Goal: Task Accomplishment & Management: Manage account settings

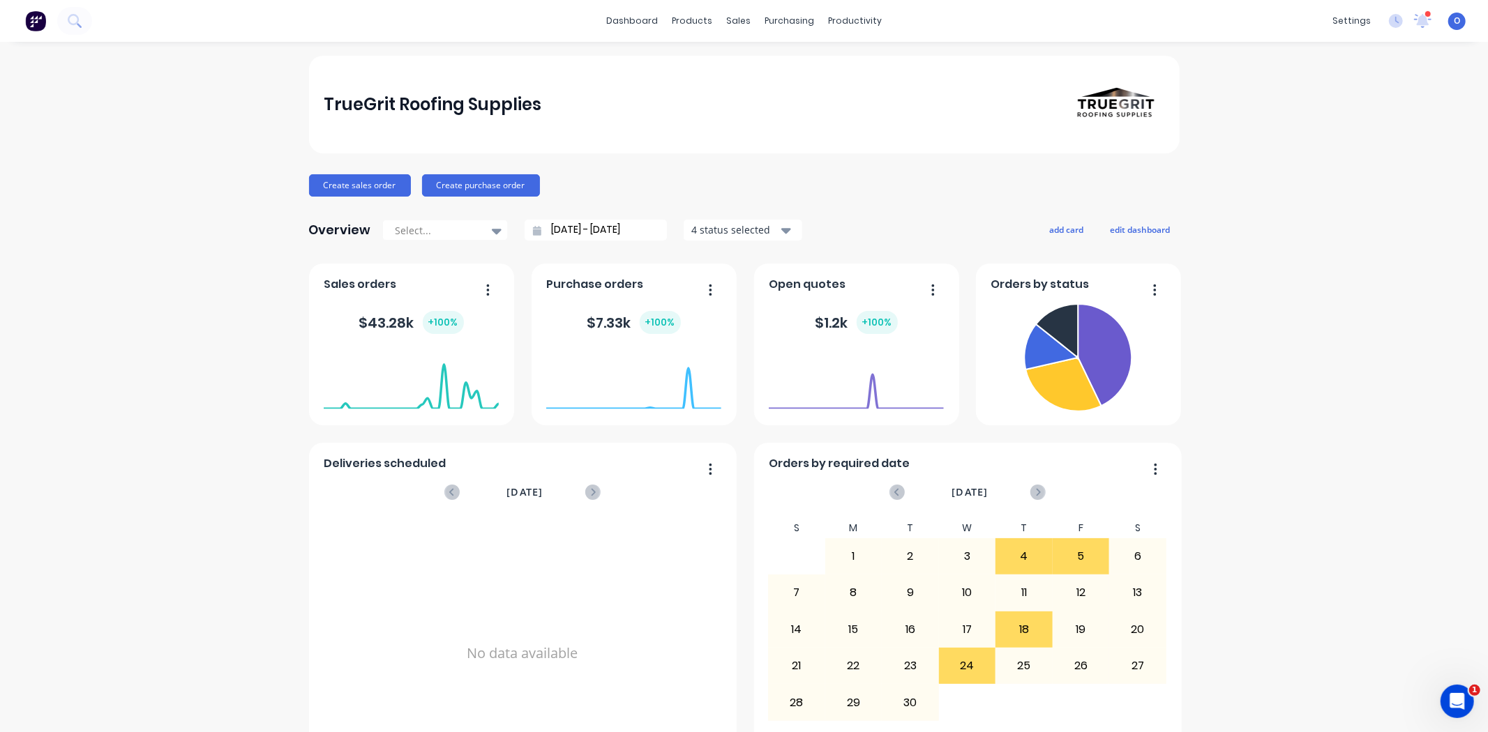
drag, startPoint x: 1353, startPoint y: 159, endPoint x: 1432, endPoint y: 38, distance: 144.5
click at [1351, 159] on div "TrueGrit Roofing Supplies Create sales order Create purchase order Overview Sel…" at bounding box center [744, 420] width 1488 height 728
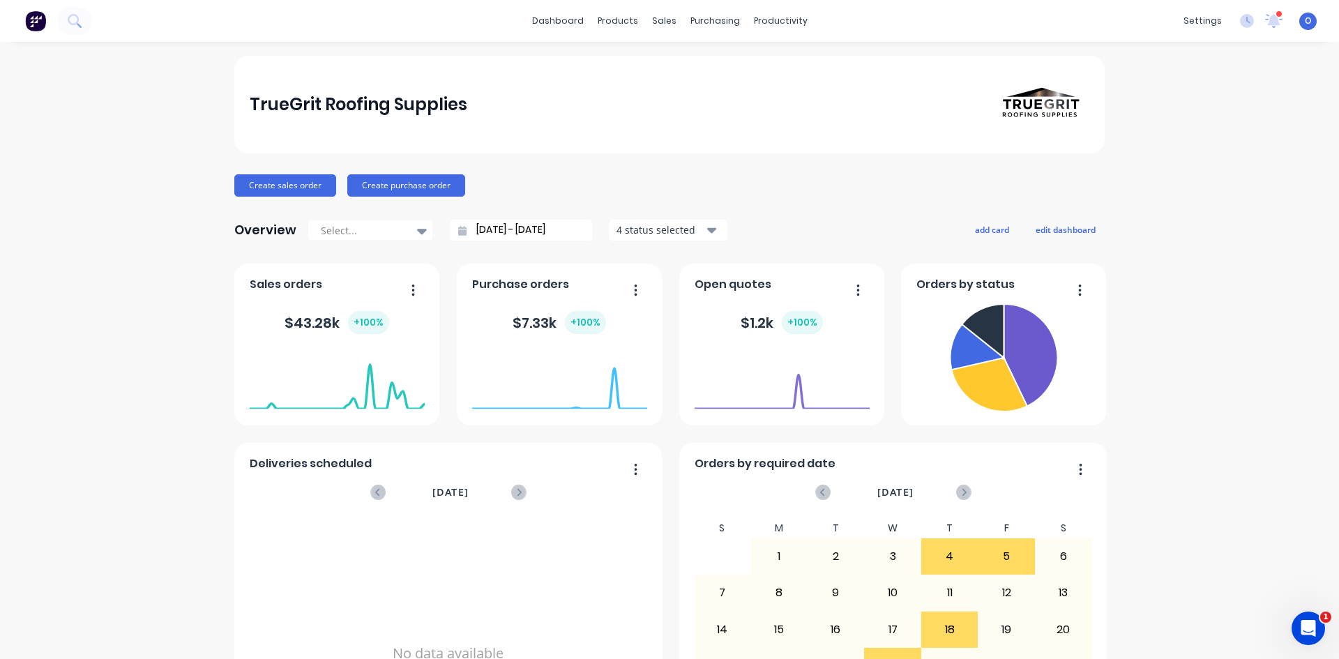
drag, startPoint x: 1467, startPoint y: 0, endPoint x: 142, endPoint y: 294, distance: 1357.3
click at [142, 294] on div "TrueGrit Roofing Supplies Create sales order Create purchase order Overview Sel…" at bounding box center [669, 420] width 1339 height 728
click at [81, 310] on div "TrueGrit Roofing Supplies Create sales order Create purchase order Overview Sel…" at bounding box center [669, 420] width 1339 height 728
drag, startPoint x: 540, startPoint y: 27, endPoint x: 581, endPoint y: 87, distance: 72.3
click at [540, 27] on link "dashboard" at bounding box center [558, 20] width 66 height 21
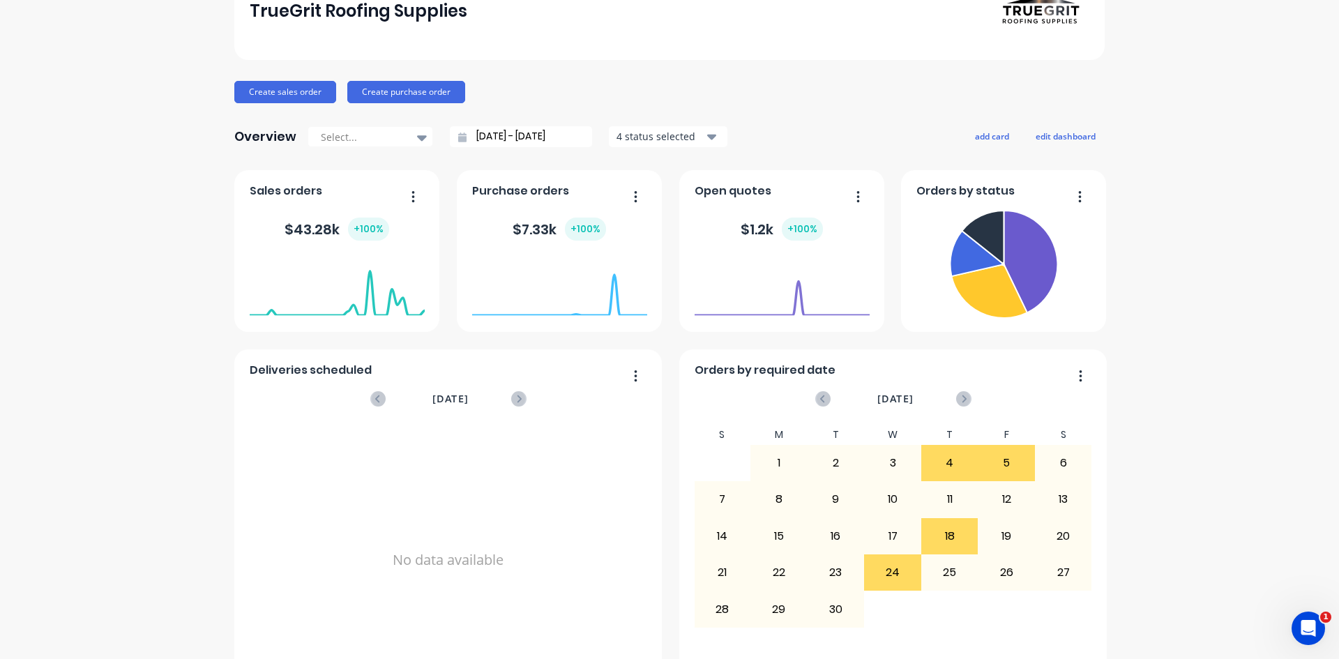
scroll to position [69, 0]
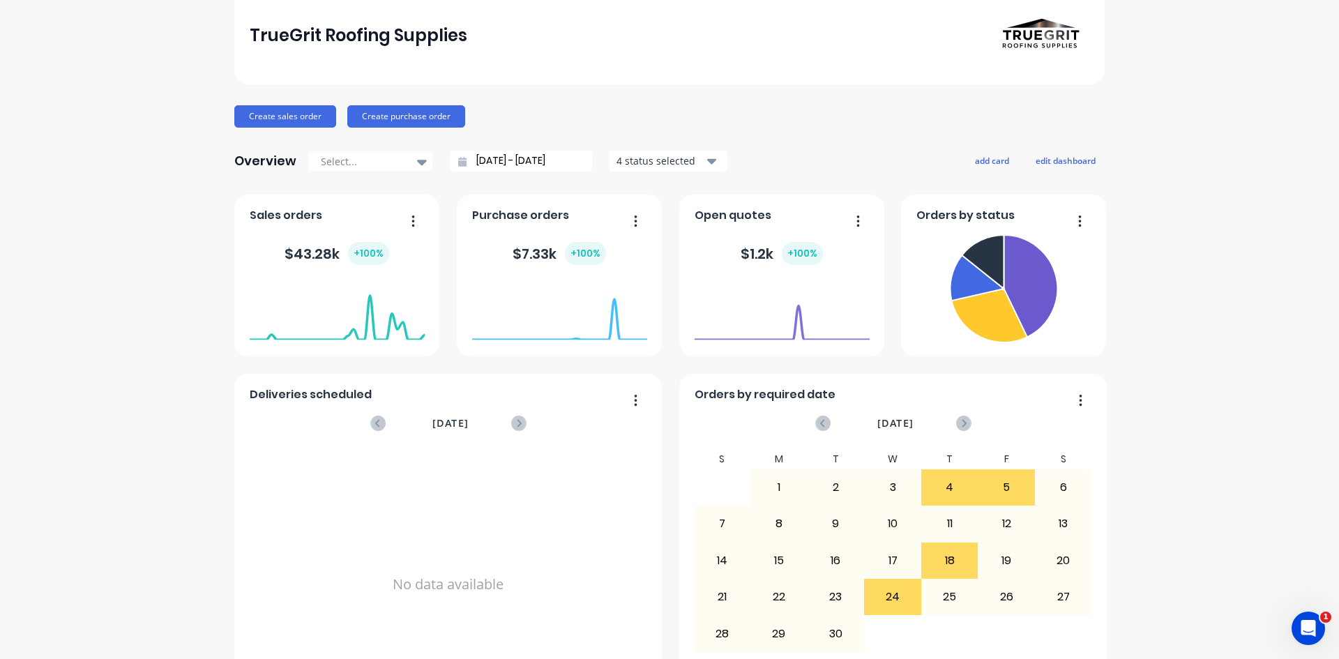
drag, startPoint x: 281, startPoint y: 221, endPoint x: 296, endPoint y: 221, distance: 14.6
click at [287, 221] on span "Sales orders" at bounding box center [286, 215] width 73 height 17
drag, startPoint x: 329, startPoint y: 255, endPoint x: 293, endPoint y: 258, distance: 36.4
click at [293, 258] on div "$ 43.28k + 100 %" at bounding box center [337, 253] width 105 height 23
click at [509, 220] on span "Purchase orders" at bounding box center [520, 215] width 97 height 17
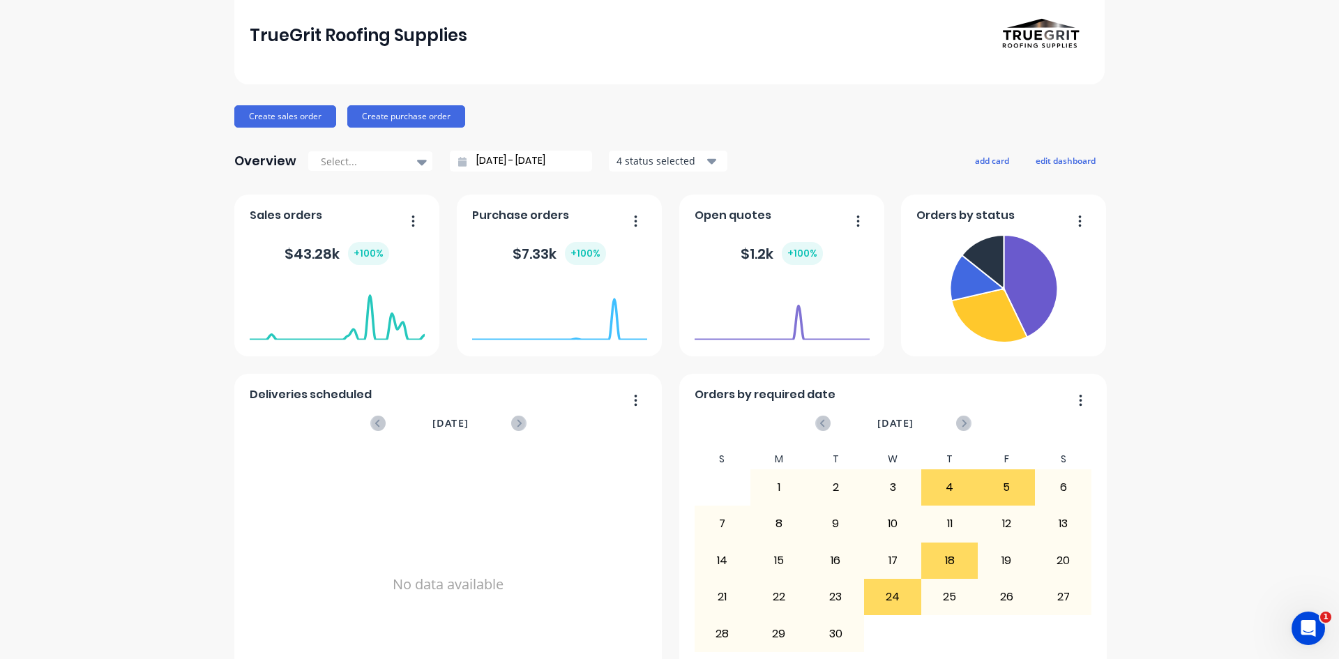
drag, startPoint x: 513, startPoint y: 252, endPoint x: 540, endPoint y: 257, distance: 28.2
click at [525, 252] on div "$ 7.33k + 100 %" at bounding box center [559, 253] width 93 height 23
click at [881, 147] on div "Overview Select... [DATE] - [DATE] 4 status selected add card edit dashboard" at bounding box center [669, 161] width 870 height 28
click at [1055, 161] on button "edit dashboard" at bounding box center [1066, 160] width 78 height 18
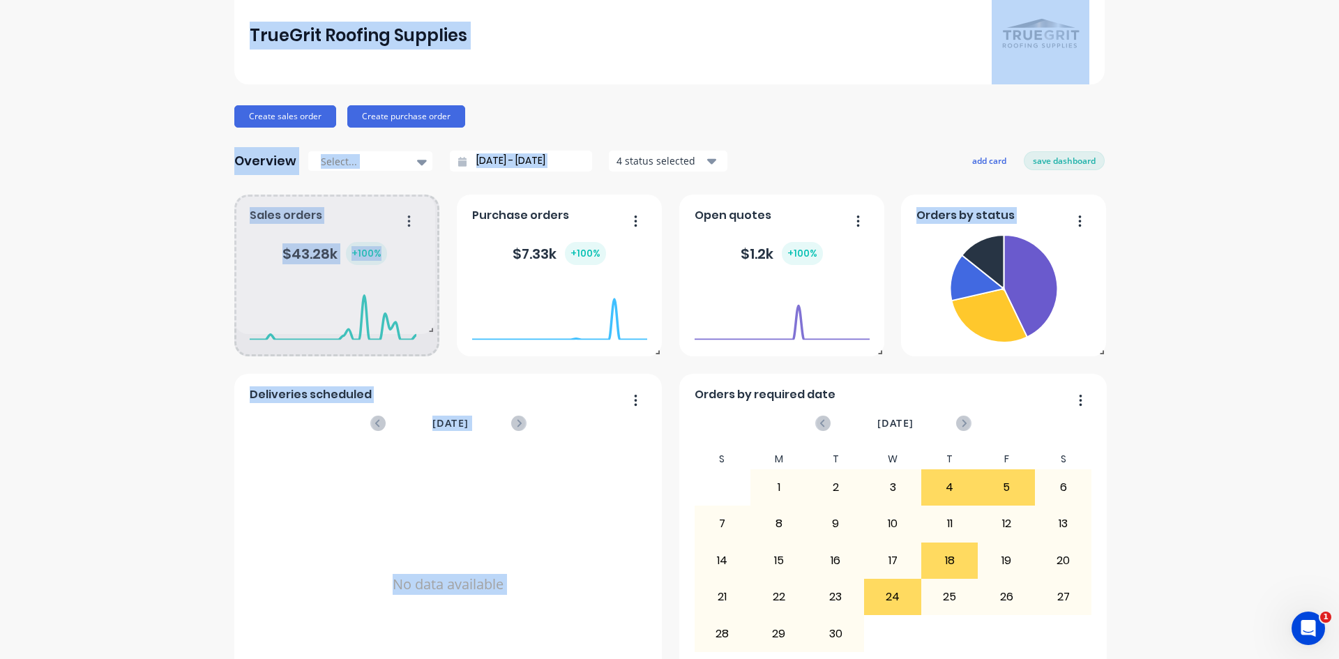
drag, startPoint x: 430, startPoint y: 354, endPoint x: 424, endPoint y: 330, distance: 24.4
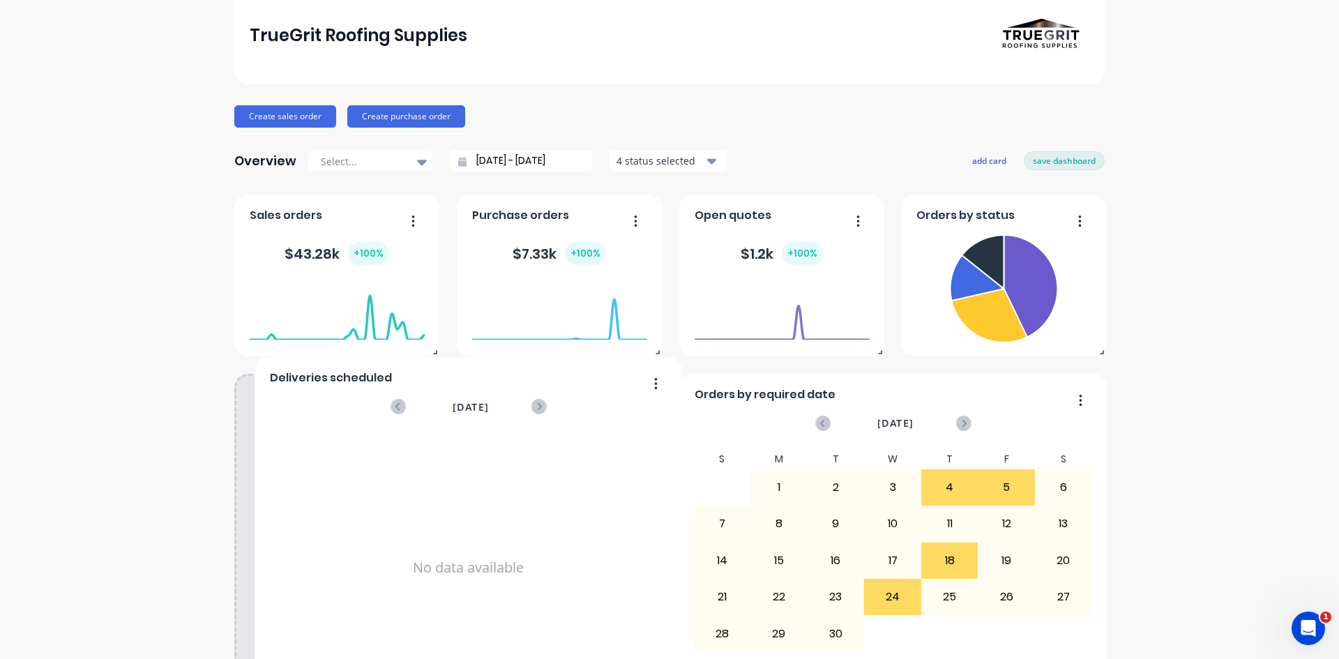
drag, startPoint x: 423, startPoint y: 414, endPoint x: 726, endPoint y: 418, distance: 303.4
click at [439, 397] on div "[DATE]" at bounding box center [468, 406] width 153 height 29
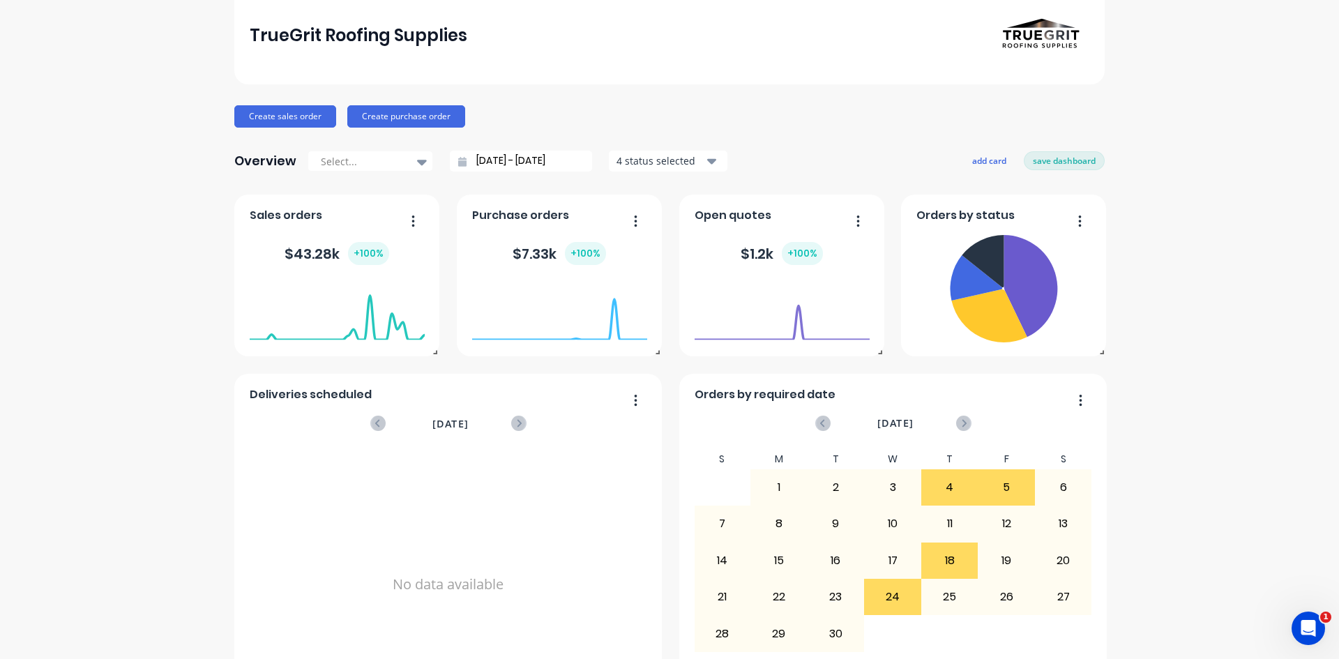
click at [1195, 379] on div "TrueGrit Roofing Supplies Create sales order Create purchase order Overview Sel…" at bounding box center [669, 351] width 1339 height 728
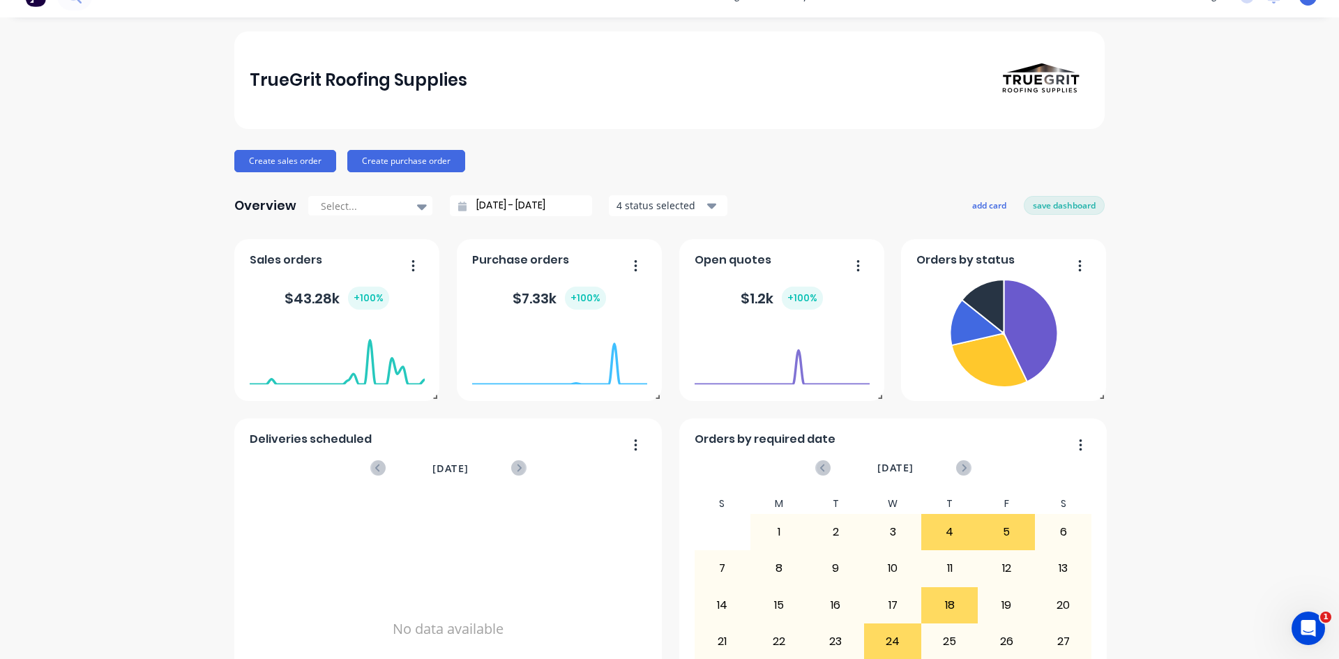
scroll to position [0, 0]
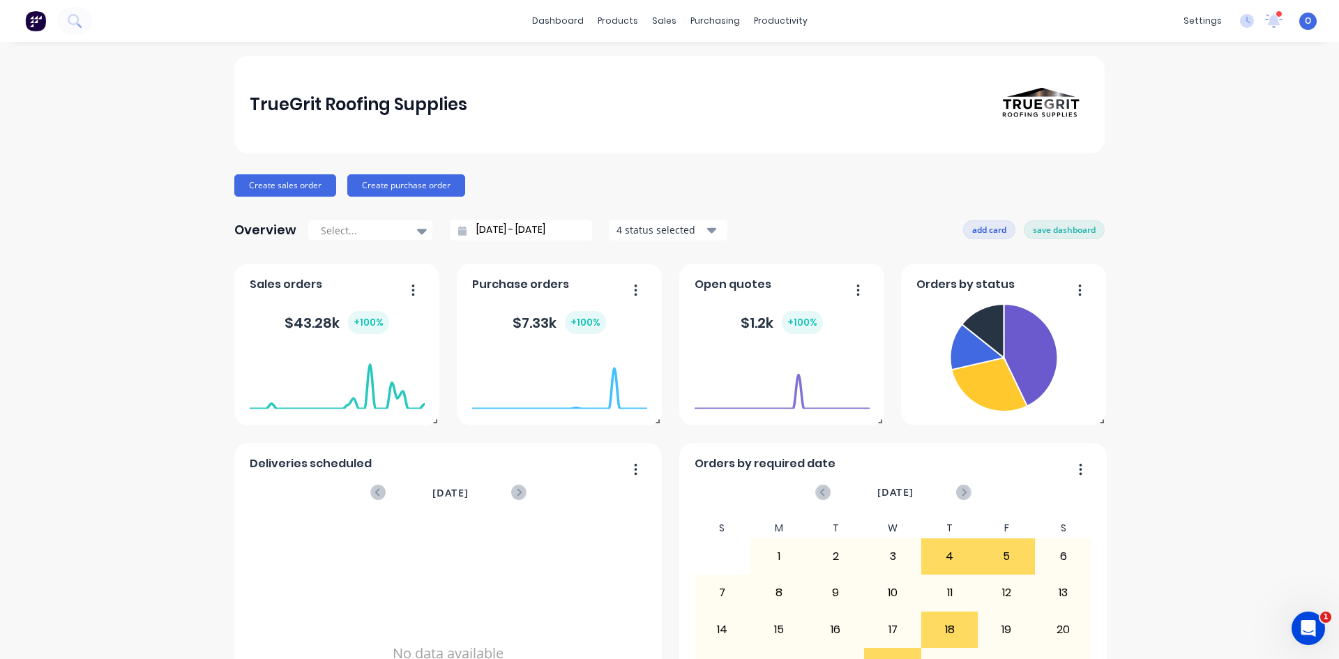
click at [971, 234] on button "add card" at bounding box center [989, 229] width 52 height 18
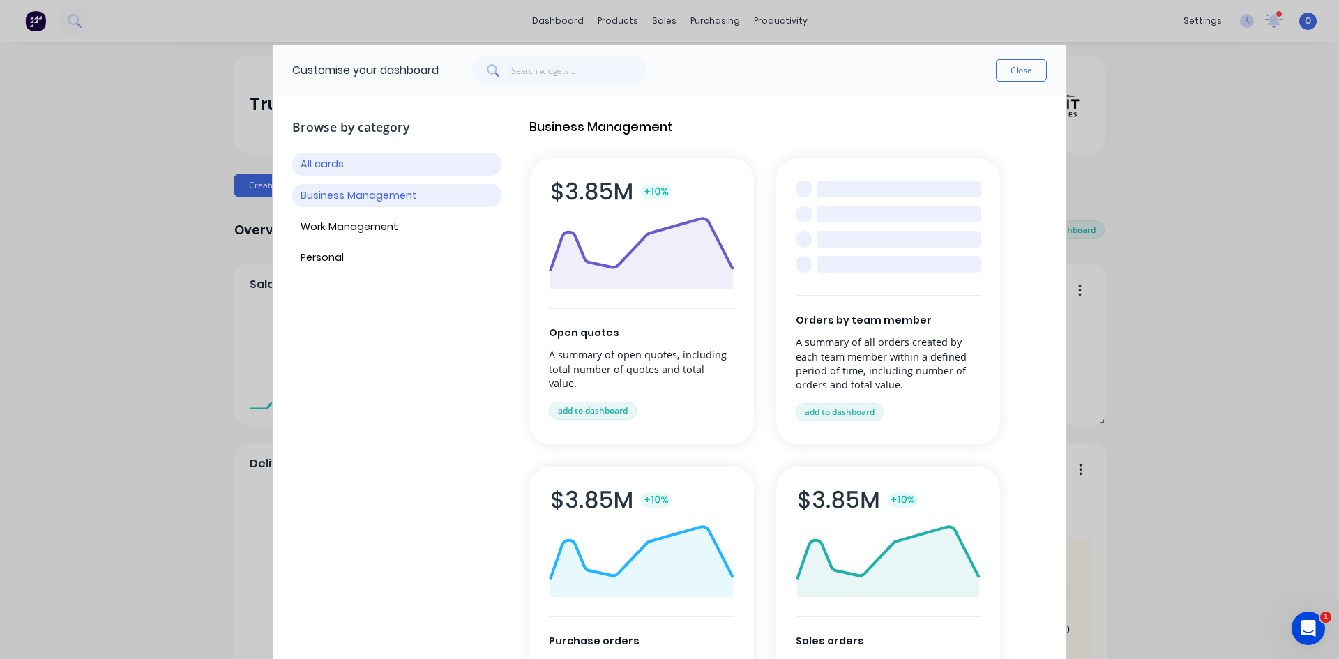
click at [365, 194] on button "Business Management" at bounding box center [396, 195] width 209 height 23
click at [398, 234] on button "Work Management" at bounding box center [396, 226] width 209 height 23
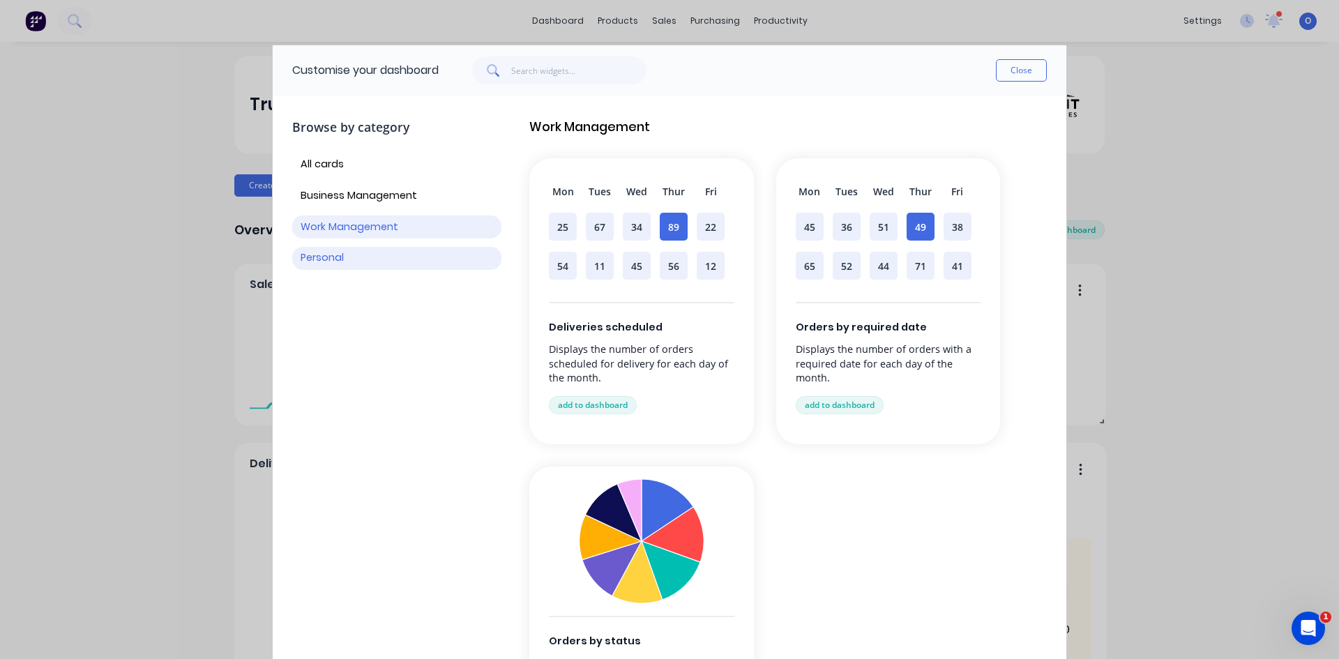
click at [356, 256] on button "Personal" at bounding box center [396, 258] width 209 height 23
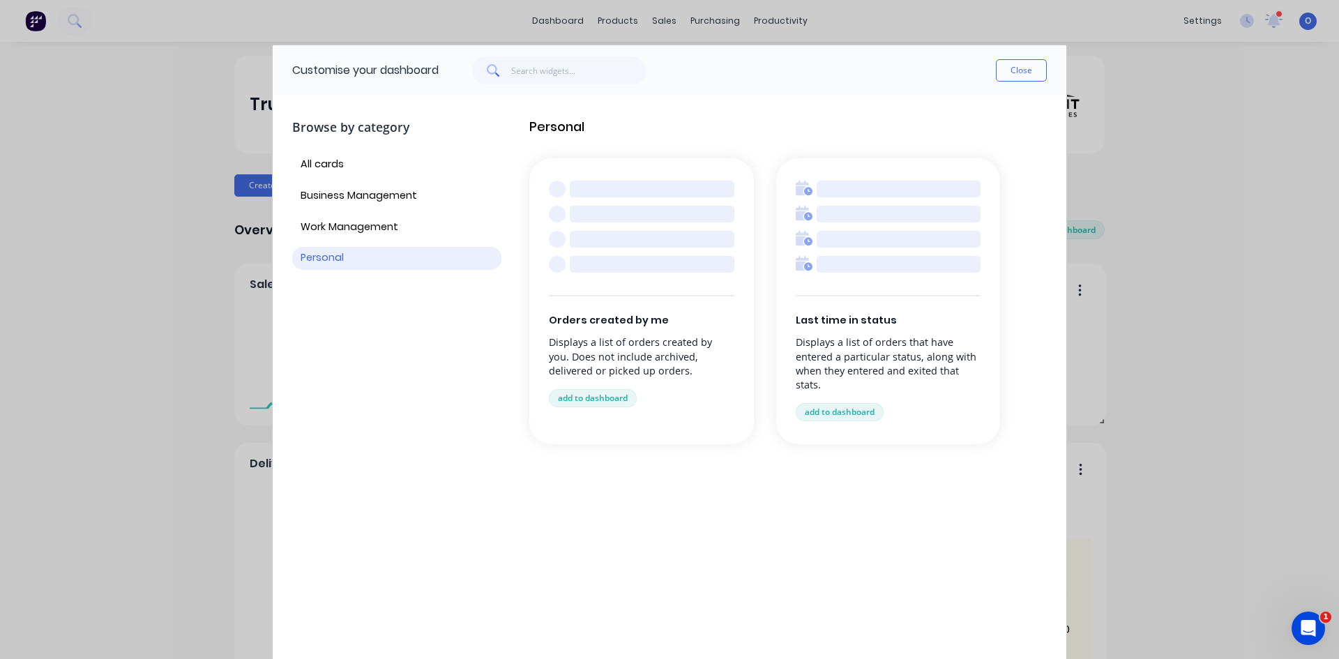
drag, startPoint x: 351, startPoint y: 195, endPoint x: 338, endPoint y: 180, distance: 20.7
click at [350, 195] on button "Business Management" at bounding box center [396, 195] width 209 height 23
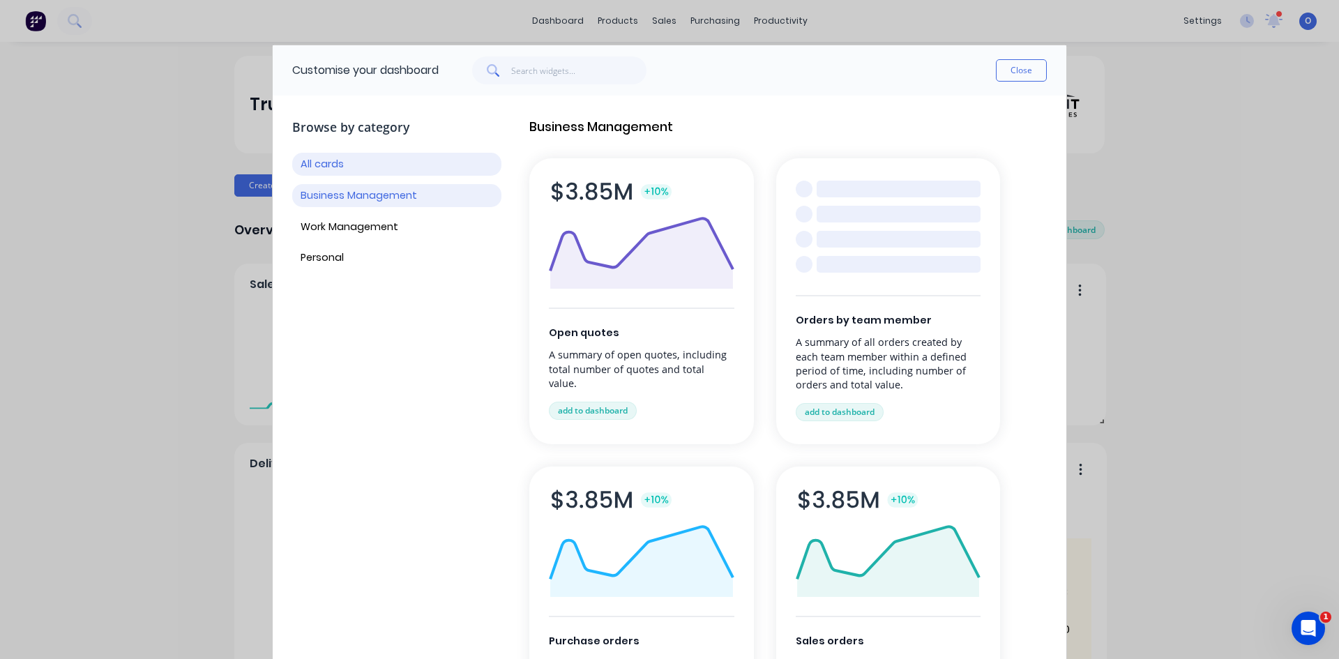
click at [338, 168] on button "All cards" at bounding box center [396, 164] width 209 height 23
click at [340, 260] on button "Personal" at bounding box center [396, 258] width 209 height 23
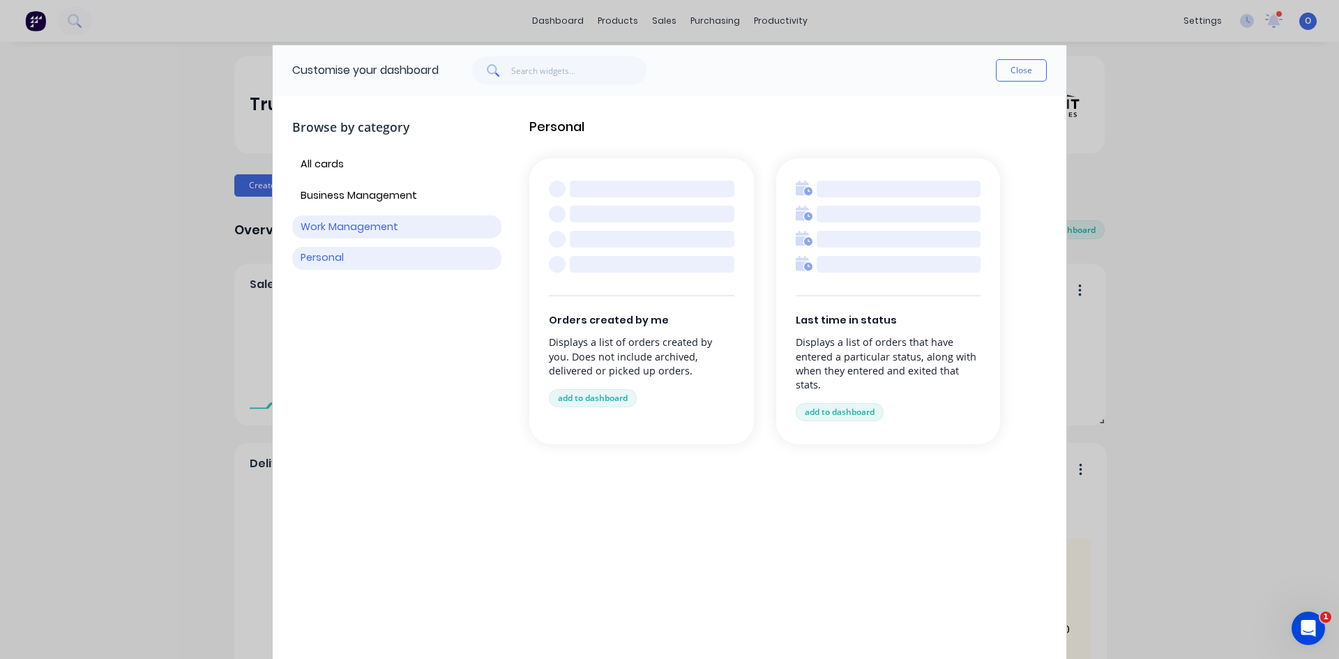
click at [351, 232] on button "Work Management" at bounding box center [396, 226] width 209 height 23
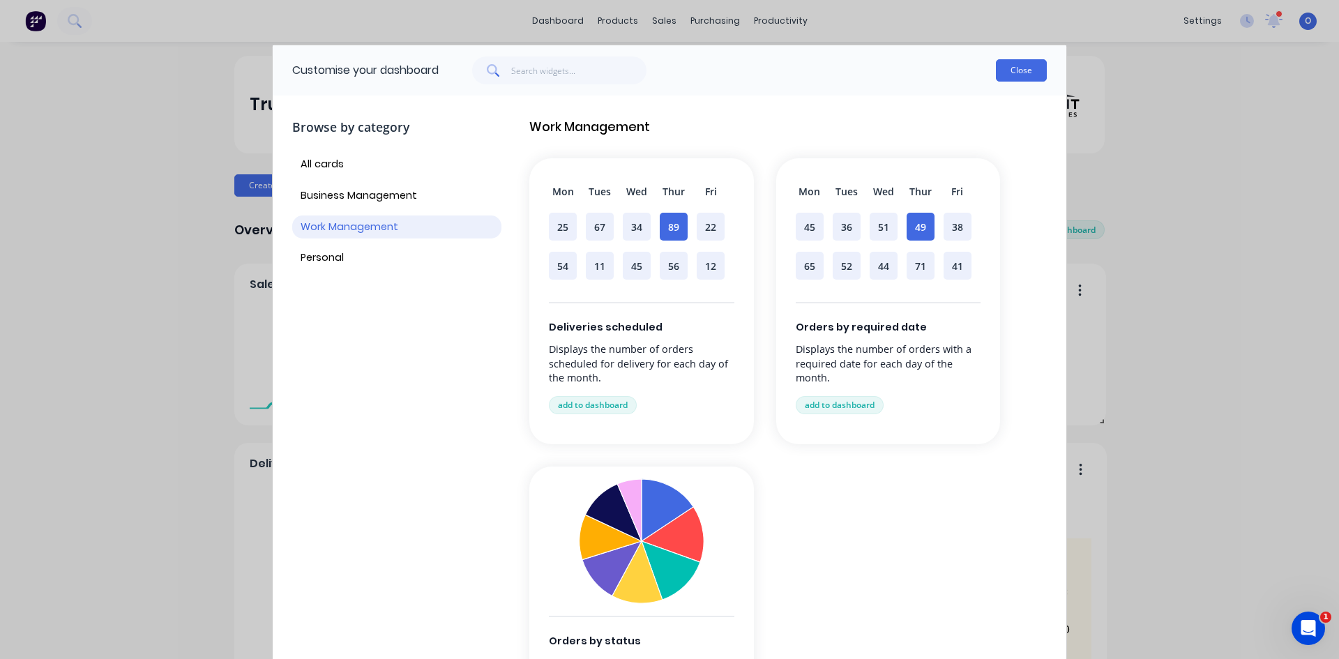
click at [1029, 66] on button "Close" at bounding box center [1021, 70] width 51 height 22
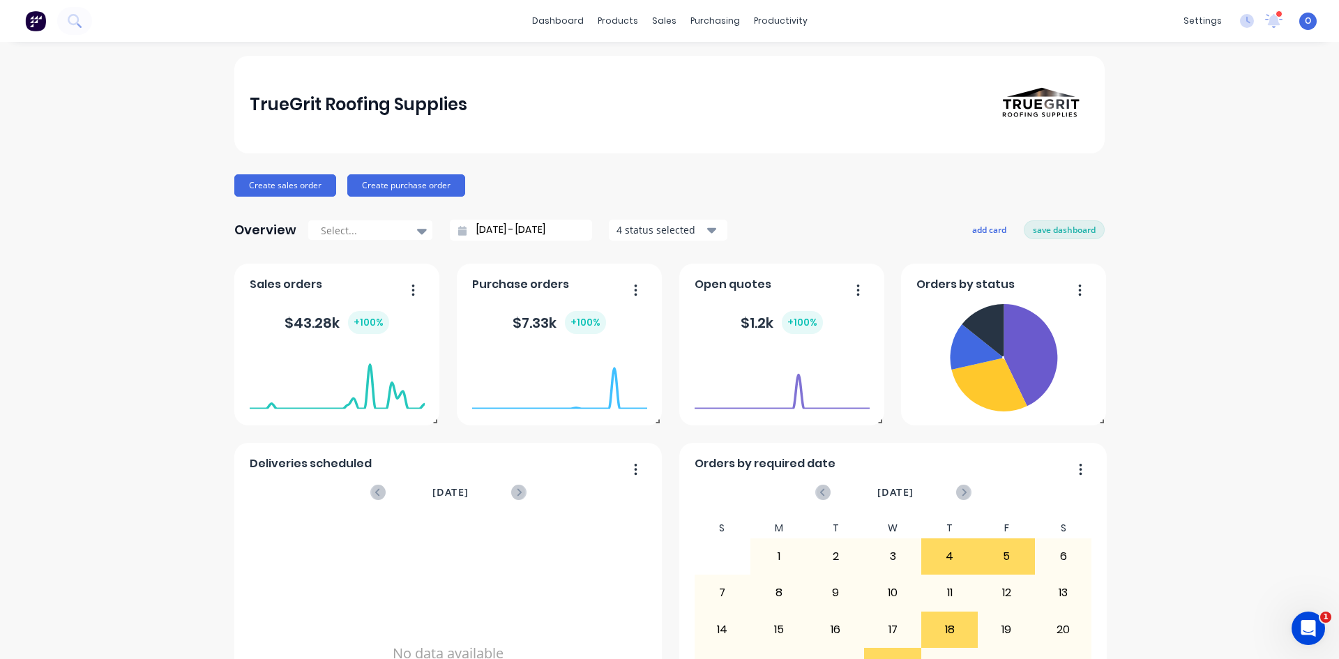
drag, startPoint x: 1236, startPoint y: 239, endPoint x: 1225, endPoint y: 232, distance: 13.4
click at [1228, 234] on div "TrueGrit Roofing Supplies Create sales order Create purchase order Overview Sel…" at bounding box center [669, 420] width 1339 height 728
click at [817, 222] on div "Overview Select... [DATE] - [DATE] 4 status selected add card save dashboard" at bounding box center [669, 230] width 870 height 28
click at [805, 227] on div "Overview Select... [DATE] - [DATE] 4 status selected add card save dashboard" at bounding box center [669, 230] width 870 height 28
click at [759, 189] on div "Create sales order Create purchase order" at bounding box center [669, 185] width 870 height 22
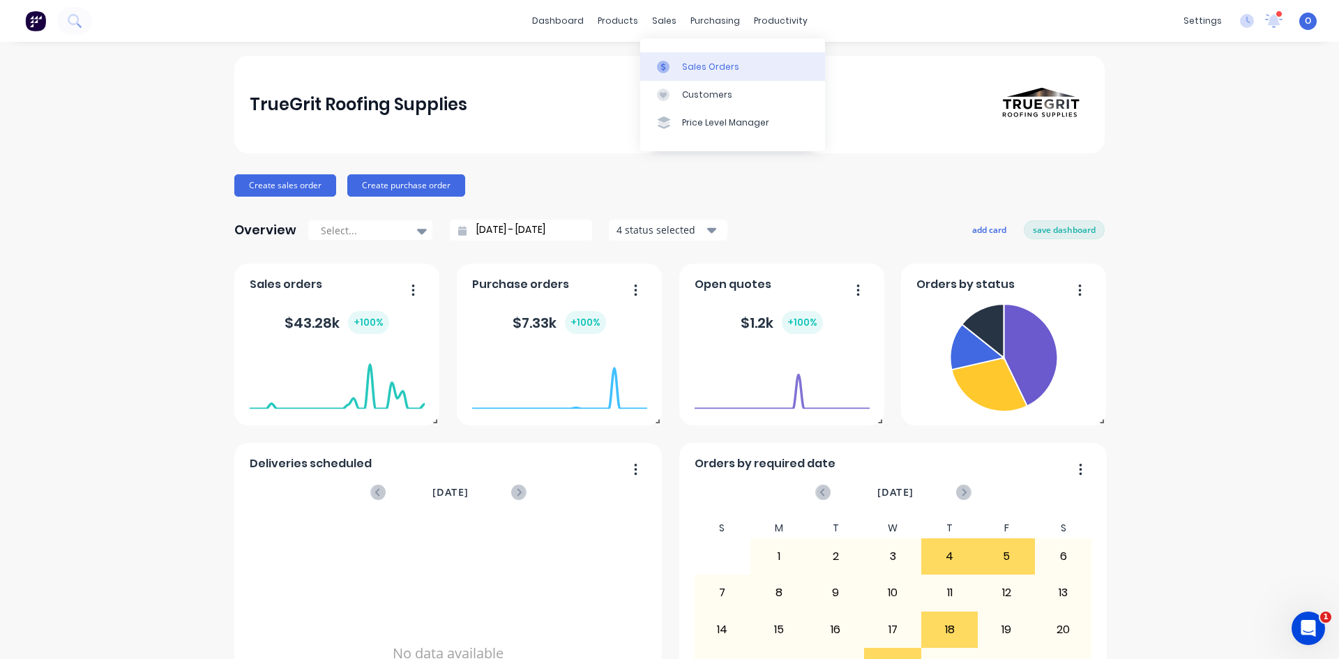
click at [693, 68] on div "Sales Orders" at bounding box center [710, 67] width 57 height 13
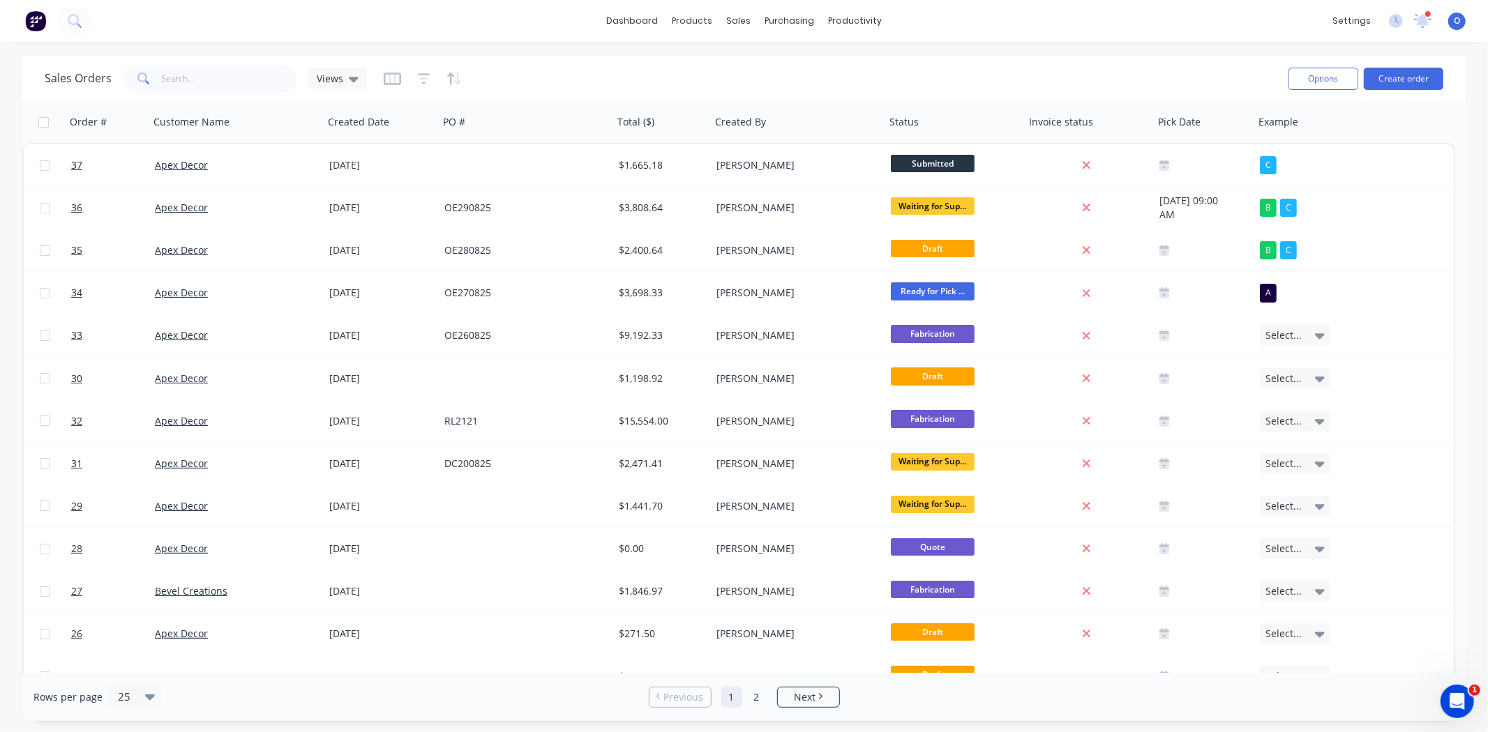
drag, startPoint x: 1320, startPoint y: 0, endPoint x: 740, endPoint y: 66, distance: 583.9
click at [740, 66] on div "Sales Orders Views" at bounding box center [661, 78] width 1232 height 34
drag, startPoint x: 452, startPoint y: 127, endPoint x: 497, endPoint y: 100, distance: 52.5
click at [0, 0] on div at bounding box center [0, 0] width 0 height 0
click at [563, 72] on div "Sales Orders Views" at bounding box center [661, 78] width 1232 height 34
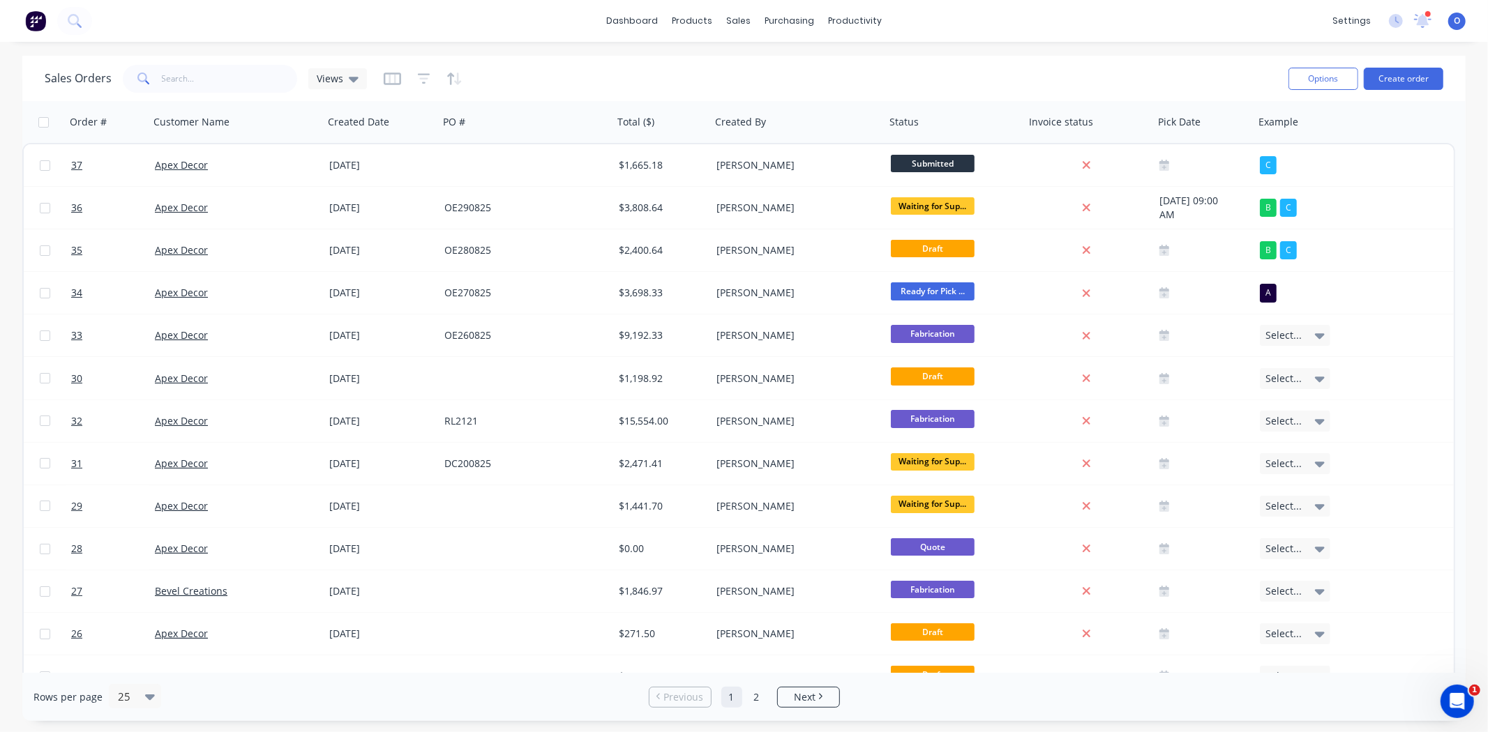
click at [574, 70] on div "Sales Orders Views" at bounding box center [661, 78] width 1232 height 34
click at [385, 80] on icon "button" at bounding box center [392, 79] width 17 height 14
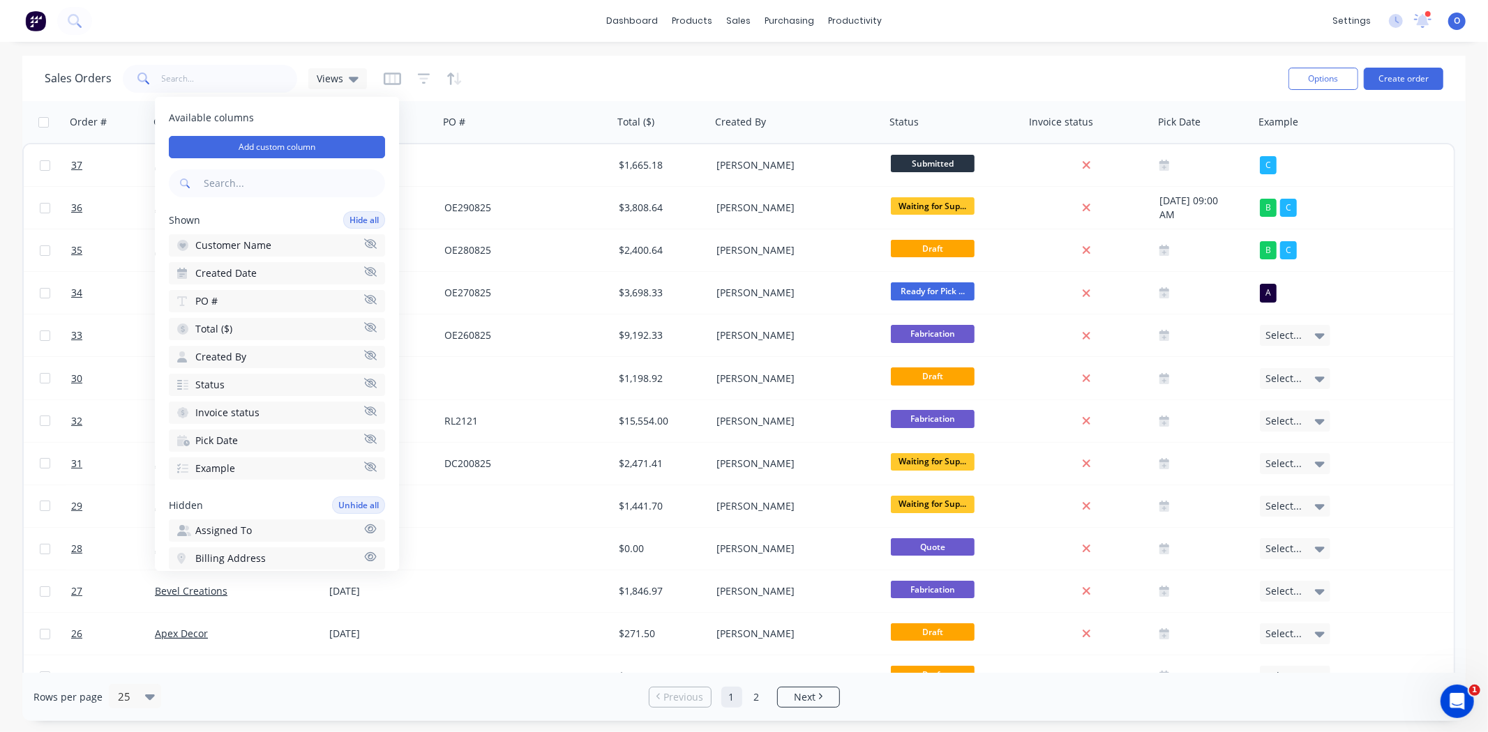
click at [364, 294] on icon "button" at bounding box center [370, 299] width 13 height 10
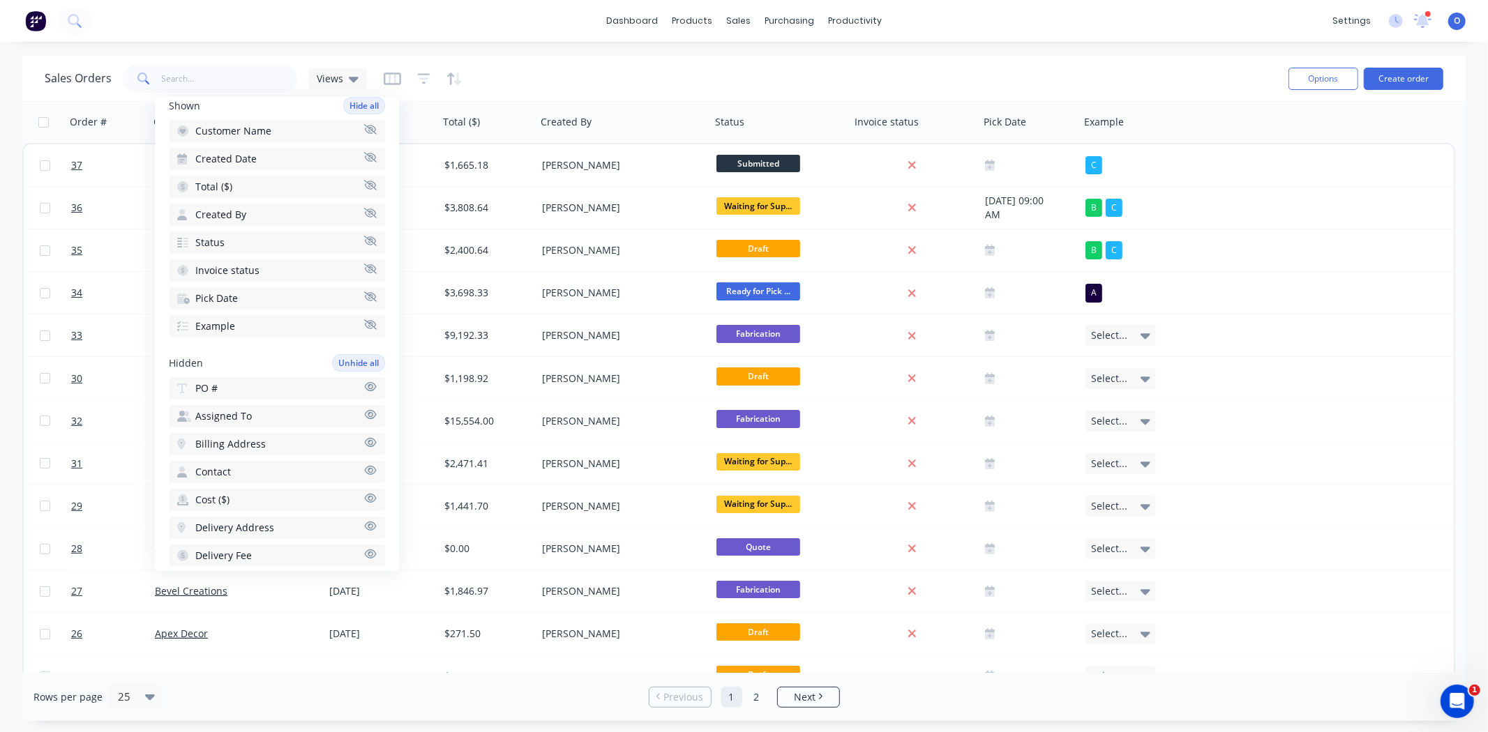
scroll to position [155, 0]
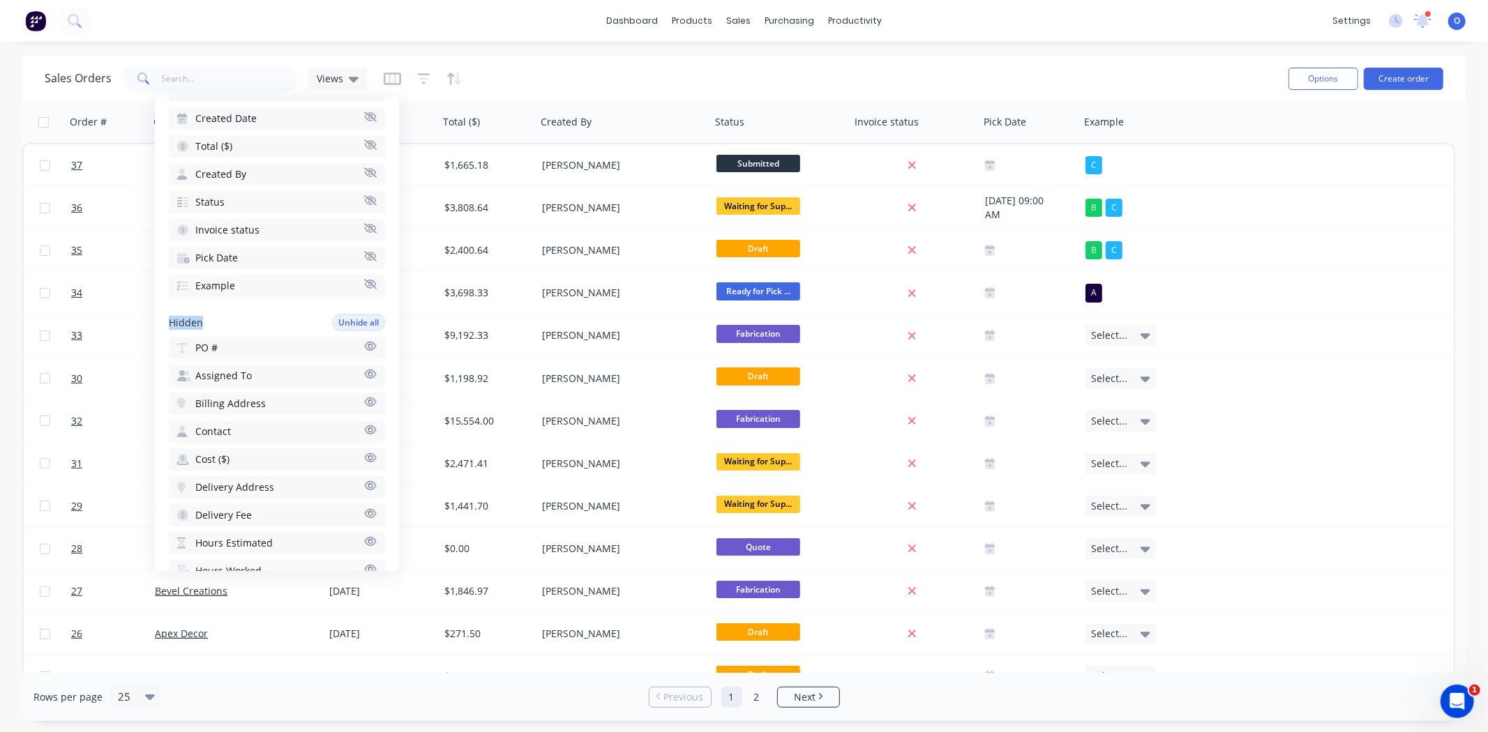
drag, startPoint x: 200, startPoint y: 310, endPoint x: 168, endPoint y: 310, distance: 32.1
click at [168, 310] on div "Available columns Add custom column Shown Hide all Customer Name Created Date T…" at bounding box center [277, 334] width 244 height 474
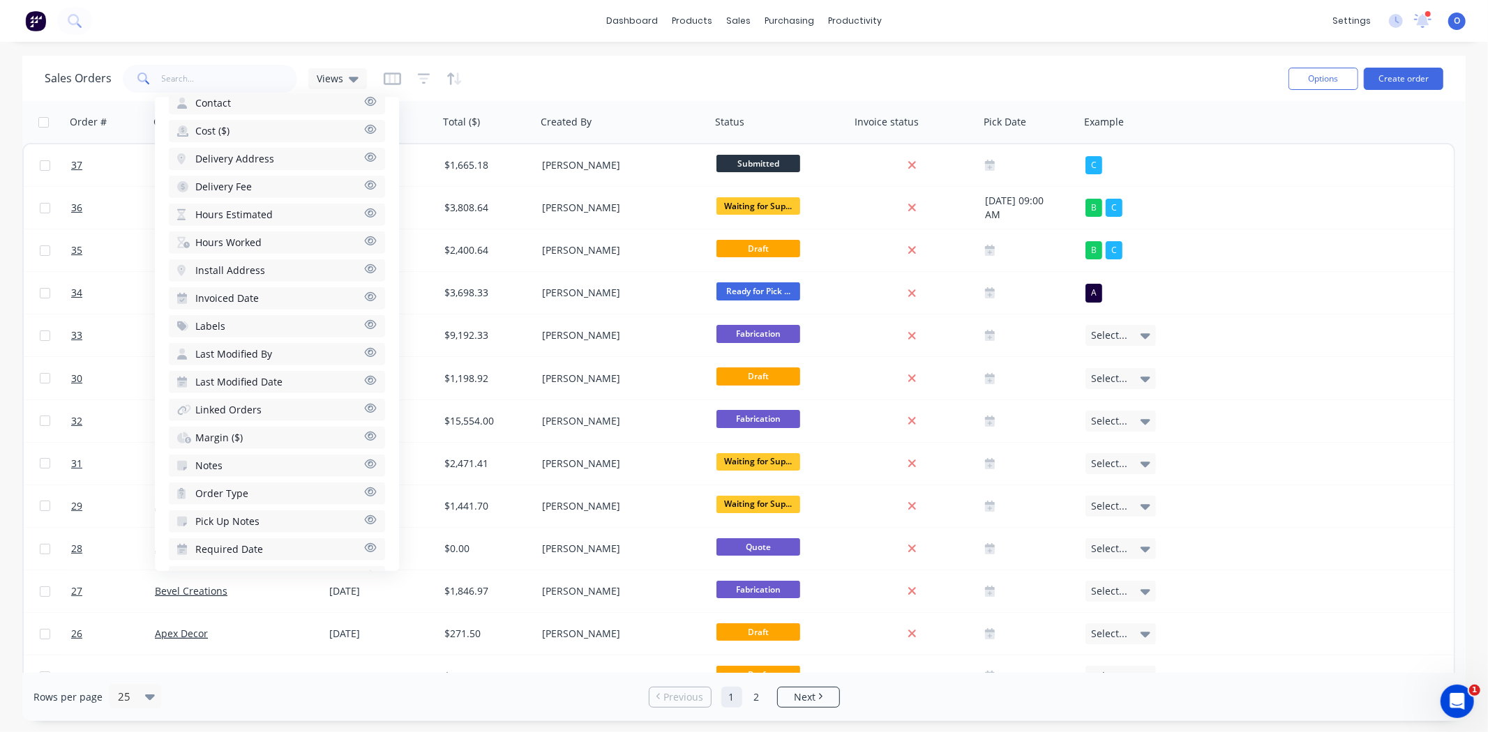
click at [365, 320] on icon "button" at bounding box center [371, 324] width 12 height 9
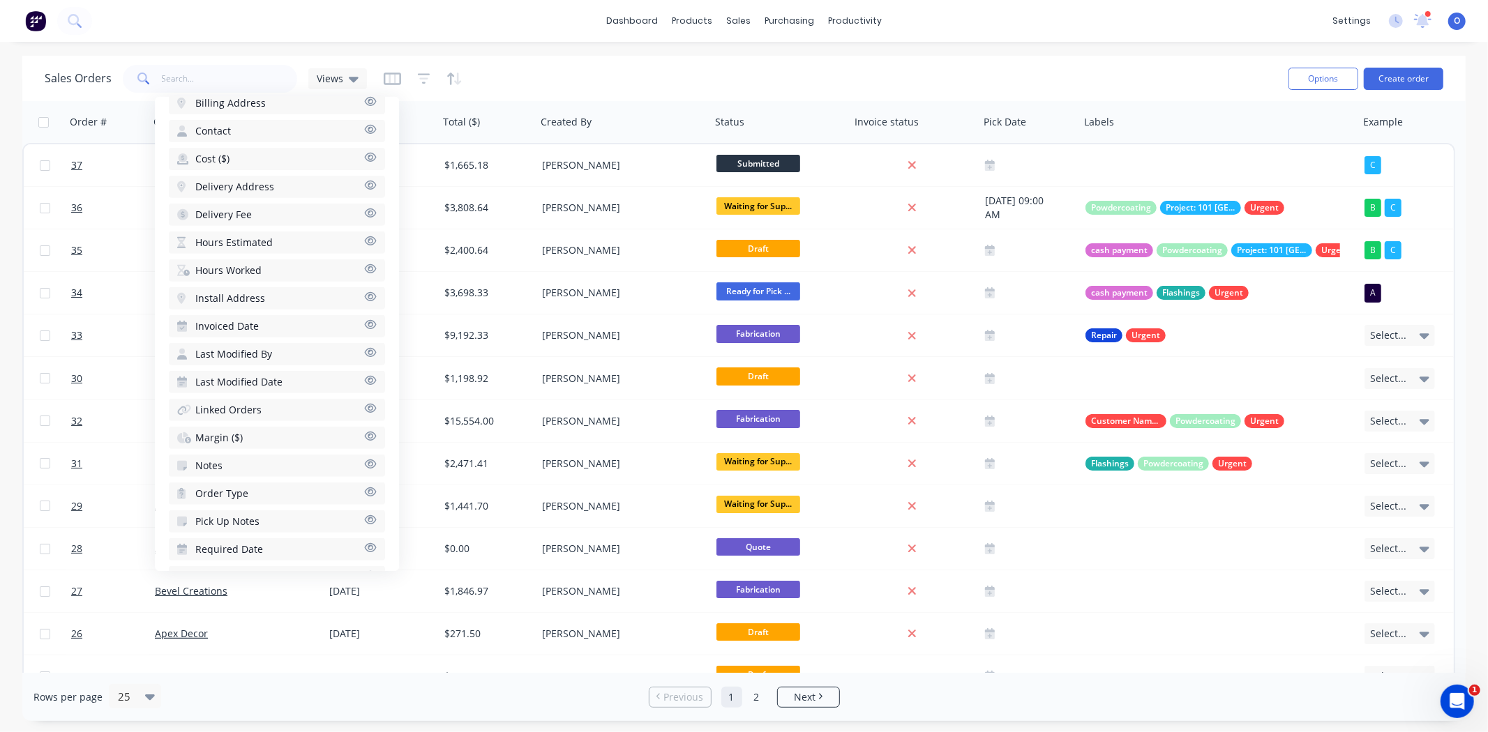
scroll to position [406, 0]
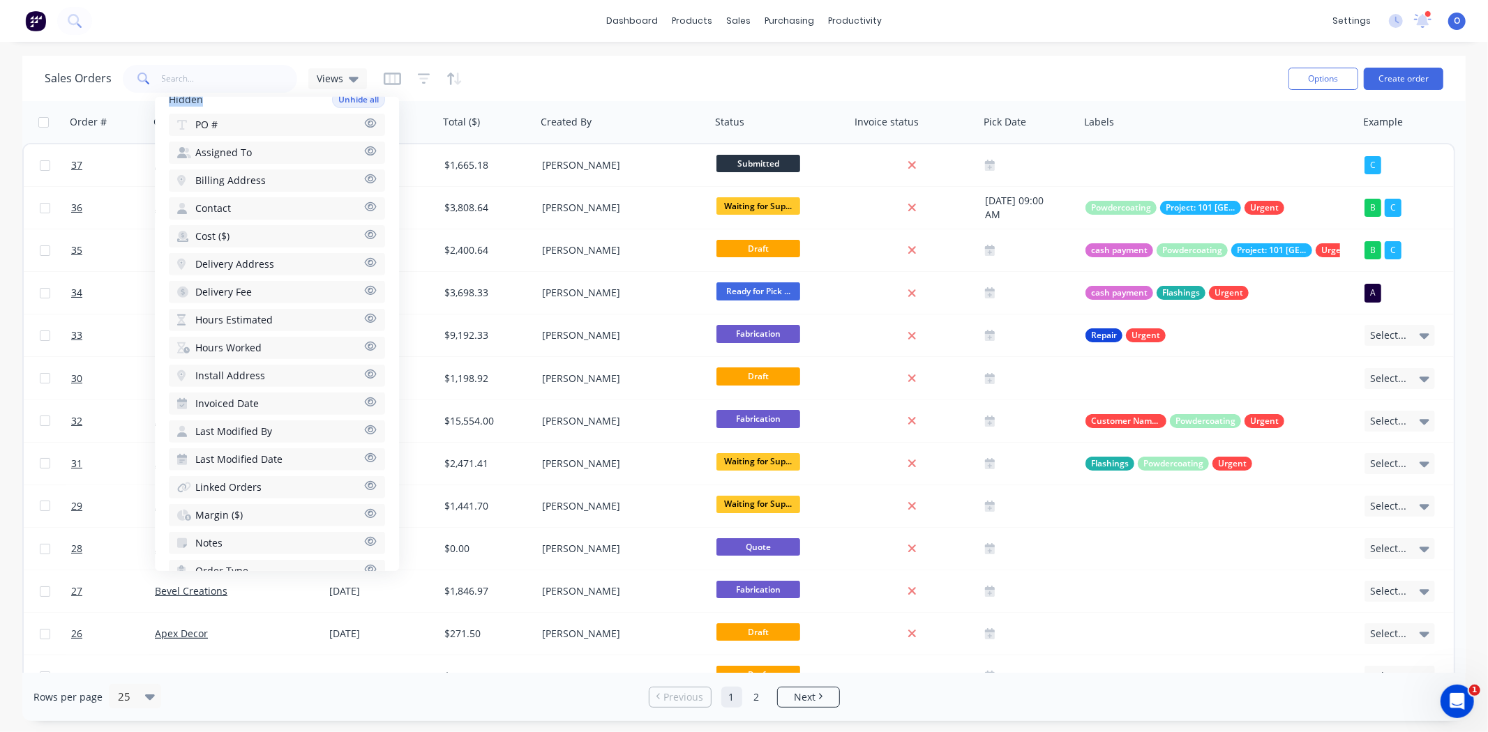
click at [364, 313] on icon "button" at bounding box center [370, 318] width 13 height 10
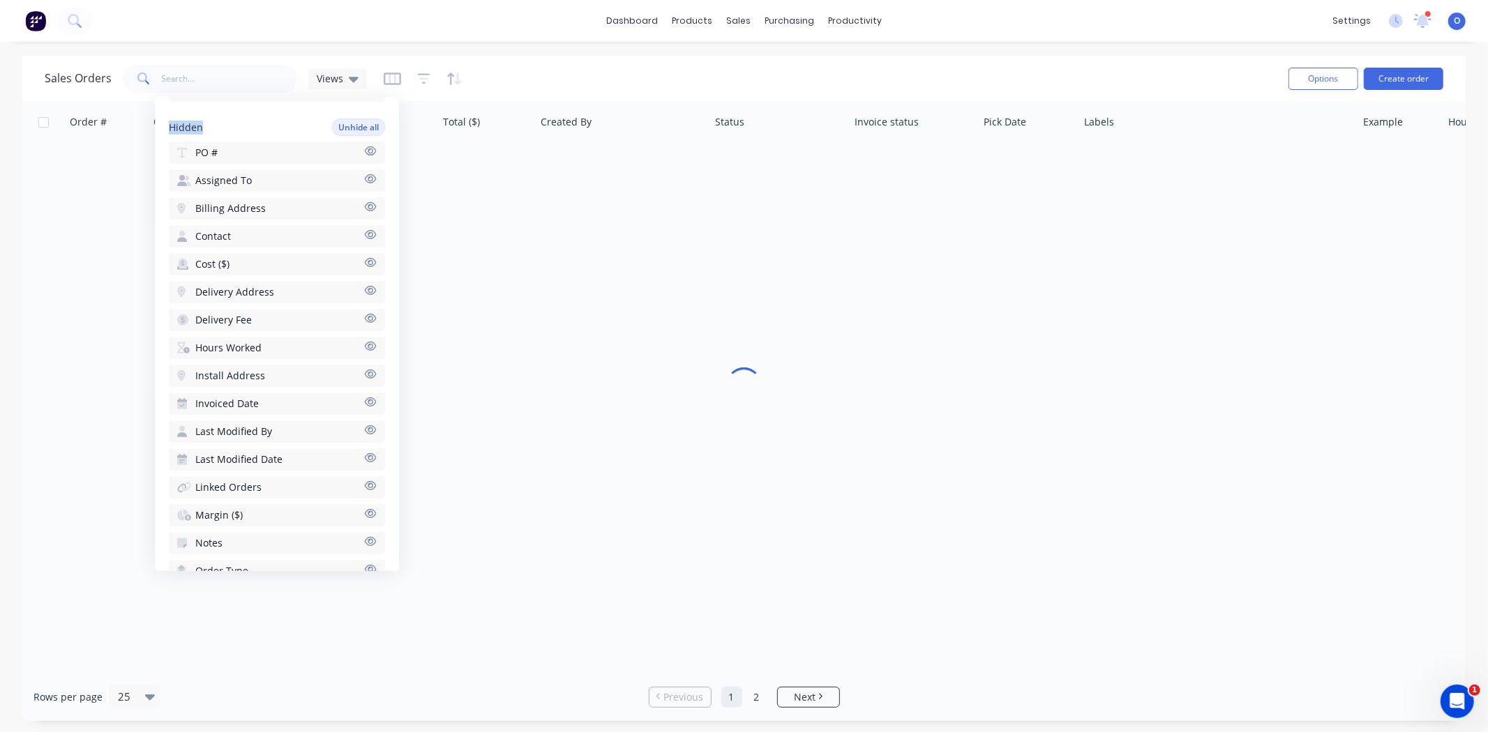
scroll to position [432, 0]
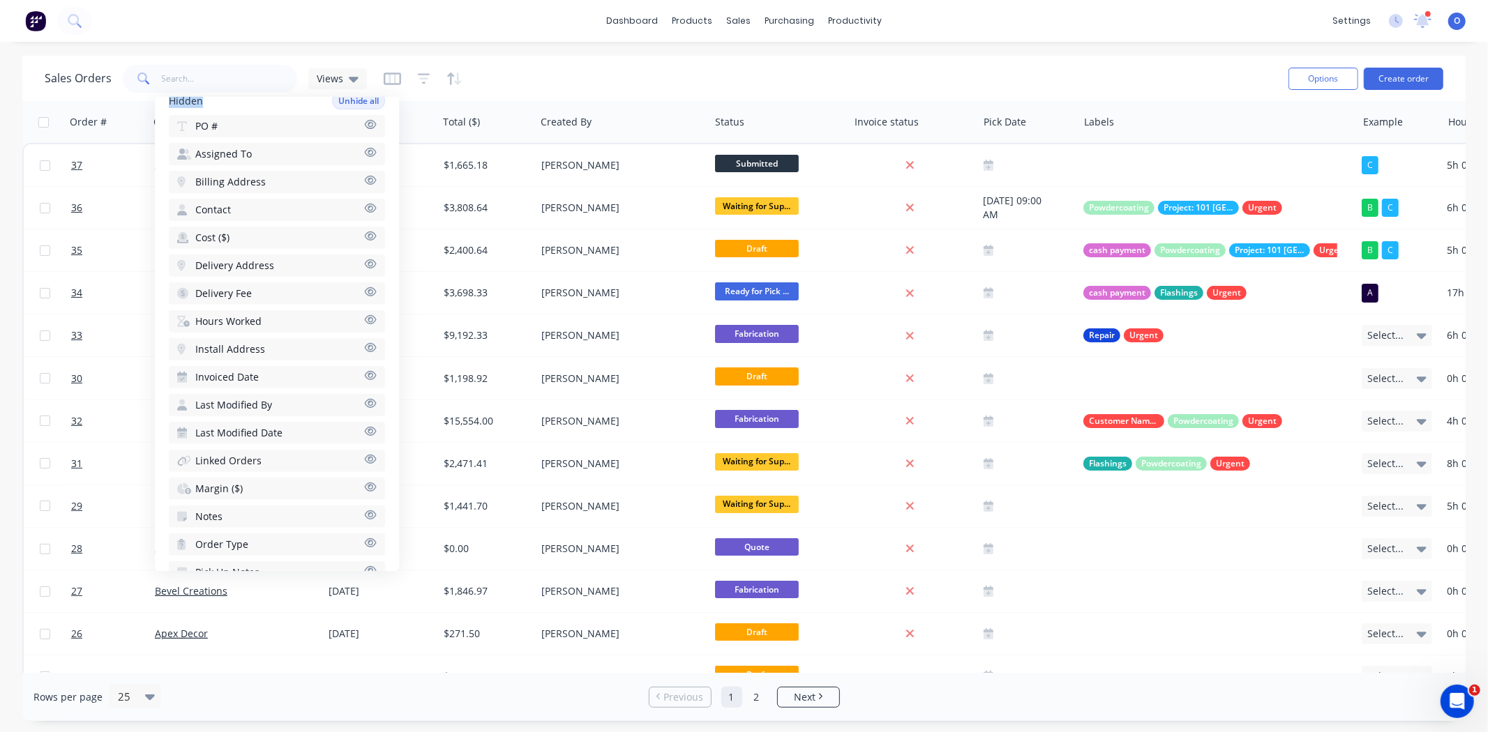
click at [365, 315] on icon "button" at bounding box center [371, 319] width 12 height 9
click at [718, 73] on div "Sales Orders Views" at bounding box center [661, 78] width 1232 height 34
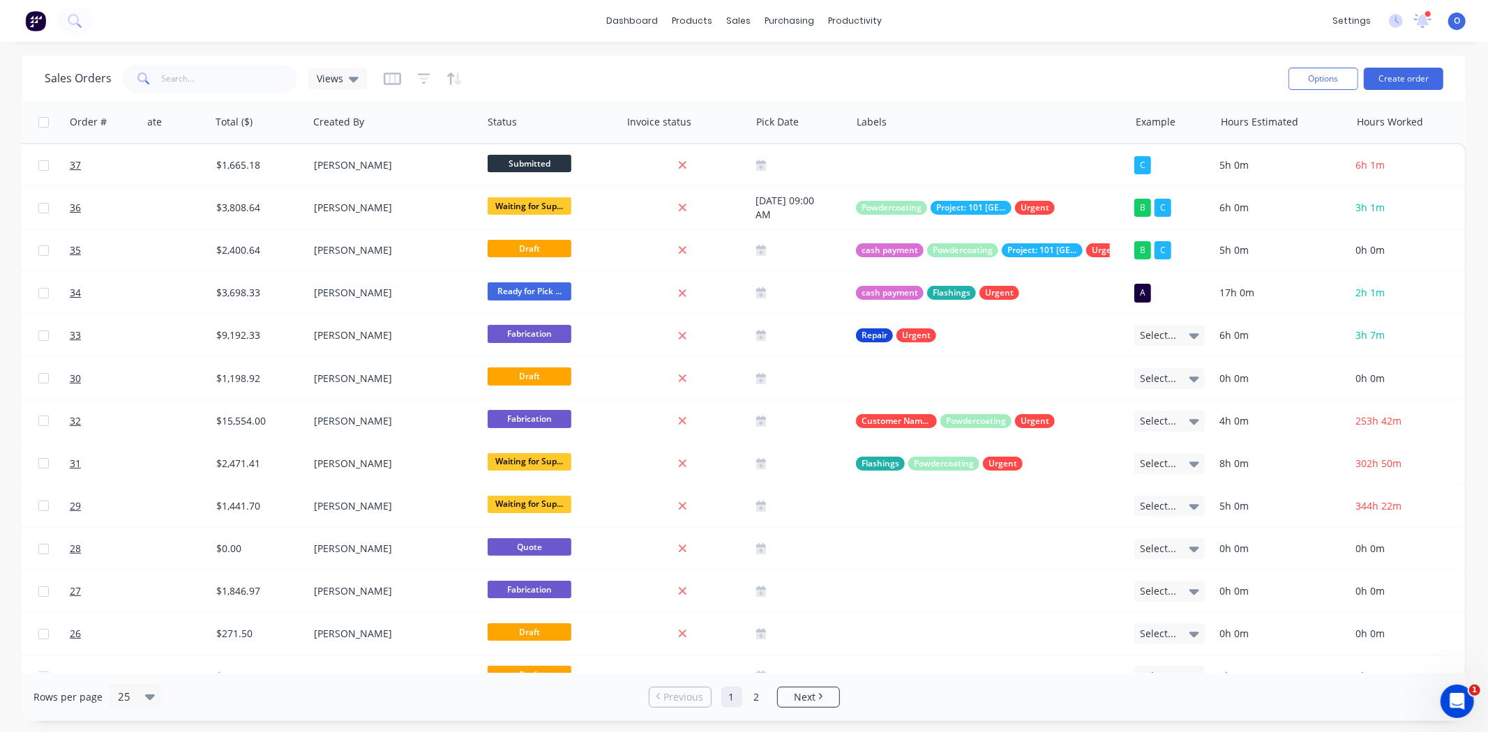
scroll to position [0, 238]
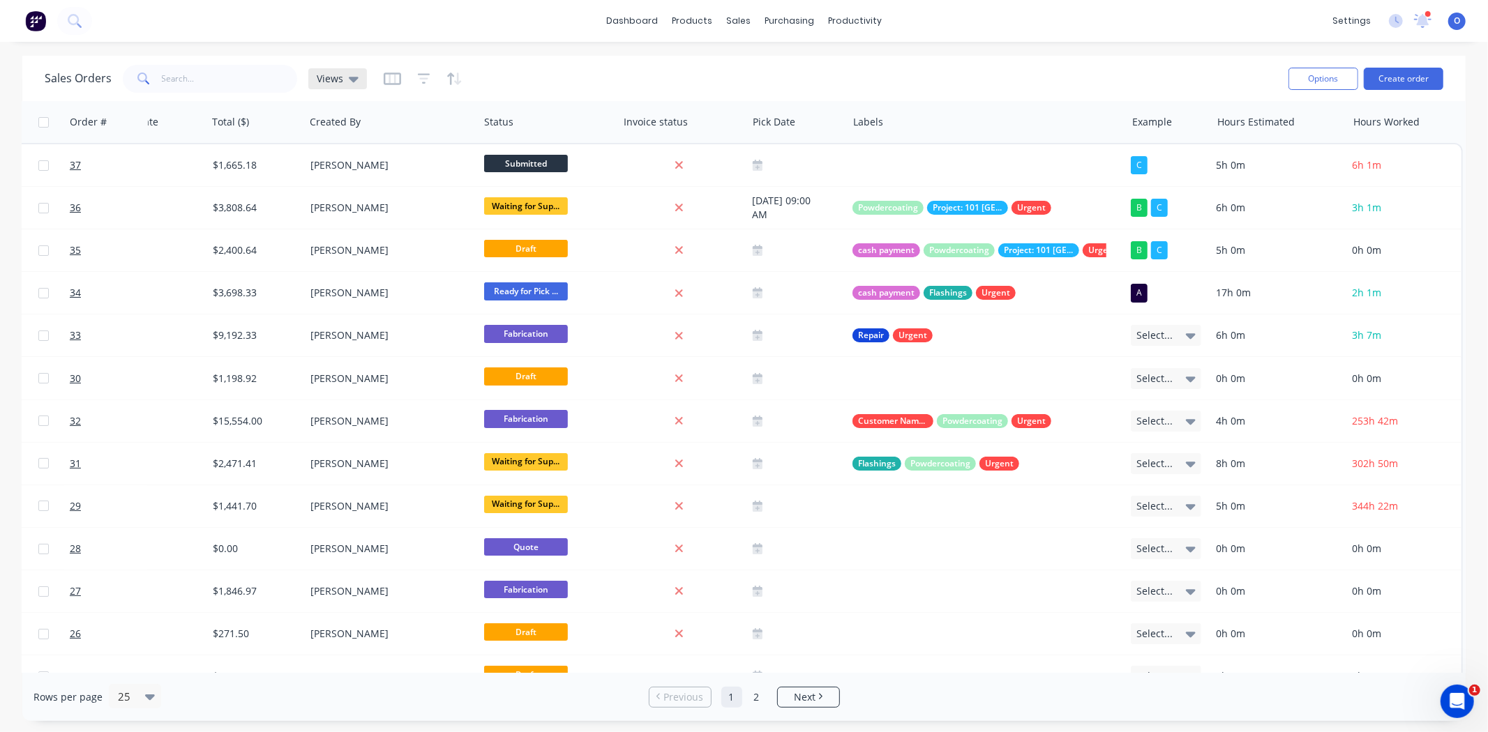
click at [331, 75] on span "Views" at bounding box center [330, 78] width 27 height 15
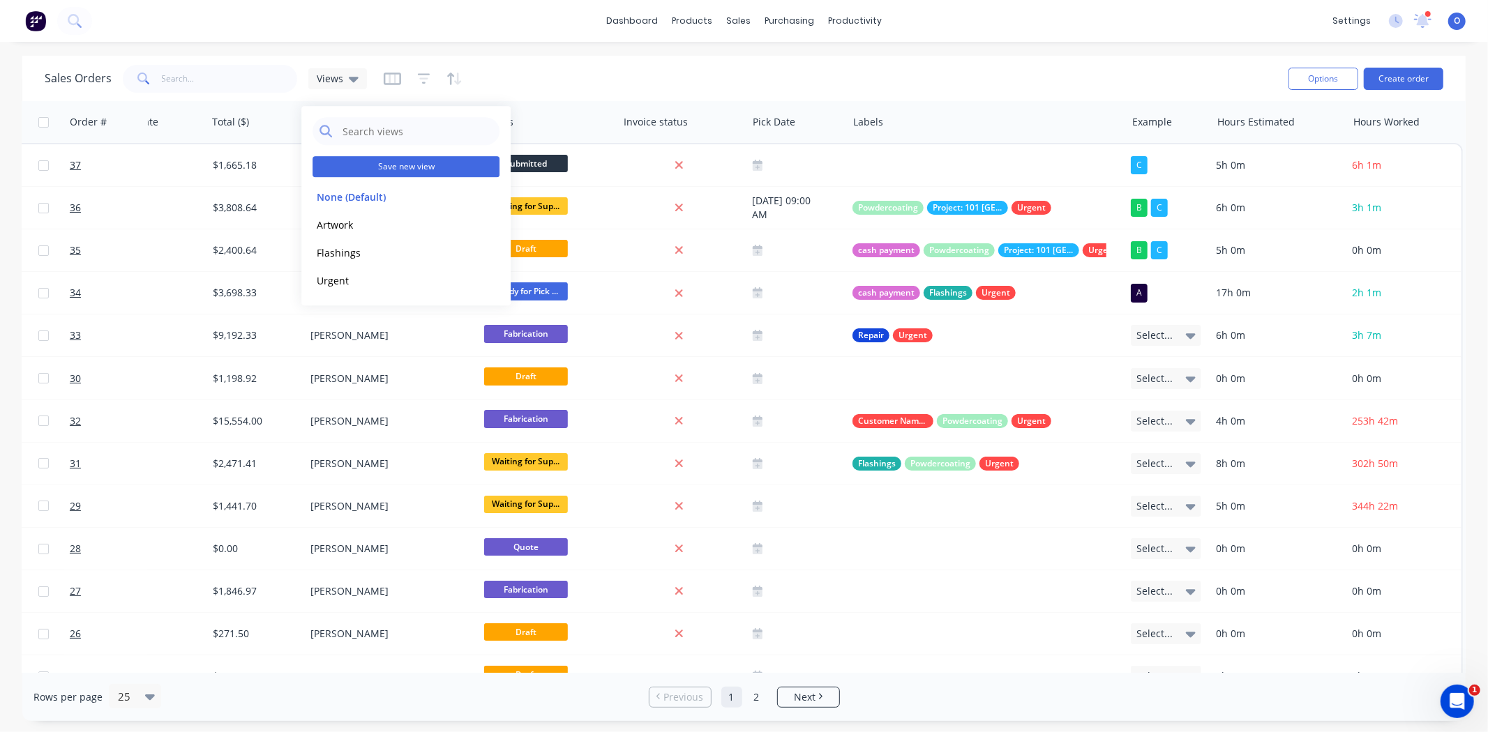
click at [388, 159] on button "Save new view" at bounding box center [405, 166] width 187 height 21
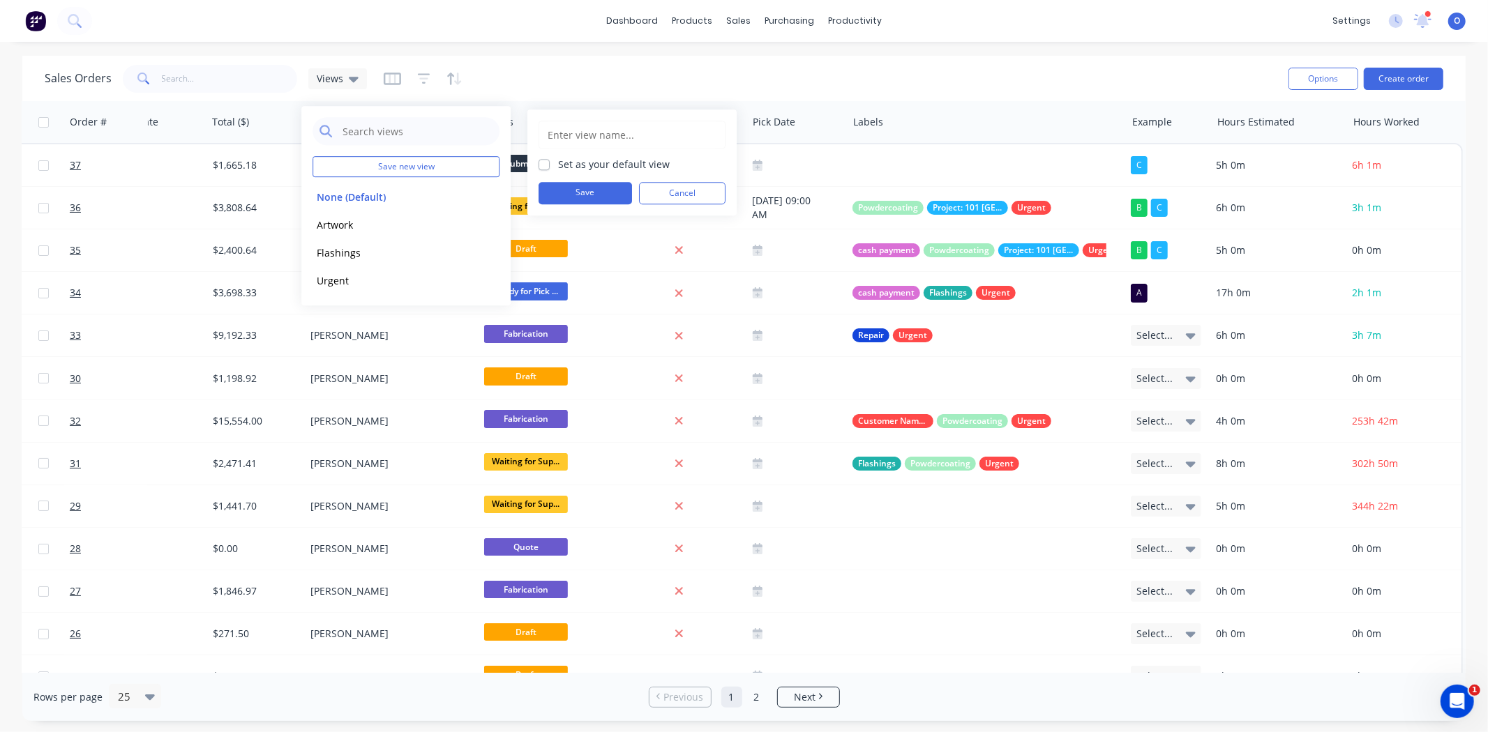
click at [614, 136] on input "text" at bounding box center [632, 134] width 172 height 27
type input "Estimated Vs Actuals"
click at [600, 192] on button "Save" at bounding box center [584, 193] width 93 height 22
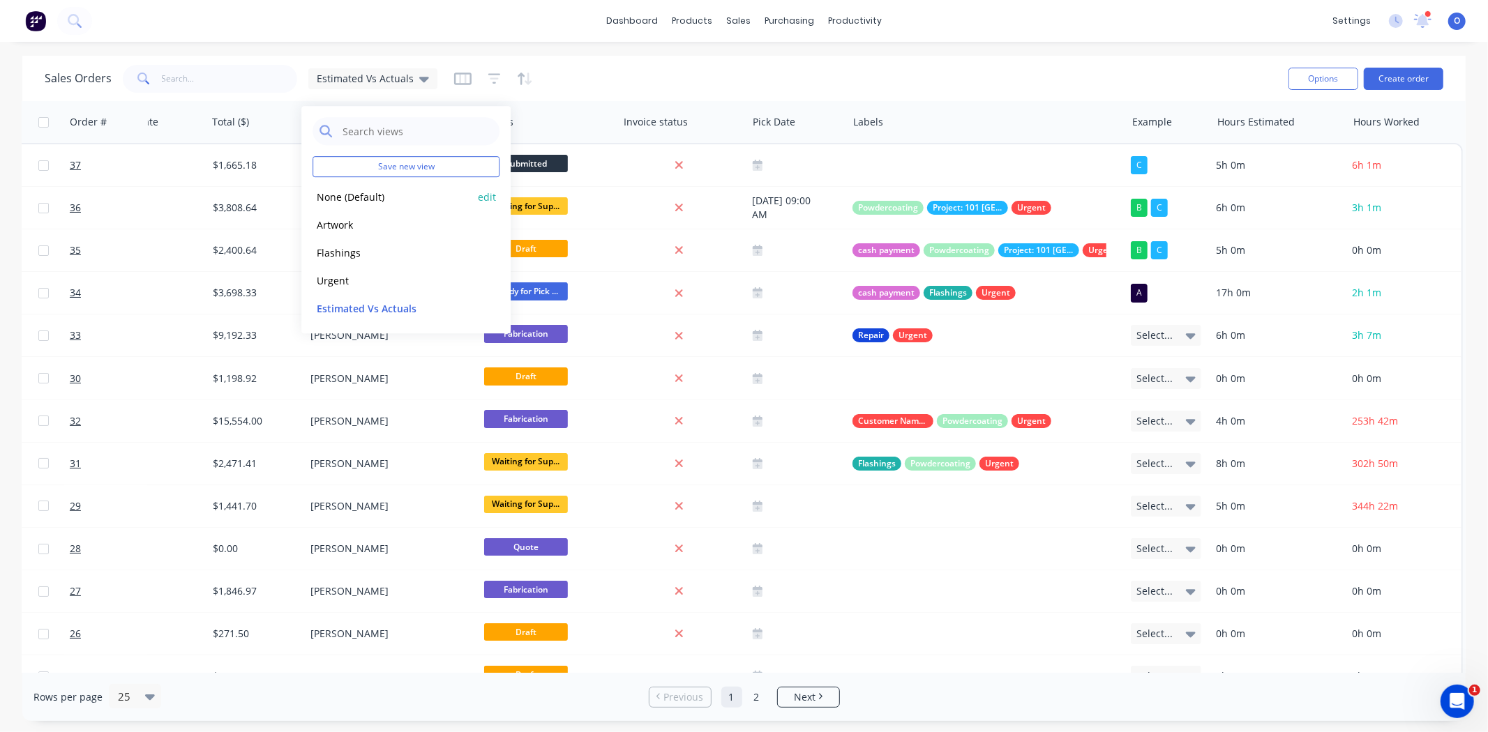
click at [359, 196] on button "None (Default)" at bounding box center [391, 197] width 159 height 16
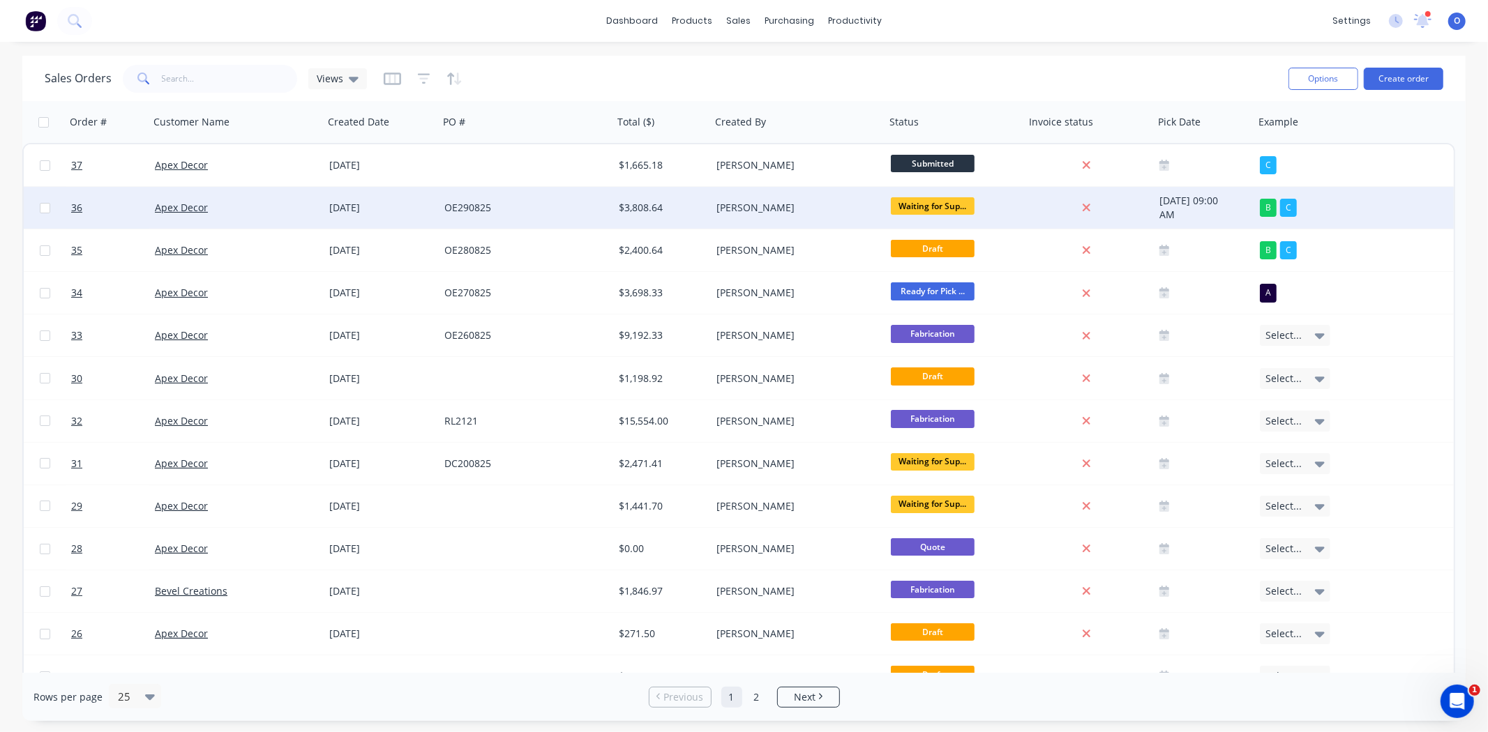
scroll to position [0, 0]
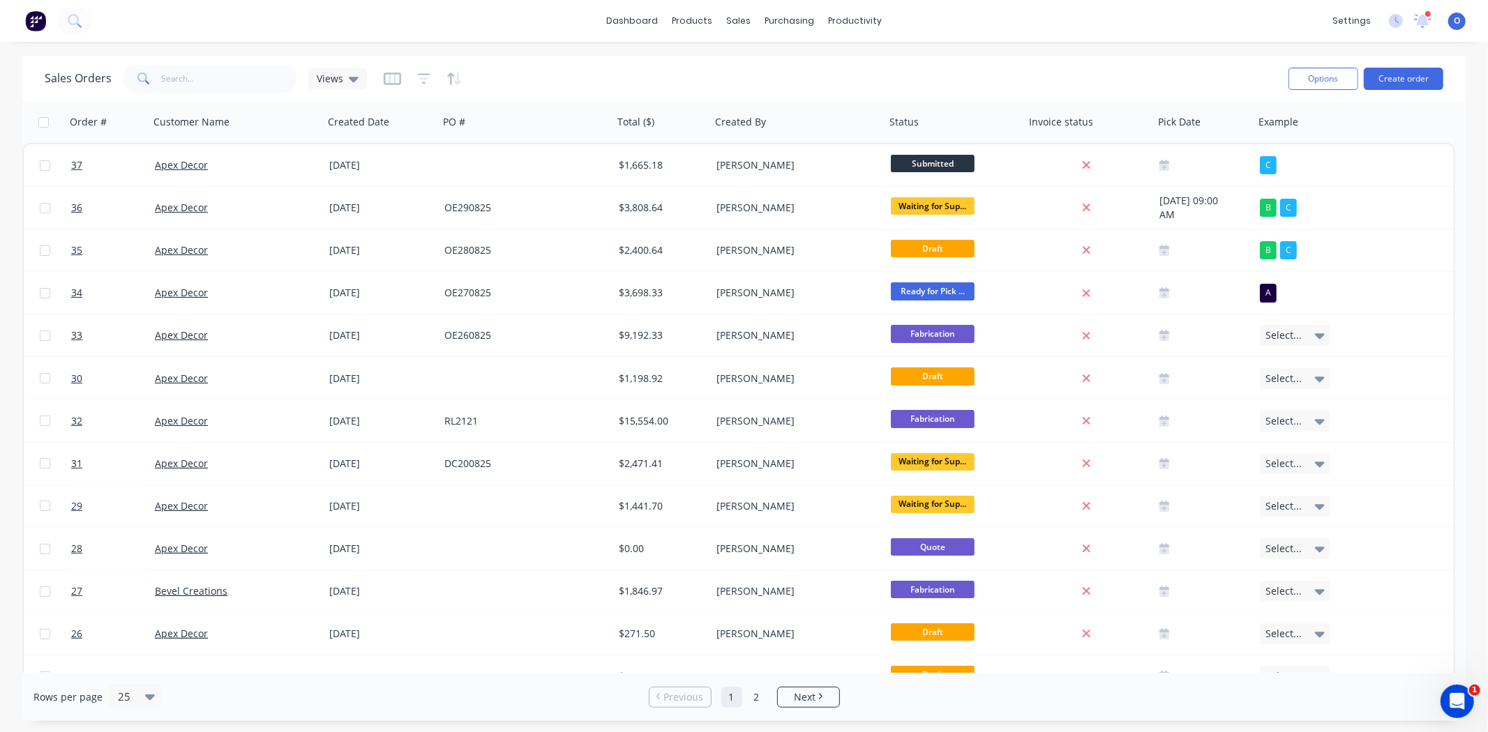
drag, startPoint x: 1271, startPoint y: 719, endPoint x: 1313, endPoint y: 710, distance: 42.8
click at [1313, 710] on div "Rows per page 25 Previous 1 2 Next" at bounding box center [743, 697] width 1443 height 48
click at [342, 81] on div "Views" at bounding box center [338, 79] width 42 height 13
click at [370, 308] on button "Estimated Vs Actuals" at bounding box center [391, 309] width 159 height 16
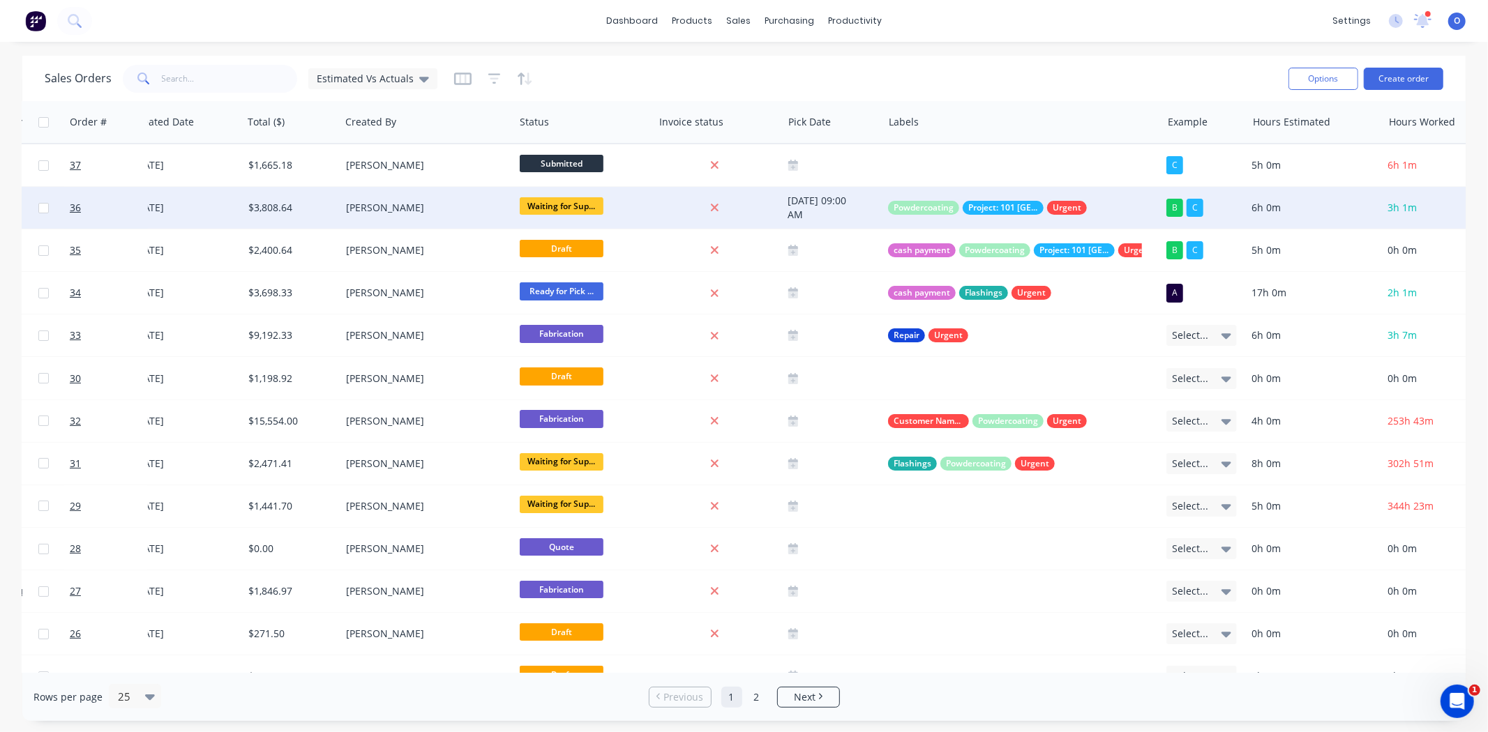
scroll to position [0, 200]
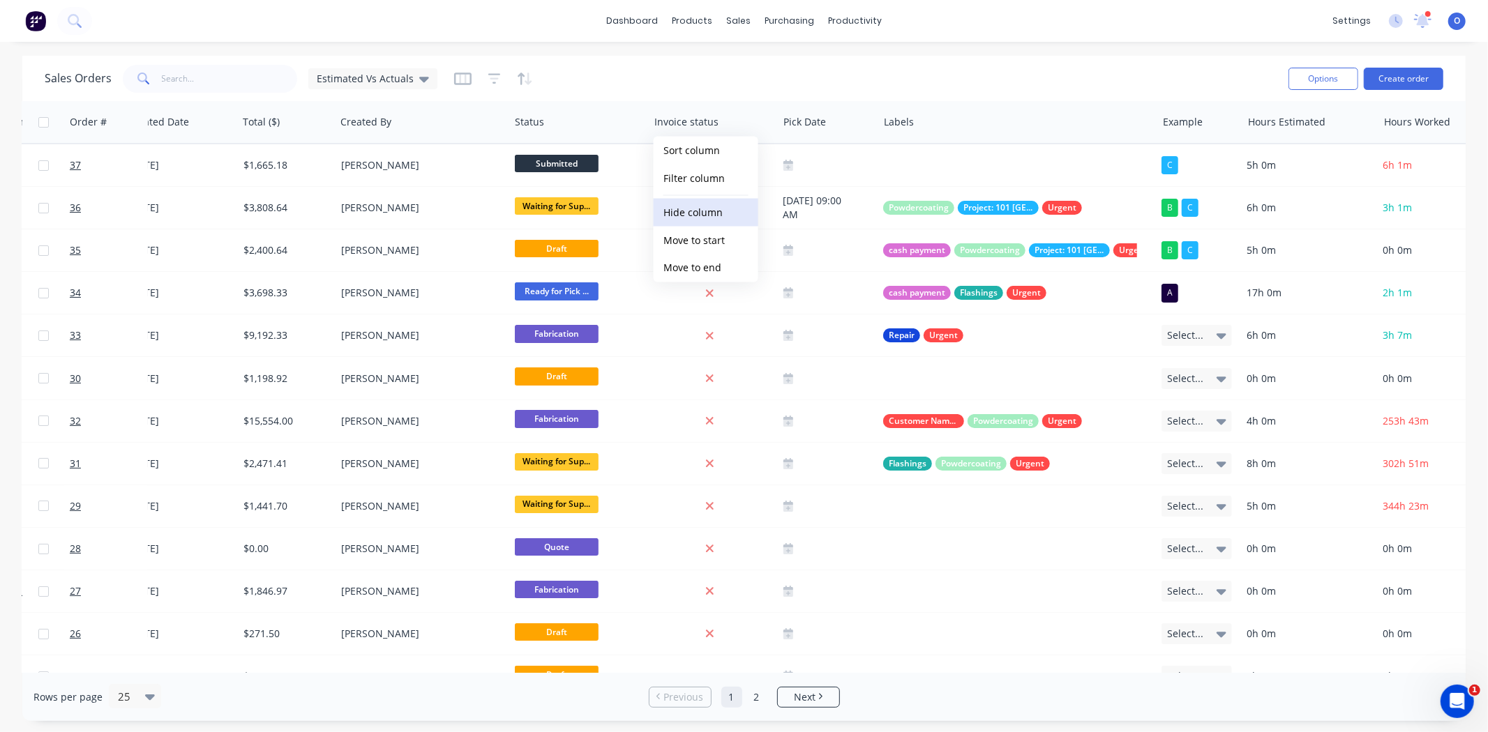
click at [714, 212] on button "Hide column" at bounding box center [705, 213] width 105 height 28
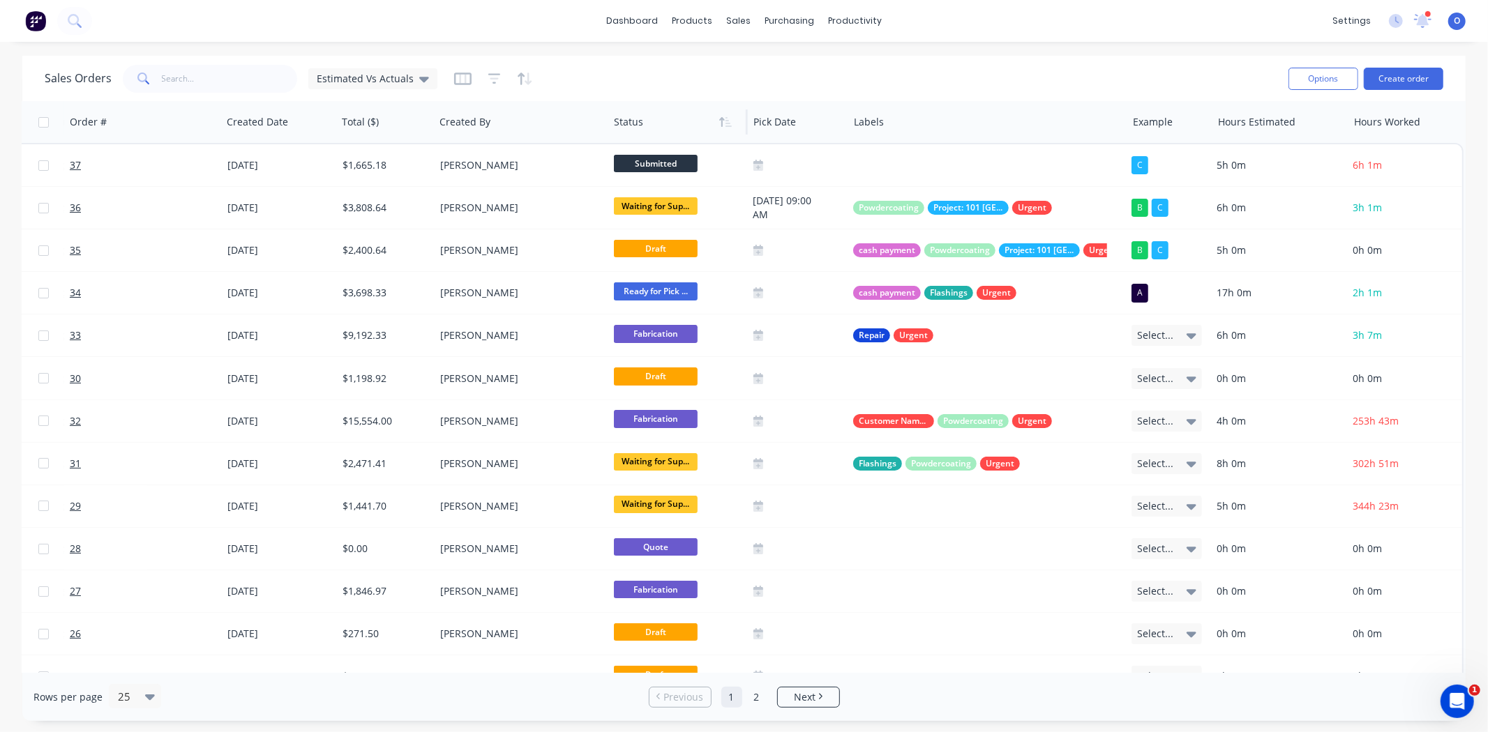
scroll to position [0, 101]
click at [900, 191] on button "Hide column" at bounding box center [905, 185] width 105 height 28
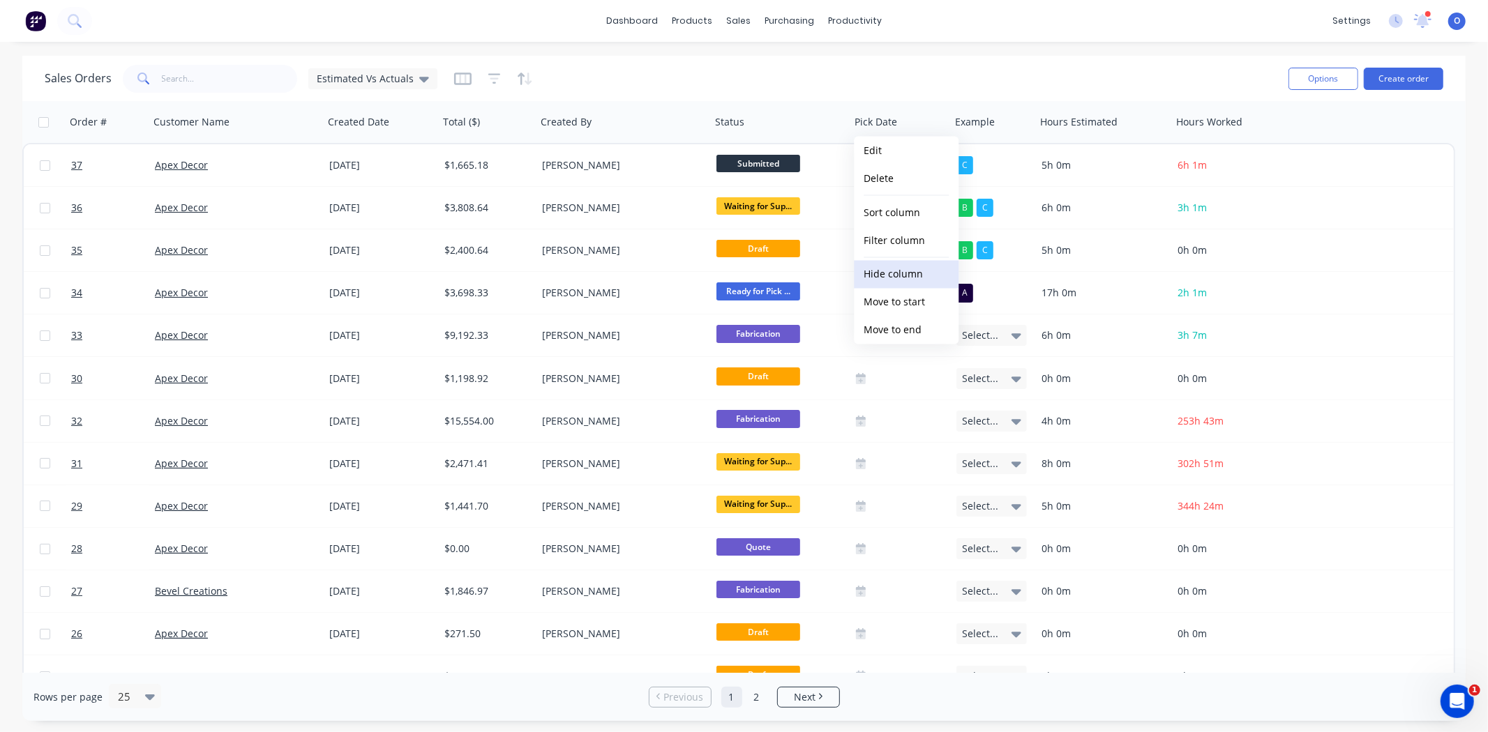
click at [907, 280] on button "Hide column" at bounding box center [906, 275] width 105 height 28
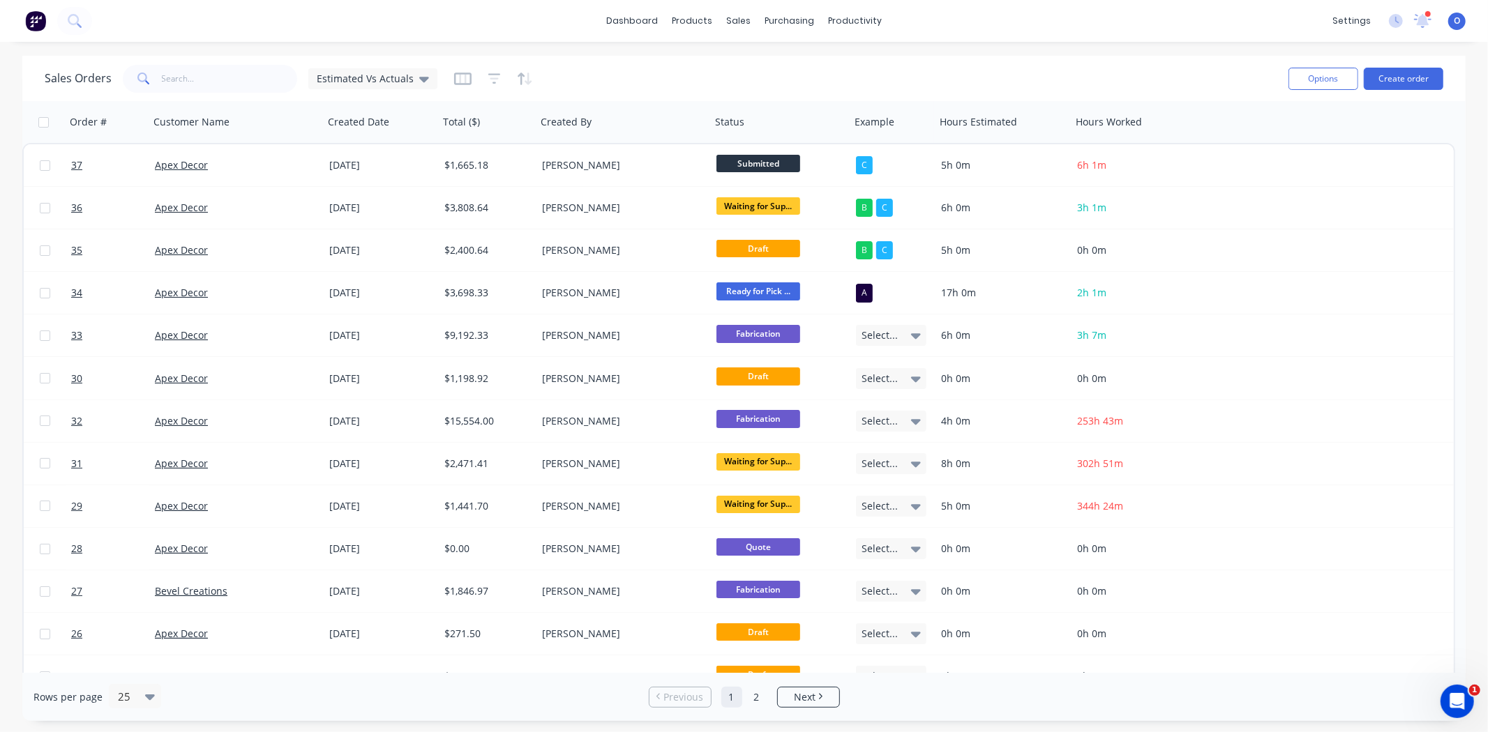
click at [1050, 56] on div "Sales Orders Estimated Vs Actuals Options Create order" at bounding box center [743, 78] width 1443 height 45
click at [368, 73] on span "Estimated Vs Actuals" at bounding box center [365, 78] width 97 height 15
click at [378, 191] on button "None (Default)" at bounding box center [391, 197] width 159 height 16
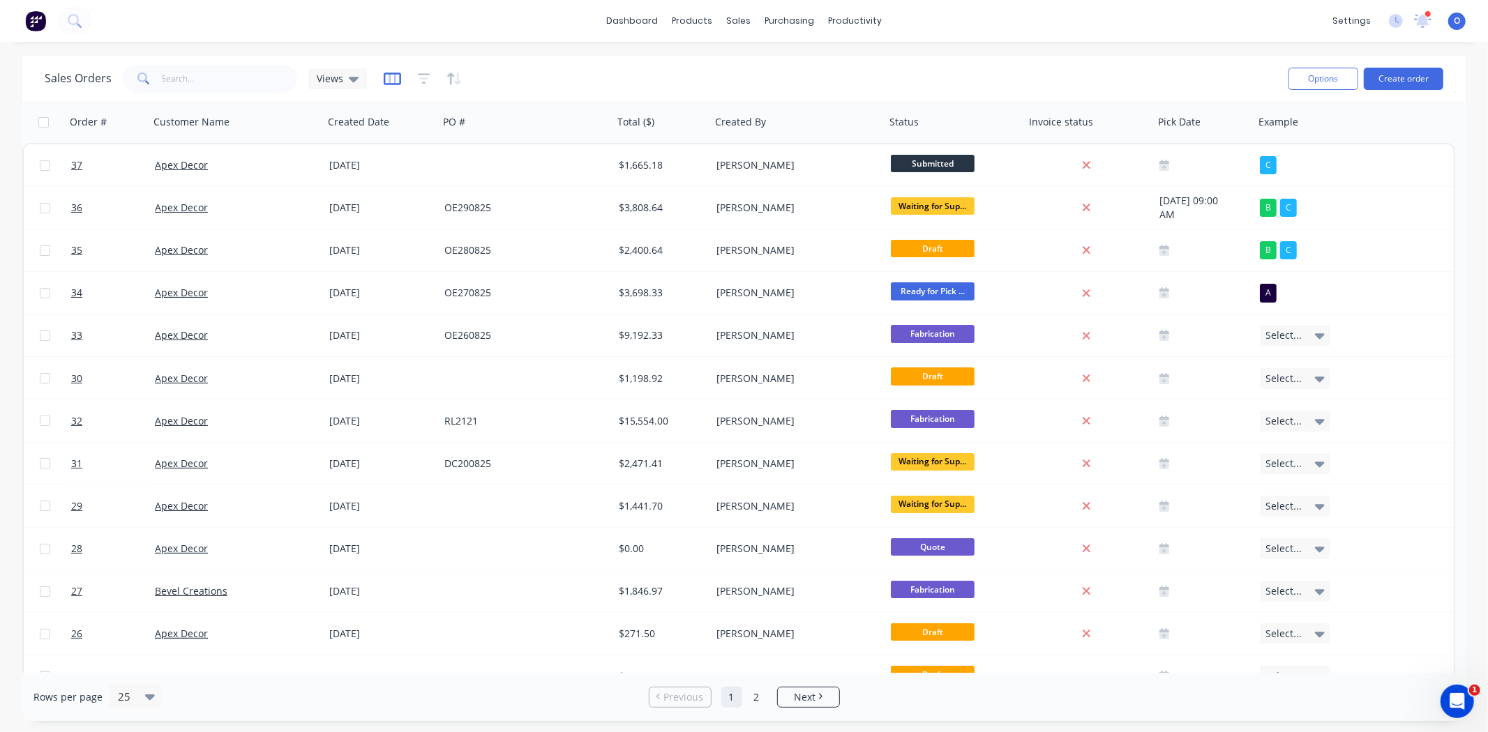
click at [392, 75] on icon "button" at bounding box center [391, 78] width 7 height 9
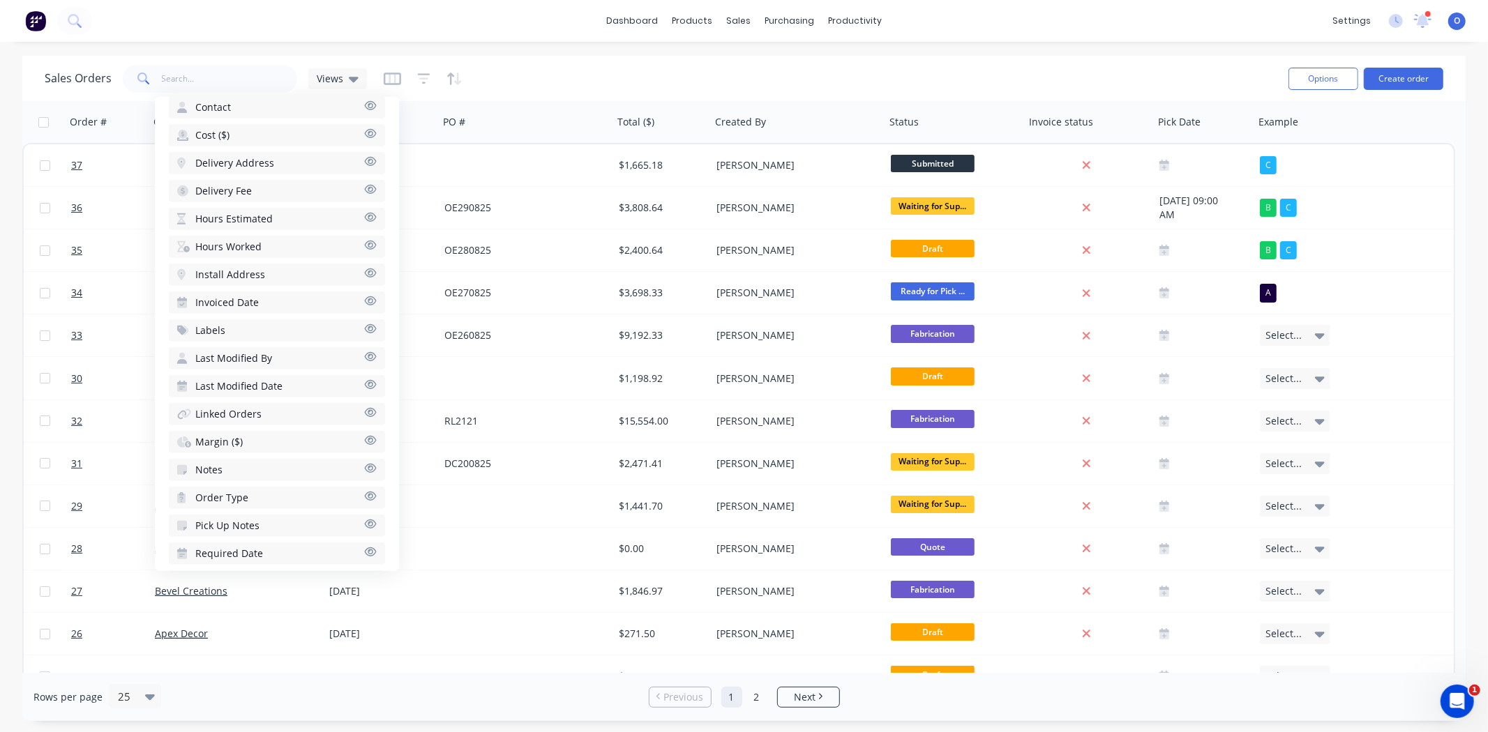
scroll to position [483, 0]
click at [237, 315] on button "Labels" at bounding box center [277, 326] width 216 height 22
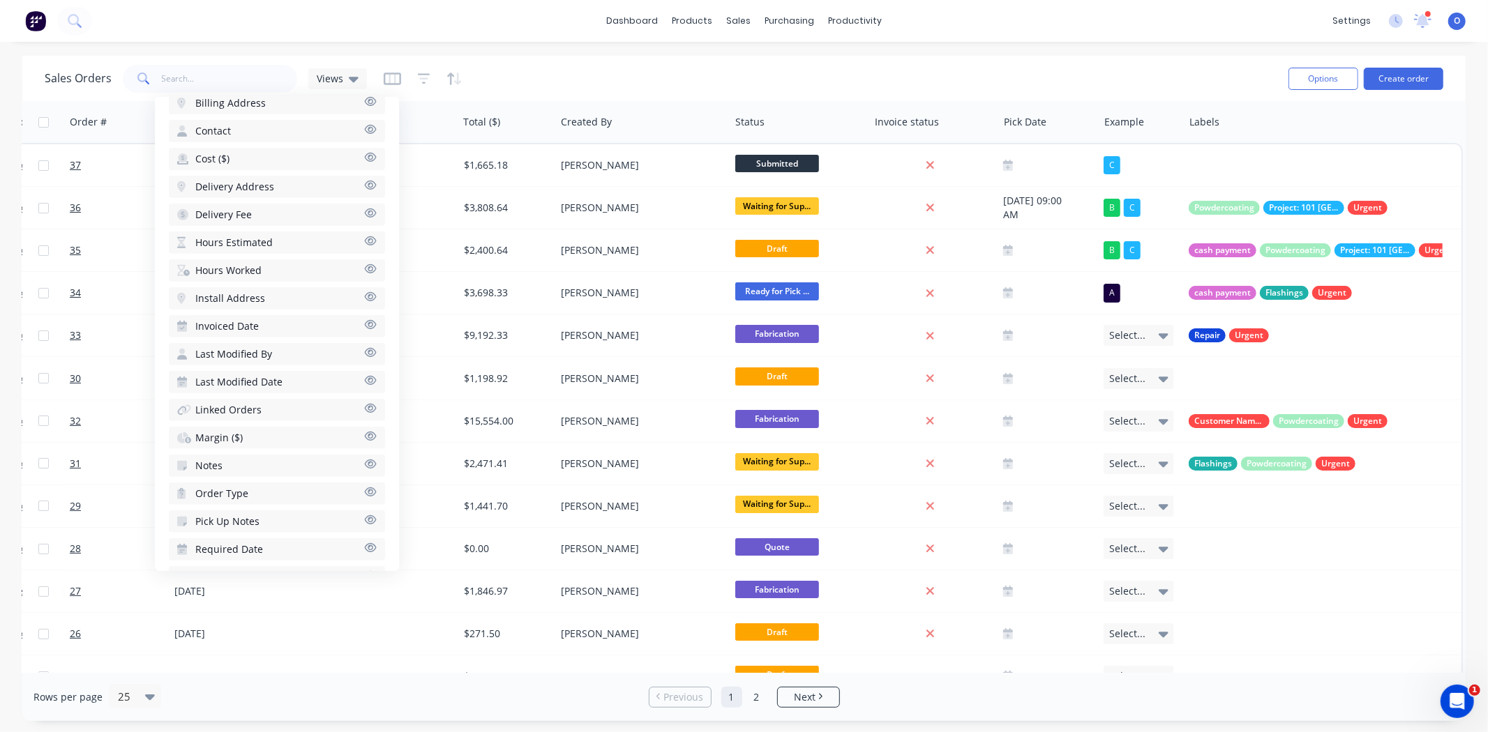
scroll to position [0, 157]
click at [1049, 60] on div "Sales Orders Views Options Create order" at bounding box center [743, 78] width 1443 height 45
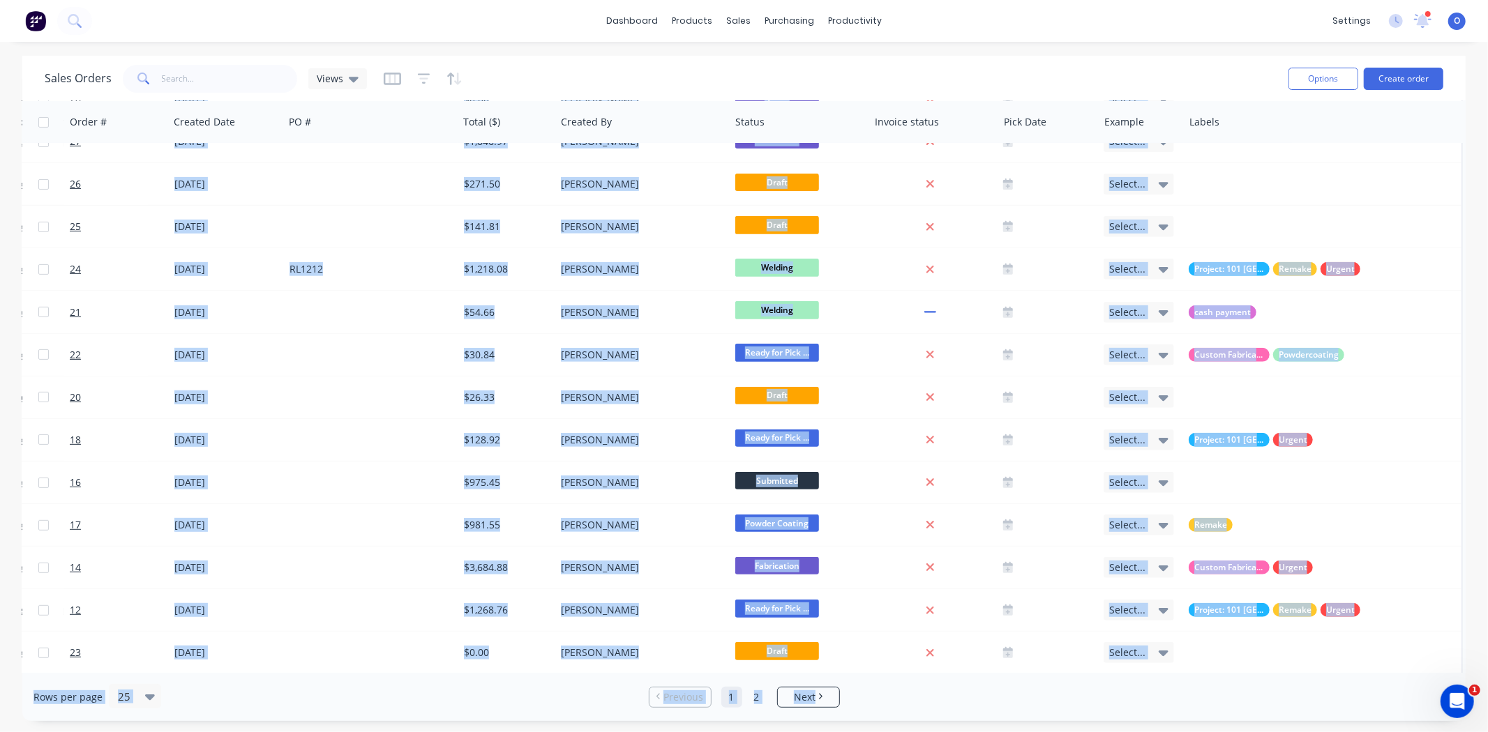
drag, startPoint x: 1175, startPoint y: 672, endPoint x: 1237, endPoint y: 667, distance: 62.3
click at [1237, 667] on div "Sales Orders Views Options Create order Order # Customer Name Created Date PO #…" at bounding box center [743, 388] width 1443 height 665
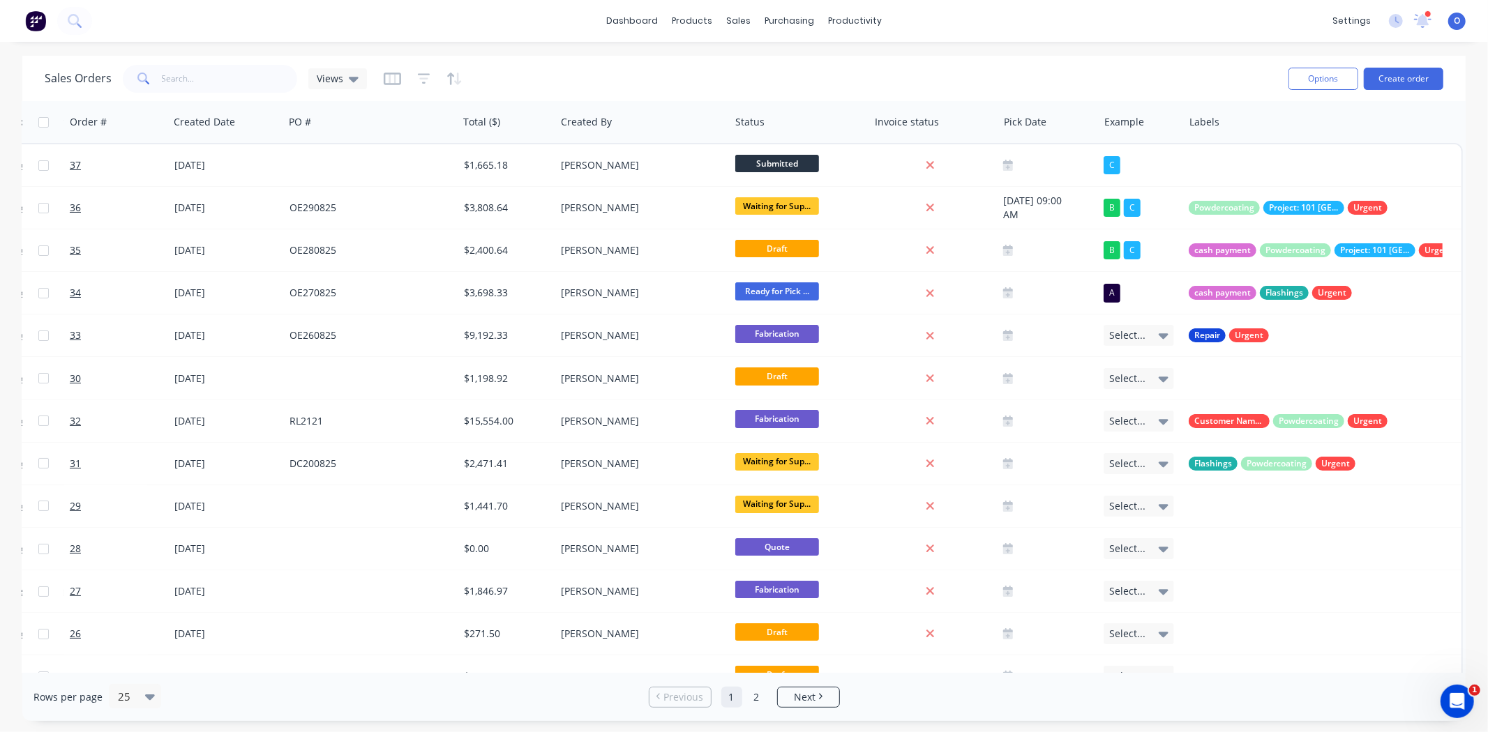
click at [1133, 63] on div "Sales Orders Views" at bounding box center [661, 78] width 1232 height 34
drag, startPoint x: 645, startPoint y: 77, endPoint x: 593, endPoint y: 82, distance: 52.5
click at [645, 77] on div "Sales Orders Views" at bounding box center [661, 78] width 1232 height 34
click at [420, 80] on icon "button" at bounding box center [424, 79] width 13 height 14
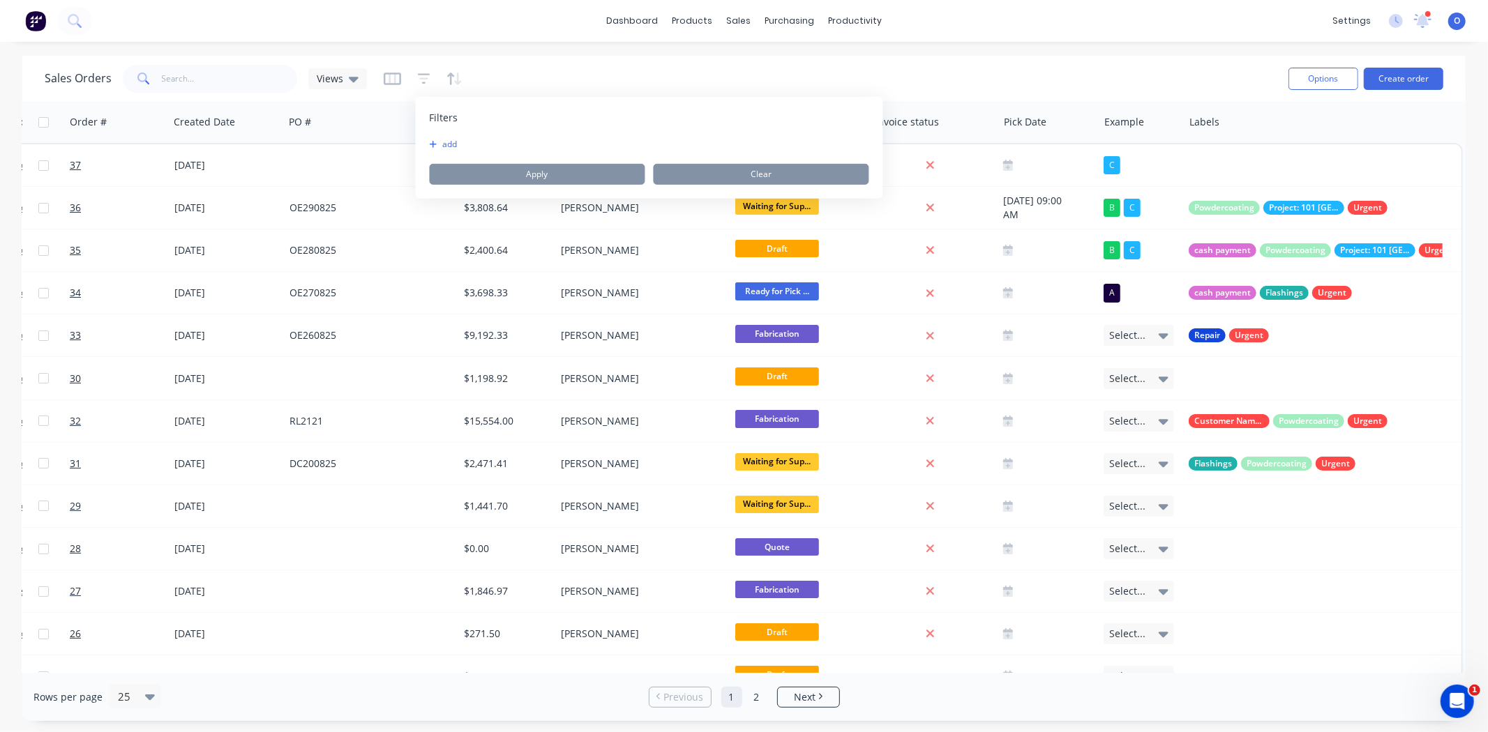
click at [441, 144] on button "add" at bounding box center [447, 144] width 35 height 11
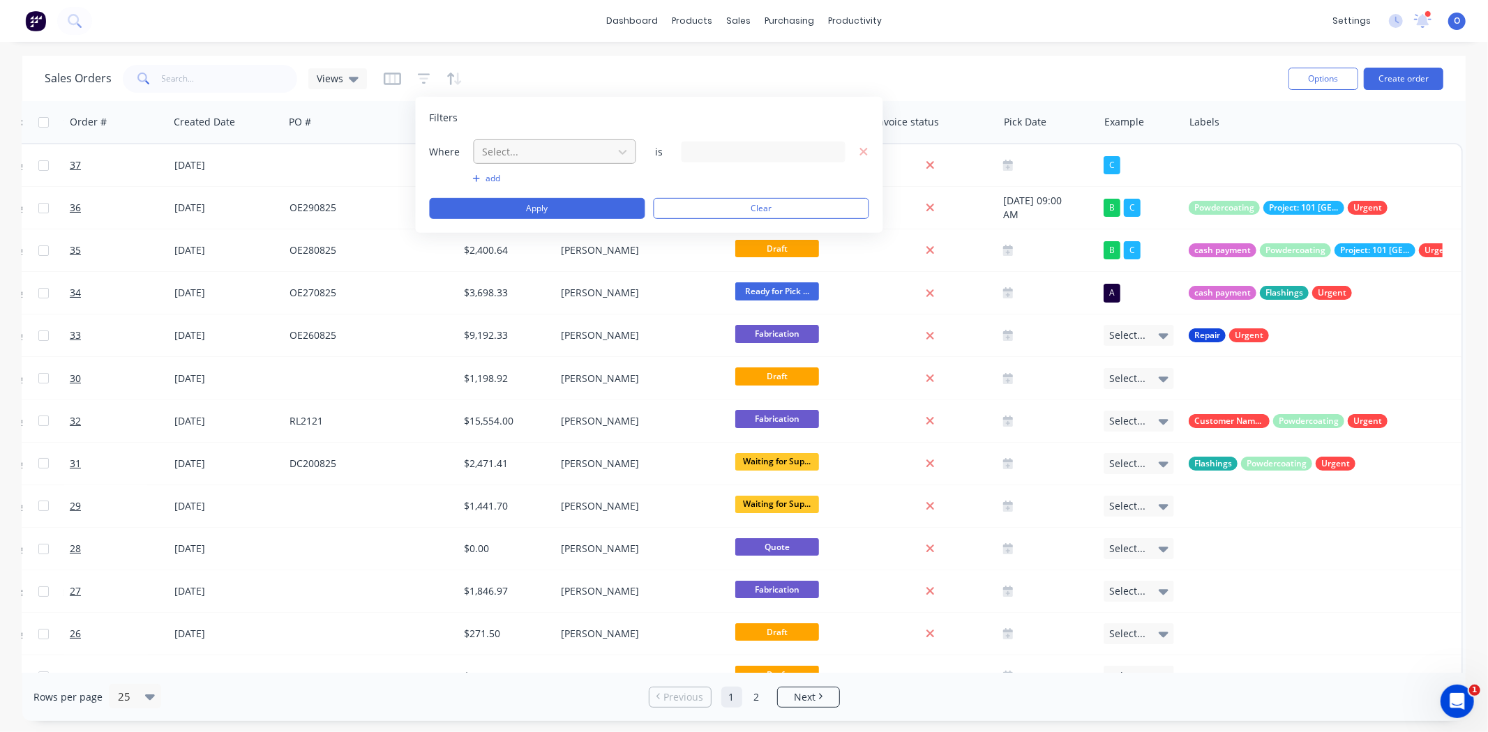
click at [495, 149] on div at bounding box center [543, 151] width 125 height 17
click at [722, 153] on div "11 Labels selected" at bounding box center [752, 151] width 126 height 15
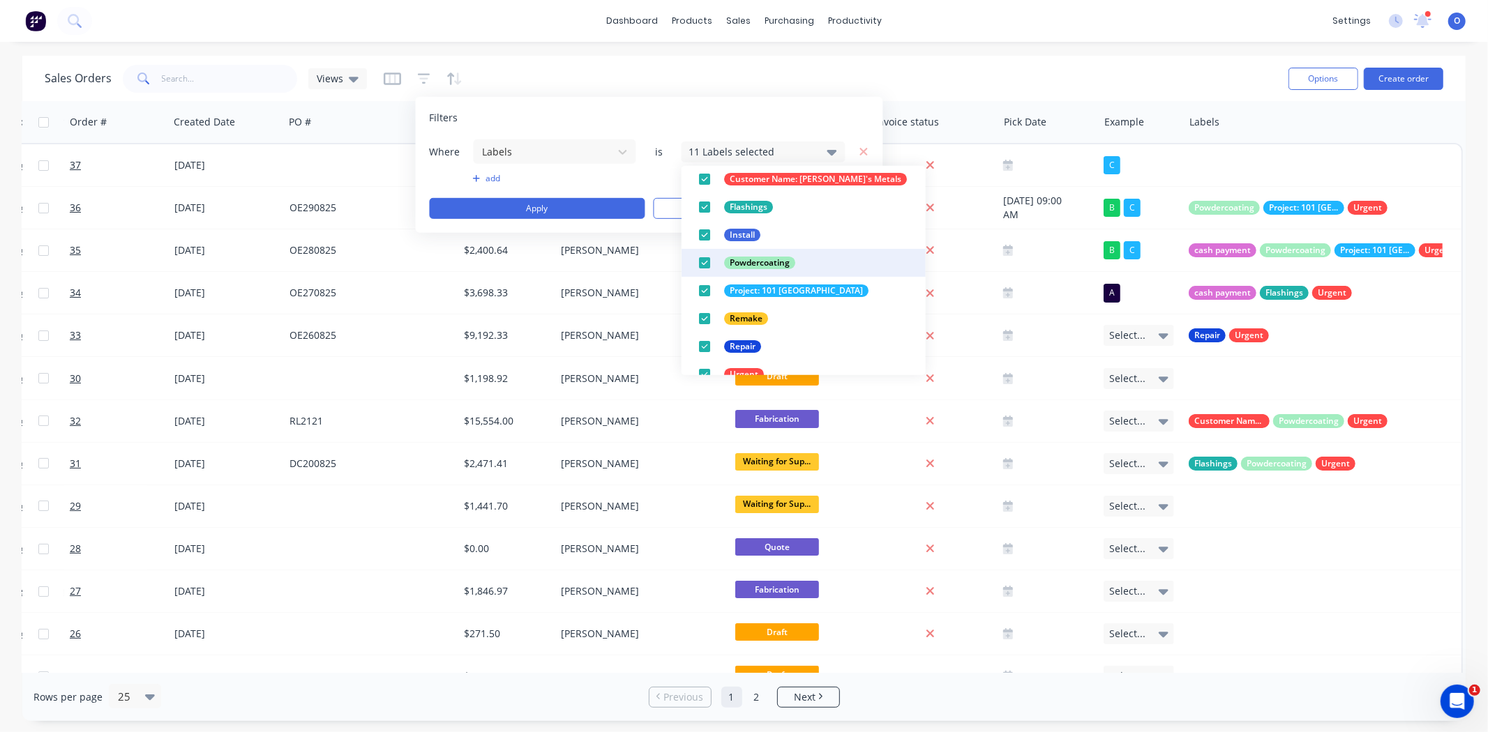
scroll to position [77, 0]
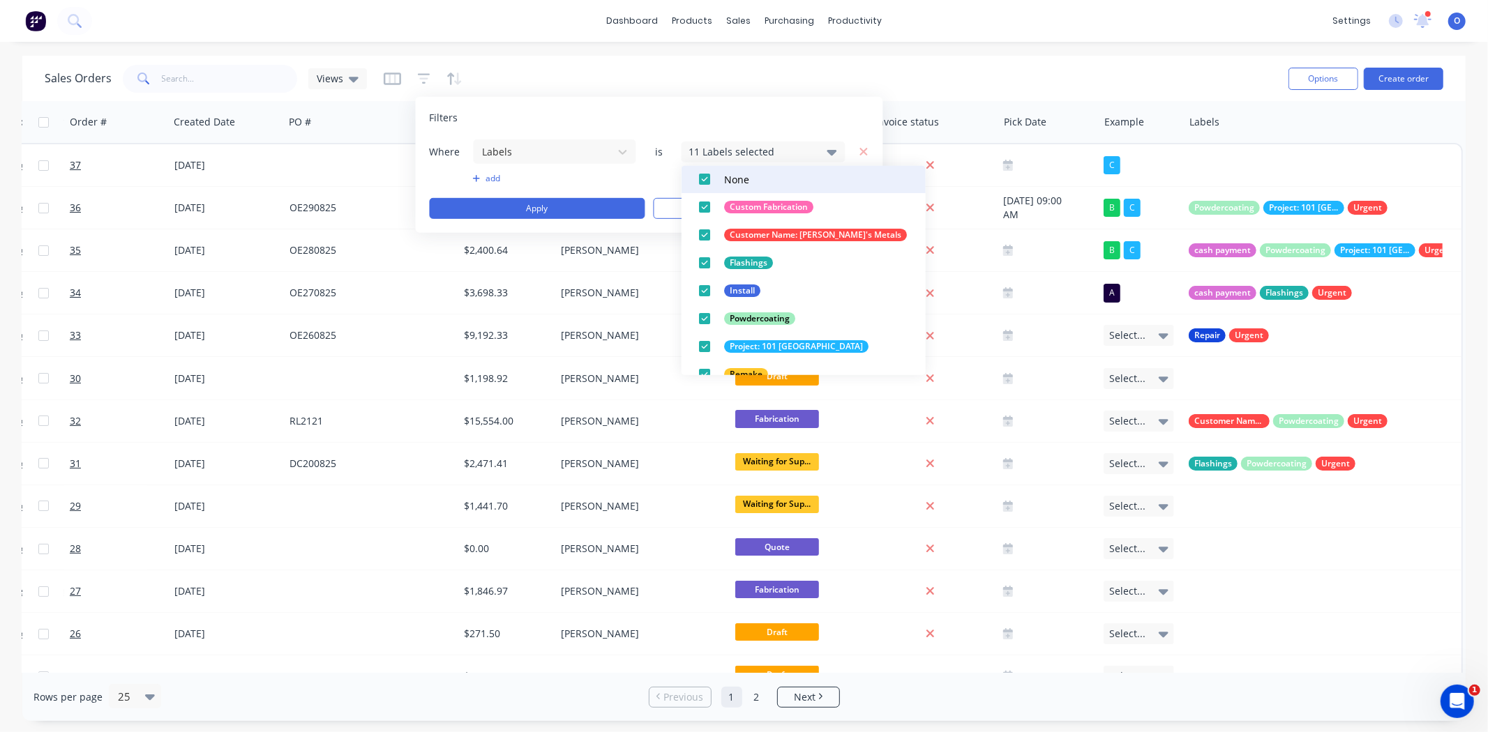
click at [706, 173] on div at bounding box center [704, 179] width 28 height 28
click at [706, 179] on div at bounding box center [704, 179] width 28 height 28
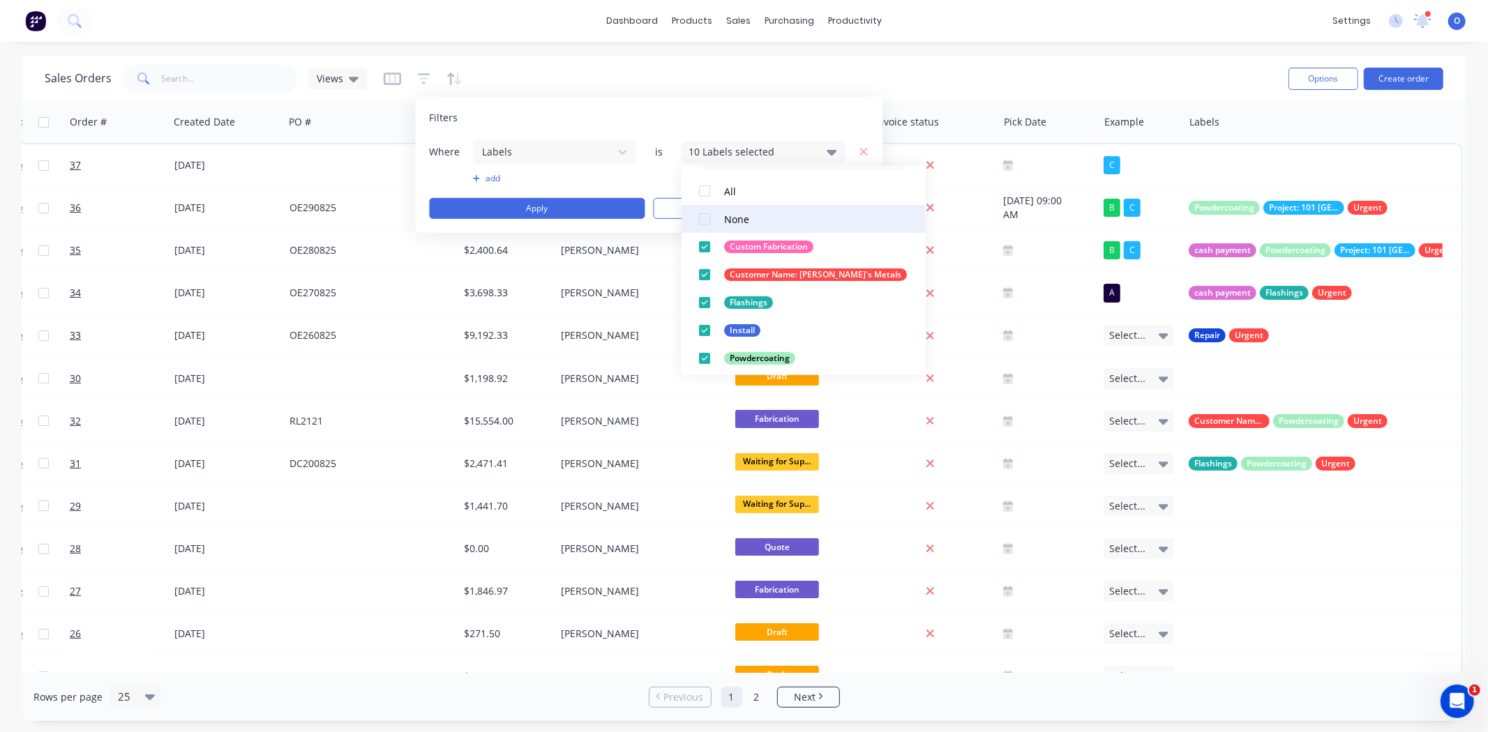
scroll to position [0, 0]
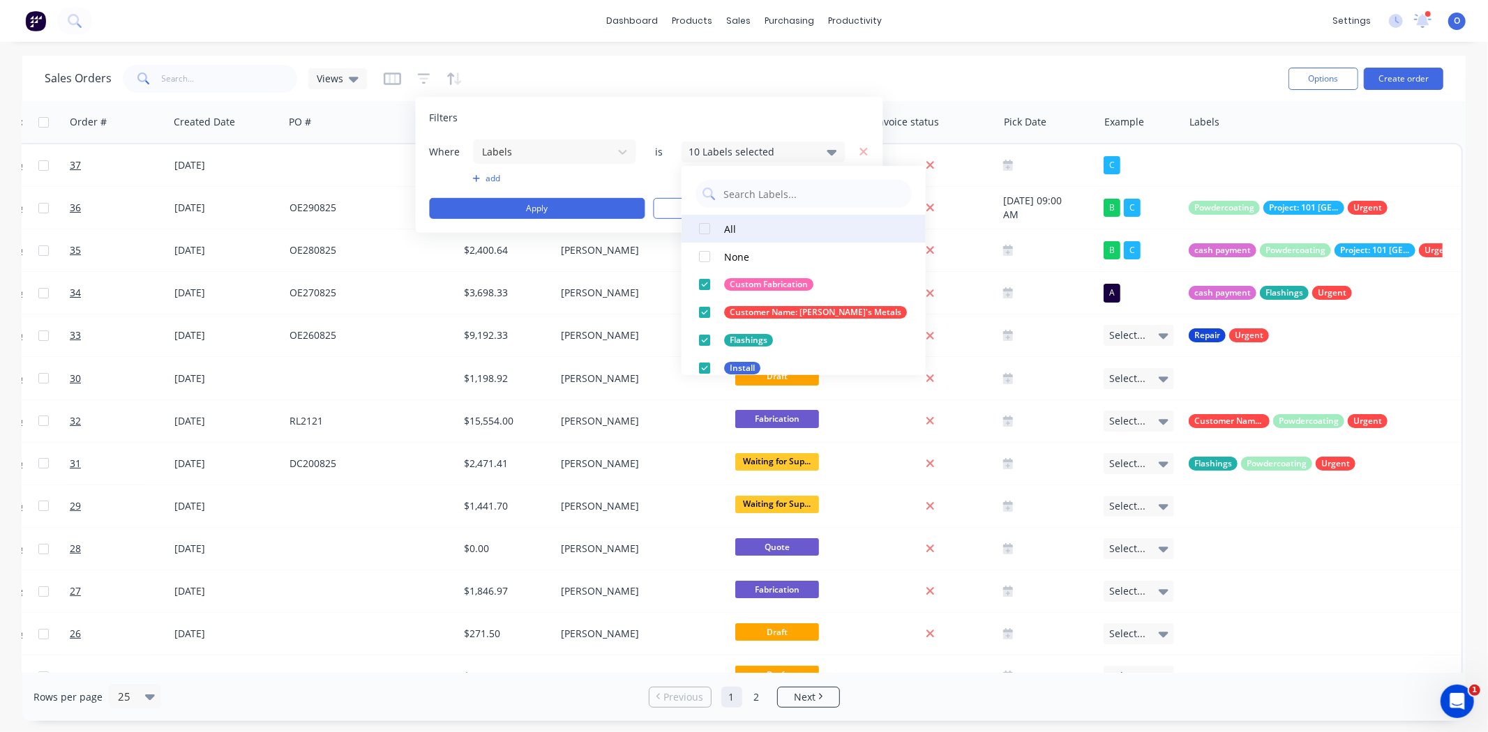
click at [706, 227] on div at bounding box center [704, 229] width 28 height 28
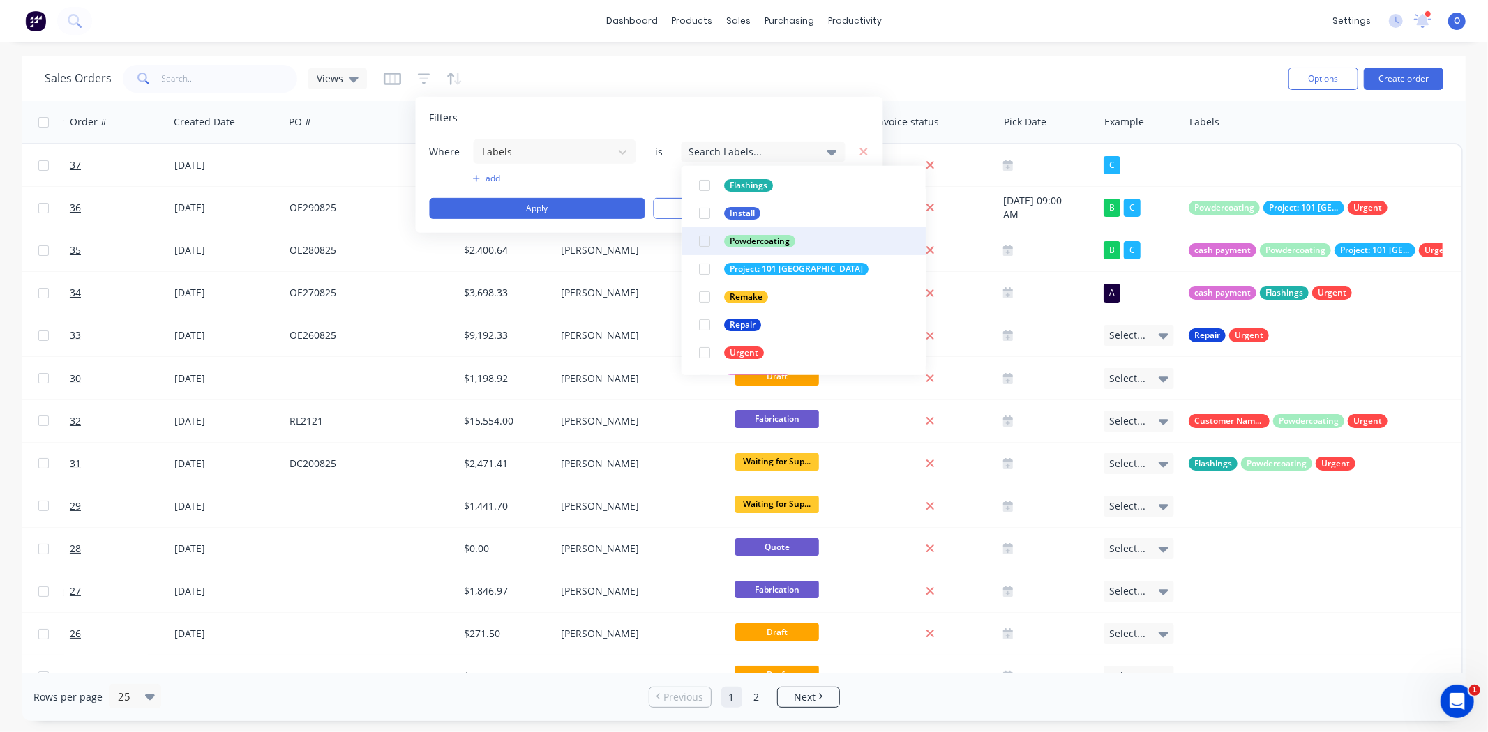
scroll to position [181, 0]
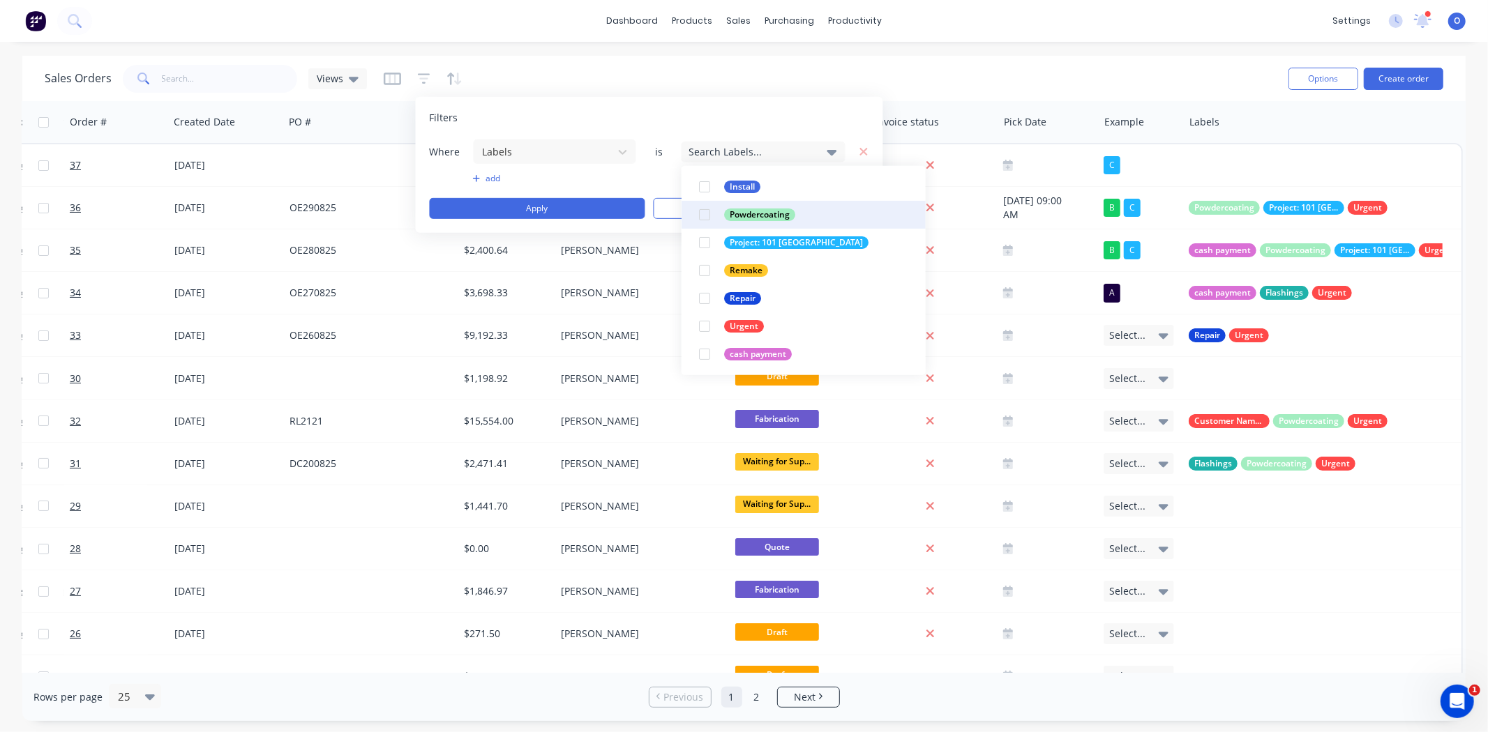
click at [702, 217] on div at bounding box center [704, 215] width 28 height 28
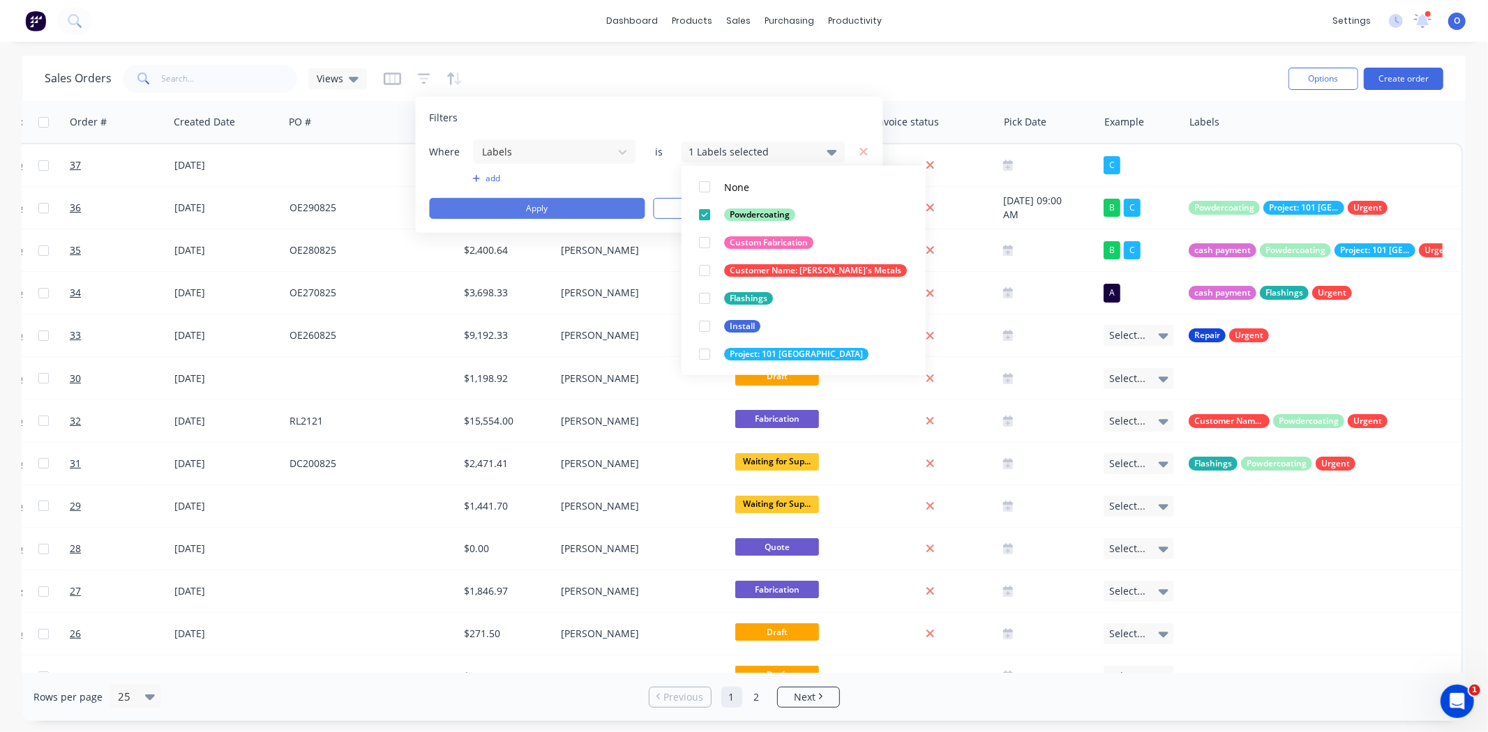
click at [555, 211] on button "Apply" at bounding box center [537, 208] width 215 height 21
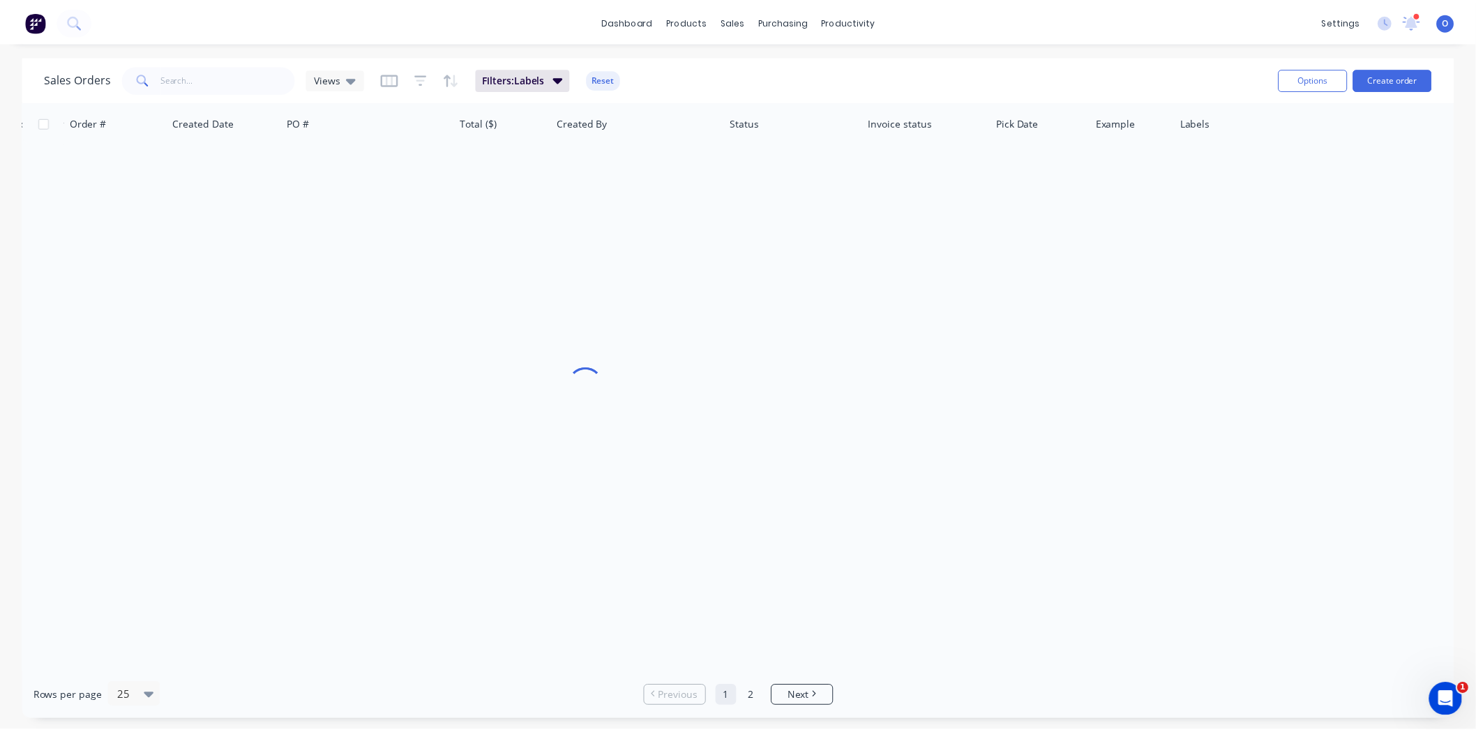
scroll to position [0, 154]
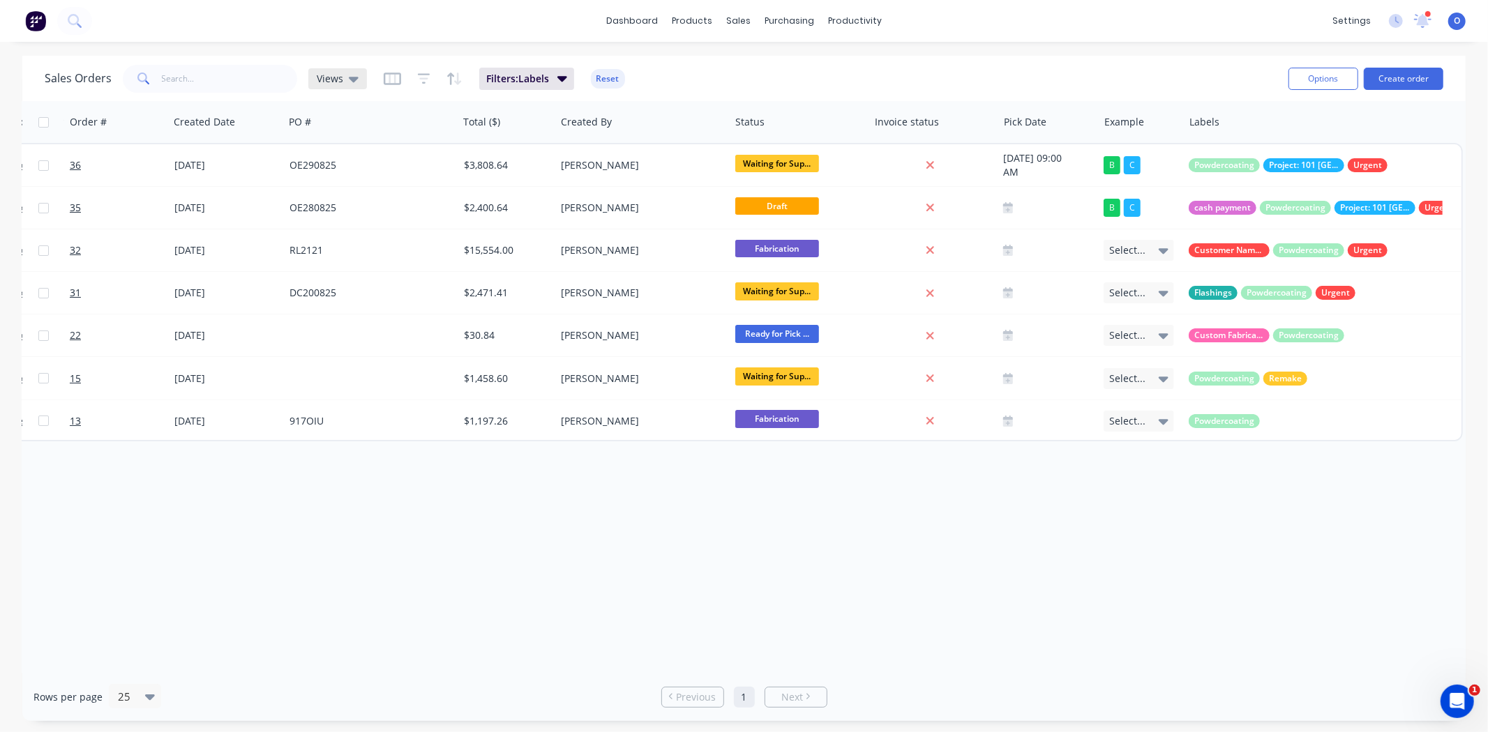
click at [338, 80] on span "Views" at bounding box center [330, 78] width 27 height 15
click at [672, 529] on div "Order # Customer Name Created Date PO # Total ($) Created By Status Invoice sta…" at bounding box center [743, 387] width 1443 height 572
click at [736, 560] on div "Order # Customer Name Created Date PO # Total ($) Created By Status Invoice sta…" at bounding box center [743, 387] width 1443 height 572
click at [556, 547] on div "Order # Customer Name Created Date PO # Total ($) Created By Status Invoice sta…" at bounding box center [743, 387] width 1443 height 572
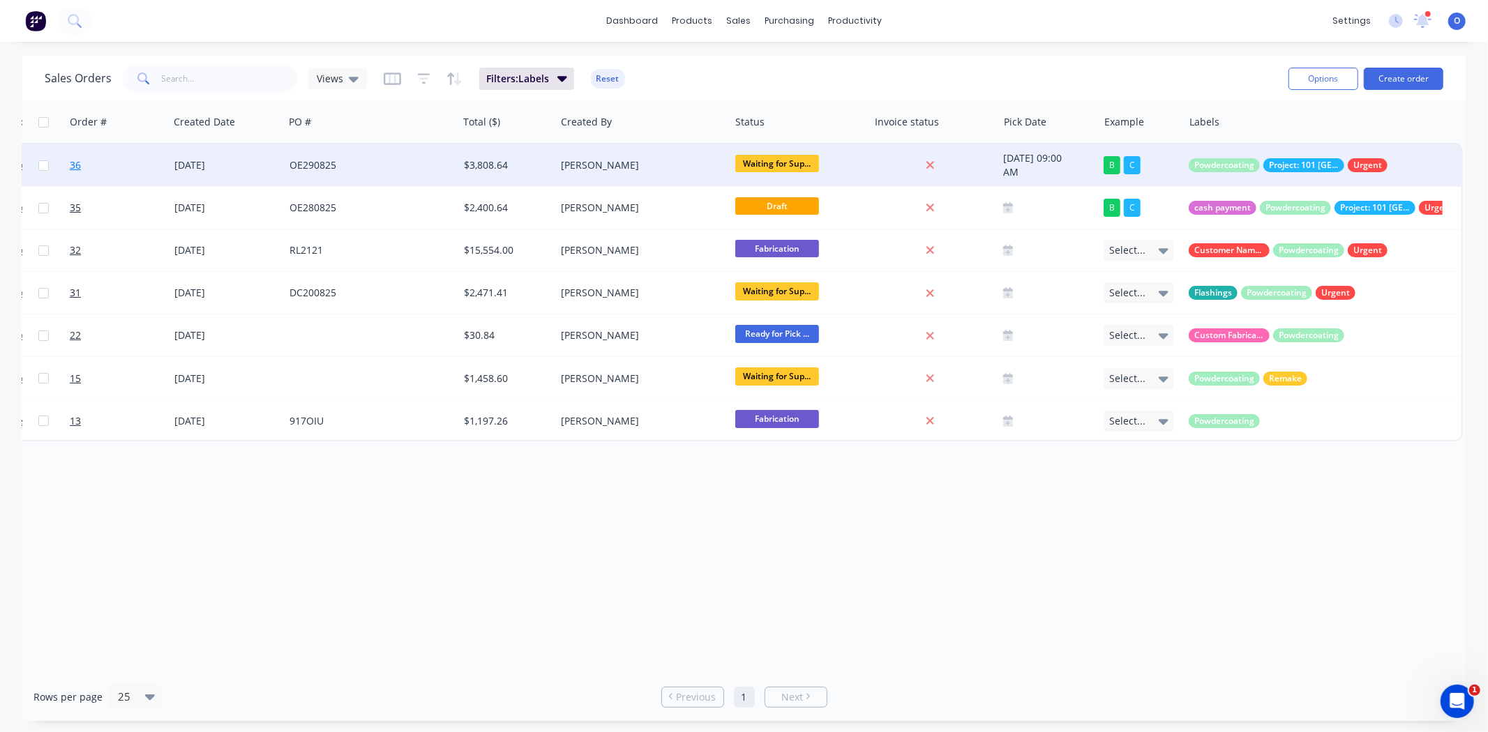
click at [75, 166] on span "36" at bounding box center [75, 165] width 11 height 14
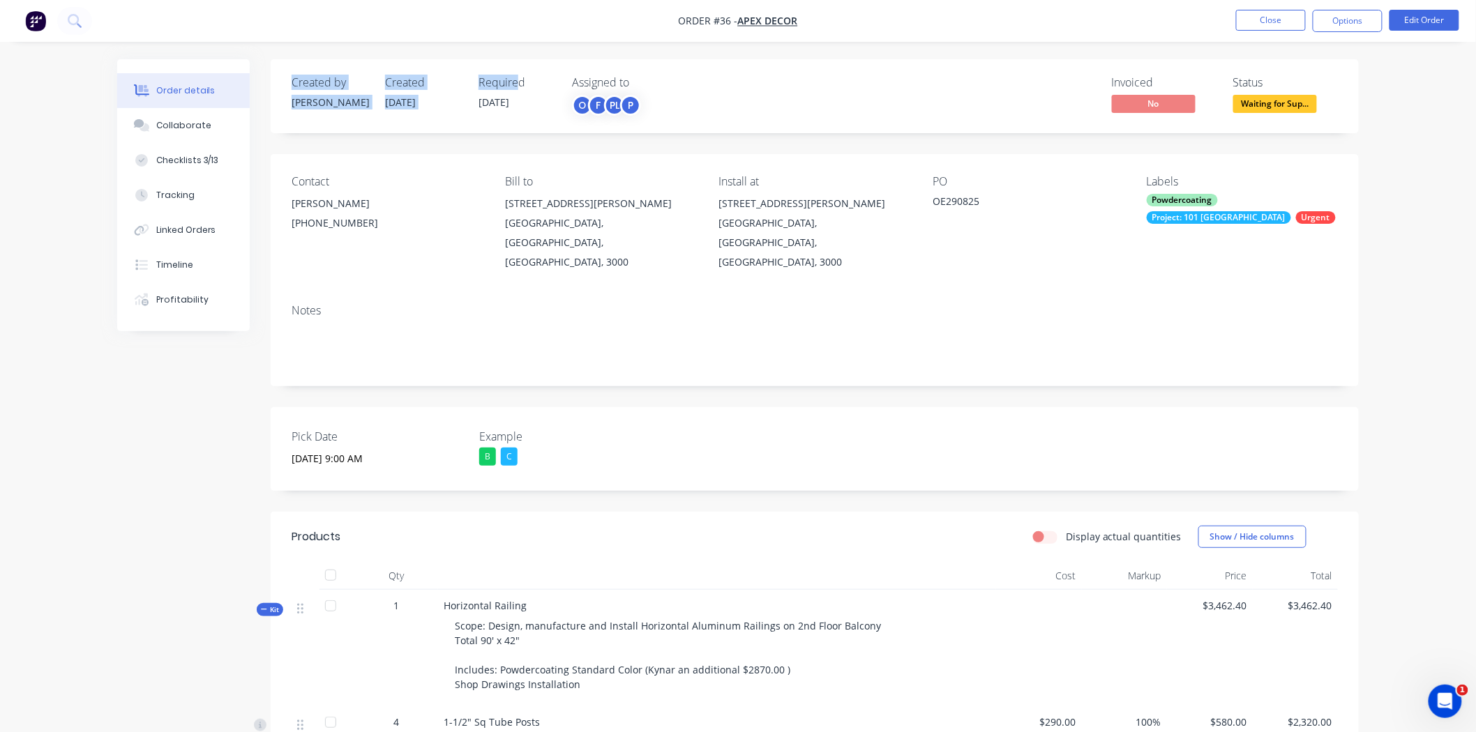
drag, startPoint x: 292, startPoint y: 84, endPoint x: 515, endPoint y: 84, distance: 223.2
click at [515, 84] on div "Created by [PERSON_NAME] Created [DATE] Required [DATE] Assigned to O F PL P" at bounding box center [502, 96] width 420 height 40
click at [392, 98] on span "[DATE]" at bounding box center [400, 102] width 31 height 13
drag, startPoint x: 321, startPoint y: 91, endPoint x: 325, endPoint y: 120, distance: 28.9
click at [322, 93] on div "Created by [PERSON_NAME]" at bounding box center [330, 96] width 77 height 40
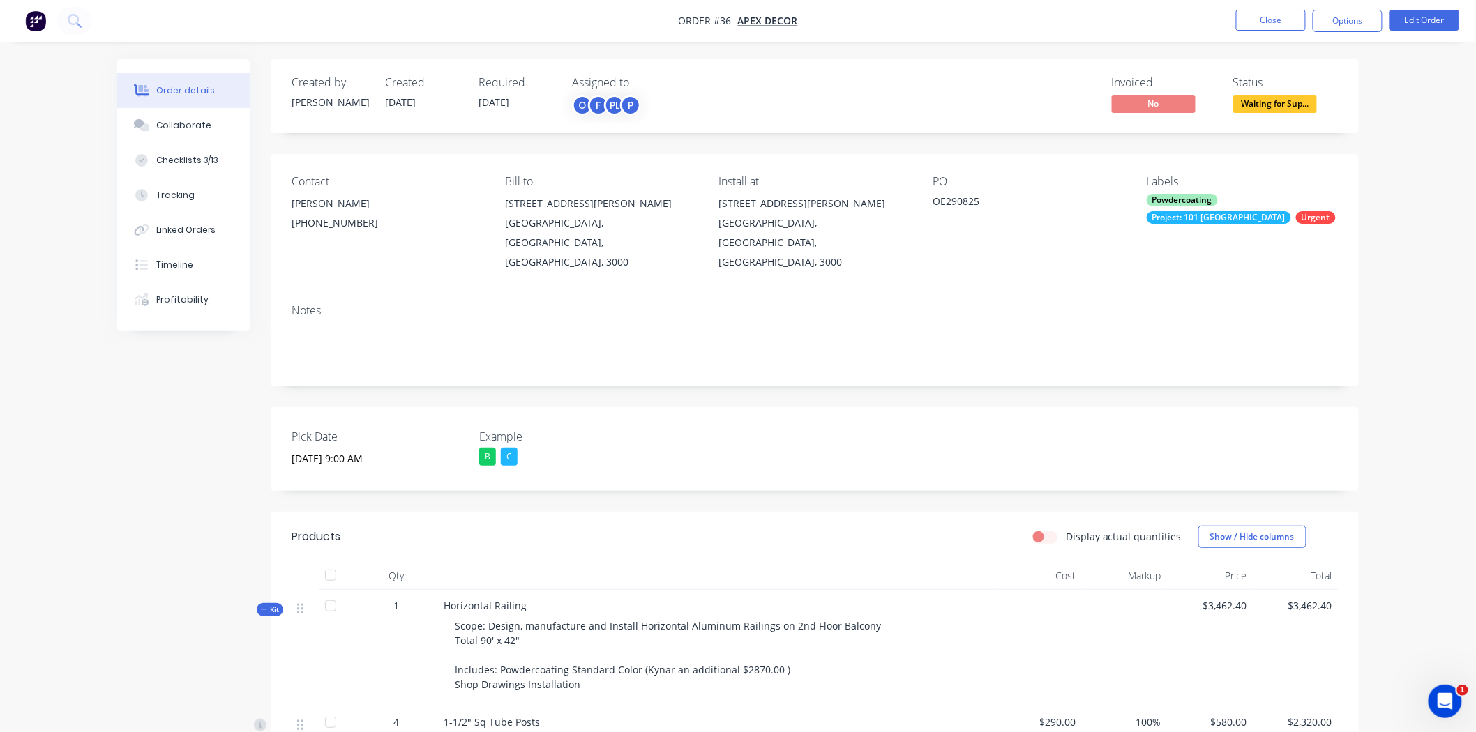
click at [414, 103] on span "[DATE]" at bounding box center [400, 102] width 31 height 13
click at [492, 96] on span "[DATE]" at bounding box center [493, 102] width 31 height 13
click at [509, 105] on span "[DATE]" at bounding box center [493, 102] width 31 height 13
drag, startPoint x: 502, startPoint y: 103, endPoint x: 494, endPoint y: 100, distance: 8.6
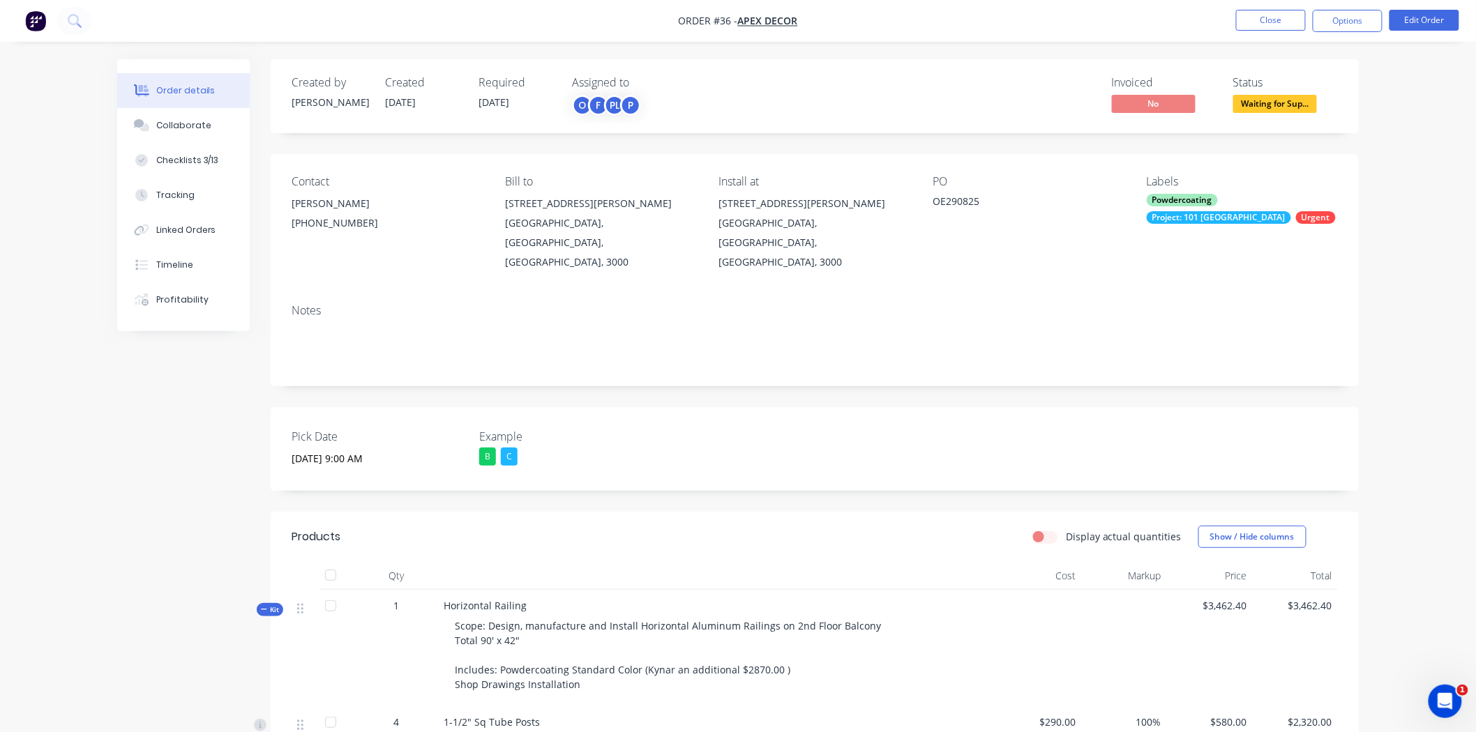
click at [494, 100] on span "[DATE]" at bounding box center [493, 102] width 31 height 13
click at [621, 100] on div "P" at bounding box center [630, 105] width 21 height 21
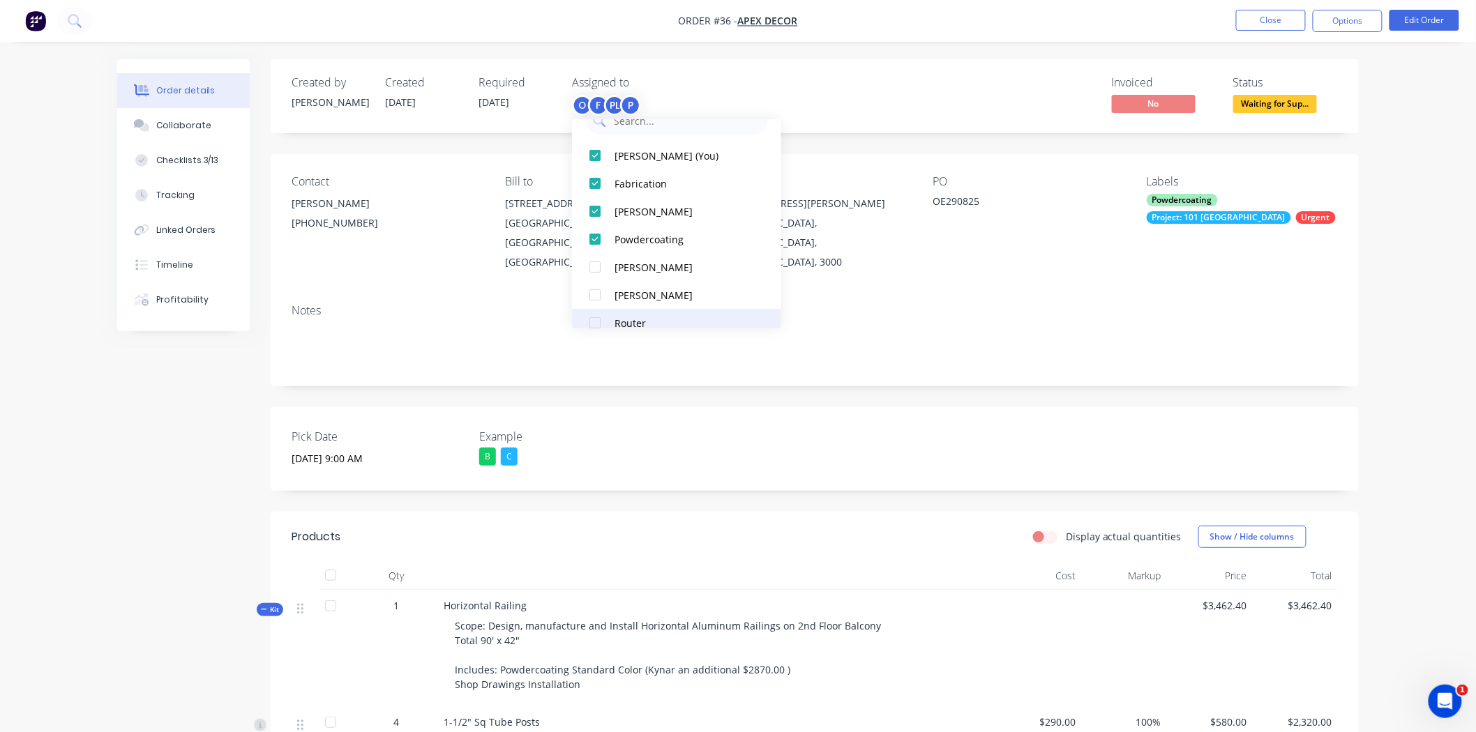
scroll to position [70, 0]
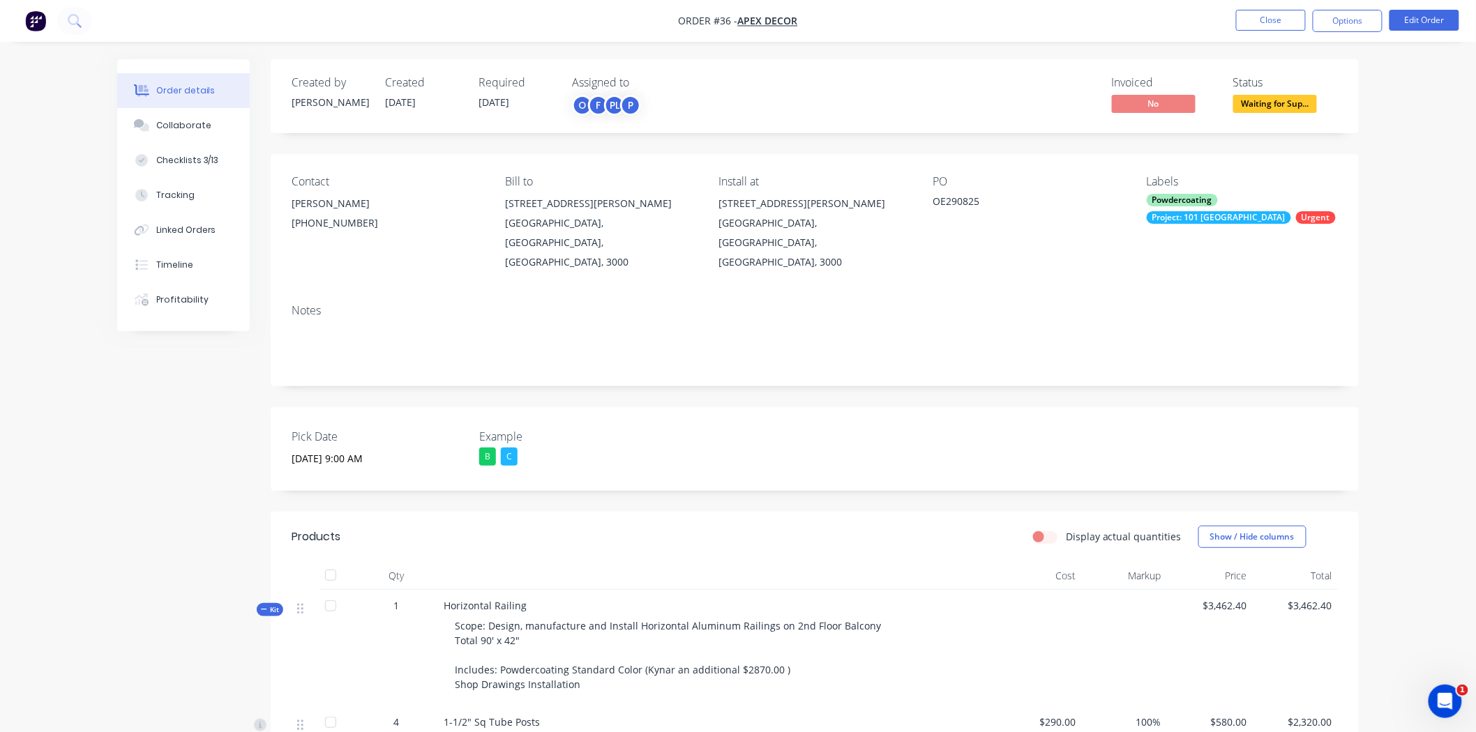
click at [173, 414] on div "Created by [PERSON_NAME] Created [DATE] Required [DATE] Assigned to O F PL P In…" at bounding box center [737, 662] width 1241 height 1206
click at [966, 91] on div "Invoiced No Status Waiting for Sup..." at bounding box center [1024, 96] width 626 height 40
click at [629, 110] on div "P" at bounding box center [630, 105] width 21 height 21
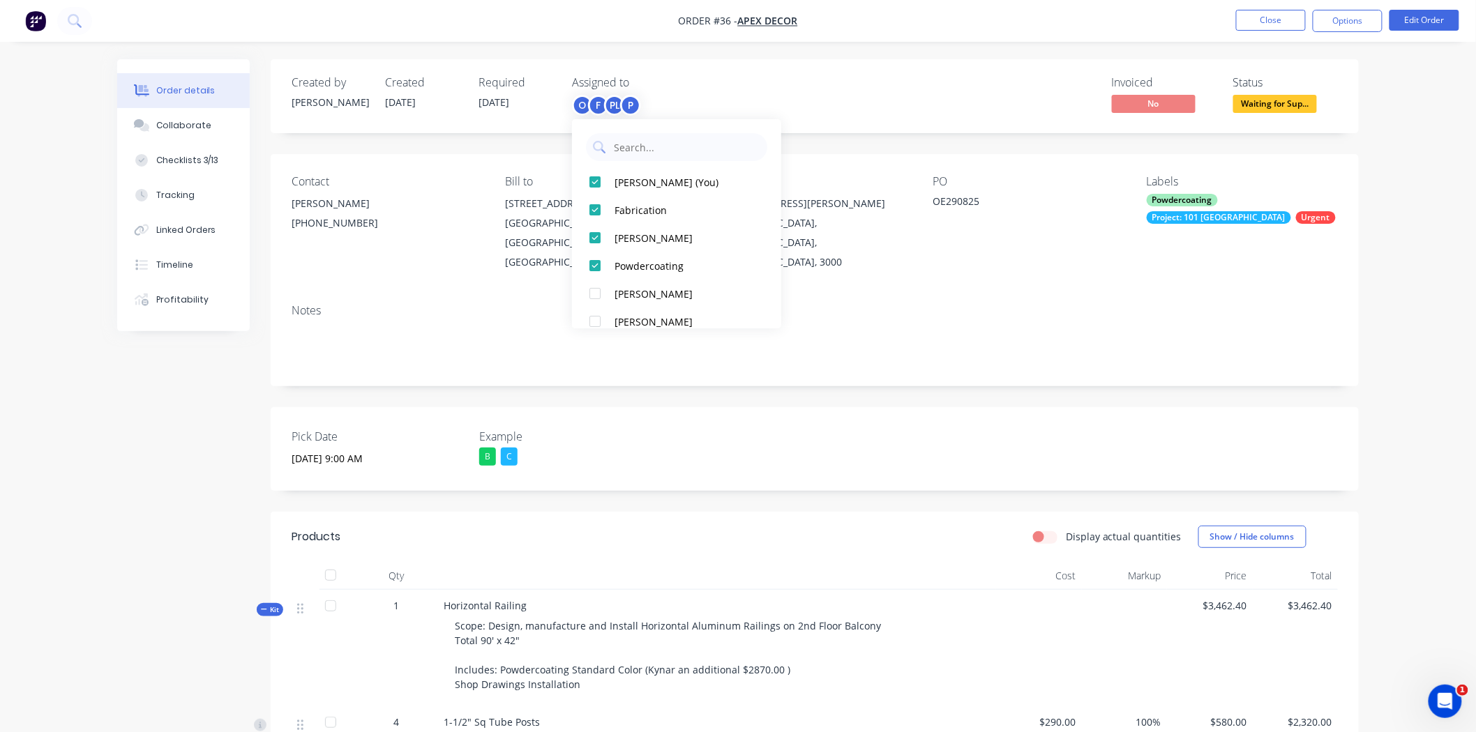
click at [745, 87] on div "Invoiced No Status Waiting for Sup..." at bounding box center [1024, 96] width 626 height 40
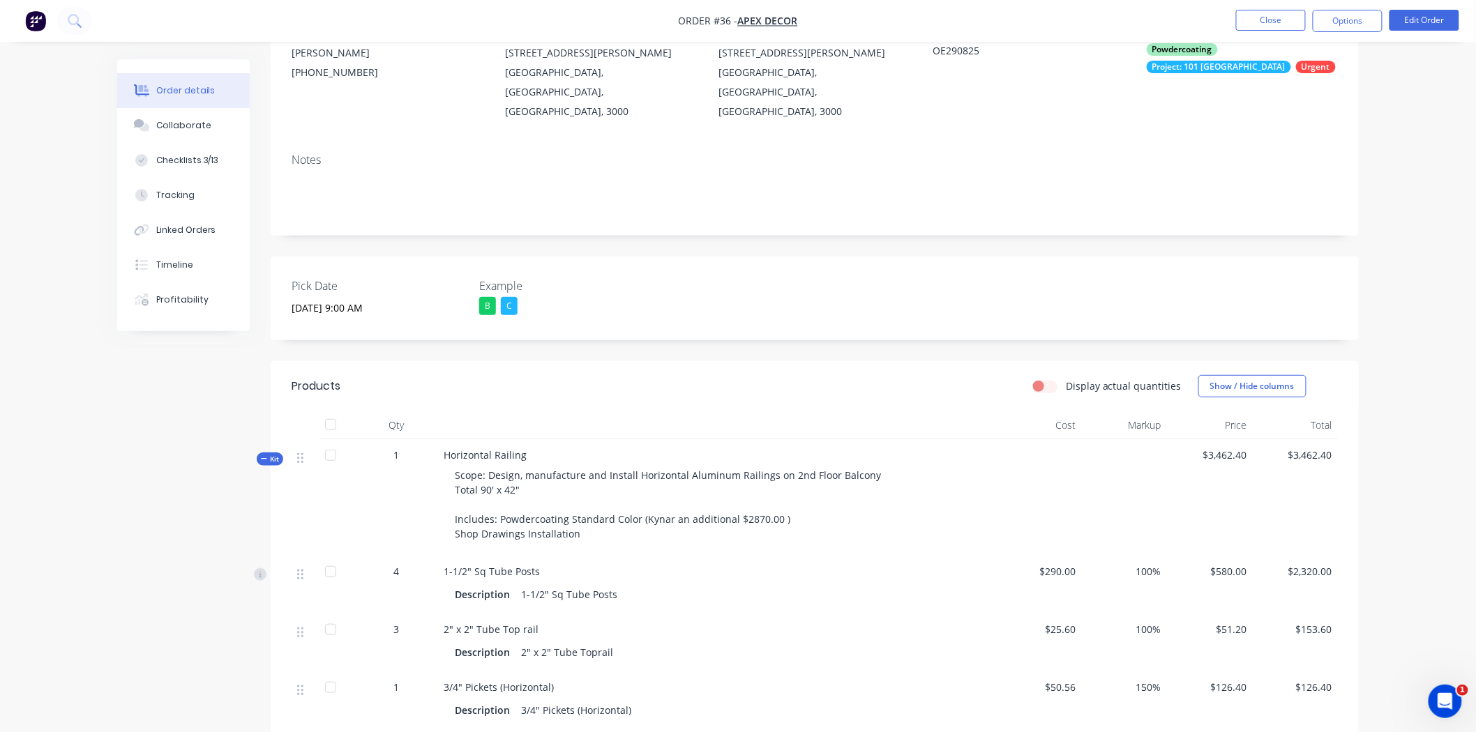
scroll to position [232, 0]
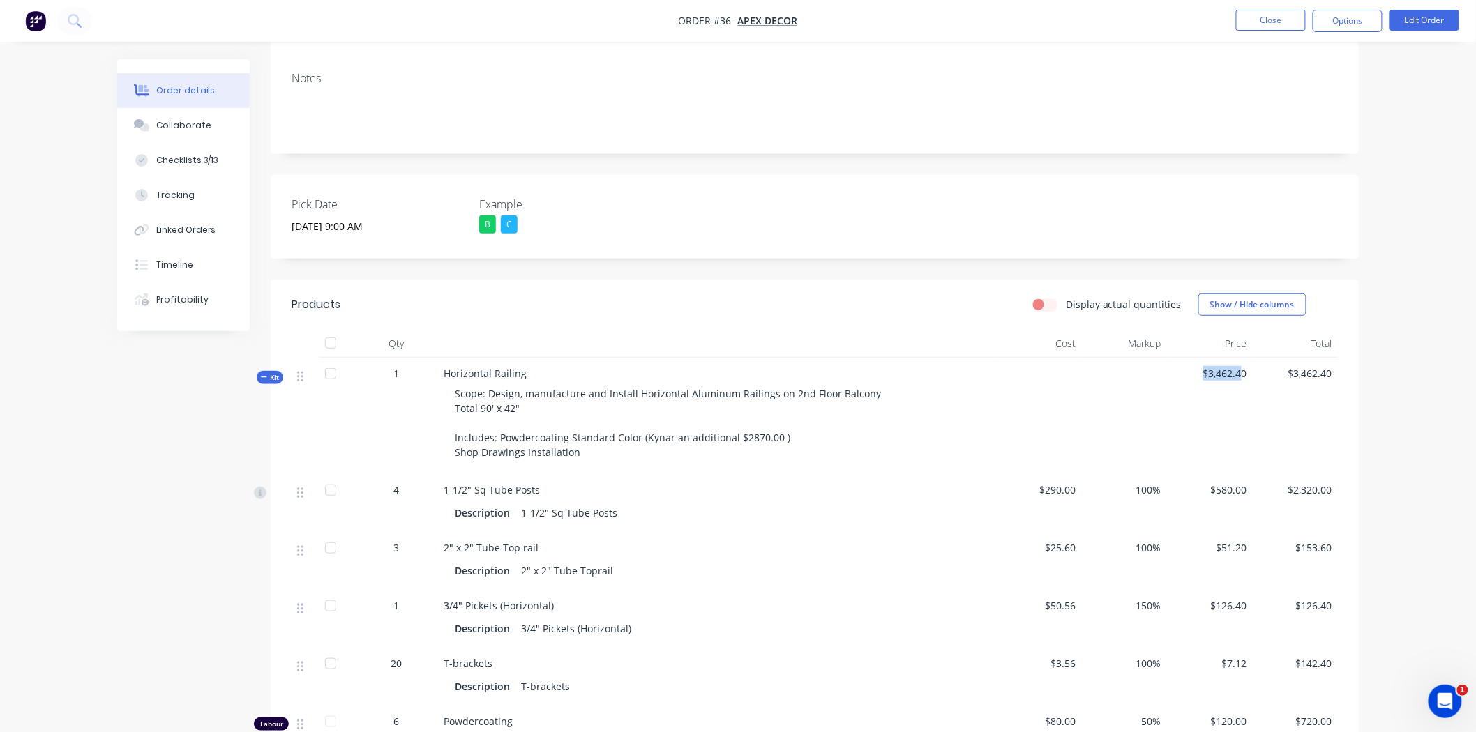
drag, startPoint x: 1209, startPoint y: 340, endPoint x: 1250, endPoint y: 340, distance: 41.1
click at [1243, 366] on span "$3,462.40" at bounding box center [1209, 373] width 75 height 15
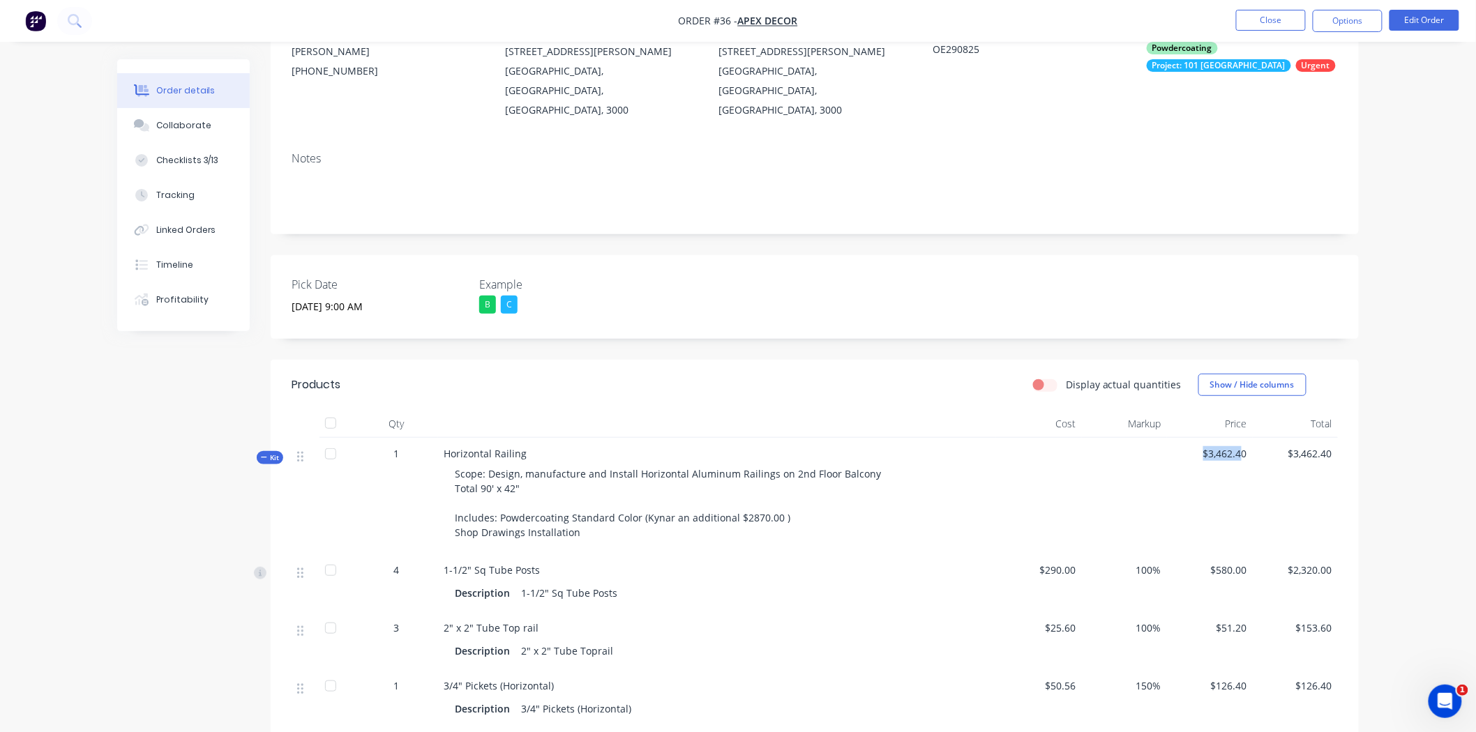
scroll to position [0, 0]
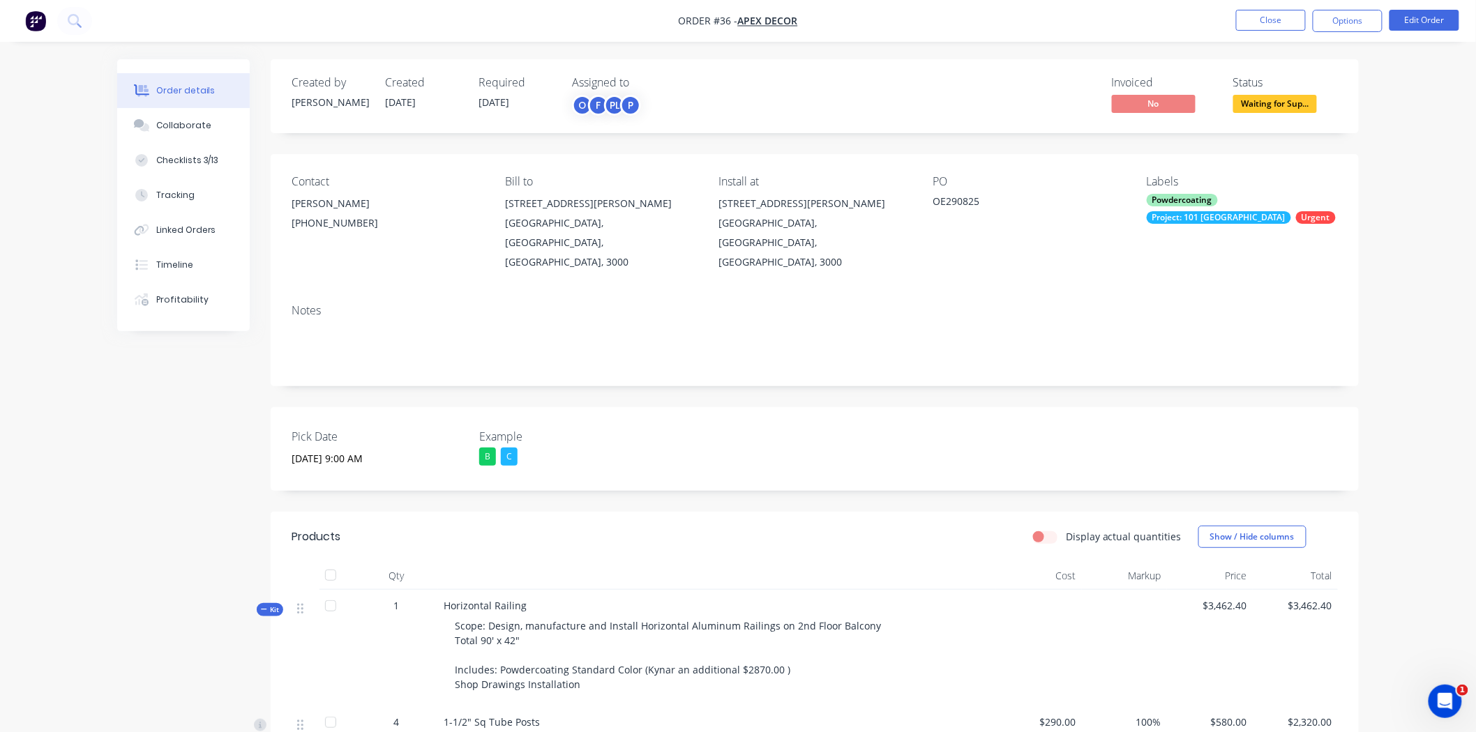
click at [1404, 250] on div "Order details Collaborate Checklists 3/13 Tracking Linked Orders Timeline Profi…" at bounding box center [738, 633] width 1476 height 1266
click at [1181, 187] on div "Labels" at bounding box center [1241, 181] width 191 height 13
click at [1184, 211] on div "Powdercoating Project: 101 Lilydale Urgent" at bounding box center [1241, 209] width 191 height 30
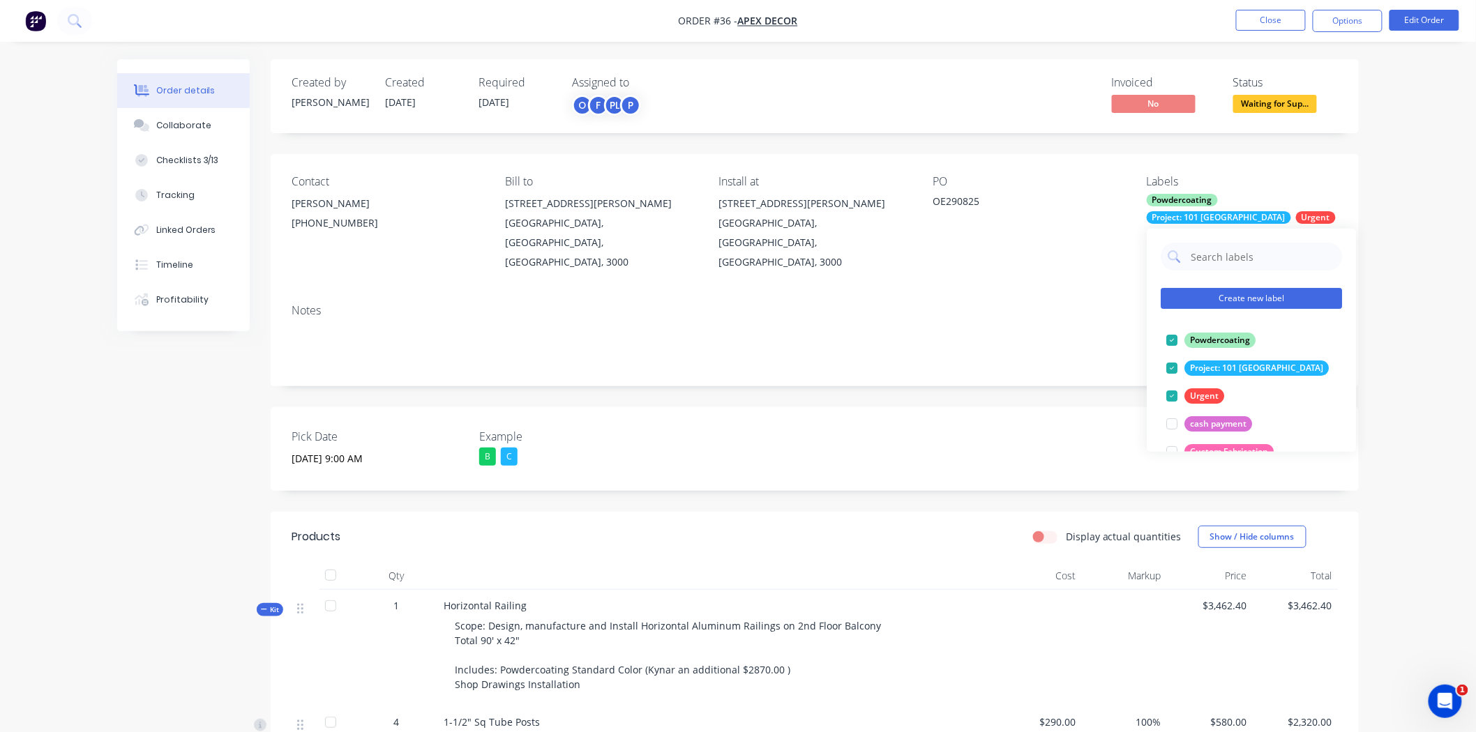
click at [1248, 298] on button "Create new label" at bounding box center [1250, 298] width 181 height 21
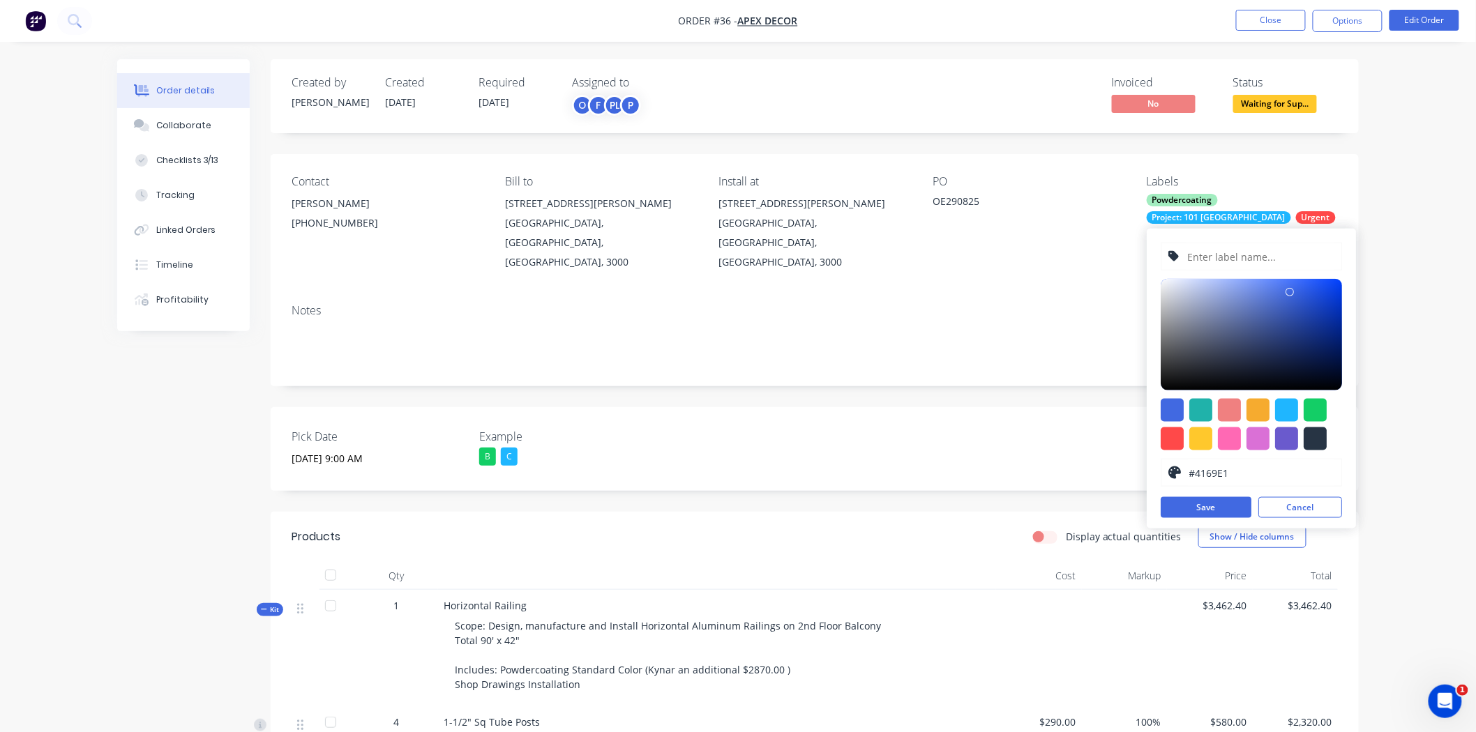
click at [1228, 250] on input "text" at bounding box center [1260, 256] width 149 height 27
type input "acscsccddscsd"
click at [1197, 434] on div at bounding box center [1200, 438] width 23 height 23
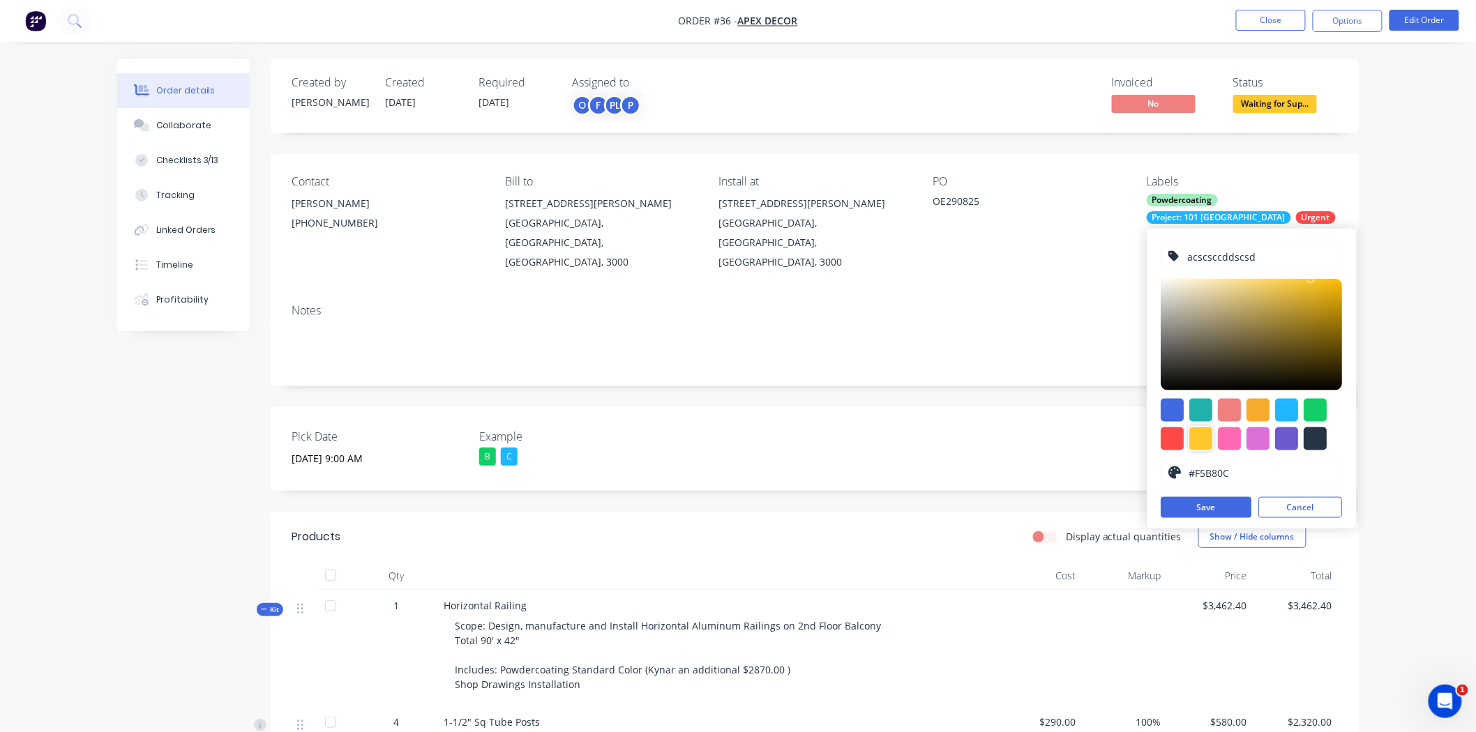
click at [1333, 283] on div at bounding box center [1250, 335] width 181 height 112
type input "#CC9A0E"
click at [1329, 301] on div at bounding box center [1250, 335] width 181 height 112
click at [1299, 511] on button "Cancel" at bounding box center [1300, 507] width 84 height 21
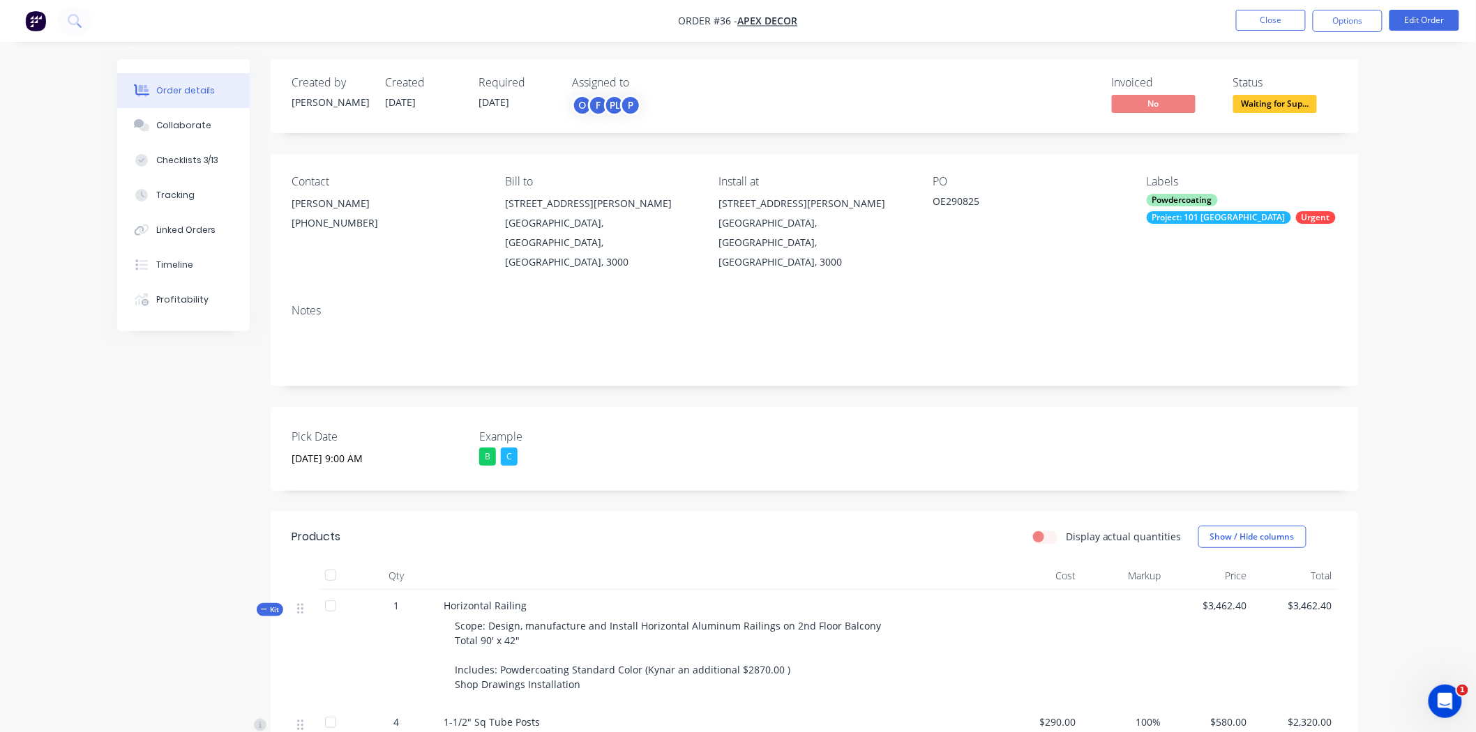
click at [1370, 200] on div "Order details Collaborate Checklists 3/13 Tracking Linked Orders Timeline Profi…" at bounding box center [737, 662] width 1269 height 1206
drag, startPoint x: 294, startPoint y: 401, endPoint x: 758, endPoint y: 451, distance: 466.4
click at [713, 448] on div "Pick Date [DATE] 9:00 AM Example B C" at bounding box center [815, 449] width 1088 height 84
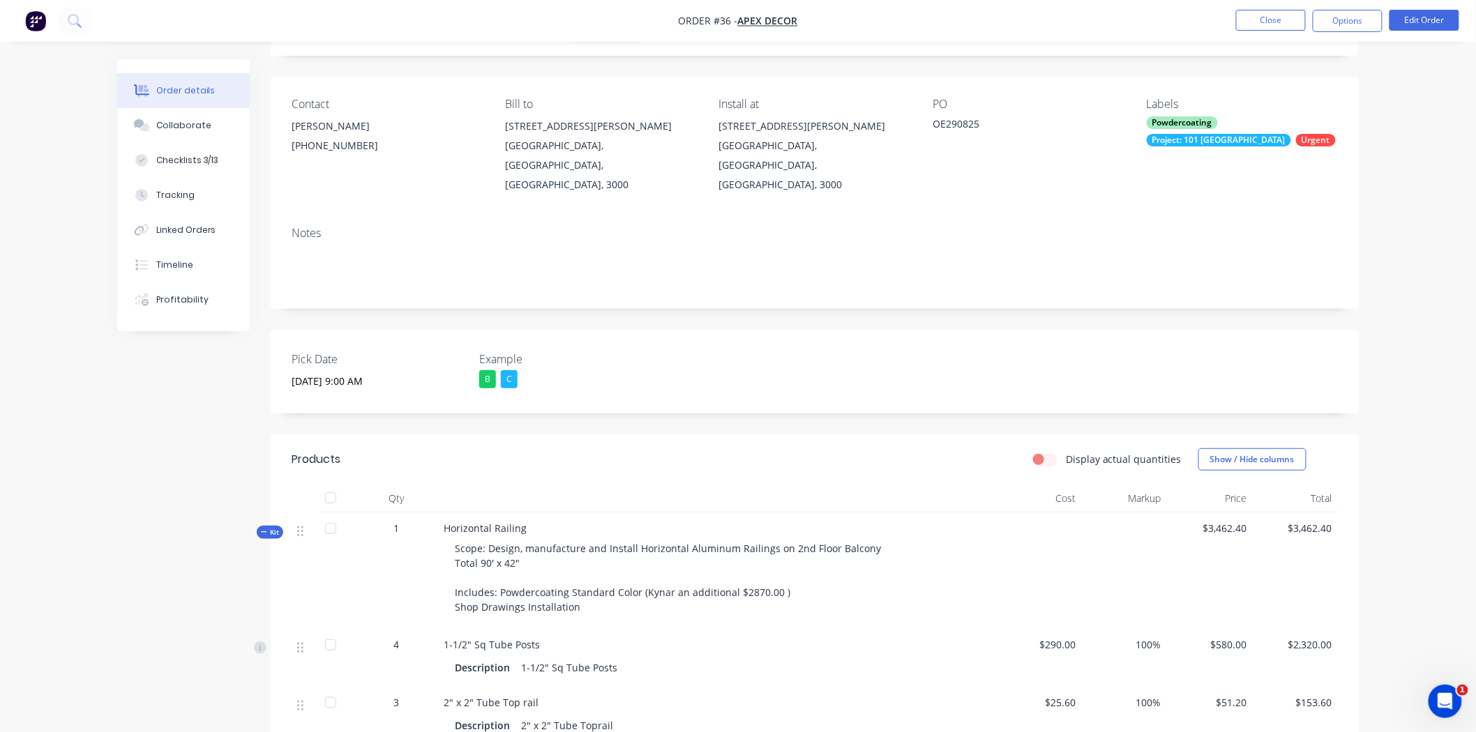
click at [611, 389] on div "Created by [PERSON_NAME] Created [DATE] Required [DATE] Assigned to O F PL P In…" at bounding box center [815, 575] width 1088 height 1186
click at [338, 371] on input "[DATE] 9:00 AM" at bounding box center [369, 381] width 174 height 21
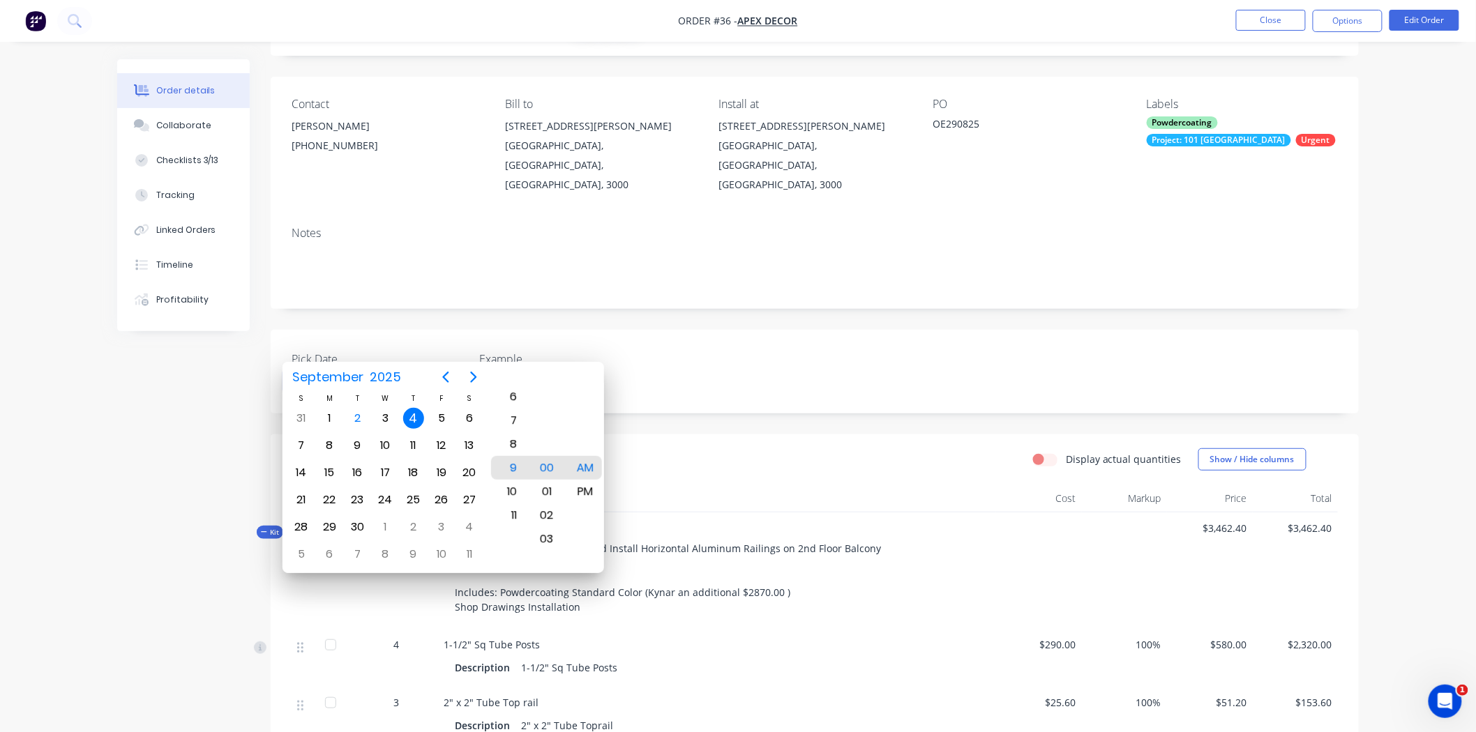
click at [538, 370] on div "B C" at bounding box center [566, 379] width 174 height 18
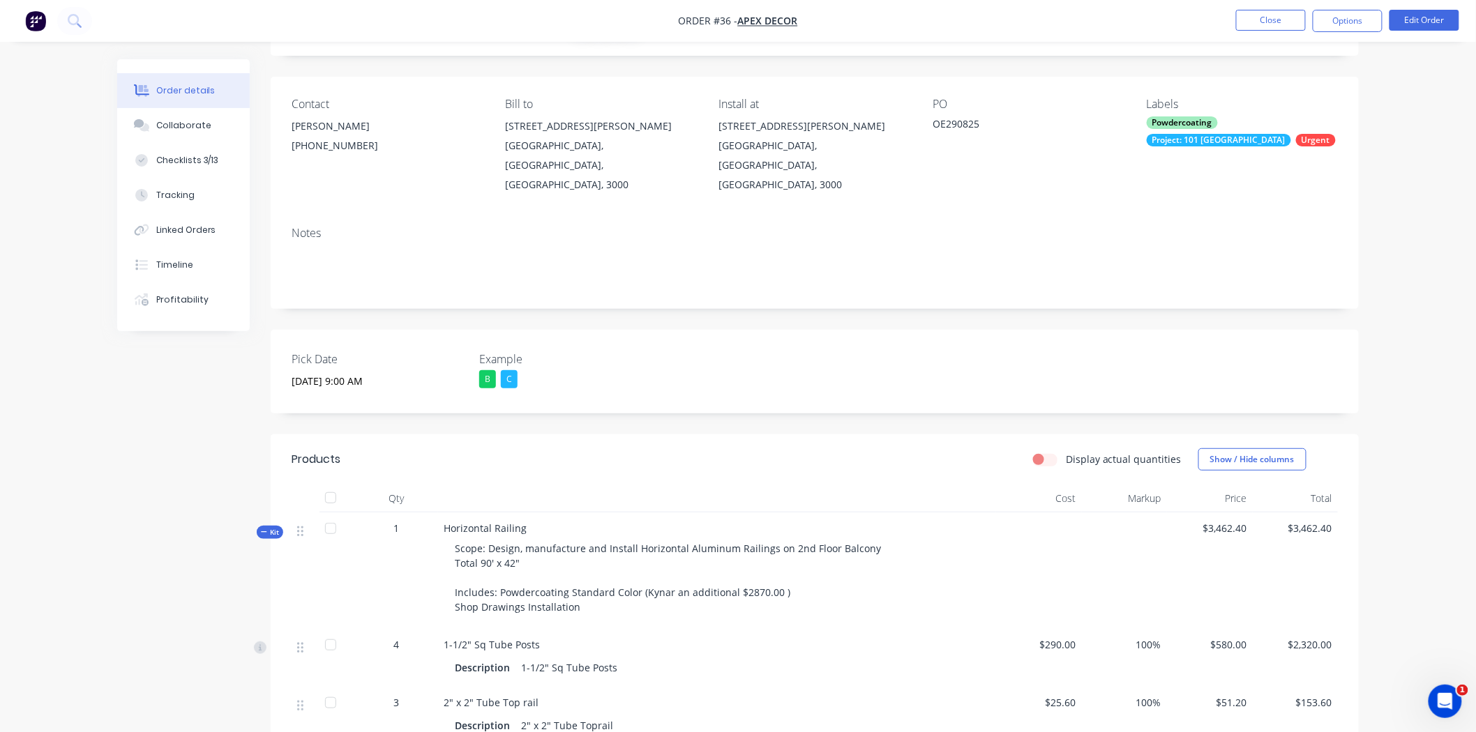
click at [511, 370] on div "C" at bounding box center [509, 379] width 17 height 18
click at [583, 351] on label "Example" at bounding box center [566, 359] width 174 height 17
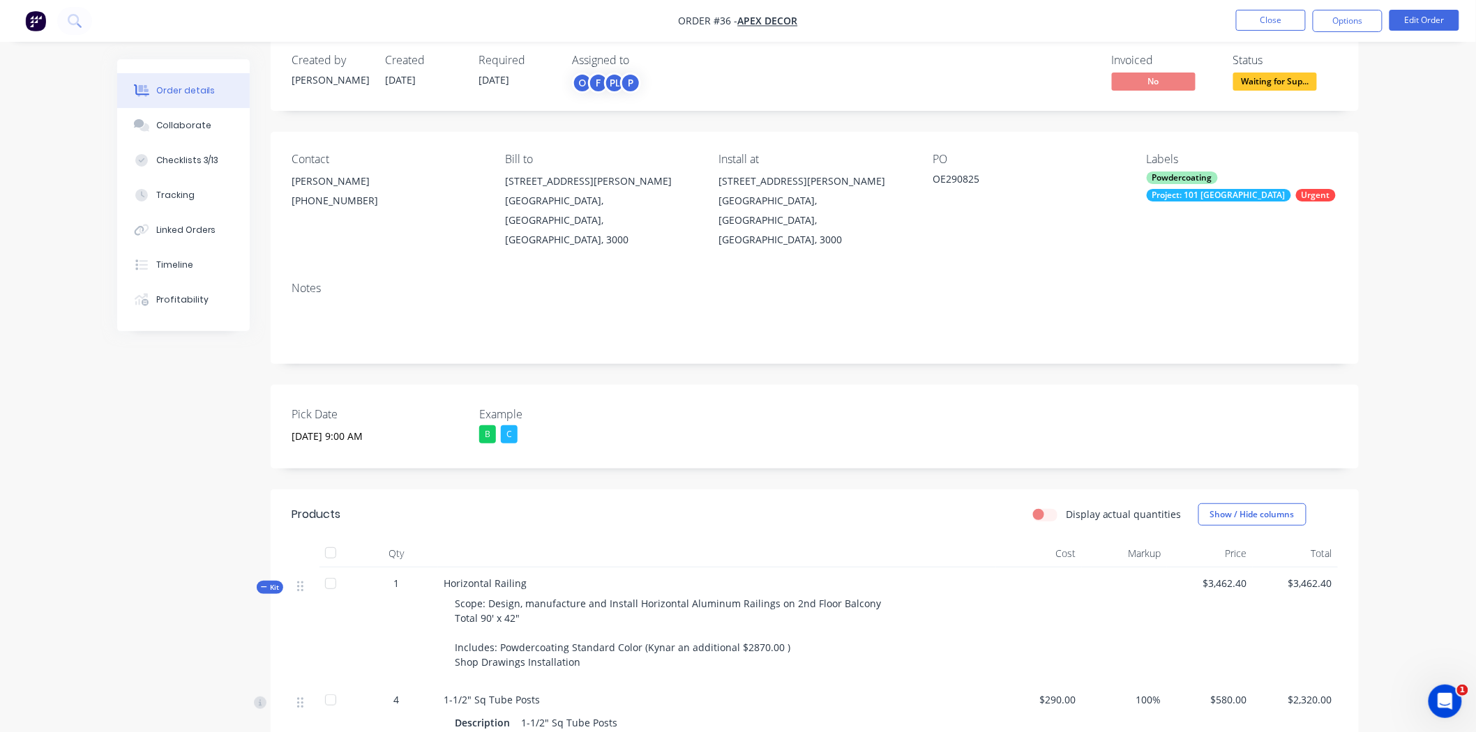
scroll to position [0, 0]
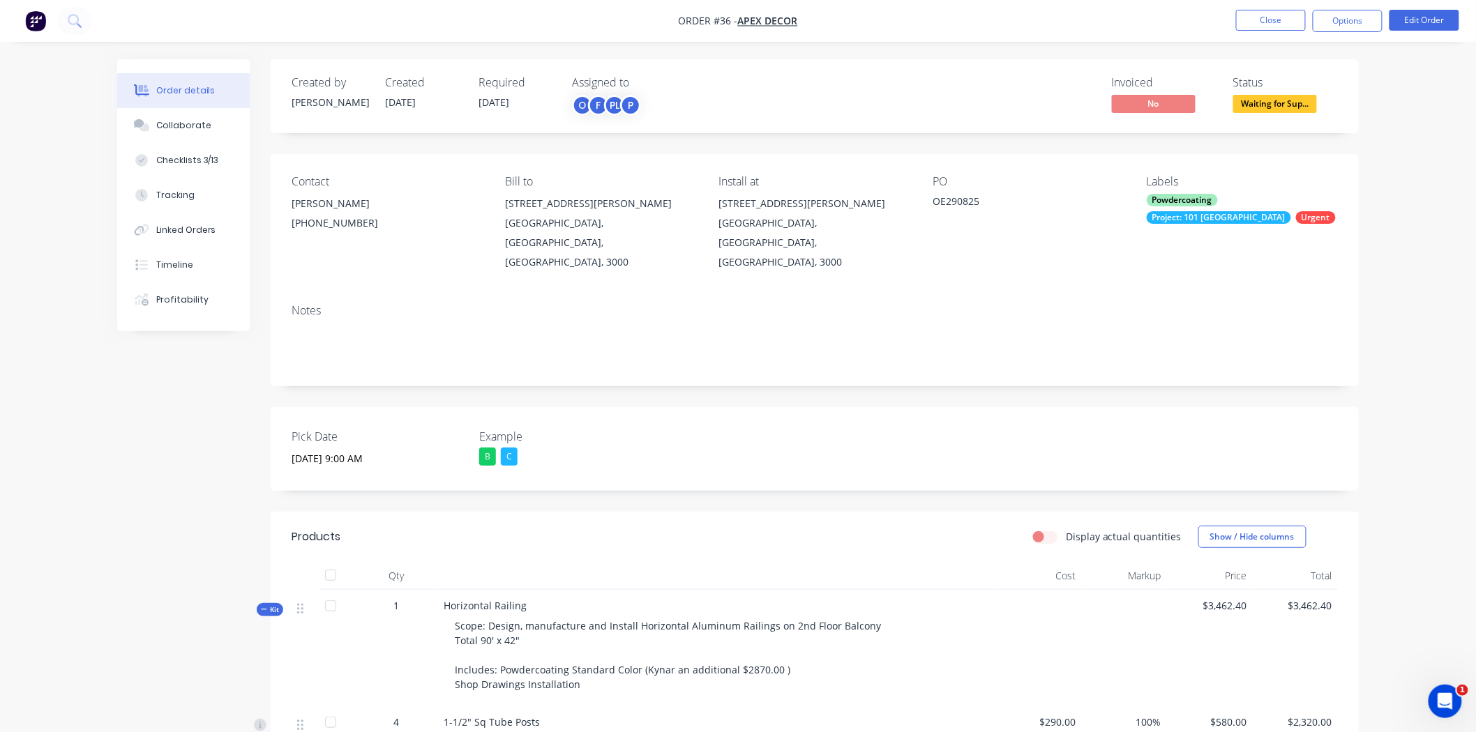
click at [1424, 222] on div "Order details Collaborate Checklists 3/13 Tracking Linked Orders Timeline Profi…" at bounding box center [738, 633] width 1476 height 1266
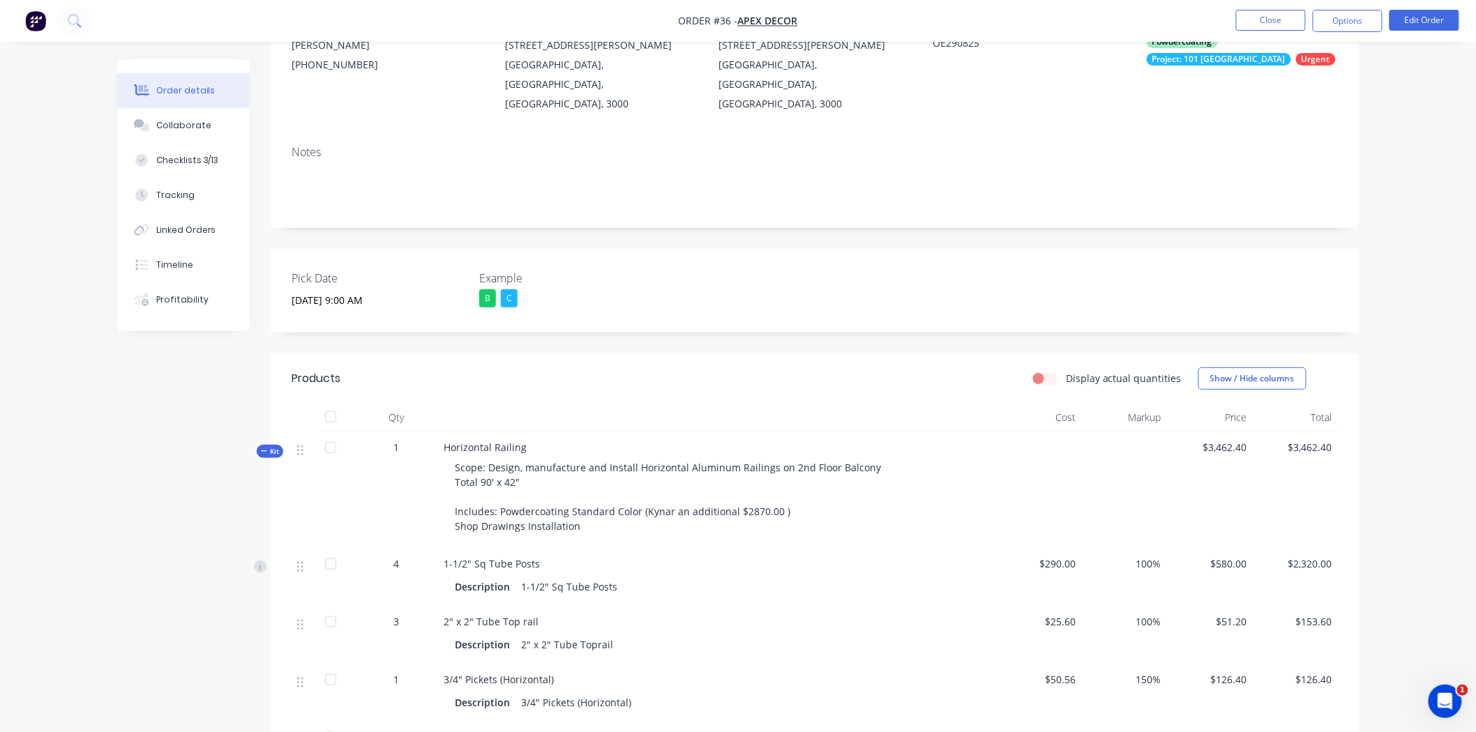
scroll to position [155, 0]
click at [1416, 22] on button "Edit Order" at bounding box center [1424, 20] width 70 height 21
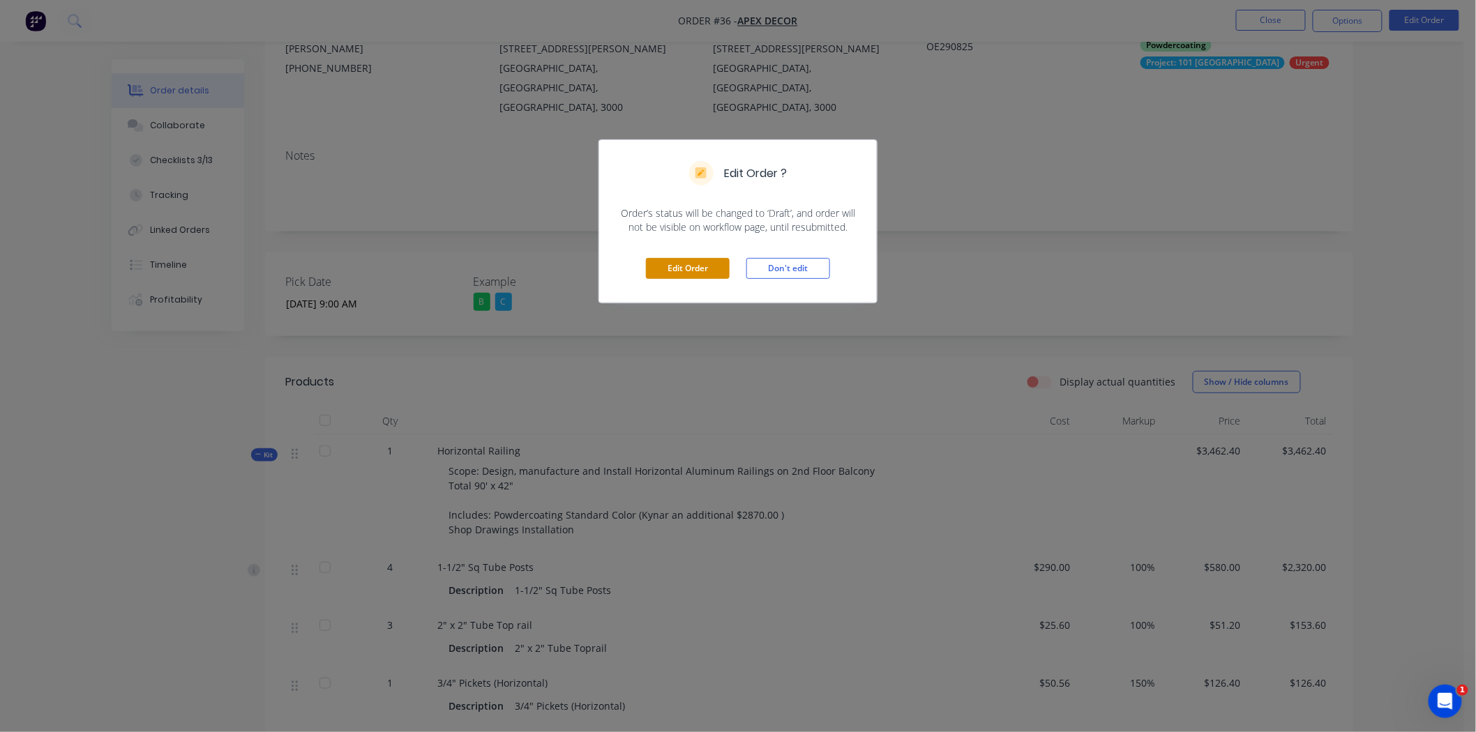
click at [695, 270] on button "Edit Order" at bounding box center [688, 268] width 84 height 21
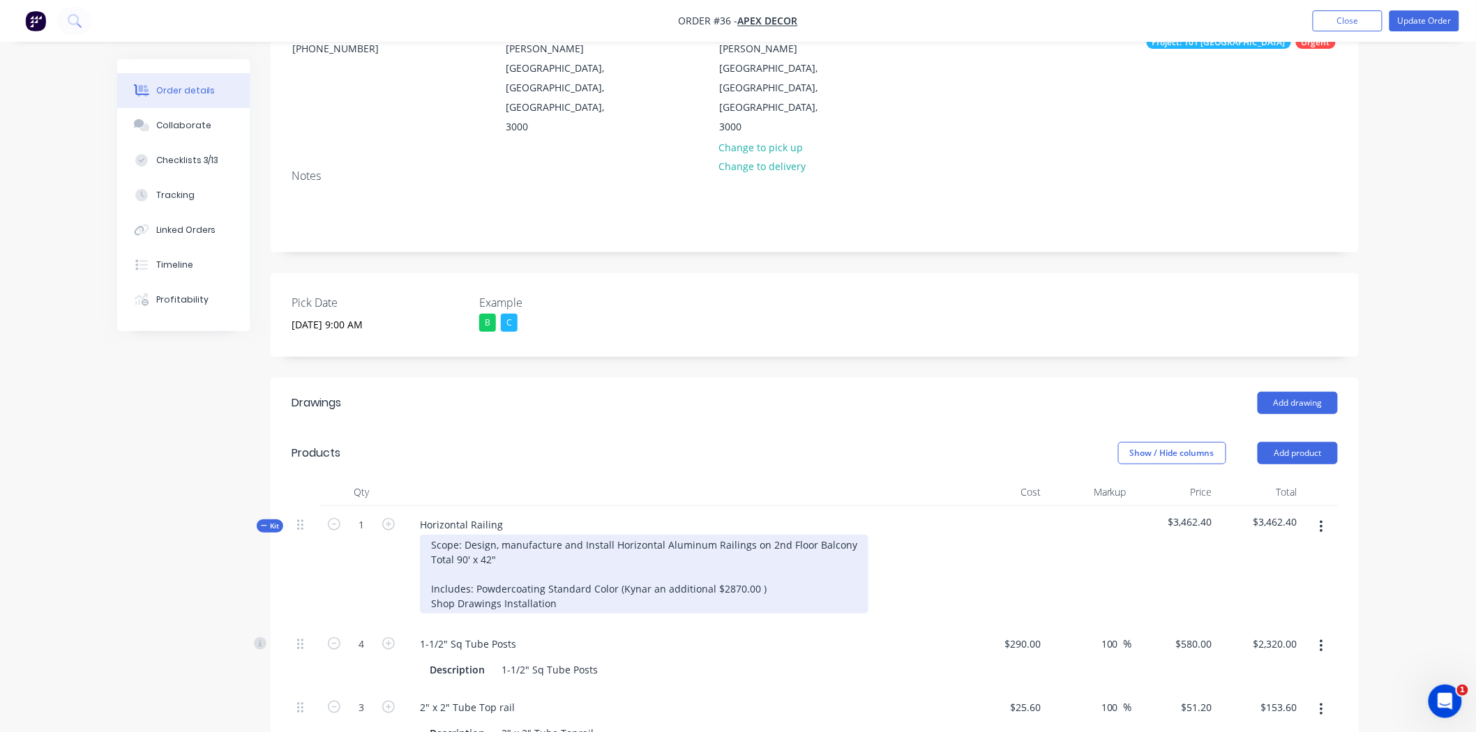
scroll to position [310, 0]
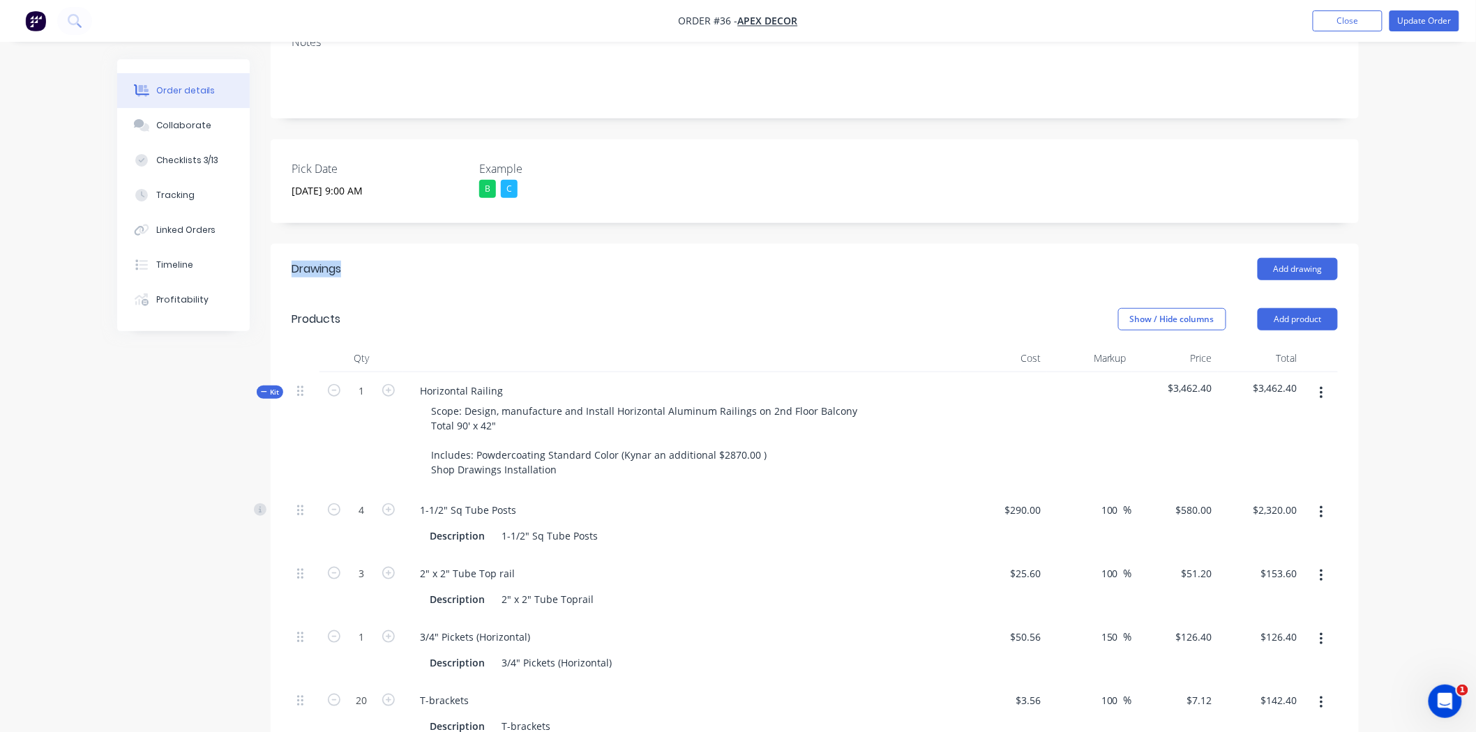
drag, startPoint x: 288, startPoint y: 210, endPoint x: 358, endPoint y: 213, distance: 70.5
click at [358, 244] on header "Drawings Add drawing" at bounding box center [815, 269] width 1088 height 50
click at [326, 261] on div "Drawings" at bounding box center [317, 269] width 50 height 17
drag, startPoint x: 295, startPoint y: 211, endPoint x: 322, endPoint y: 212, distance: 27.2
click at [322, 261] on div "Drawings" at bounding box center [317, 269] width 50 height 17
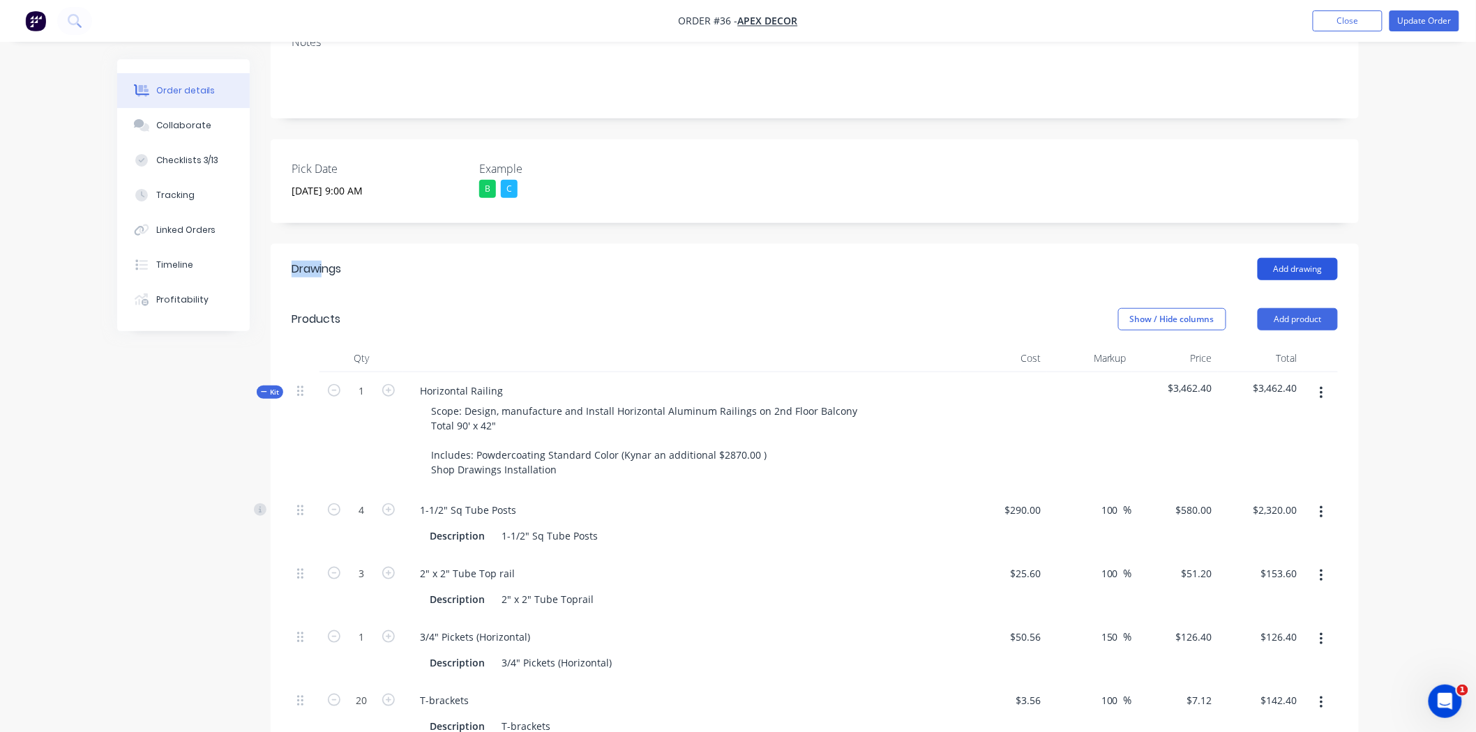
click at [1313, 258] on button "Add drawing" at bounding box center [1297, 269] width 80 height 22
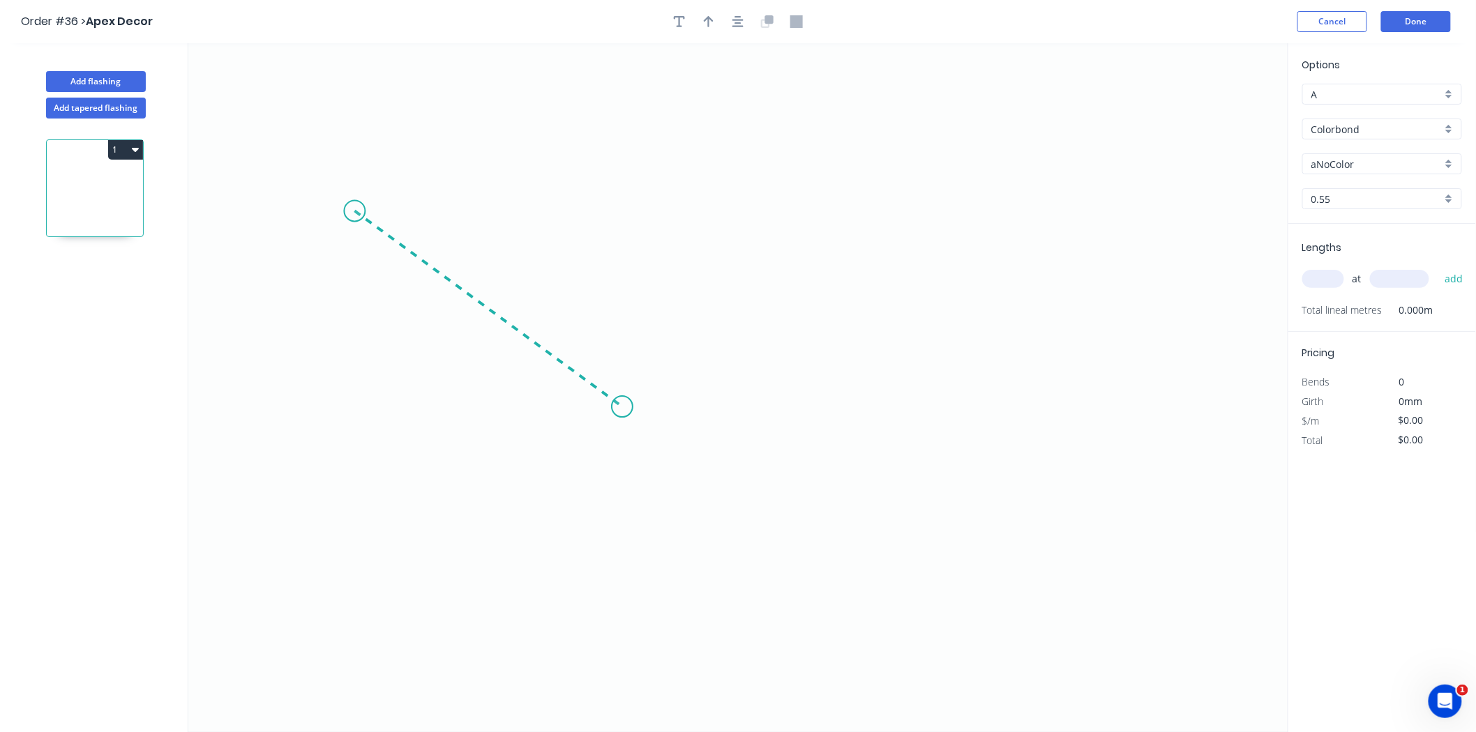
drag, startPoint x: 354, startPoint y: 211, endPoint x: 642, endPoint y: 393, distance: 339.7
click at [642, 393] on icon "0" at bounding box center [738, 387] width 1100 height 689
drag, startPoint x: 642, startPoint y: 395, endPoint x: 948, endPoint y: 358, distance: 308.4
click at [902, 349] on icon "0 ?" at bounding box center [738, 387] width 1100 height 689
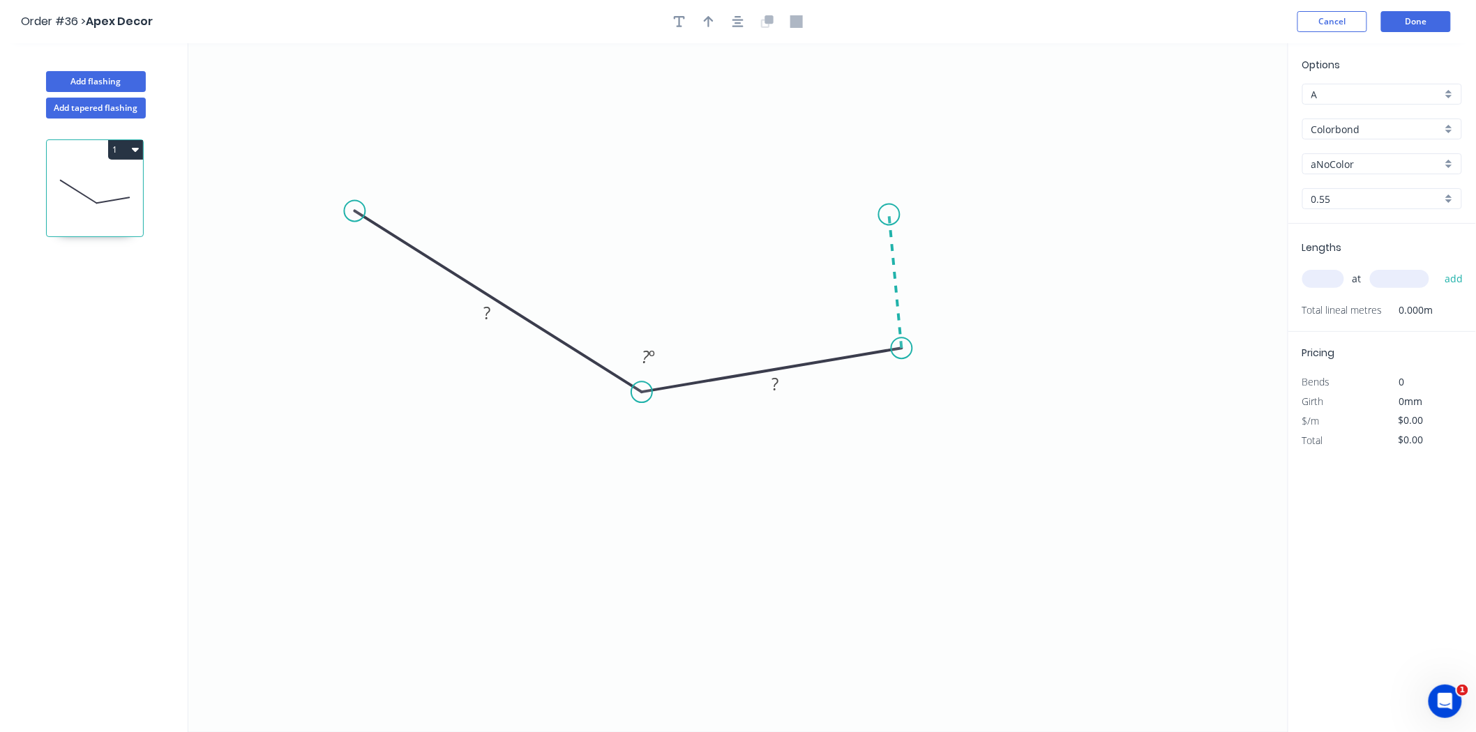
click at [889, 215] on icon "0 ? ? ? º" at bounding box center [738, 387] width 1100 height 689
click at [1343, 11] on button "Cancel" at bounding box center [1332, 21] width 70 height 21
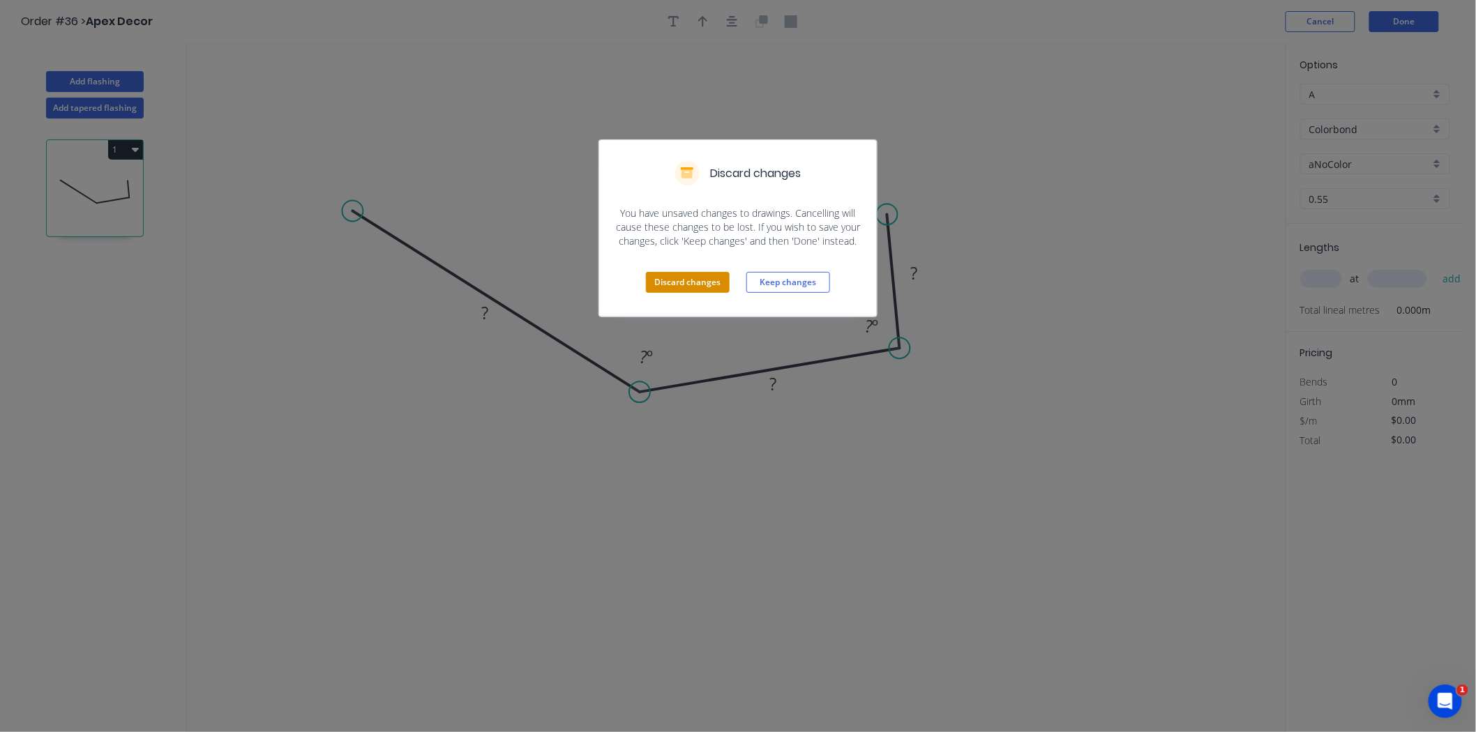
click at [706, 283] on button "Discard changes" at bounding box center [688, 282] width 84 height 21
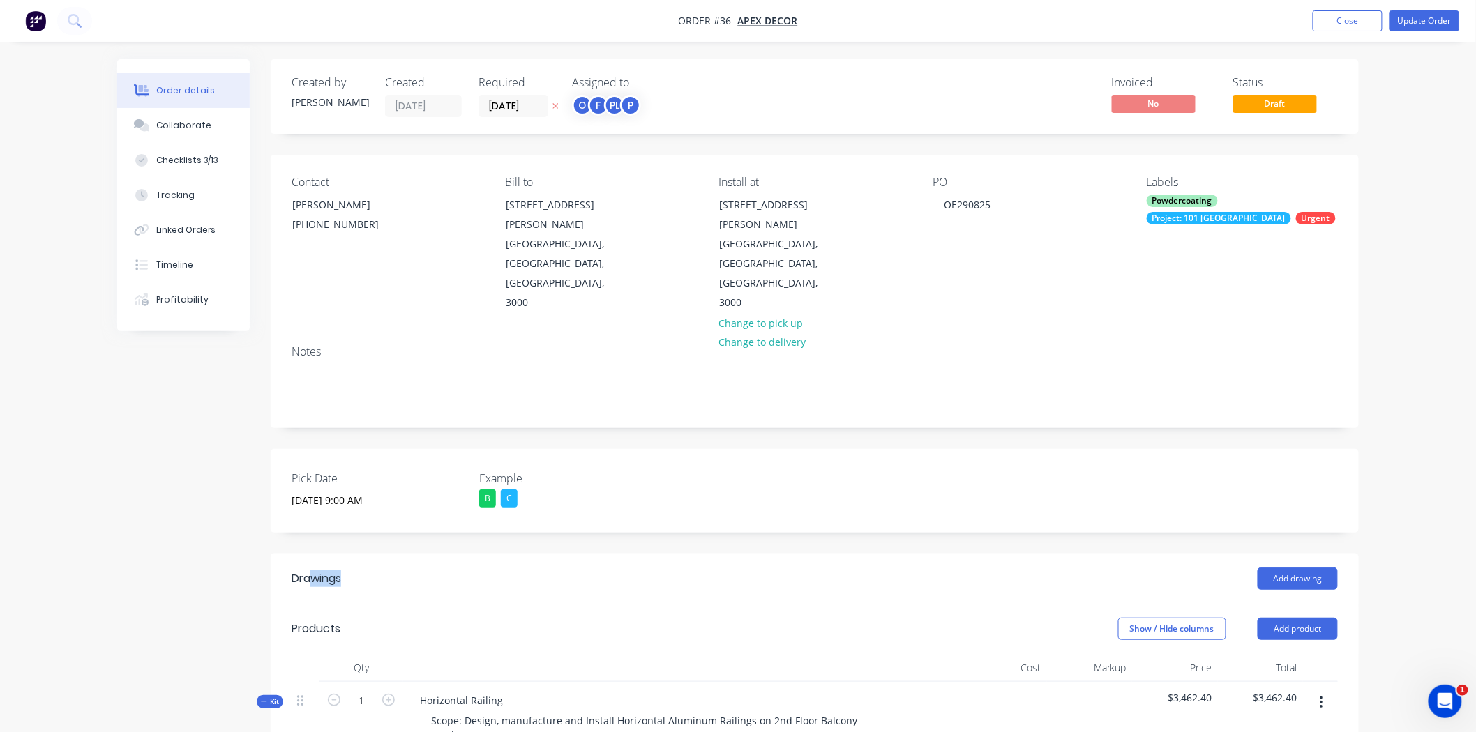
drag, startPoint x: 310, startPoint y: 519, endPoint x: 358, endPoint y: 525, distance: 47.8
click at [358, 568] on div "Drawings" at bounding box center [403, 579] width 222 height 22
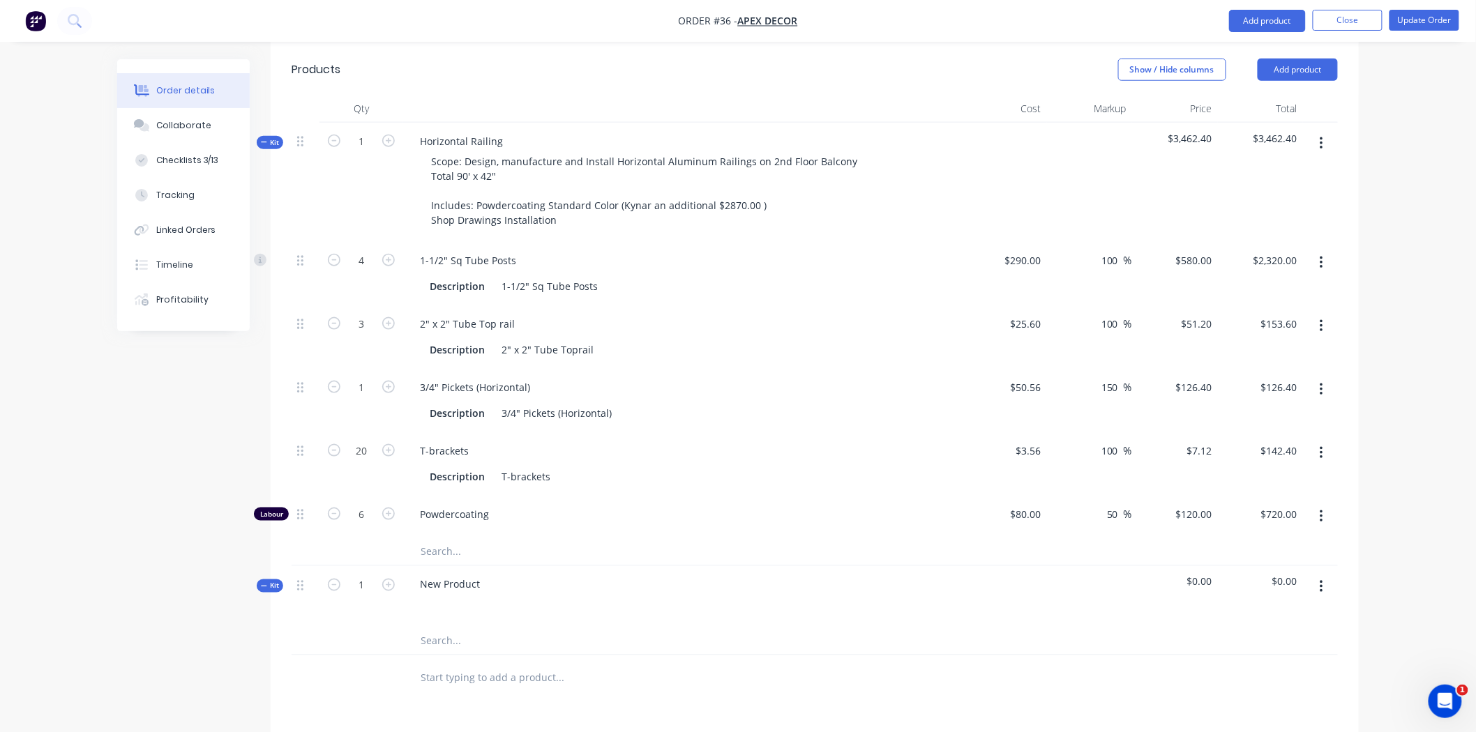
scroll to position [464, 0]
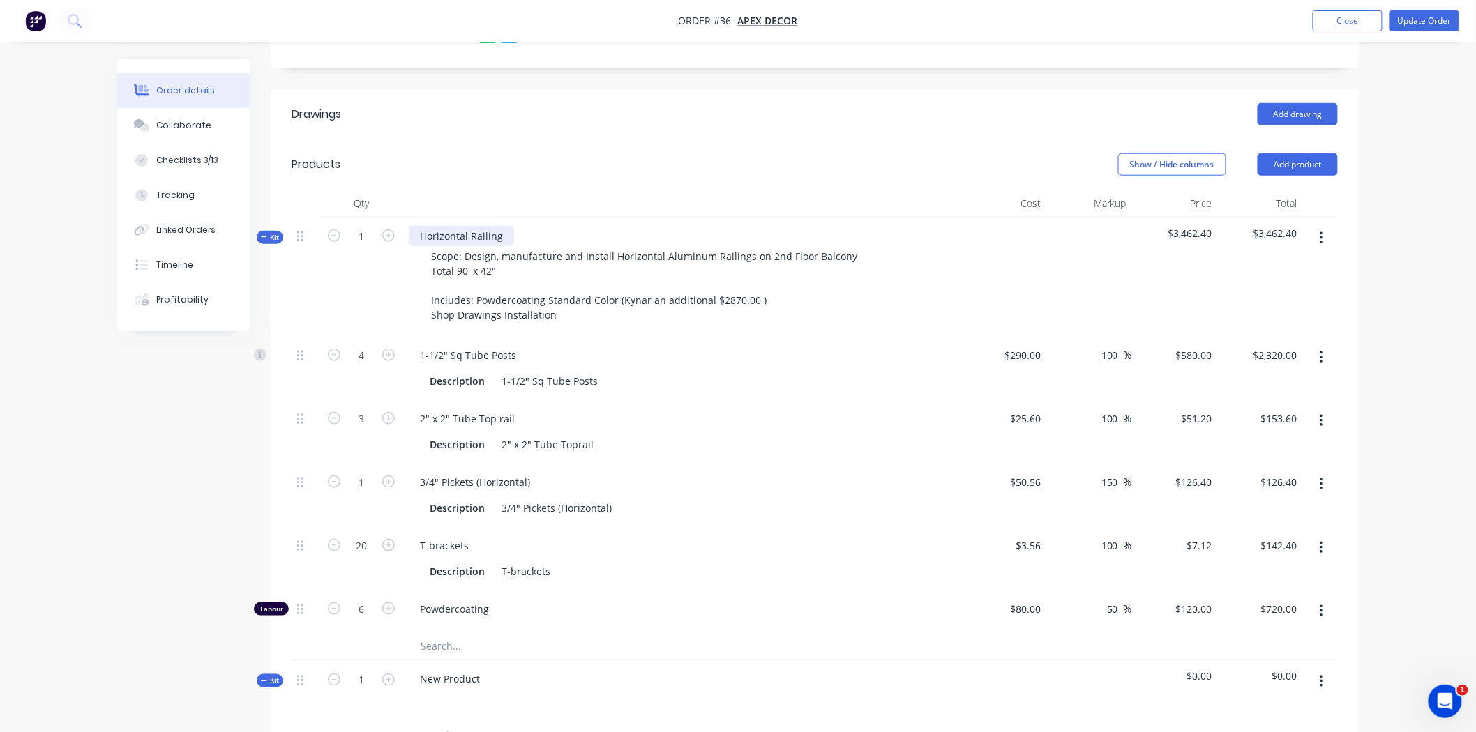
click at [500, 226] on div "Horizontal Railing" at bounding box center [461, 236] width 105 height 20
drag, startPoint x: 502, startPoint y: 173, endPoint x: 425, endPoint y: 177, distance: 76.8
click at [425, 226] on div "Horizontal Railing" at bounding box center [461, 236] width 105 height 20
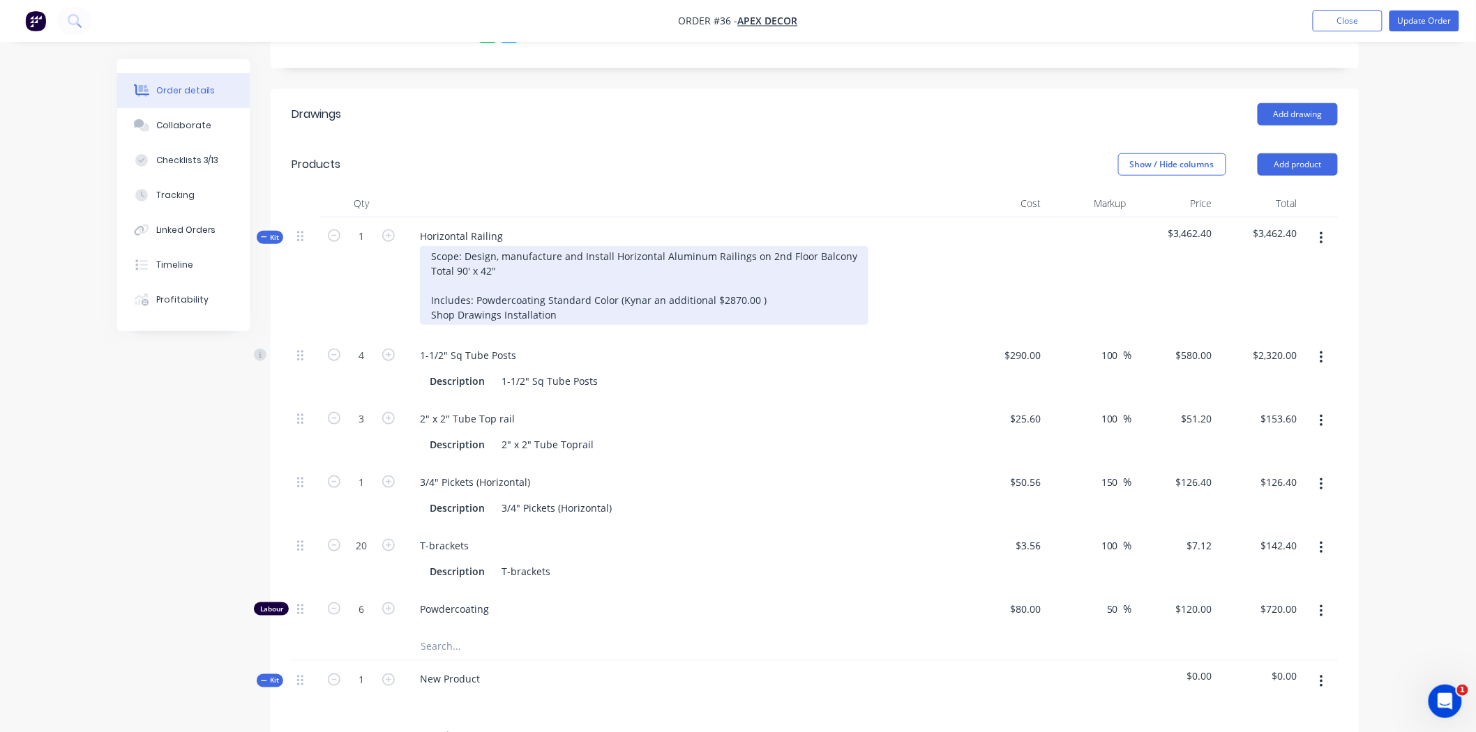
click at [509, 246] on div "Scope: Design, manufacture and Install Horizontal Aluminum Railings on 2nd Floo…" at bounding box center [644, 285] width 448 height 79
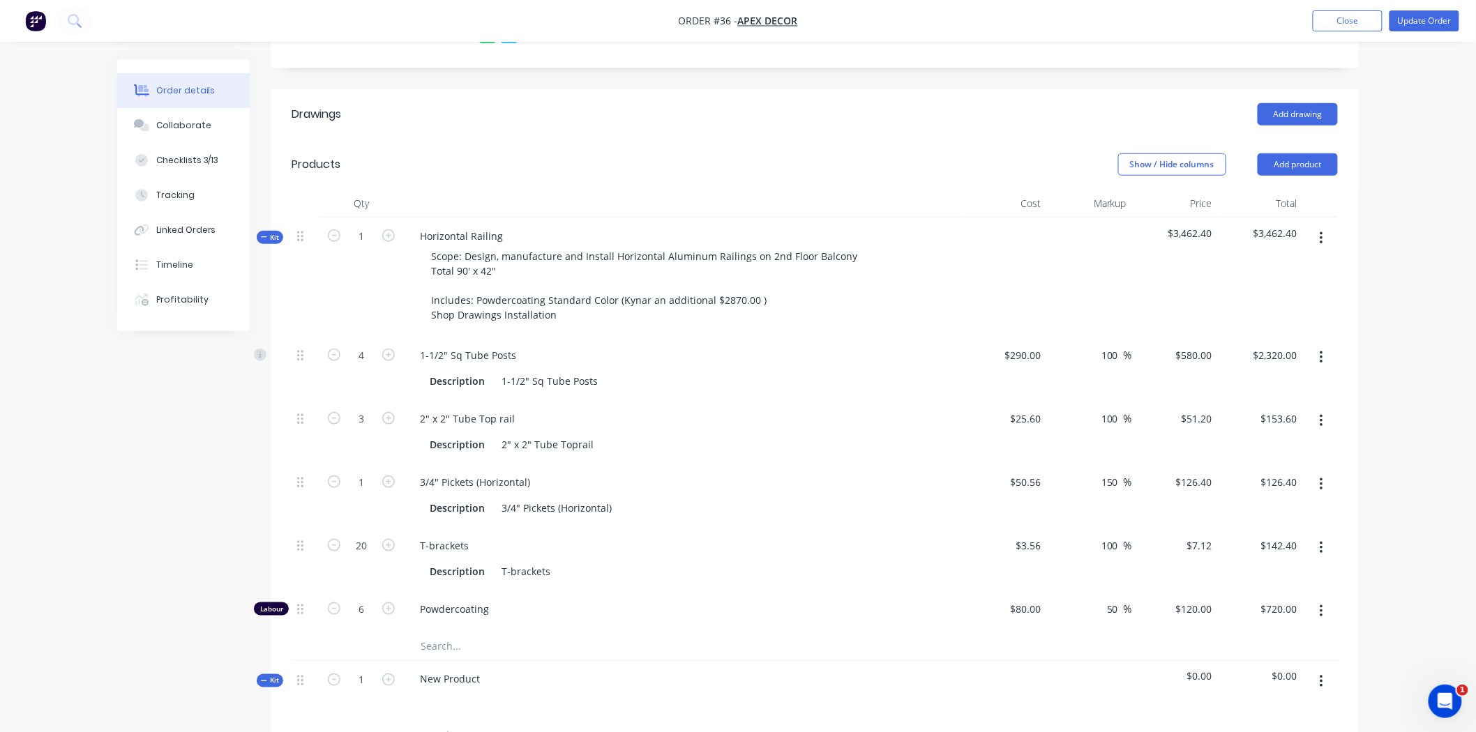
click at [273, 232] on span "Kit" at bounding box center [270, 237] width 18 height 10
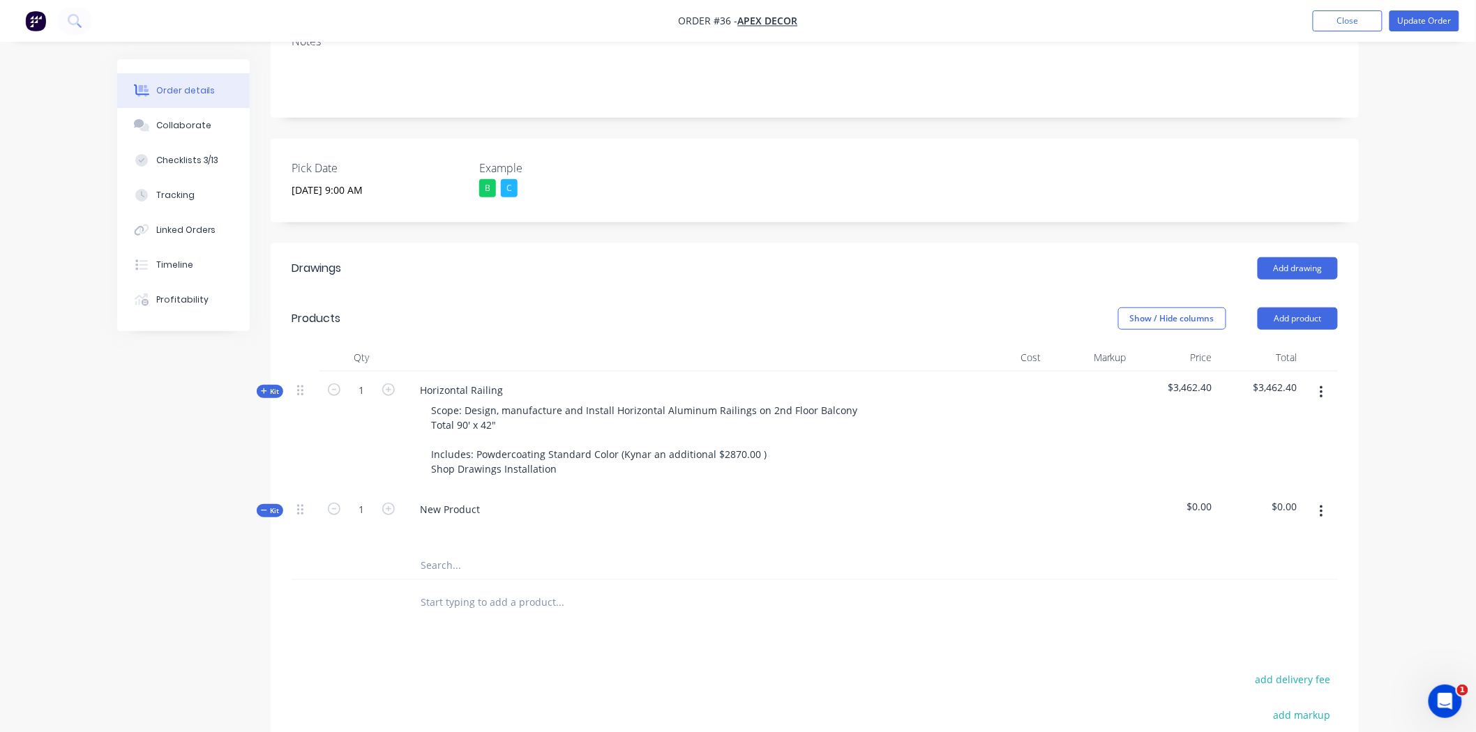
scroll to position [310, 0]
drag, startPoint x: 1169, startPoint y: 330, endPoint x: 1216, endPoint y: 333, distance: 46.9
click at [1216, 372] on div "$3,462.40" at bounding box center [1175, 431] width 86 height 119
click at [266, 388] on icon at bounding box center [264, 391] width 6 height 7
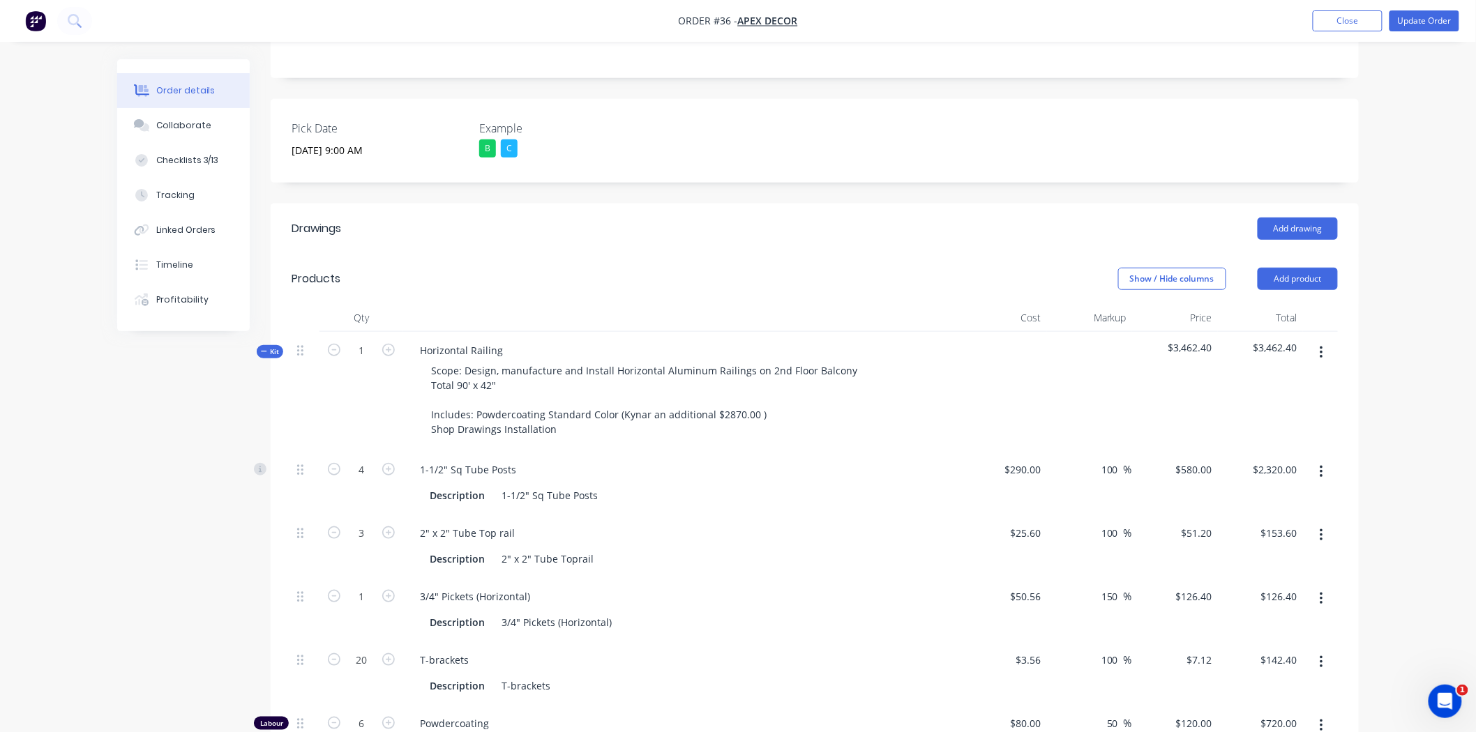
scroll to position [387, 0]
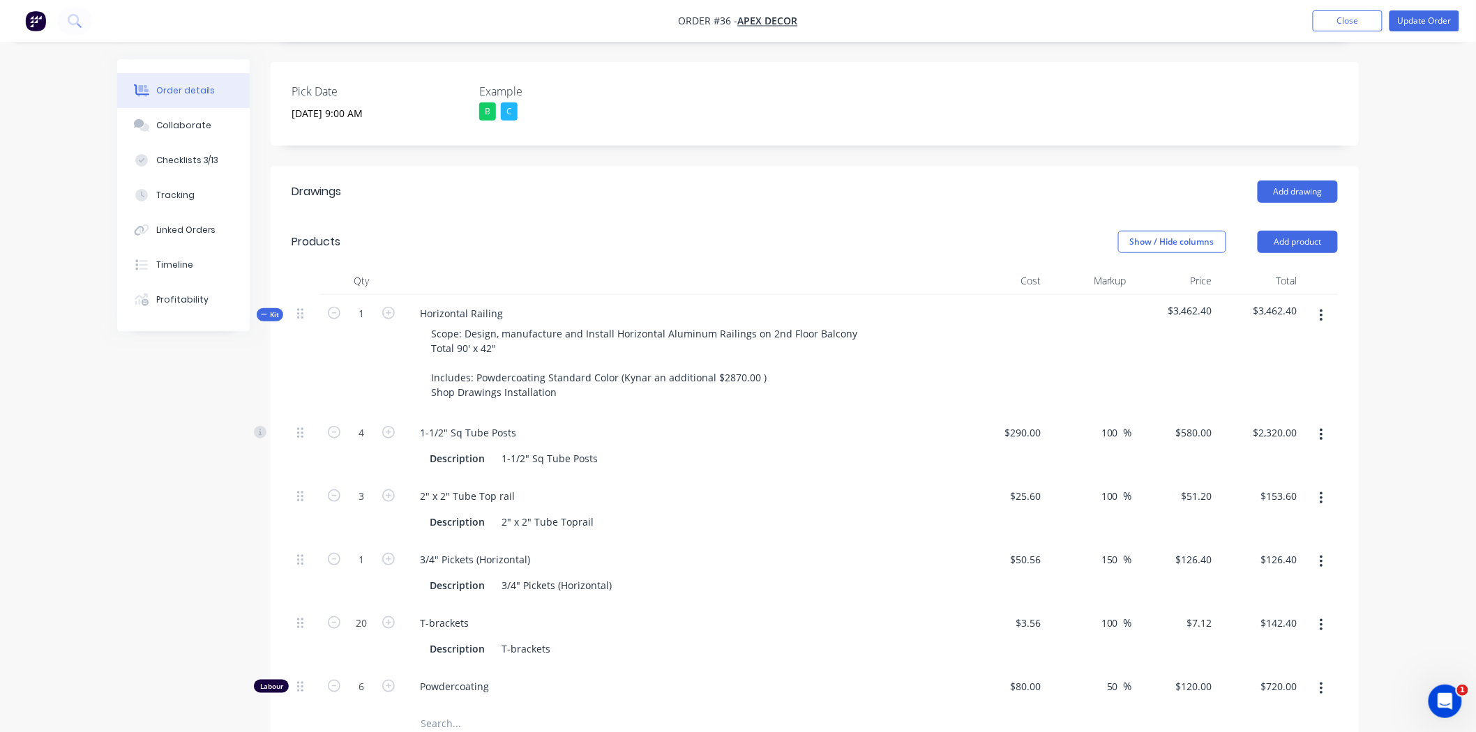
click at [275, 310] on span "Kit" at bounding box center [270, 315] width 18 height 10
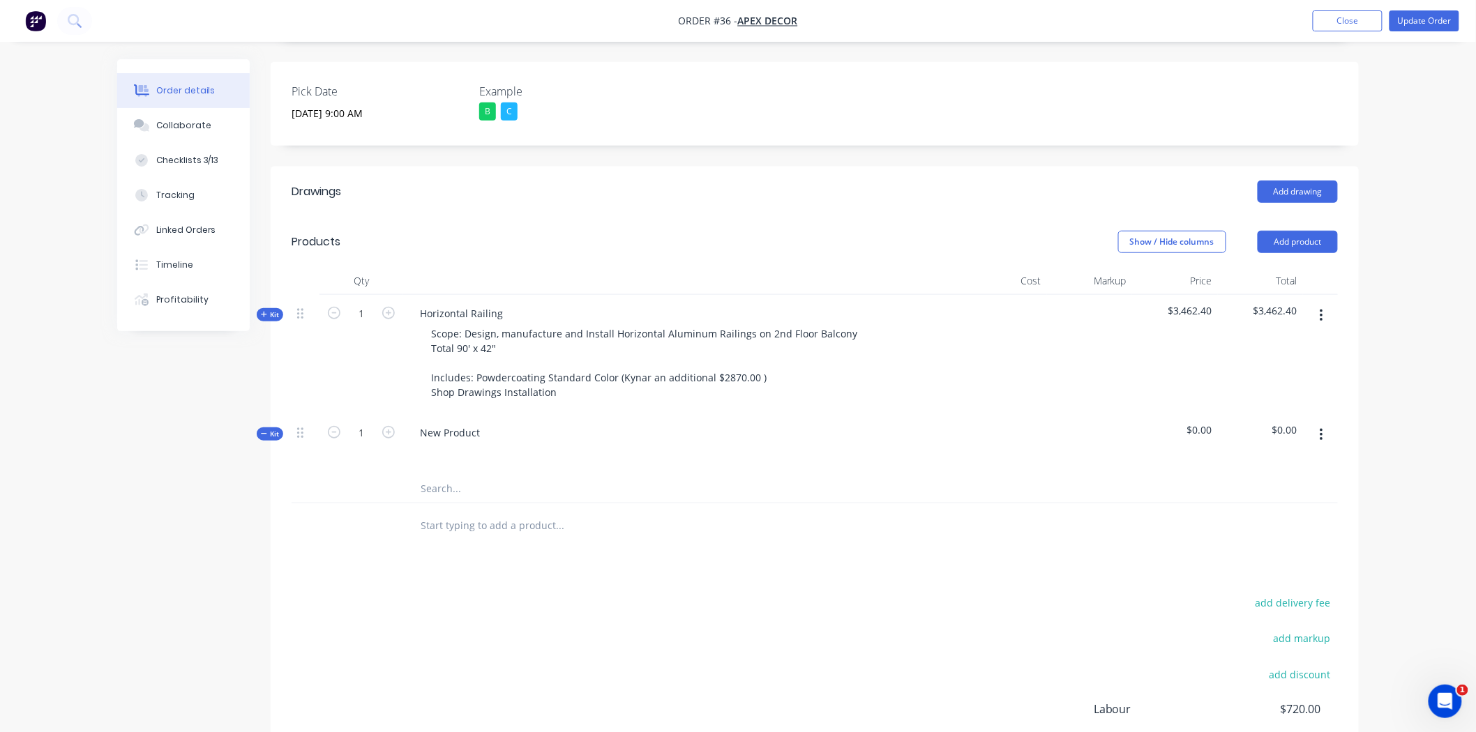
click at [271, 382] on div "Qty Cost Markup Price Total Kit 1 Horizontal Railing Scope: Design, manufacture…" at bounding box center [815, 408] width 1088 height 282
click at [270, 429] on span "Kit" at bounding box center [270, 434] width 18 height 10
click at [416, 494] on div "Drawings Add drawing Products Show / Hide columns Add product Qty Cost Markup P…" at bounding box center [815, 511] width 1088 height 688
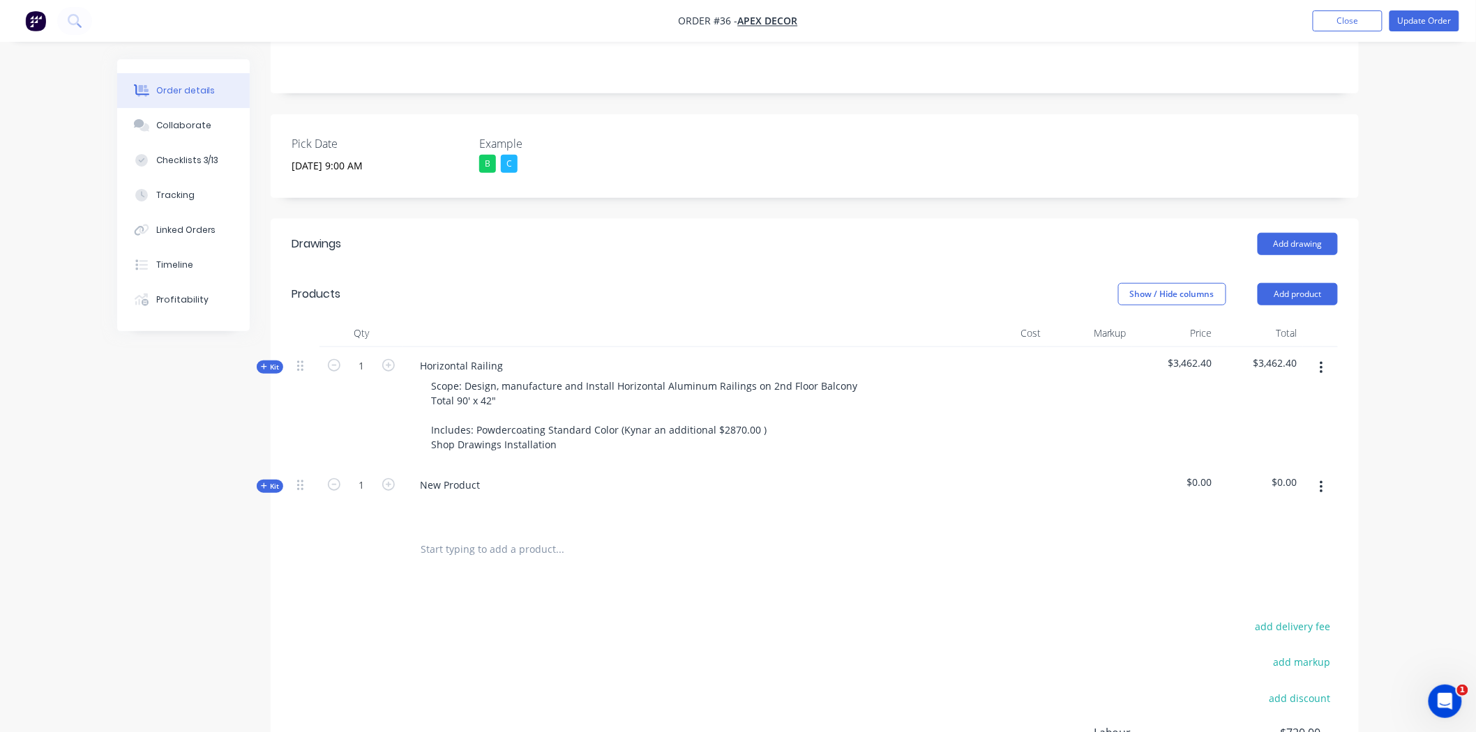
scroll to position [310, 0]
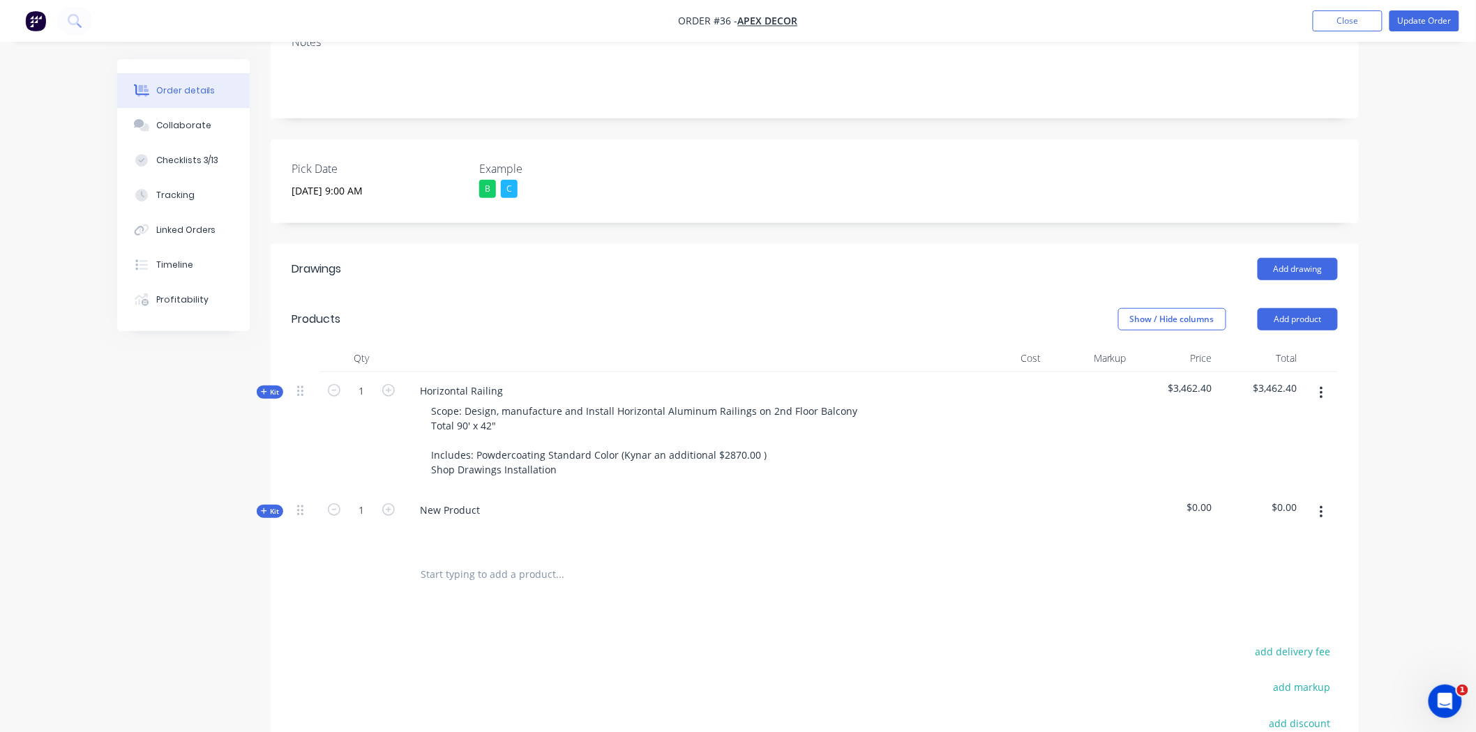
click at [1435, 239] on div "Order details Collaborate Checklists 3/13 Tracking Linked Orders Timeline Profi…" at bounding box center [738, 321] width 1476 height 1263
click at [1392, 271] on div "Order details Collaborate Checklists 3/13 Tracking Linked Orders Timeline Profi…" at bounding box center [738, 321] width 1476 height 1263
click at [1304, 308] on button "Add product" at bounding box center [1297, 319] width 80 height 22
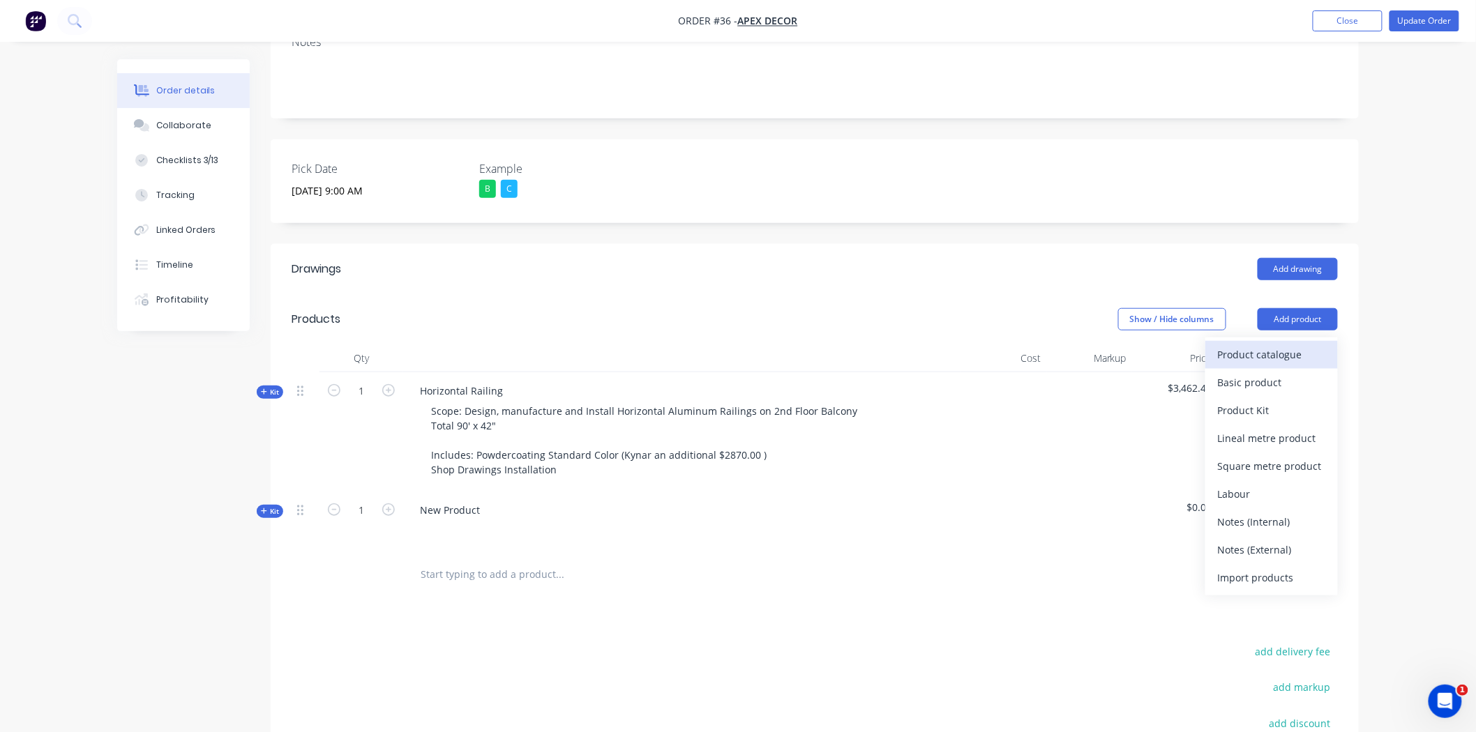
click at [1253, 345] on div "Product catalogue" at bounding box center [1271, 355] width 107 height 20
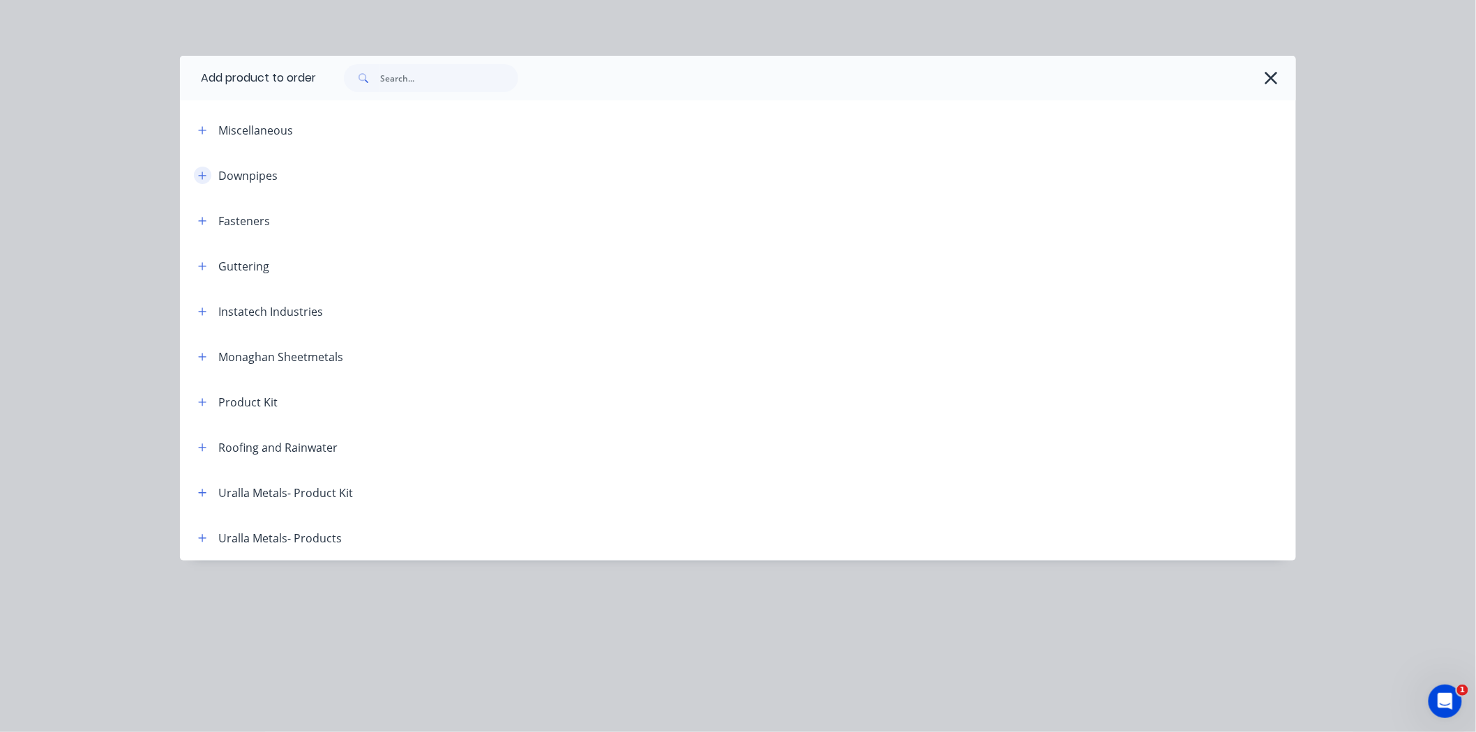
click at [201, 179] on icon "button" at bounding box center [202, 176] width 8 height 10
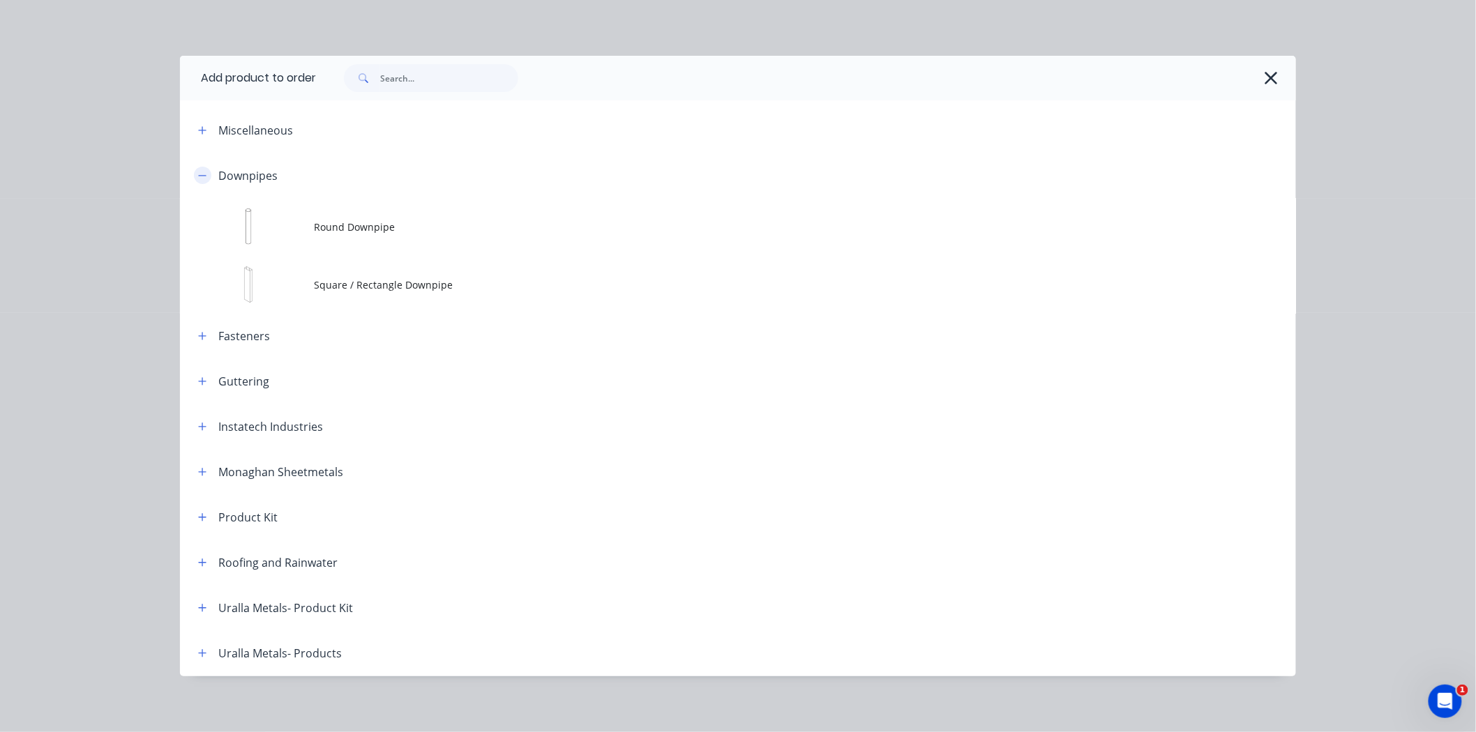
click at [199, 175] on icon "button" at bounding box center [203, 175] width 8 height 1
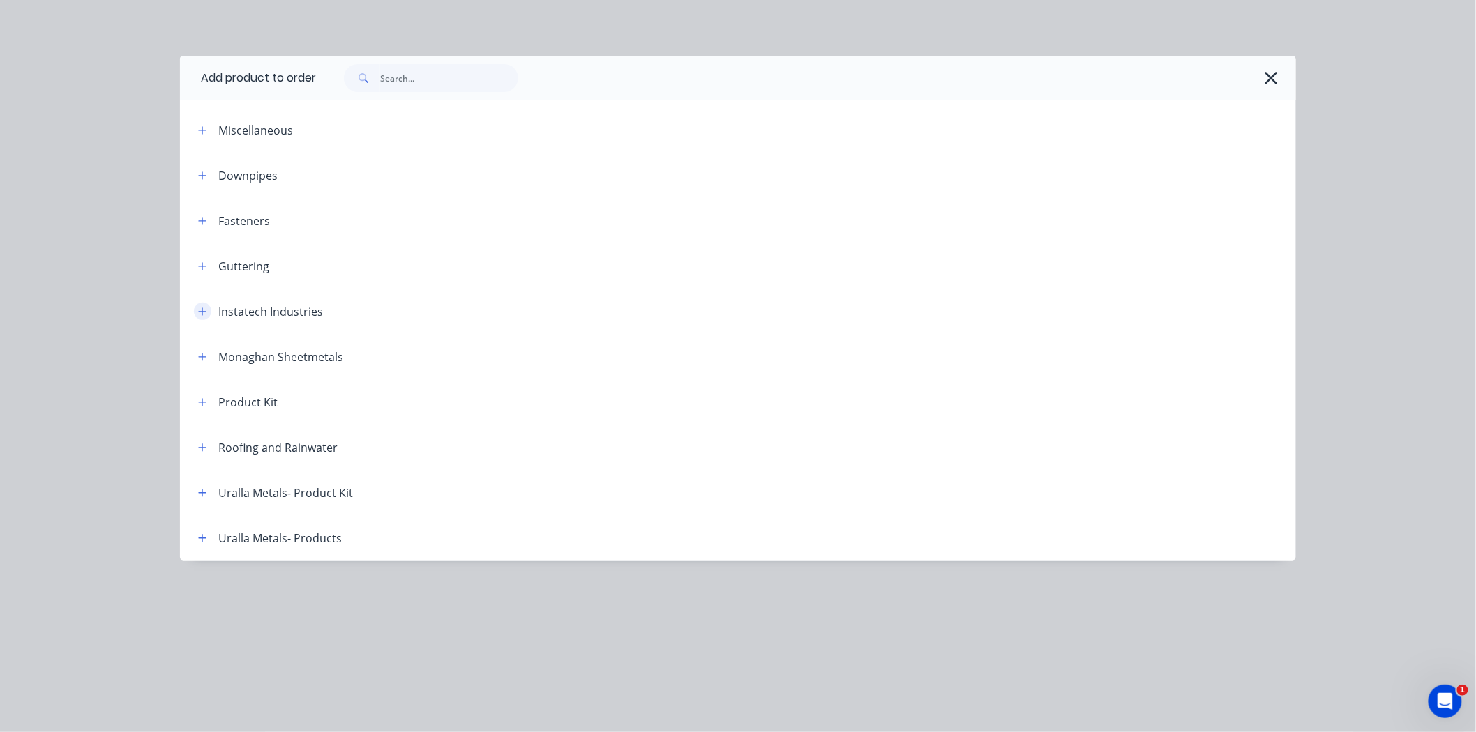
click at [198, 310] on icon "button" at bounding box center [202, 312] width 8 height 10
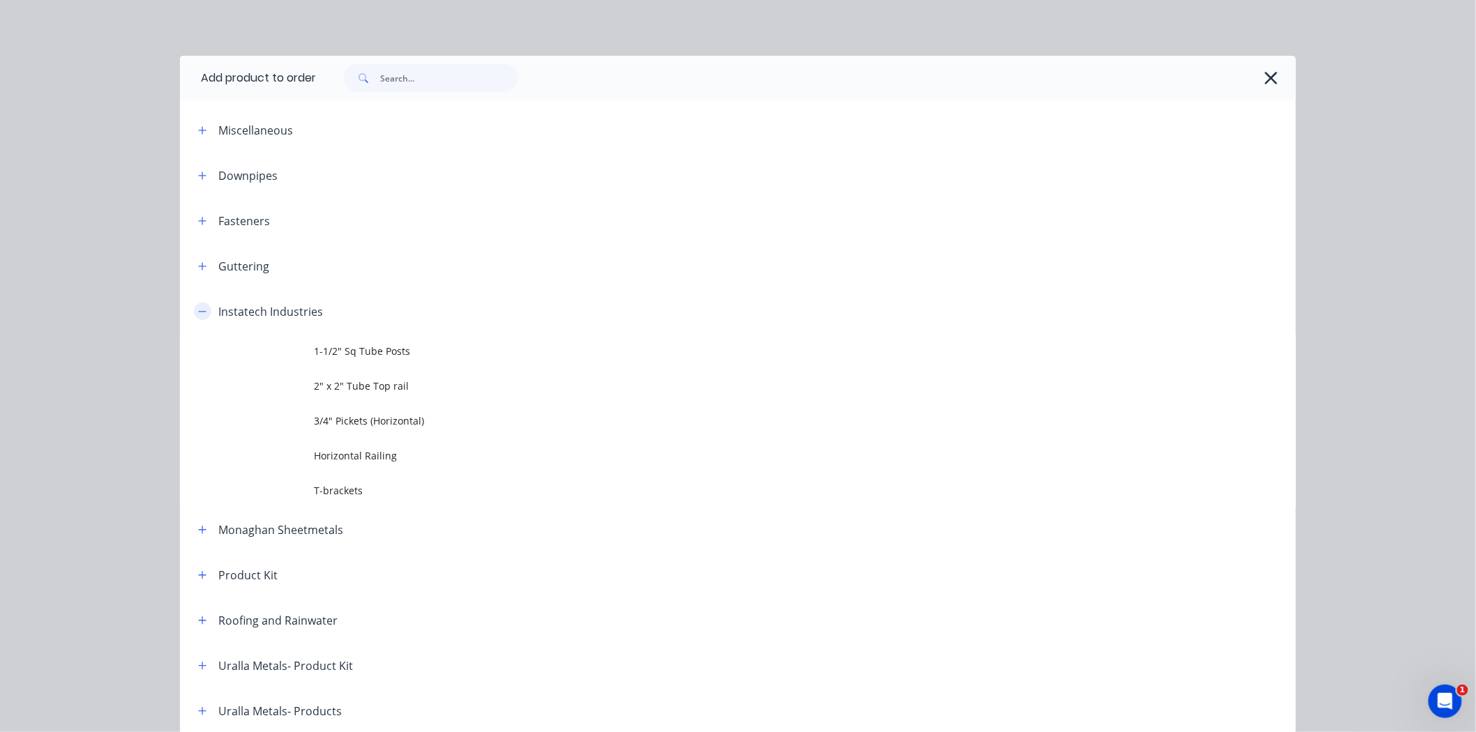
click at [198, 312] on icon "button" at bounding box center [202, 312] width 8 height 10
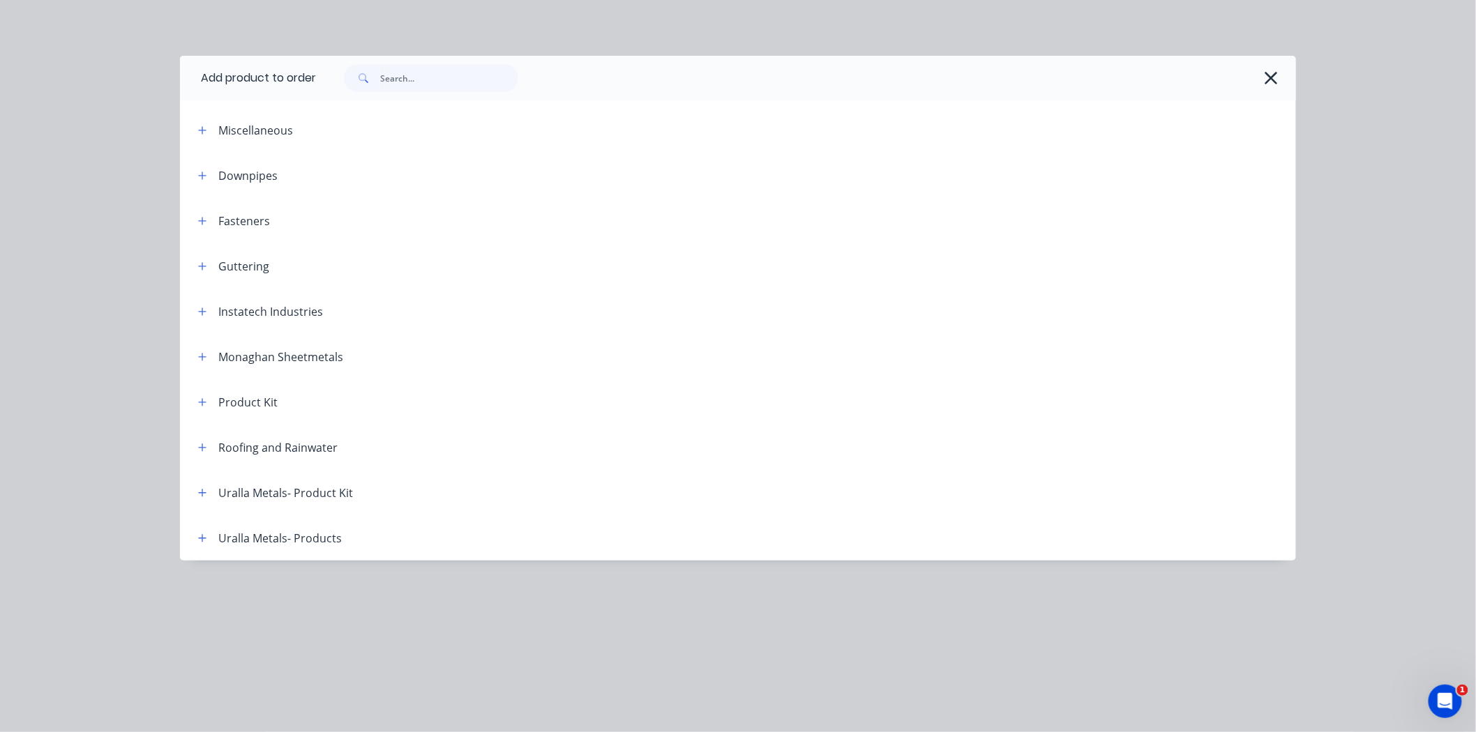
scroll to position [387, 0]
click at [203, 448] on icon "button" at bounding box center [203, 448] width 8 height 8
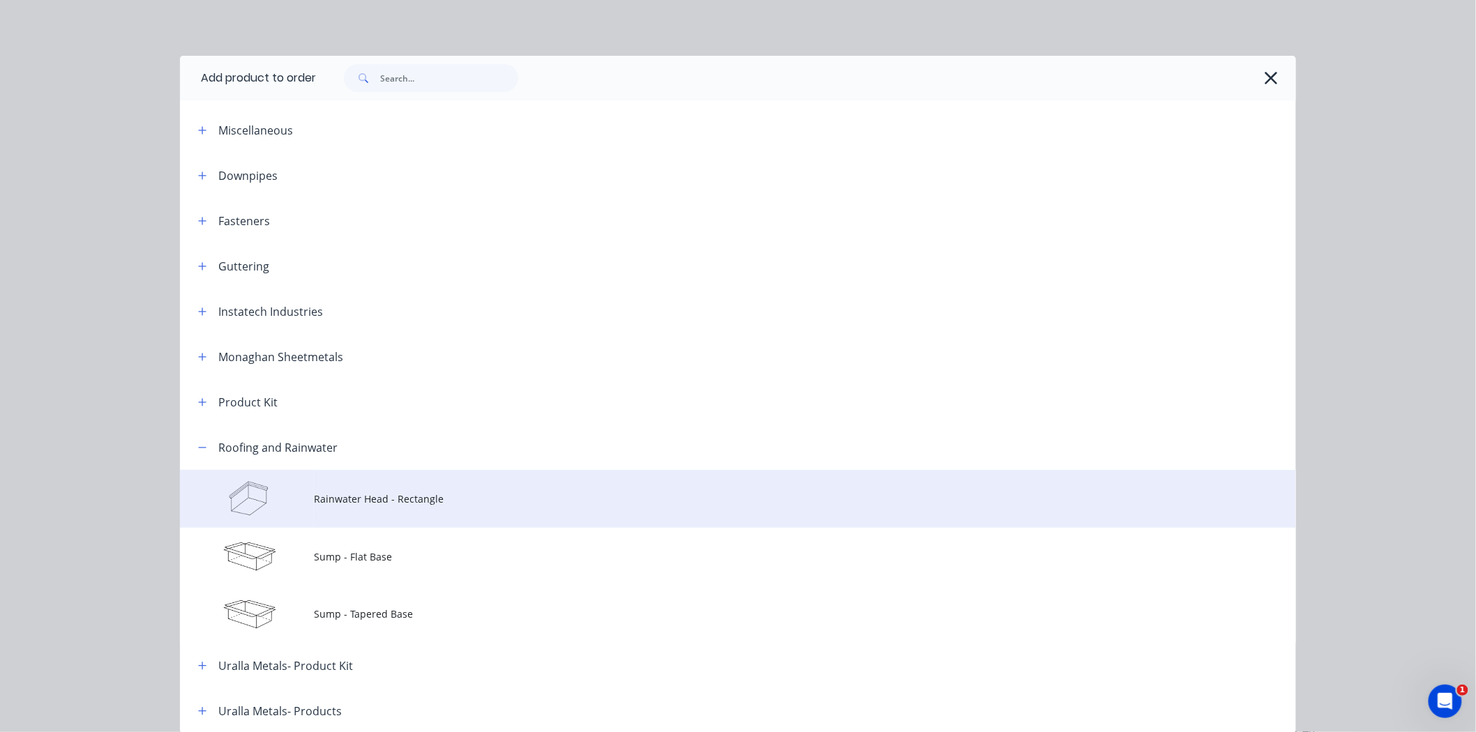
click at [372, 495] on span "Rainwater Head - Rectangle" at bounding box center [706, 499] width 785 height 15
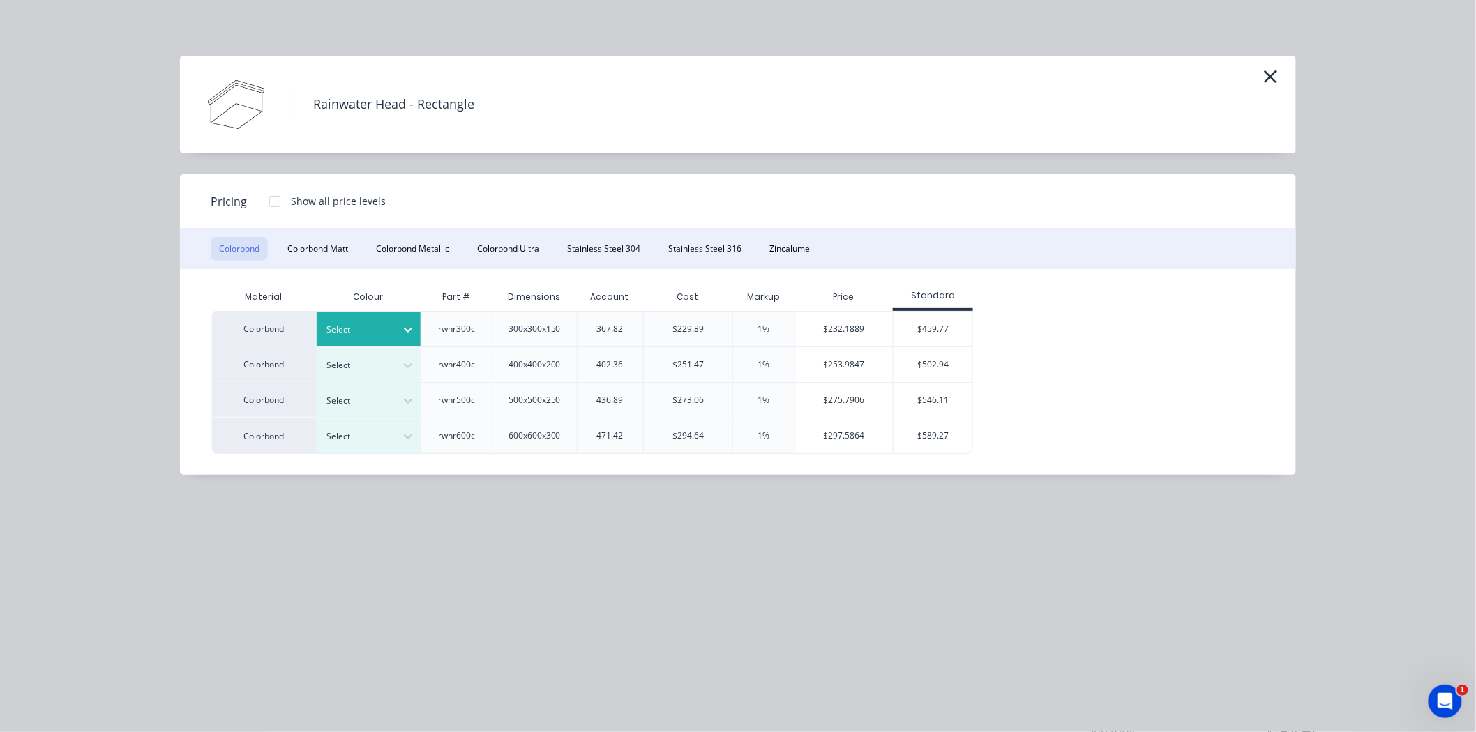
click at [381, 328] on div at bounding box center [358, 329] width 63 height 15
click at [300, 248] on button "Colorbond Matt" at bounding box center [317, 249] width 77 height 24
click at [407, 253] on button "Colorbond Metallic" at bounding box center [413, 249] width 90 height 24
click at [454, 250] on button "Colorbond Metallic" at bounding box center [413, 249] width 90 height 24
click at [481, 248] on button "Colorbond Ultra" at bounding box center [508, 249] width 79 height 24
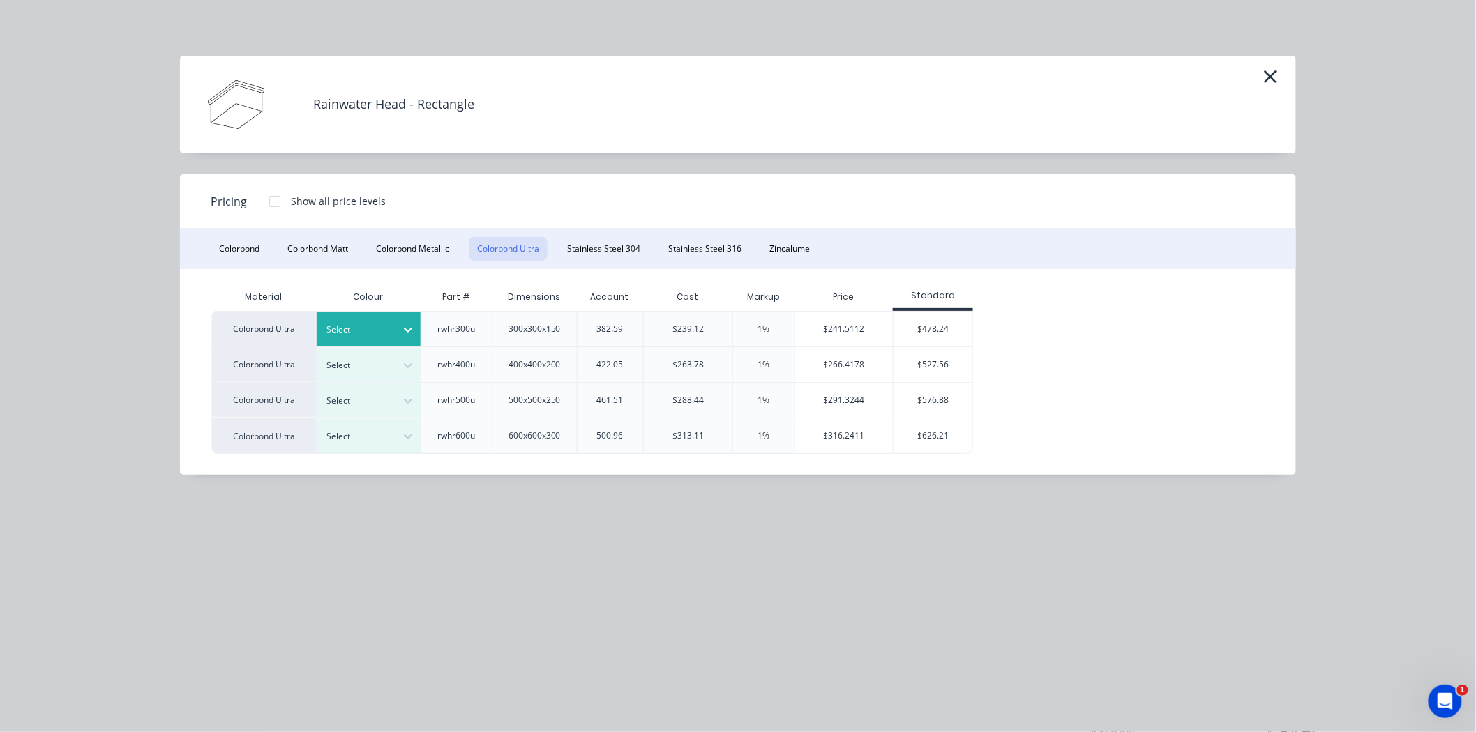
click at [377, 324] on div at bounding box center [358, 329] width 63 height 15
click at [596, 525] on div "Rainwater Head - Rectangle Pricing Show all price levels Colorbond Colorbond Ma…" at bounding box center [738, 366] width 1476 height 732
drag, startPoint x: 909, startPoint y: 293, endPoint x: 971, endPoint y: 295, distance: 62.1
click at [968, 295] on div "Standard" at bounding box center [933, 295] width 80 height 13
click at [855, 331] on div "$241.5112" at bounding box center [844, 329] width 98 height 35
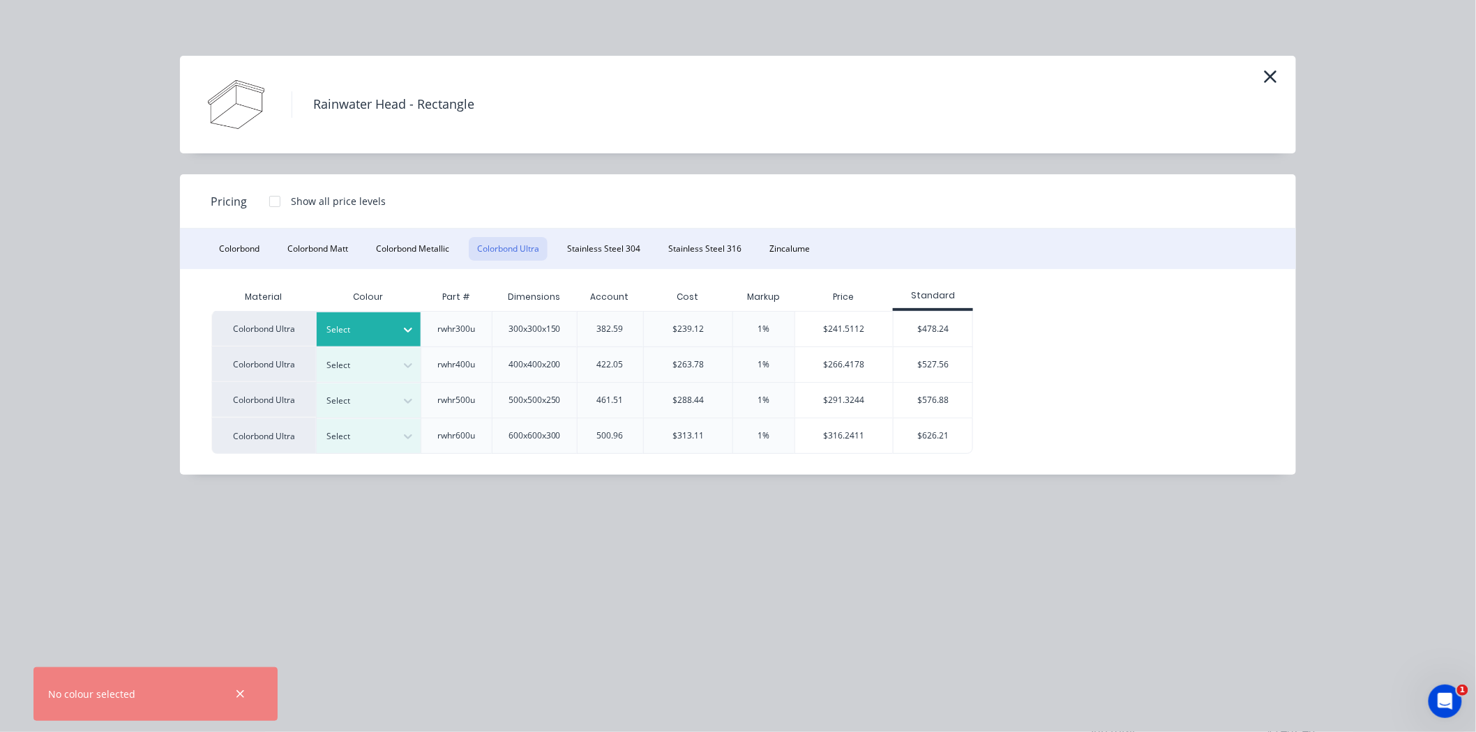
click at [371, 333] on div at bounding box center [358, 329] width 63 height 15
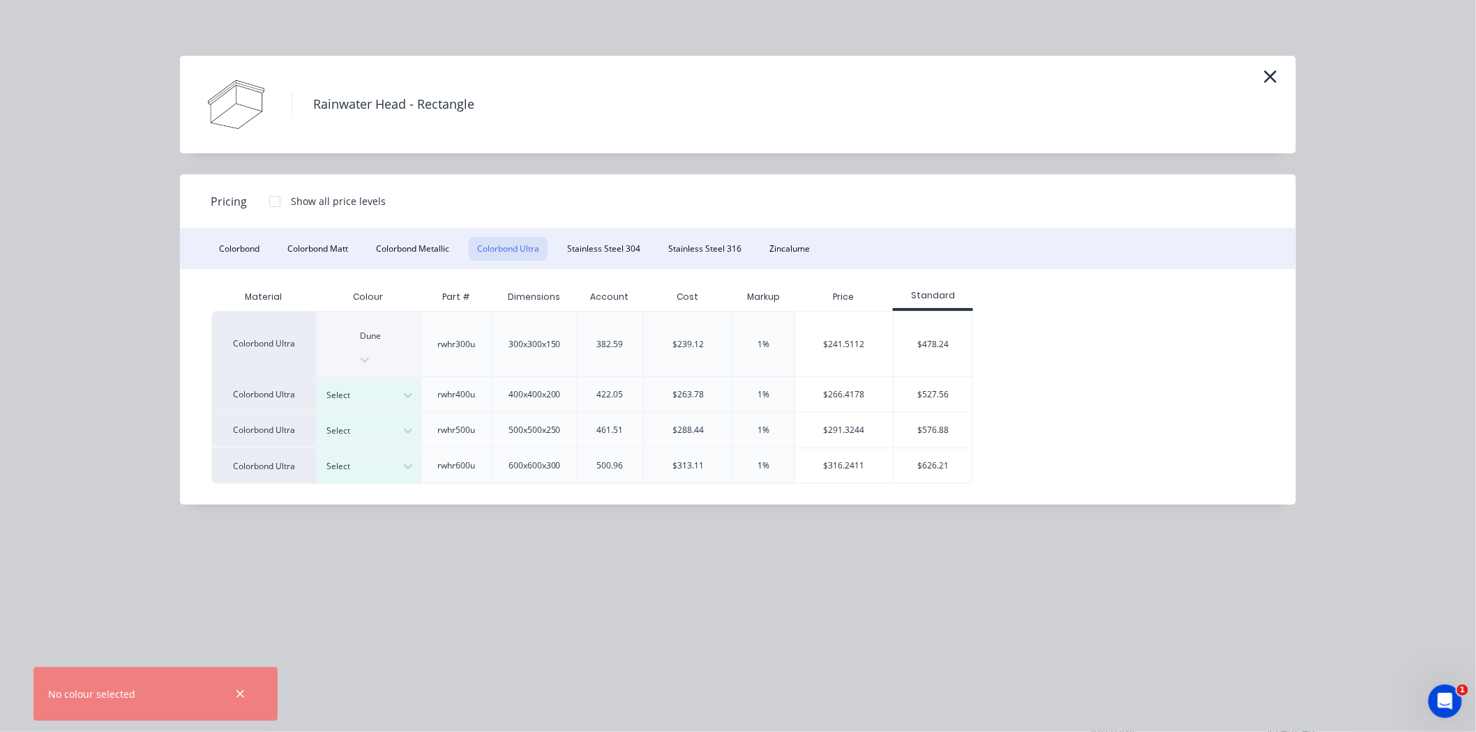
click at [860, 329] on div "$241.5112" at bounding box center [844, 344] width 98 height 65
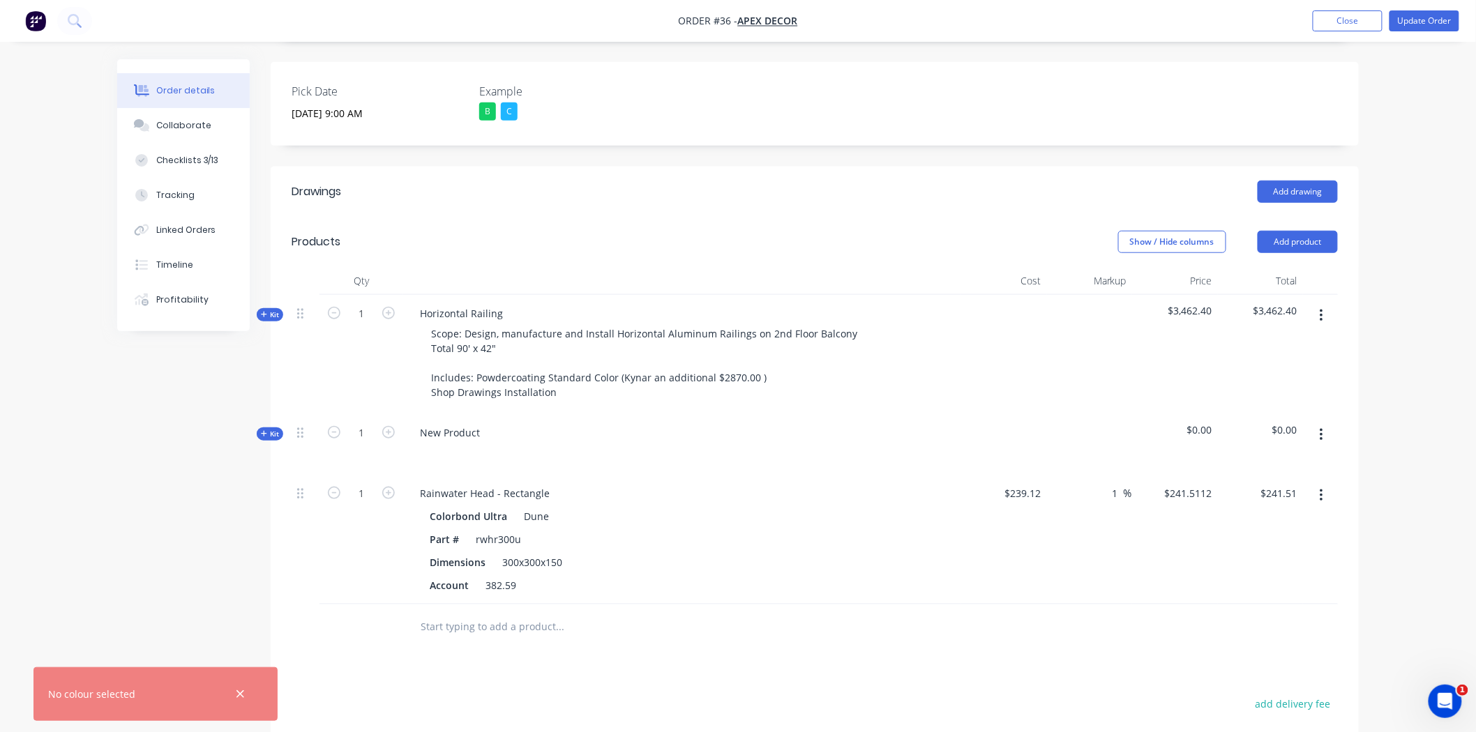
drag, startPoint x: 1117, startPoint y: 434, endPoint x: 1100, endPoint y: 438, distance: 17.8
click at [1103, 483] on div "1 1 %" at bounding box center [1117, 493] width 30 height 20
click at [1384, 282] on div "Order details Collaborate Checklists 3/13 Tracking Linked Orders Timeline Profi…" at bounding box center [738, 309] width 1476 height 1393
click at [1384, 281] on div "Order details Collaborate Checklists 3/13 Tracking Linked Orders Timeline Profi…" at bounding box center [738, 309] width 1476 height 1393
click at [1310, 231] on button "Add product" at bounding box center [1297, 242] width 80 height 22
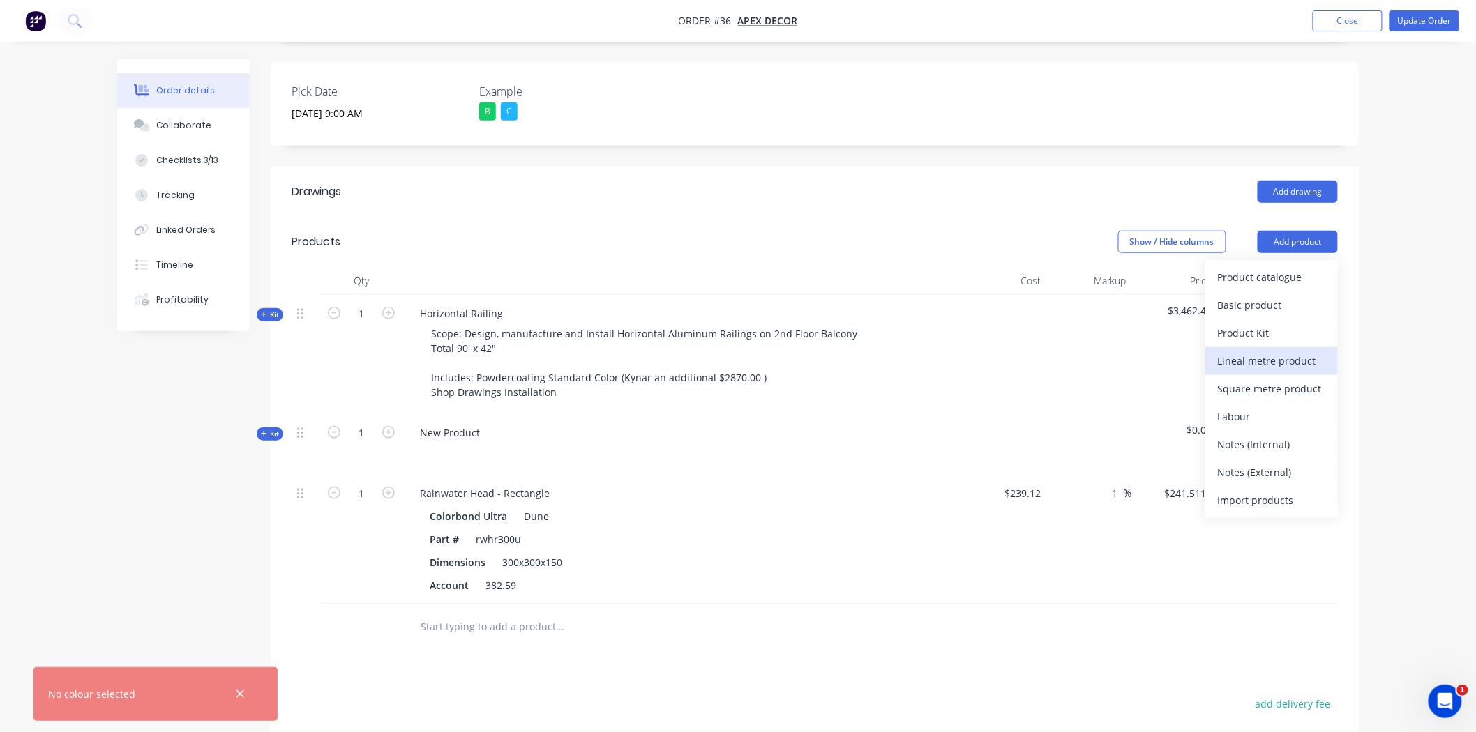
click at [1266, 351] on div "Lineal metre product" at bounding box center [1271, 361] width 107 height 20
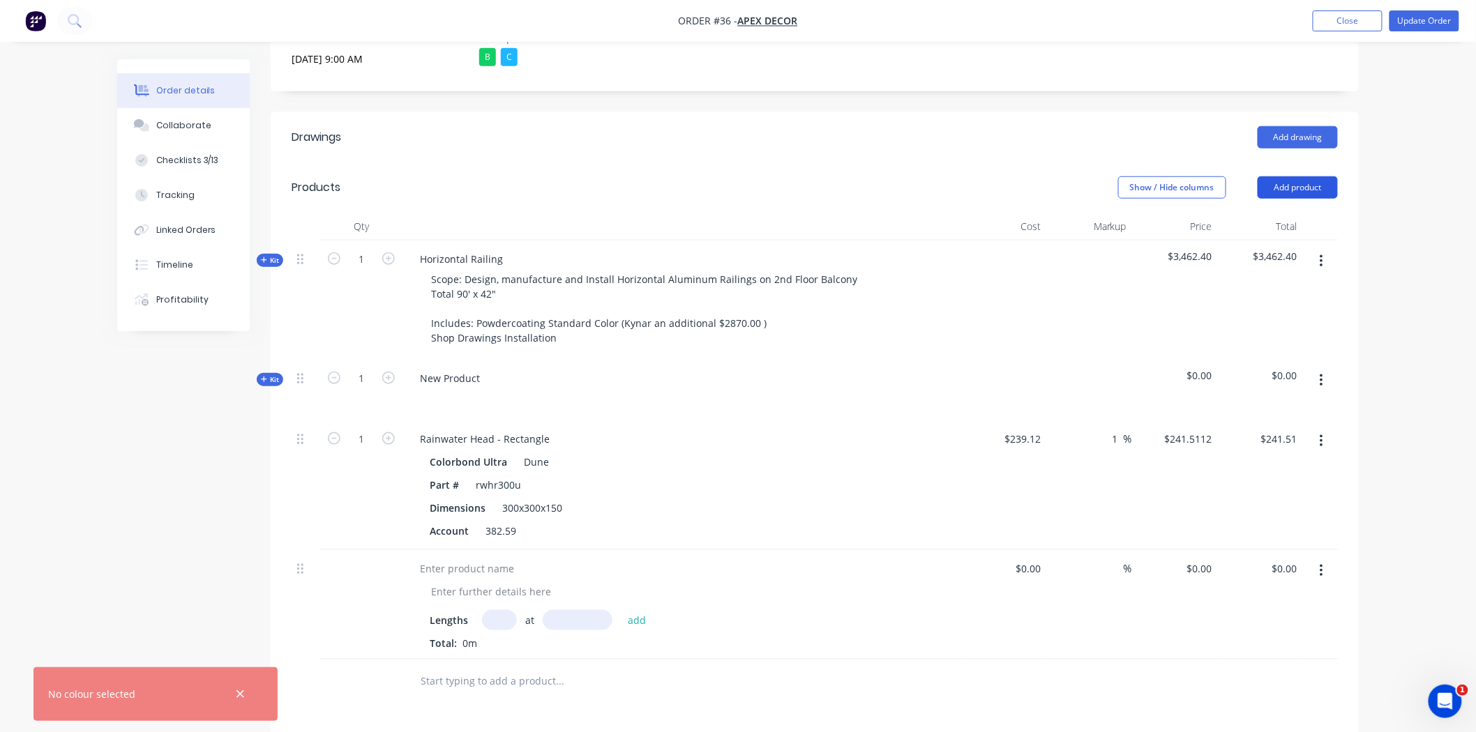
scroll to position [464, 0]
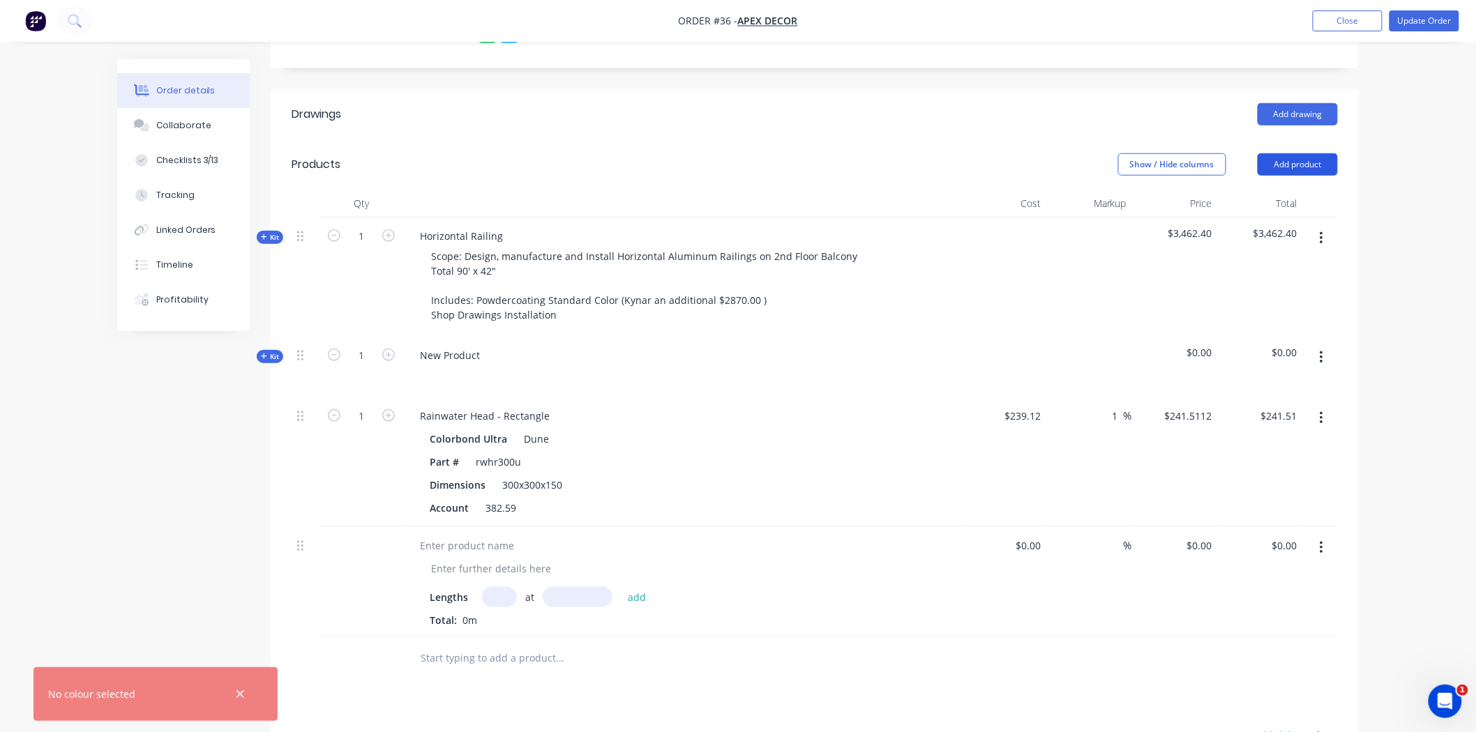
click at [1314, 153] on button "Add product" at bounding box center [1297, 164] width 80 height 22
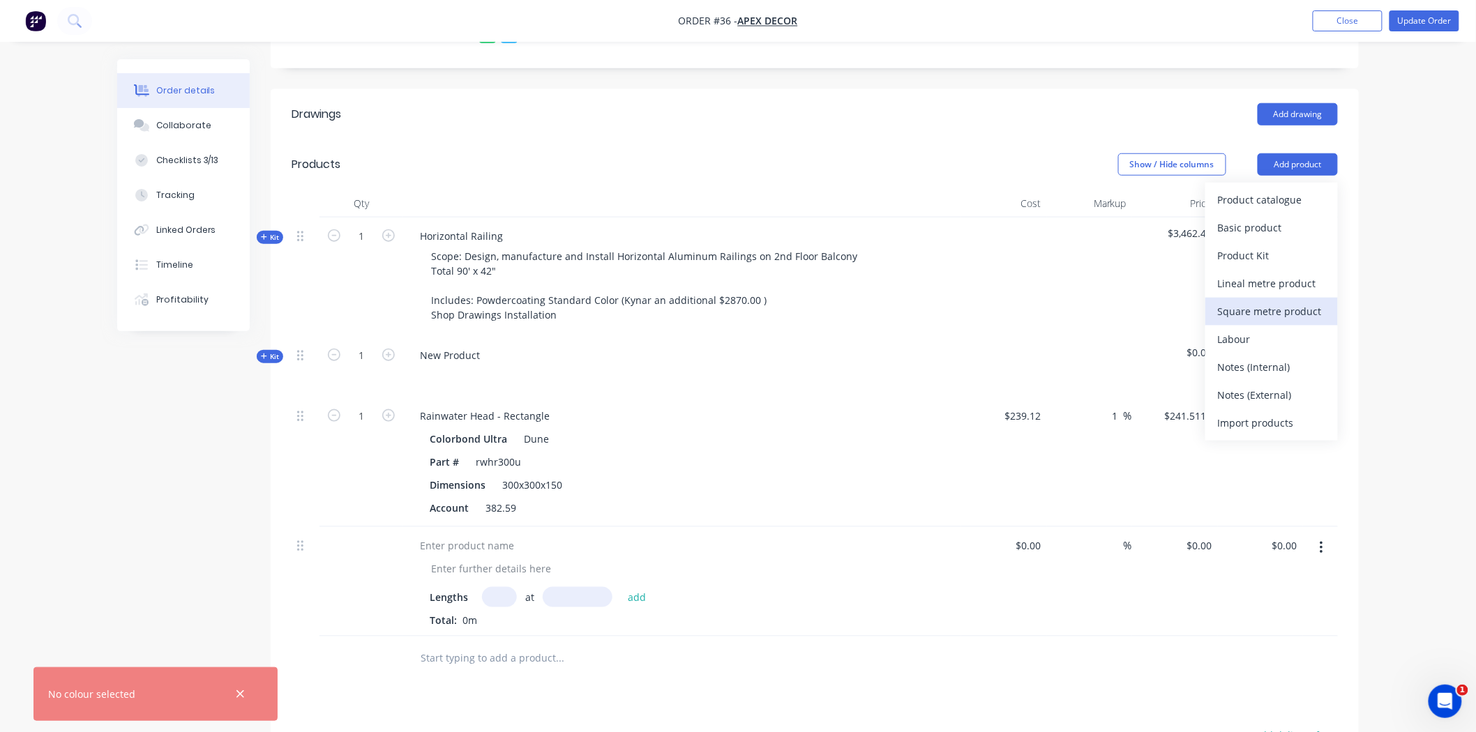
click at [1286, 301] on div "Square metre product" at bounding box center [1271, 311] width 107 height 20
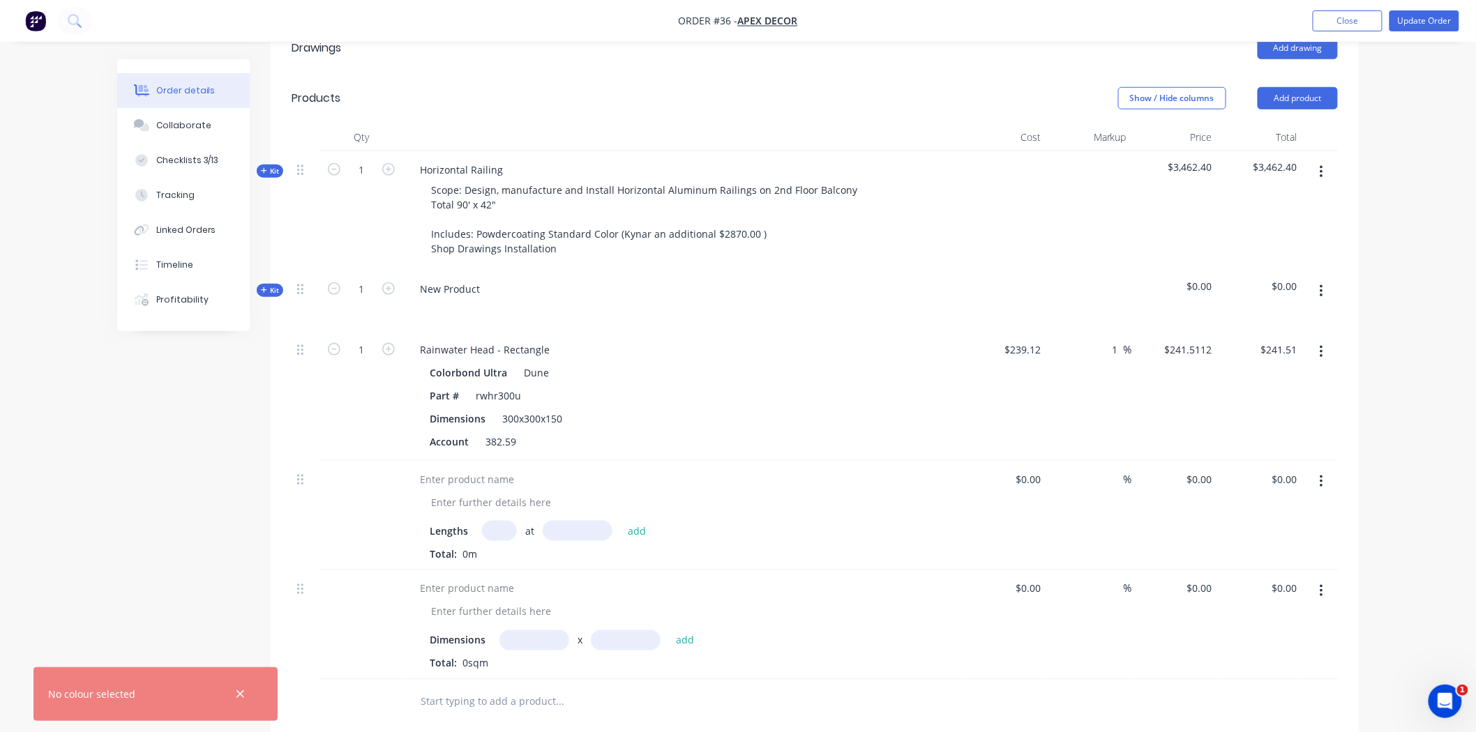
scroll to position [619, 0]
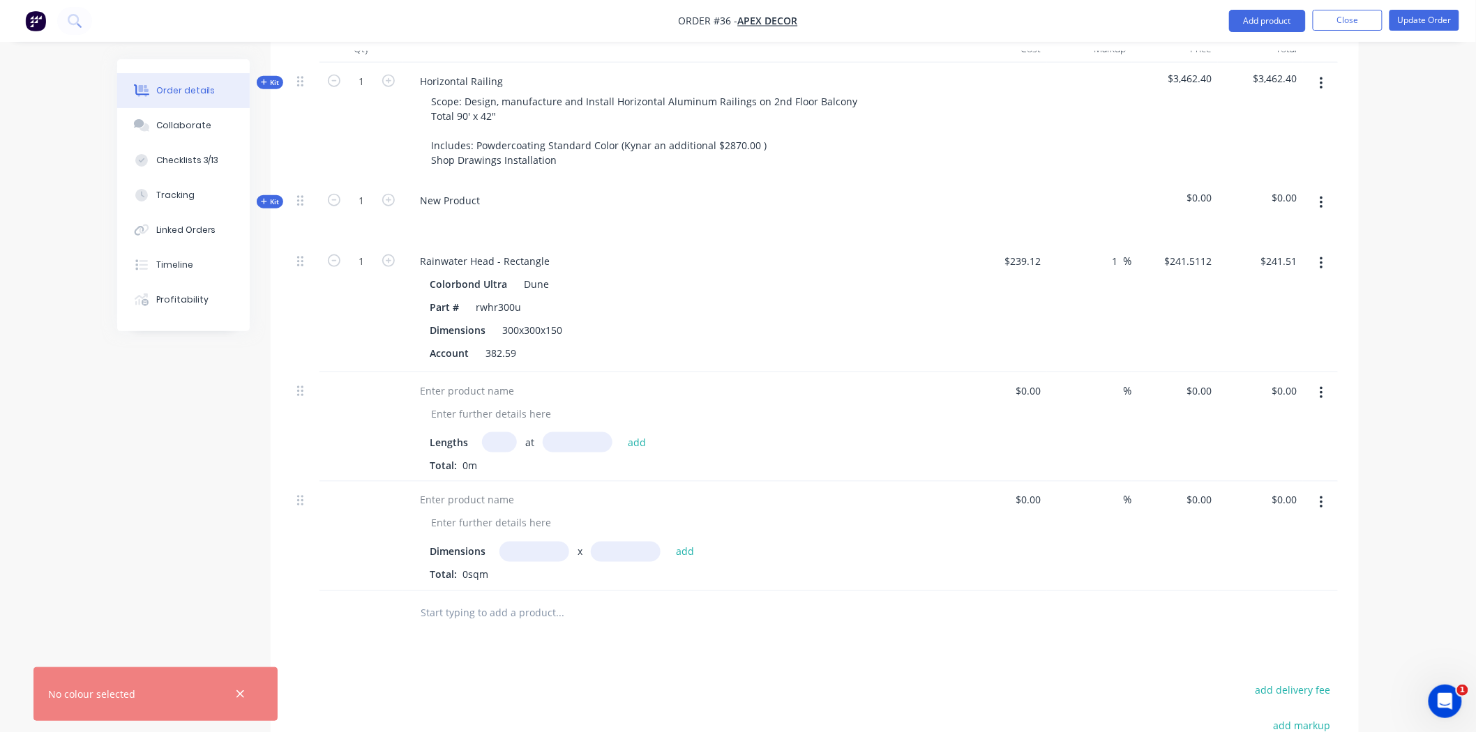
click at [555, 542] on input "text" at bounding box center [534, 552] width 70 height 20
click at [244, 693] on icon "button" at bounding box center [240, 694] width 9 height 13
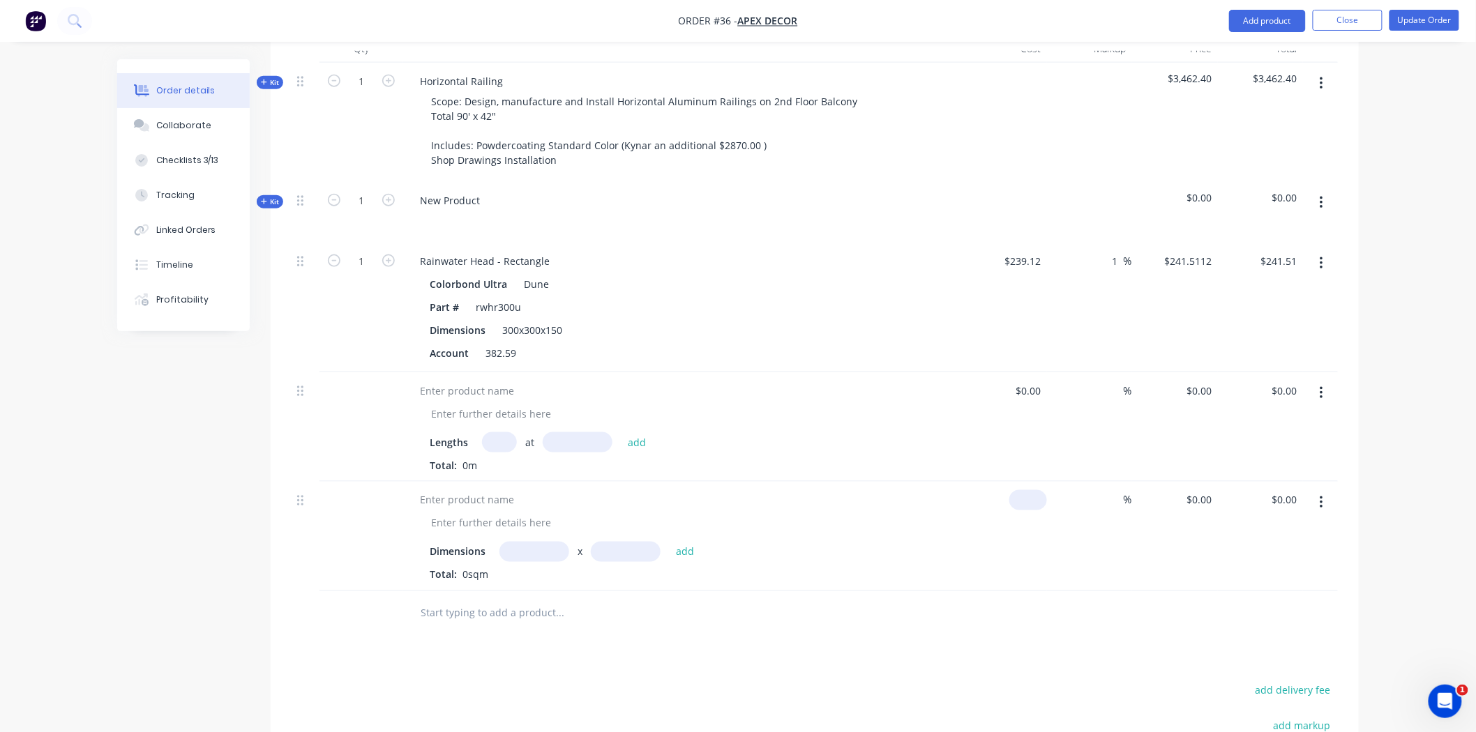
click at [1040, 490] on input at bounding box center [1031, 500] width 32 height 20
type input "$0.00"
click at [551, 542] on input "text" at bounding box center [534, 552] width 70 height 20
click at [506, 432] on input "text" at bounding box center [499, 442] width 35 height 20
click at [573, 432] on input "text" at bounding box center [578, 442] width 70 height 20
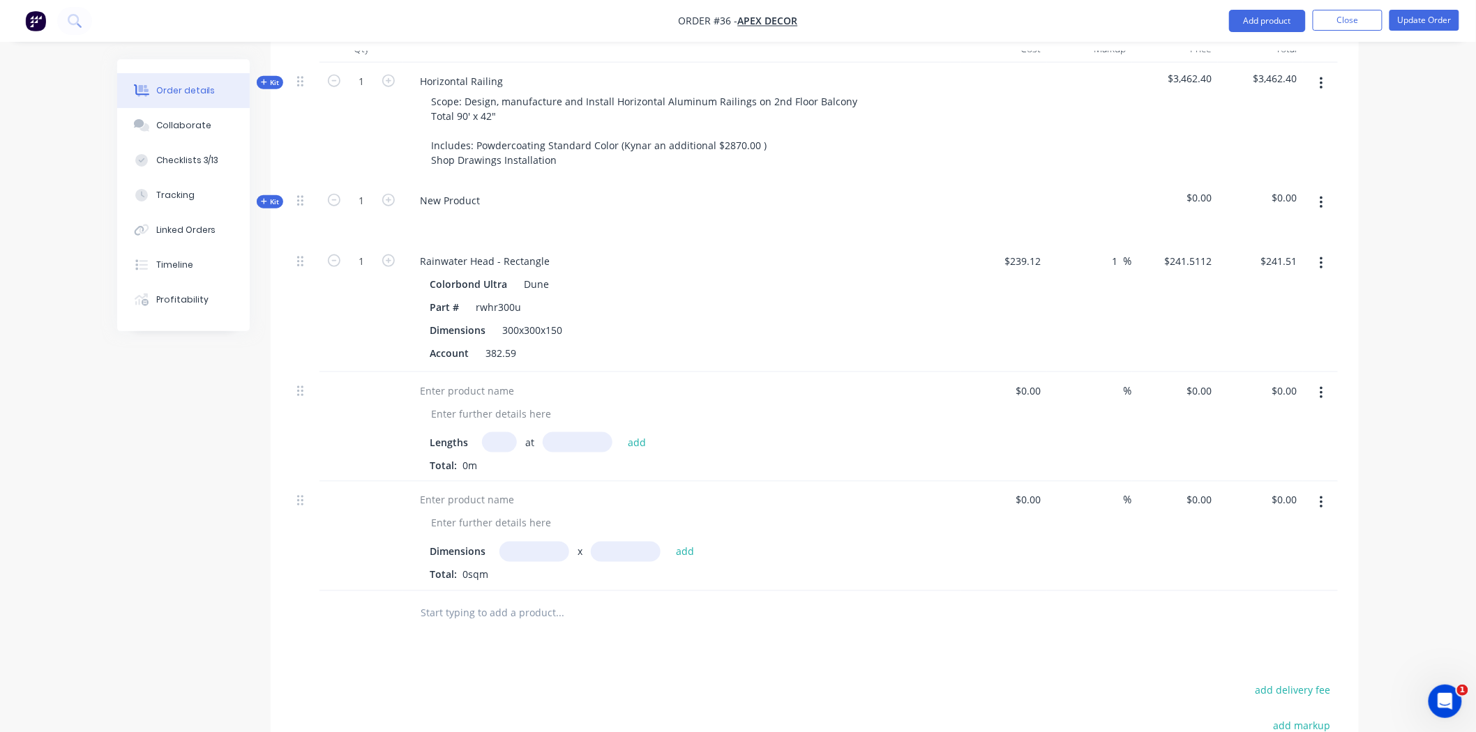
click at [492, 432] on input "text" at bounding box center [499, 442] width 35 height 20
type input "20"
type input "3000mm"
click at [637, 432] on button "add" at bounding box center [637, 441] width 33 height 19
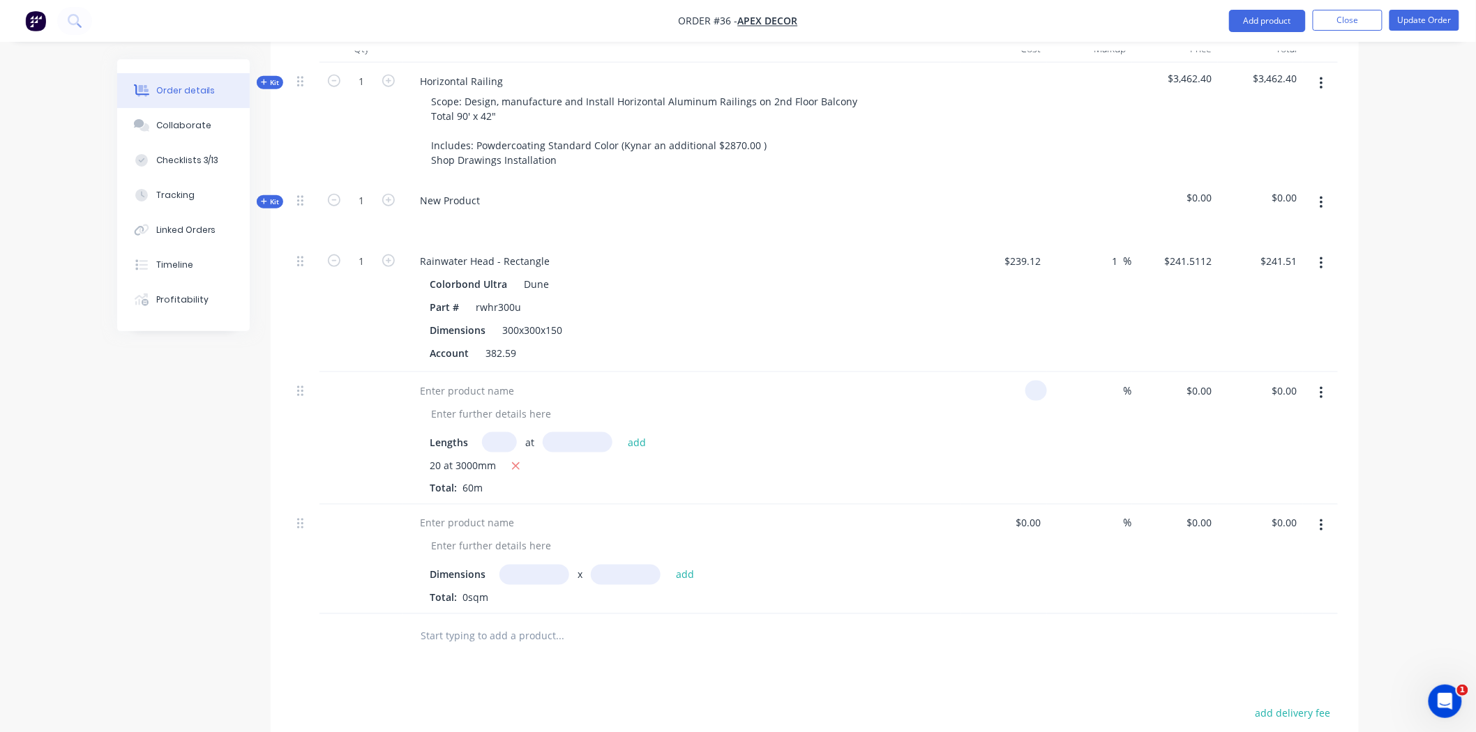
click at [1032, 381] on input at bounding box center [1039, 391] width 16 height 20
click at [1416, 394] on div "Order details Collaborate Checklists 3/13 Tracking Linked Orders Timeline Profi…" at bounding box center [738, 198] width 1476 height 1635
type input "$20.00"
drag, startPoint x: 1255, startPoint y: 332, endPoint x: 1299, endPoint y: 330, distance: 43.3
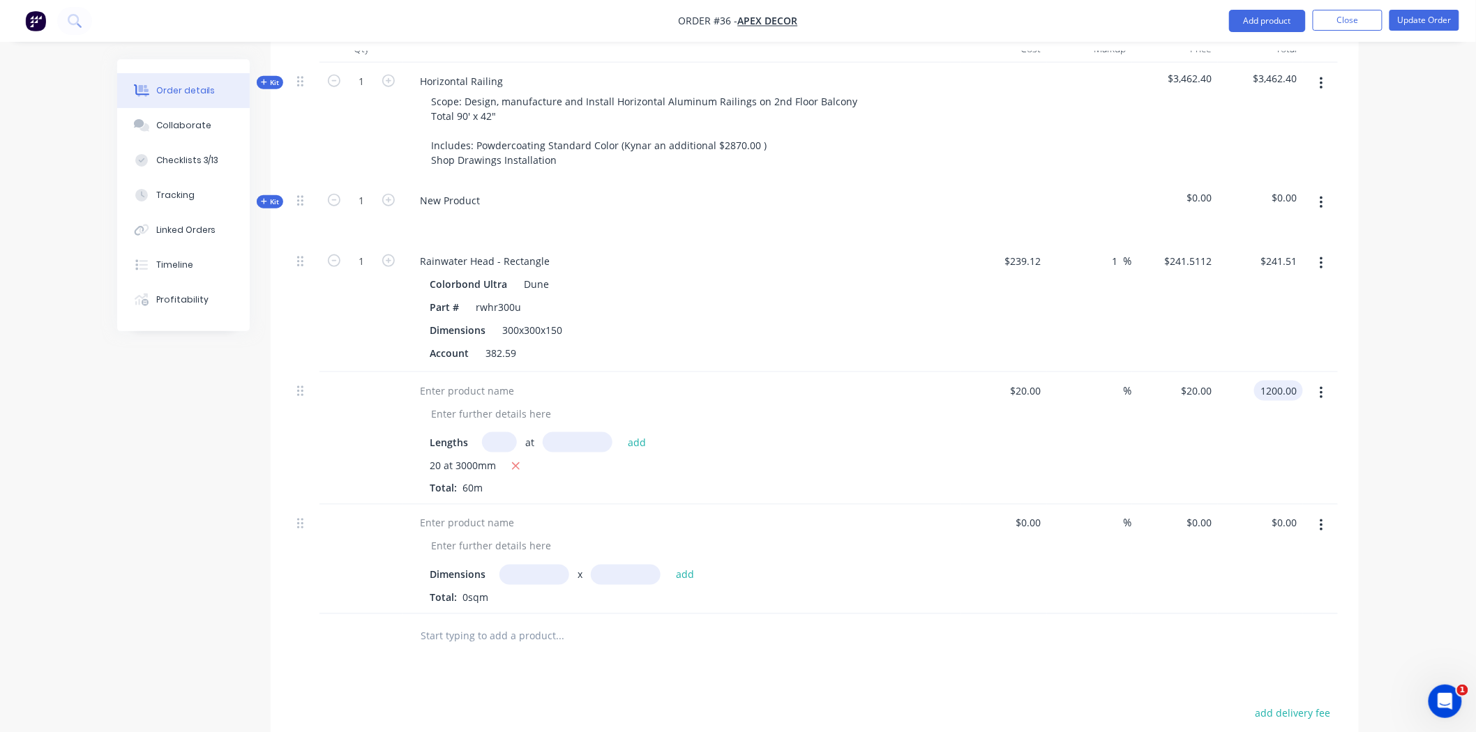
click at [1299, 381] on input "1200.00" at bounding box center [1280, 391] width 43 height 20
click at [455, 381] on div at bounding box center [467, 391] width 116 height 20
type input "$1,200.00"
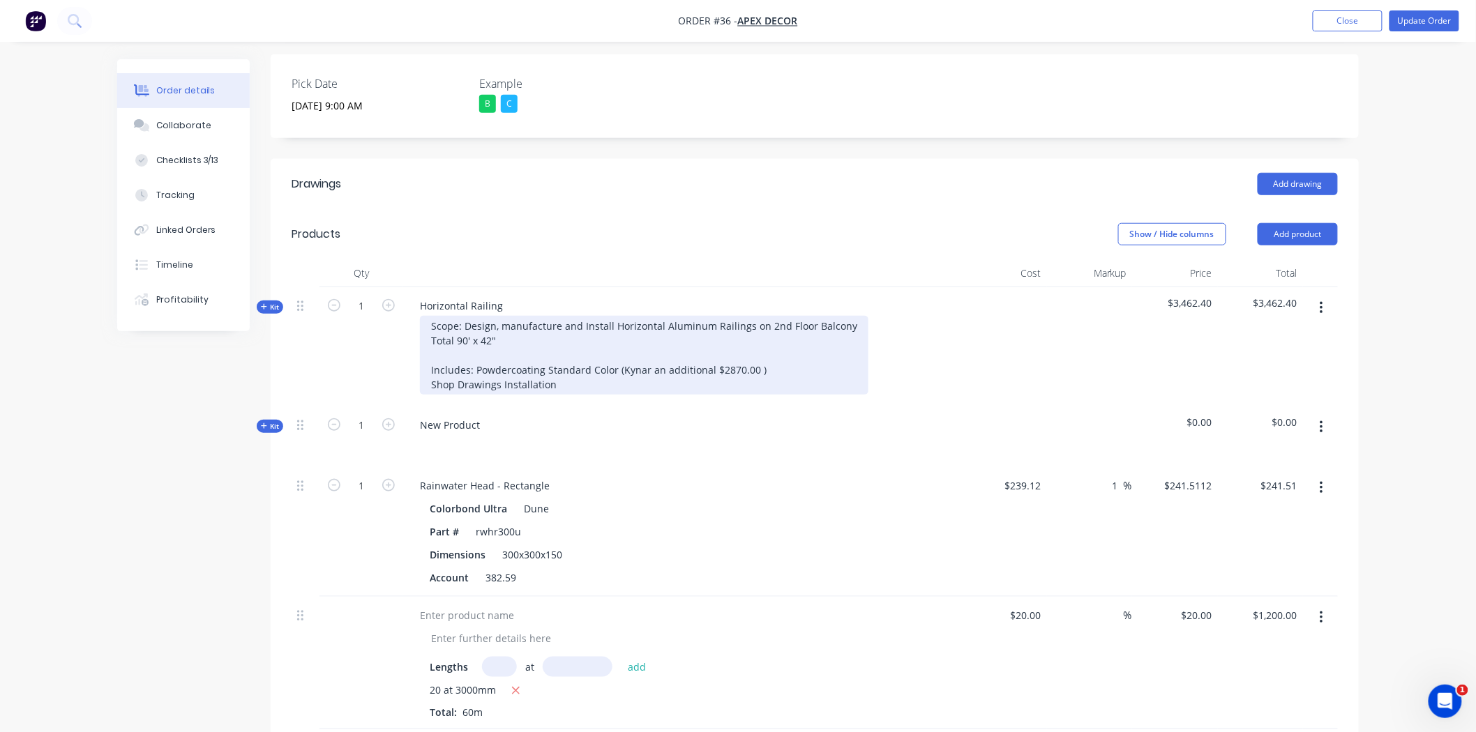
scroll to position [387, 0]
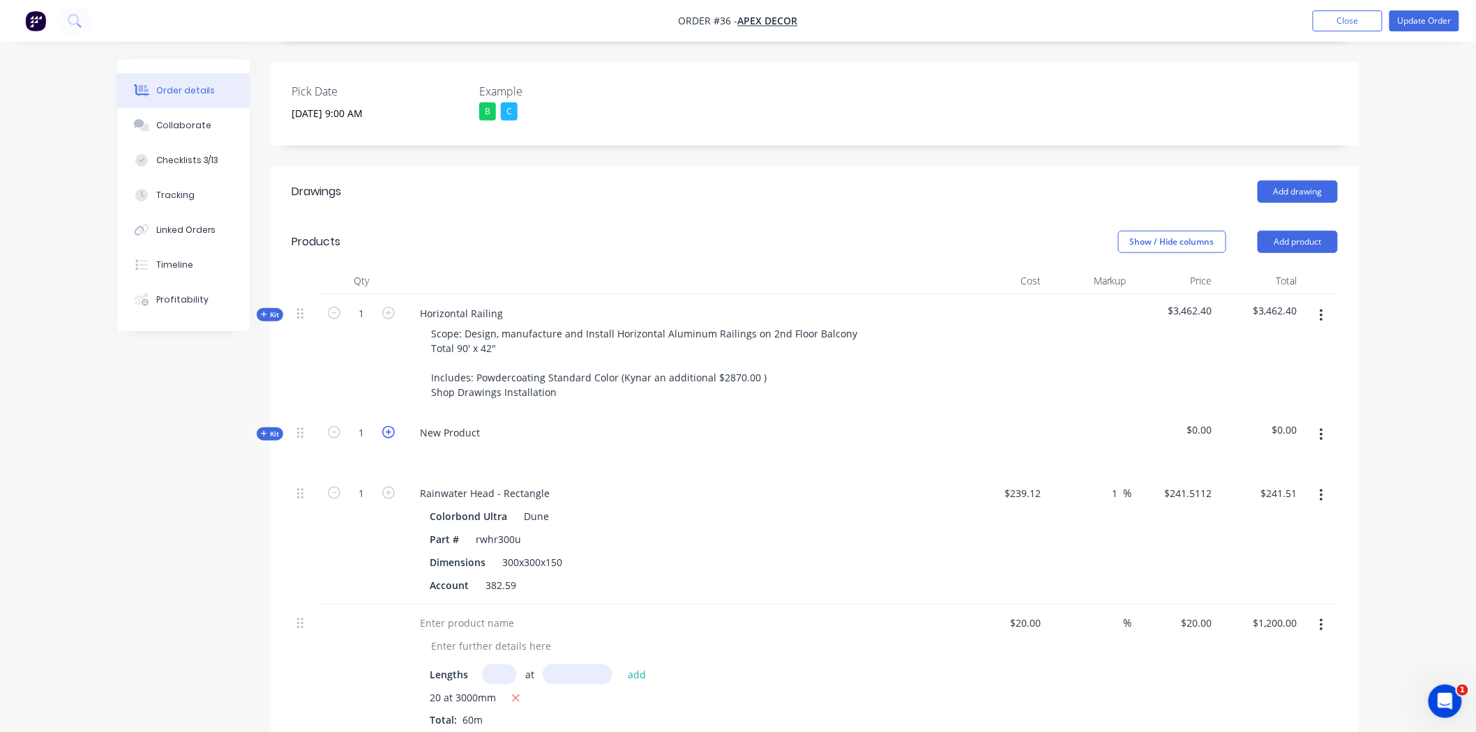
click at [384, 426] on icon "button" at bounding box center [388, 432] width 13 height 13
click at [382, 426] on icon "button" at bounding box center [388, 432] width 13 height 13
click at [333, 426] on icon "button" at bounding box center [334, 432] width 13 height 13
type input "1"
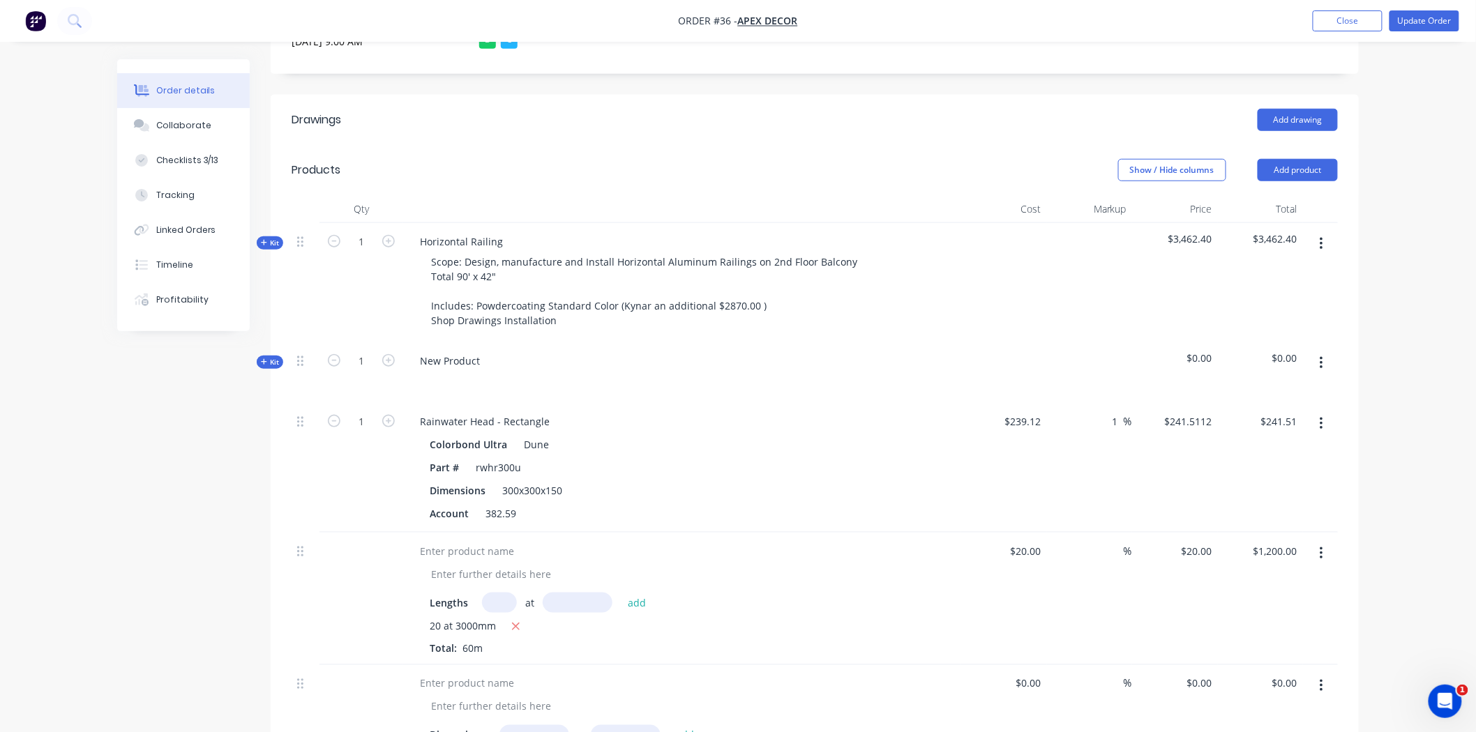
scroll to position [464, 0]
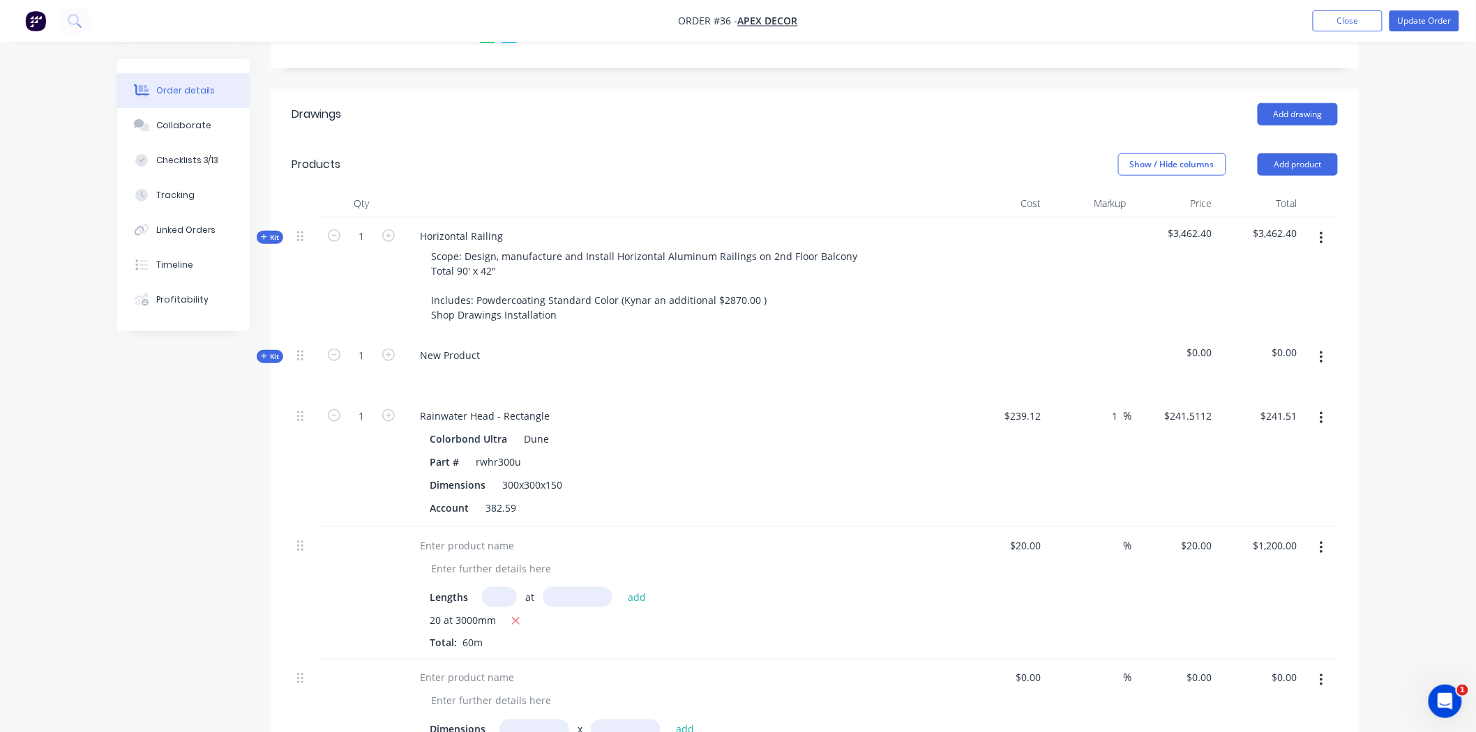
click at [1353, 224] on div "Qty Cost Markup Price Total Kit 1 Horizontal Railing Scope: Design, manufacture…" at bounding box center [815, 502] width 1088 height 625
click at [1306, 153] on button "Add product" at bounding box center [1297, 164] width 80 height 22
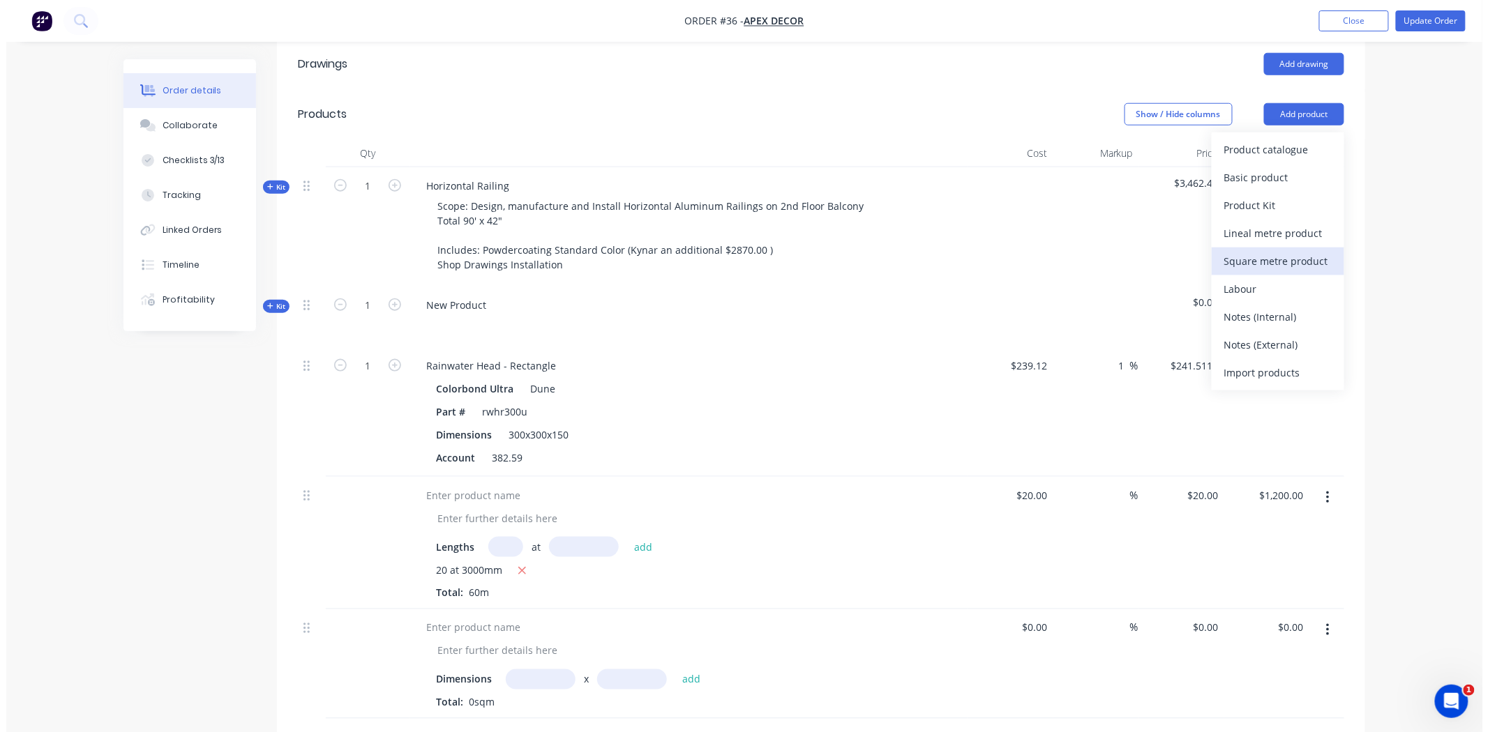
scroll to position [542, 0]
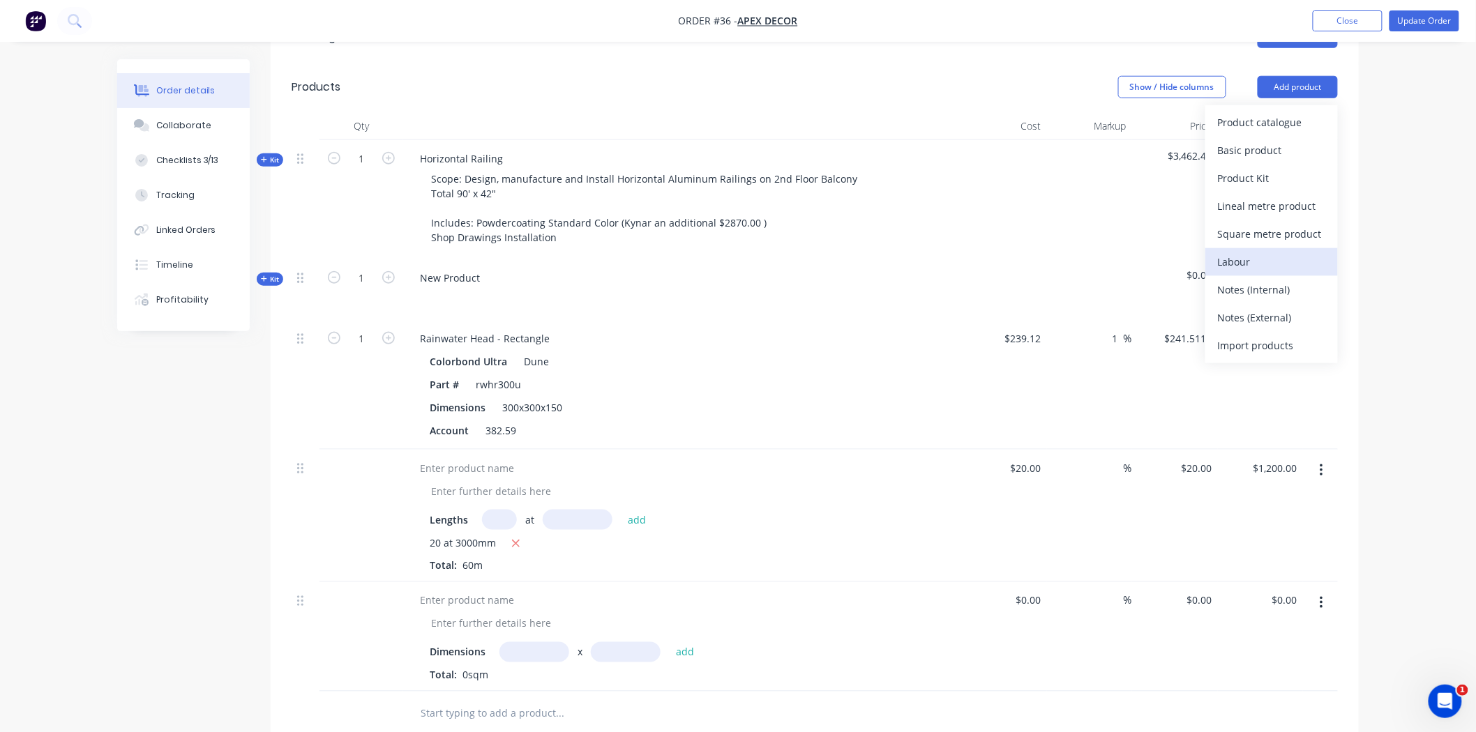
click at [1246, 252] on div "Labour" at bounding box center [1271, 262] width 107 height 20
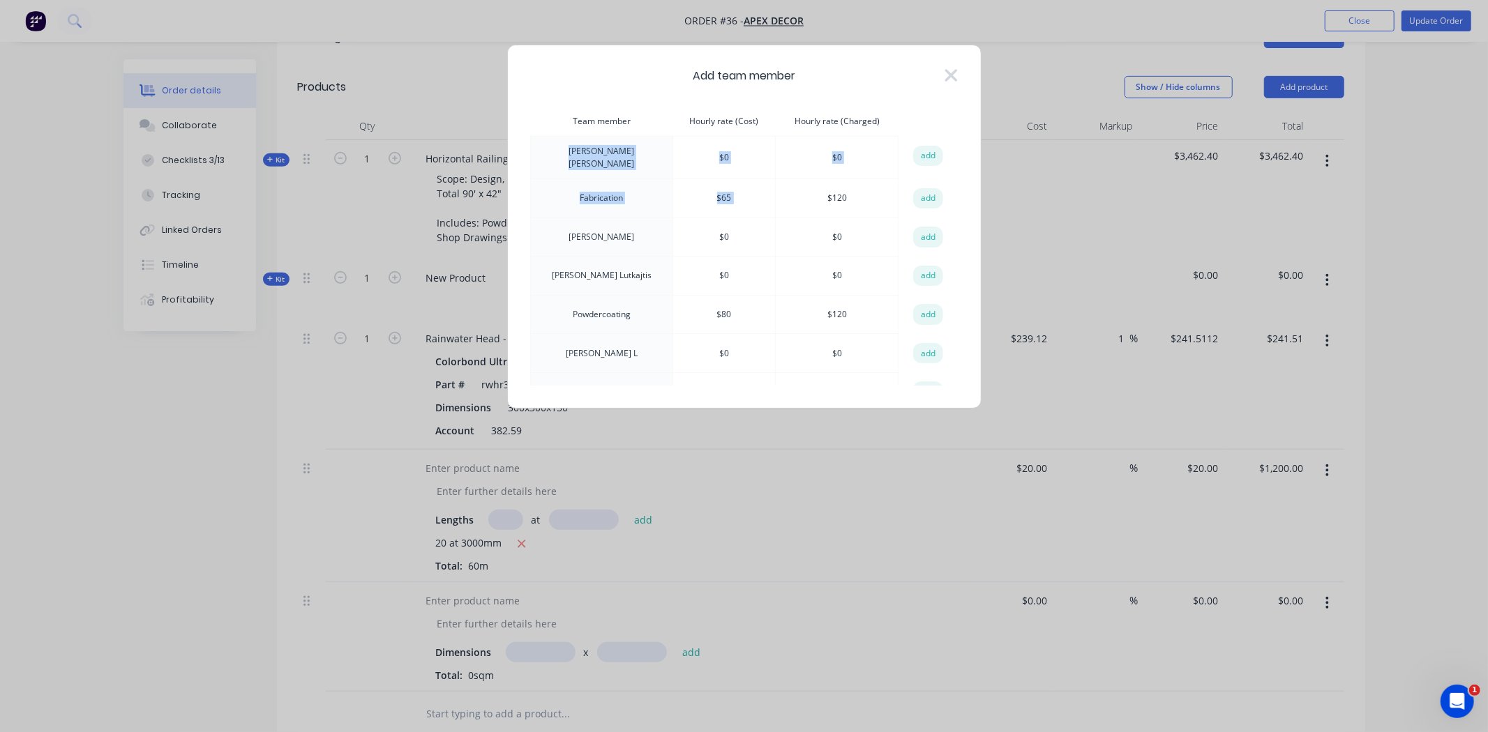
drag, startPoint x: 547, startPoint y: 152, endPoint x: 800, endPoint y: 239, distance: 266.9
click at [792, 213] on tbody "[PERSON_NAME] $ 0 $ 0 add Fabrication $ 65 $ 120 add [PERSON_NAME] $ 0 $ 0 add …" at bounding box center [743, 294] width 427 height 314
drag, startPoint x: 677, startPoint y: 386, endPoint x: 653, endPoint y: 365, distance: 32.6
click at [675, 386] on div "Add team member Team member Hourly rate (Cost) Hourly rate (Charged) action [PE…" at bounding box center [744, 227] width 474 height 364
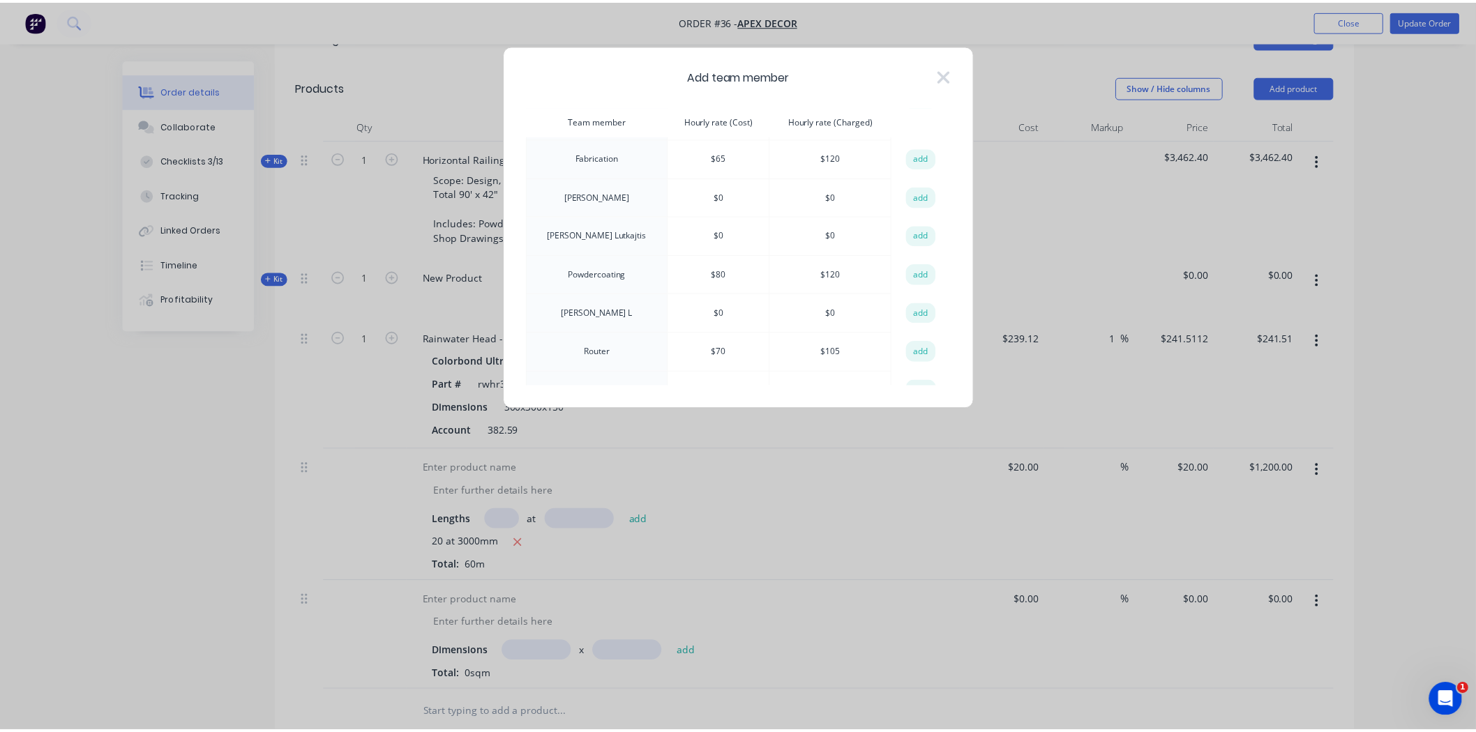
scroll to position [63, 0]
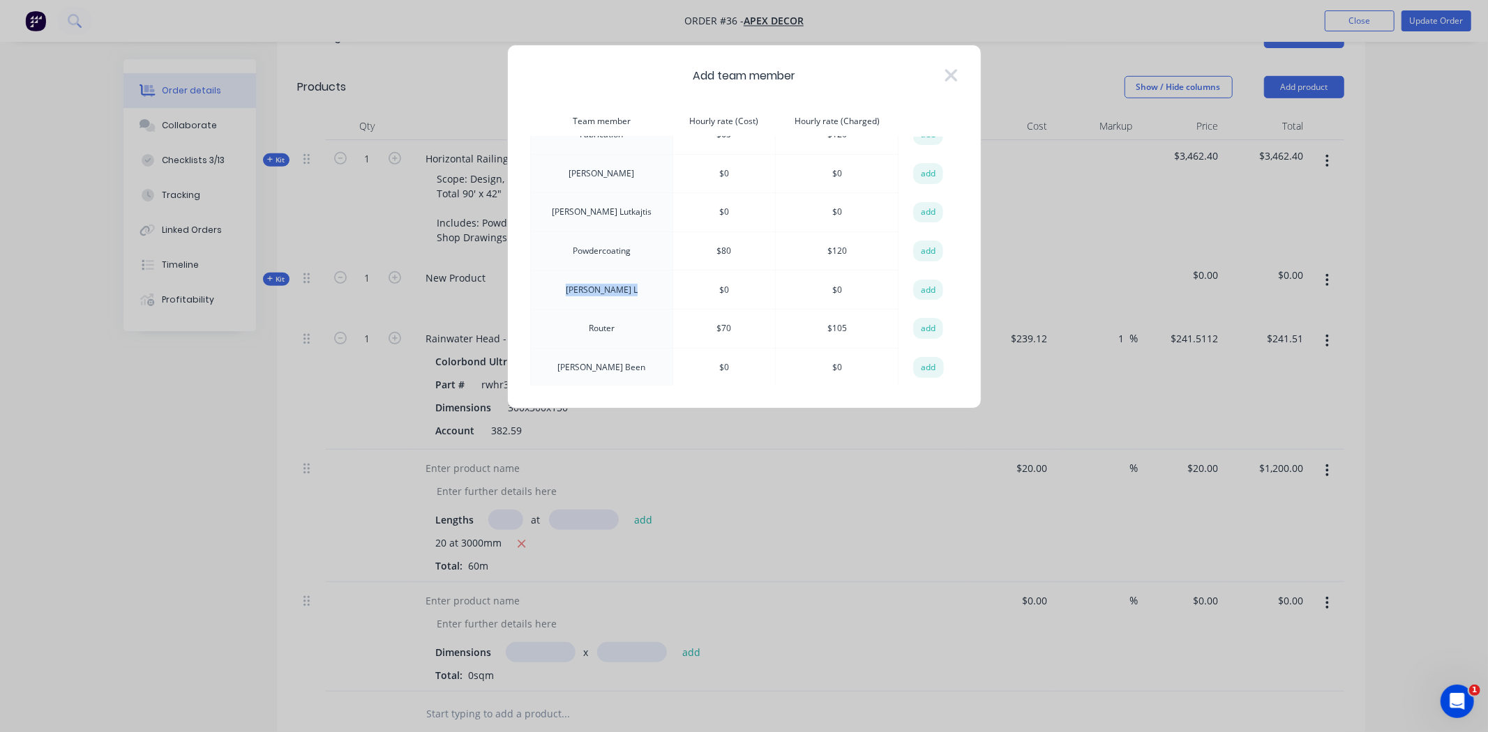
drag, startPoint x: 591, startPoint y: 287, endPoint x: 570, endPoint y: 289, distance: 21.0
click at [570, 289] on td "[PERSON_NAME]" at bounding box center [601, 290] width 143 height 39
click at [582, 328] on td "Router" at bounding box center [601, 328] width 143 height 39
click at [594, 250] on td "Powdercoating" at bounding box center [601, 251] width 143 height 39
click at [925, 248] on button "add" at bounding box center [928, 251] width 31 height 21
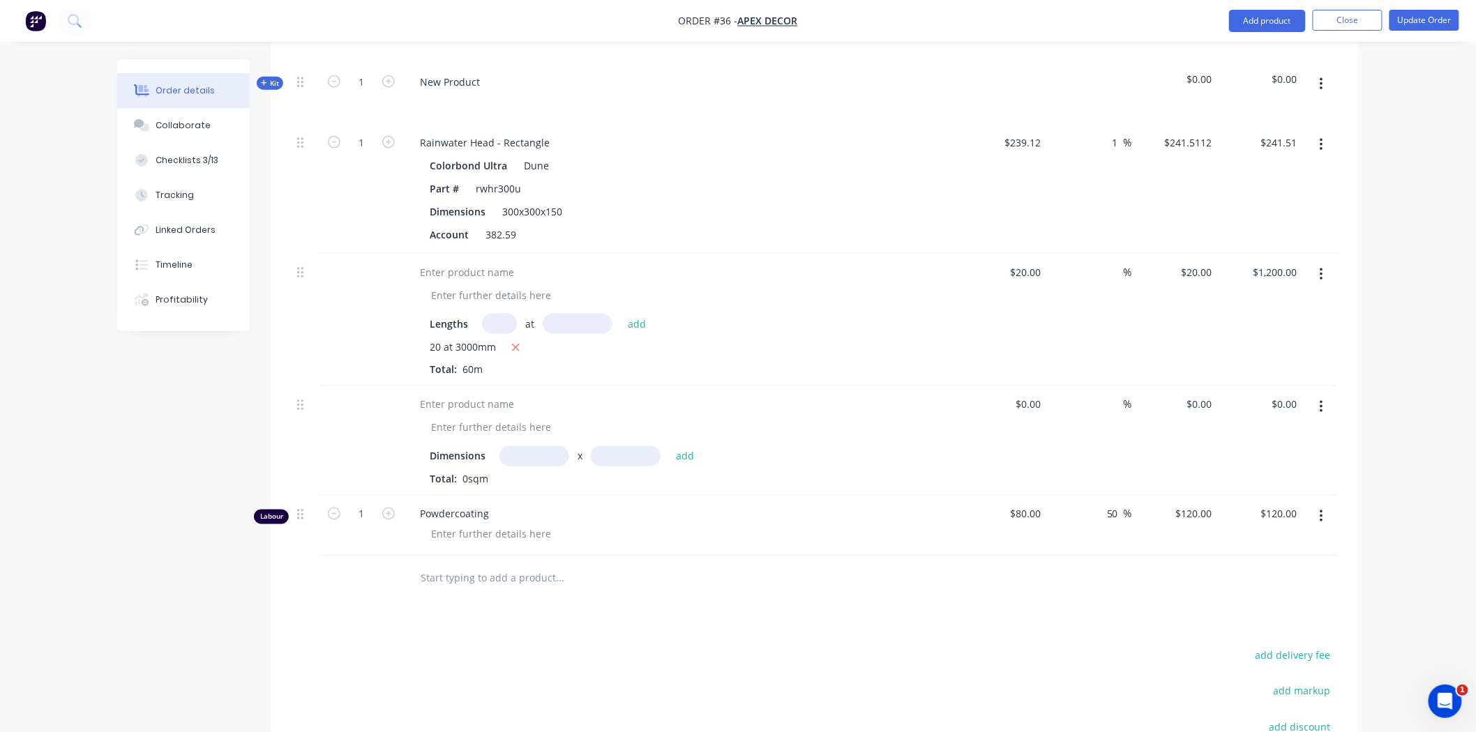
scroll to position [852, 0]
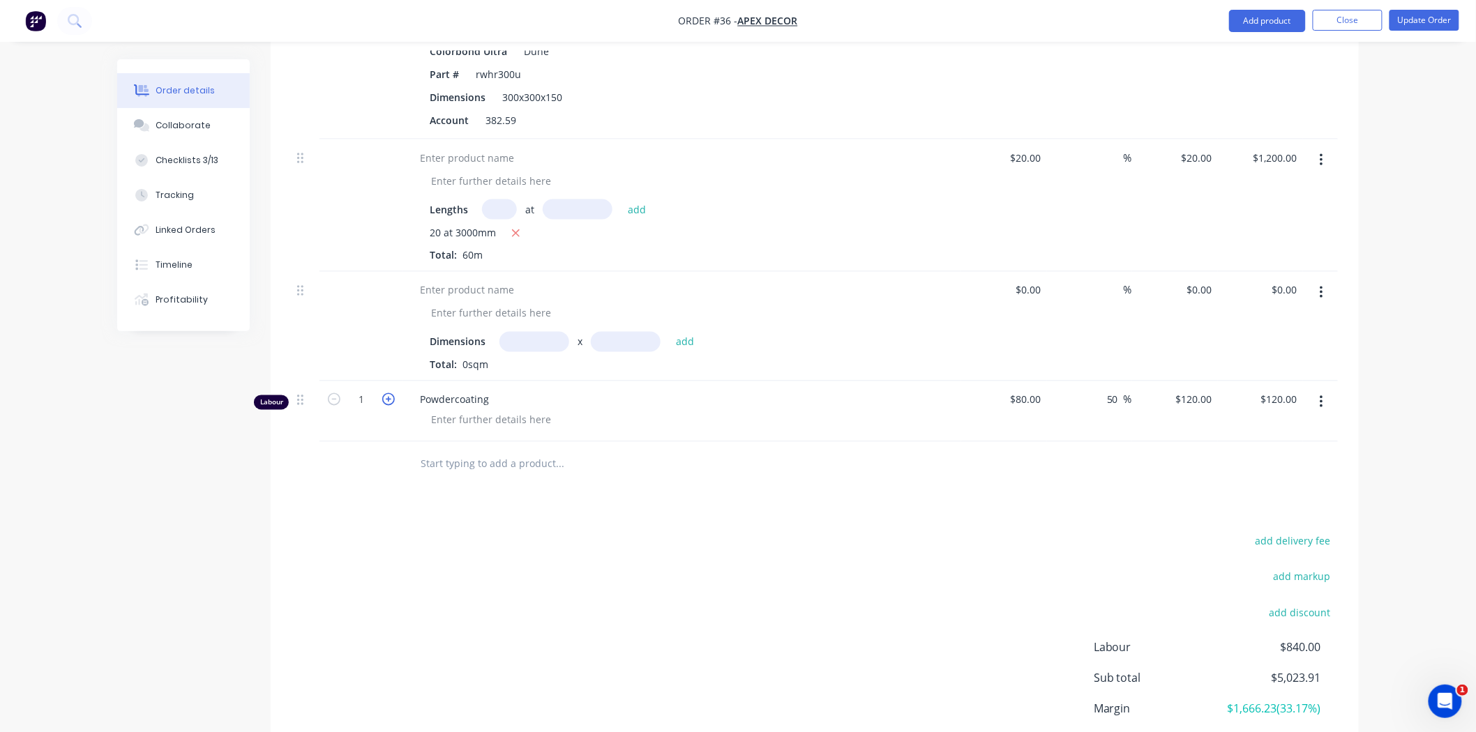
click at [387, 393] on icon "button" at bounding box center [388, 399] width 13 height 13
type input "2"
type input "$240.00"
click at [387, 393] on icon "button" at bounding box center [388, 399] width 13 height 13
type input "3"
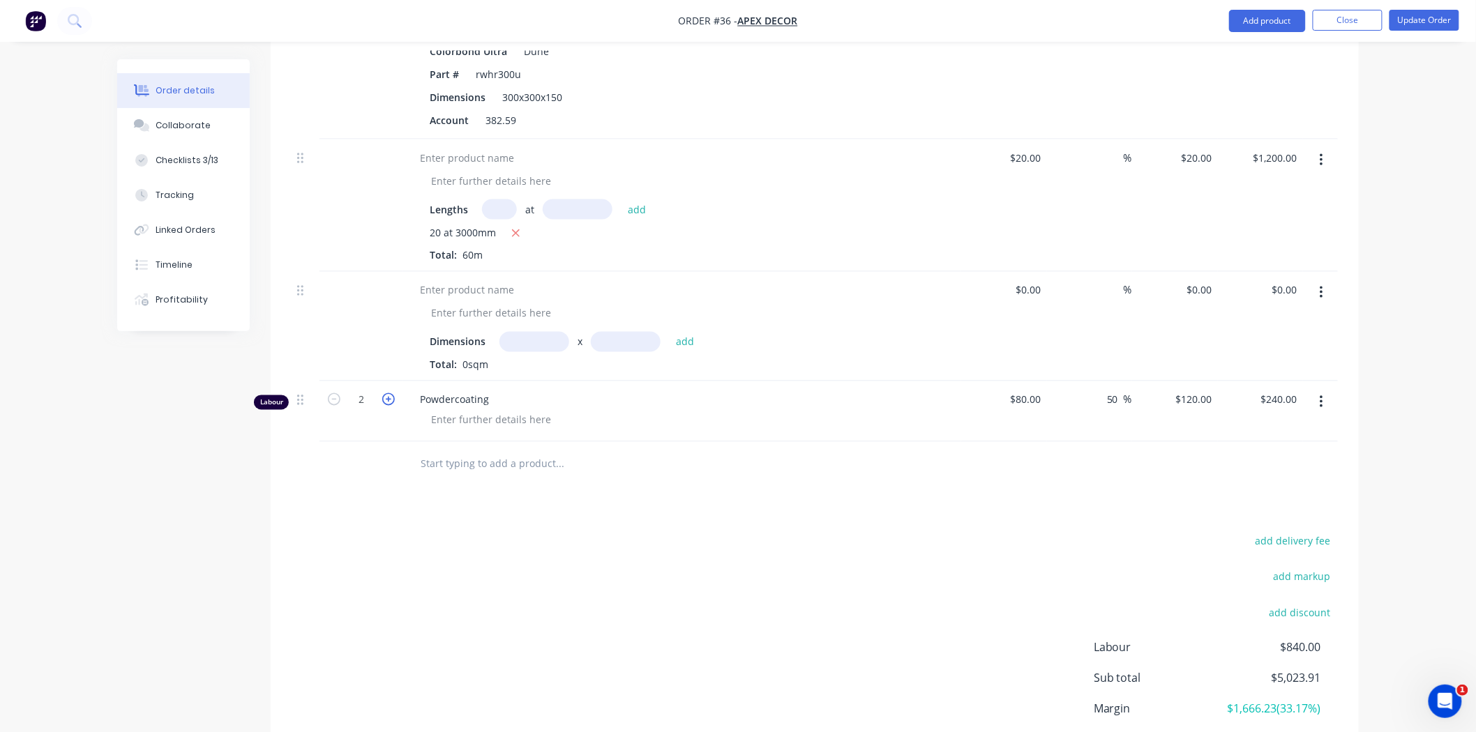
type input "$360.00"
click at [387, 393] on icon "button" at bounding box center [388, 399] width 13 height 13
type input "4"
type input "$480.00"
click at [387, 393] on icon "button" at bounding box center [388, 399] width 13 height 13
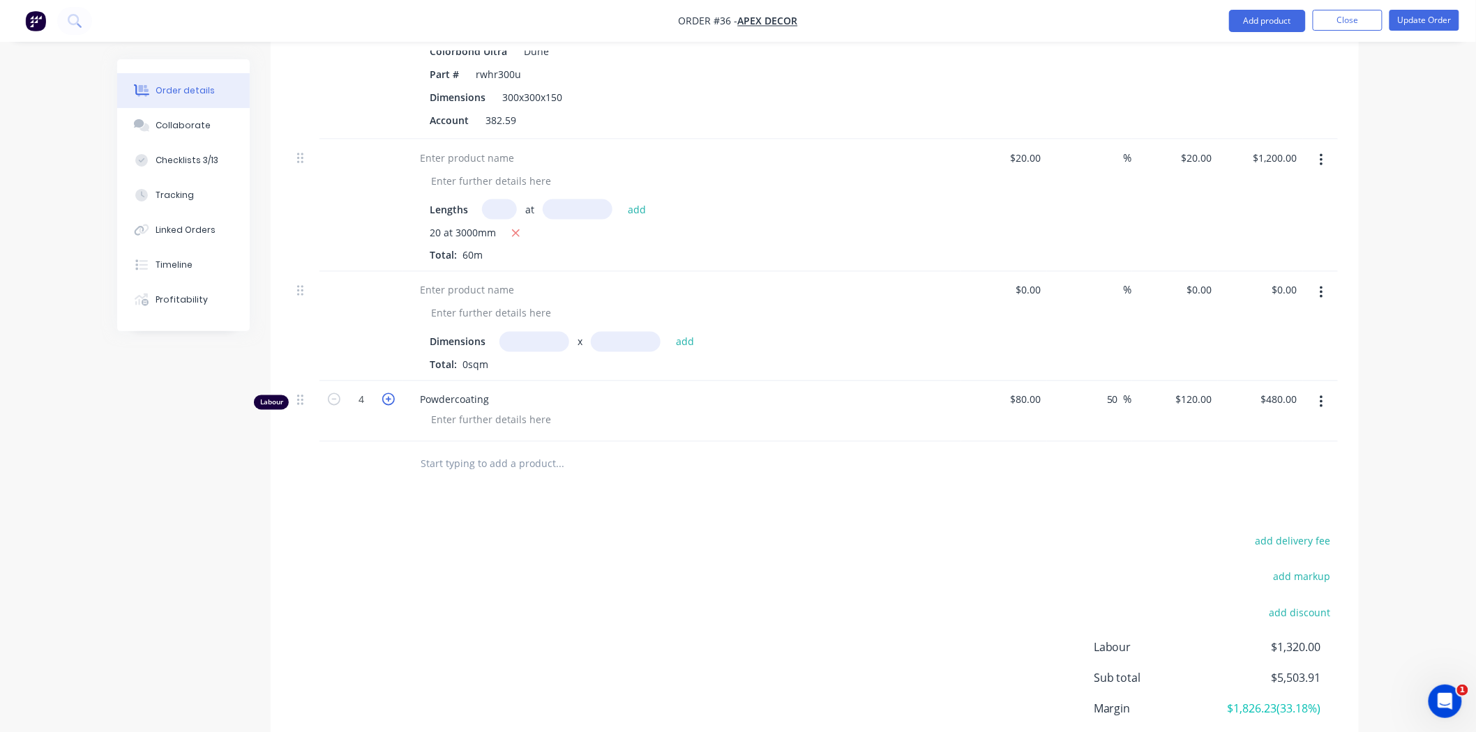
type input "5"
type input "$600.00"
click at [387, 393] on icon "button" at bounding box center [388, 399] width 13 height 13
type input "6"
type input "$720.00"
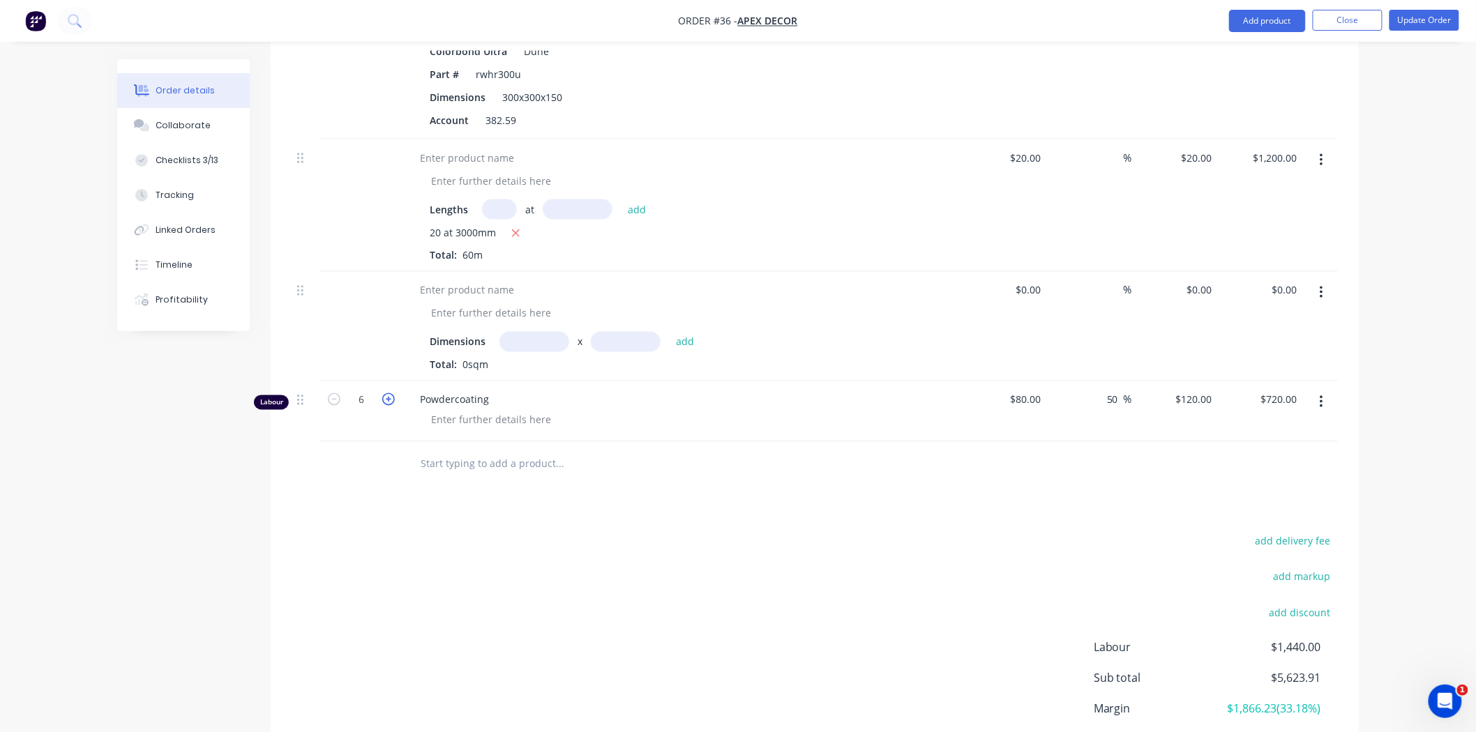
click at [387, 393] on icon "button" at bounding box center [388, 399] width 13 height 13
type input "7"
type input "$840.00"
click at [387, 393] on icon "button" at bounding box center [388, 399] width 13 height 13
type input "8"
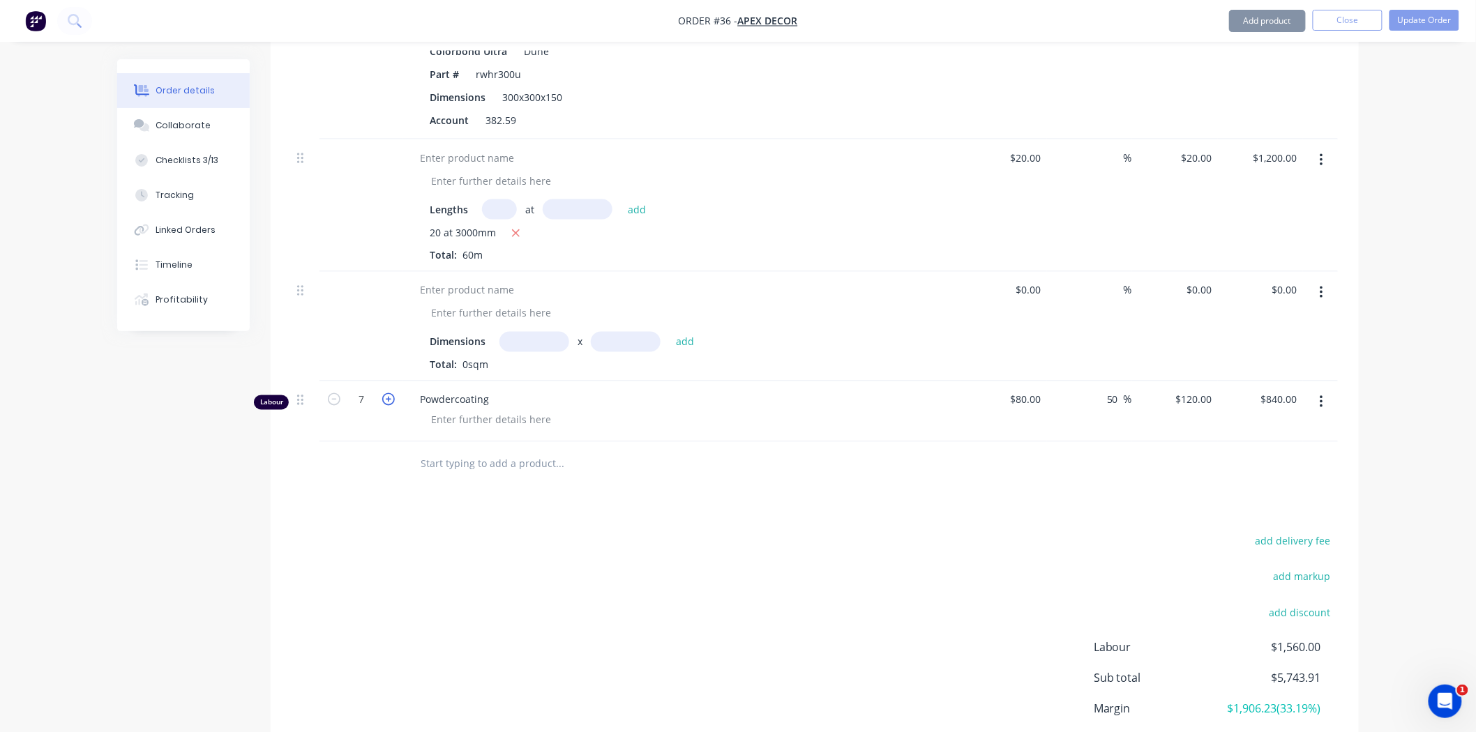
type input "$960.00"
click at [387, 393] on icon "button" at bounding box center [388, 399] width 13 height 13
type input "9"
type input "$1,080.00"
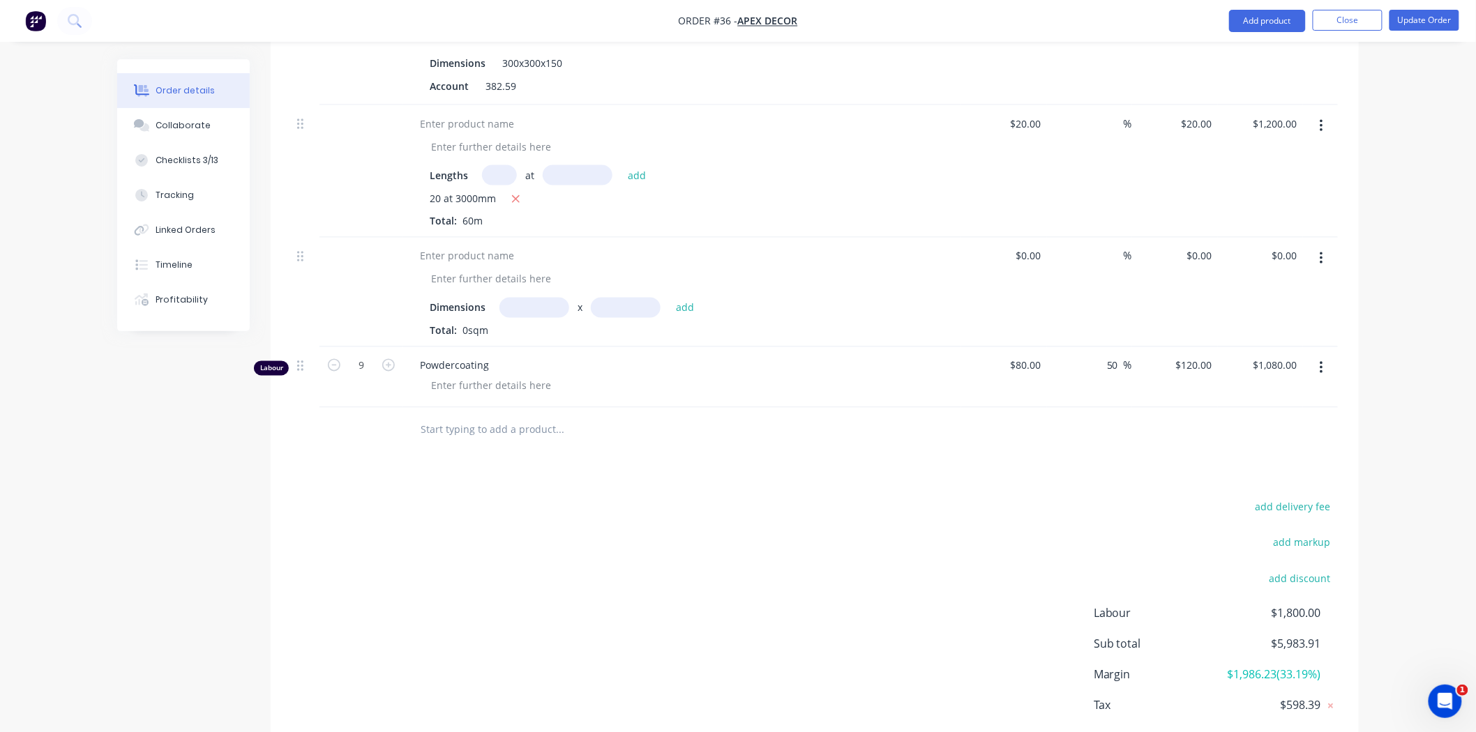
scroll to position [904, 0]
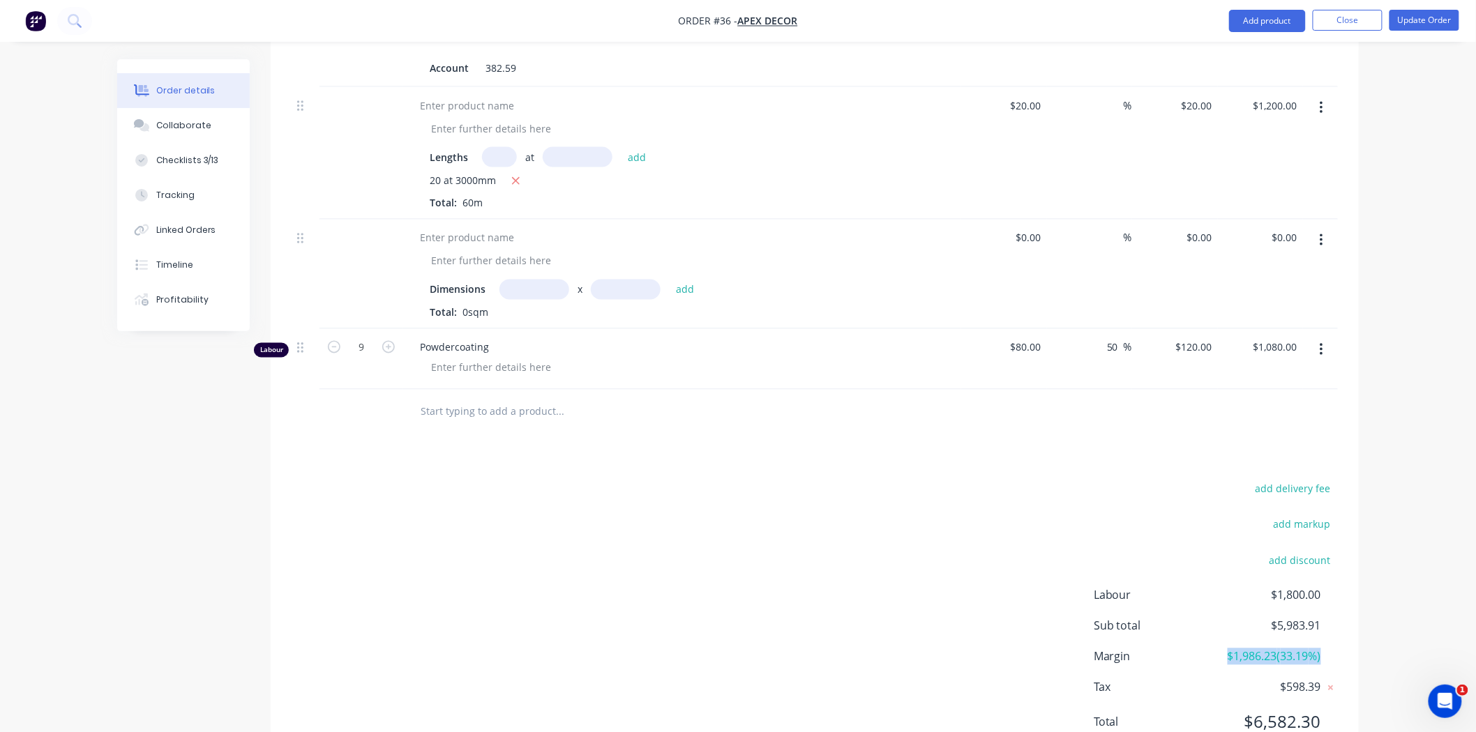
drag, startPoint x: 1223, startPoint y: 597, endPoint x: 1326, endPoint y: 595, distance: 103.2
click at [1326, 649] on div "Margin $1,986.23 ( 33.19 %)" at bounding box center [1215, 657] width 244 height 17
drag, startPoint x: 1406, startPoint y: 545, endPoint x: 1411, endPoint y: 530, distance: 15.4
click at [1316, 649] on span "$1,986.23 ( 33.19 %)" at bounding box center [1269, 657] width 103 height 17
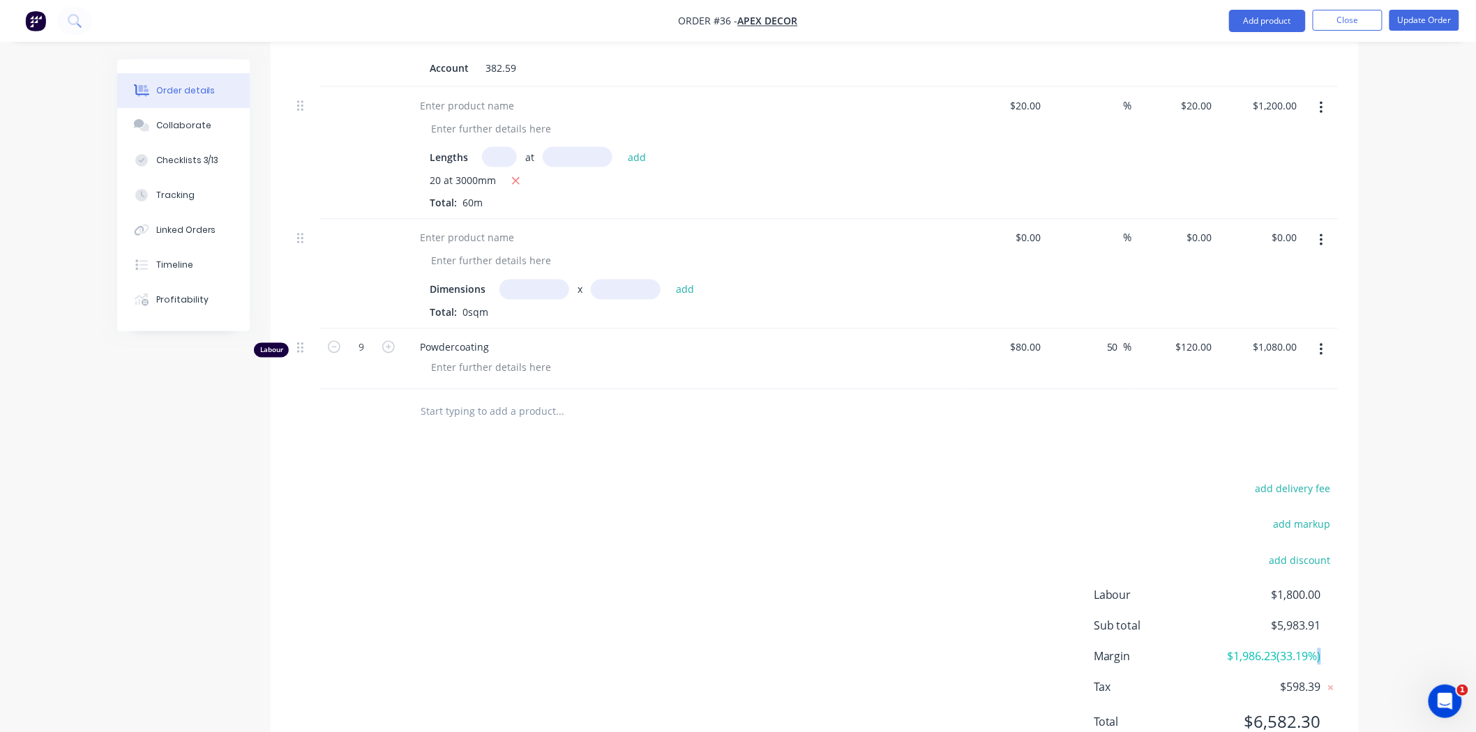
click at [1315, 649] on span "$1,986.23 ( 33.19 %)" at bounding box center [1269, 657] width 103 height 17
drag, startPoint x: 1279, startPoint y: 602, endPoint x: 1304, endPoint y: 603, distance: 25.1
click at [1293, 649] on span "$1,986.23 ( 33.19 %)" at bounding box center [1269, 657] width 103 height 17
click at [1304, 649] on span "$1,986.23 ( 33.19 %)" at bounding box center [1269, 657] width 103 height 17
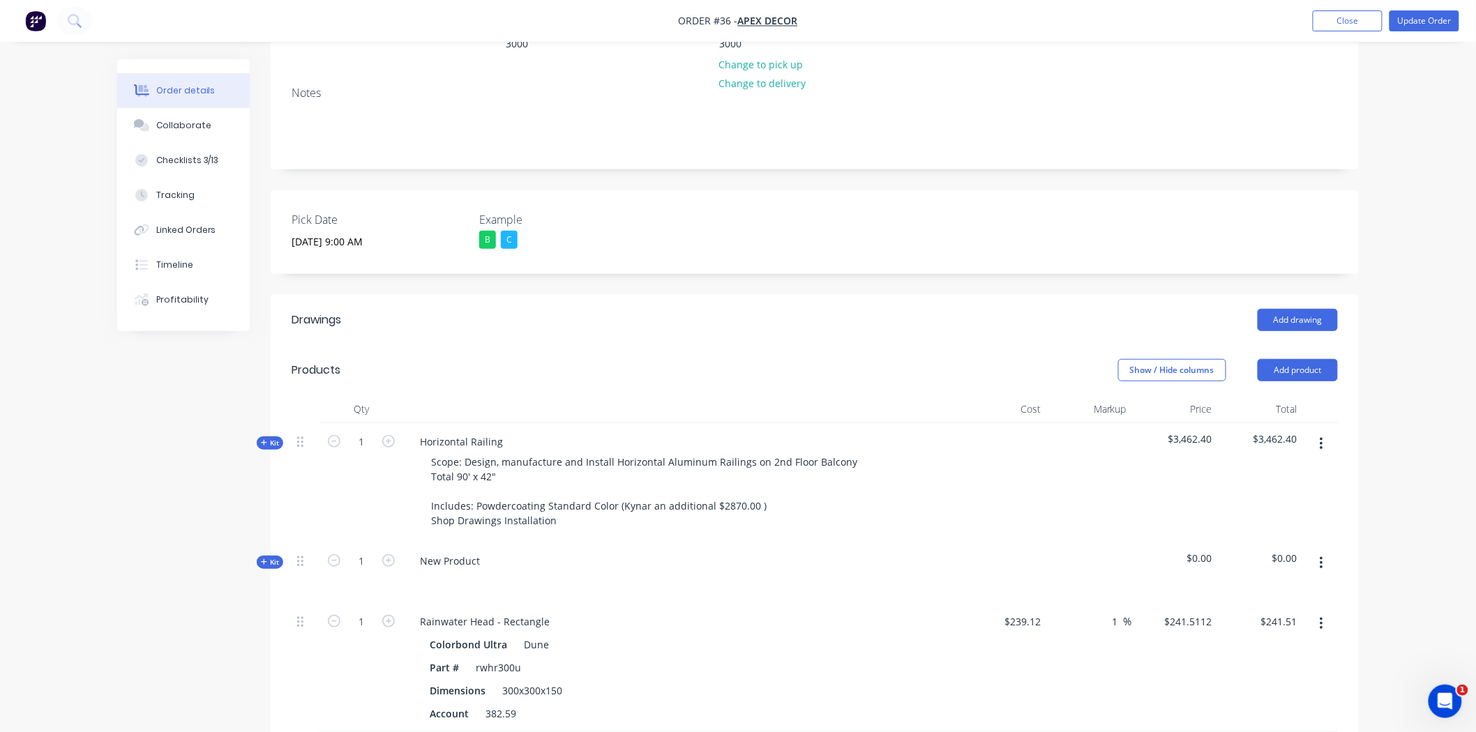
scroll to position [0, 0]
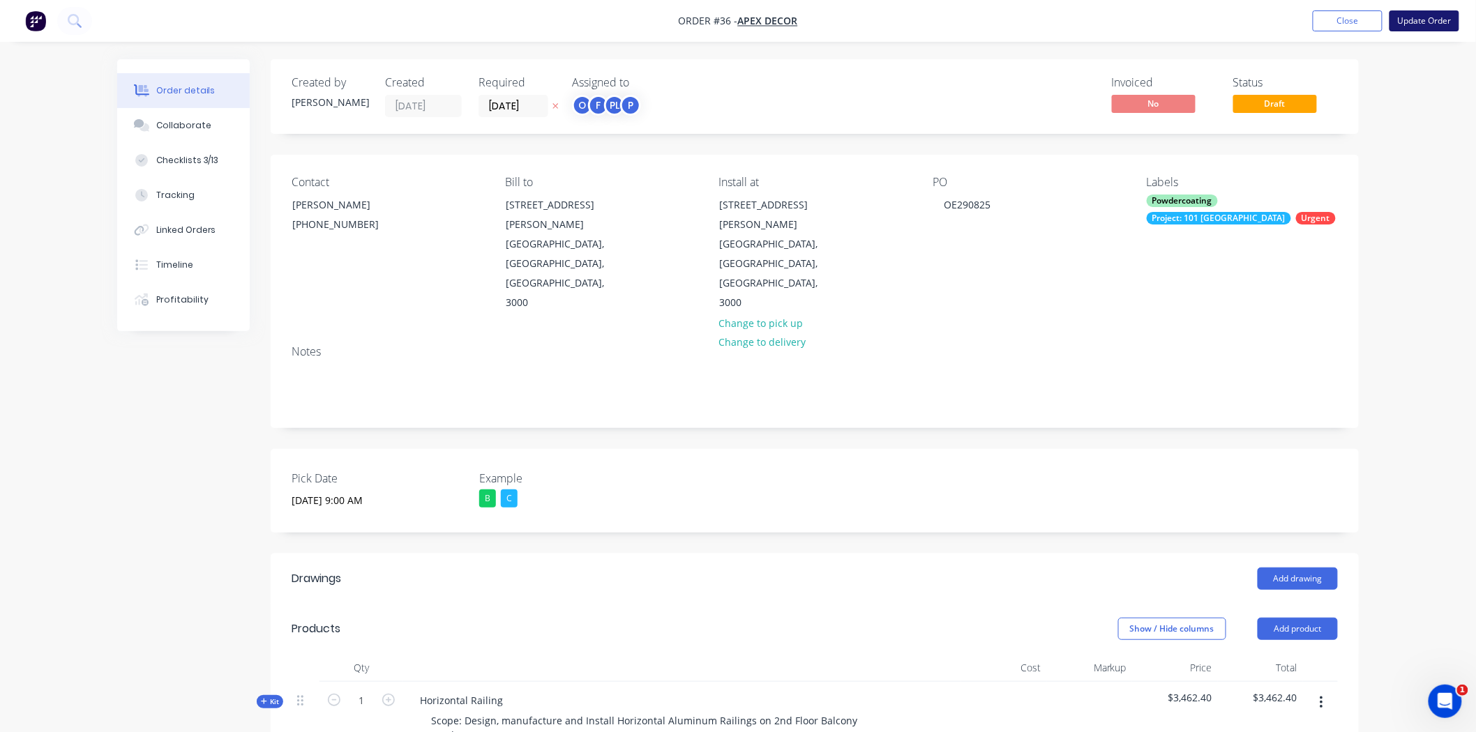
click at [1428, 29] on button "Update Order" at bounding box center [1424, 20] width 70 height 21
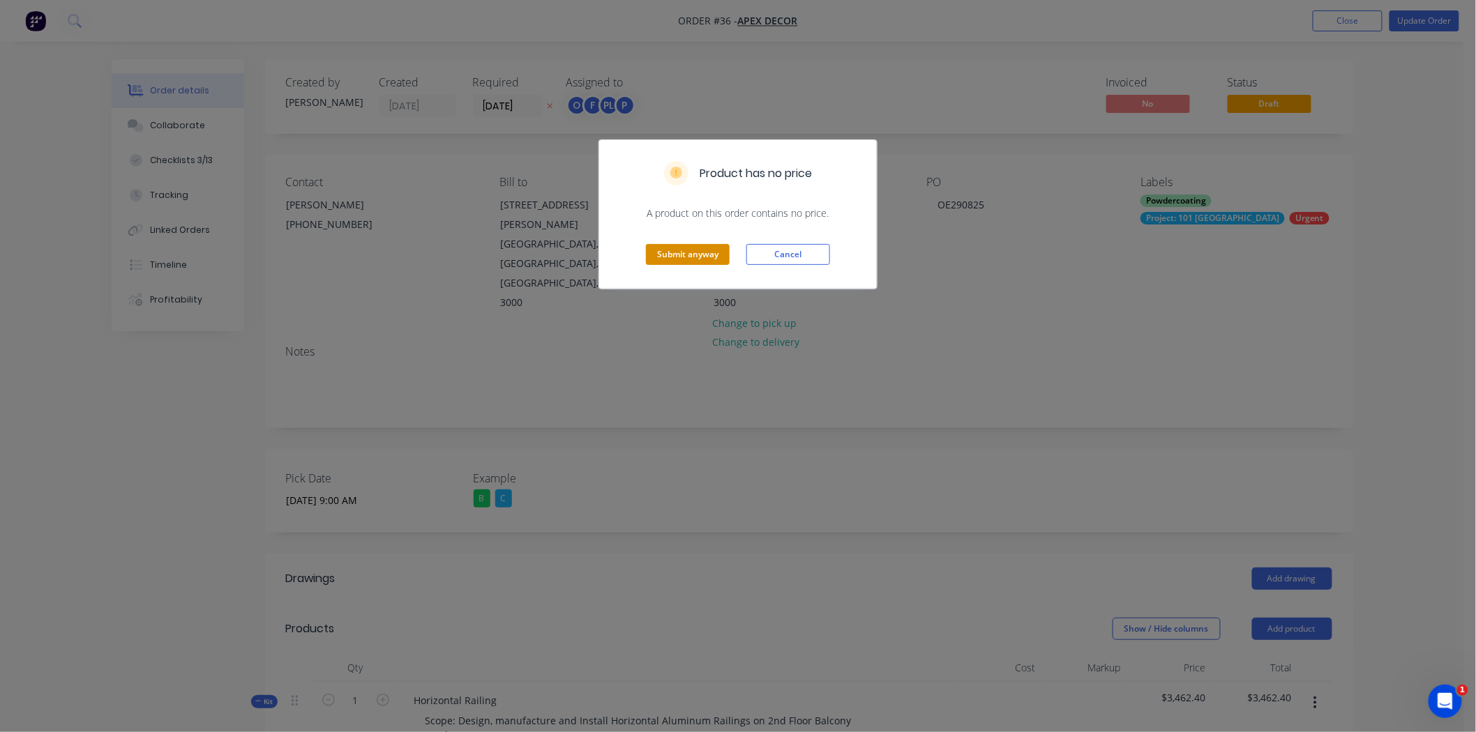
click at [691, 256] on button "Submit anyway" at bounding box center [688, 254] width 84 height 21
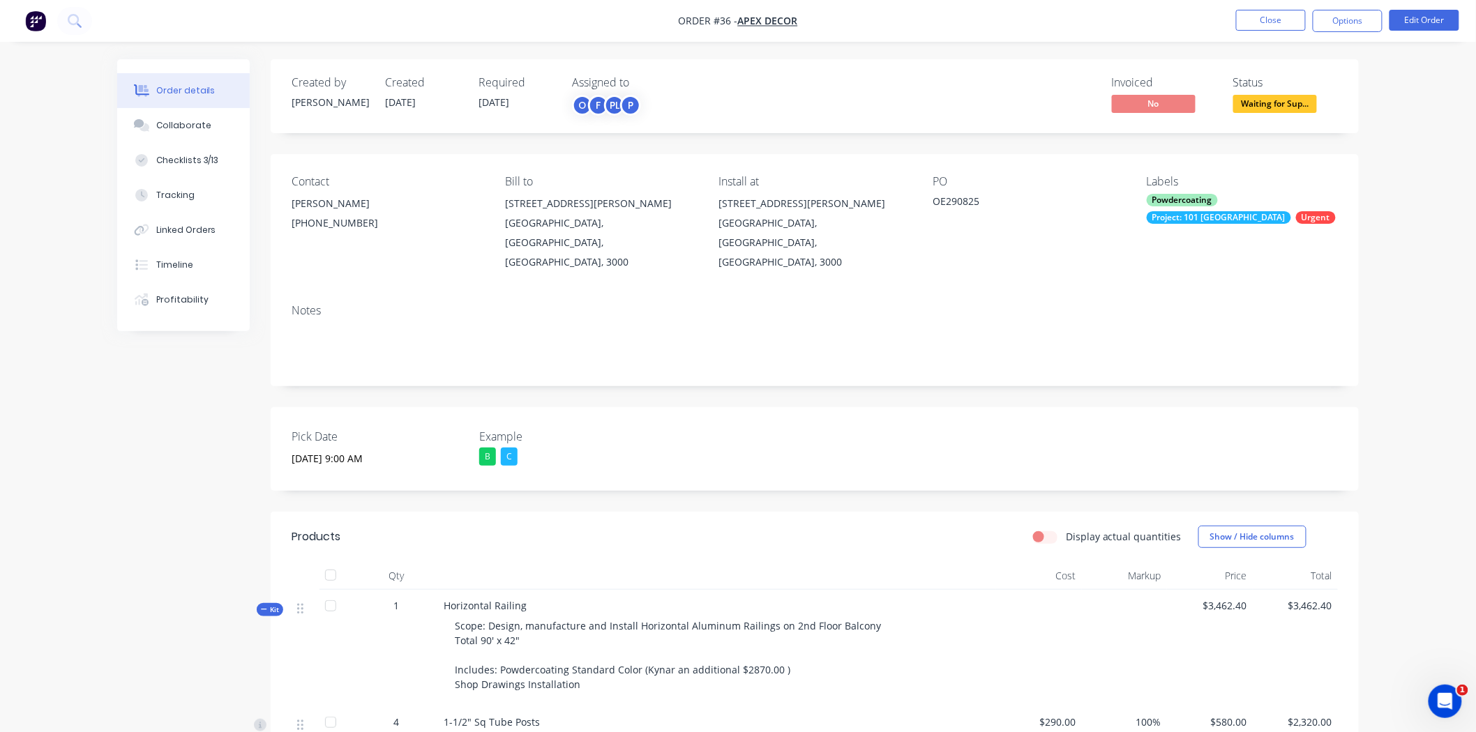
drag, startPoint x: 1432, startPoint y: 140, endPoint x: 1336, endPoint y: 4, distance: 166.6
click at [1360, 21] on button "Options" at bounding box center [1347, 21] width 70 height 22
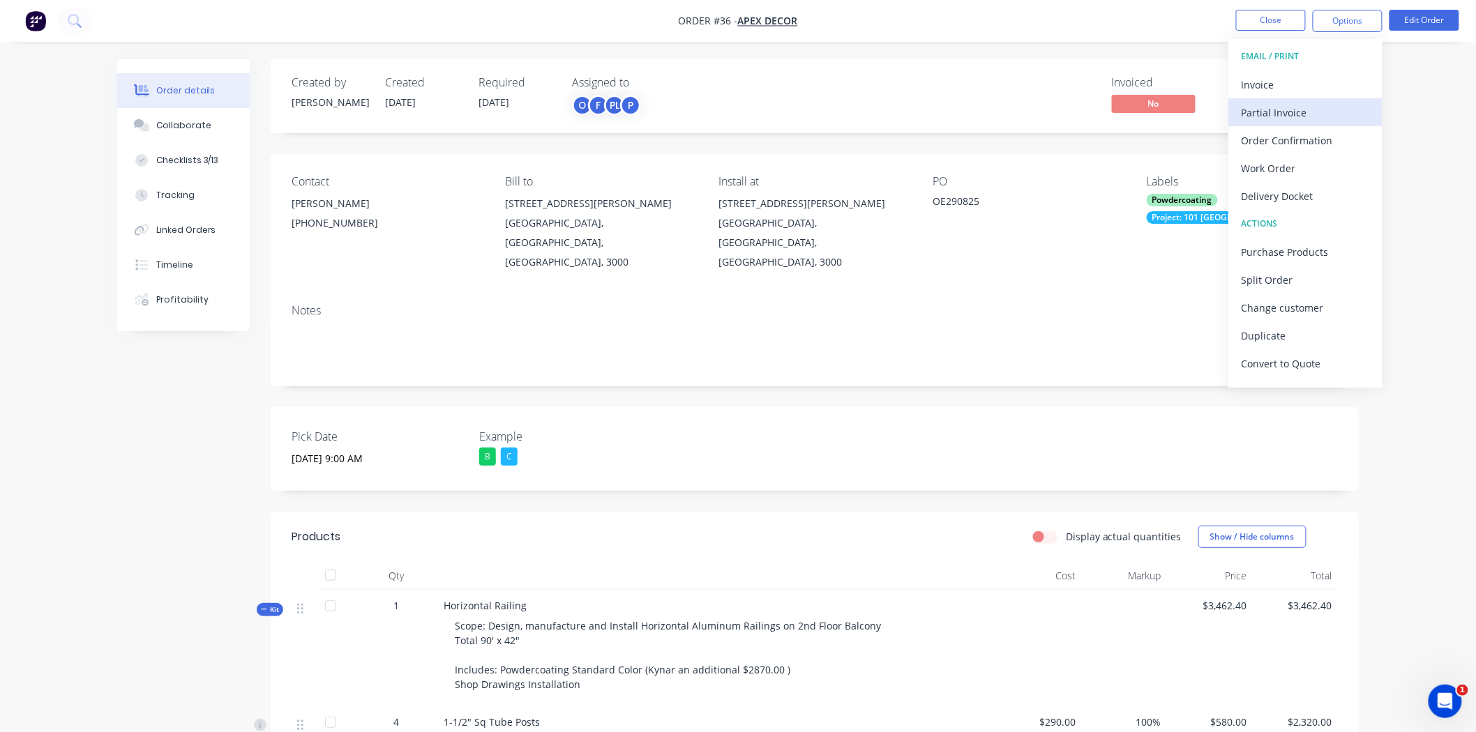
click at [1278, 112] on div "Partial Invoice" at bounding box center [1305, 113] width 128 height 20
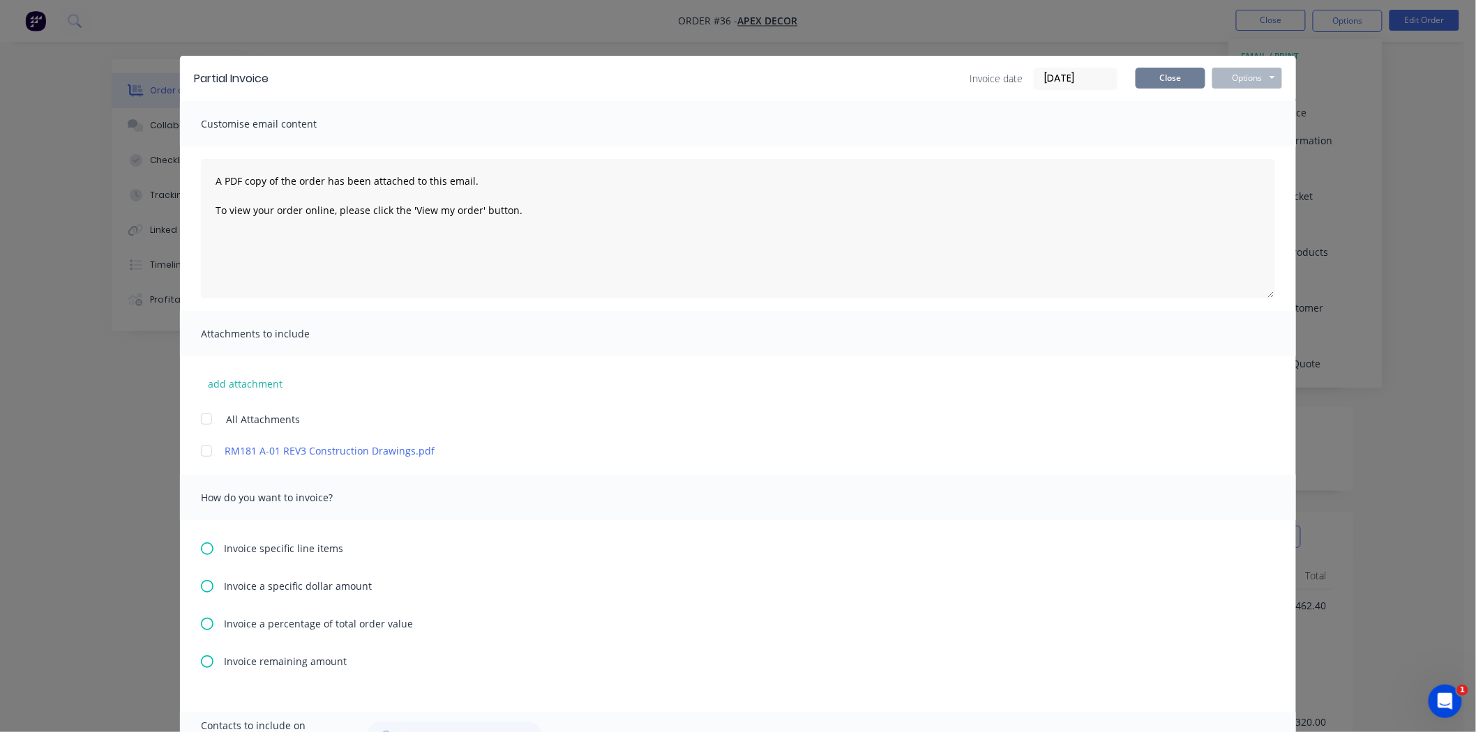
click at [1161, 68] on button "Close" at bounding box center [1170, 78] width 70 height 21
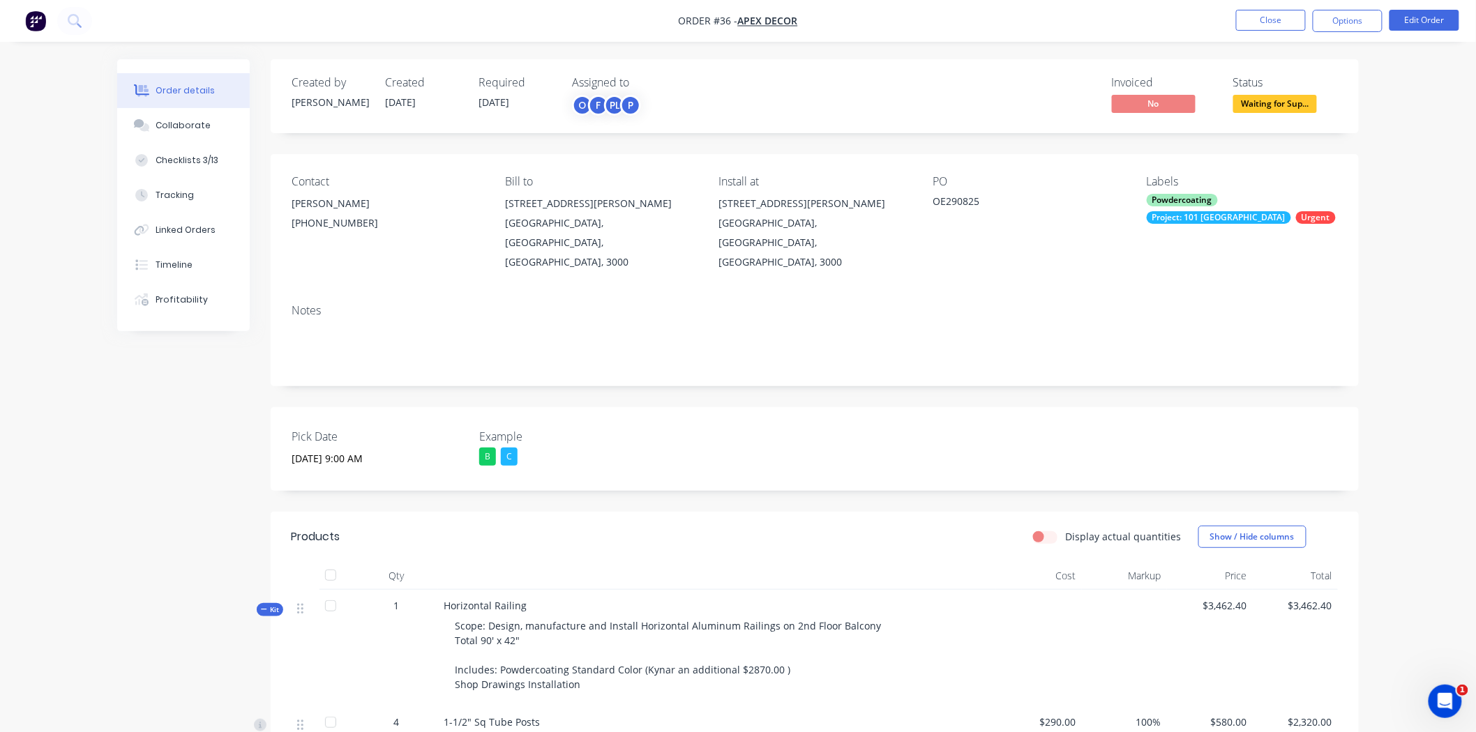
click at [1360, 25] on button "Options" at bounding box center [1347, 21] width 70 height 22
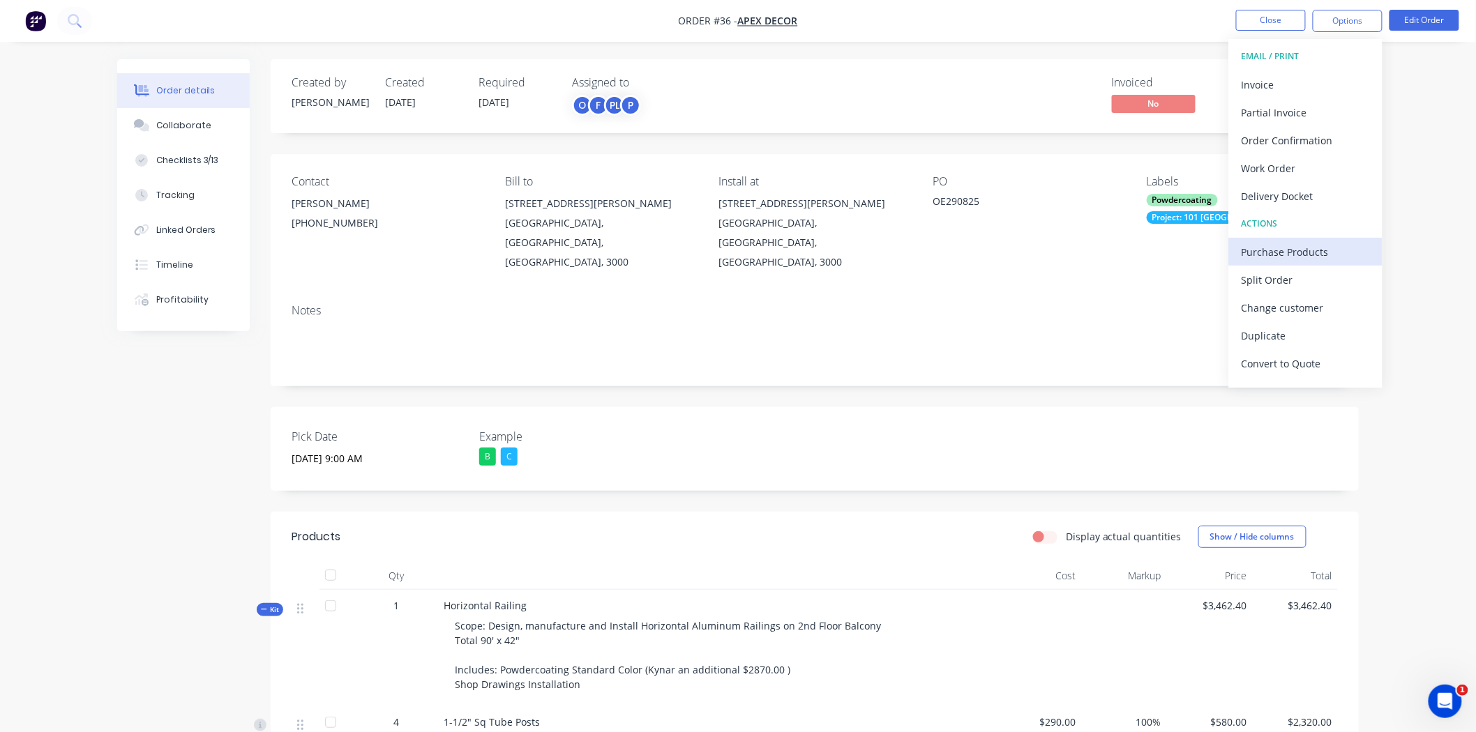
click at [1285, 255] on div "Purchase Products" at bounding box center [1305, 252] width 128 height 20
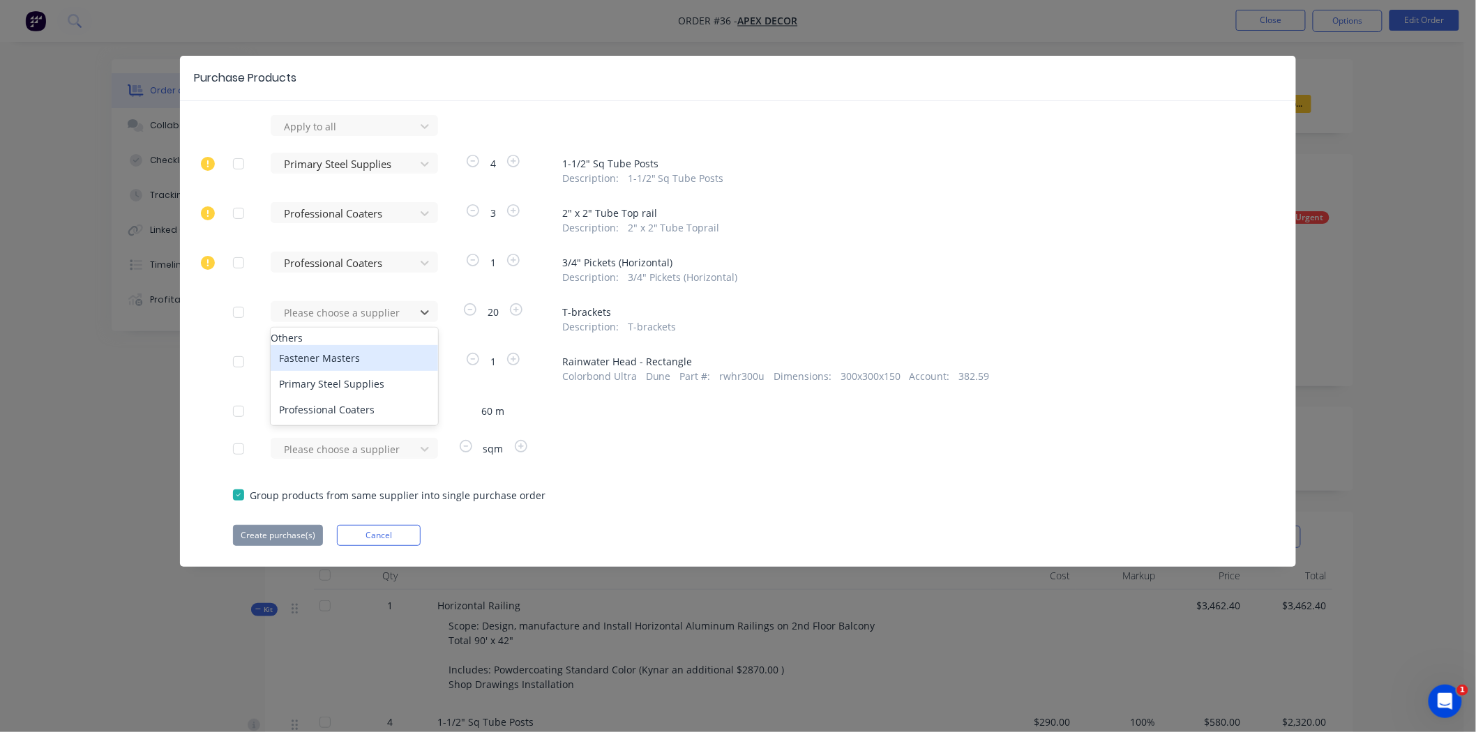
drag, startPoint x: 380, startPoint y: 316, endPoint x: 384, endPoint y: 338, distance: 22.6
click at [379, 316] on div at bounding box center [345, 312] width 126 height 17
click at [371, 423] on div "Professional Coaters" at bounding box center [354, 410] width 167 height 26
click at [347, 305] on div at bounding box center [345, 312] width 126 height 17
click at [642, 427] on div "Apply to all Primary Steel Supplies 4 1-1/2" Sq Tube Posts Description : 1-1/2"…" at bounding box center [738, 330] width 1116 height 431
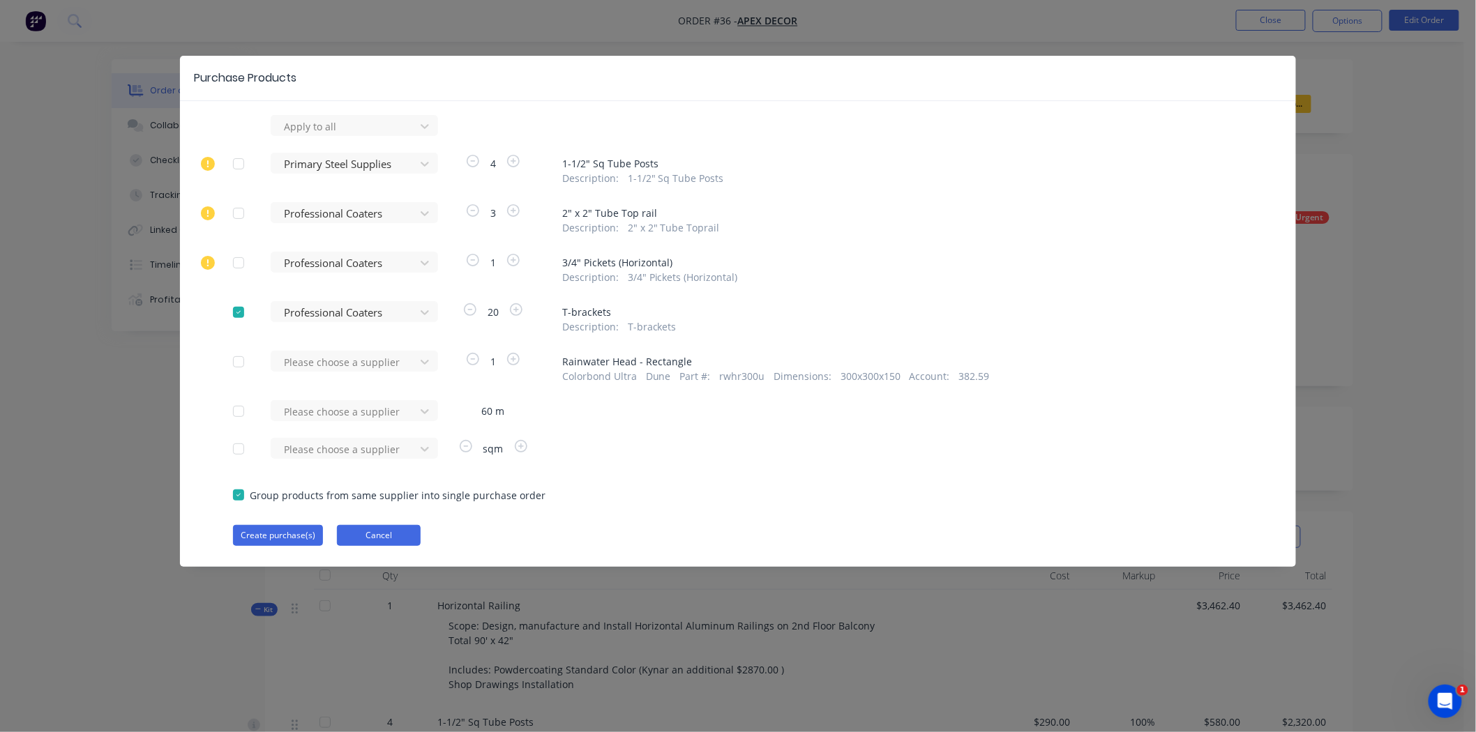
click at [386, 528] on button "Cancel" at bounding box center [379, 535] width 84 height 21
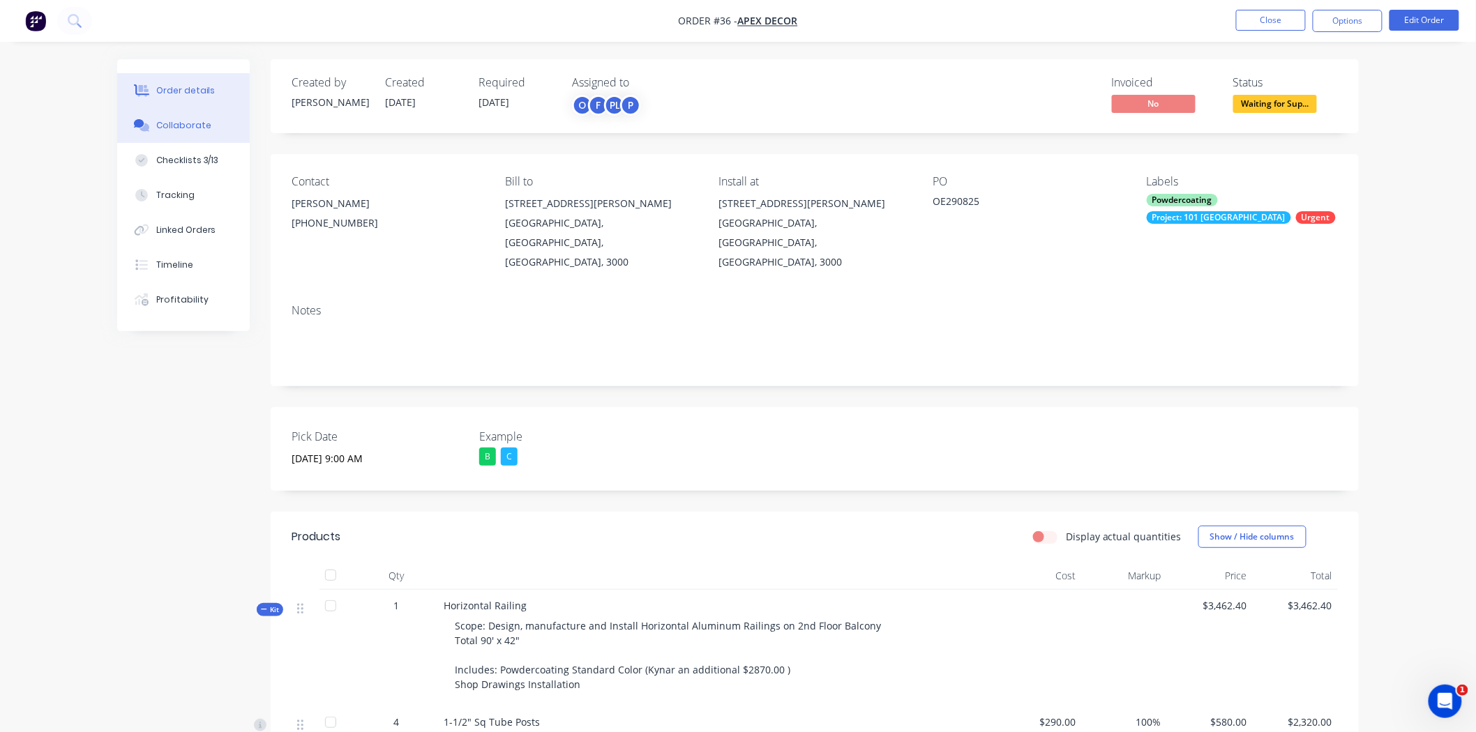
click at [191, 131] on div "Collaborate" at bounding box center [183, 125] width 55 height 13
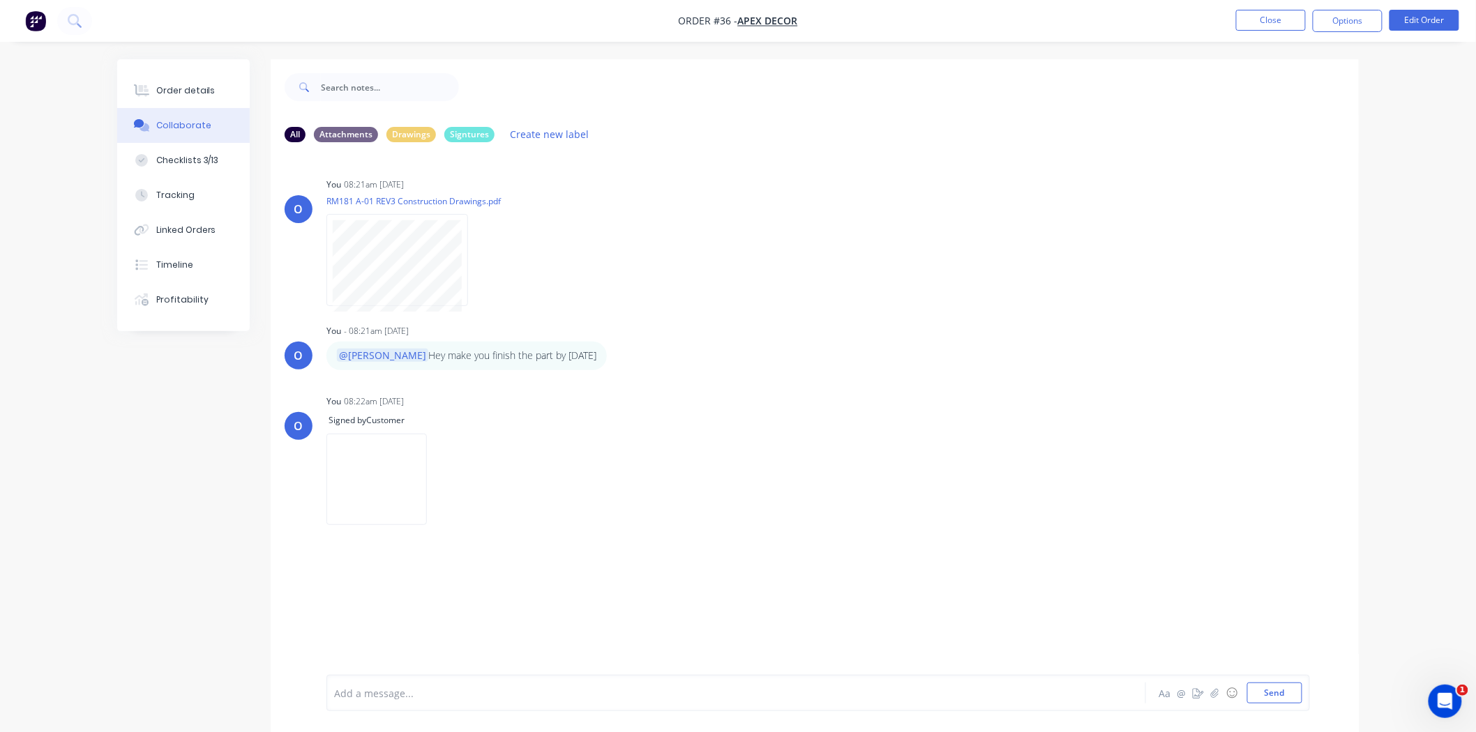
scroll to position [22, 0]
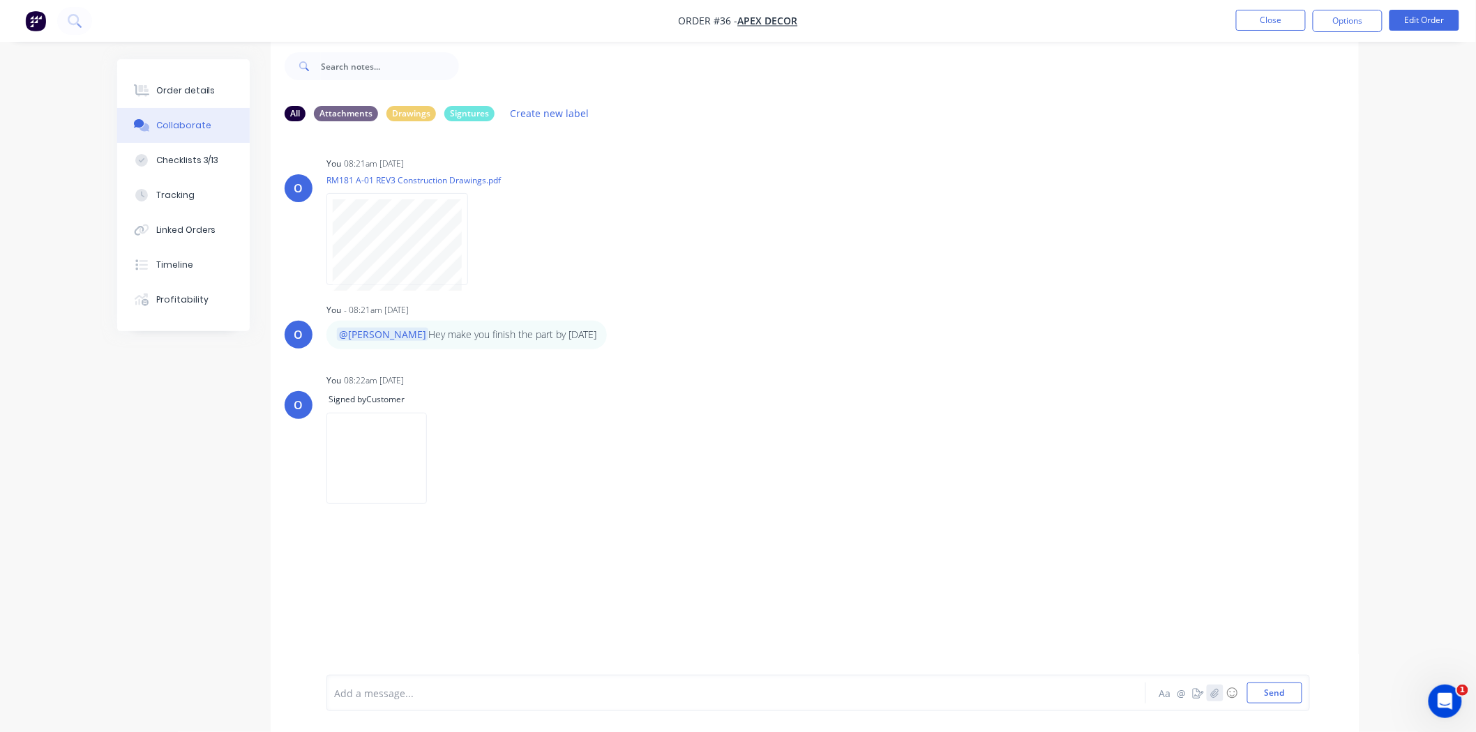
click at [1211, 695] on icon "button" at bounding box center [1215, 693] width 8 height 10
click at [386, 576] on div "O You 08:21am [DATE] RM181 A-01 REV3 Construction Drawings.pdf Labels Download …" at bounding box center [815, 394] width 1088 height 522
click at [1197, 695] on icon "button" at bounding box center [1198, 693] width 11 height 10
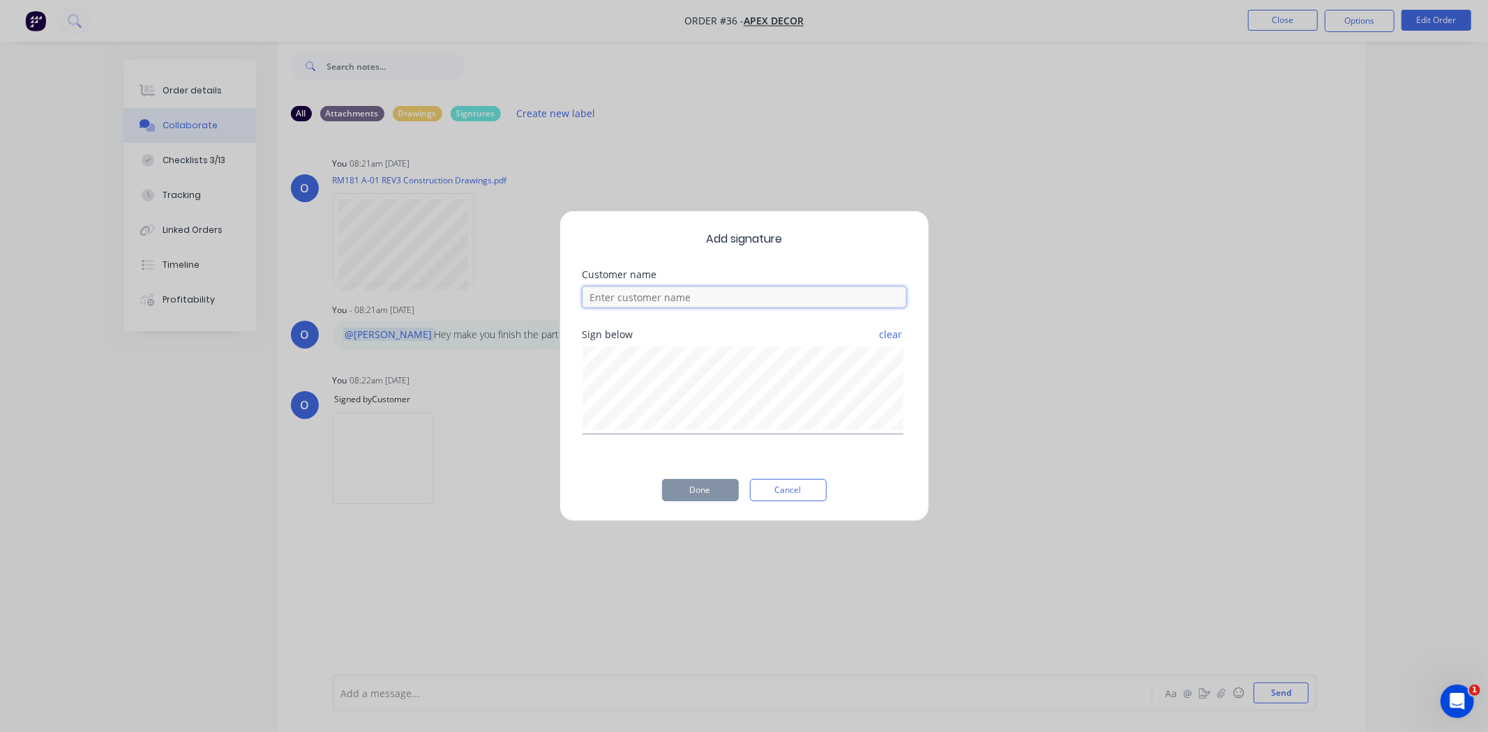
click at [687, 301] on input at bounding box center [744, 297] width 324 height 21
type input "[PERSON_NAME]"
click at [713, 487] on button "Done" at bounding box center [700, 490] width 77 height 22
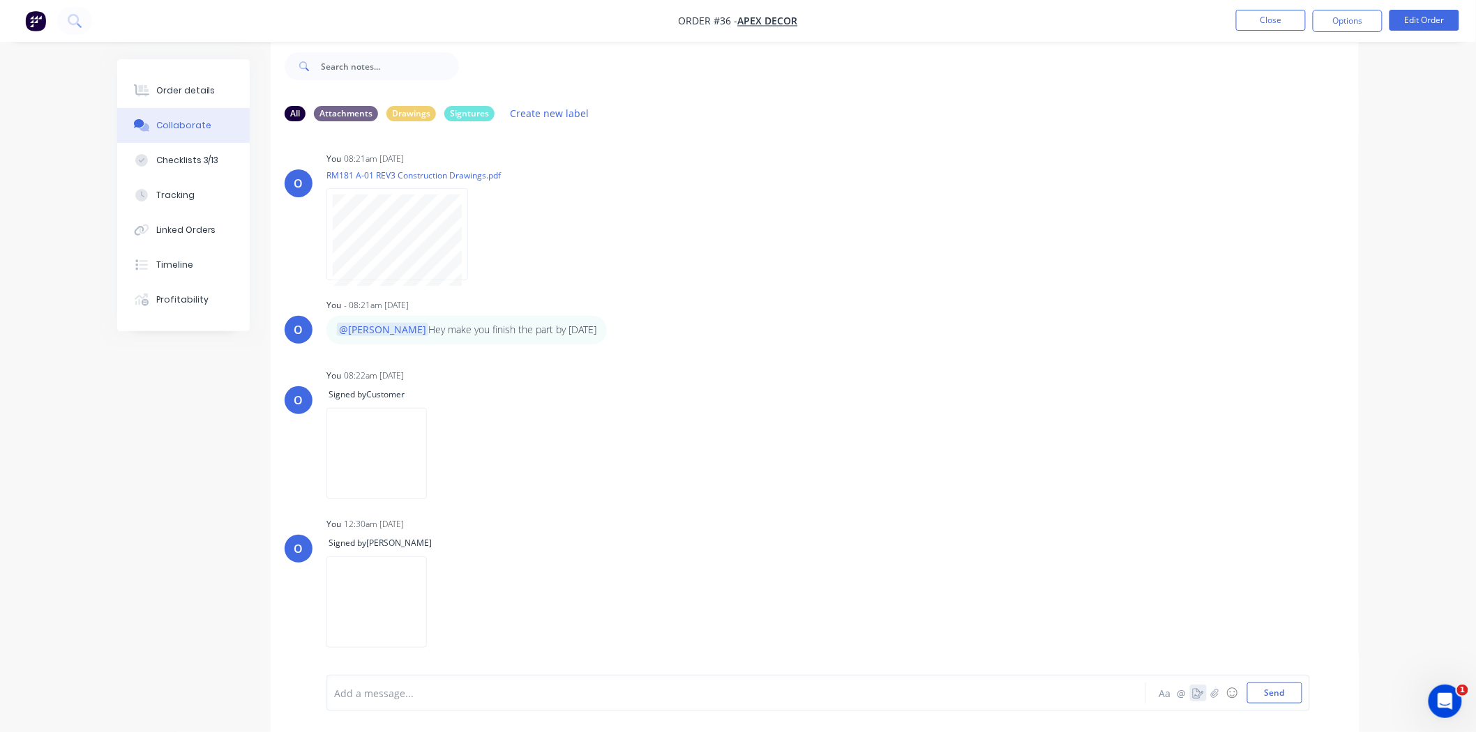
scroll to position [6, 0]
click at [589, 598] on div "Labels Delete" at bounding box center [510, 602] width 157 height 20
click at [589, 600] on div "Labels Delete" at bounding box center [510, 602] width 157 height 20
click at [441, 603] on icon "button" at bounding box center [439, 602] width 4 height 16
click at [238, 444] on div "All Attachments Drawings Signtures Create new label O You 08:21am [DATE] RM181 …" at bounding box center [737, 385] width 1241 height 694
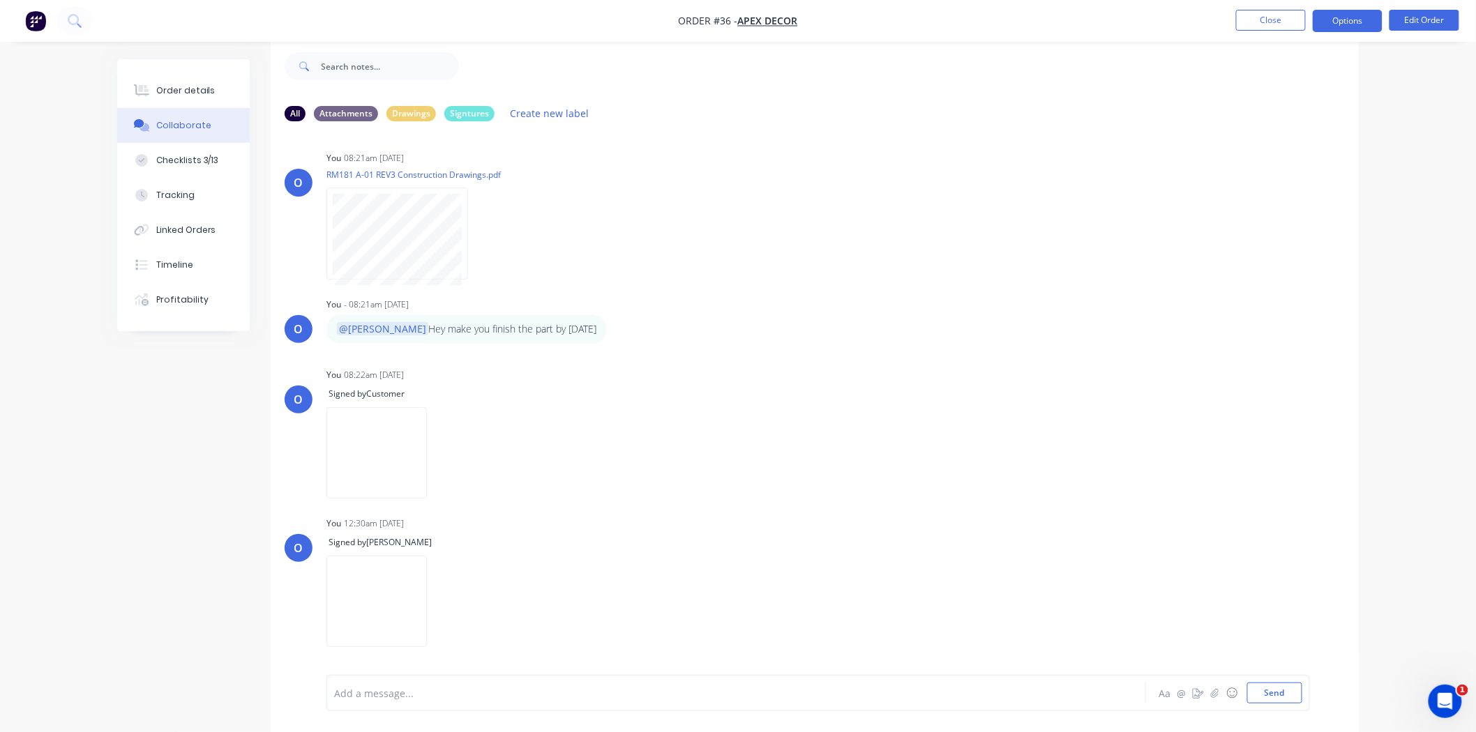
click at [1362, 22] on button "Options" at bounding box center [1347, 21] width 70 height 22
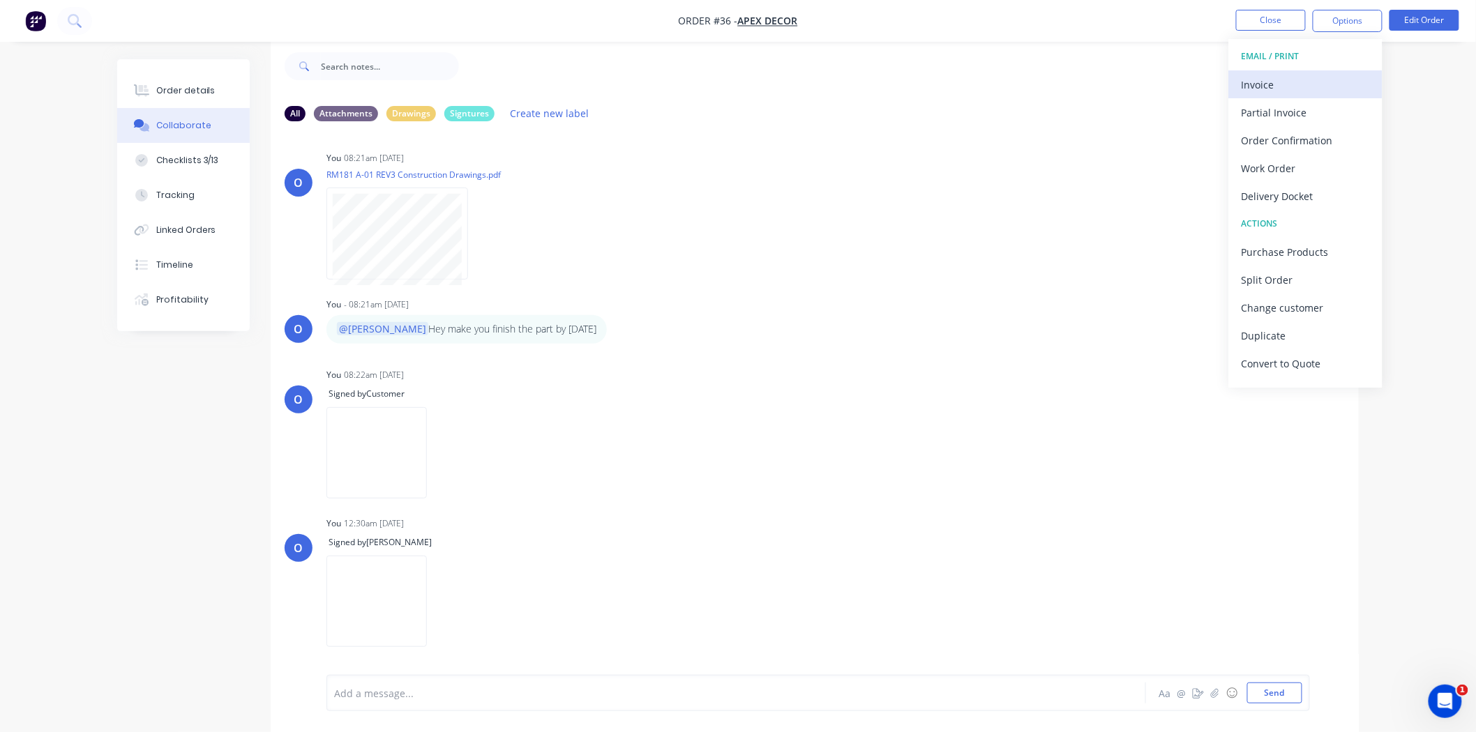
click at [1306, 80] on div "Invoice" at bounding box center [1305, 85] width 128 height 20
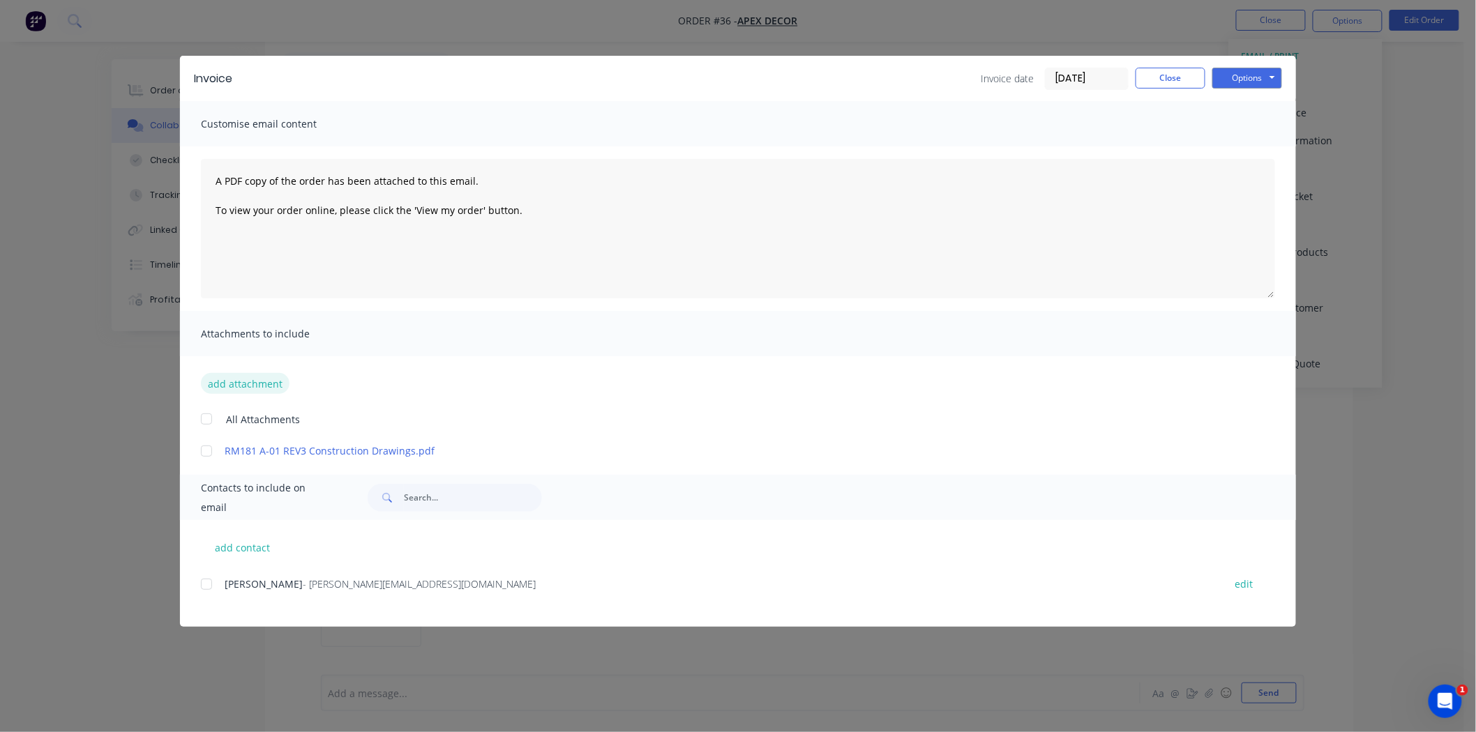
click at [252, 379] on button "add attachment" at bounding box center [245, 383] width 89 height 21
click at [257, 499] on span "Contacts to include on email" at bounding box center [267, 497] width 132 height 39
click at [420, 500] on input "text" at bounding box center [473, 498] width 138 height 28
click at [1146, 88] on div "Invoice date [DATE] Close Options Preview Print Email" at bounding box center [1131, 79] width 301 height 22
click at [1147, 84] on button "Close" at bounding box center [1170, 78] width 70 height 21
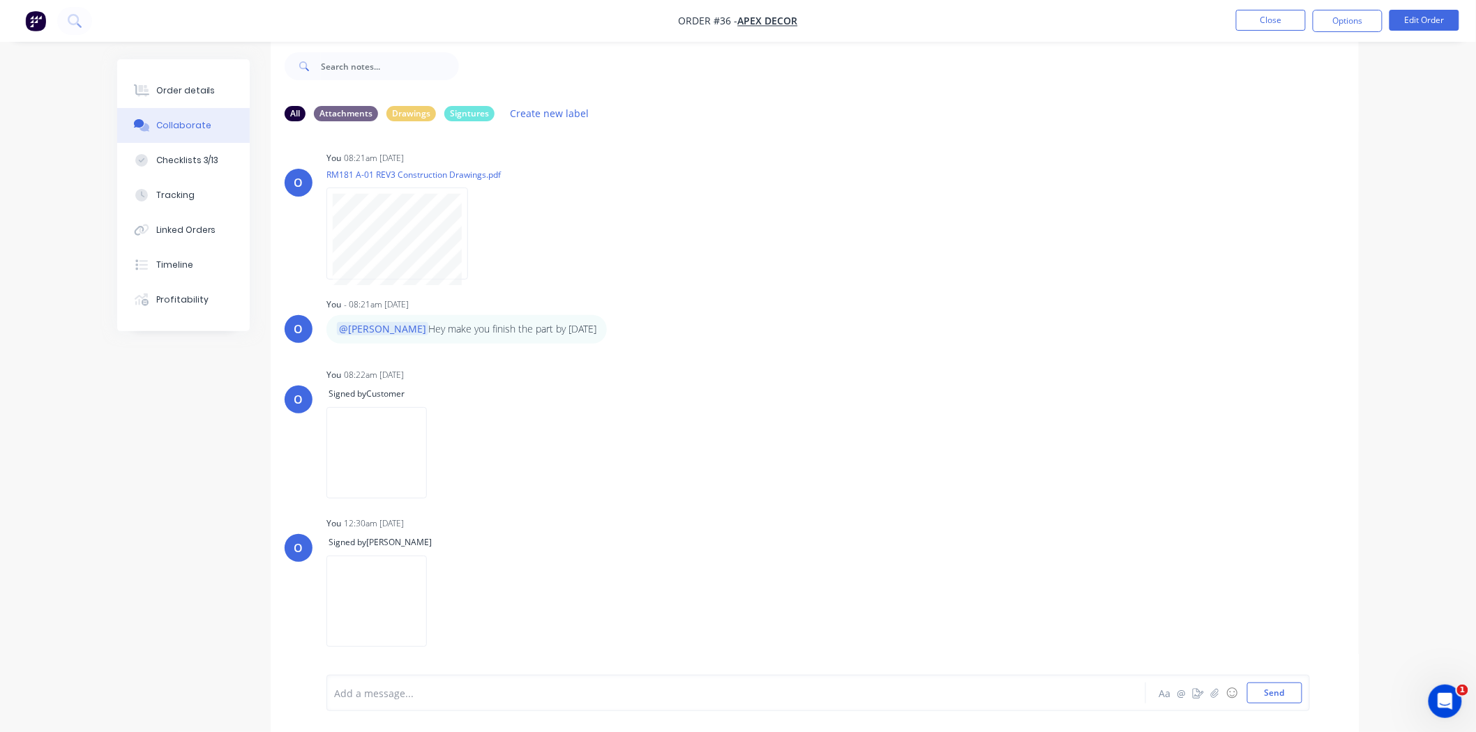
click at [228, 435] on div "All Attachments Drawings Signtures Create new label O You 08:21am [DATE] RM181 …" at bounding box center [737, 385] width 1241 height 694
click at [1358, 27] on button "Options" at bounding box center [1347, 21] width 70 height 22
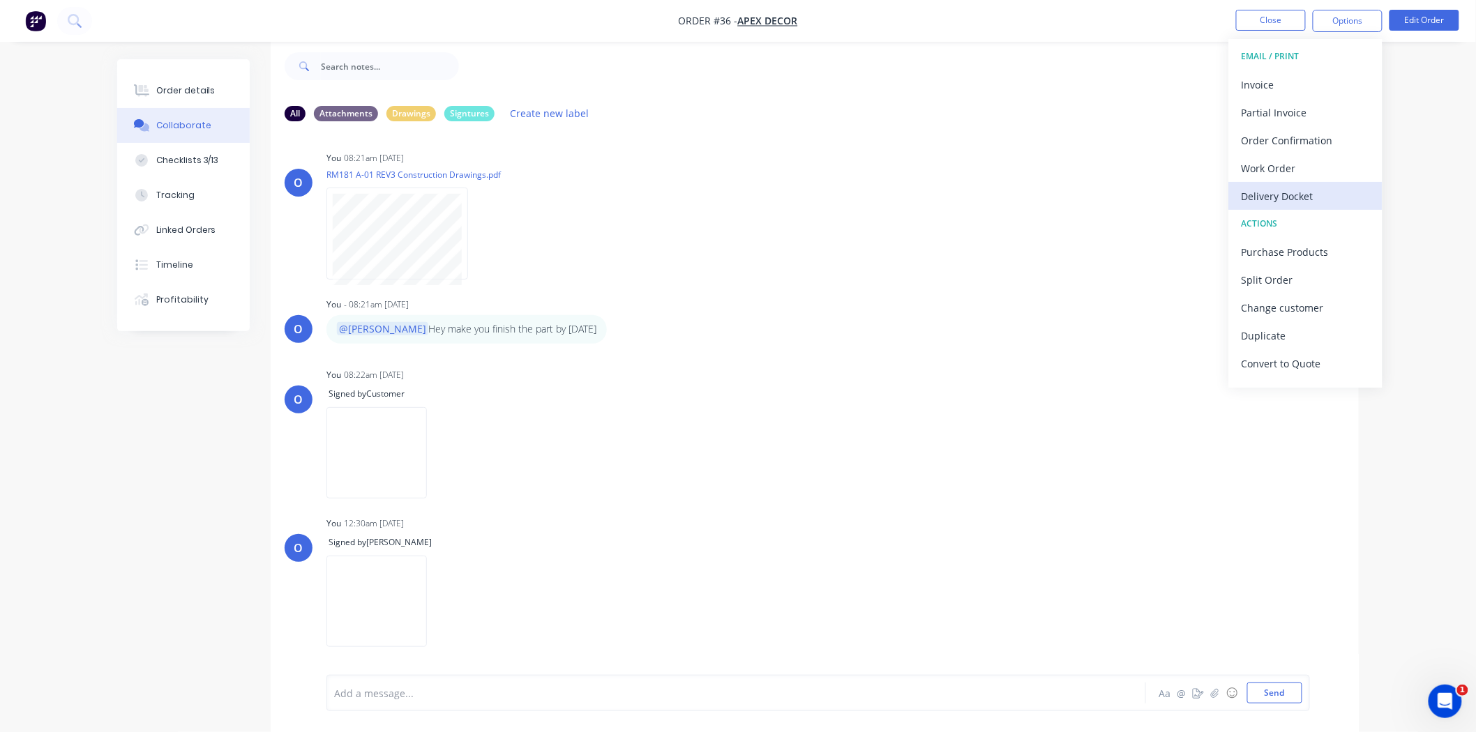
click at [1278, 197] on div "Delivery Docket" at bounding box center [1305, 196] width 128 height 20
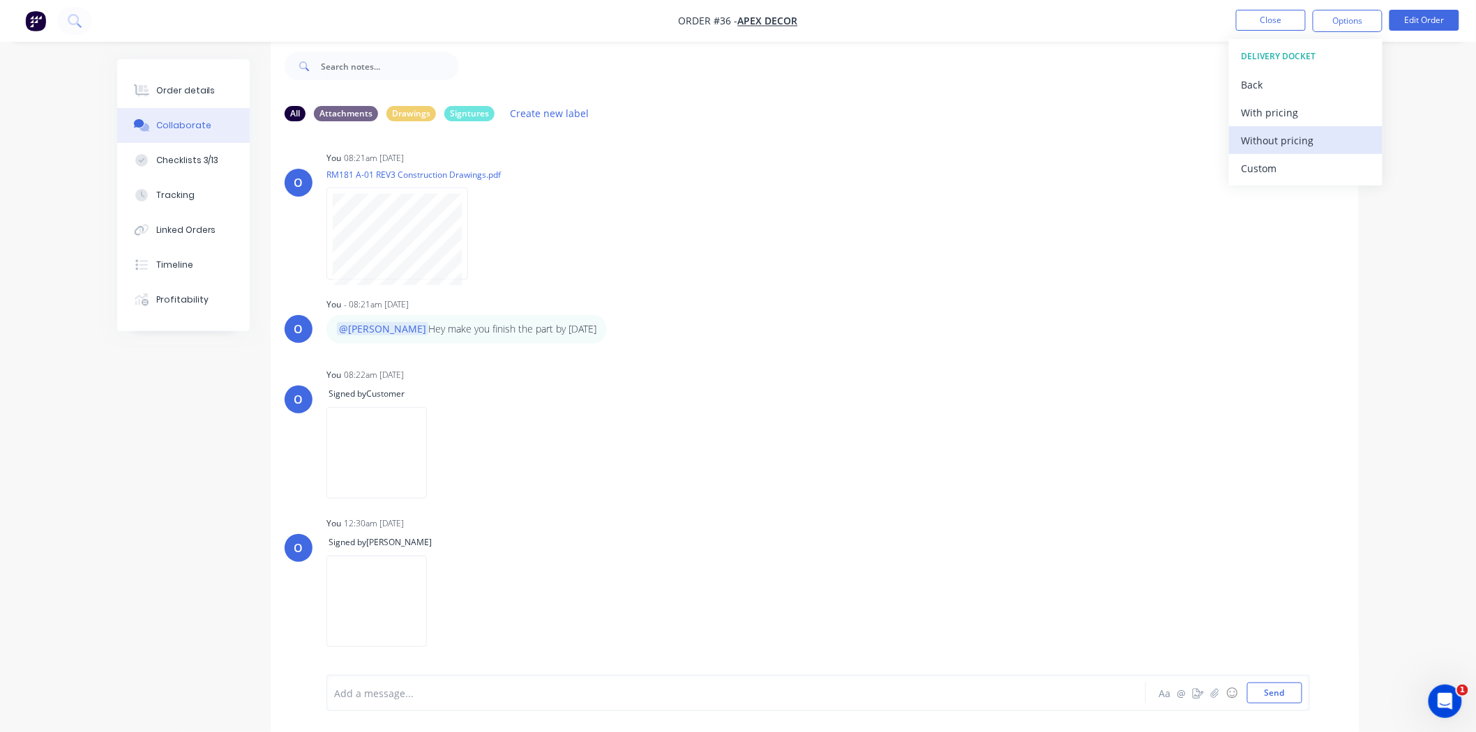
click at [1283, 144] on div "Without pricing" at bounding box center [1305, 140] width 128 height 20
click at [897, 432] on div "O You 08:22am [DATE] Signed by Customer Labels Delete" at bounding box center [815, 429] width 1088 height 128
click at [190, 414] on div "All Attachments Drawings Signtures Create new label O You 08:21am [DATE] RM181 …" at bounding box center [737, 385] width 1241 height 694
click at [186, 407] on div "All Attachments Drawings Signtures Create new label O You 08:21am [DATE] RM181 …" at bounding box center [737, 385] width 1241 height 694
click at [178, 264] on div "Timeline" at bounding box center [174, 265] width 37 height 13
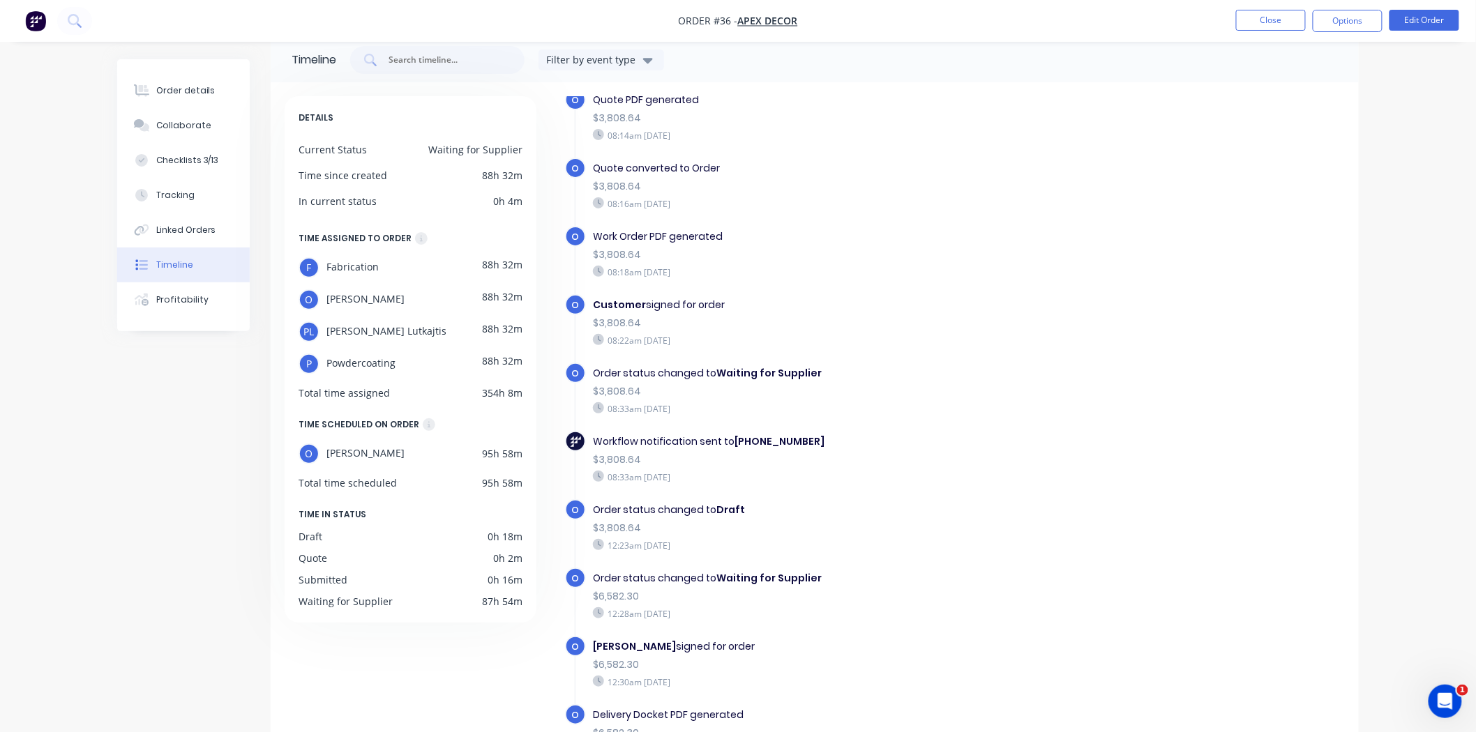
scroll to position [103, 0]
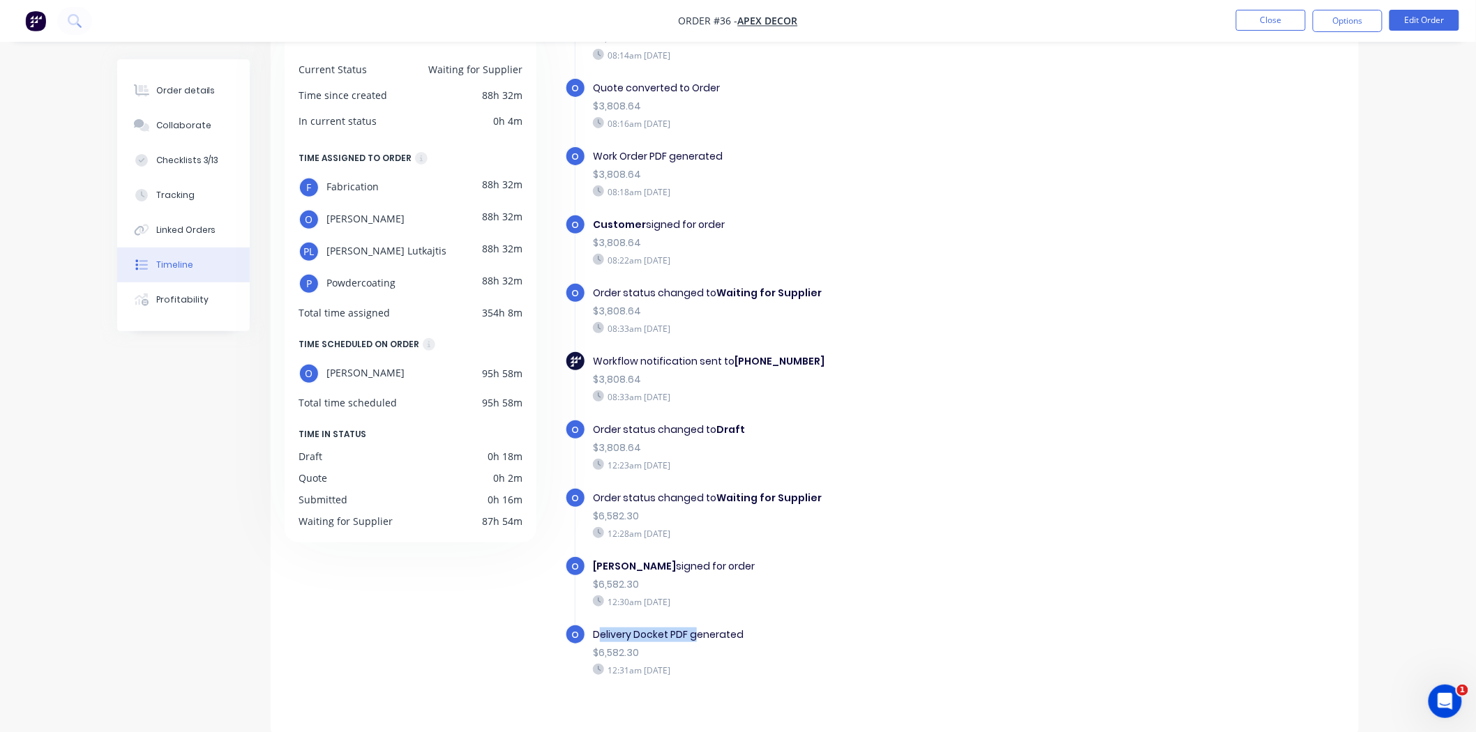
drag, startPoint x: 603, startPoint y: 617, endPoint x: 697, endPoint y: 612, distance: 95.0
click at [697, 628] on div "Delivery Docket PDF generated" at bounding box center [834, 635] width 483 height 15
drag, startPoint x: 612, startPoint y: 552, endPoint x: 683, endPoint y: 549, distance: 71.2
click at [683, 559] on div "[PERSON_NAME] signed for order" at bounding box center [834, 566] width 483 height 15
drag, startPoint x: 619, startPoint y: 584, endPoint x: 636, endPoint y: 584, distance: 17.4
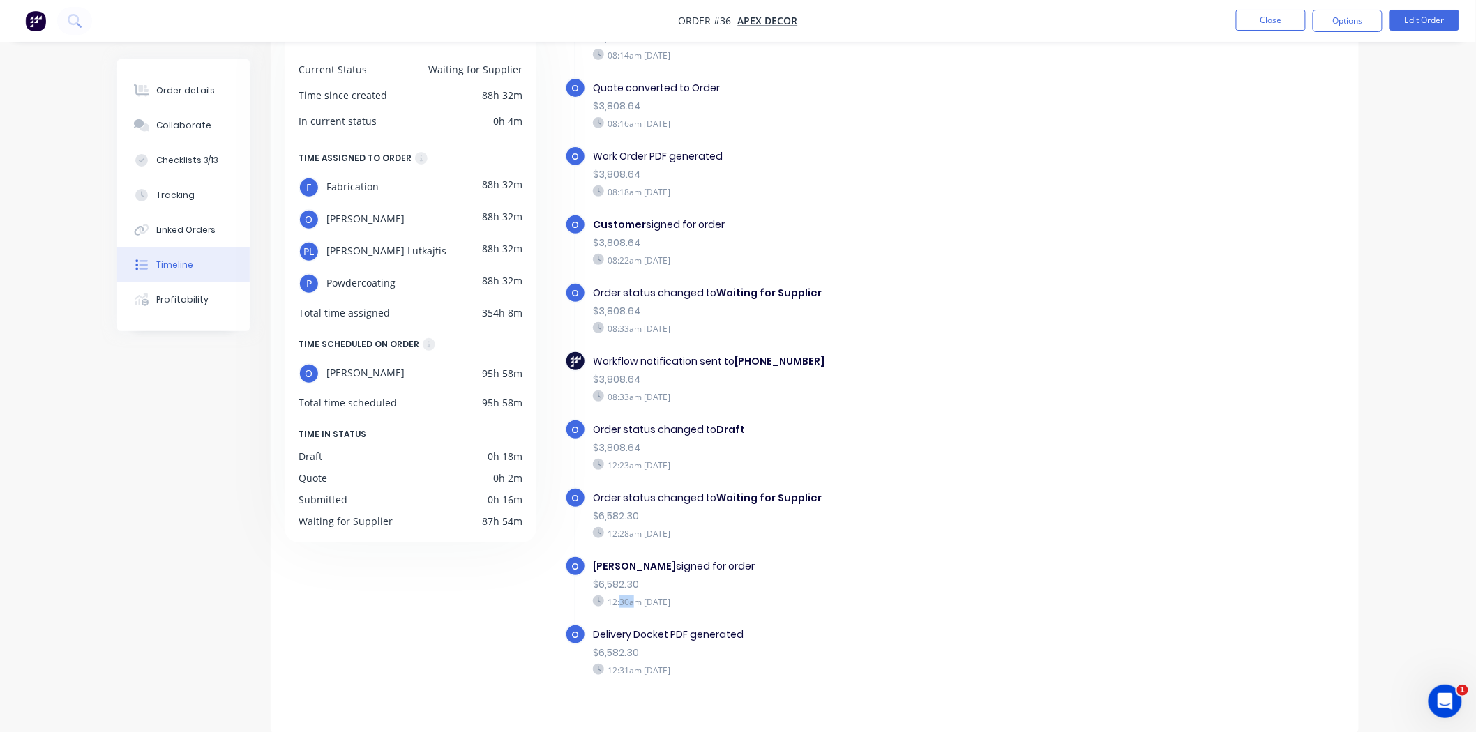
click at [636, 596] on div "12:30am [DATE]" at bounding box center [834, 602] width 483 height 13
drag, startPoint x: 659, startPoint y: 582, endPoint x: 679, endPoint y: 582, distance: 19.5
click at [678, 596] on div "12:30am [DATE]" at bounding box center [834, 602] width 483 height 13
drag, startPoint x: 719, startPoint y: 582, endPoint x: 610, endPoint y: 584, distance: 109.5
click at [610, 596] on div "12:30am [DATE]" at bounding box center [834, 602] width 483 height 13
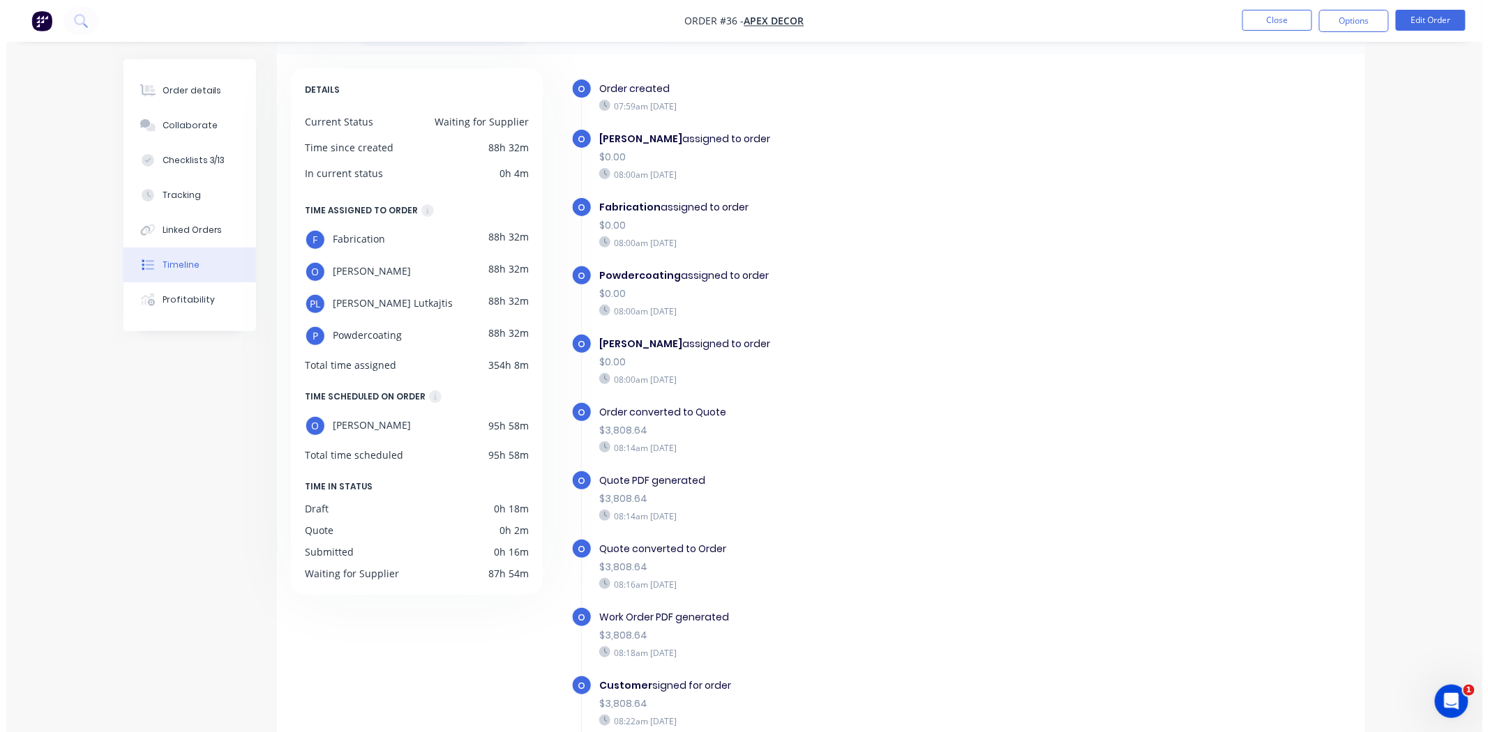
scroll to position [0, 0]
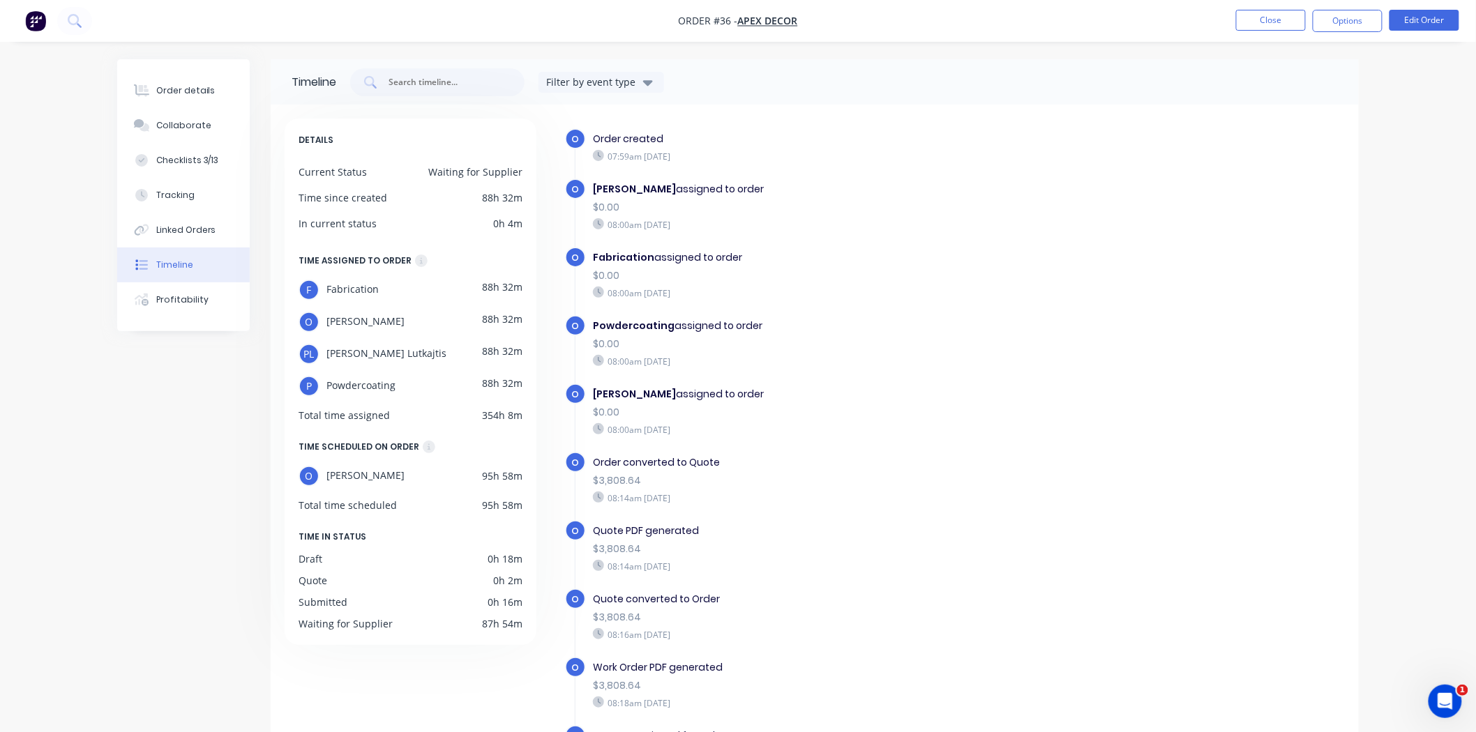
click at [500, 200] on div "88h 32m" at bounding box center [502, 197] width 40 height 15
click at [533, 217] on div "DETAILS Current Status Waiting for Supplier Time since created 88h 32m In curre…" at bounding box center [411, 382] width 252 height 527
click at [191, 413] on div "Timeline Filter by event type DETAILS Current Status Waiting for Supplier Time …" at bounding box center [737, 447] width 1241 height 776
click at [205, 398] on div "Timeline Filter by event type DETAILS Current Status Waiting for Supplier Time …" at bounding box center [737, 447] width 1241 height 776
click at [211, 423] on div "Timeline Filter by event type DETAILS Current Status Waiting for Supplier Time …" at bounding box center [737, 447] width 1241 height 776
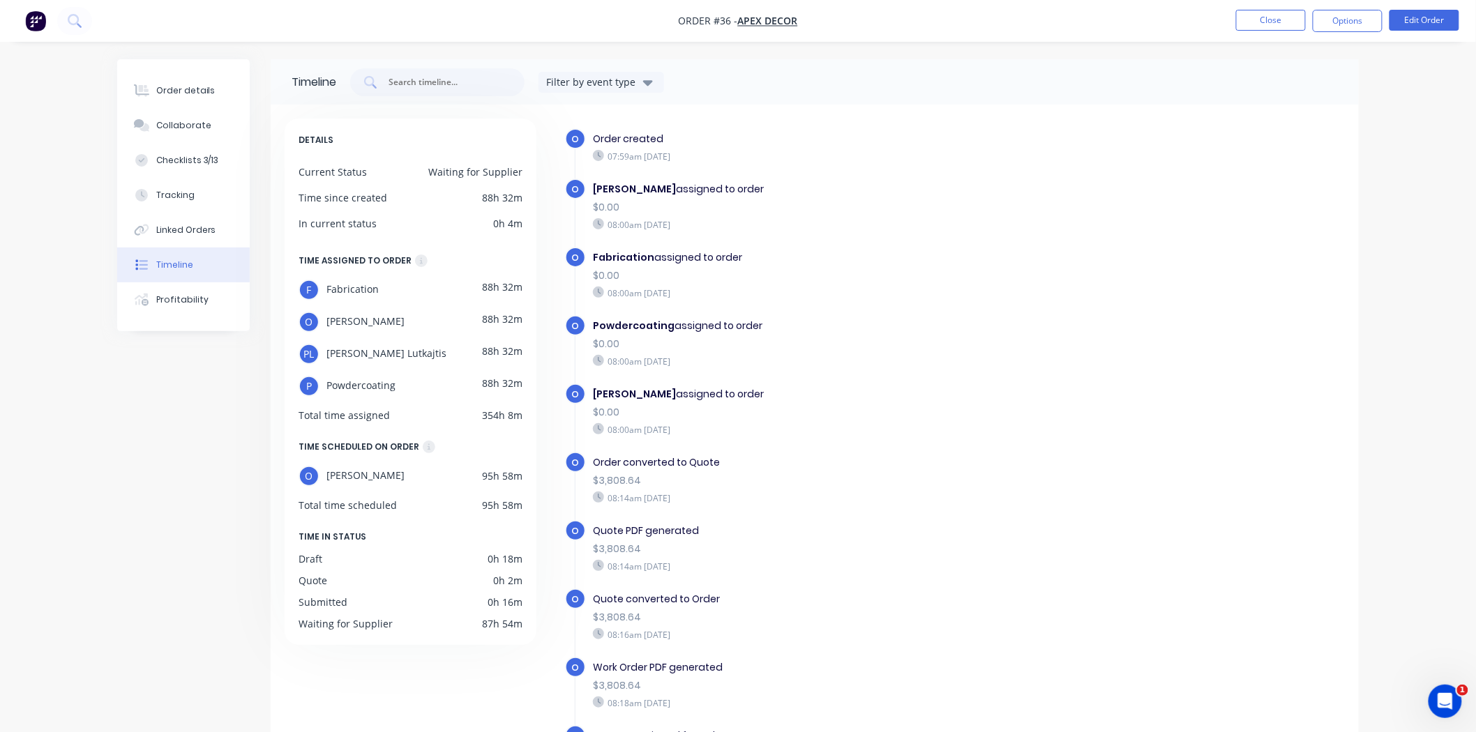
click at [1378, 149] on div "Order details Collaborate Checklists 3/13 Tracking Linked Orders Timeline Profi…" at bounding box center [738, 417] width 1476 height 835
click at [171, 412] on div "Timeline Filter by event type DETAILS Current Status Waiting for Supplier Time …" at bounding box center [737, 447] width 1241 height 776
click at [167, 164] on div "Checklists 3/13" at bounding box center [187, 160] width 63 height 13
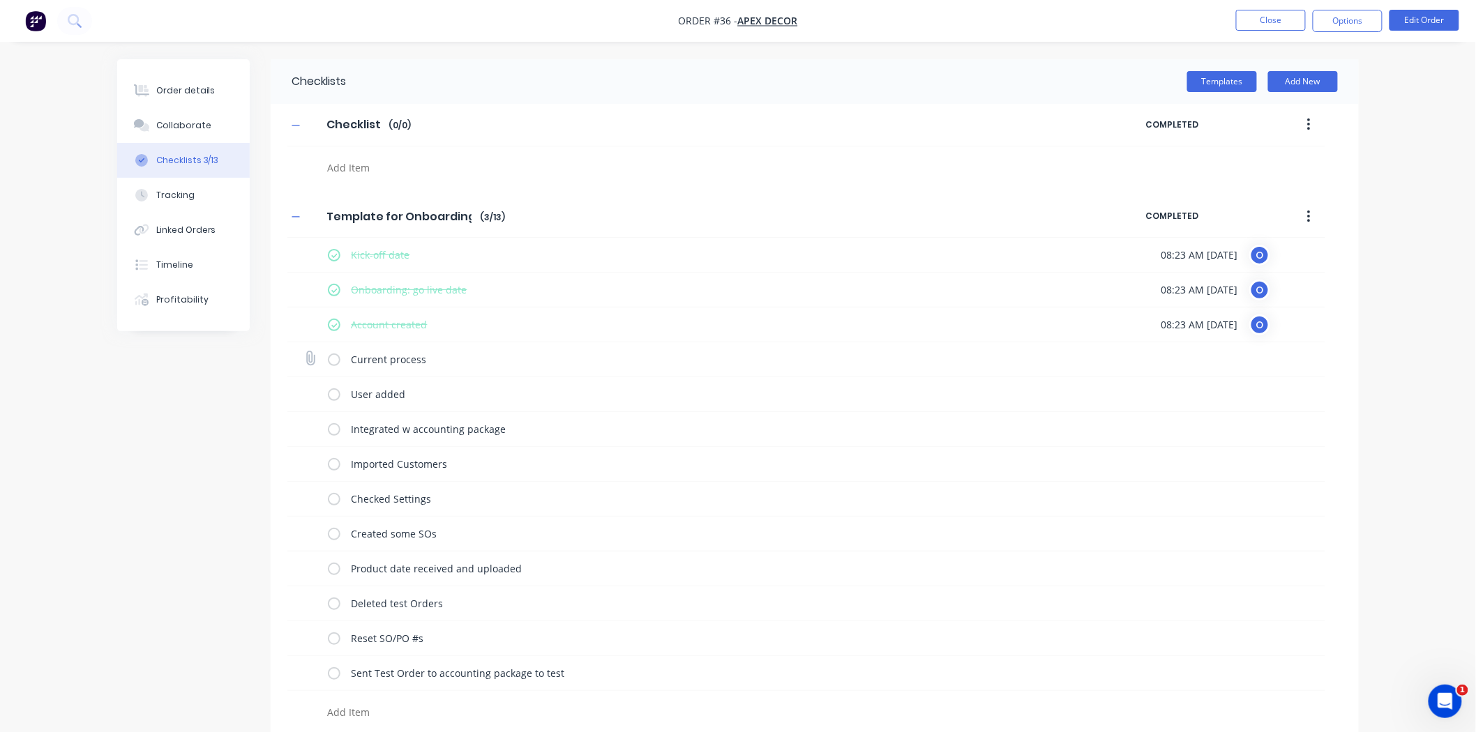
click at [331, 360] on label at bounding box center [334, 359] width 13 height 15
click at [0, 0] on input "checkbox" at bounding box center [0, 0] width 0 height 0
click at [335, 434] on label at bounding box center [334, 429] width 13 height 15
click at [0, 0] on input "checkbox" at bounding box center [0, 0] width 0 height 0
type textarea "x"
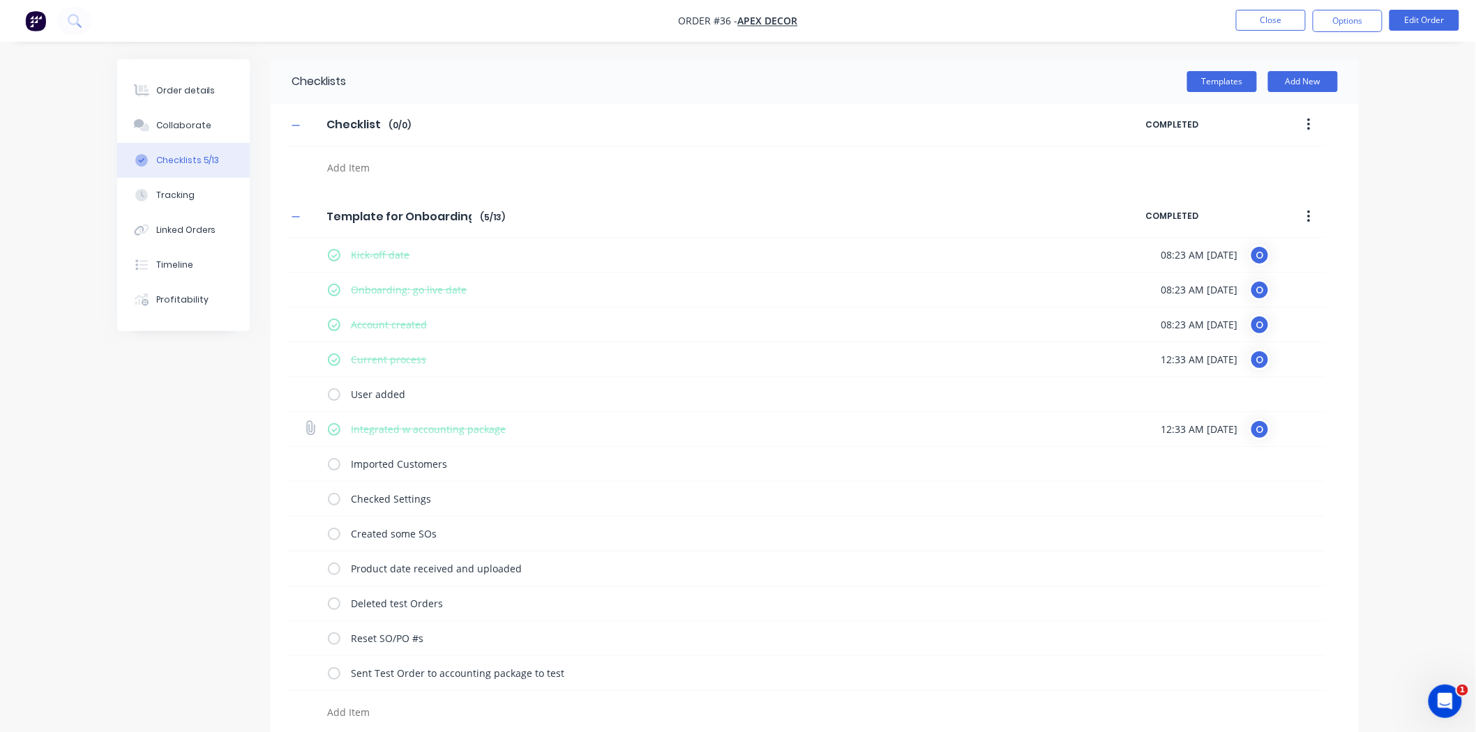
click at [312, 430] on icon at bounding box center [310, 428] width 18 height 18
click at [304, 421] on input "file" at bounding box center [304, 421] width 0 height 0
drag, startPoint x: 1163, startPoint y: 430, endPoint x: 1298, endPoint y: 430, distance: 135.3
click at [1270, 430] on div "12:33 AM [DATE] O" at bounding box center [1215, 429] width 109 height 21
click at [1270, 430] on div "O" at bounding box center [1259, 429] width 21 height 21
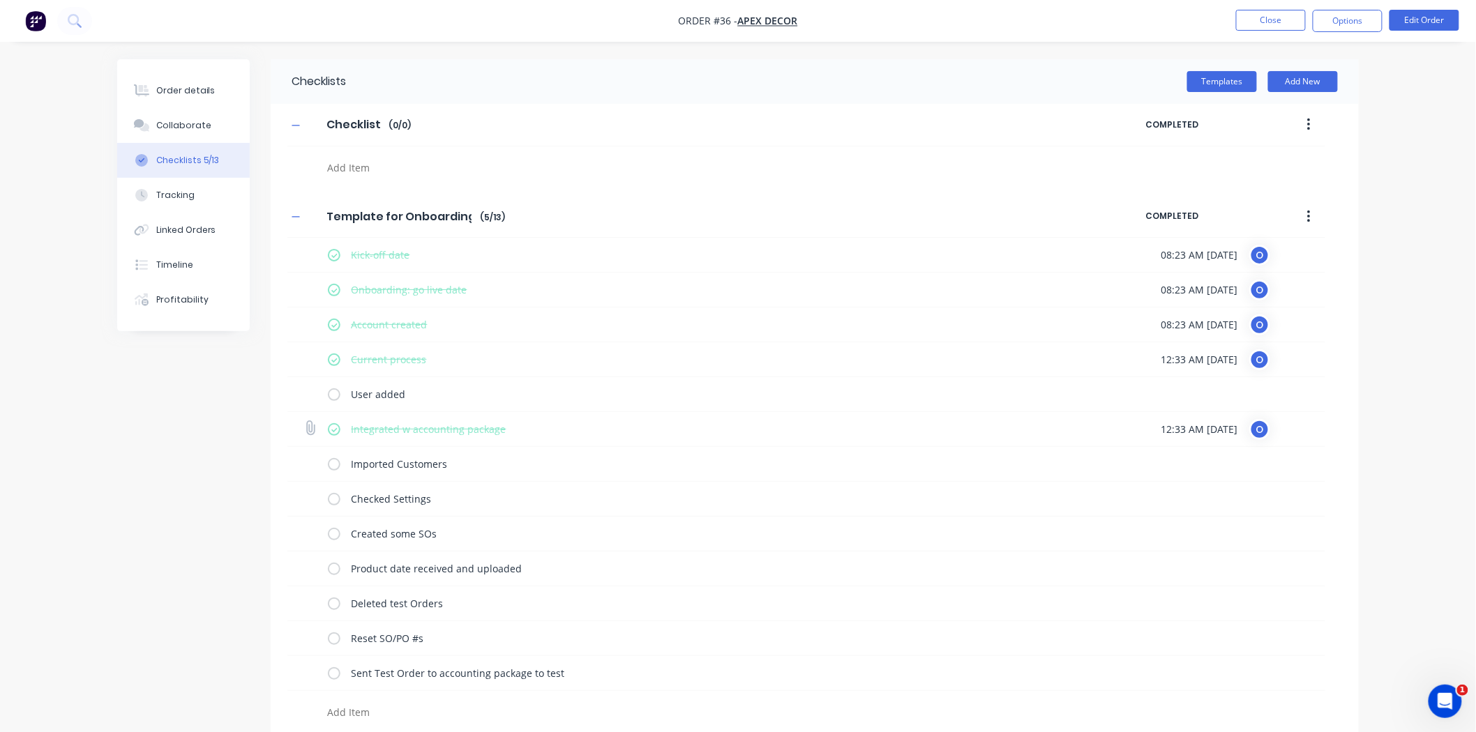
click at [1270, 430] on div "O" at bounding box center [1259, 429] width 21 height 21
click at [1430, 377] on div "Order details Collaborate Checklists 5/13 Tracking Linked Orders Timeline Profi…" at bounding box center [738, 371] width 1476 height 743
click at [158, 497] on div "Checklists Templates Add New Checklist Checklist Enter Checklist name ( 0 / 0 )…" at bounding box center [737, 401] width 1241 height 684
click at [190, 195] on div "Tracking" at bounding box center [175, 195] width 38 height 13
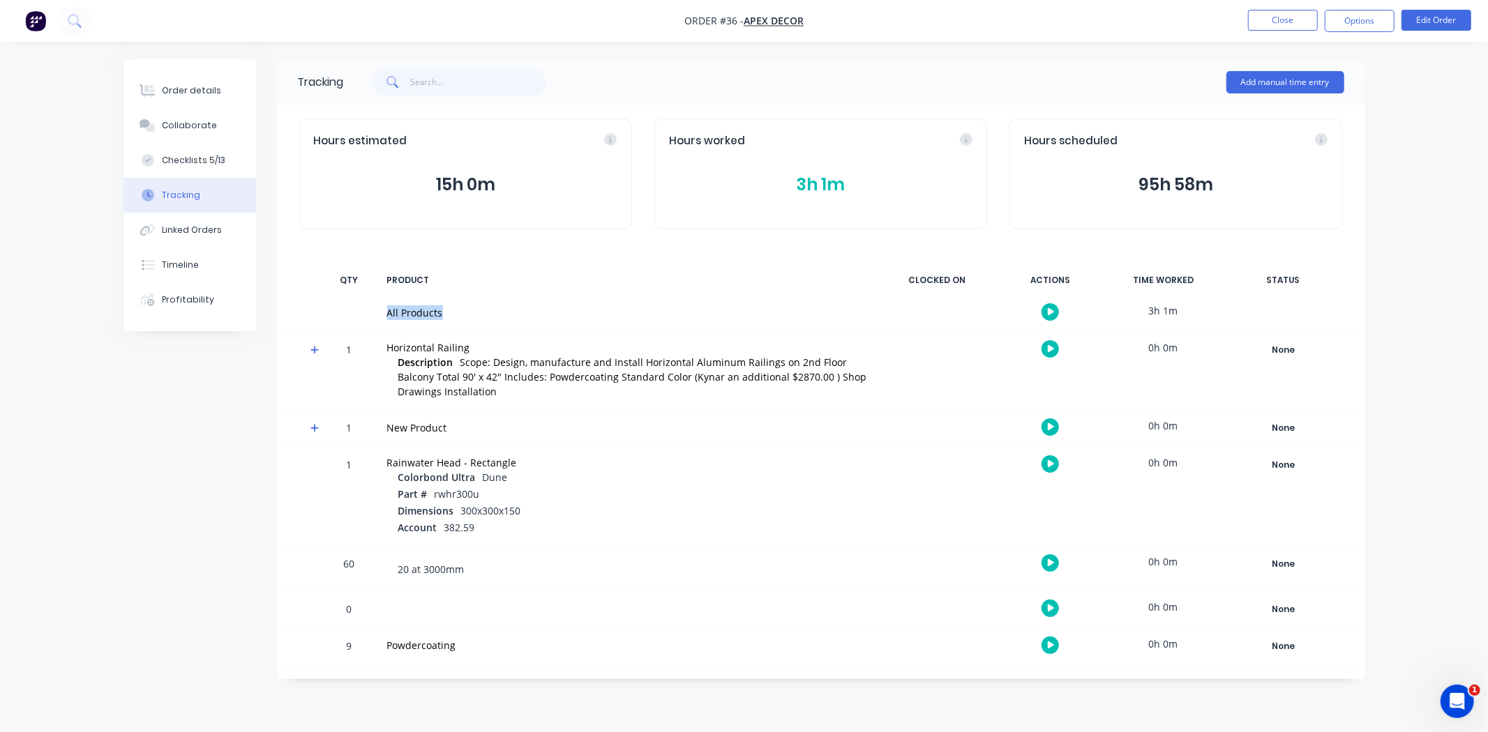
drag, startPoint x: 386, startPoint y: 309, endPoint x: 479, endPoint y: 312, distance: 93.5
click at [479, 312] on div "All Products" at bounding box center [628, 313] width 498 height 36
drag, startPoint x: 407, startPoint y: 345, endPoint x: 451, endPoint y: 344, distance: 43.2
click at [448, 344] on div "Horizontal Railing Description Scope: Design, manufacture and Install Horizonta…" at bounding box center [628, 370] width 498 height 77
click at [1372, 266] on div "Order details Collaborate Checklists 5/13 Tracking Linked Orders Timeline Profi…" at bounding box center [743, 369] width 1269 height 620
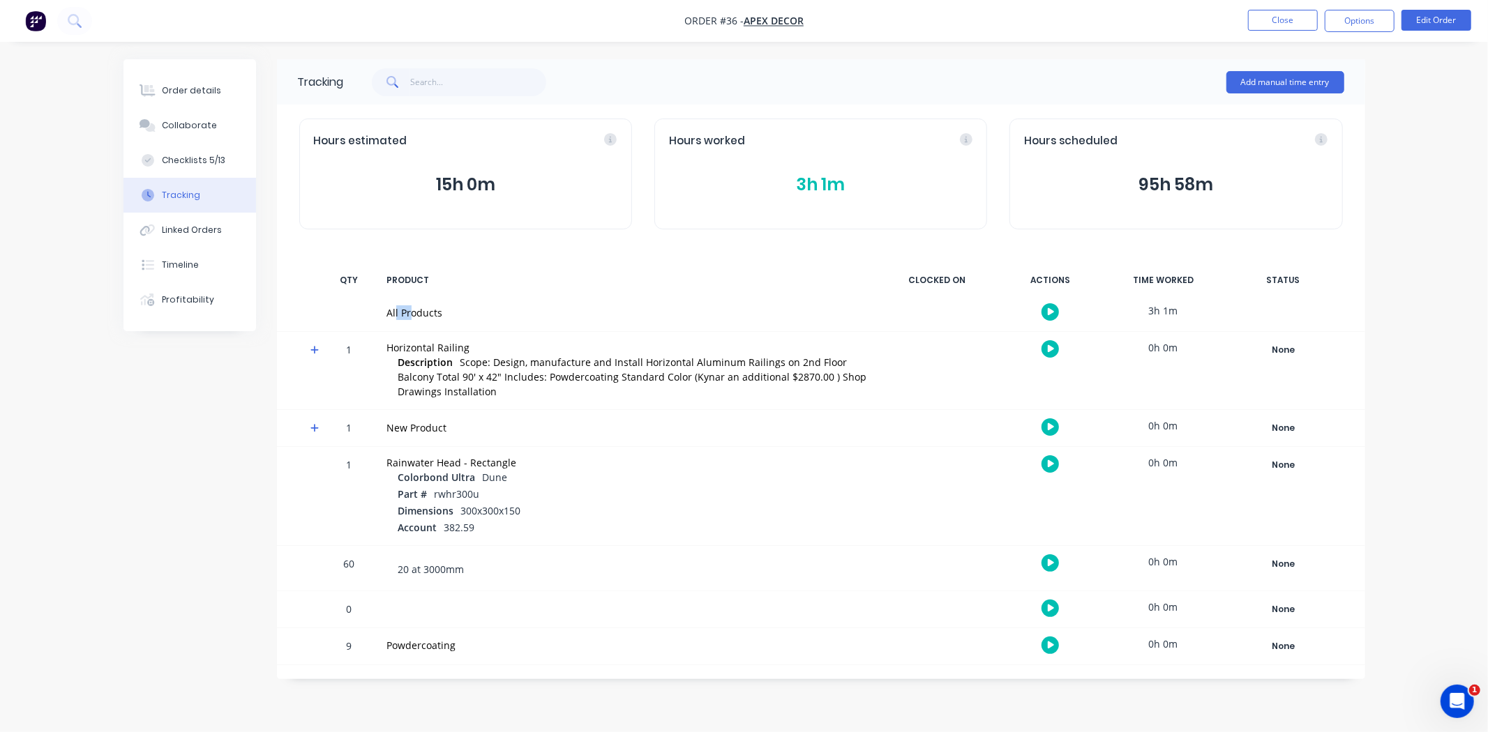
drag, startPoint x: 395, startPoint y: 318, endPoint x: 426, endPoint y: 311, distance: 31.5
click at [424, 311] on div "All Products" at bounding box center [627, 312] width 481 height 15
click at [1049, 308] on icon "button" at bounding box center [1050, 312] width 7 height 9
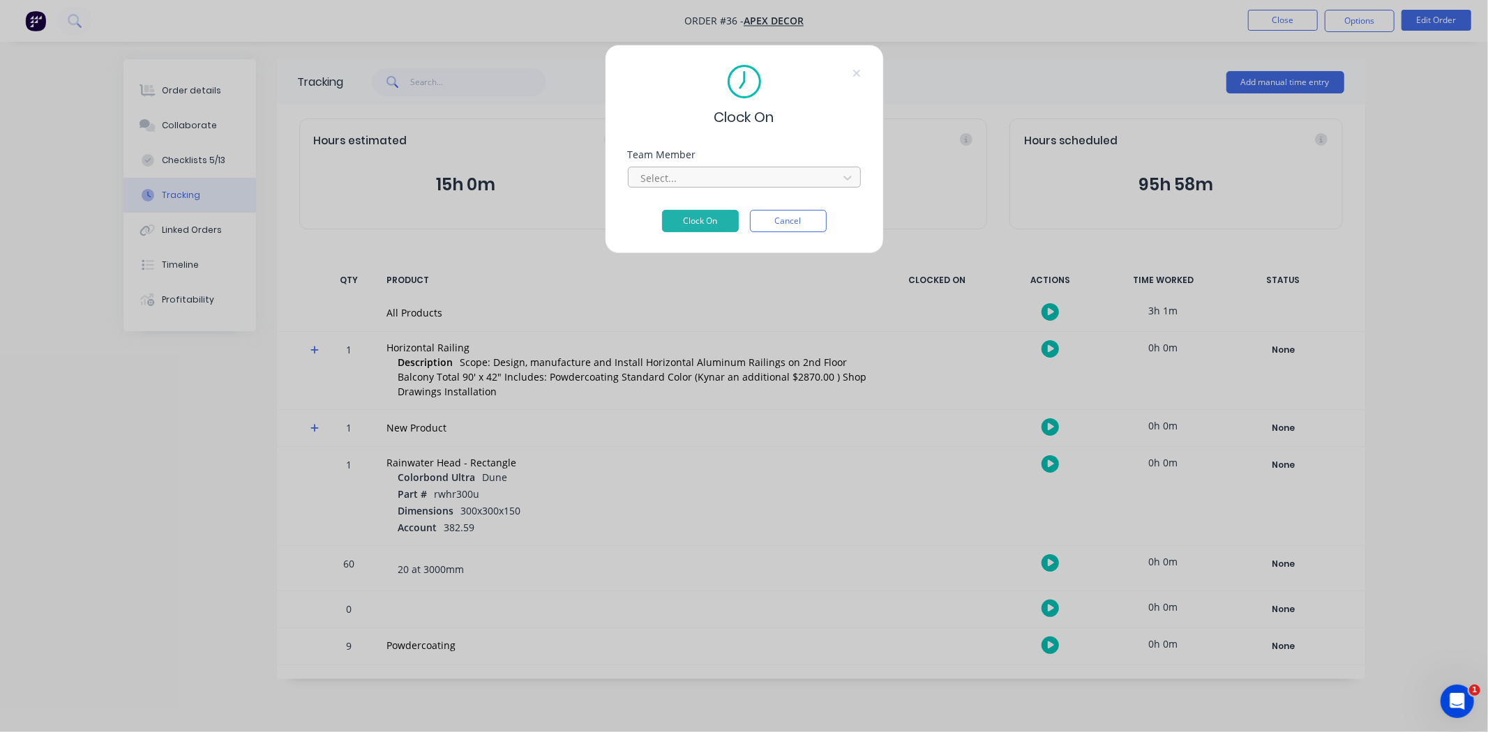
click at [699, 176] on div at bounding box center [734, 177] width 191 height 17
click at [702, 217] on button "Clock On" at bounding box center [700, 221] width 77 height 22
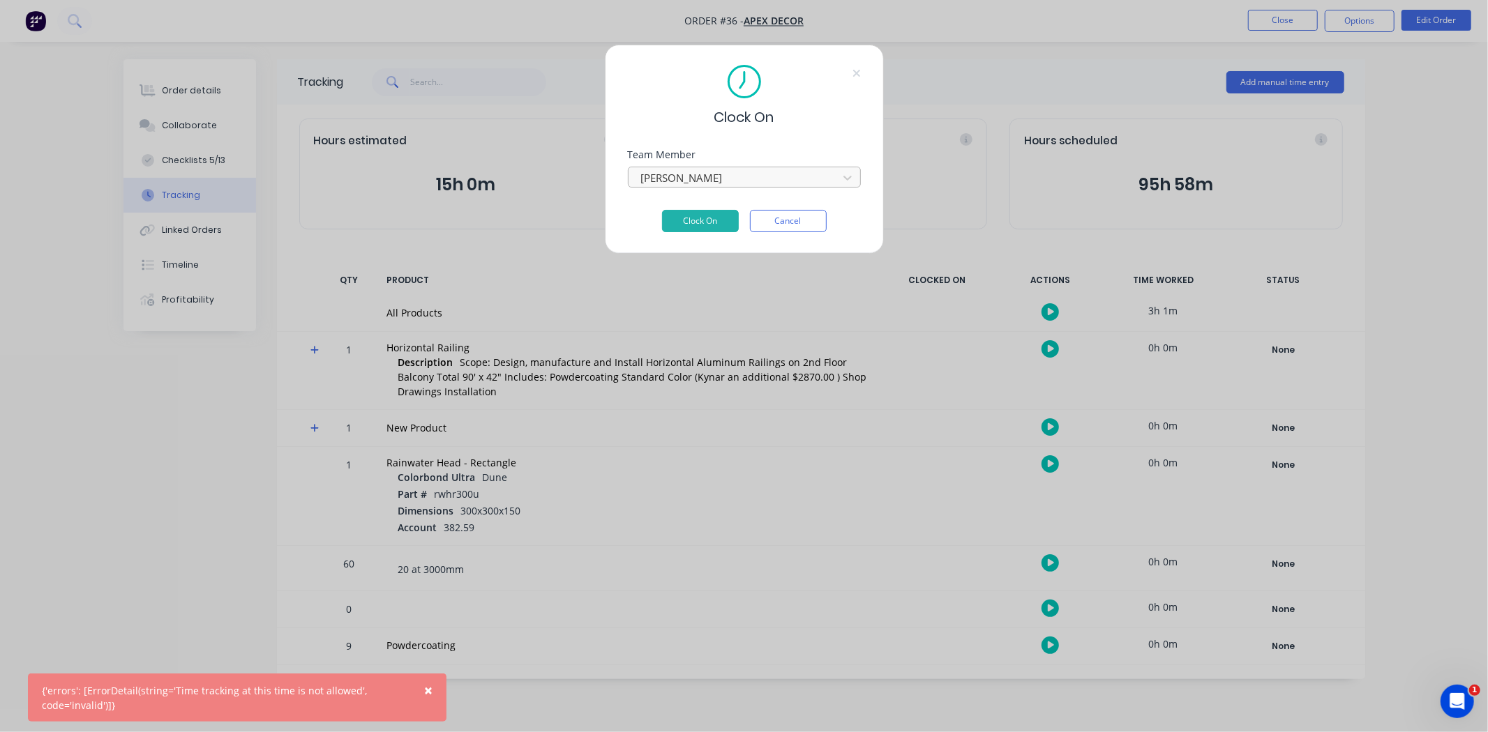
click at [764, 177] on div at bounding box center [734, 177] width 191 height 17
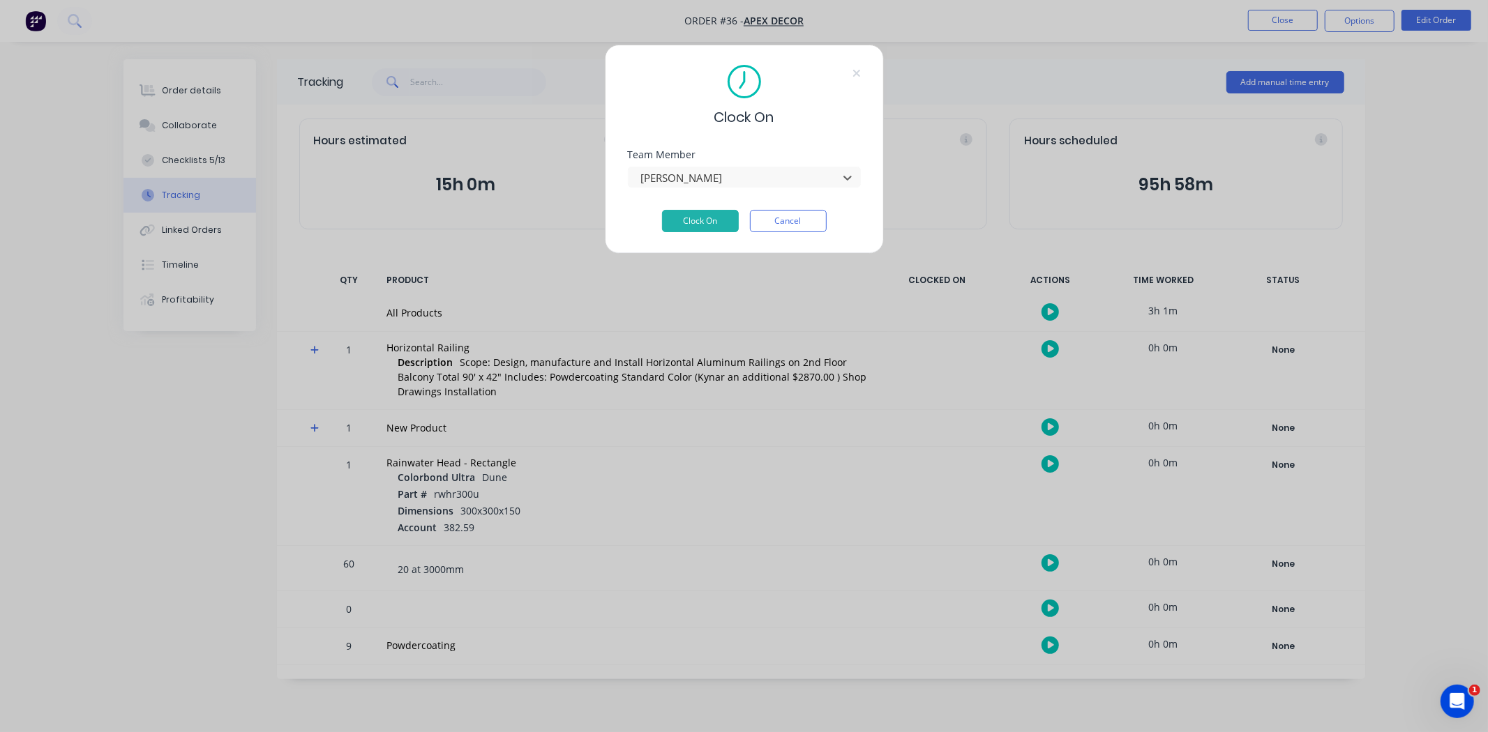
click at [677, 220] on button "Clock On" at bounding box center [700, 221] width 77 height 22
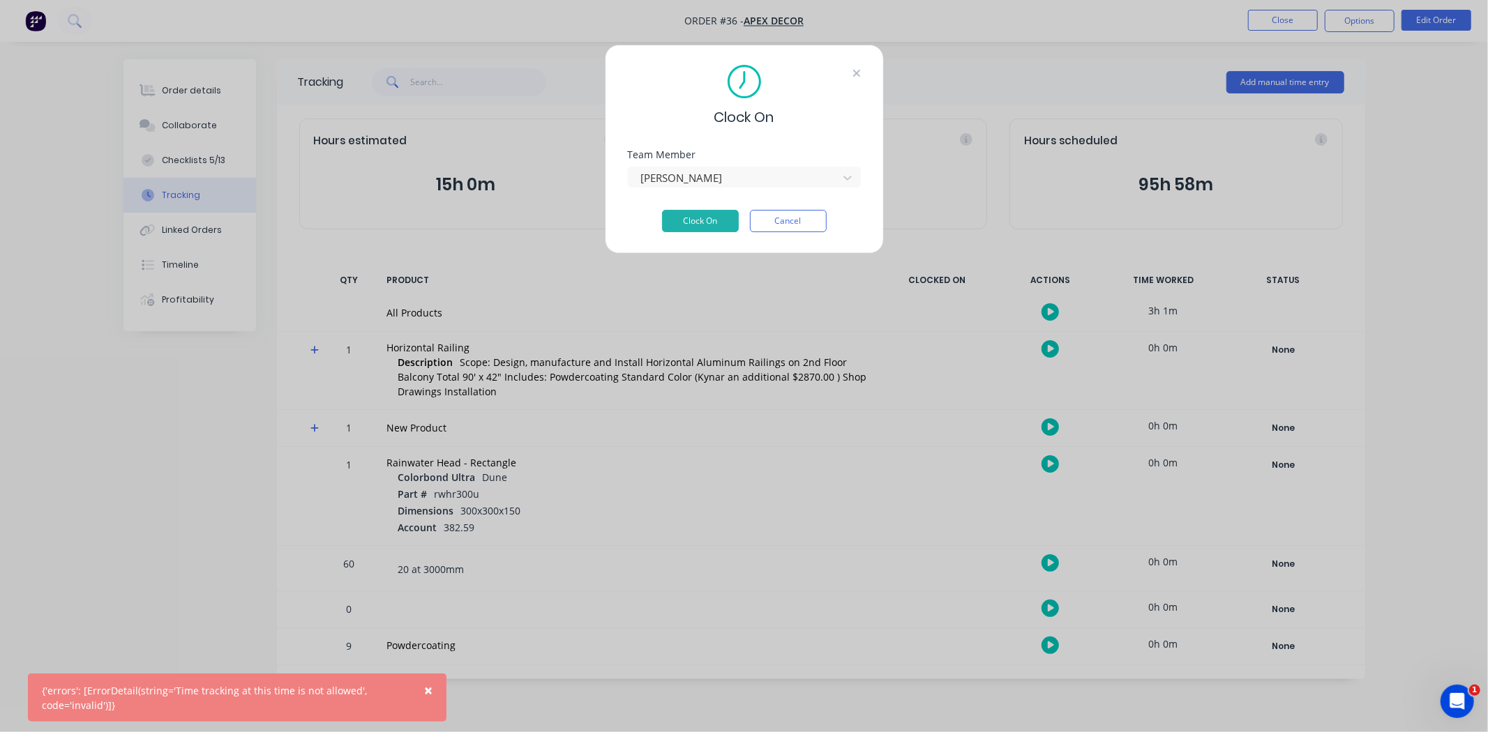
click at [852, 77] on icon at bounding box center [856, 73] width 8 height 11
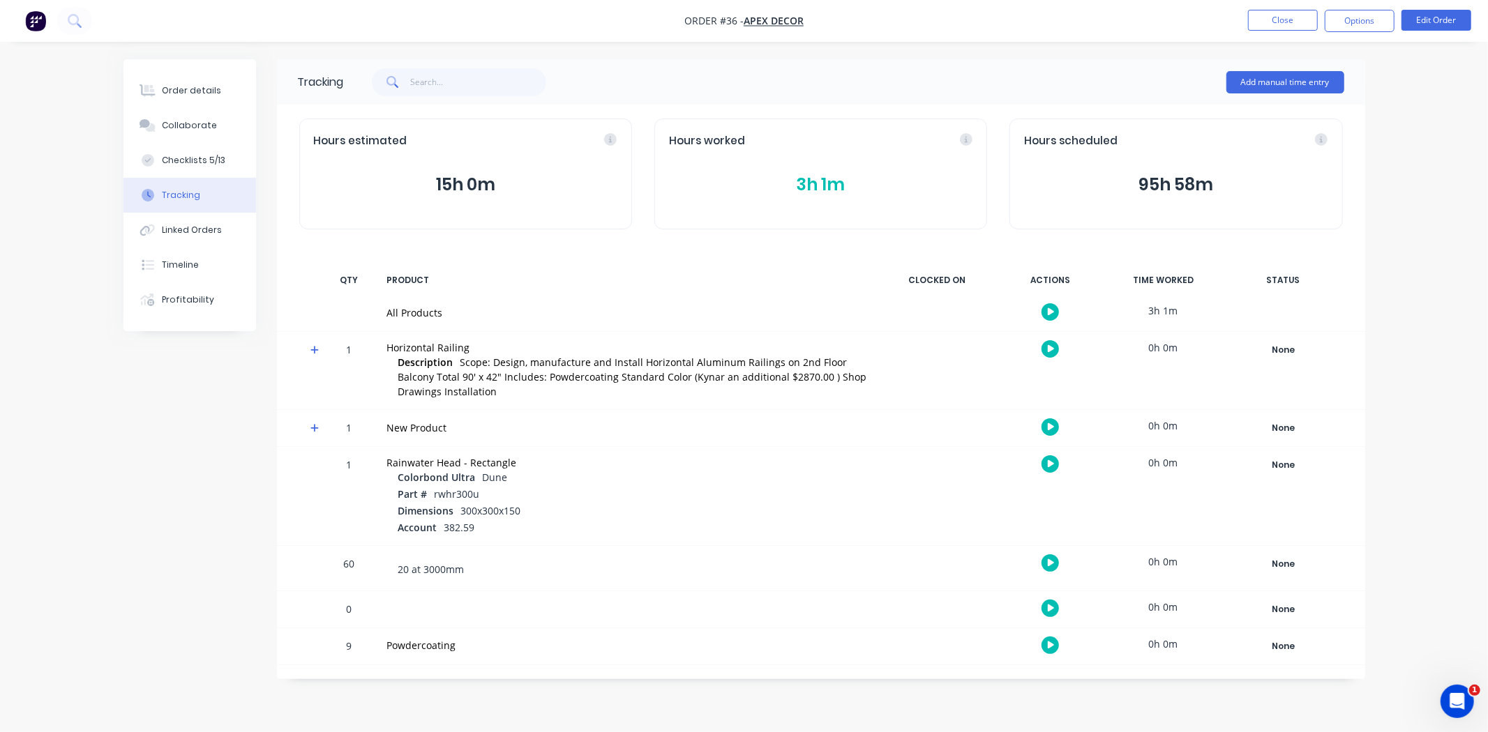
click at [1413, 245] on div "Order details Collaborate Checklists 5/13 Tracking Linked Orders Timeline Profi…" at bounding box center [744, 366] width 1488 height 732
drag, startPoint x: 1405, startPoint y: 122, endPoint x: 1315, endPoint y: 96, distance: 93.8
click at [1403, 122] on div "Order details Collaborate Checklists 5/13 Tracking Linked Orders Timeline Profi…" at bounding box center [744, 366] width 1488 height 732
drag, startPoint x: 1190, startPoint y: 57, endPoint x: 1280, endPoint y: 87, distance: 95.5
click at [1280, 87] on div "Order details Collaborate Checklists 5/13 Tracking Linked Orders Timeline Profi…" at bounding box center [744, 366] width 1488 height 732
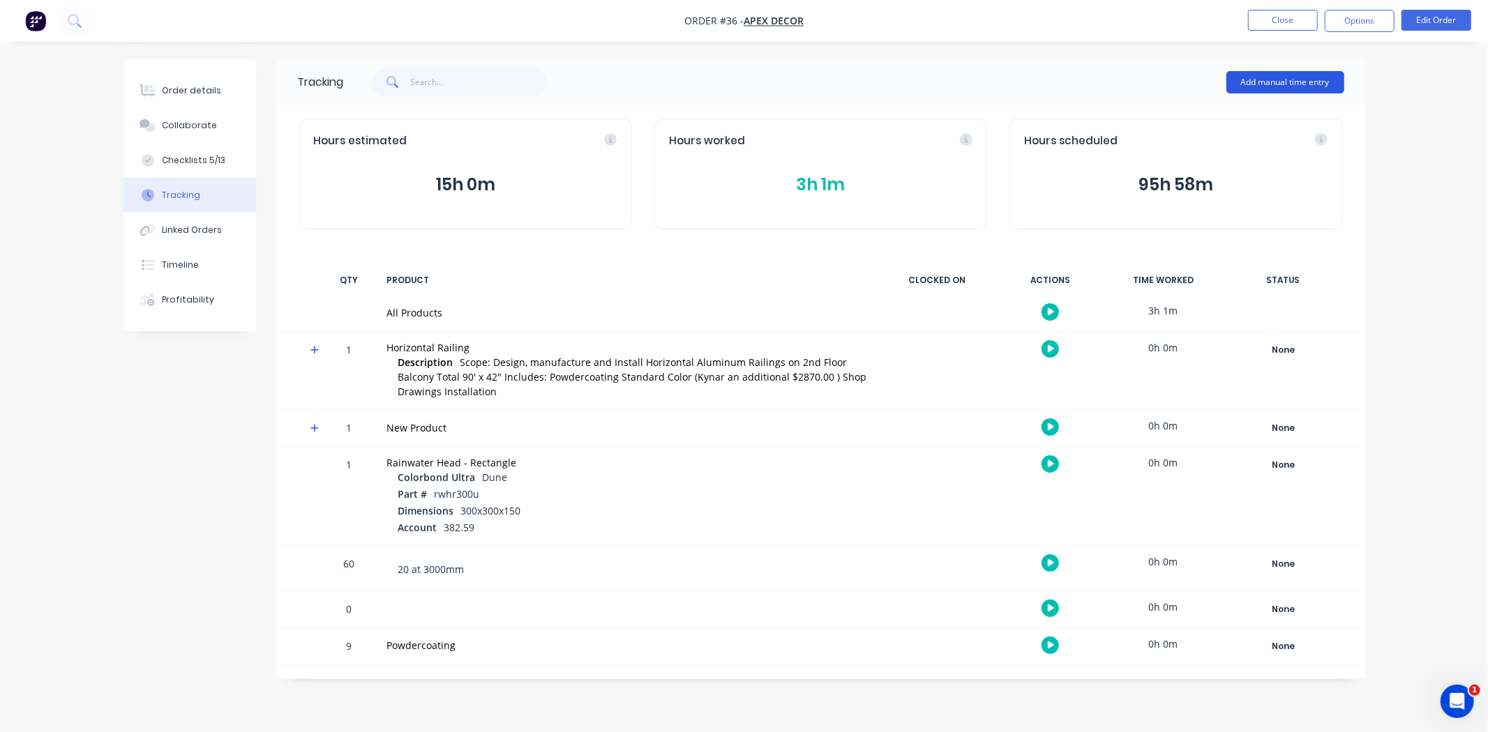
click at [1272, 84] on button "Add manual time entry" at bounding box center [1285, 82] width 118 height 22
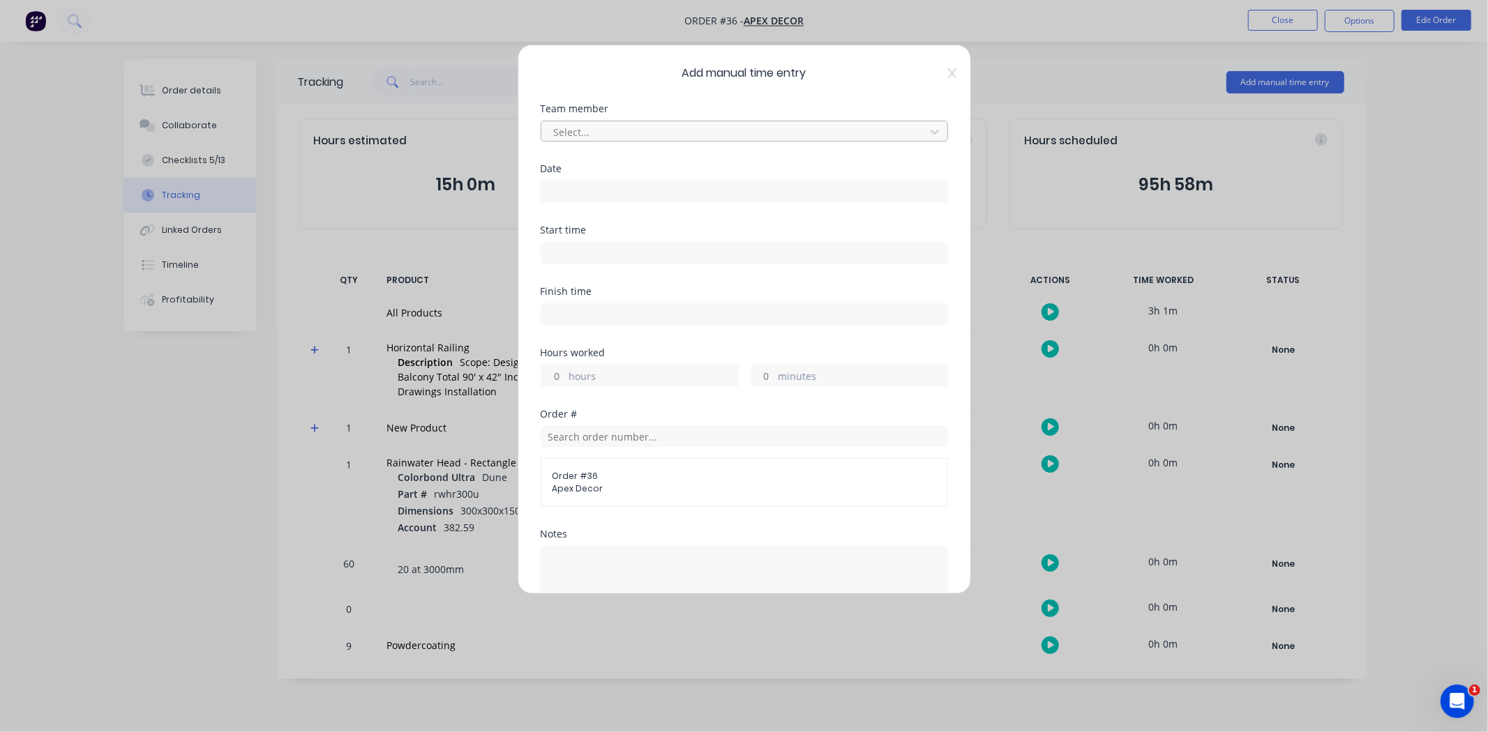
click at [614, 135] on div at bounding box center [734, 131] width 365 height 17
click at [610, 130] on div at bounding box center [734, 131] width 365 height 17
click at [597, 190] on input at bounding box center [744, 191] width 406 height 21
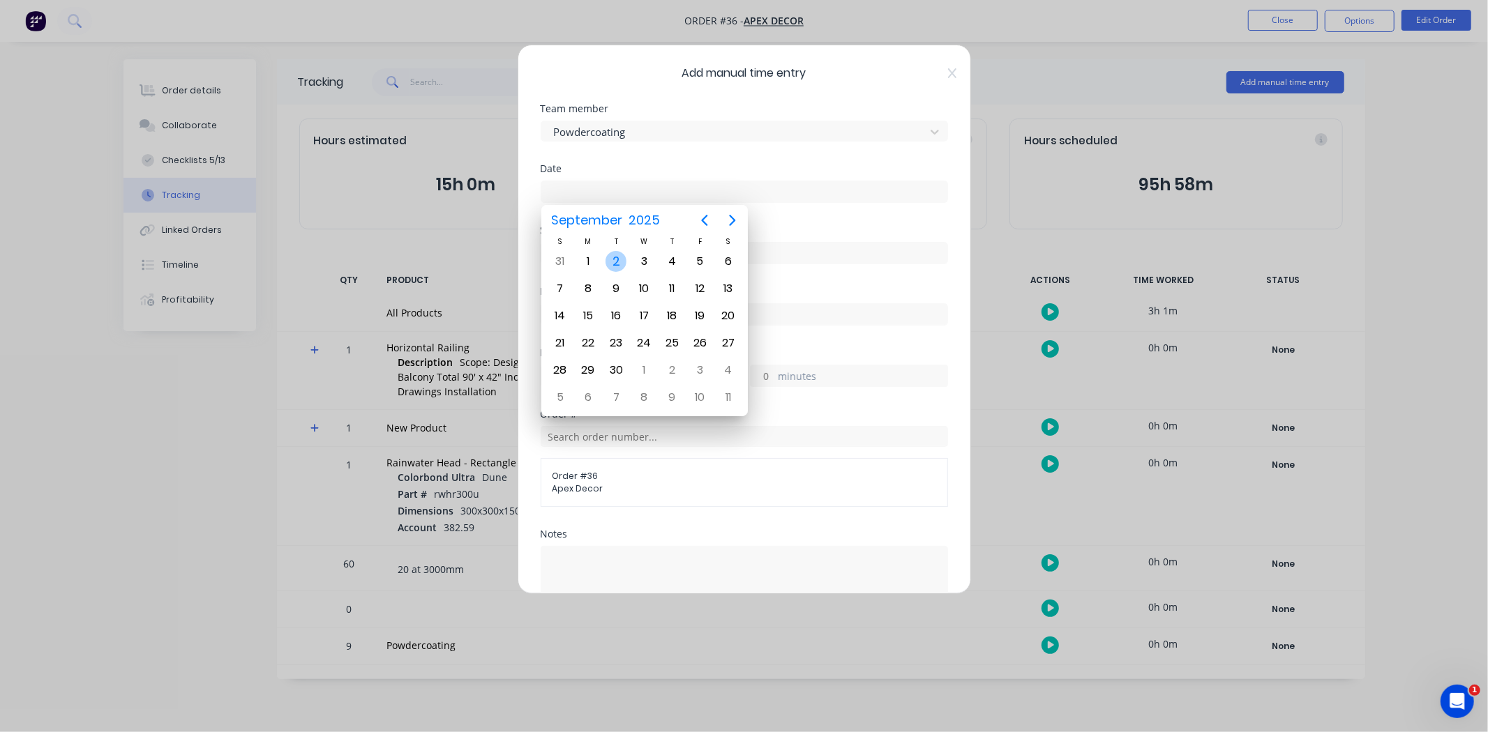
click at [618, 261] on div "2" at bounding box center [615, 261] width 21 height 21
type input "[DATE]"
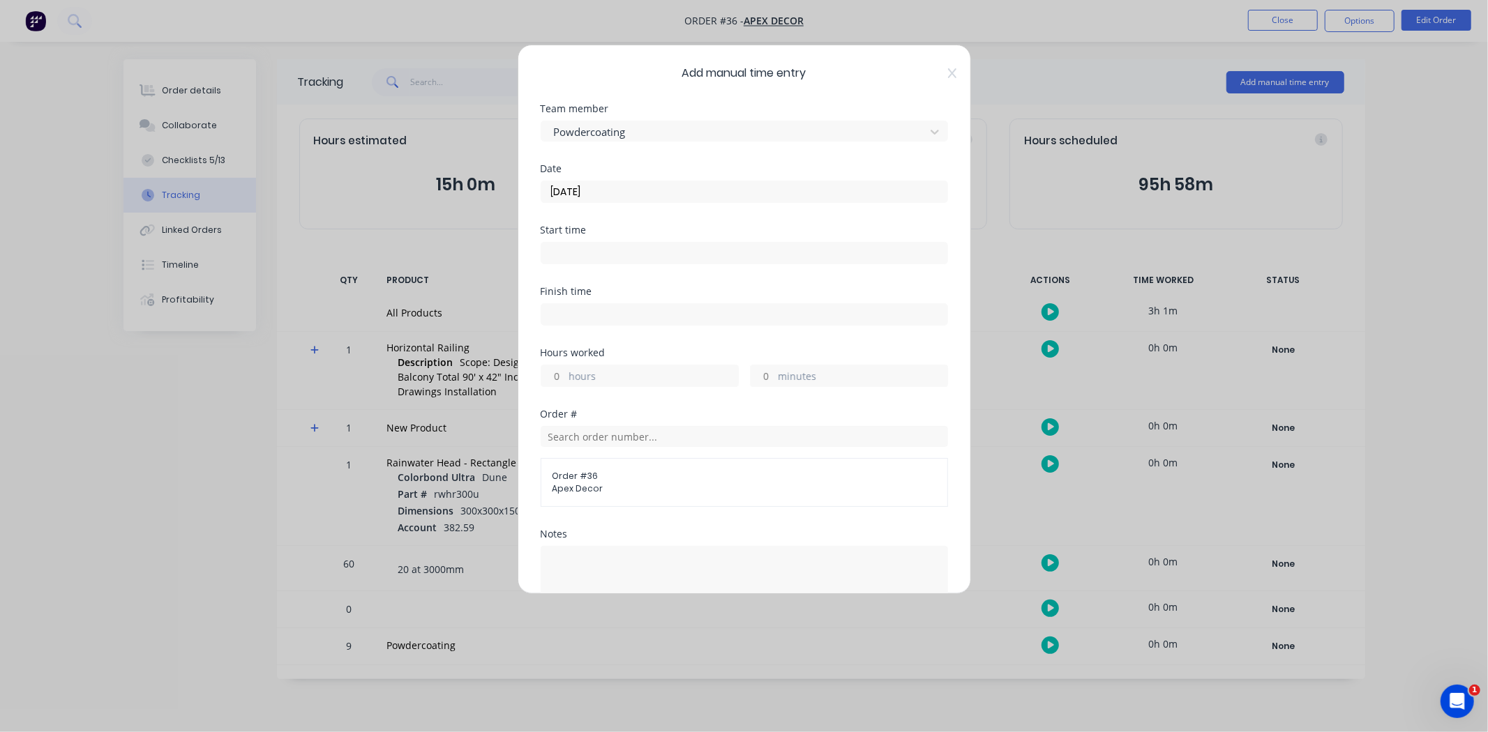
click at [567, 254] on input at bounding box center [744, 253] width 406 height 21
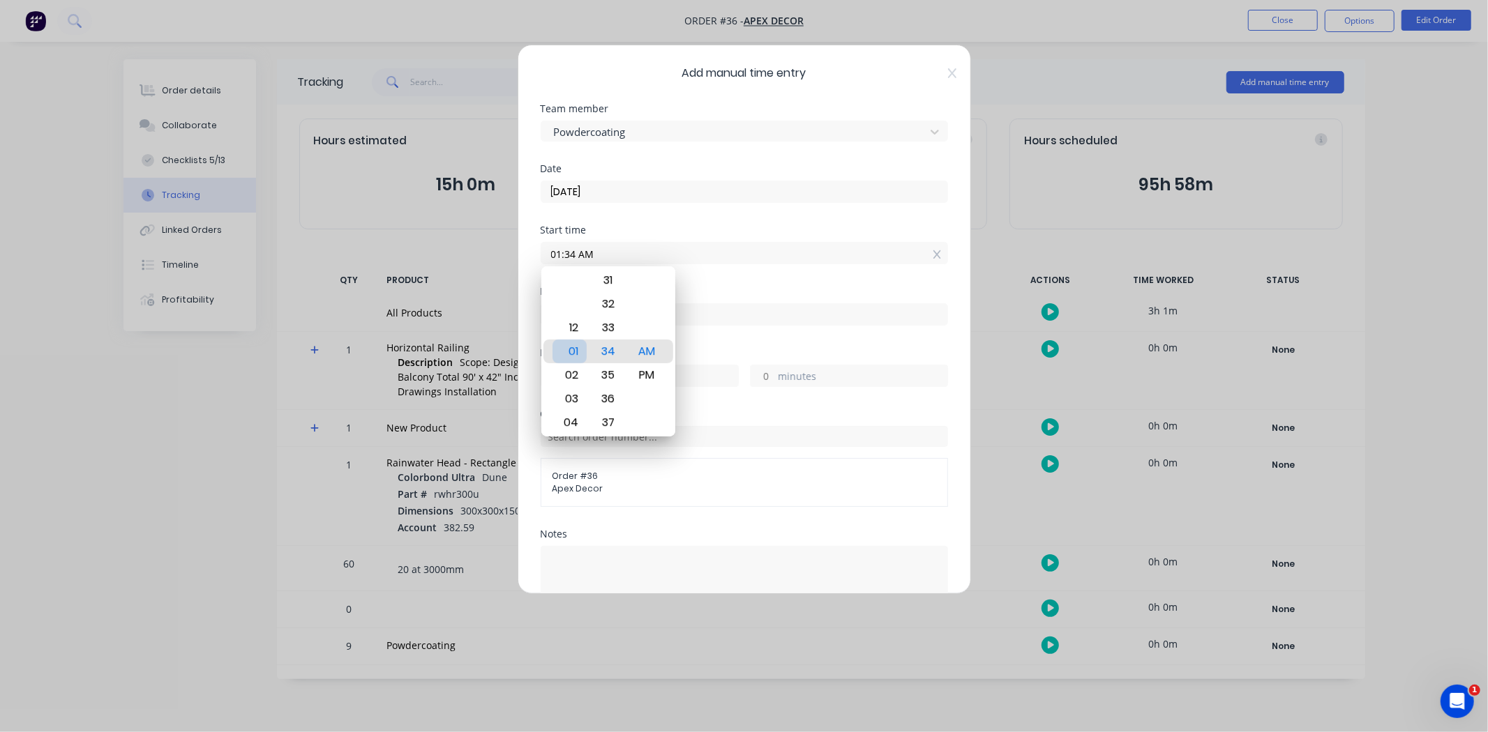
click at [575, 356] on div "01" at bounding box center [569, 352] width 34 height 24
click at [607, 351] on div "30" at bounding box center [608, 352] width 34 height 24
click at [647, 374] on div "PM" at bounding box center [646, 375] width 34 height 24
type input "01:30 PM"
click at [742, 288] on div "Finish time" at bounding box center [743, 292] width 407 height 10
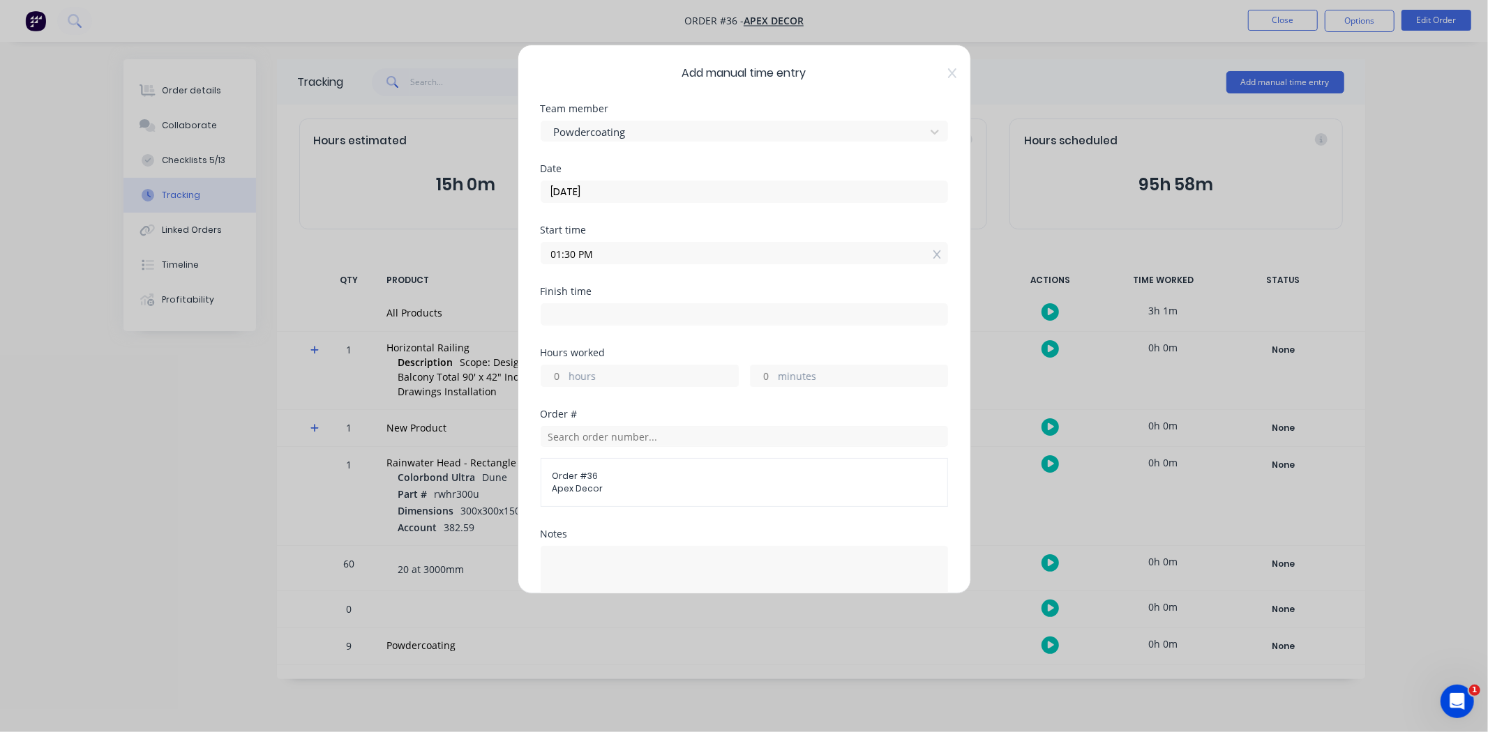
click at [614, 315] on input at bounding box center [744, 314] width 406 height 21
type input "12:35 AM"
type input "11"
type input "5"
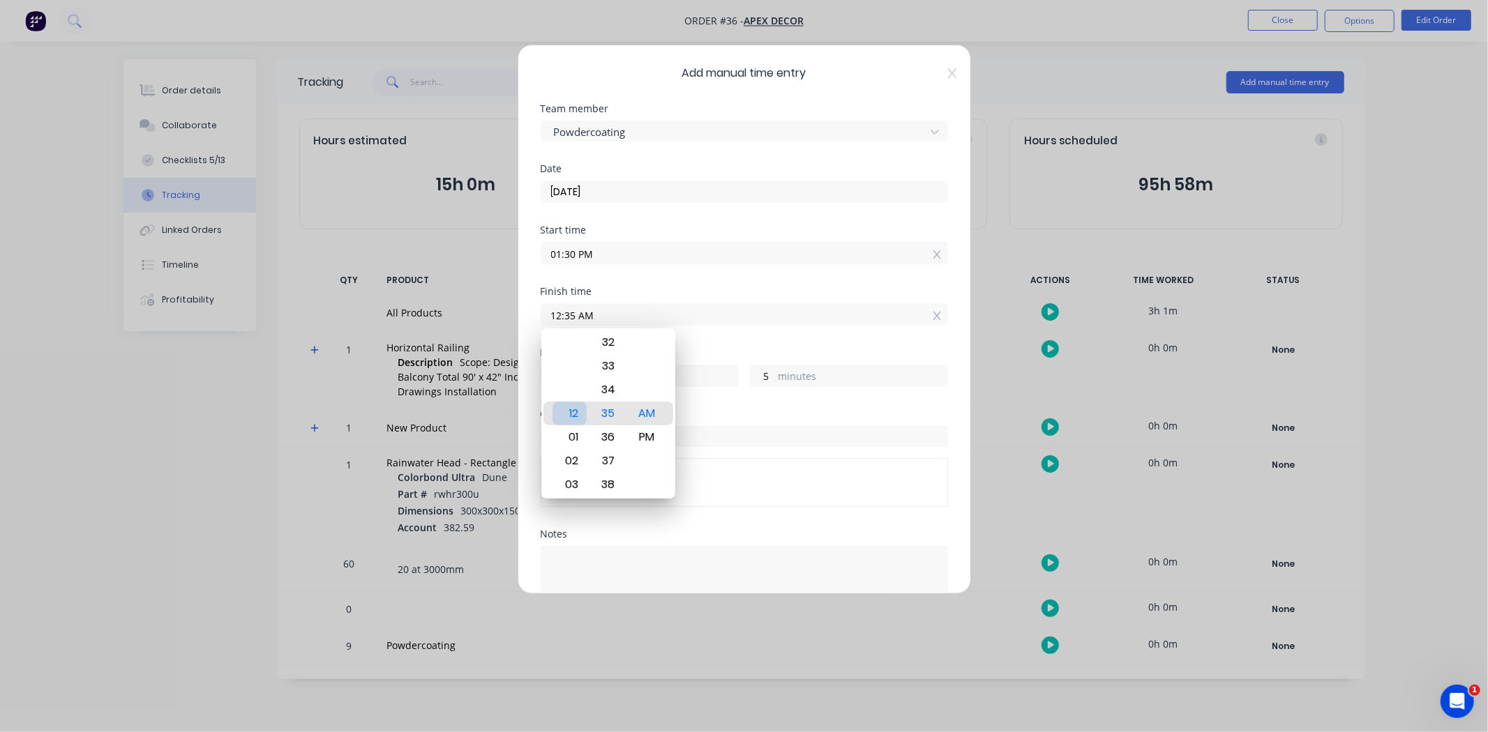
type input "01:35 AM"
type input "12"
click at [577, 459] on div "03" at bounding box center [569, 461] width 34 height 24
type input "03:35 AM"
type input "14"
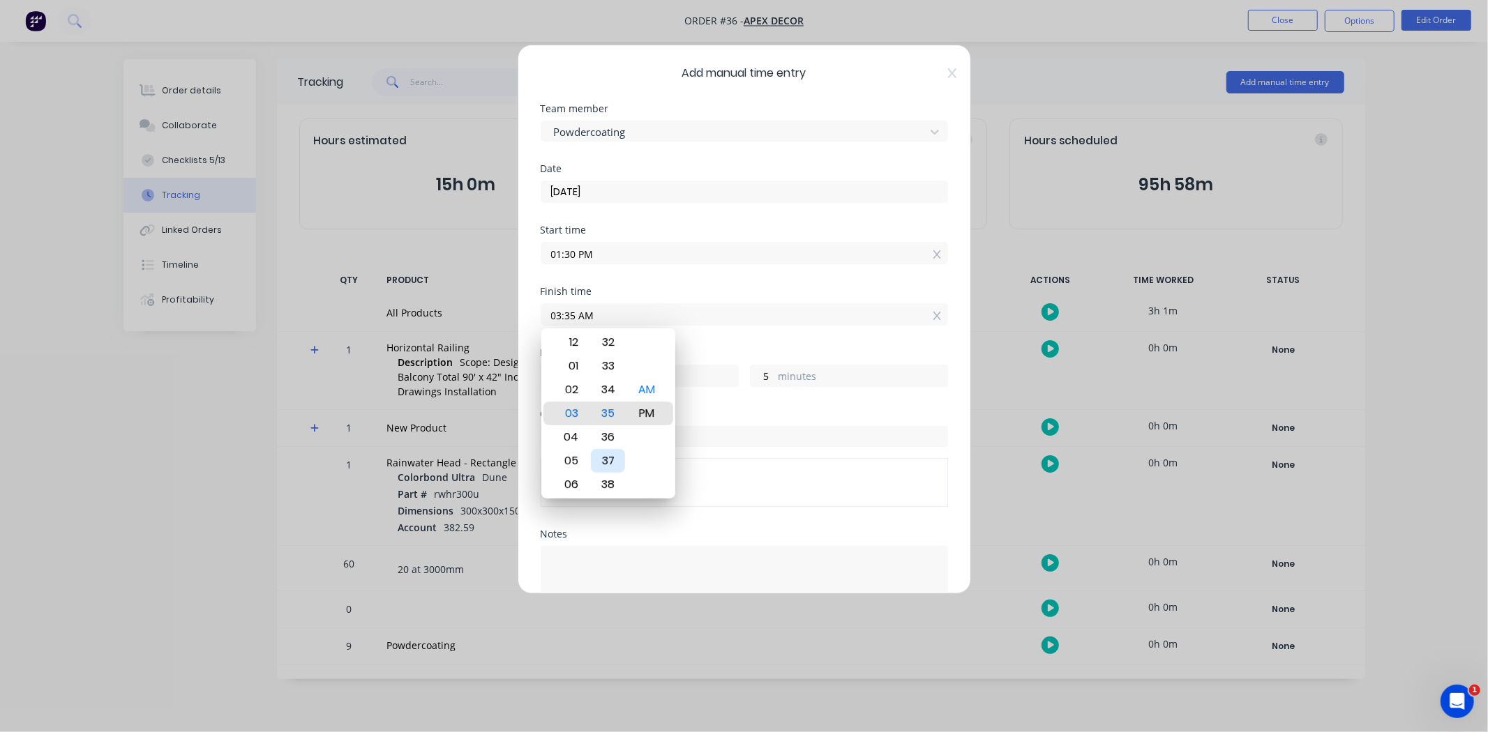
type input "03:35 PM"
type input "2"
type input "03:36 PM"
type input "6"
type input "03:40 PM"
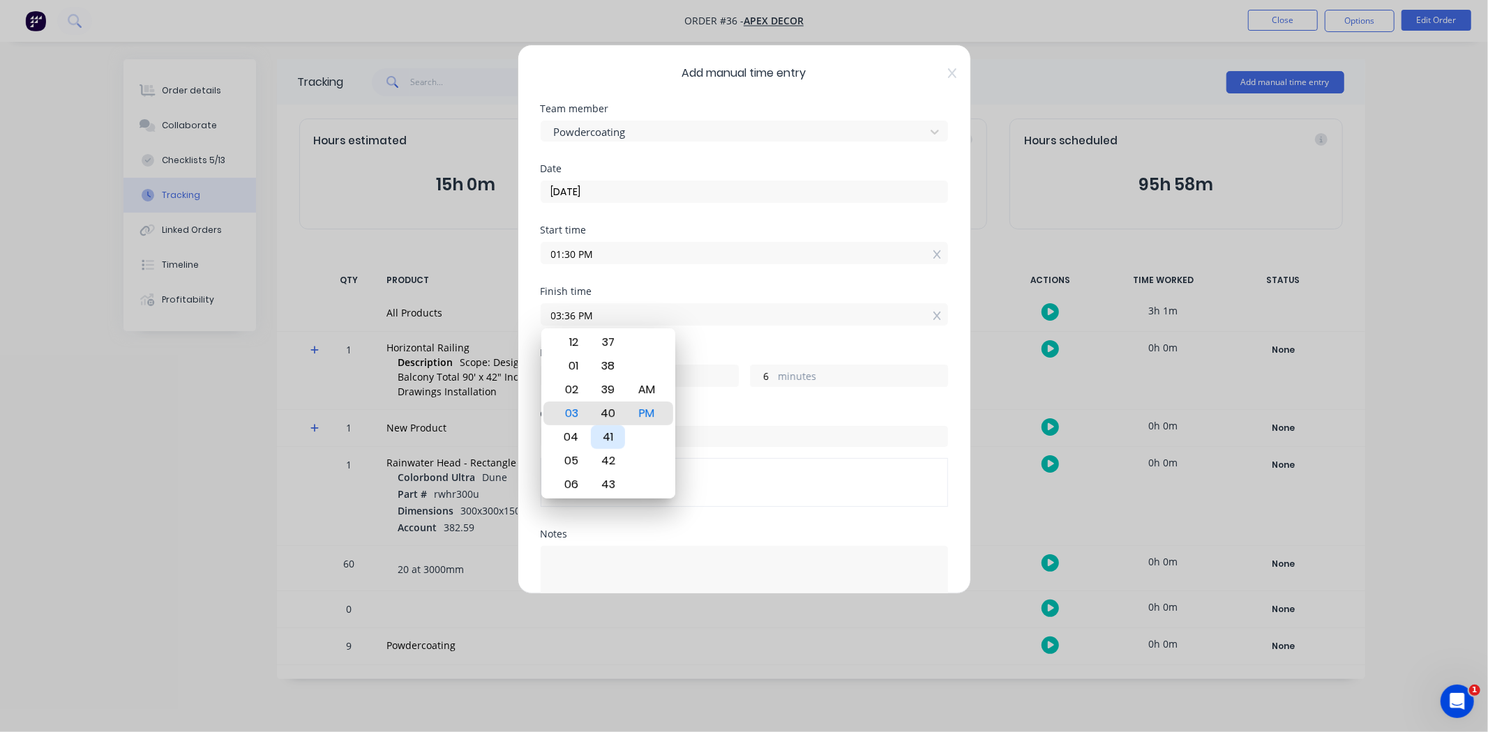
type input "10"
type input "03:43 PM"
type input "13"
click at [614, 462] on div "45" at bounding box center [608, 461] width 34 height 24
type input "03:45 PM"
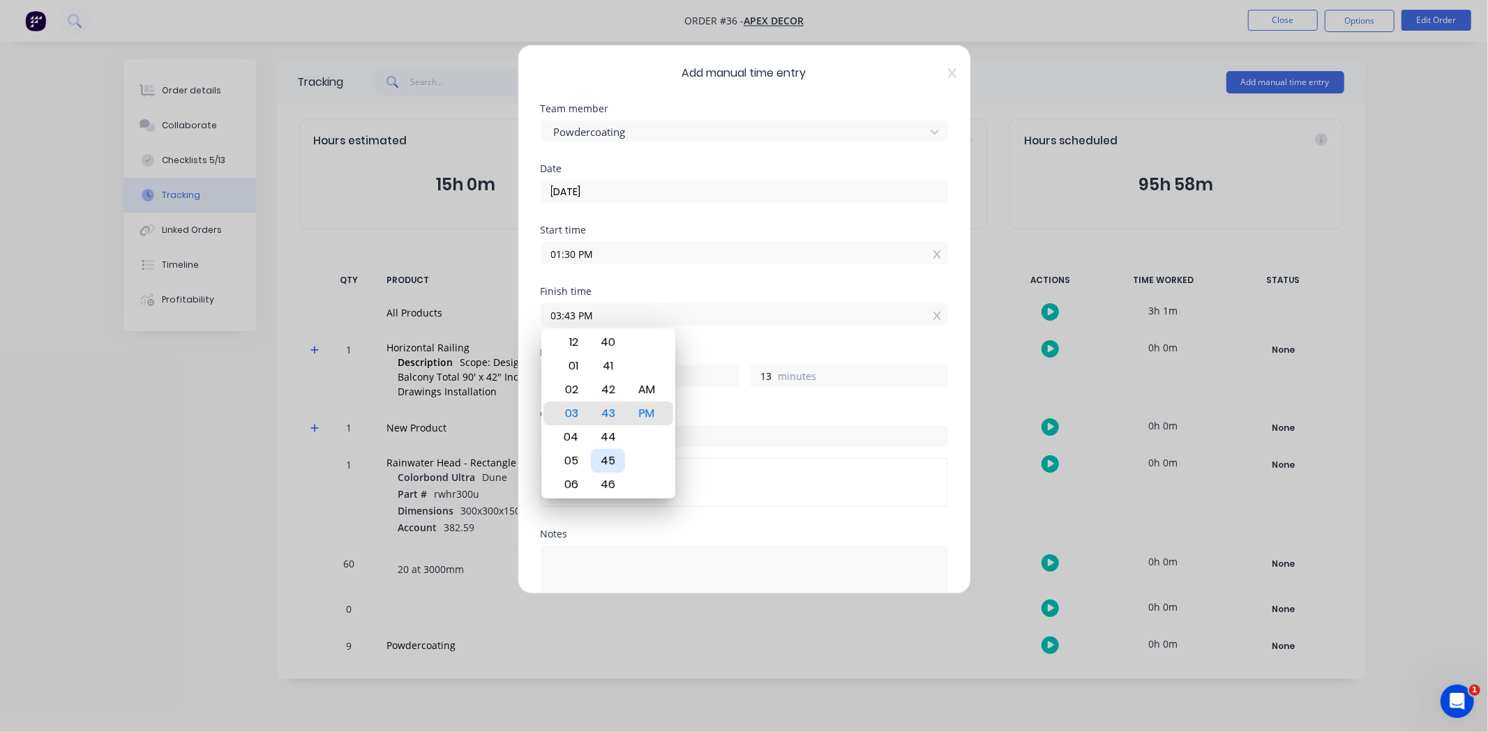
type input "15"
click at [727, 337] on div "Finish time 03:45 PM" at bounding box center [743, 317] width 407 height 61
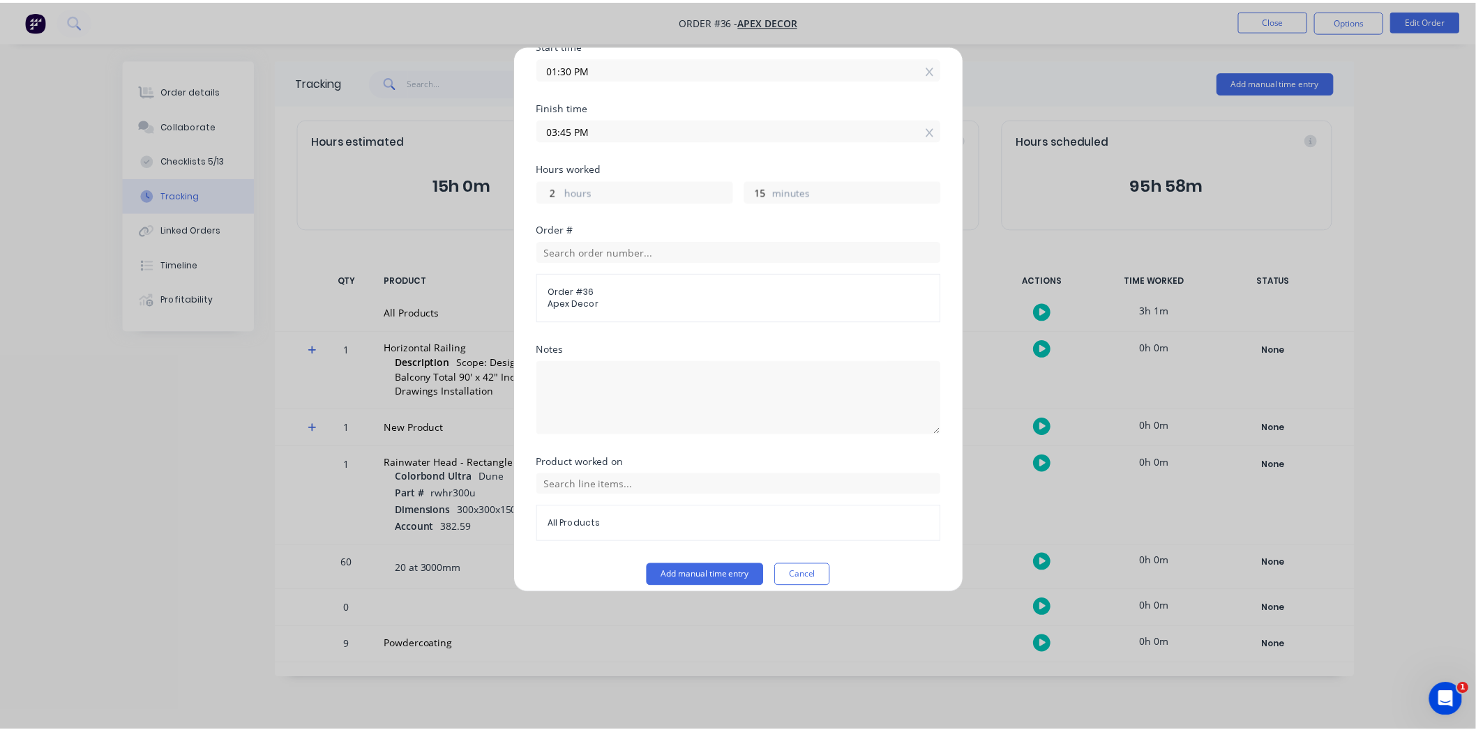
scroll to position [199, 0]
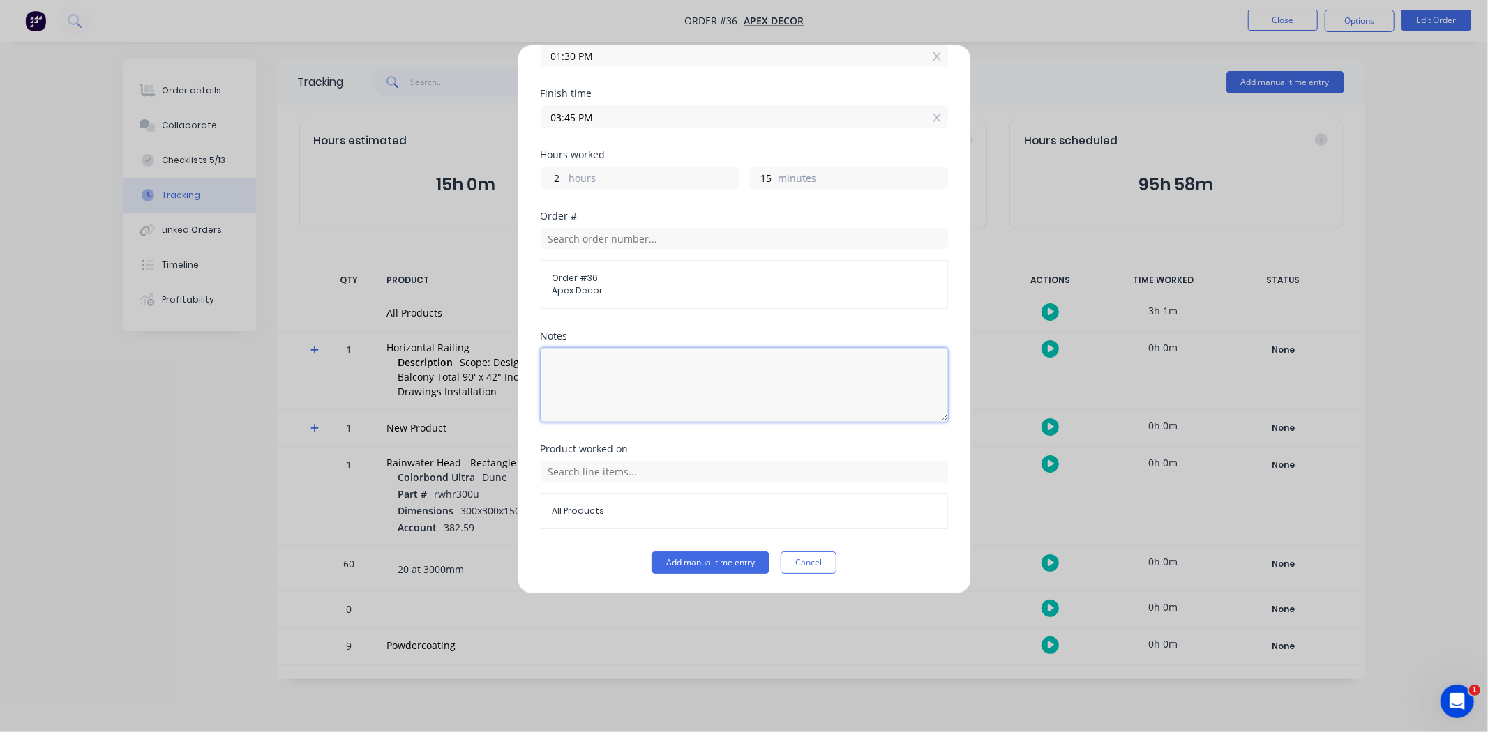
click at [591, 402] on textarea at bounding box center [743, 385] width 407 height 74
click at [688, 566] on button "Add manual time entry" at bounding box center [710, 563] width 118 height 22
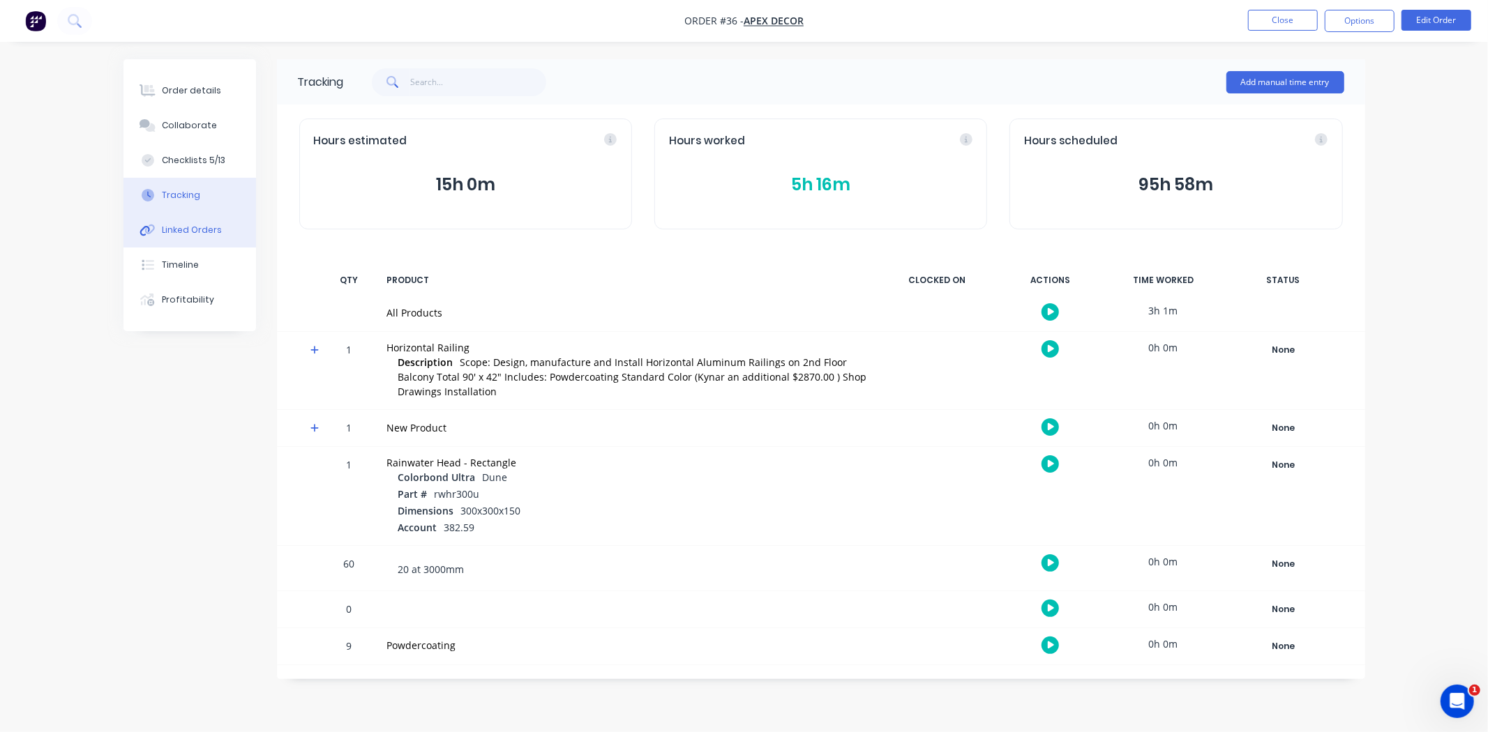
click at [183, 231] on div "Linked Orders" at bounding box center [192, 230] width 60 height 13
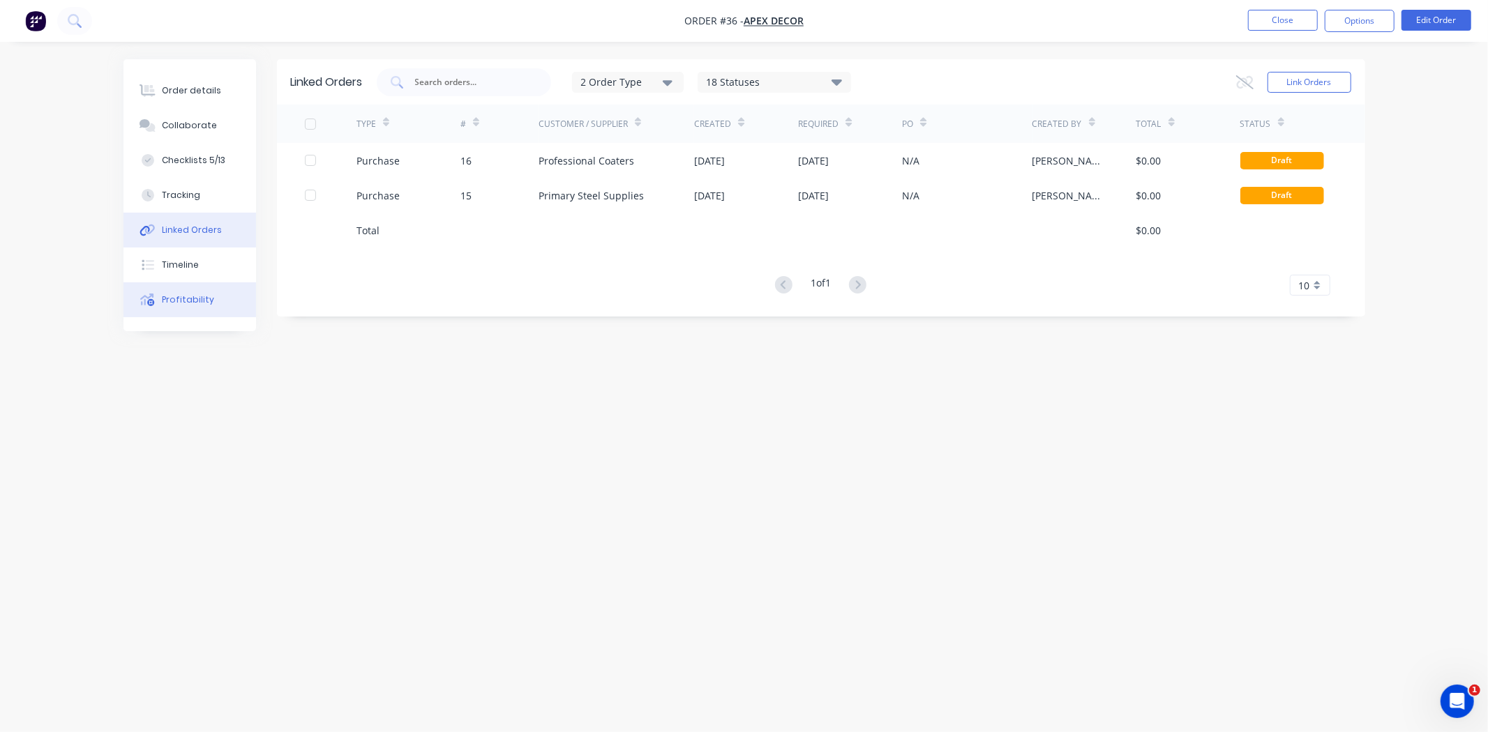
click at [205, 307] on button "Profitability" at bounding box center [189, 299] width 133 height 35
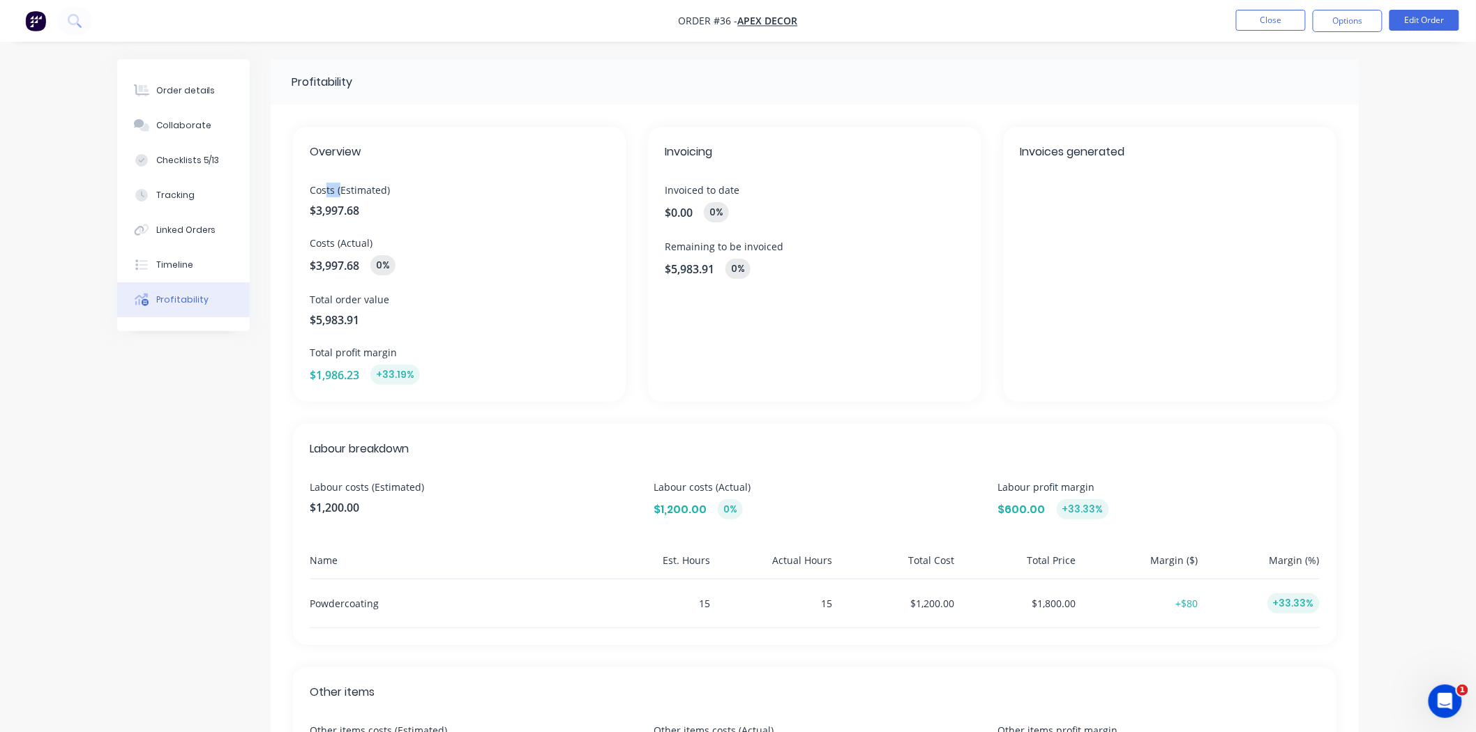
click at [347, 191] on span "Costs (Estimated)" at bounding box center [459, 190] width 299 height 15
drag, startPoint x: 338, startPoint y: 242, endPoint x: 375, endPoint y: 240, distance: 37.7
click at [375, 240] on span "Costs (Actual)" at bounding box center [459, 243] width 299 height 15
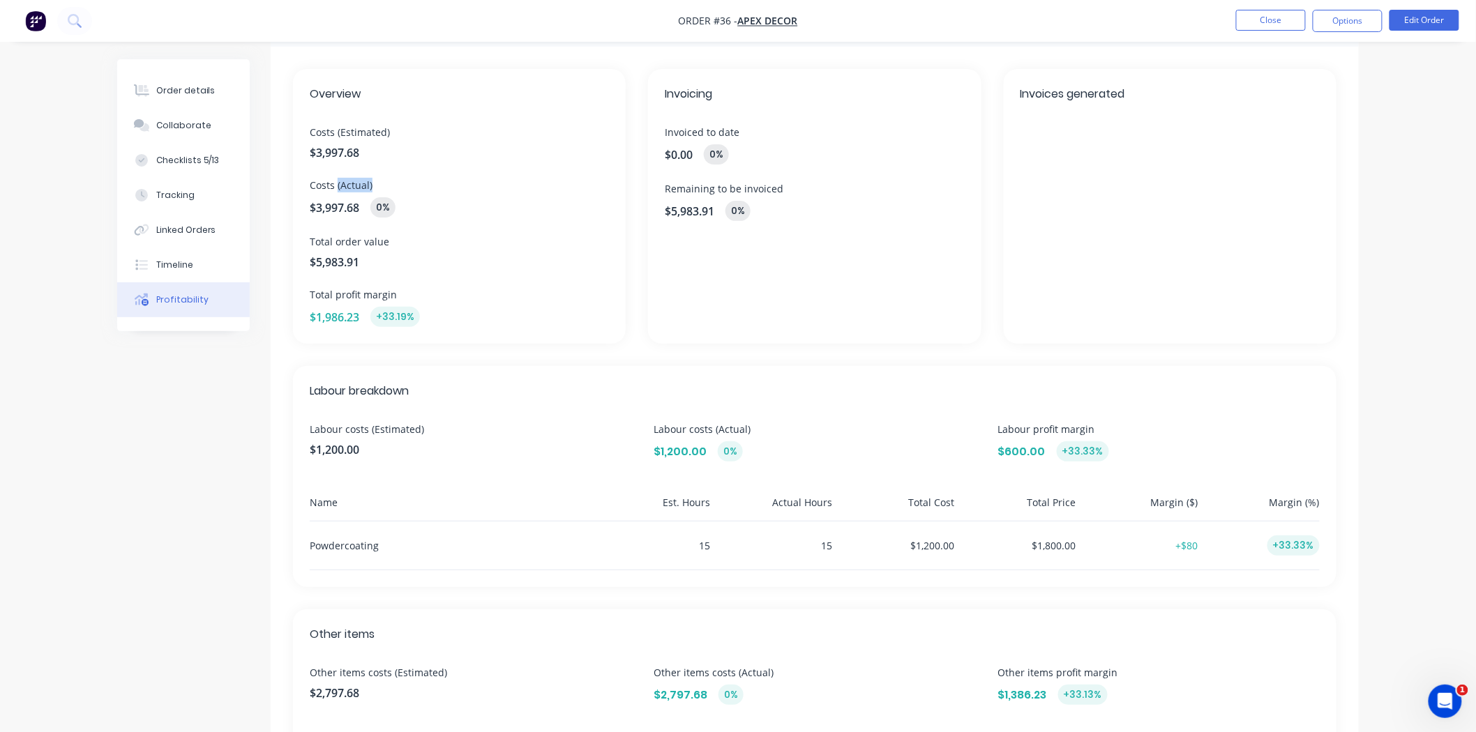
scroll to position [155, 0]
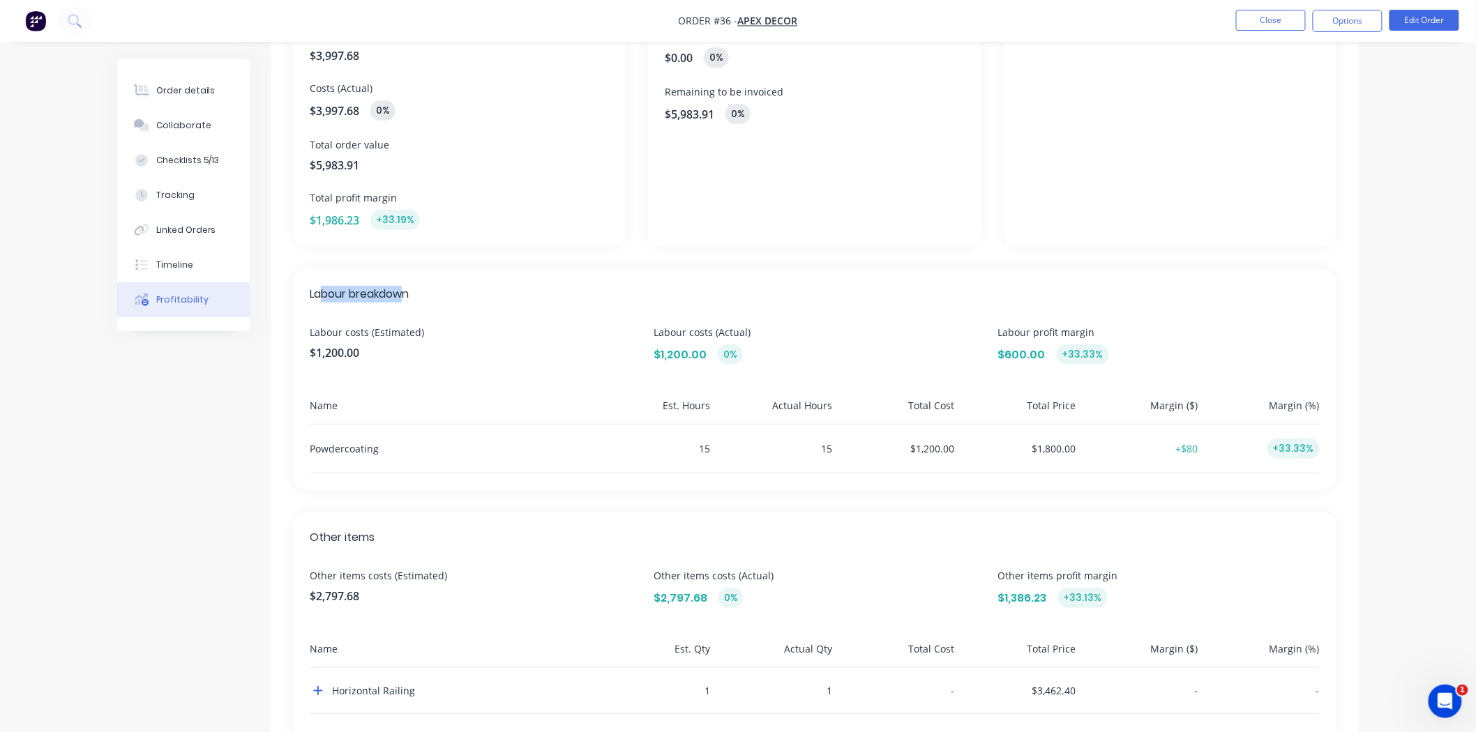
drag, startPoint x: 379, startPoint y: 290, endPoint x: 407, endPoint y: 298, distance: 29.1
click at [407, 298] on span "Labour breakdown" at bounding box center [815, 294] width 1010 height 17
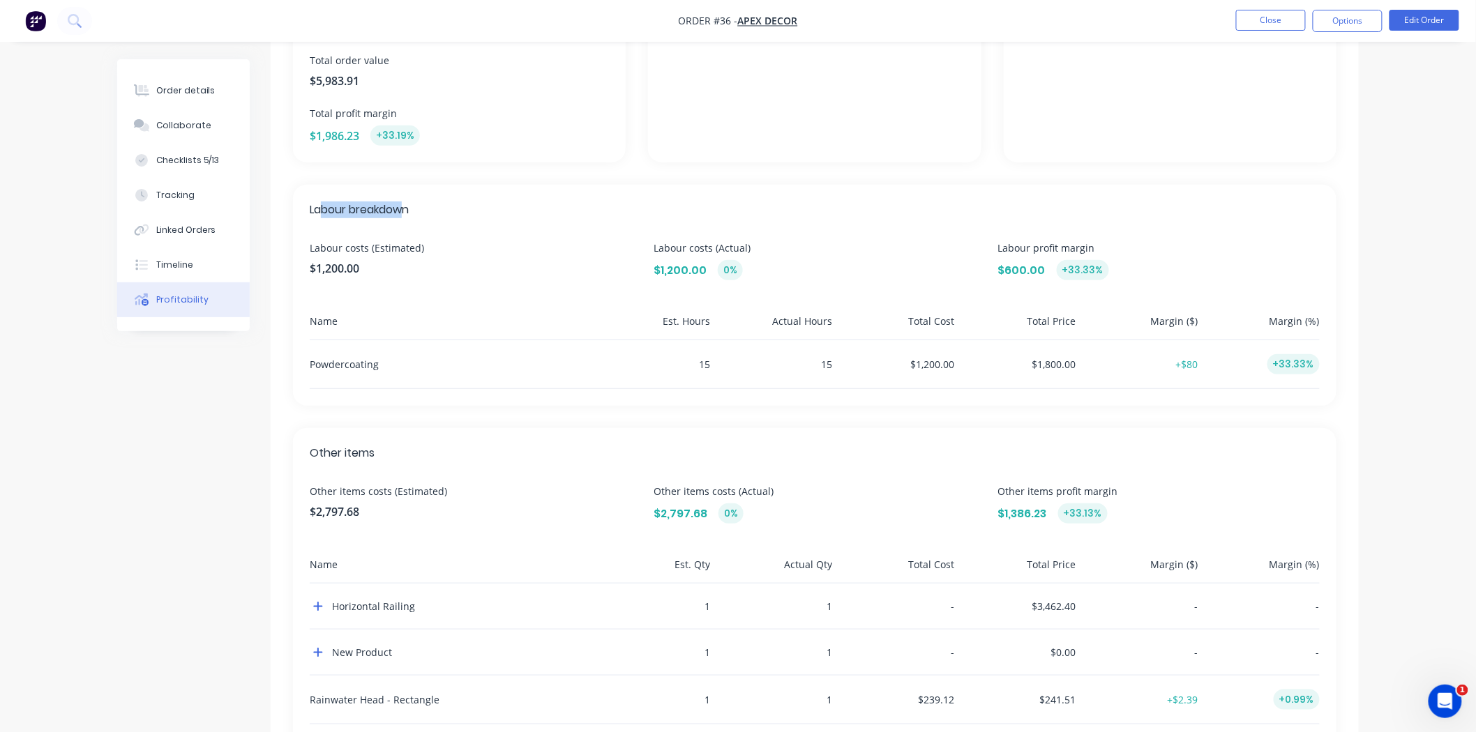
scroll to position [385, 0]
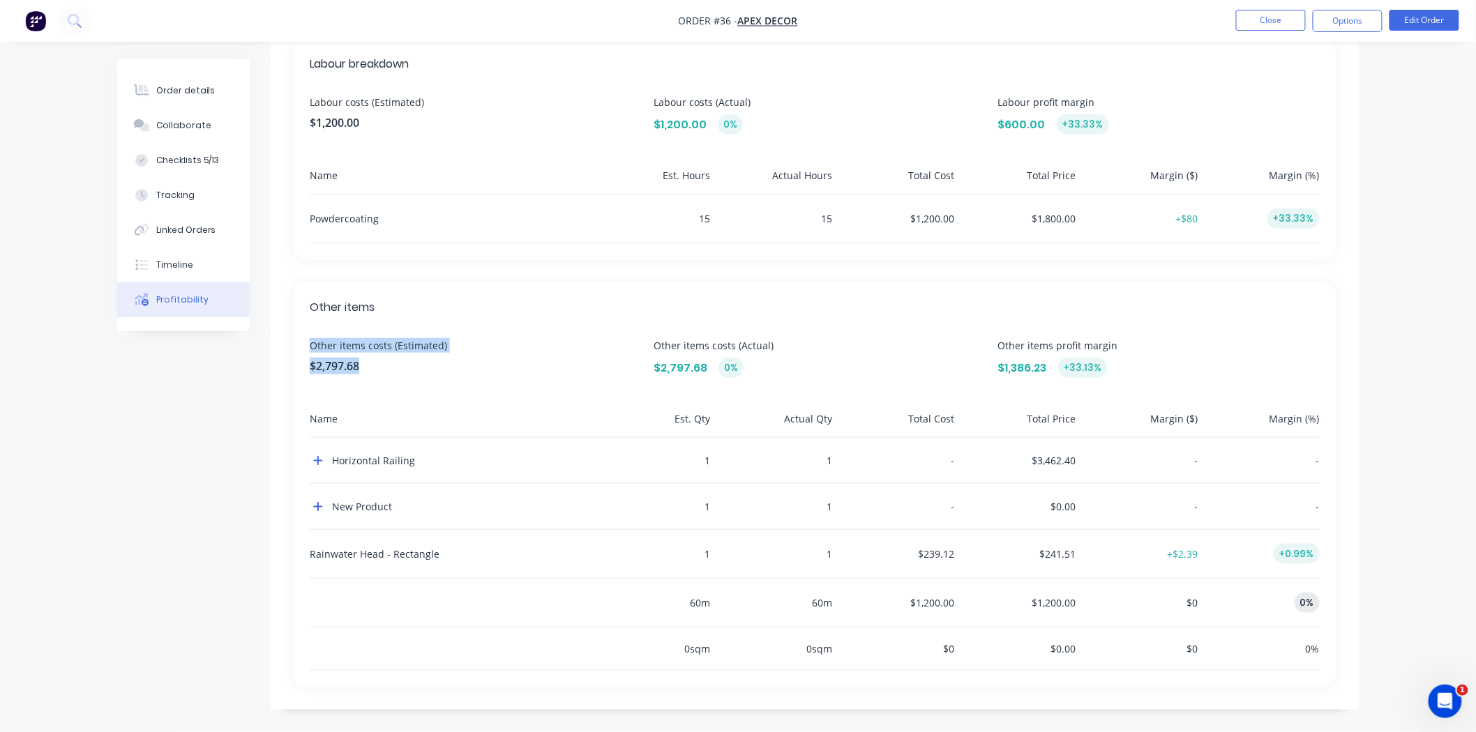
drag, startPoint x: 308, startPoint y: 340, endPoint x: 443, endPoint y: 375, distance: 139.0
click at [442, 375] on div "Other items Other items costs (Estimated) $2,797.68 Other items costs (Actual) …" at bounding box center [814, 484] width 1043 height 405
click at [324, 460] on button "button" at bounding box center [318, 461] width 17 height 17
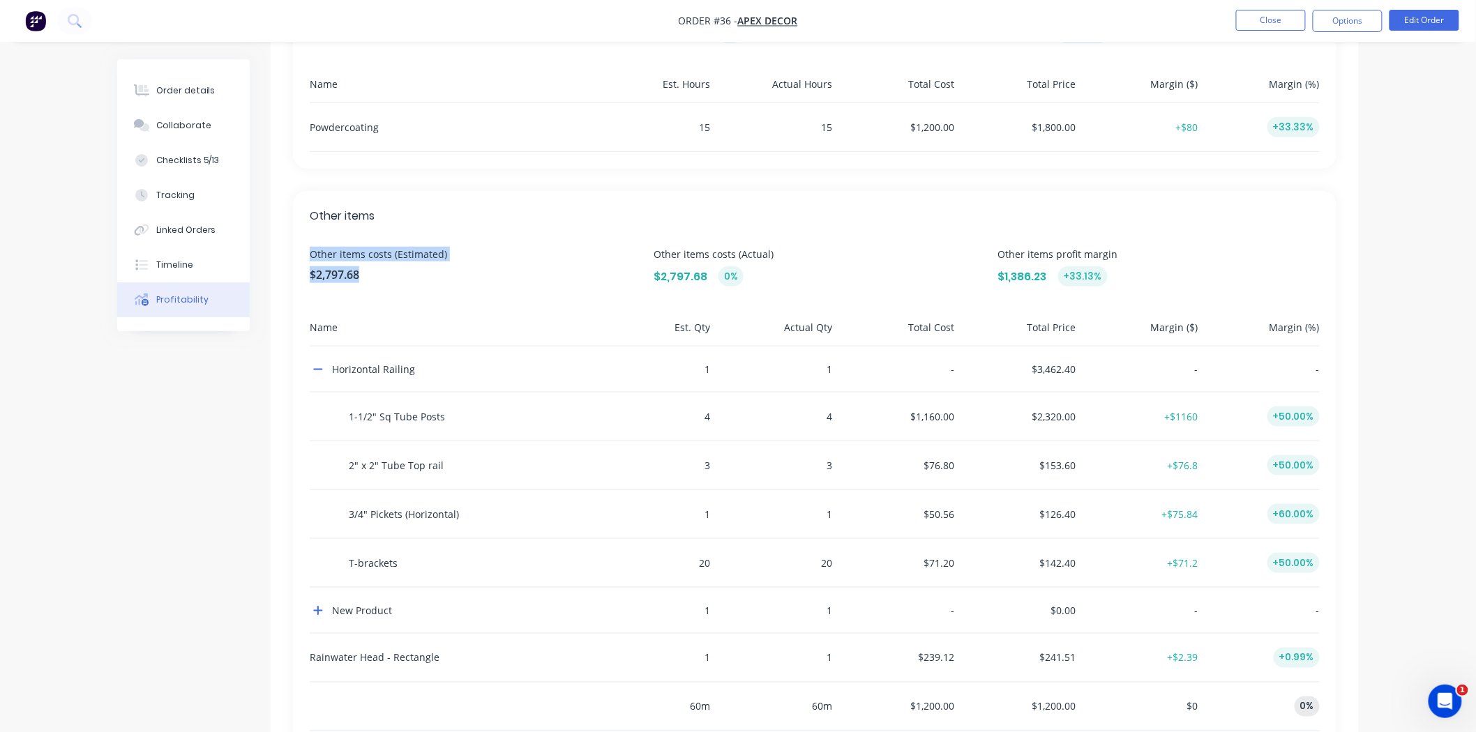
scroll to position [581, 0]
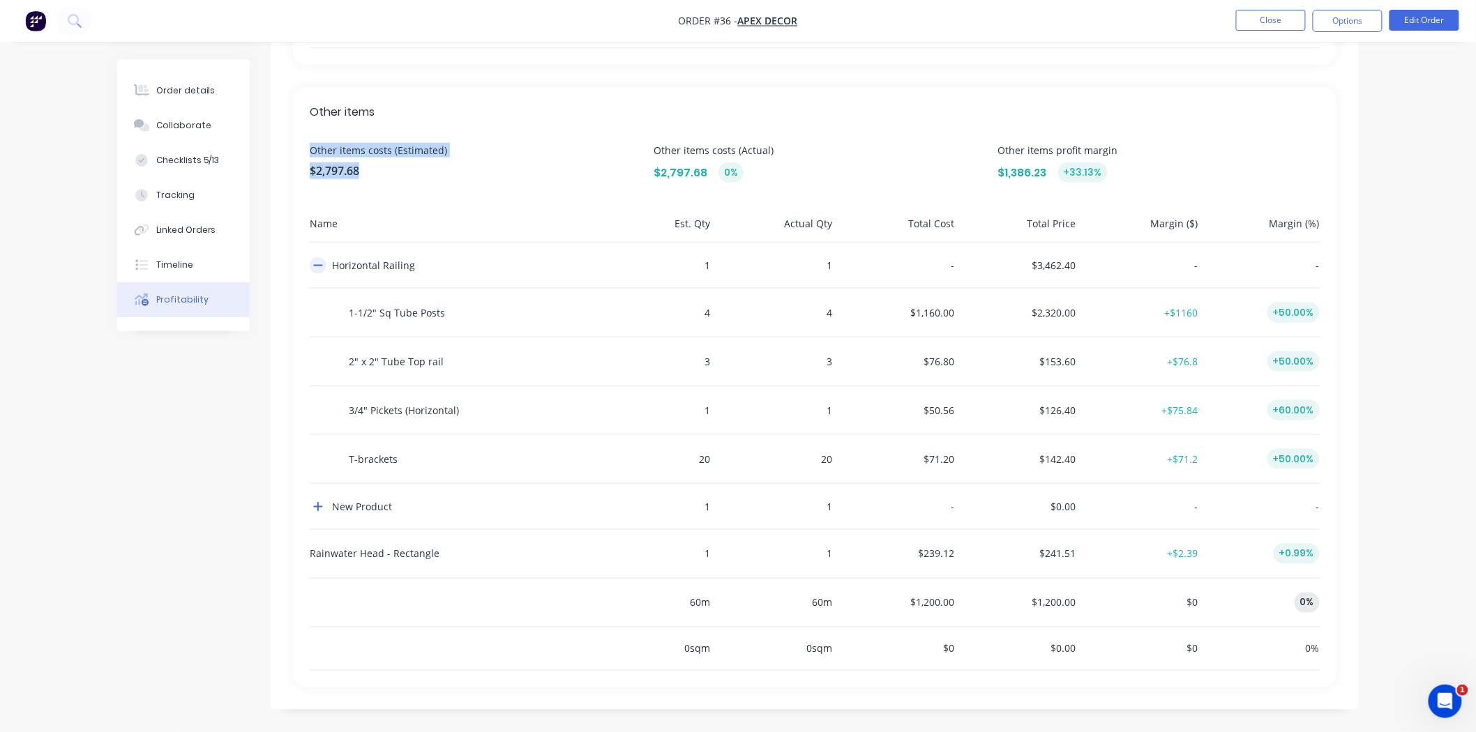
click at [317, 268] on icon "button" at bounding box center [318, 265] width 10 height 11
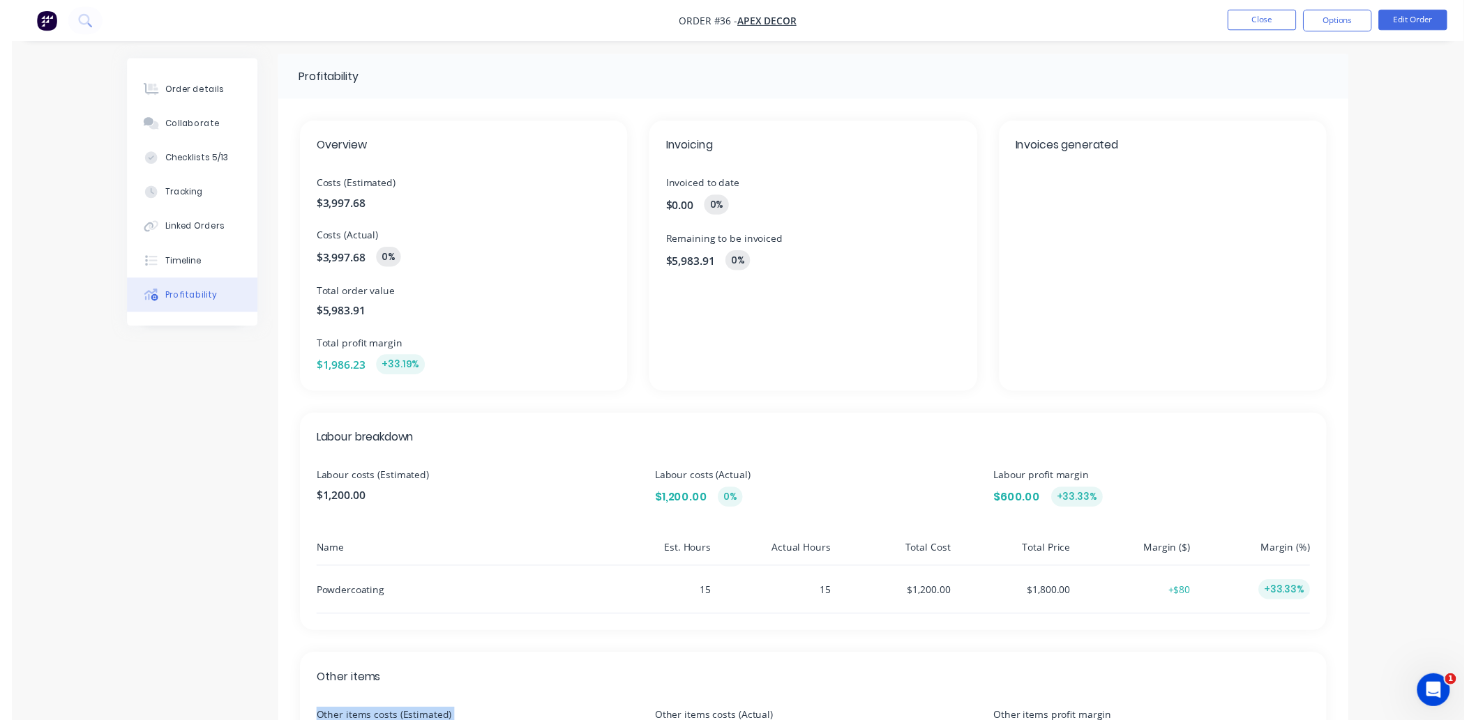
scroll to position [0, 0]
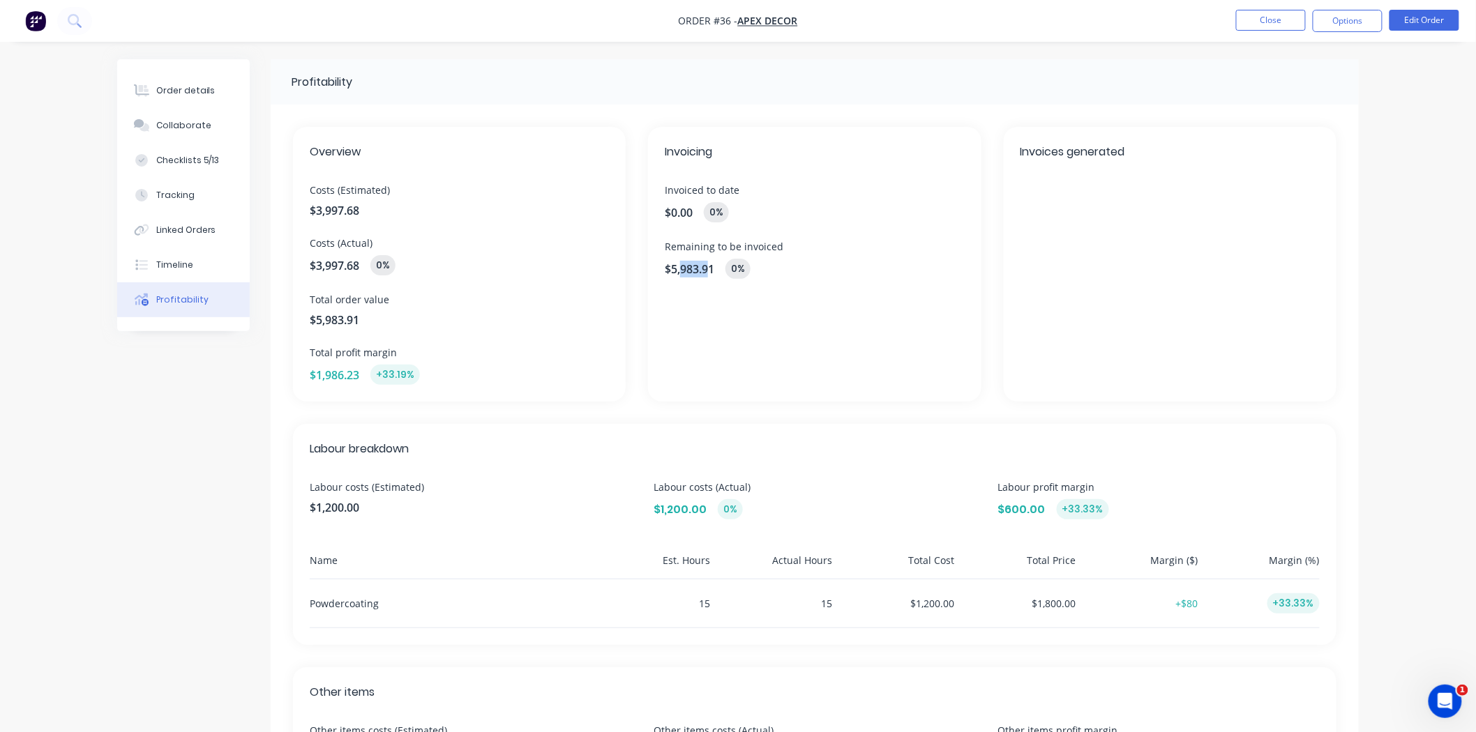
click at [678, 270] on span "$5,983.91" at bounding box center [690, 269] width 50 height 17
click at [814, 365] on div "Invoicing Invoiced to date $0.00 0 % Remaining to be invoiced $5,983.91 0 %" at bounding box center [814, 264] width 333 height 275
click at [1262, 31] on li "Close" at bounding box center [1271, 21] width 70 height 22
click at [1262, 24] on button "Close" at bounding box center [1271, 20] width 70 height 21
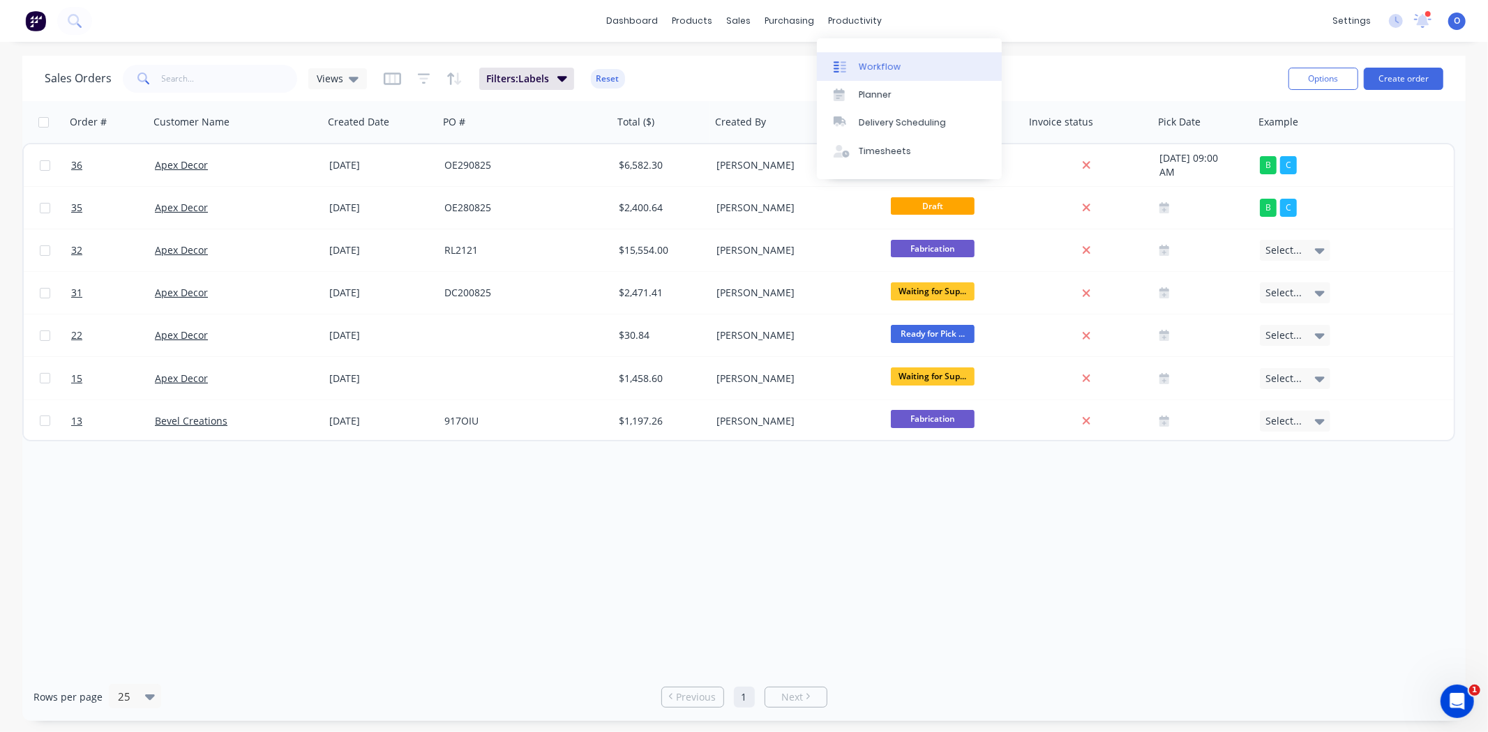
click at [879, 66] on div "Workflow" at bounding box center [879, 67] width 42 height 13
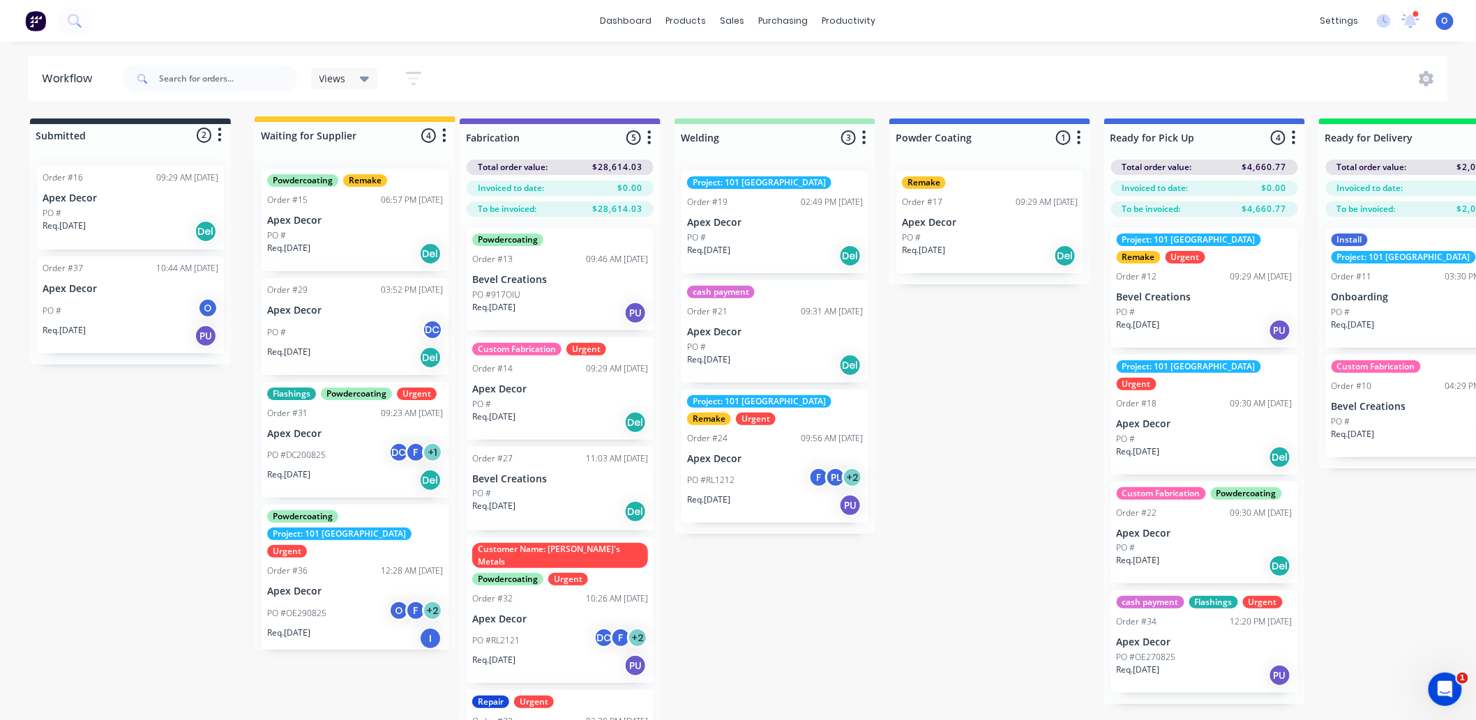
click at [360, 135] on div "Submitted 2 Status colour #273444 hex #273444 Save Cancel Summaries Total order…" at bounding box center [950, 444] width 1921 height 651
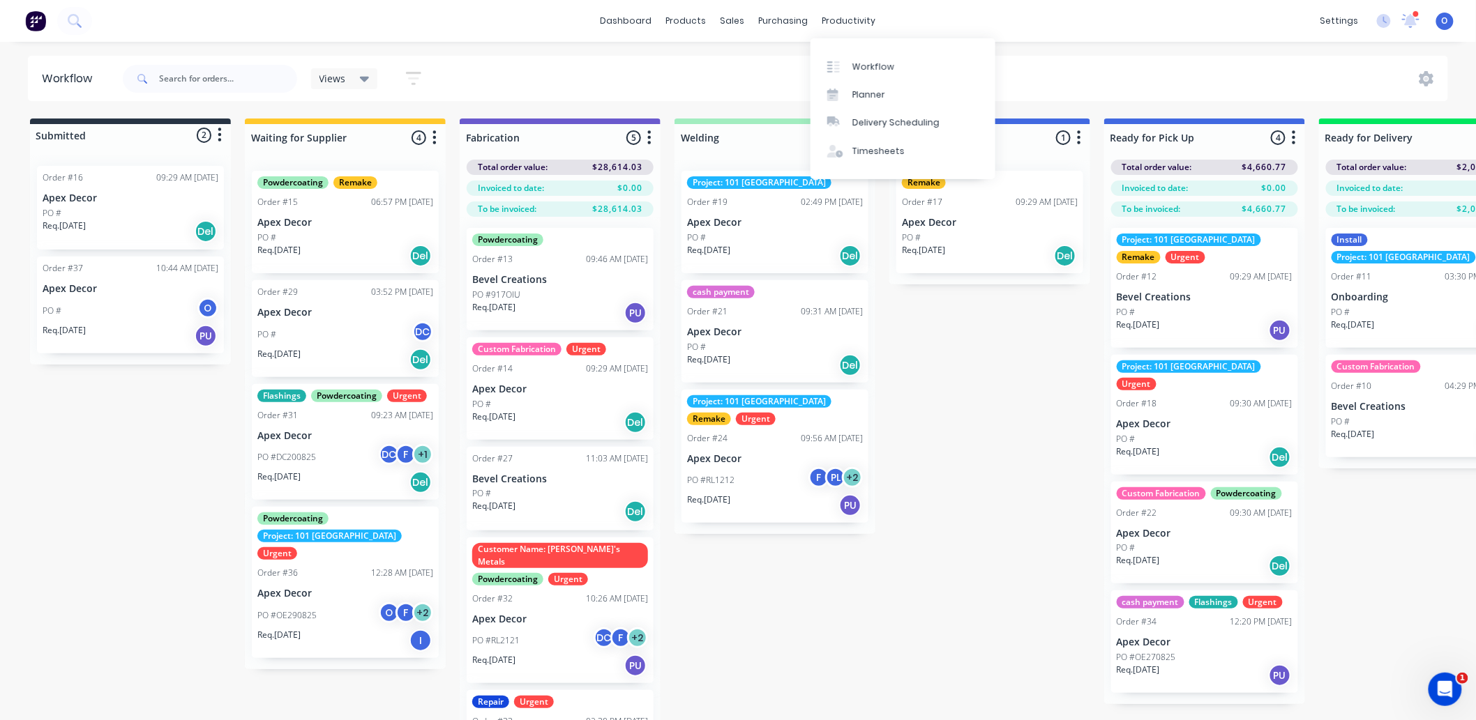
click at [347, 80] on div "Views" at bounding box center [344, 79] width 50 height 13
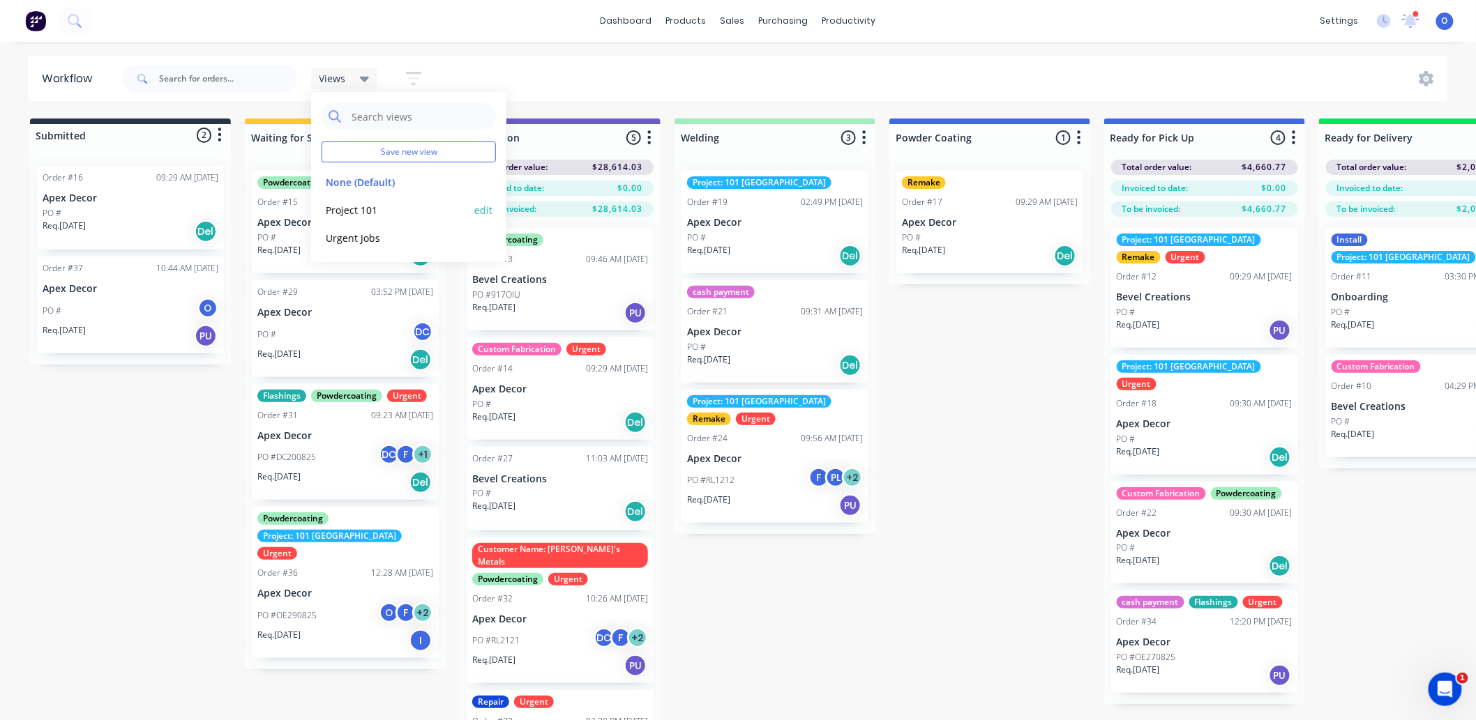
click at [344, 216] on button "Project 101" at bounding box center [395, 210] width 149 height 16
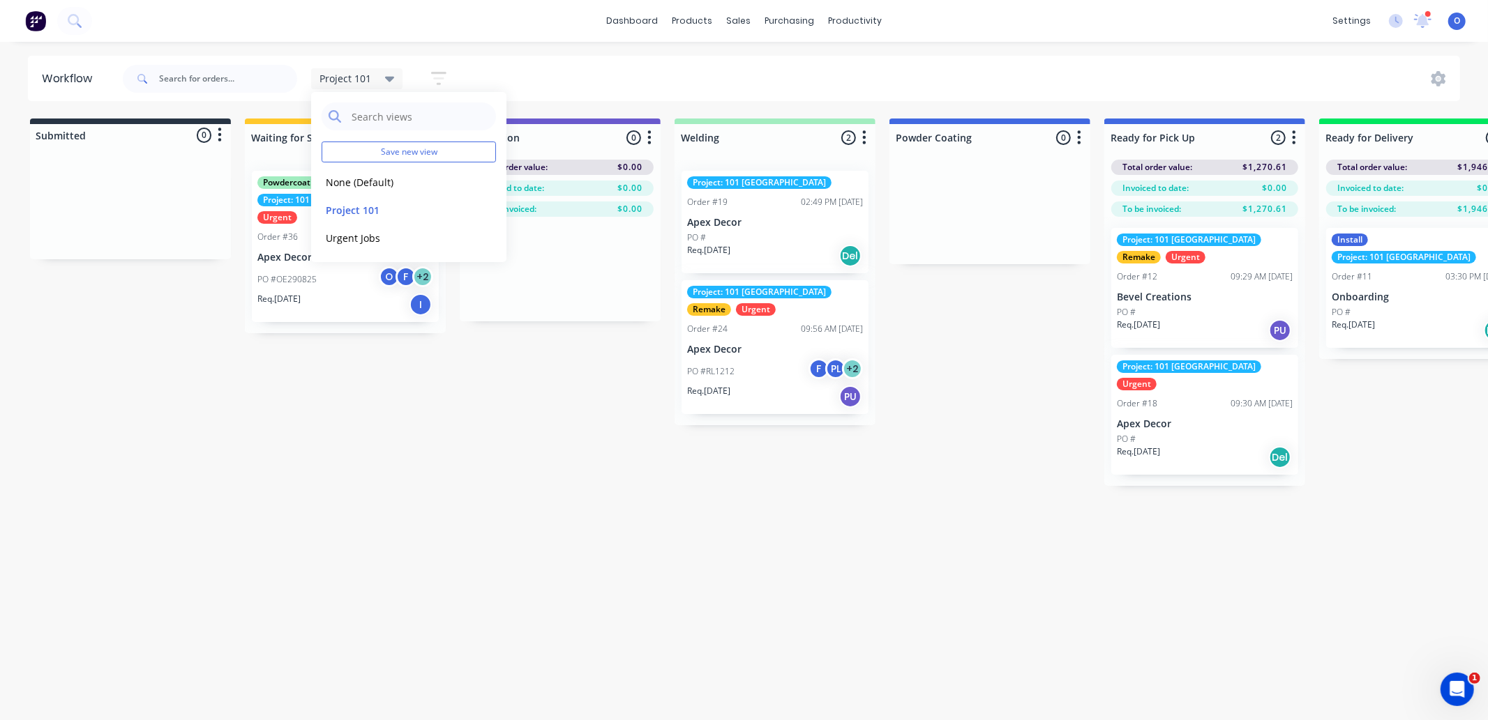
click at [420, 468] on div "Submitted 0 Status colour #273444 hex #273444 Save Cancel Summaries Total order…" at bounding box center [950, 303] width 1921 height 368
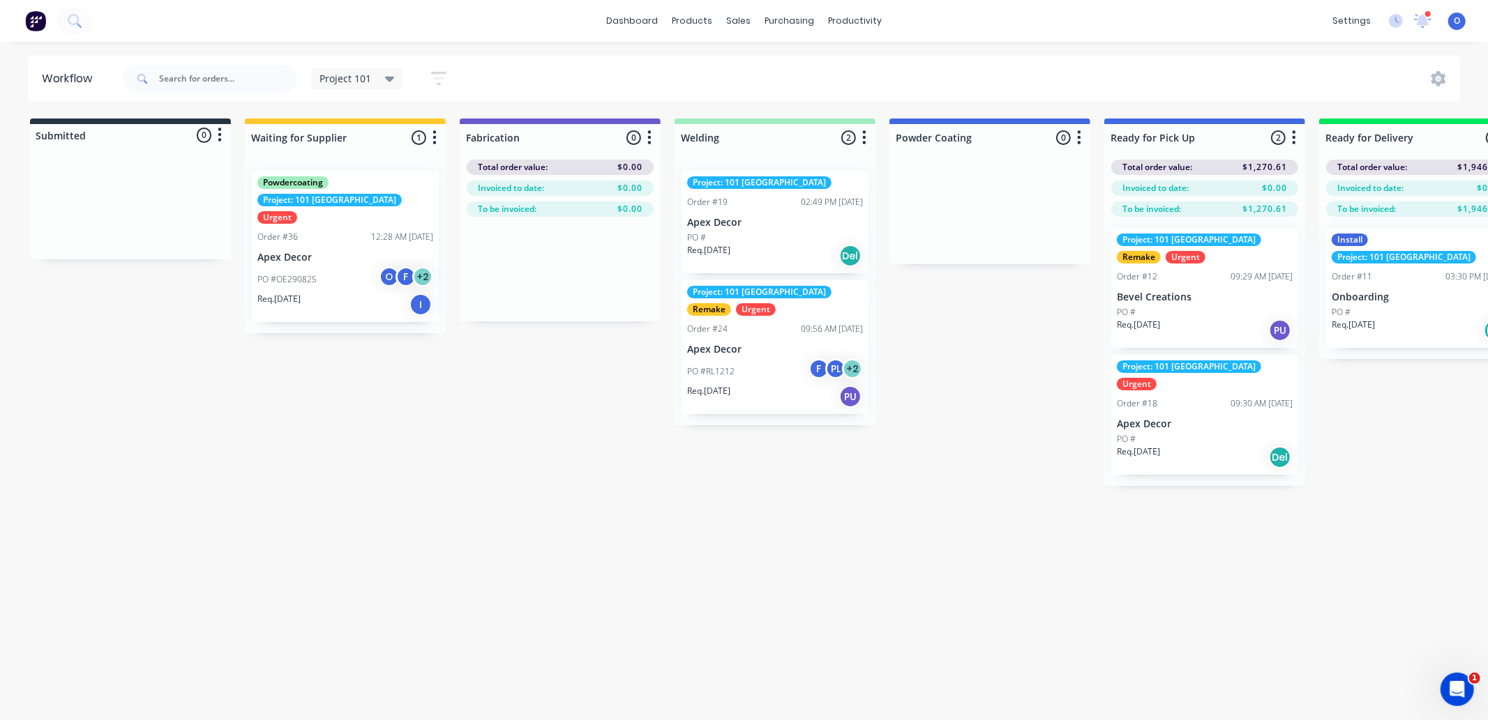
click at [330, 81] on span "Project 101" at bounding box center [345, 78] width 52 height 15
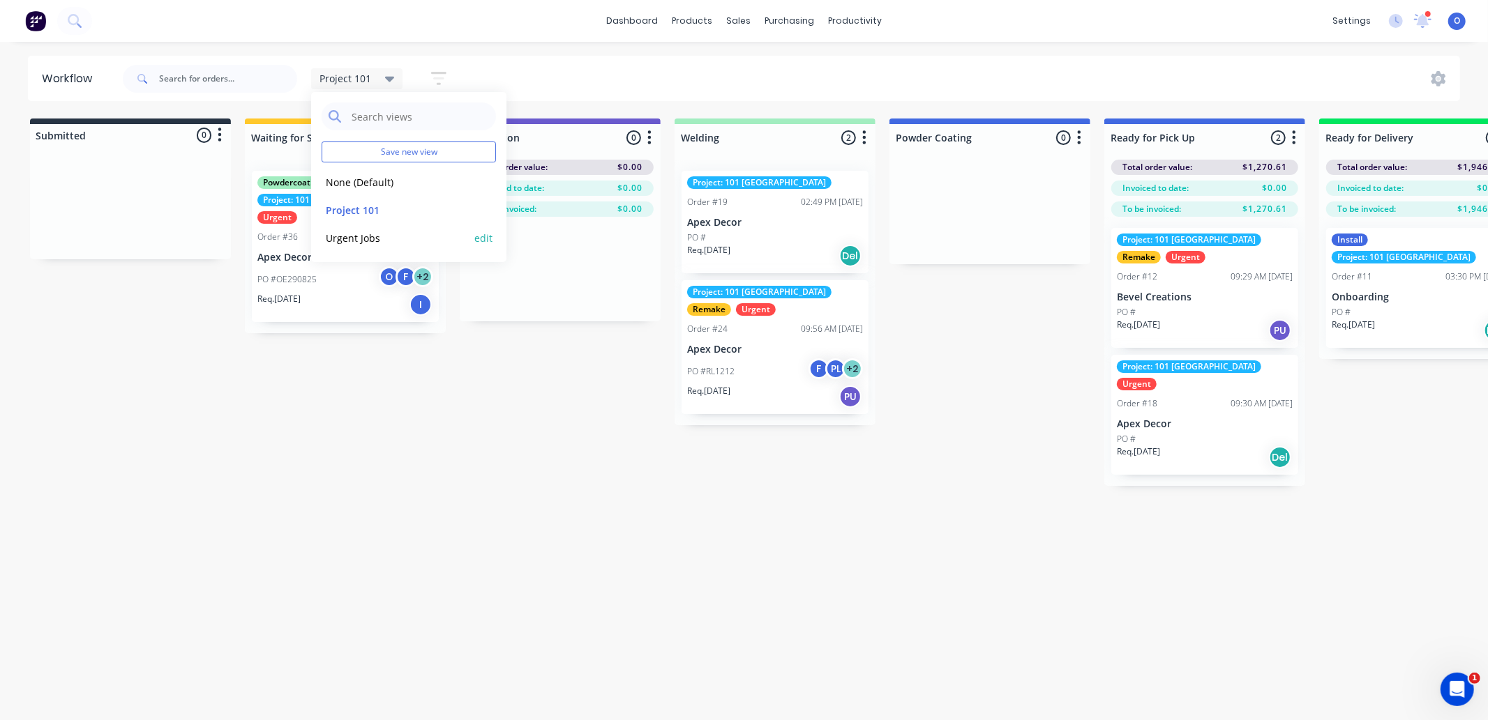
click at [352, 238] on button "Urgent Jobs" at bounding box center [395, 238] width 149 height 16
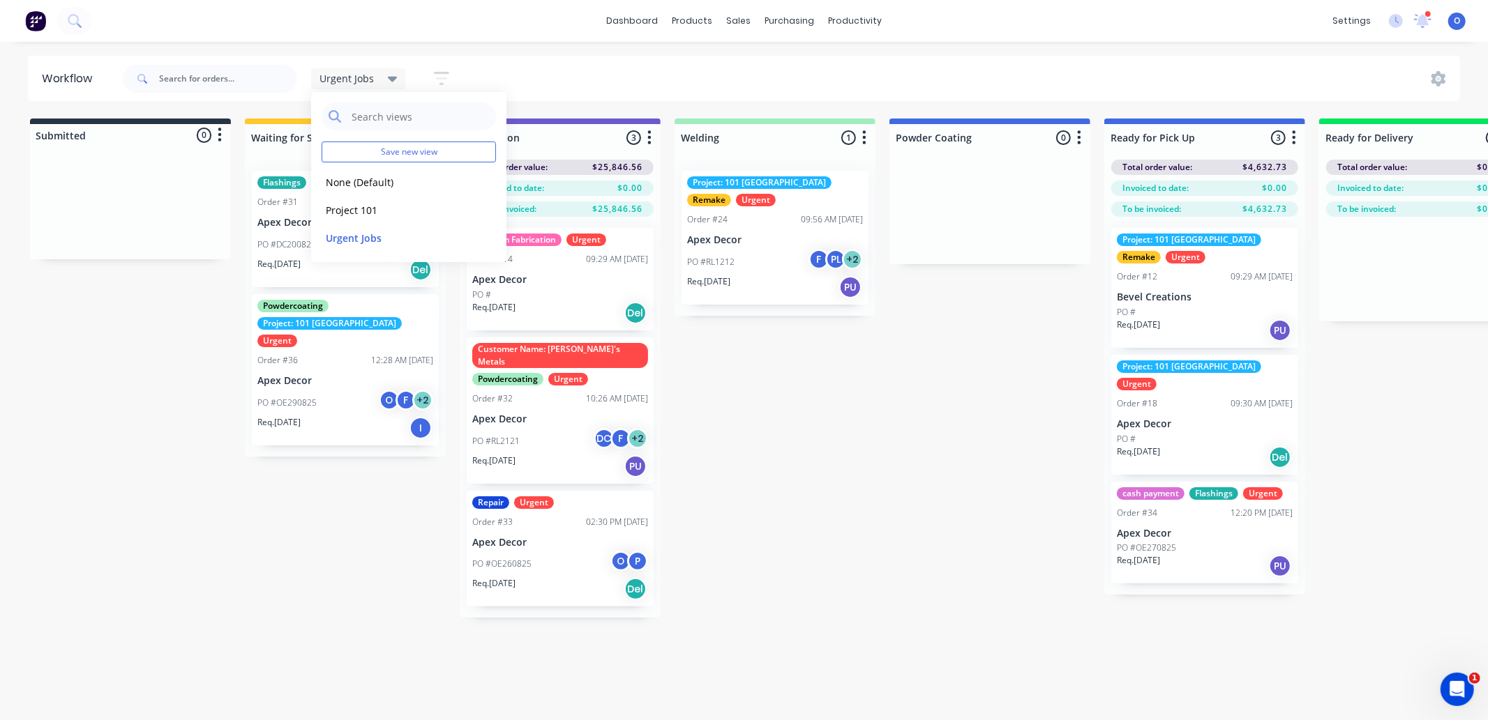
click at [844, 393] on div "Submitted 0 Status colour #273444 hex #273444 Save Cancel Summaries Total order…" at bounding box center [950, 368] width 1921 height 499
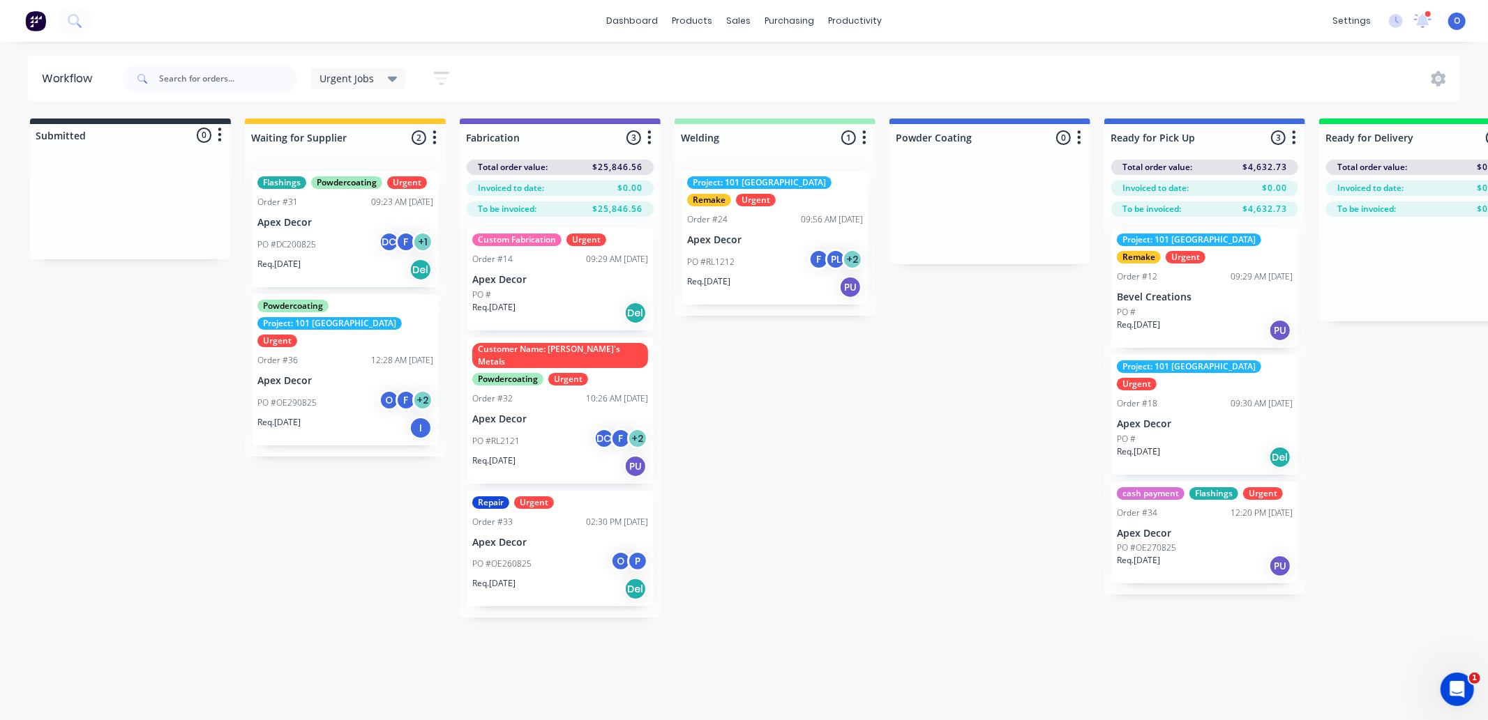
click at [349, 73] on span "Urgent Jobs" at bounding box center [346, 78] width 54 height 15
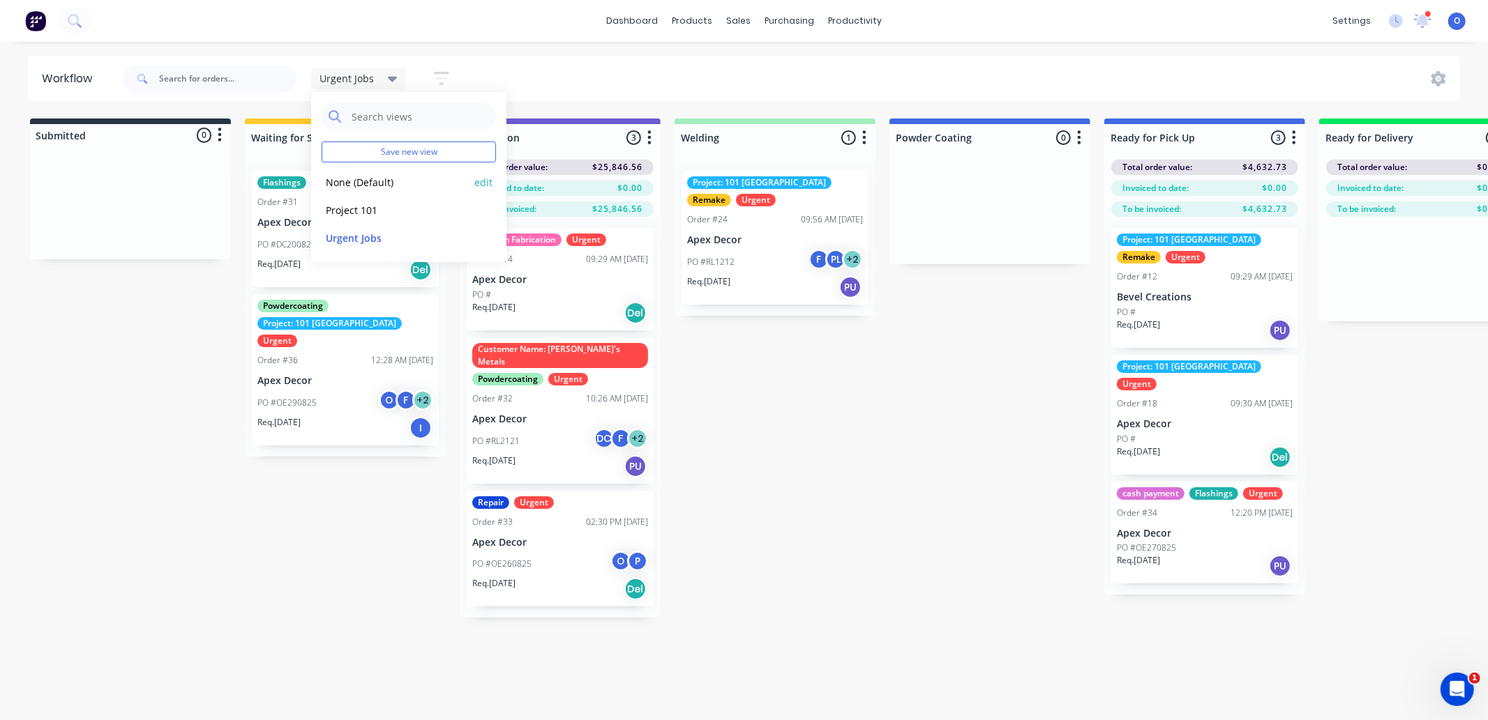
click at [385, 180] on button "None (Default)" at bounding box center [395, 182] width 149 height 16
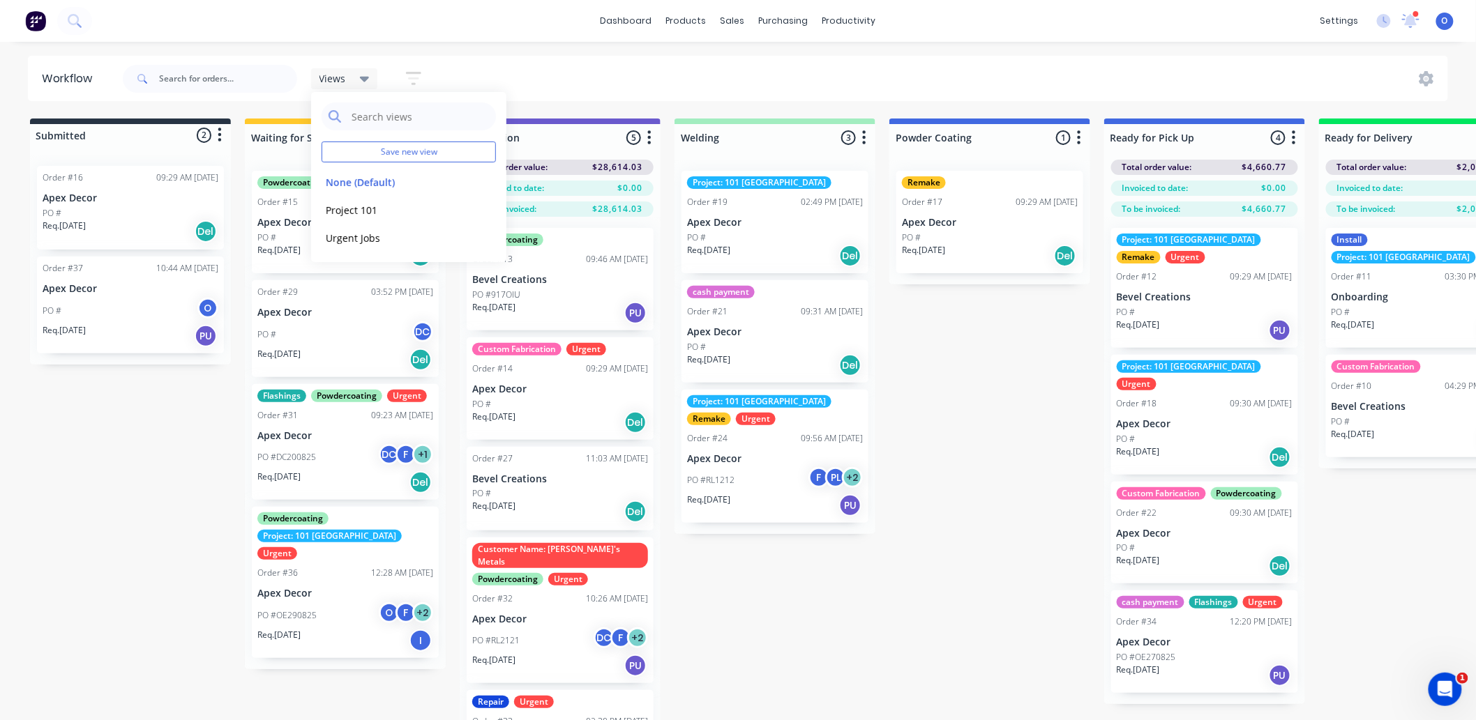
drag, startPoint x: 61, startPoint y: 506, endPoint x: 61, endPoint y: 494, distance: 12.6
click at [59, 506] on div "Submitted 2 Status colour #273444 hex #273444 Save Cancel Summaries Total order…" at bounding box center [950, 444] width 1921 height 651
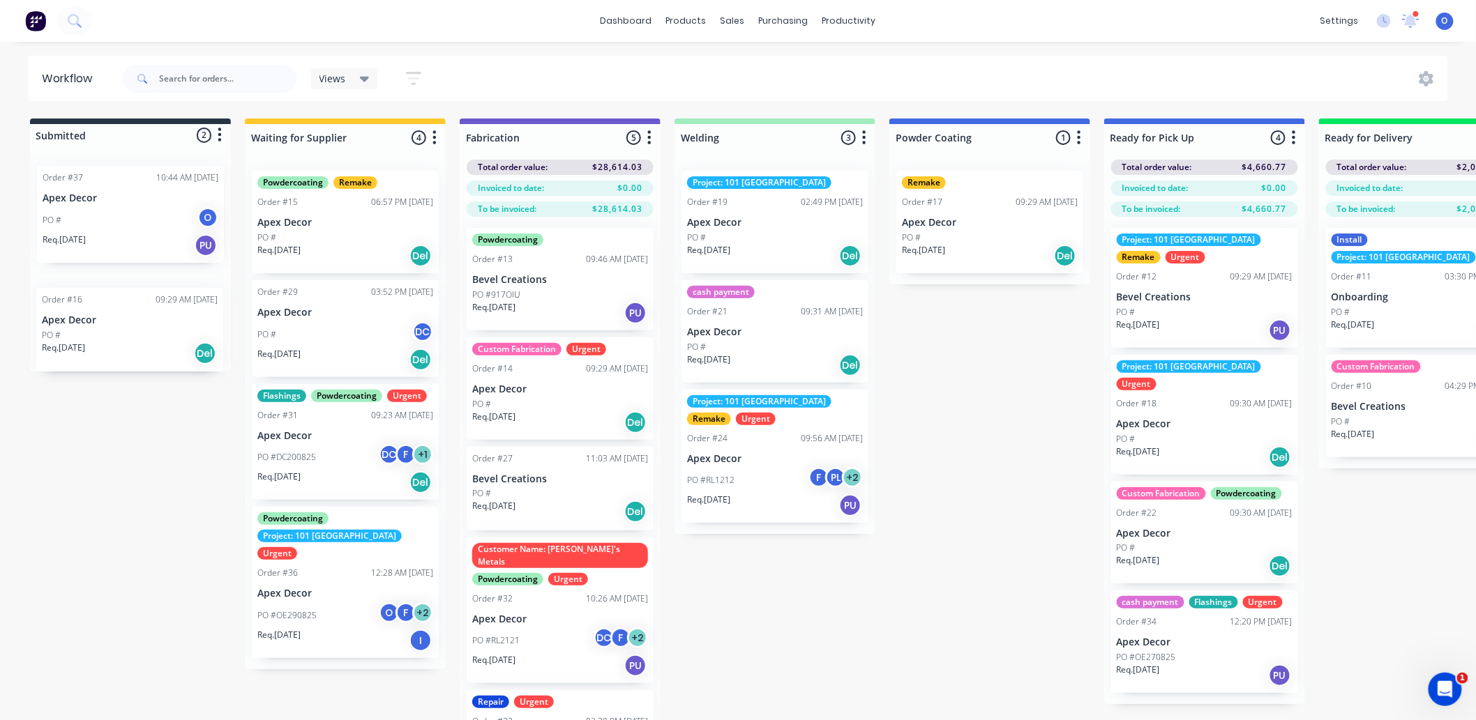
drag, startPoint x: 117, startPoint y: 215, endPoint x: 120, endPoint y: 333, distance: 118.6
click at [120, 333] on div "Order #16 09:29 AM [DATE] Apex Decor PO # Req. [DATE] Del Order #37 10:44 AM [D…" at bounding box center [130, 263] width 201 height 217
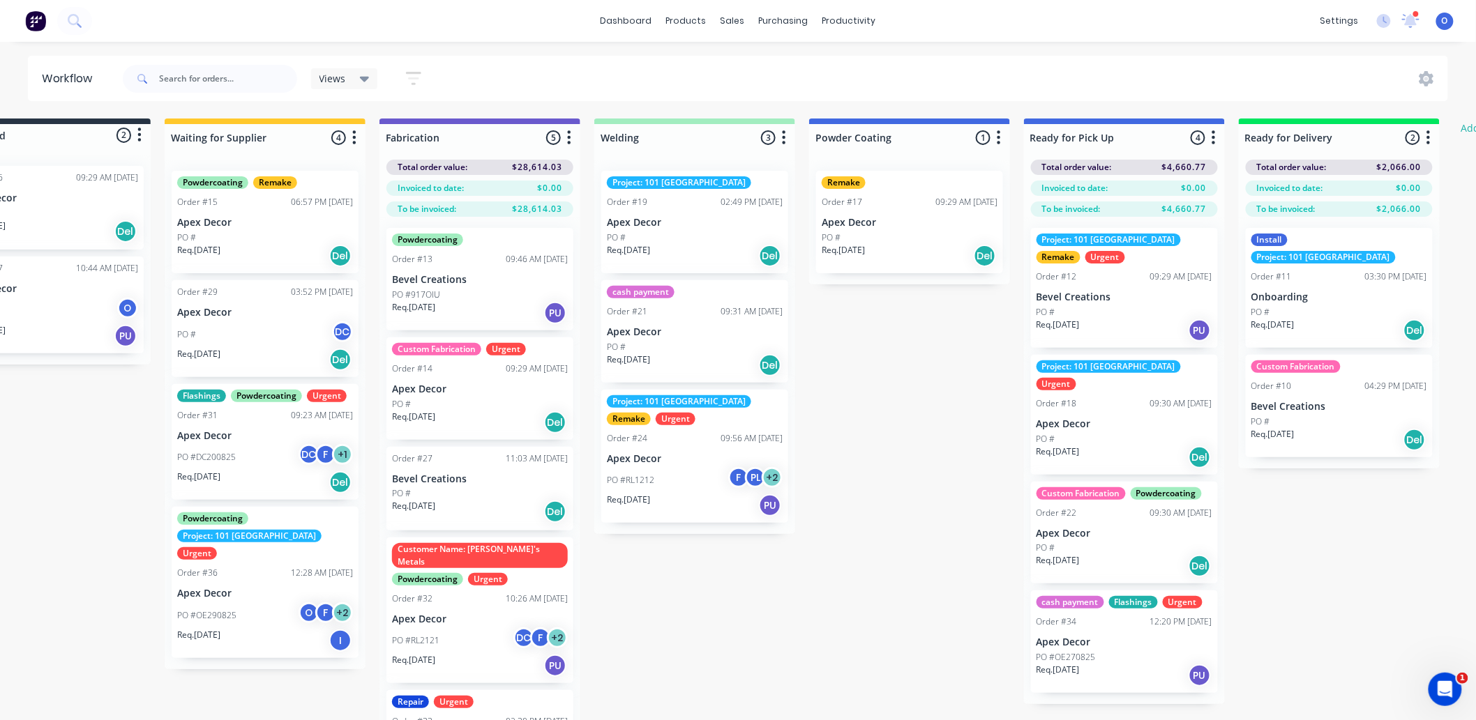
scroll to position [0, 106]
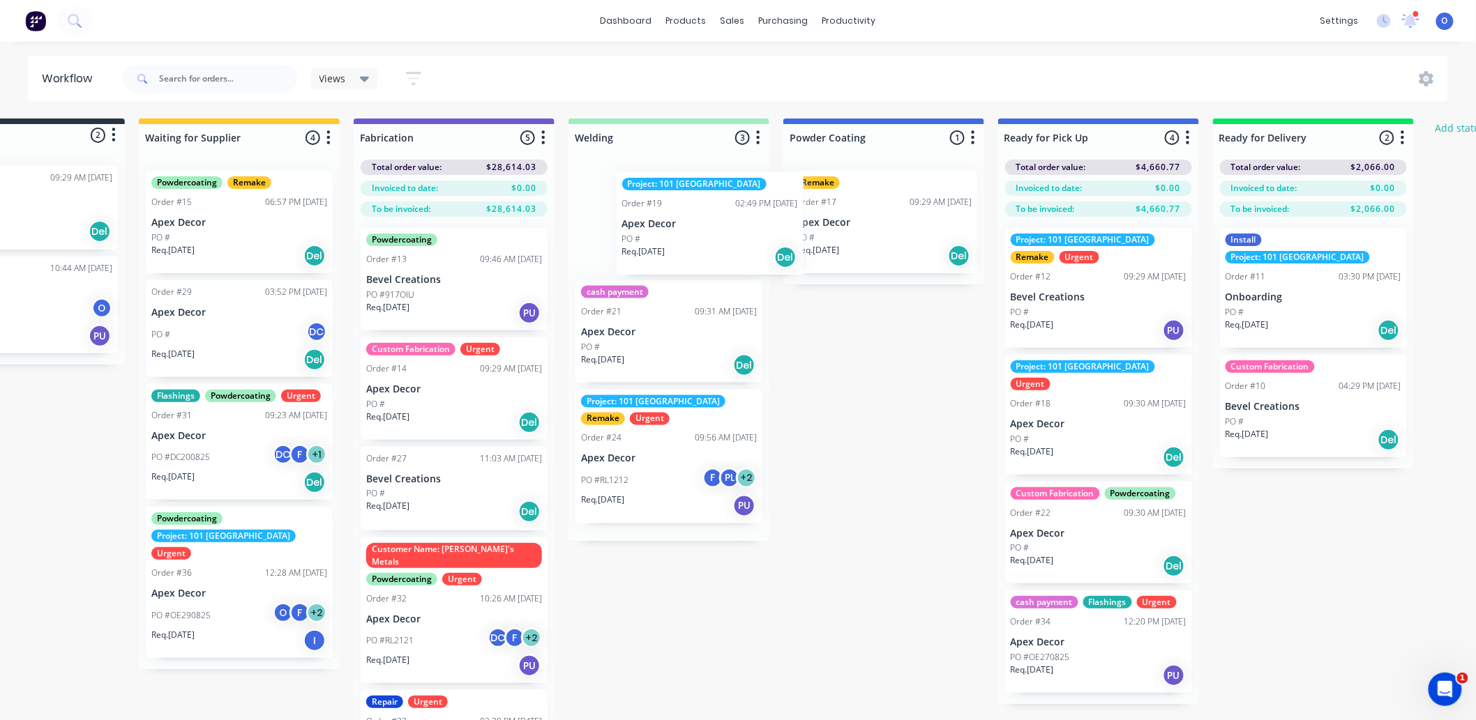
drag, startPoint x: 623, startPoint y: 236, endPoint x: 650, endPoint y: 244, distance: 27.8
click at [652, 242] on div "Project: 101 Lilydale Order #19 02:49 PM [DATE] Apex Decor PO # Req. [DATE] Del…" at bounding box center [668, 350] width 201 height 381
click at [1130, 298] on p "Bevel Creations" at bounding box center [1098, 298] width 176 height 12
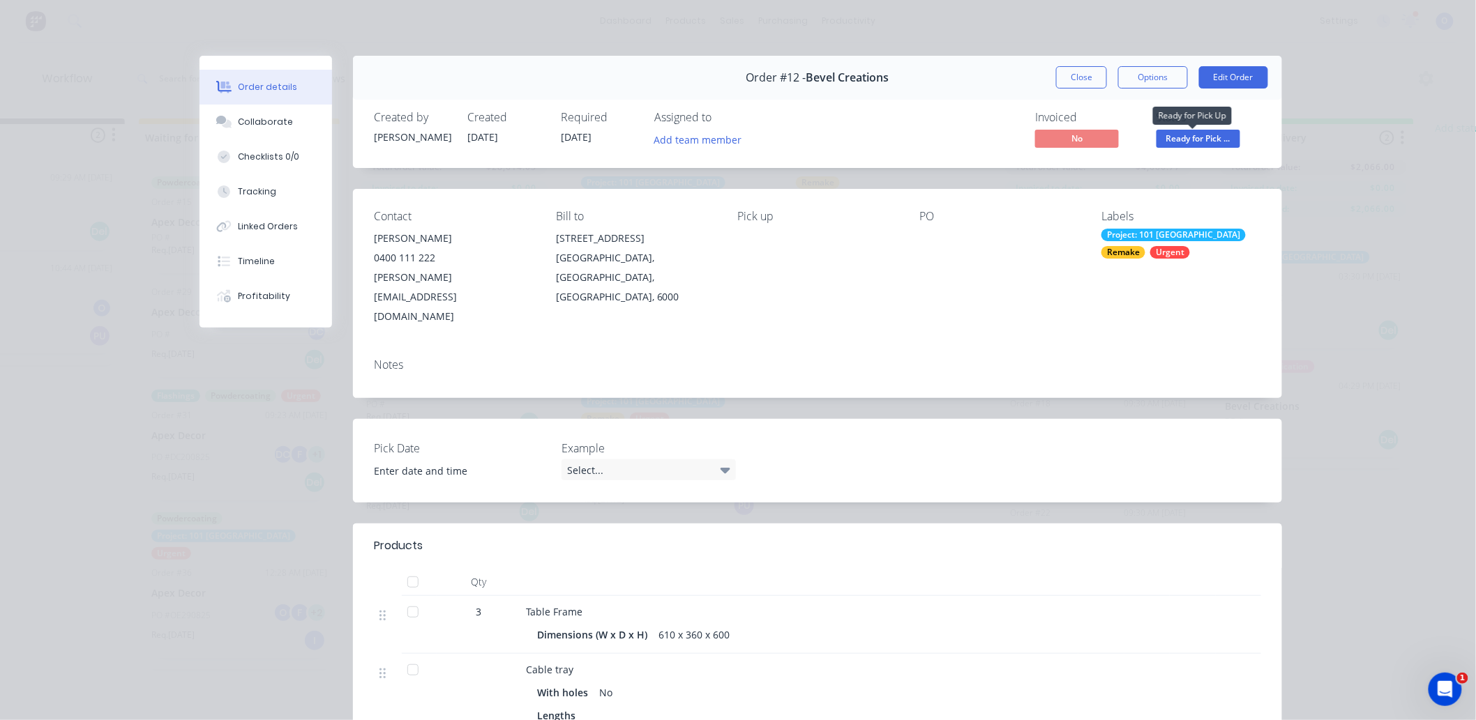
click at [1176, 141] on span "Ready for Pick ..." at bounding box center [1198, 138] width 84 height 17
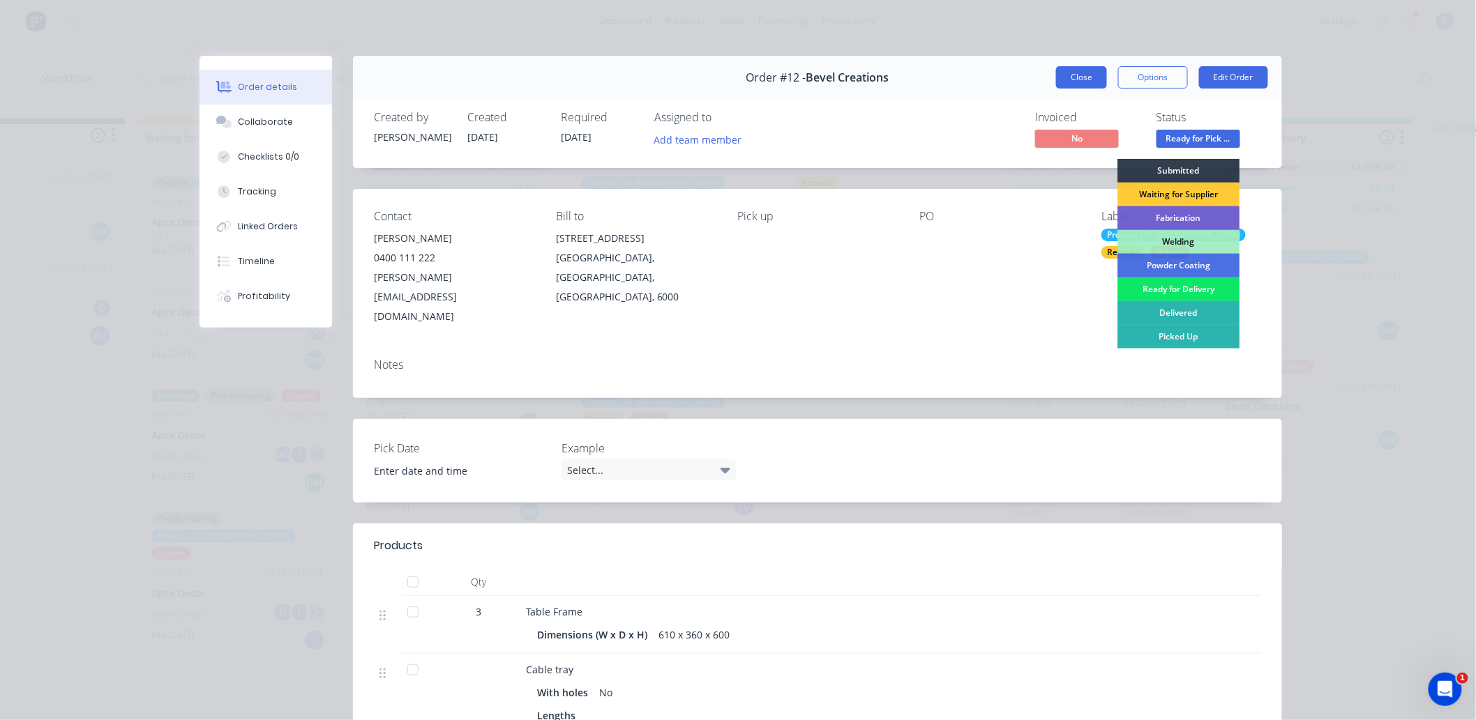
click at [1080, 81] on button "Close" at bounding box center [1081, 77] width 51 height 22
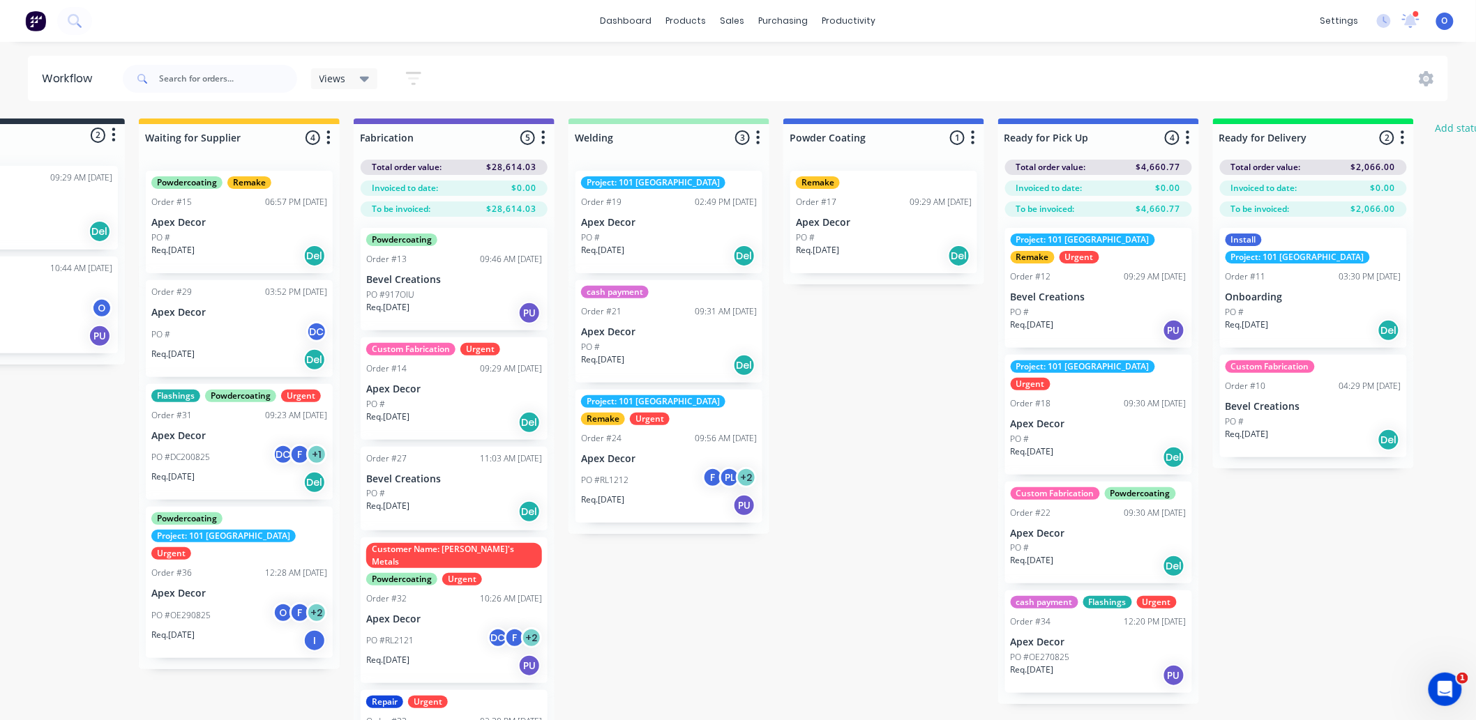
click at [905, 377] on div "Submitted 2 Status colour #273444 hex #273444 Save Cancel Summaries Total order…" at bounding box center [844, 444] width 1921 height 651
click at [905, 367] on div "Submitted 2 Status colour #273444 hex #273444 Save Cancel Summaries Total order…" at bounding box center [844, 444] width 1921 height 651
click at [971, 142] on icon "button" at bounding box center [973, 137] width 4 height 17
click at [929, 188] on button "Notifications" at bounding box center [911, 190] width 139 height 23
click at [840, 444] on div "Submitted 2 Status colour #273444 hex #273444 Save Cancel Summaries Total order…" at bounding box center [844, 444] width 1921 height 651
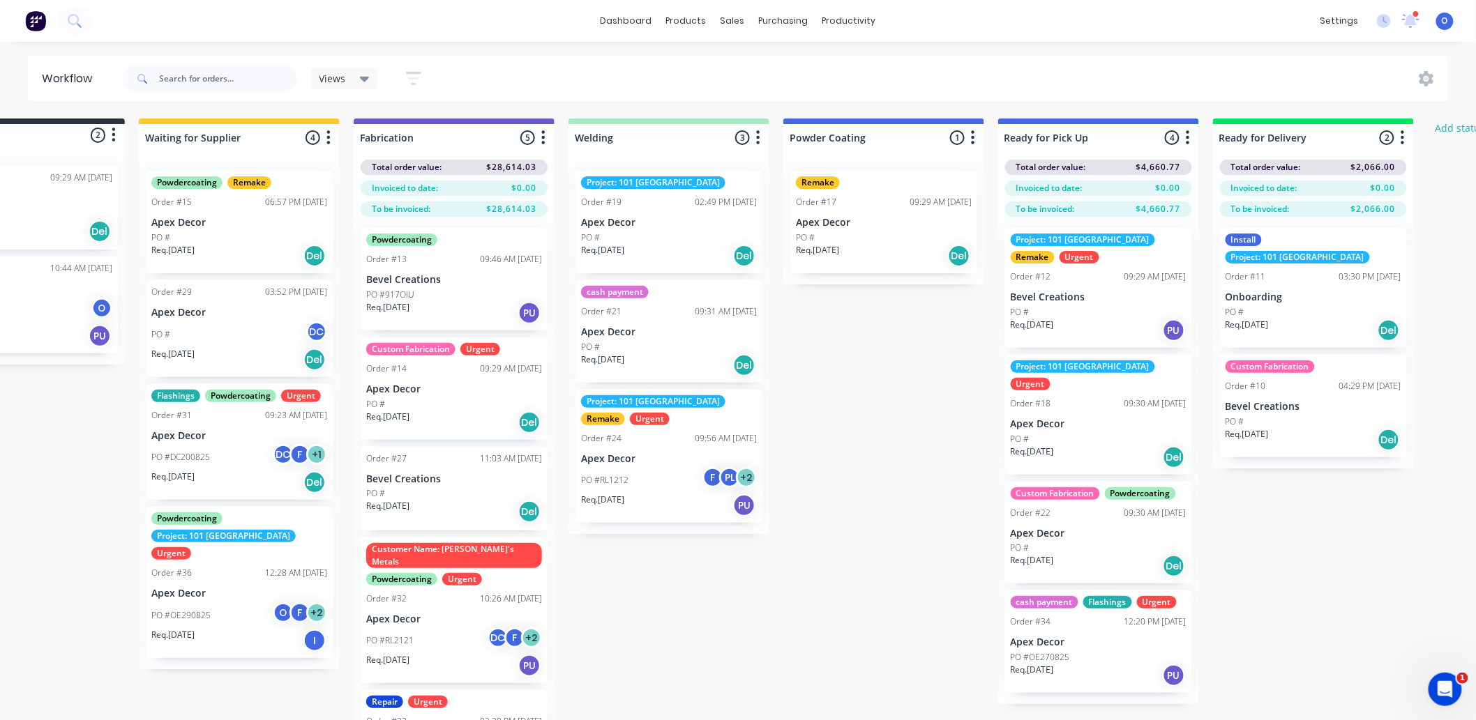
click at [1190, 135] on button "button" at bounding box center [1187, 138] width 17 height 17
click at [1140, 191] on button "Notifications" at bounding box center [1126, 190] width 139 height 23
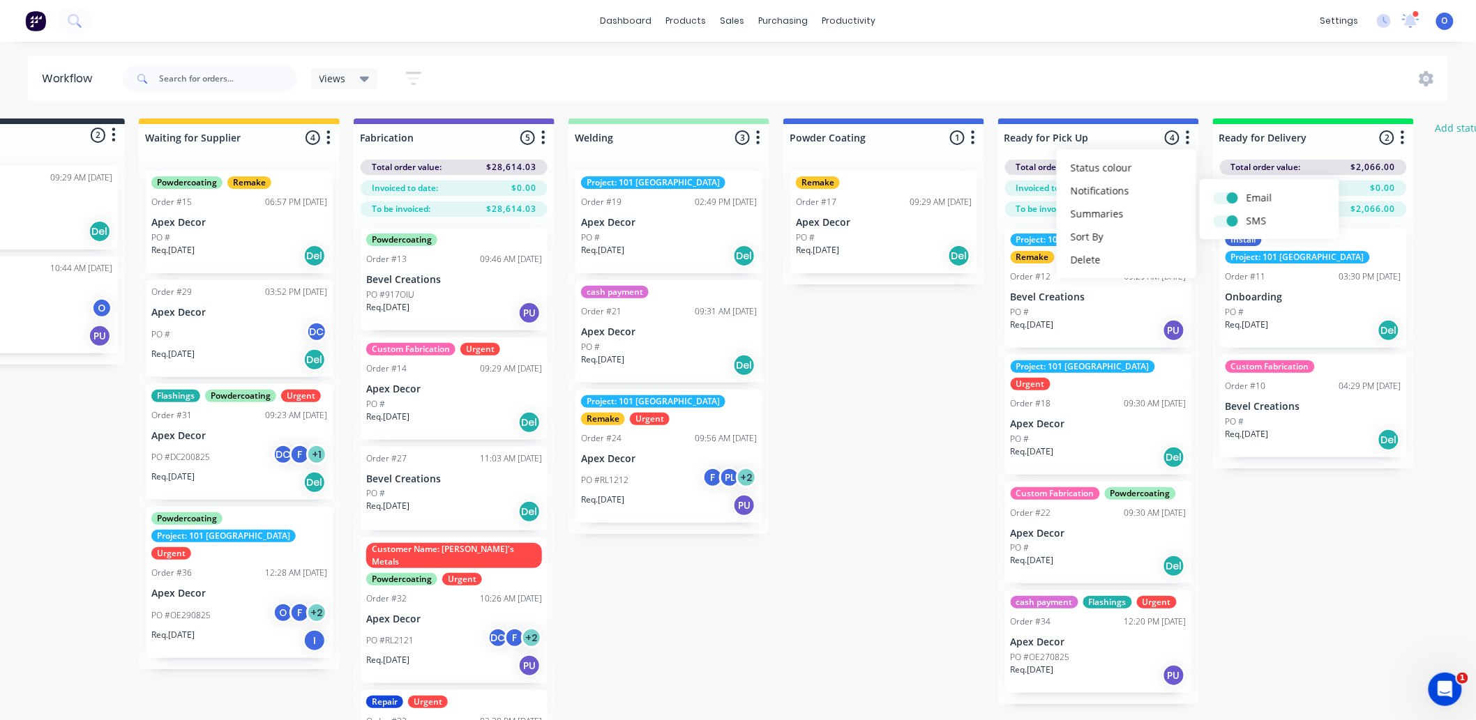
click at [914, 347] on div "Submitted 2 Status colour #273444 hex #273444 Save Cancel Summaries Total order…" at bounding box center [844, 444] width 1921 height 651
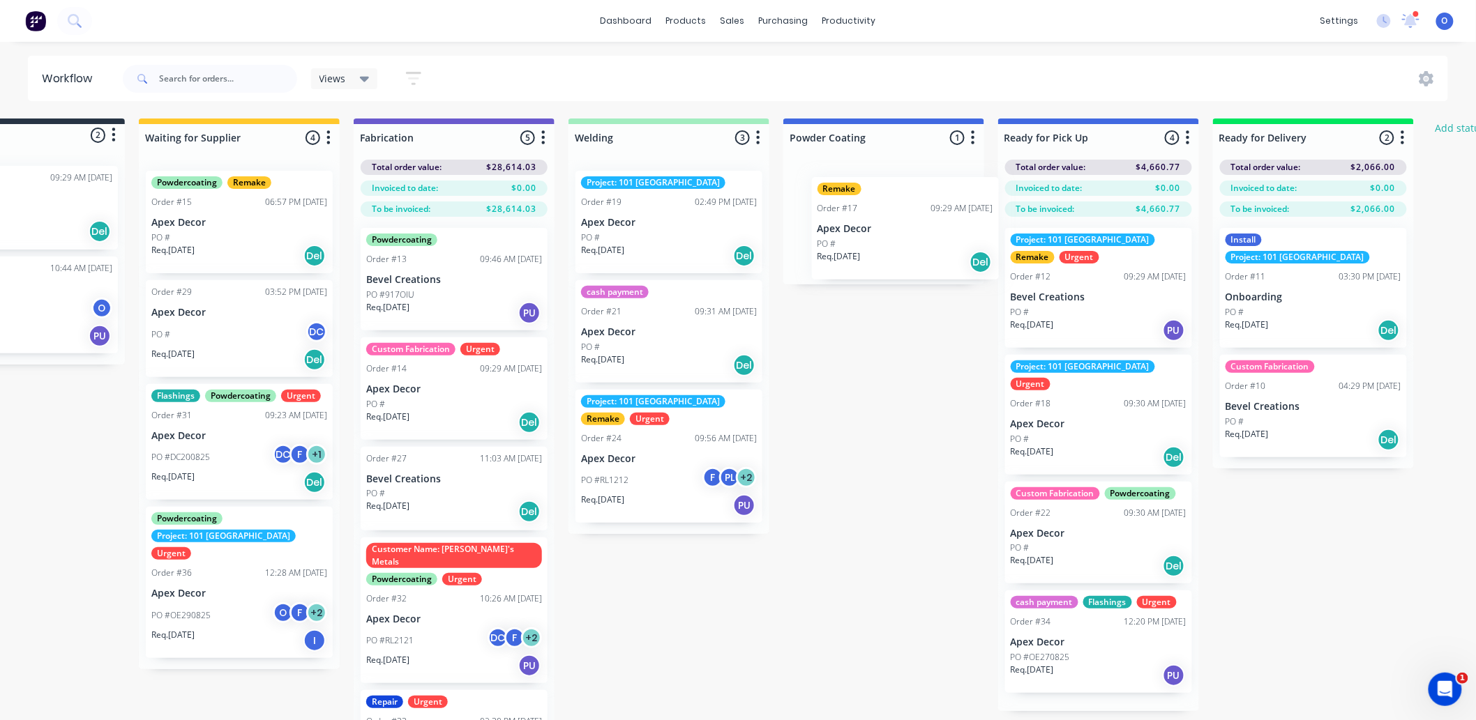
drag, startPoint x: 858, startPoint y: 226, endPoint x: 852, endPoint y: 222, distance: 7.5
click at [853, 222] on div "Remake Order #17 09:29 AM [DATE] Apex Decor PO # Req. [DATE] Del" at bounding box center [883, 222] width 201 height 125
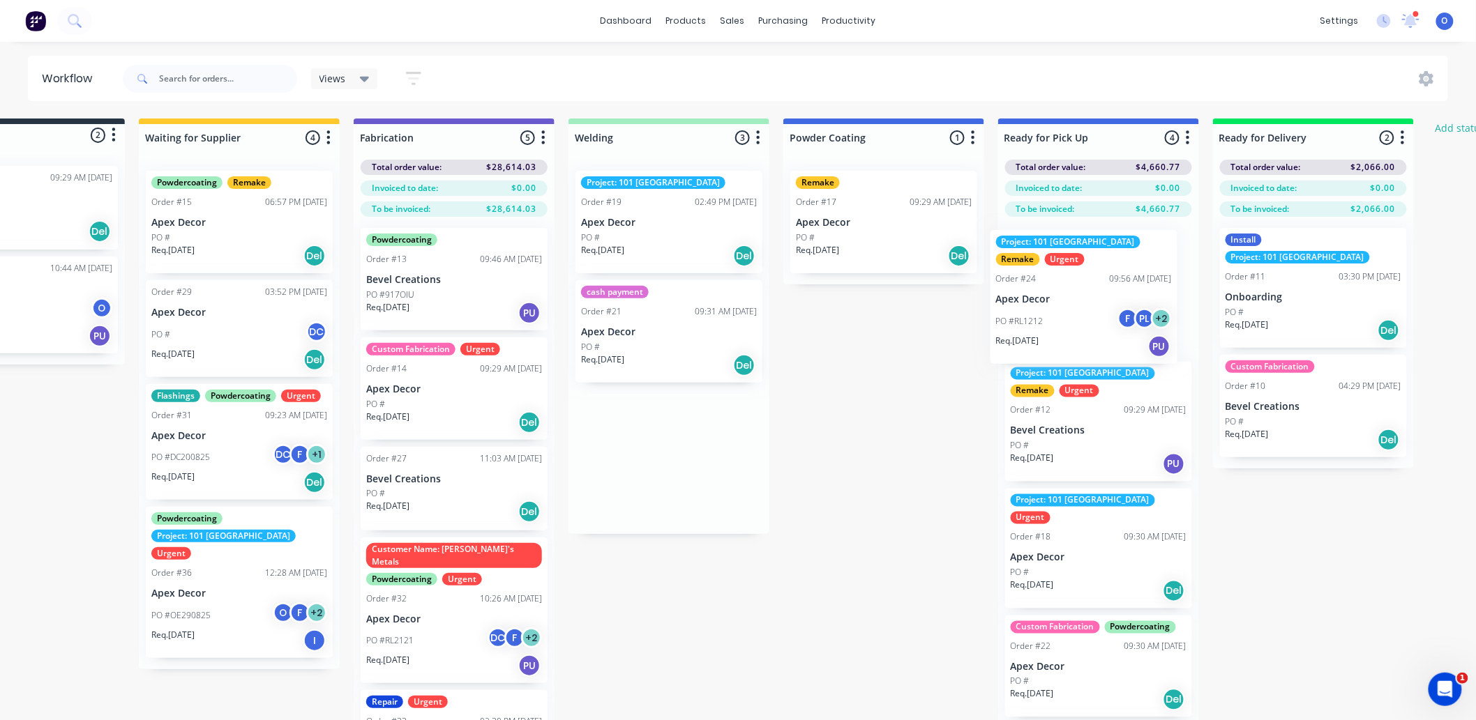
drag, startPoint x: 651, startPoint y: 485, endPoint x: 1073, endPoint y: 323, distance: 452.1
click at [1073, 323] on div "Submitted 2 Status colour #273444 hex #273444 Save Cancel Summaries Total order…" at bounding box center [844, 444] width 1921 height 651
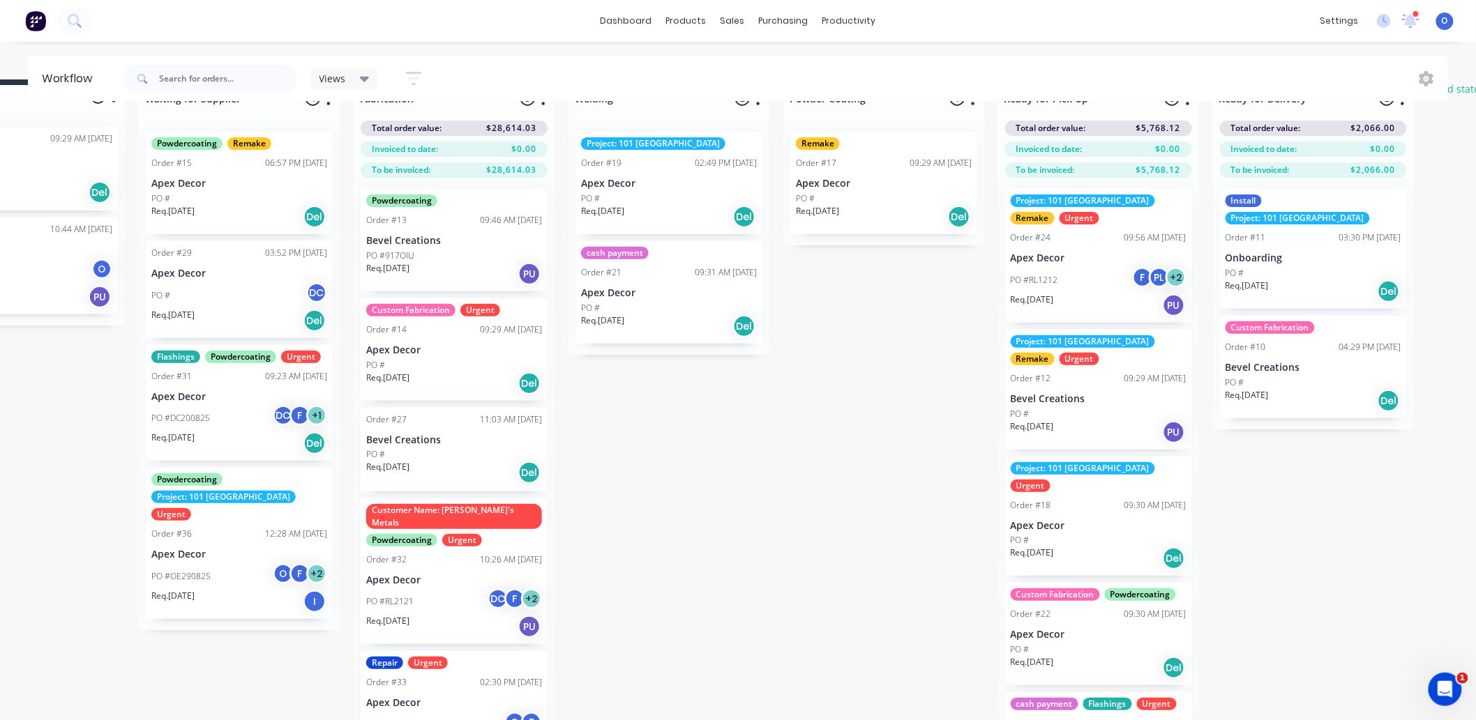
scroll to position [61, 106]
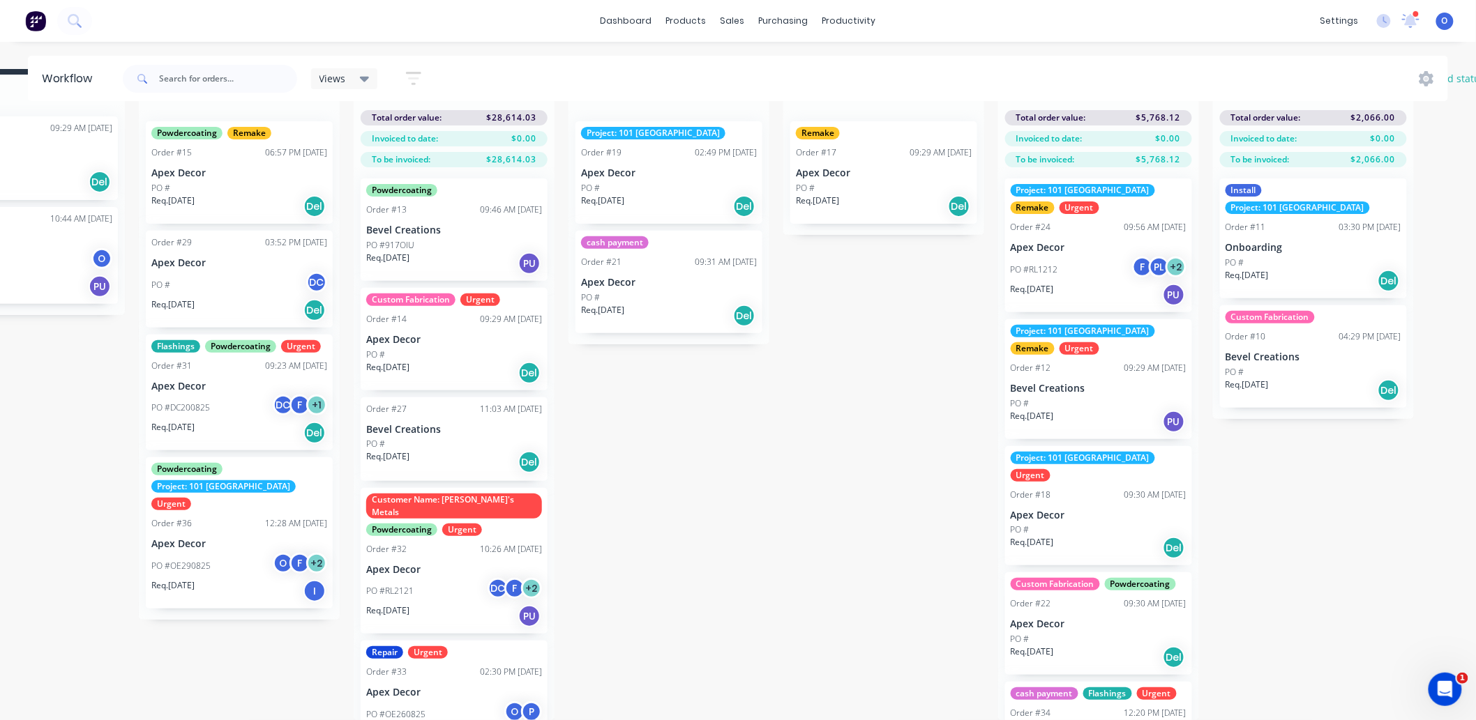
click at [845, 393] on div "Submitted 2 Status colour #273444 hex #273444 Save Cancel Summaries Total order…" at bounding box center [844, 394] width 1921 height 651
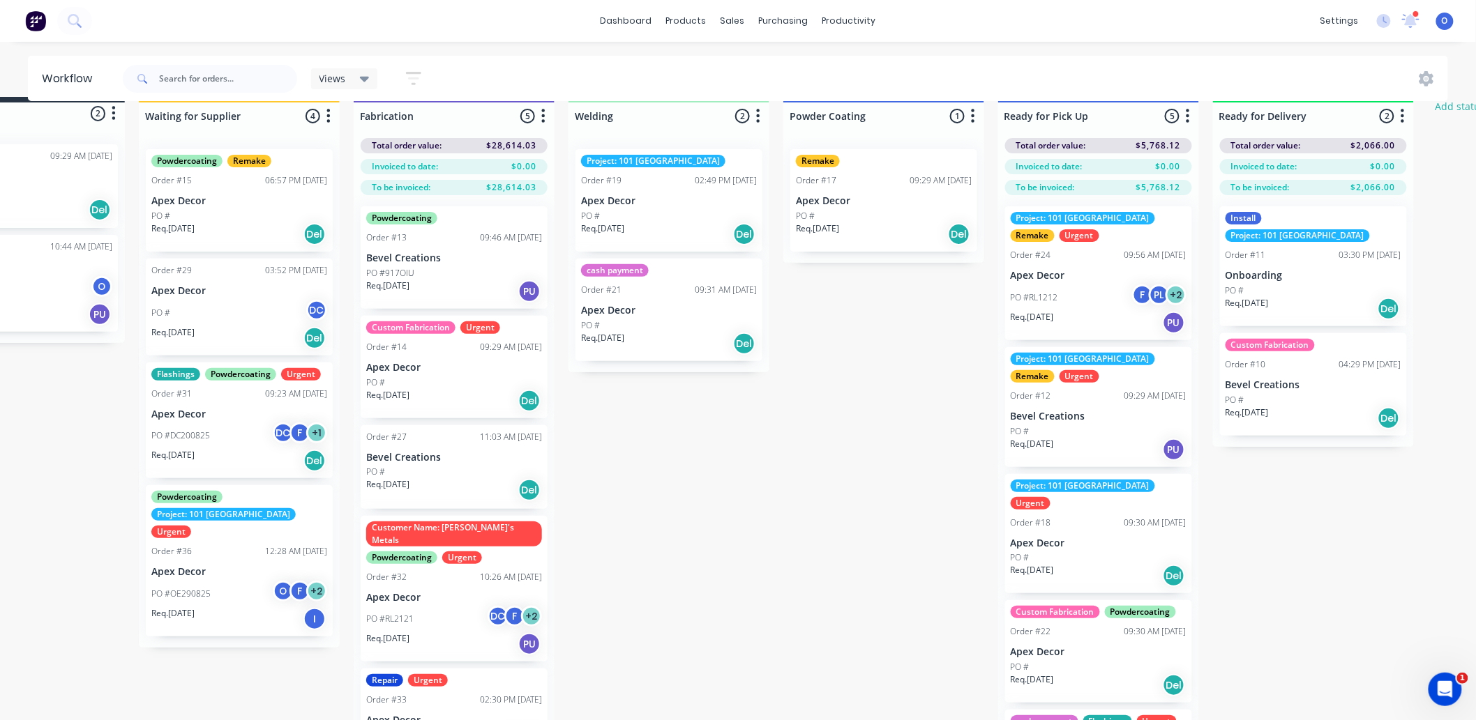
scroll to position [0, 106]
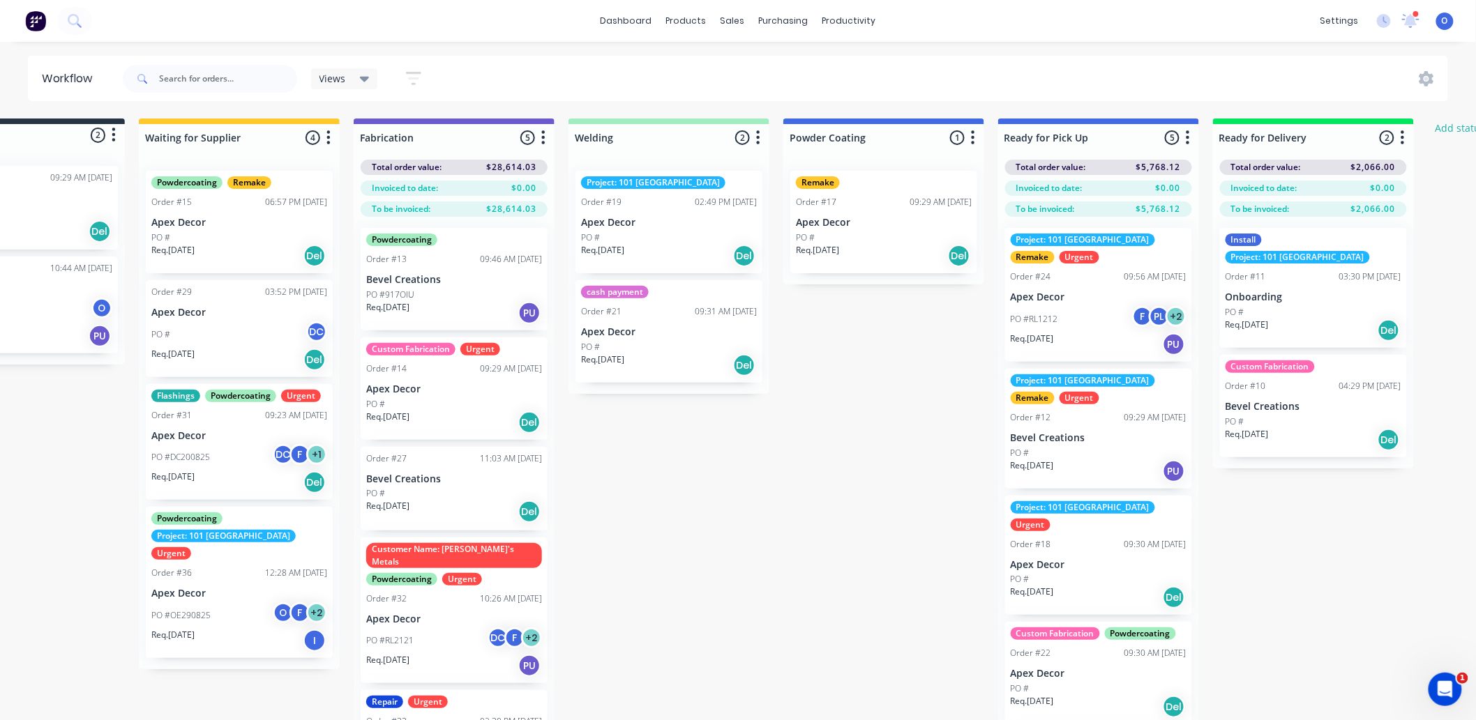
click at [877, 485] on div "Submitted 2 Status colour #273444 hex #273444 Save Cancel Summaries Total order…" at bounding box center [844, 444] width 1921 height 651
click at [877, 476] on div "Submitted 2 Status colour #273444 hex #273444 Save Cancel Summaries Total order…" at bounding box center [844, 444] width 1921 height 651
click at [1299, 292] on p "Onboarding" at bounding box center [1313, 298] width 176 height 12
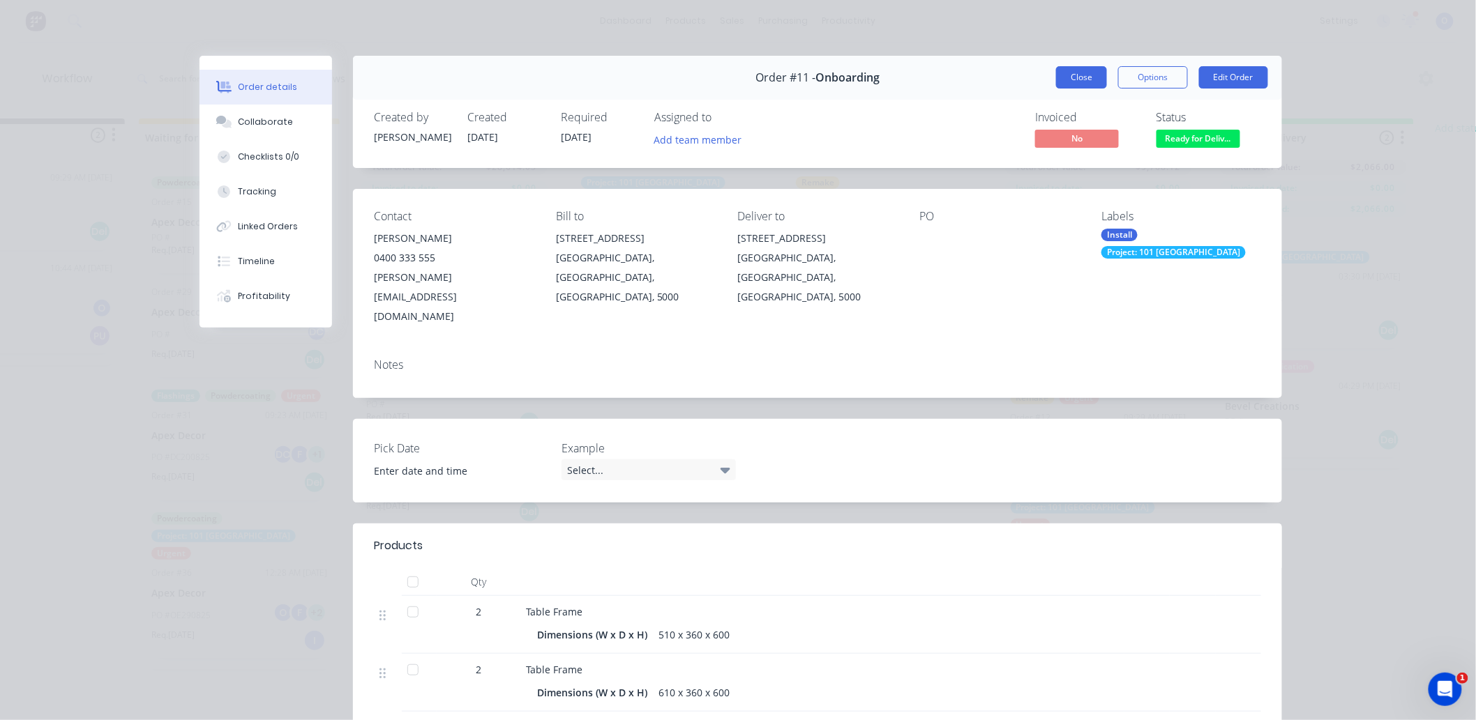
click at [1084, 79] on button "Close" at bounding box center [1081, 77] width 51 height 22
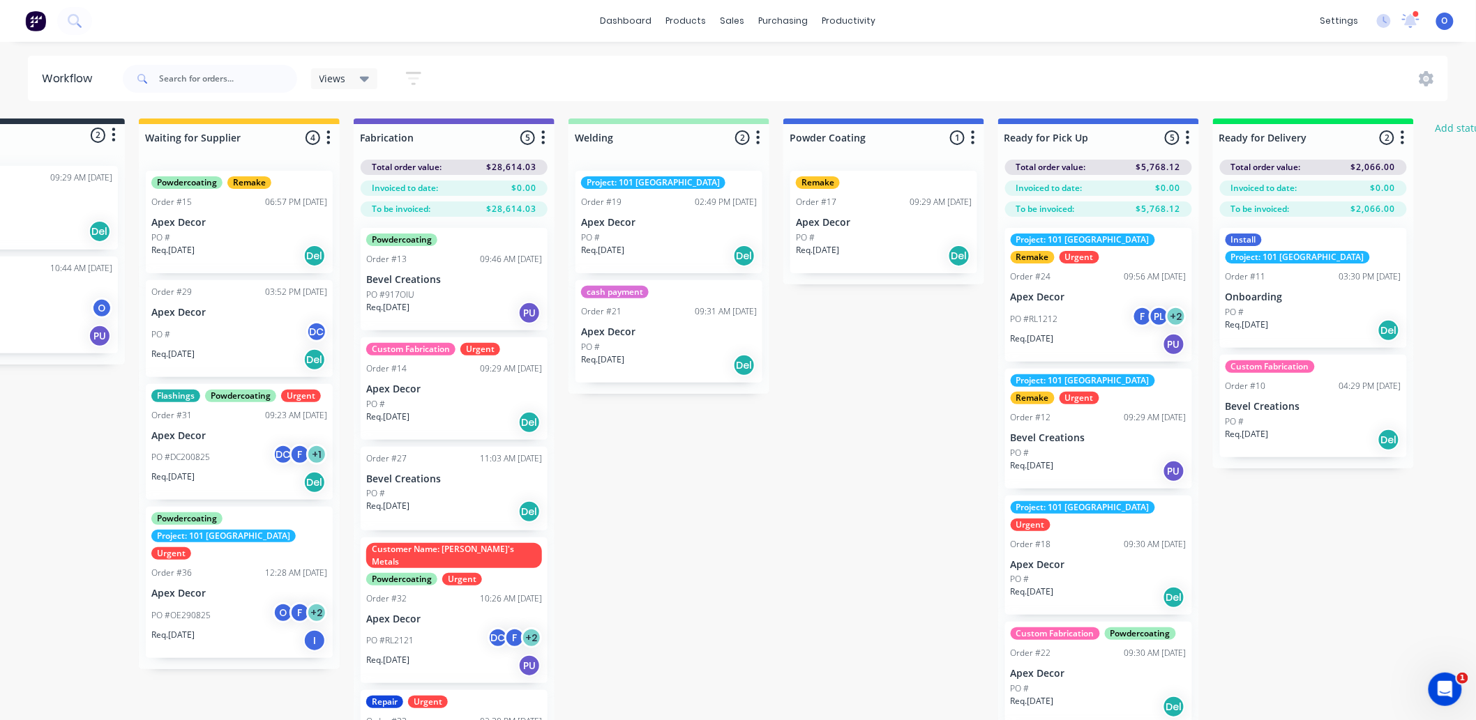
click at [1272, 292] on p "Onboarding" at bounding box center [1313, 298] width 176 height 12
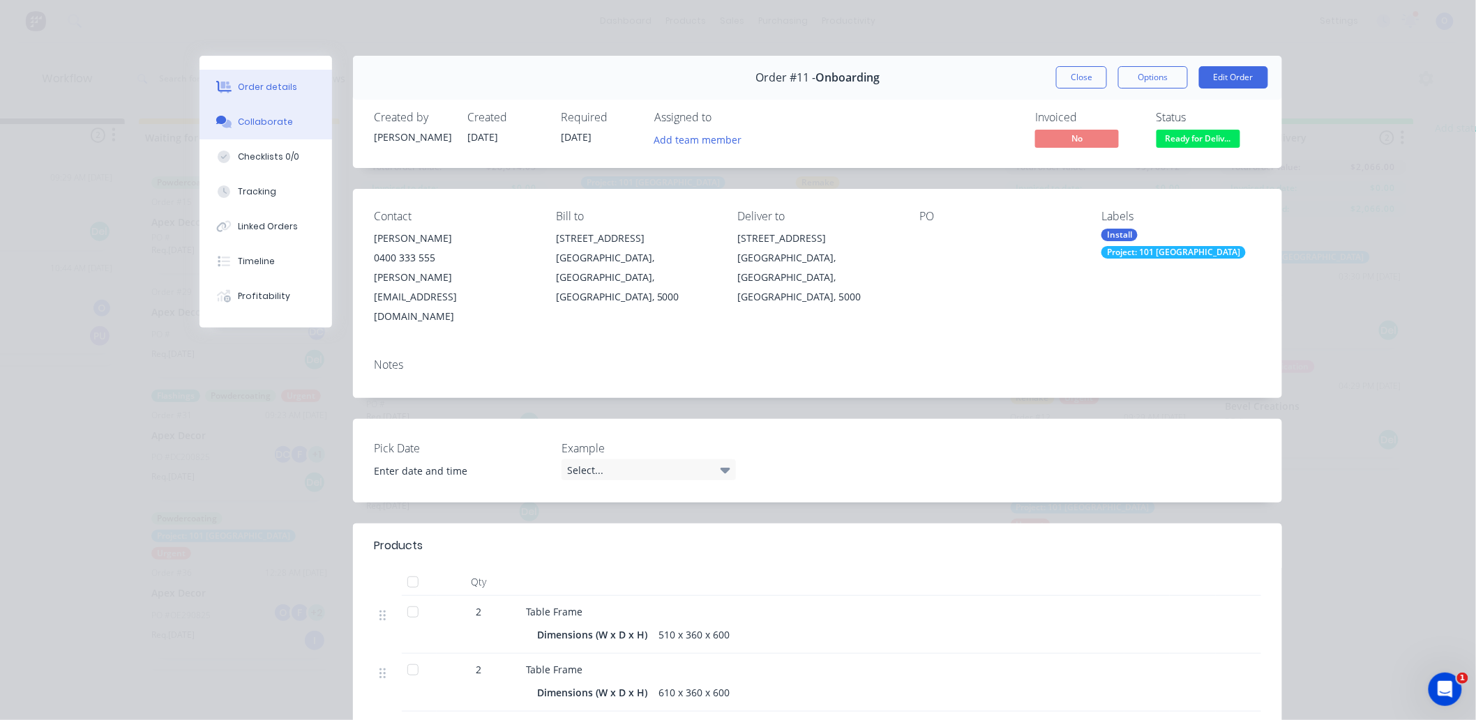
click at [275, 124] on div "Collaborate" at bounding box center [266, 122] width 55 height 13
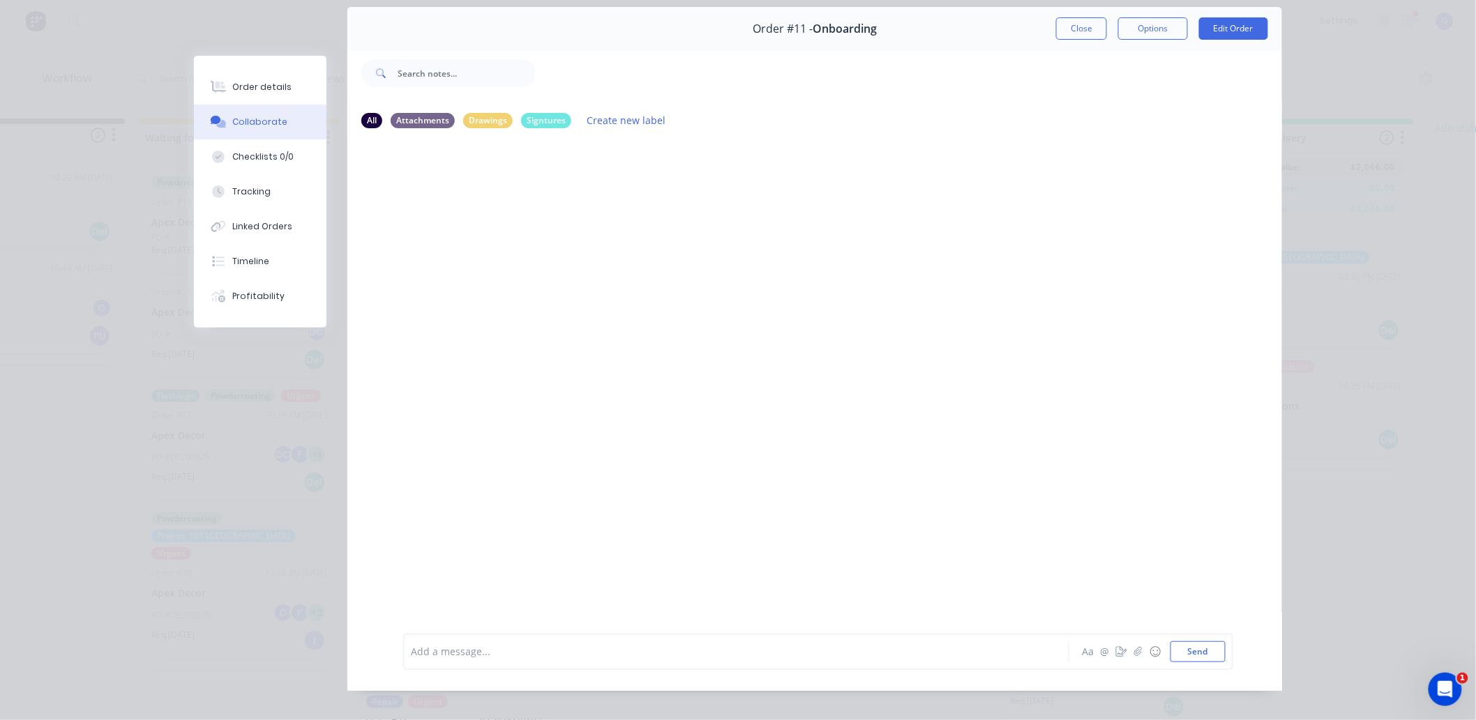
scroll to position [75, 0]
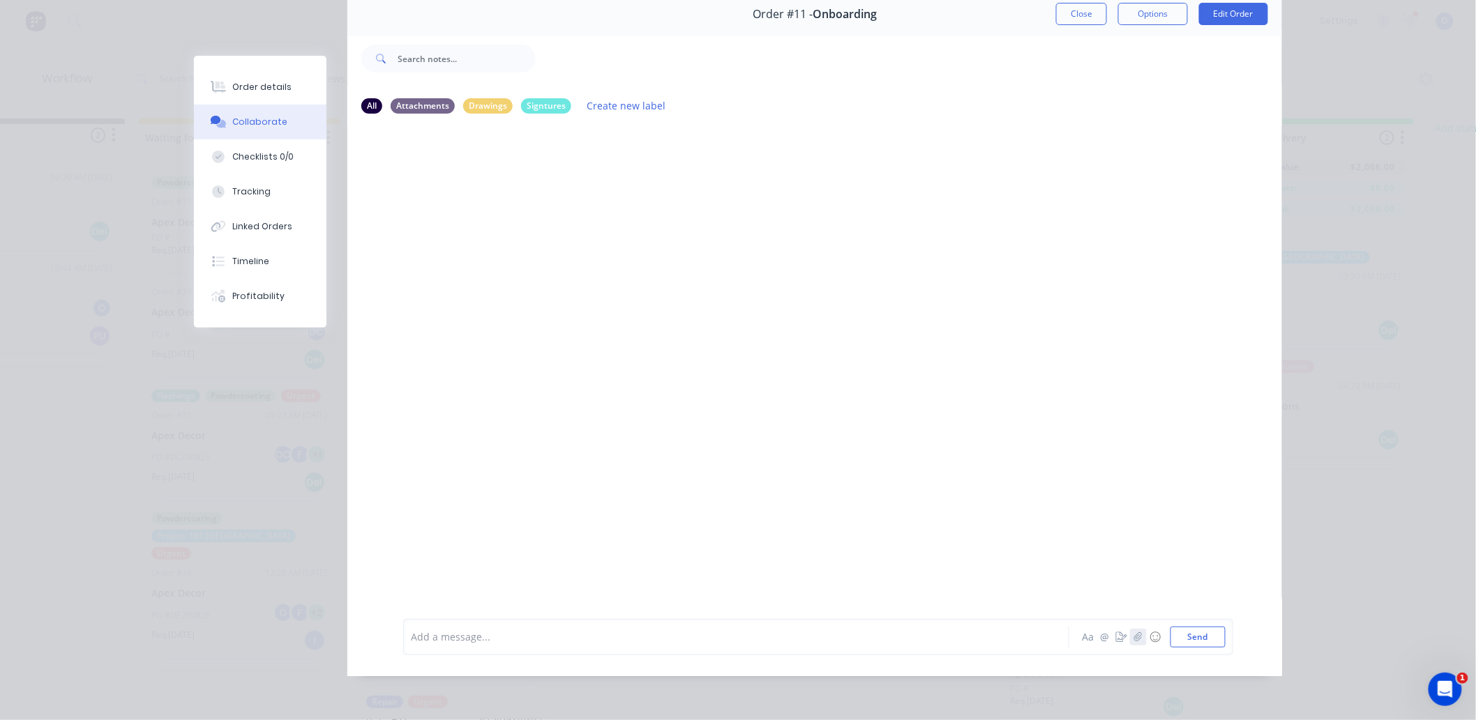
click at [1134, 637] on icon "button" at bounding box center [1138, 638] width 8 height 10
click at [1117, 639] on icon "button" at bounding box center [1121, 638] width 11 height 10
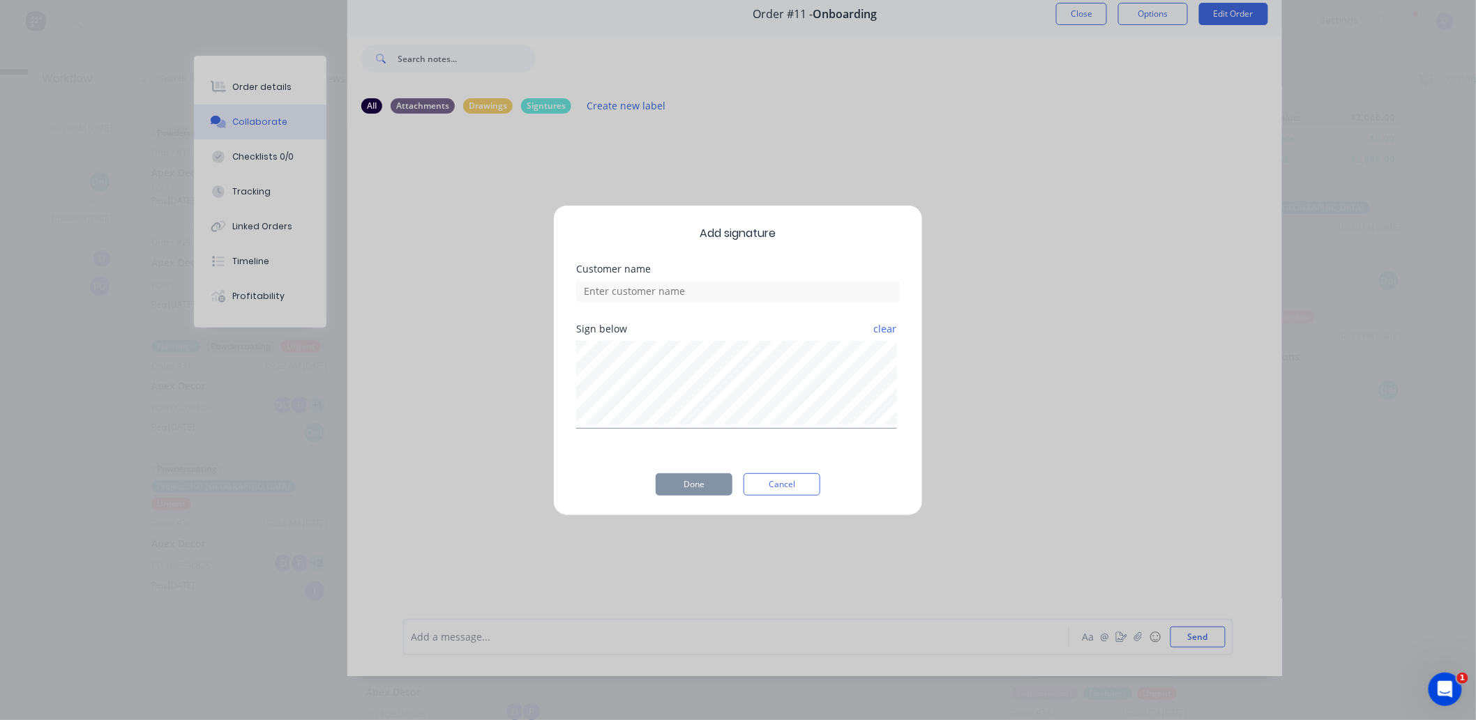
scroll to position [50, 106]
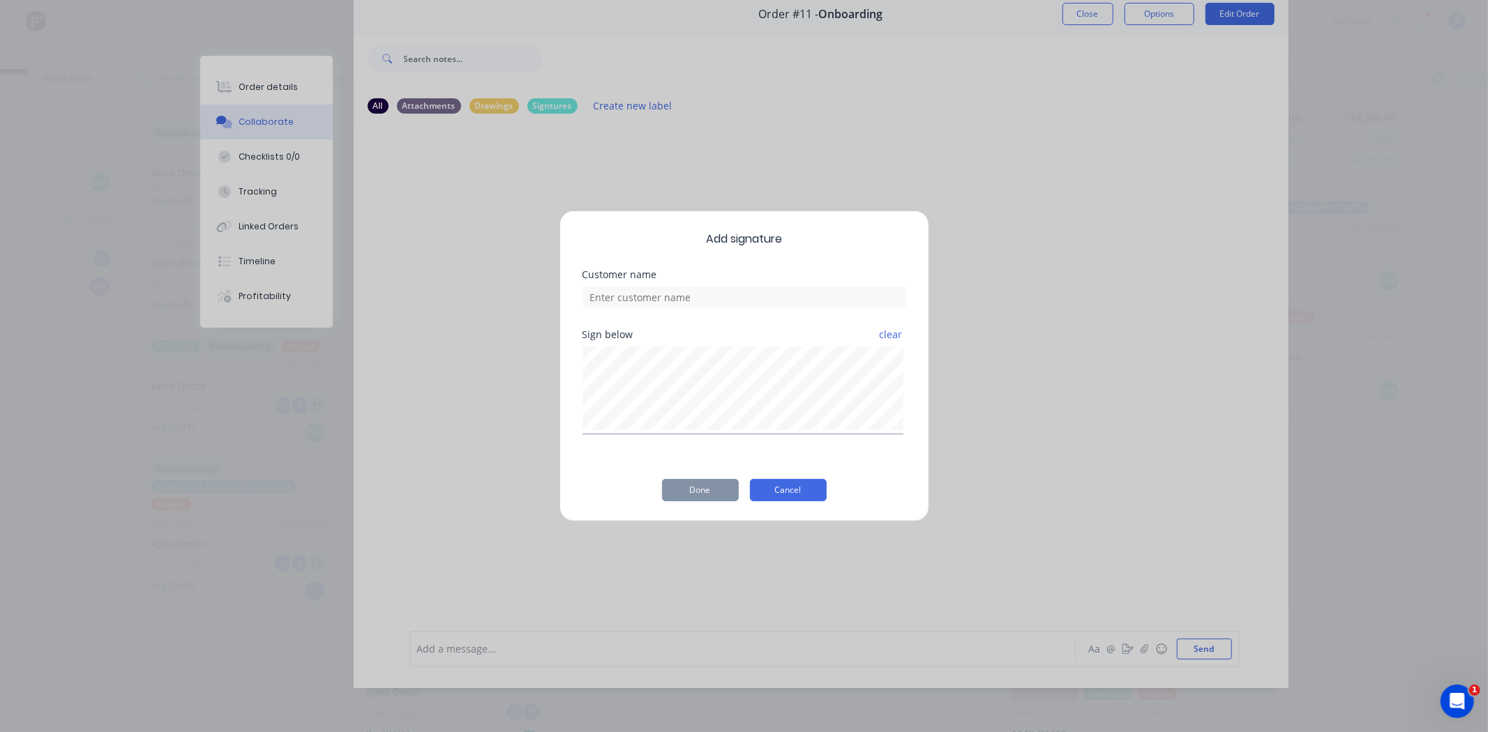
click at [810, 485] on button "Cancel" at bounding box center [788, 490] width 77 height 22
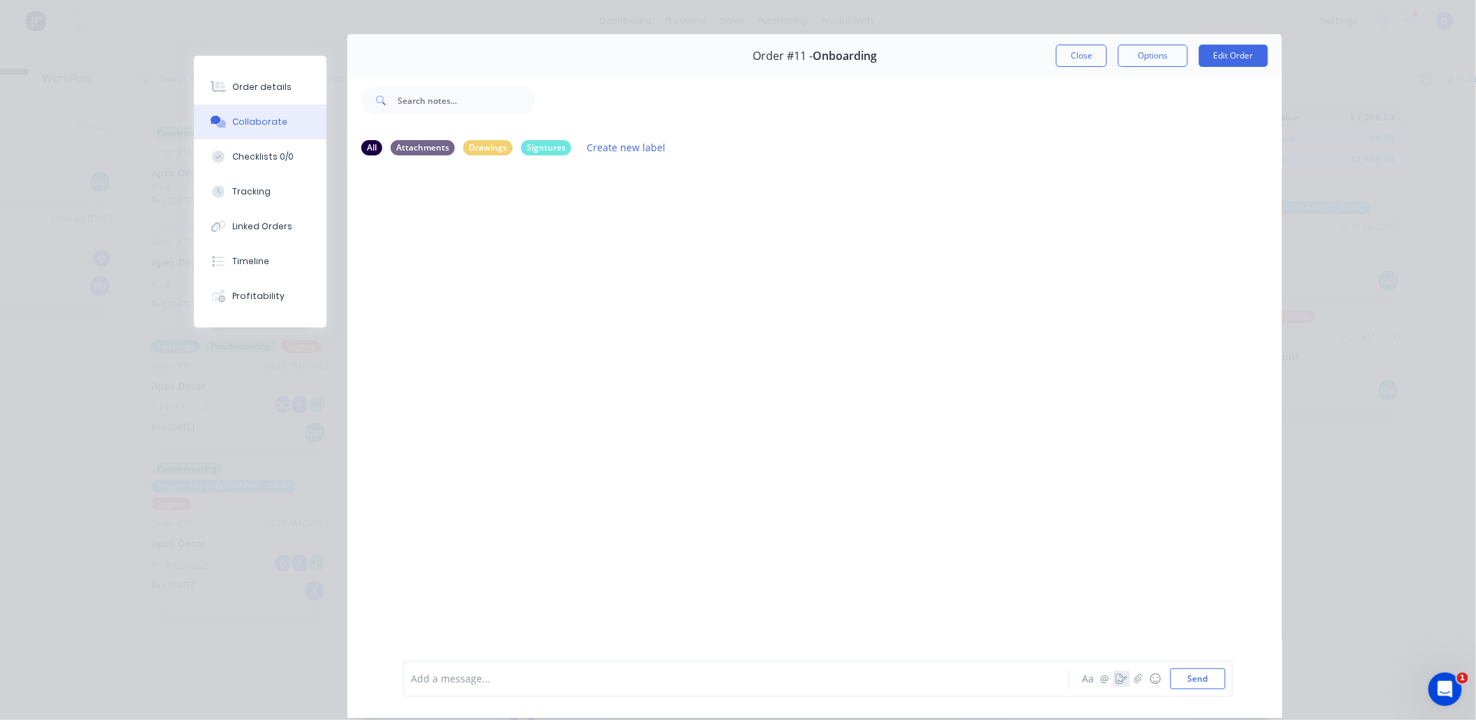
scroll to position [0, 0]
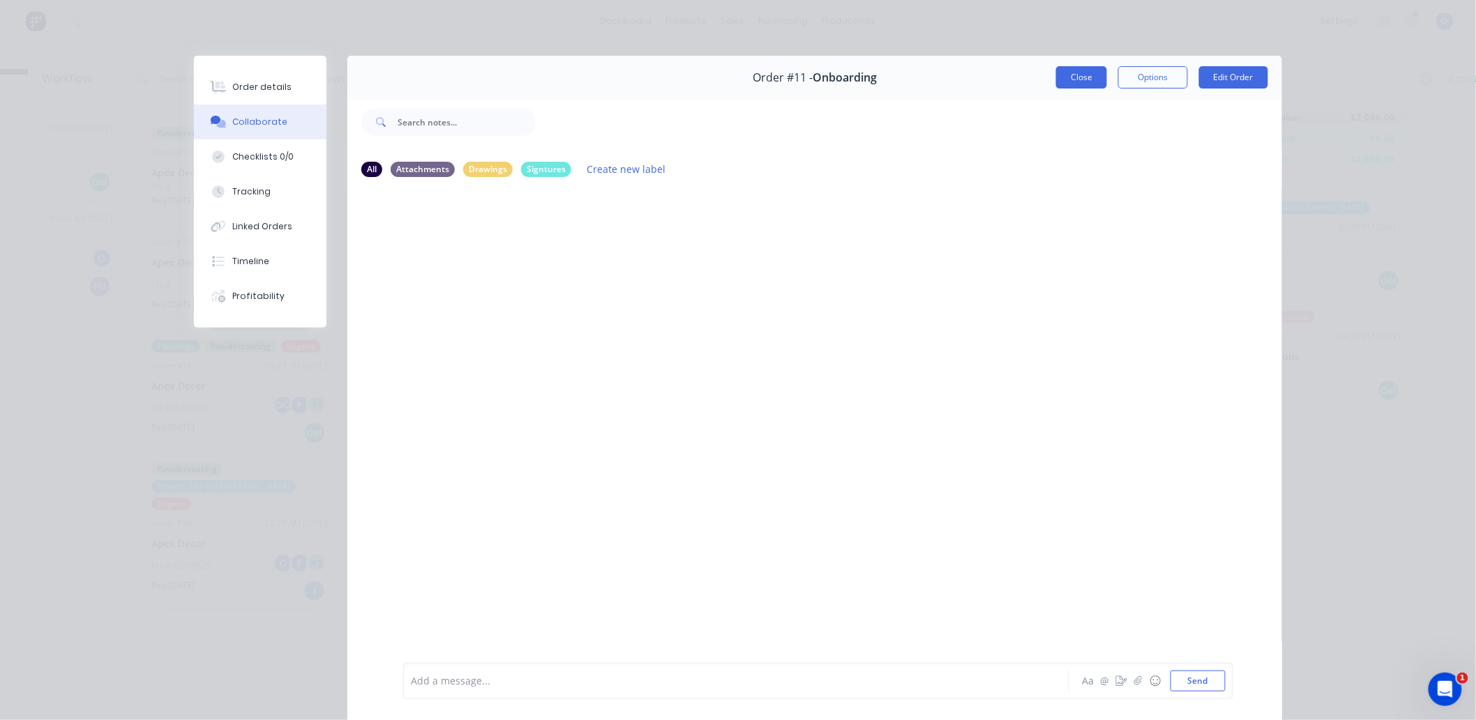
click at [1078, 74] on button "Close" at bounding box center [1081, 77] width 51 height 22
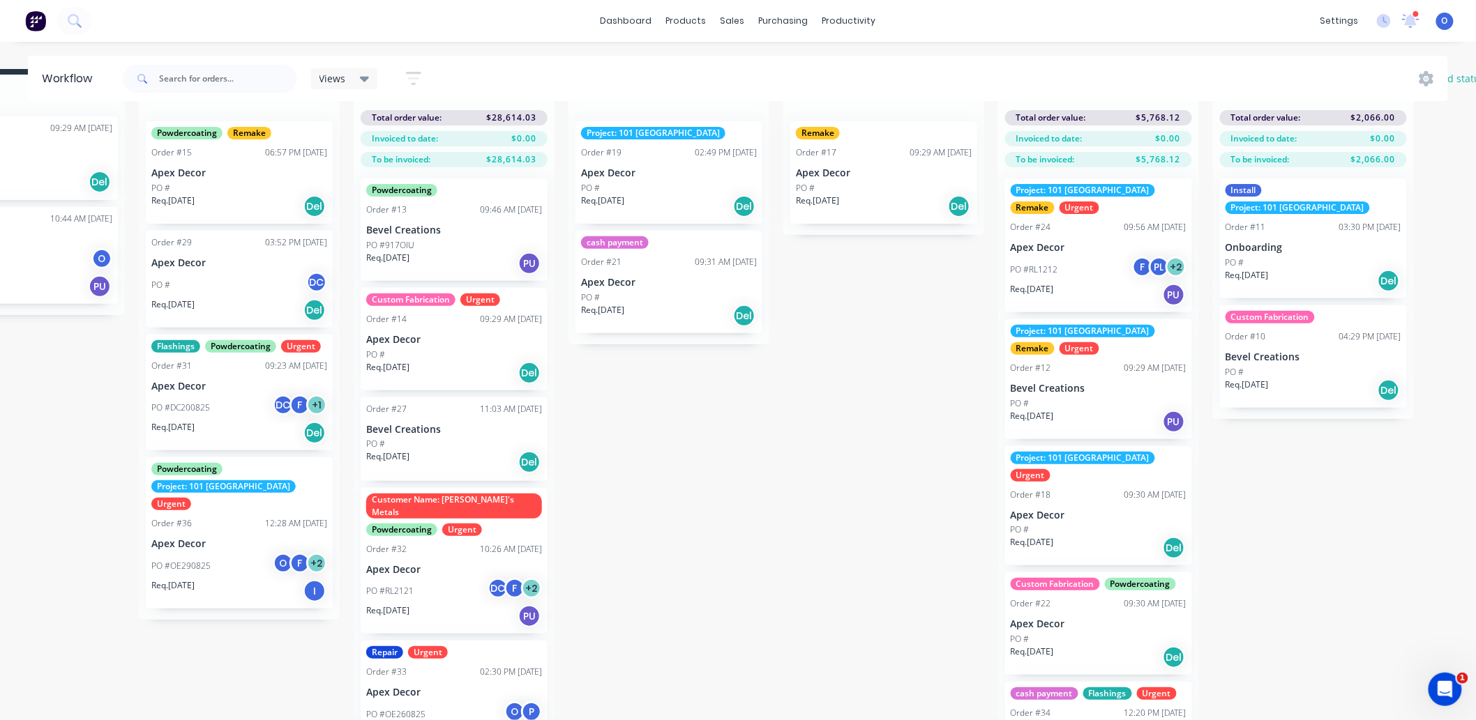
click at [914, 335] on div "Submitted 2 Status colour #273444 hex #273444 Save Cancel Summaries Total order…" at bounding box center [844, 394] width 1921 height 651
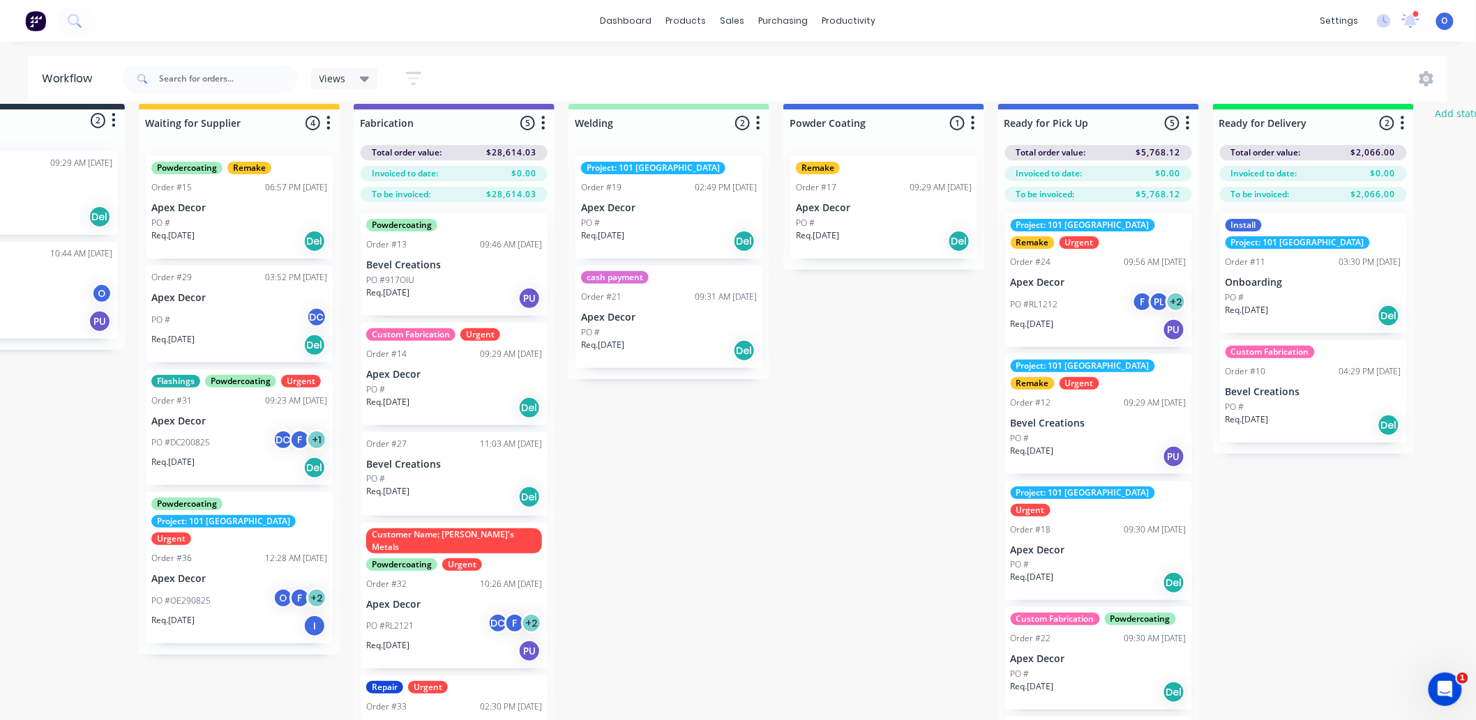
scroll to position [0, 106]
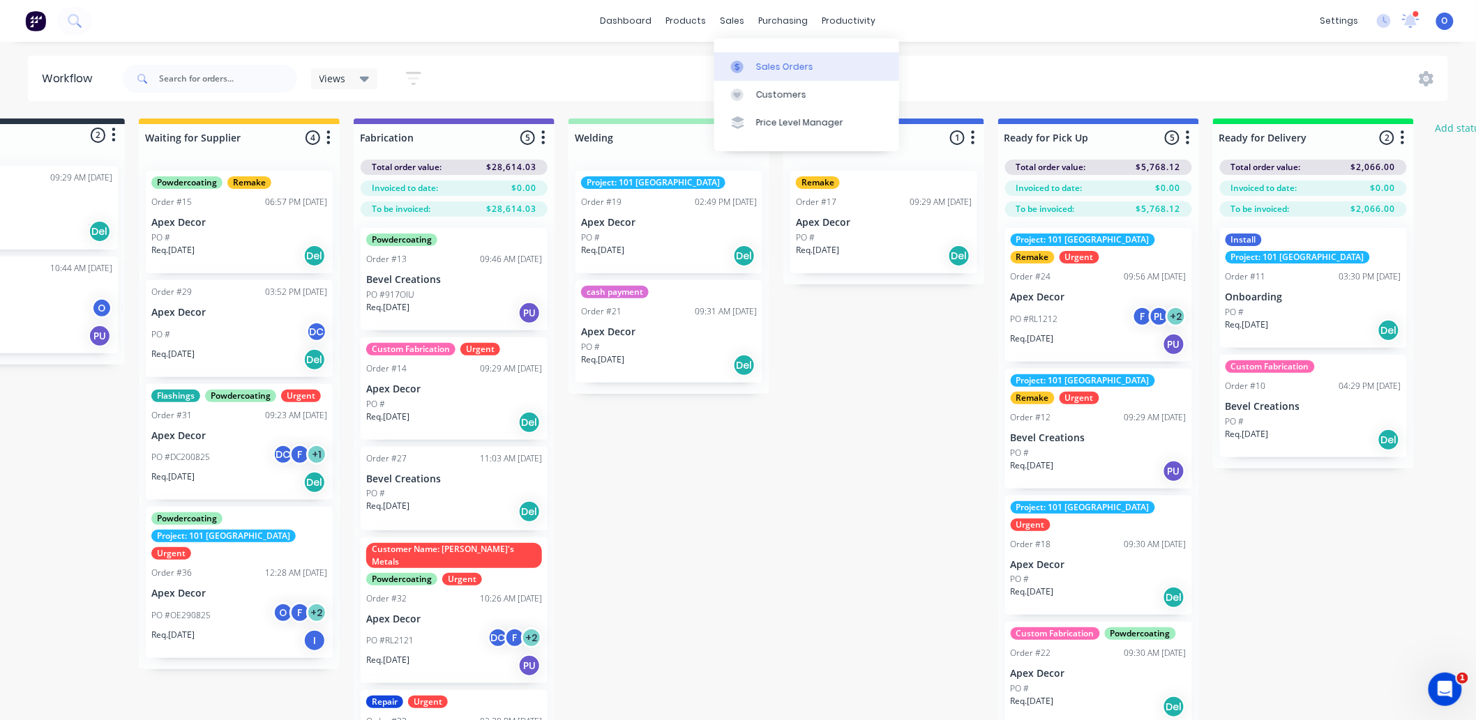
click at [778, 64] on div "Sales Orders" at bounding box center [784, 67] width 57 height 13
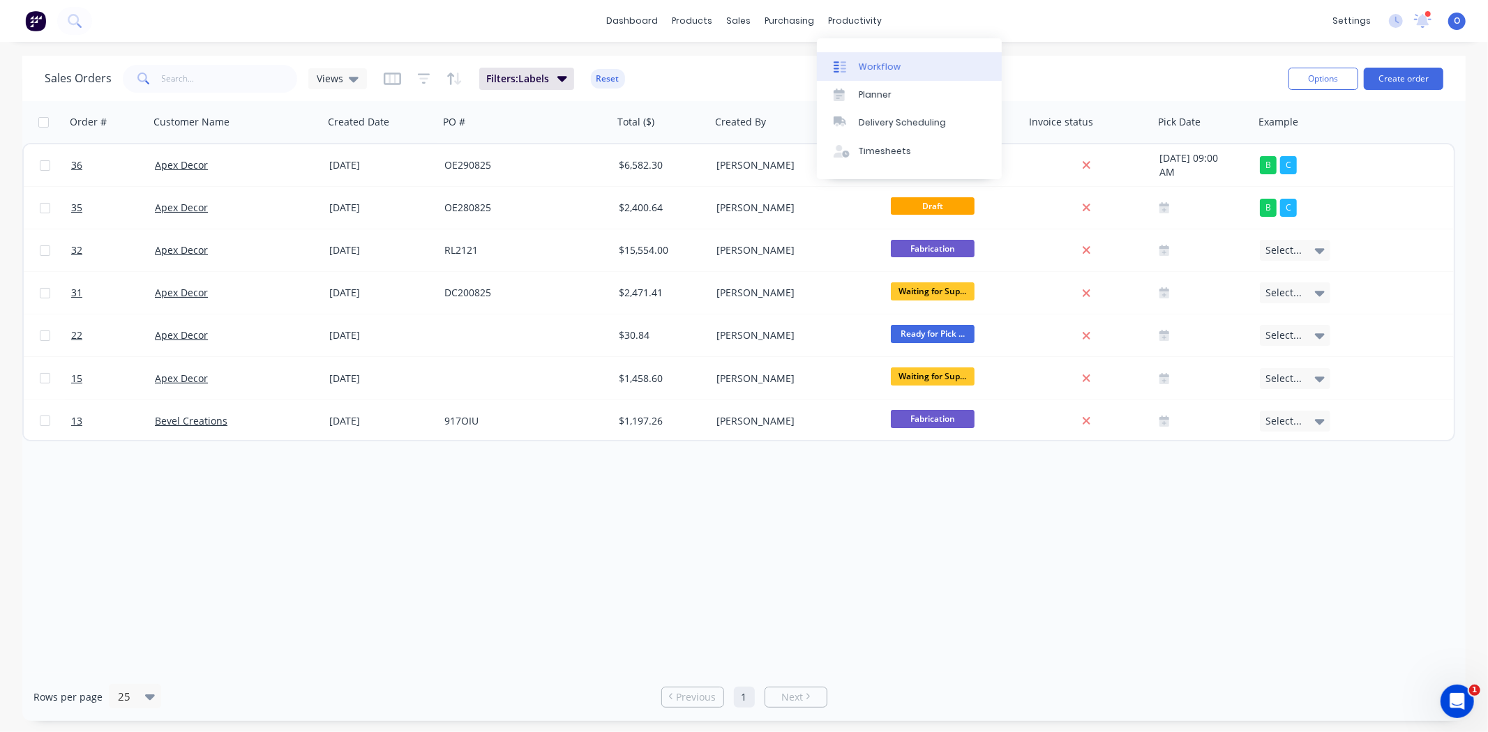
click at [872, 57] on link "Workflow" at bounding box center [909, 66] width 185 height 28
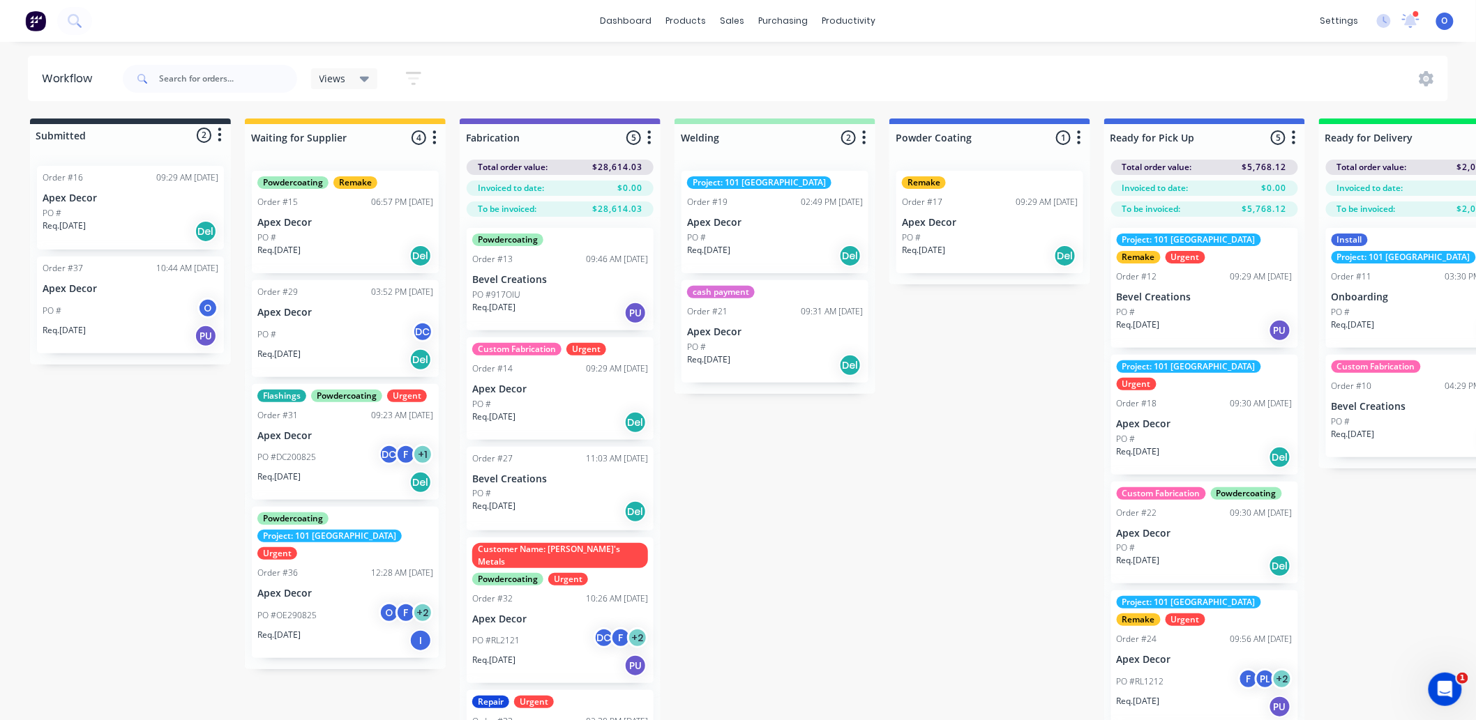
click at [409, 82] on icon "button" at bounding box center [413, 78] width 15 height 17
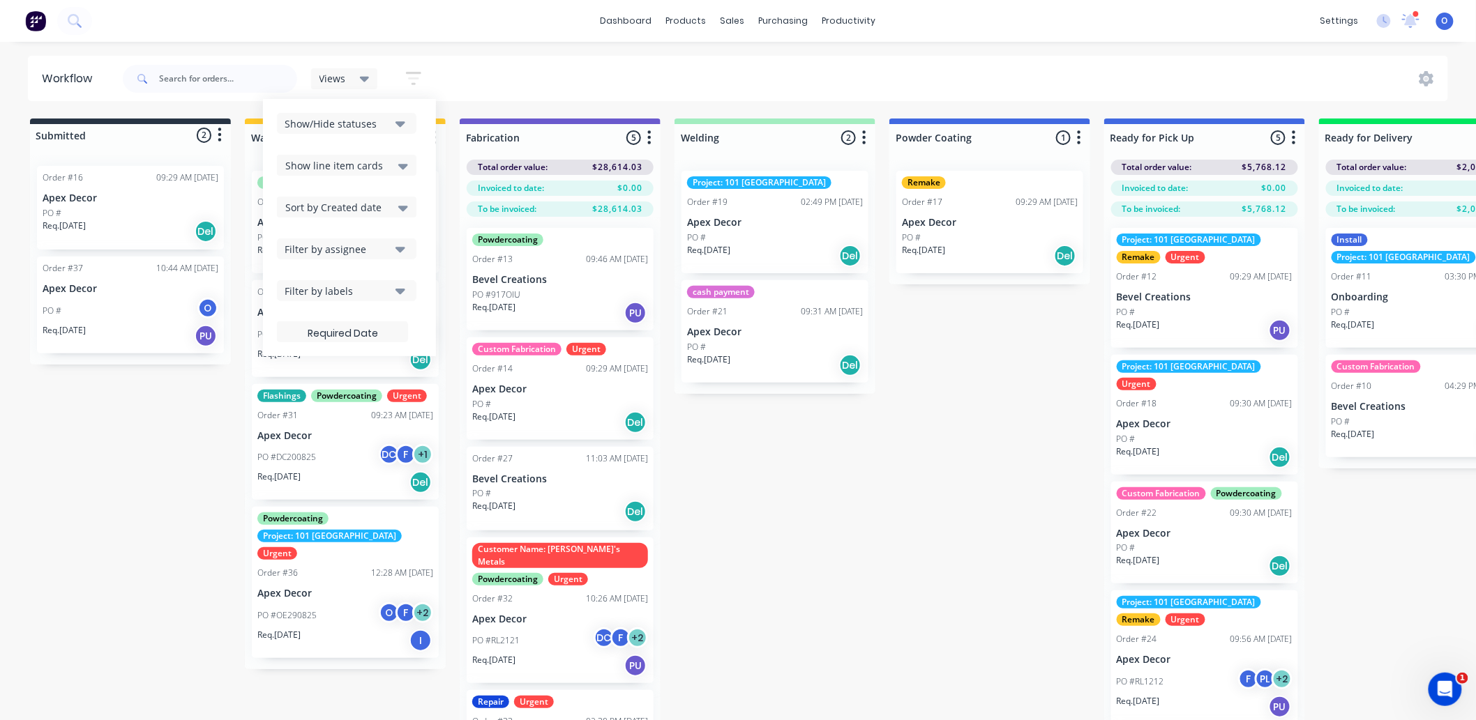
click at [360, 200] on span "Sort by Created date" at bounding box center [333, 207] width 96 height 15
click at [507, 81] on div "Views Save new view None (Default) edit Project 101 edit Urgent Jobs edit Show/…" at bounding box center [784, 79] width 1329 height 42
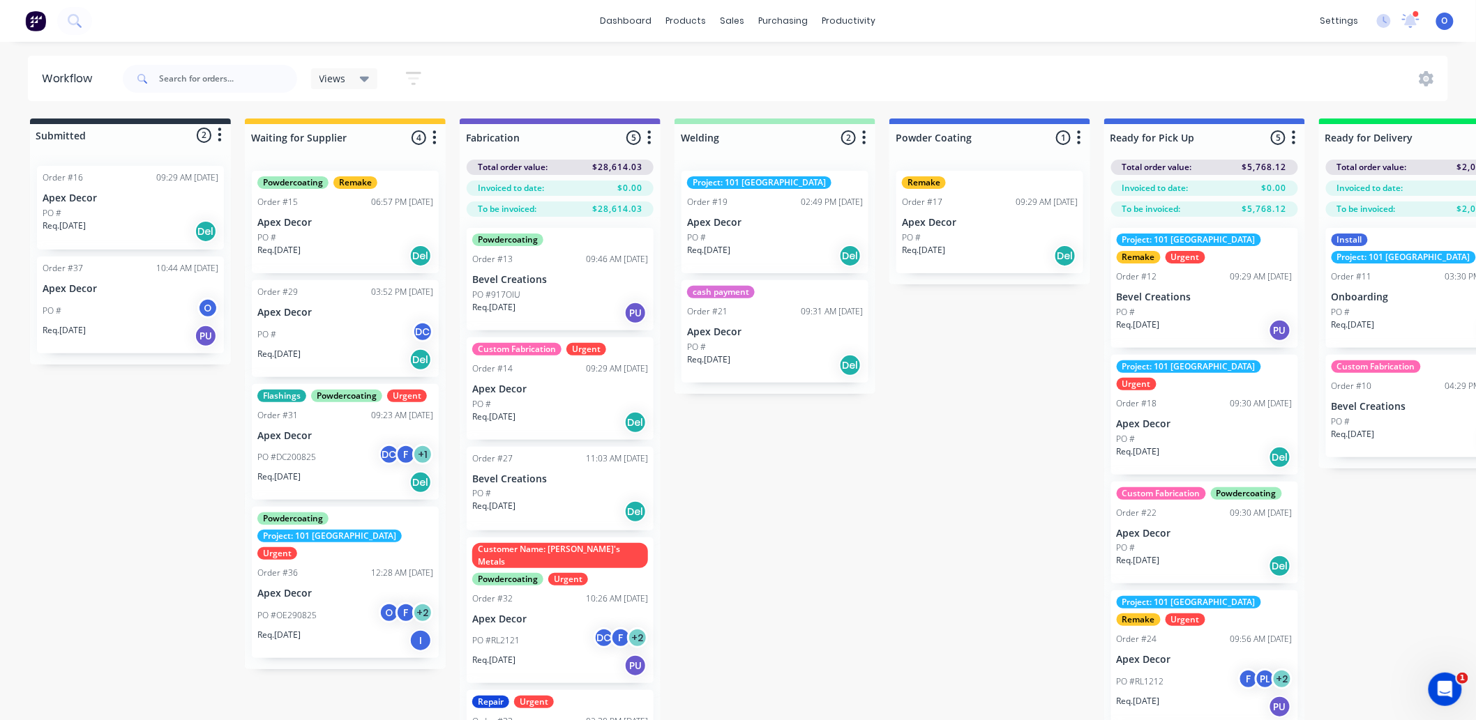
click at [351, 85] on div "Views" at bounding box center [344, 78] width 67 height 21
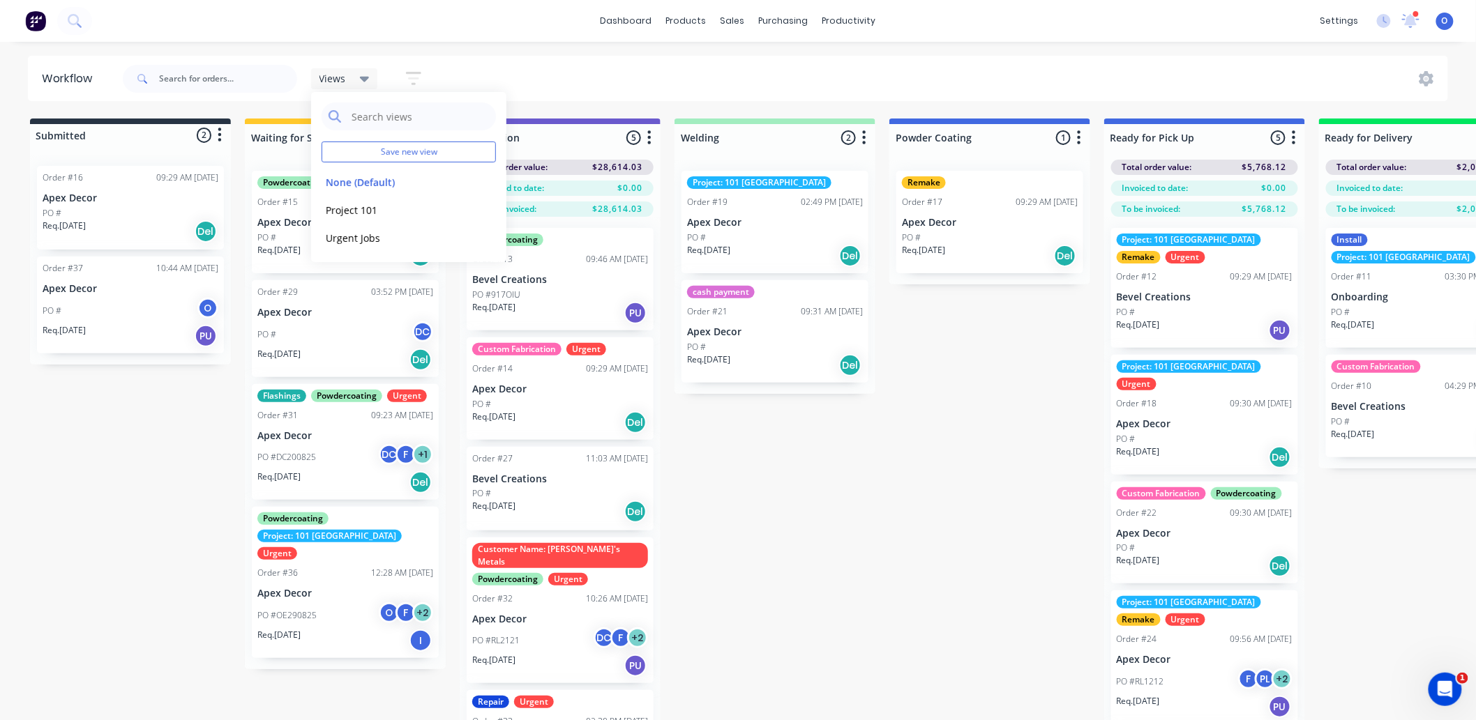
click at [861, 67] on div "Views Save new view None (Default) edit Project 101 edit Urgent Jobs edit Show/…" at bounding box center [784, 79] width 1329 height 42
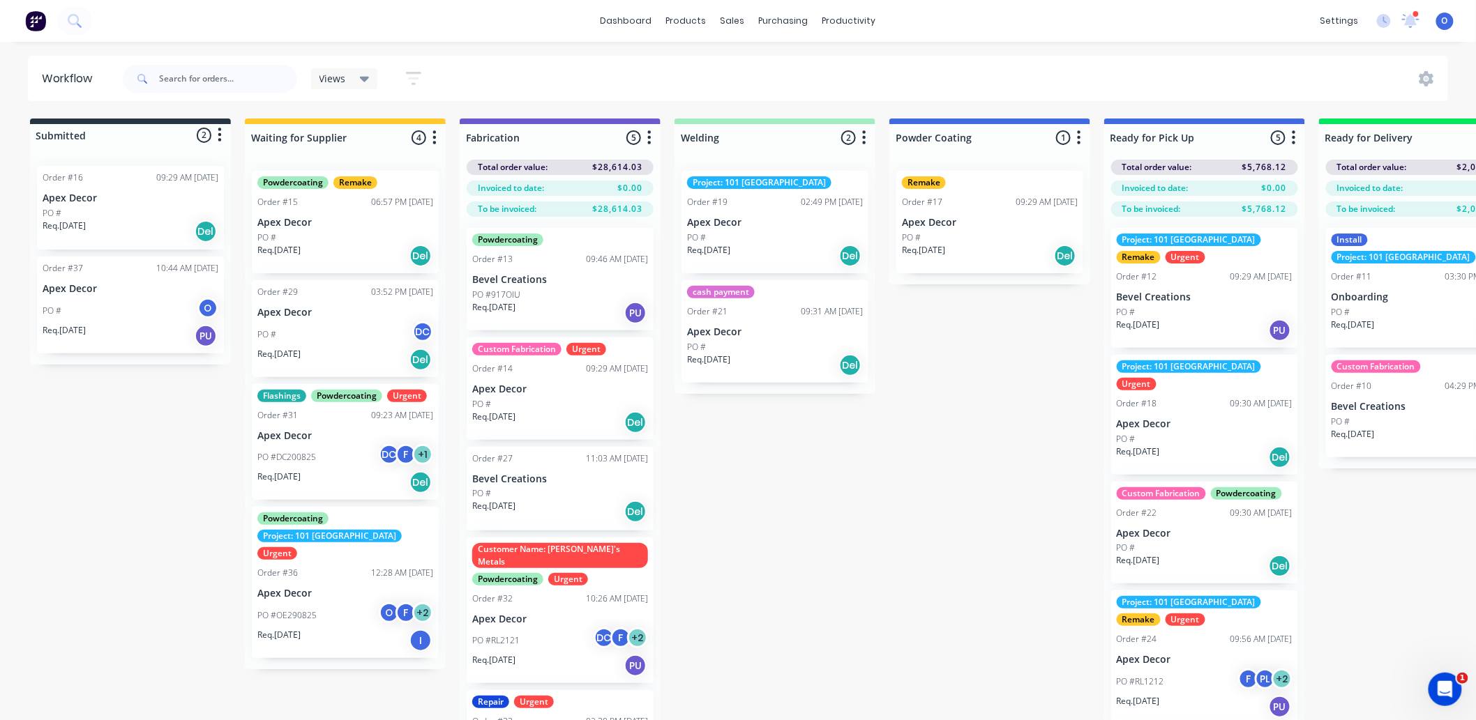
click at [1002, 437] on div "Submitted 2 Status colour #273444 hex #273444 Save Cancel Summaries Total order…" at bounding box center [950, 444] width 1921 height 651
click at [985, 398] on div "Submitted 2 Status colour #273444 hex #273444 Save Cancel Summaries Total order…" at bounding box center [950, 444] width 1921 height 651
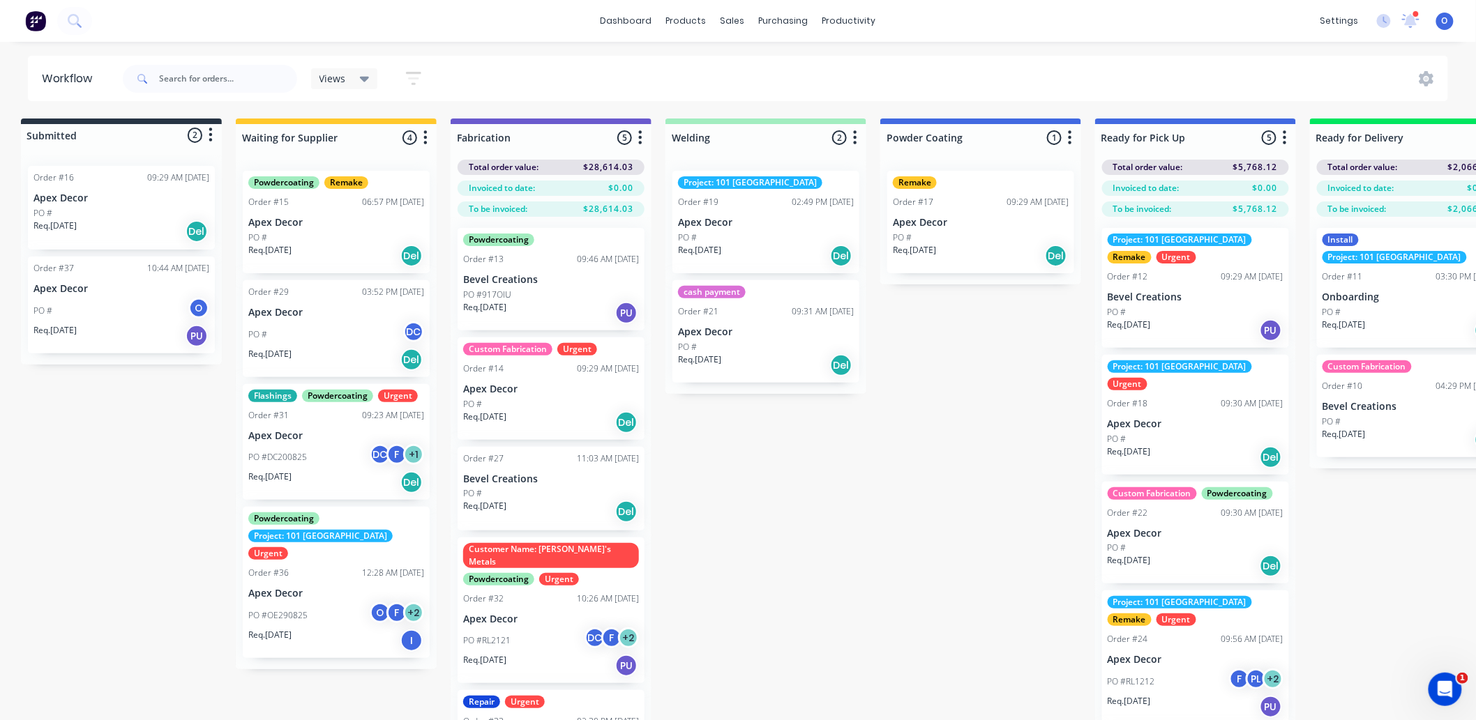
click at [944, 545] on div "Submitted 2 Status colour #273444 hex #273444 Save Cancel Summaries Total order…" at bounding box center [940, 444] width 1921 height 651
click at [941, 544] on div "Submitted 2 Status colour #273444 hex #273444 Save Cancel Summaries Total order…" at bounding box center [940, 444] width 1921 height 651
click at [778, 73] on link "Sales Orders" at bounding box center [806, 66] width 185 height 28
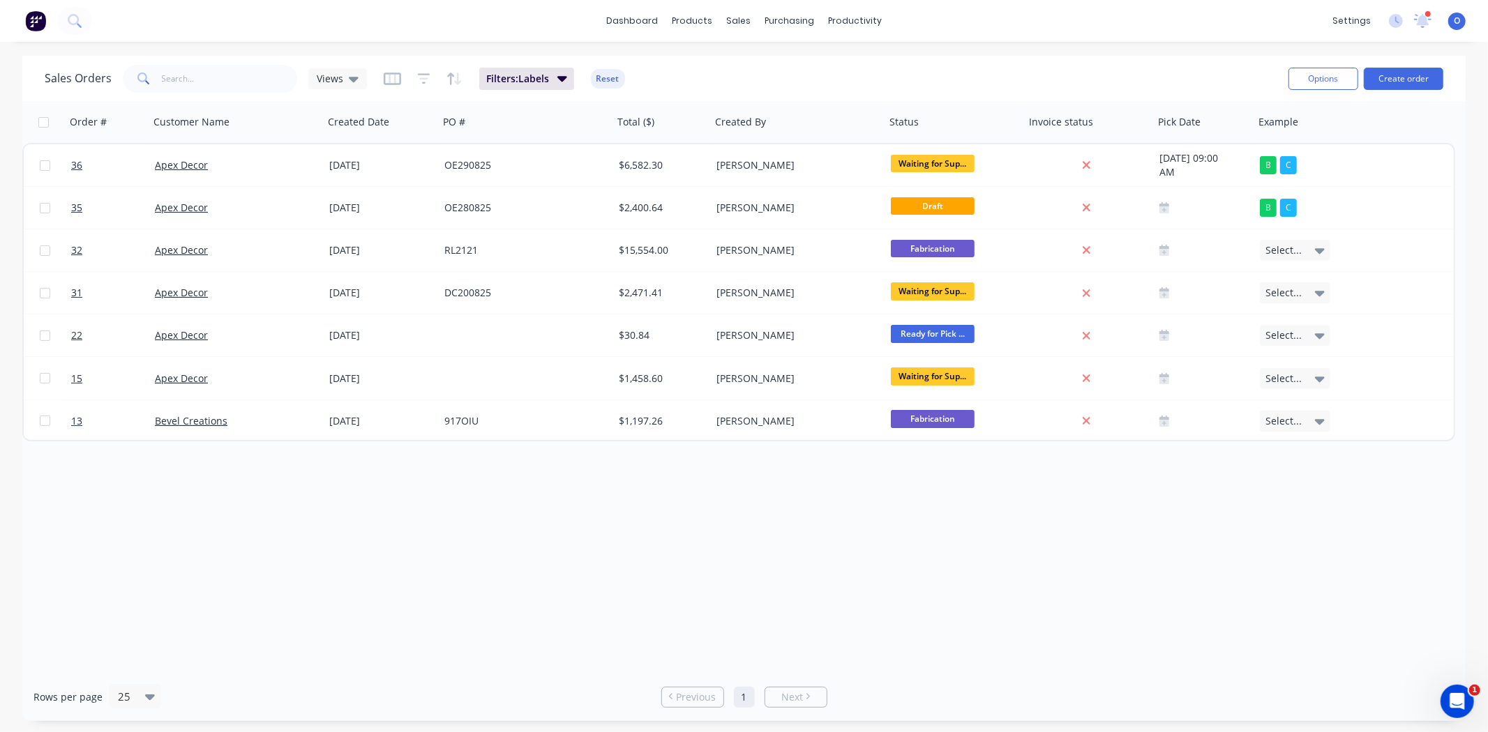
click at [893, 487] on div "Order # Customer Name Created Date PO # Total ($) Created By Status Invoice sta…" at bounding box center [743, 387] width 1443 height 572
click at [543, 77] on span "Filters: Labels" at bounding box center [517, 79] width 63 height 14
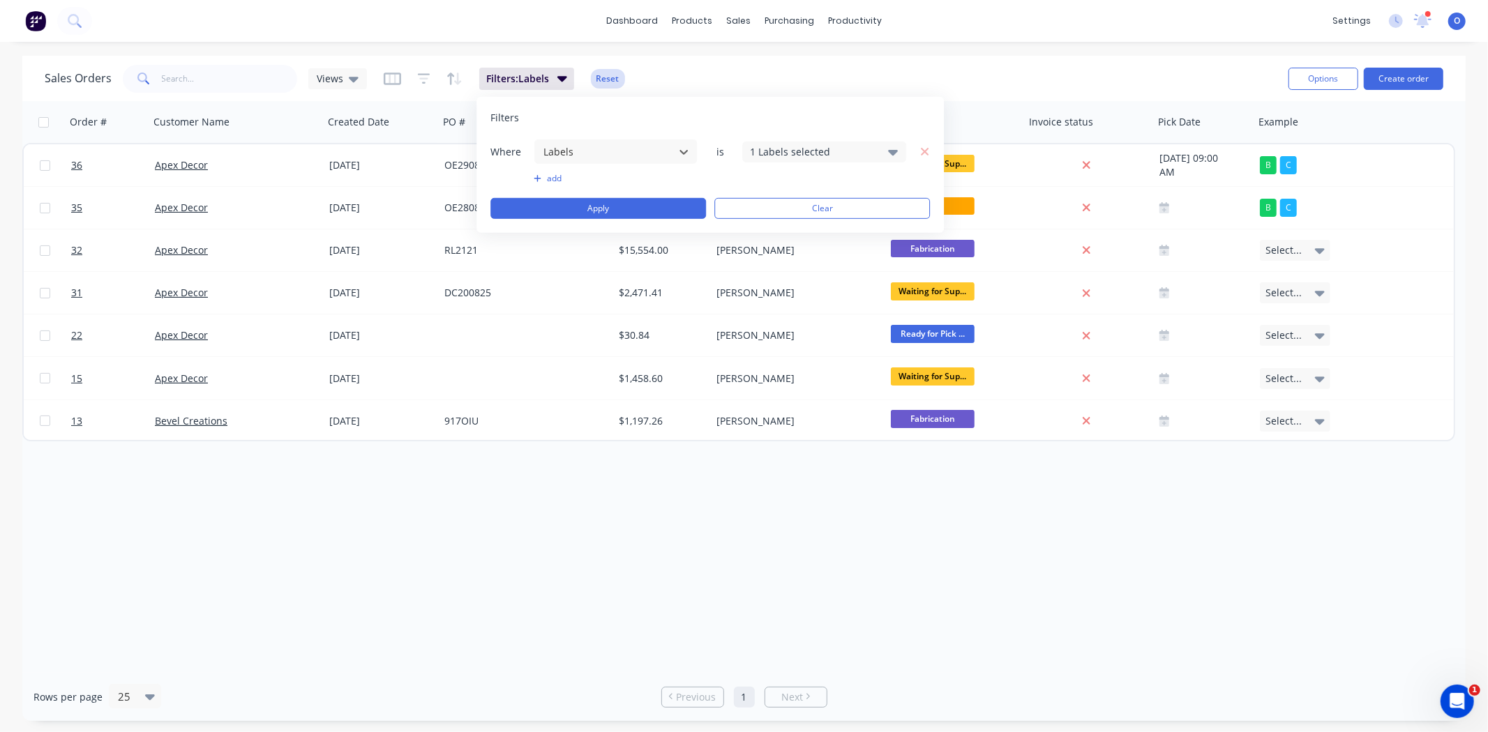
click at [614, 80] on button "Reset" at bounding box center [608, 79] width 34 height 20
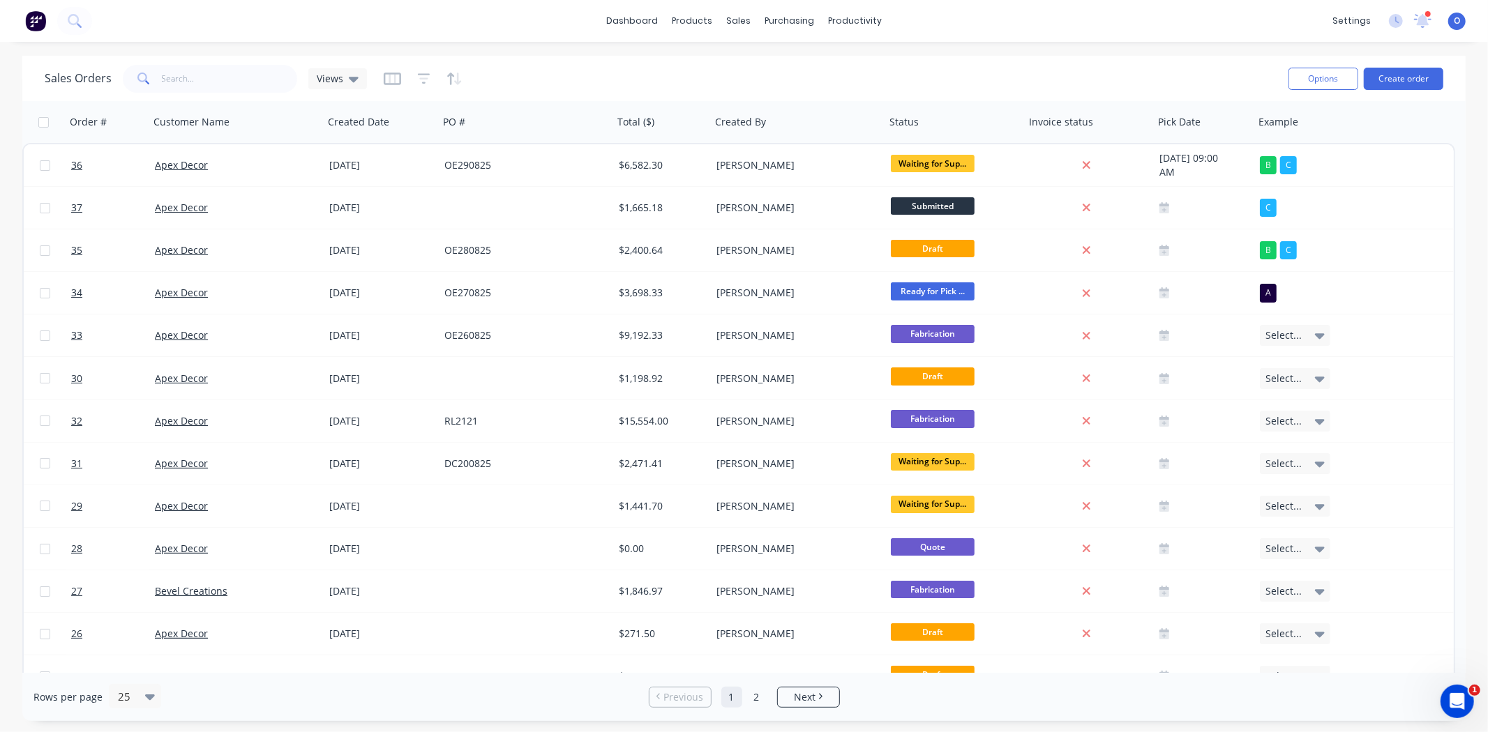
click at [669, 75] on div "Sales Orders Views" at bounding box center [661, 78] width 1232 height 34
click at [911, 130] on div at bounding box center [950, 122] width 122 height 28
click at [1004, 129] on button "button" at bounding box center [1000, 122] width 21 height 21
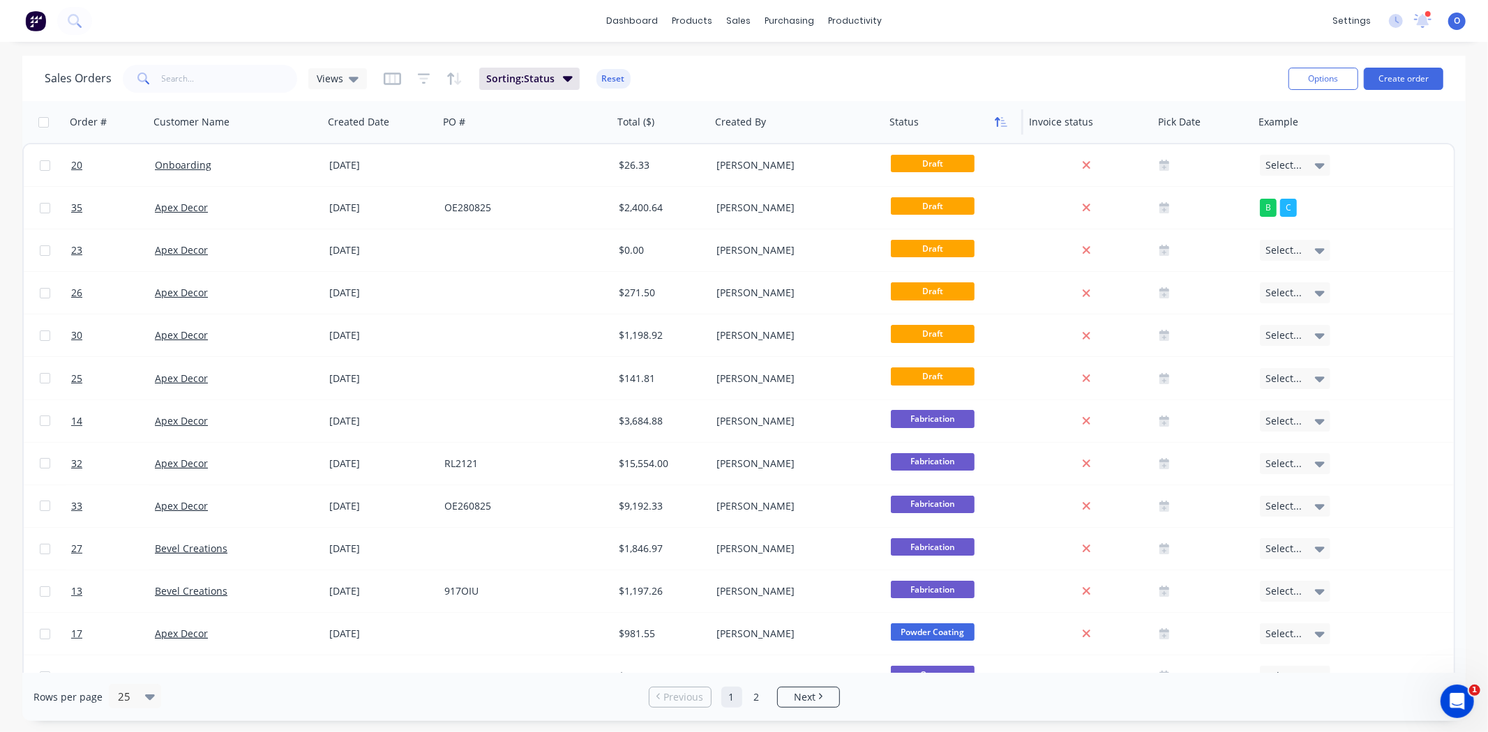
click at [997, 130] on button "button" at bounding box center [1000, 122] width 21 height 21
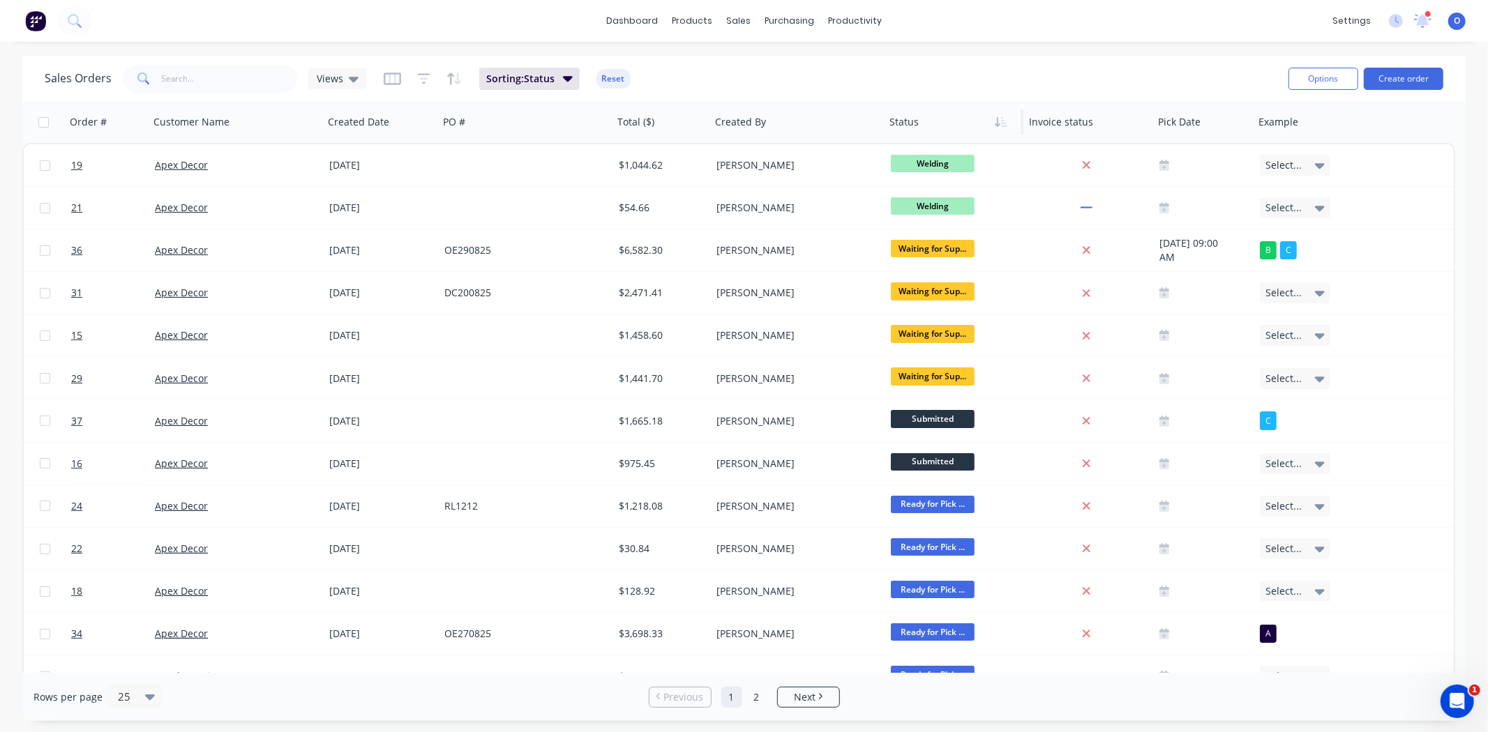
click at [905, 75] on div "Sales Orders Views Sorting: Status Reset" at bounding box center [661, 78] width 1232 height 34
click at [418, 75] on icon "button" at bounding box center [424, 79] width 13 height 14
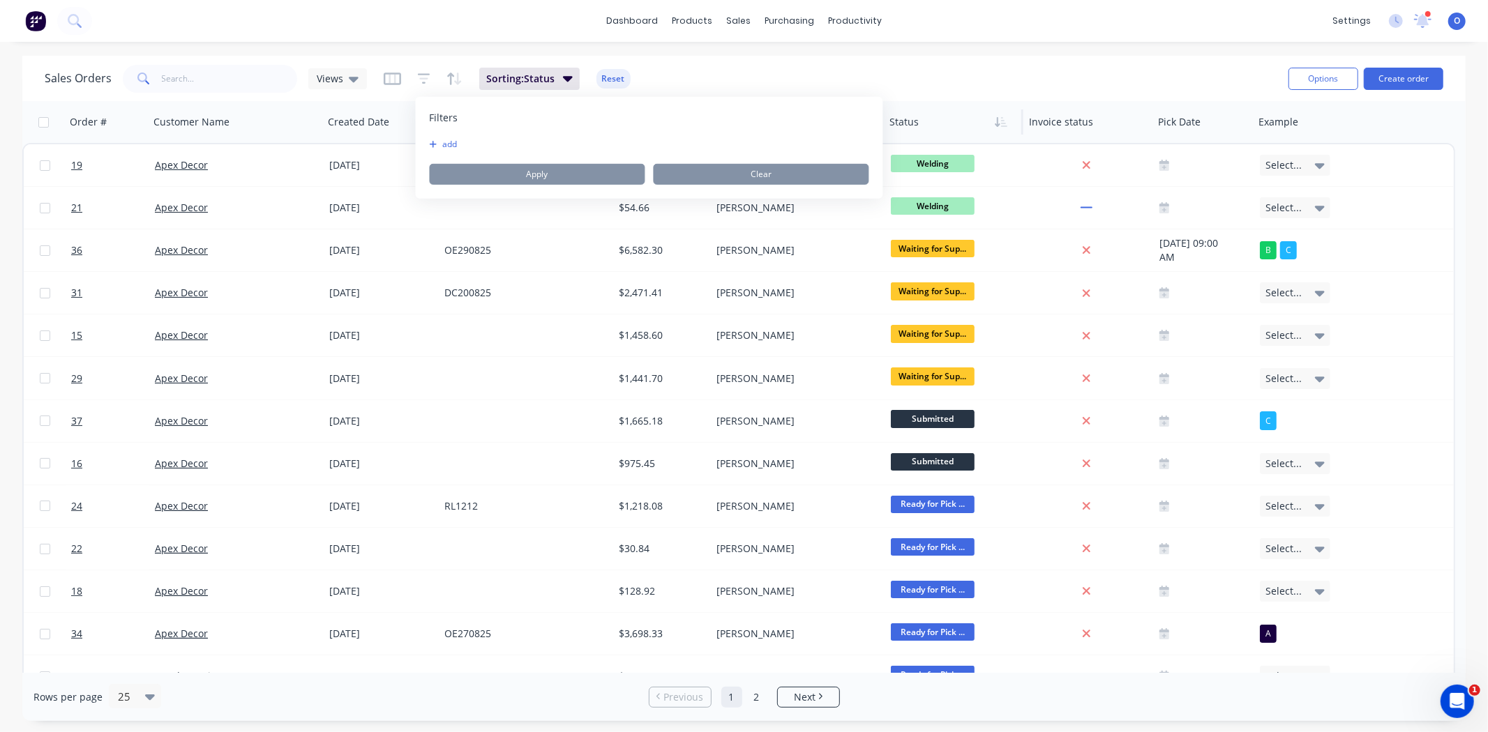
click at [614, 73] on button "Reset" at bounding box center [613, 79] width 34 height 20
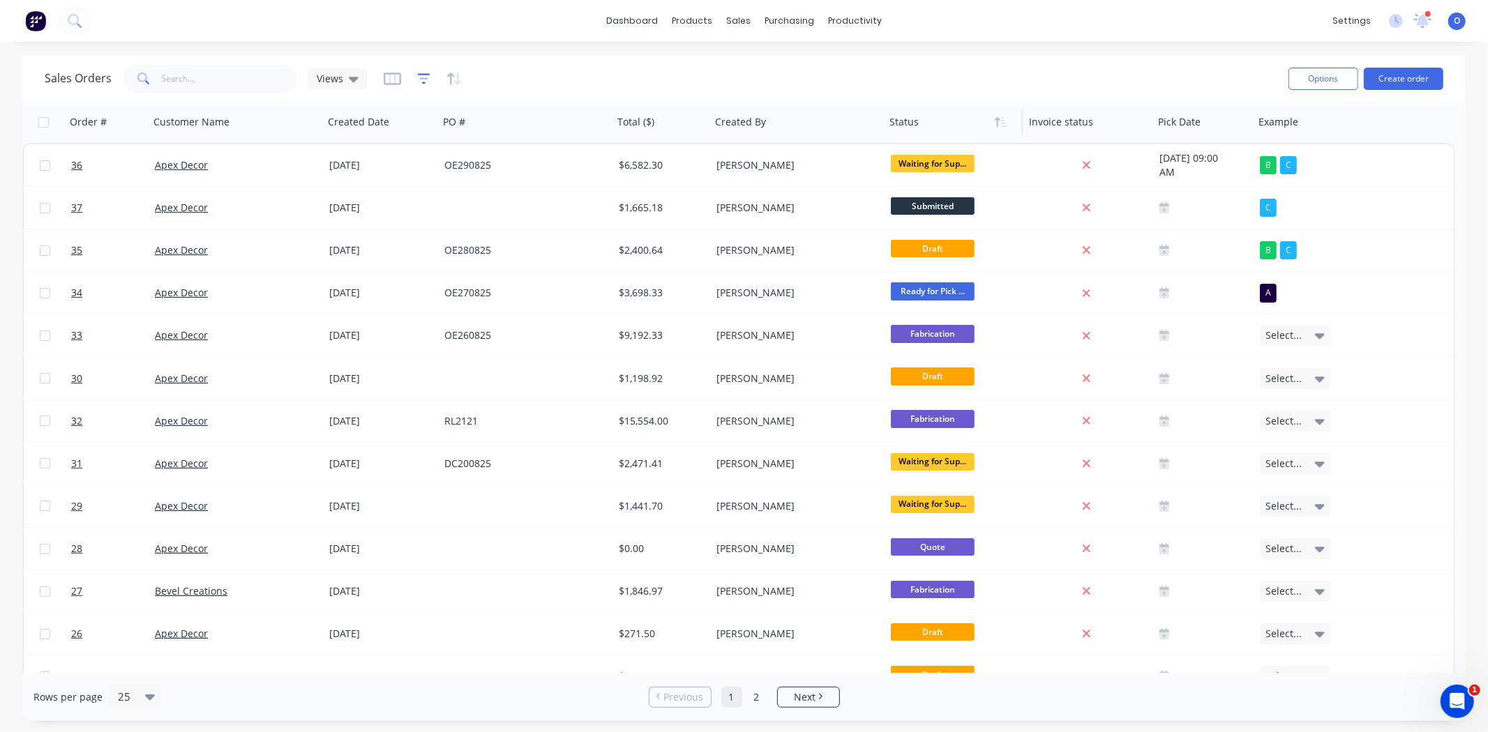
click at [421, 79] on icon "button" at bounding box center [423, 78] width 9 height 2
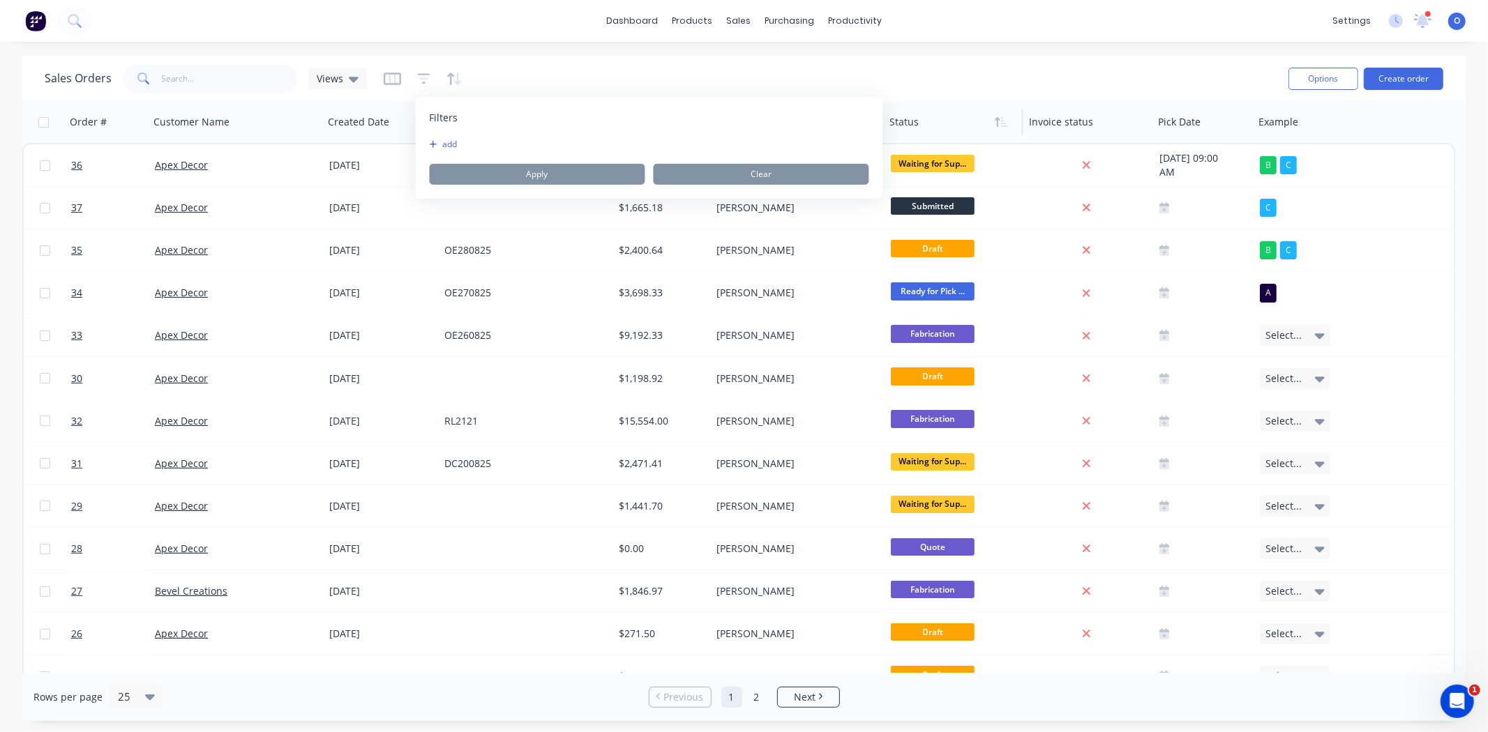
click at [462, 145] on button "add" at bounding box center [447, 144] width 35 height 11
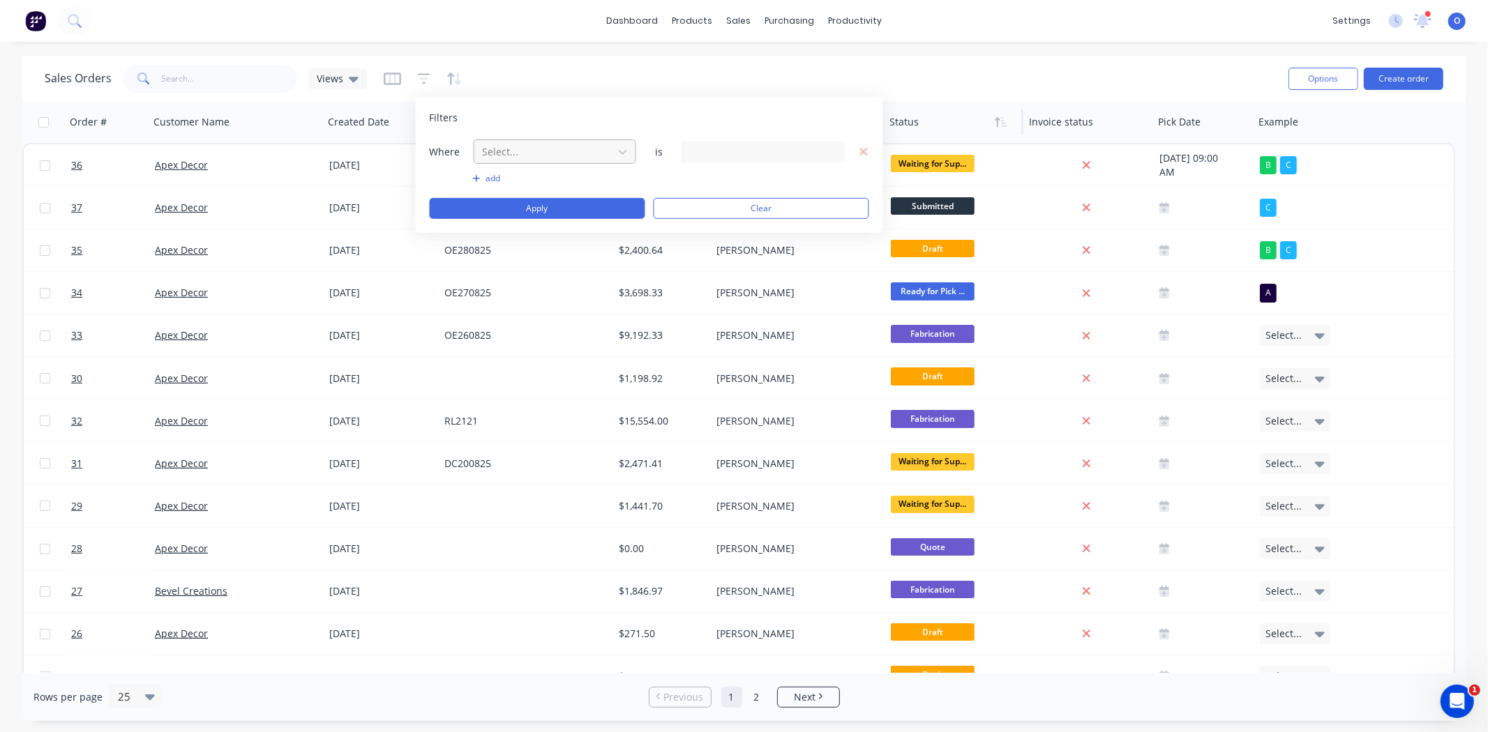
click at [495, 155] on div at bounding box center [543, 151] width 125 height 17
click at [715, 152] on div "11 Status selected" at bounding box center [752, 151] width 126 height 15
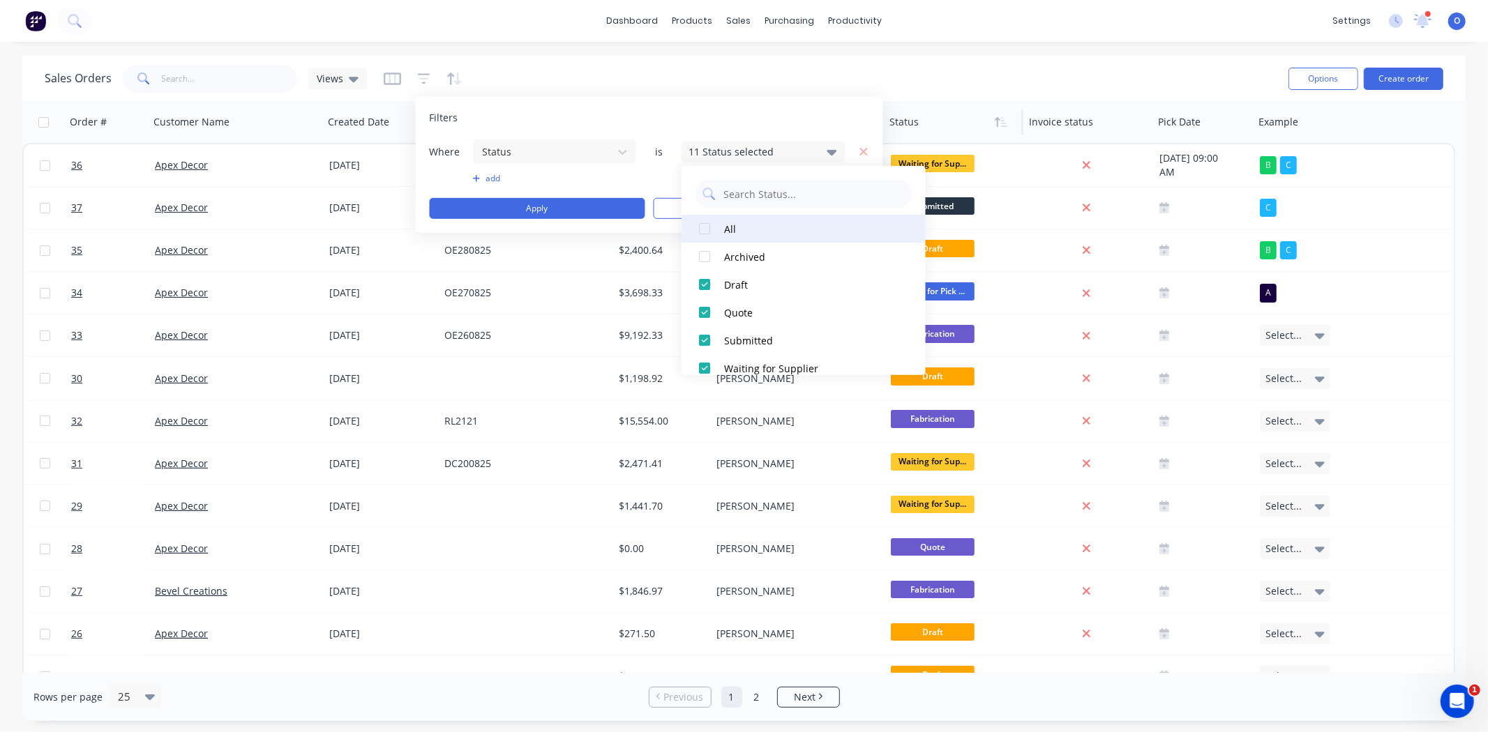
click at [705, 225] on div at bounding box center [704, 229] width 28 height 28
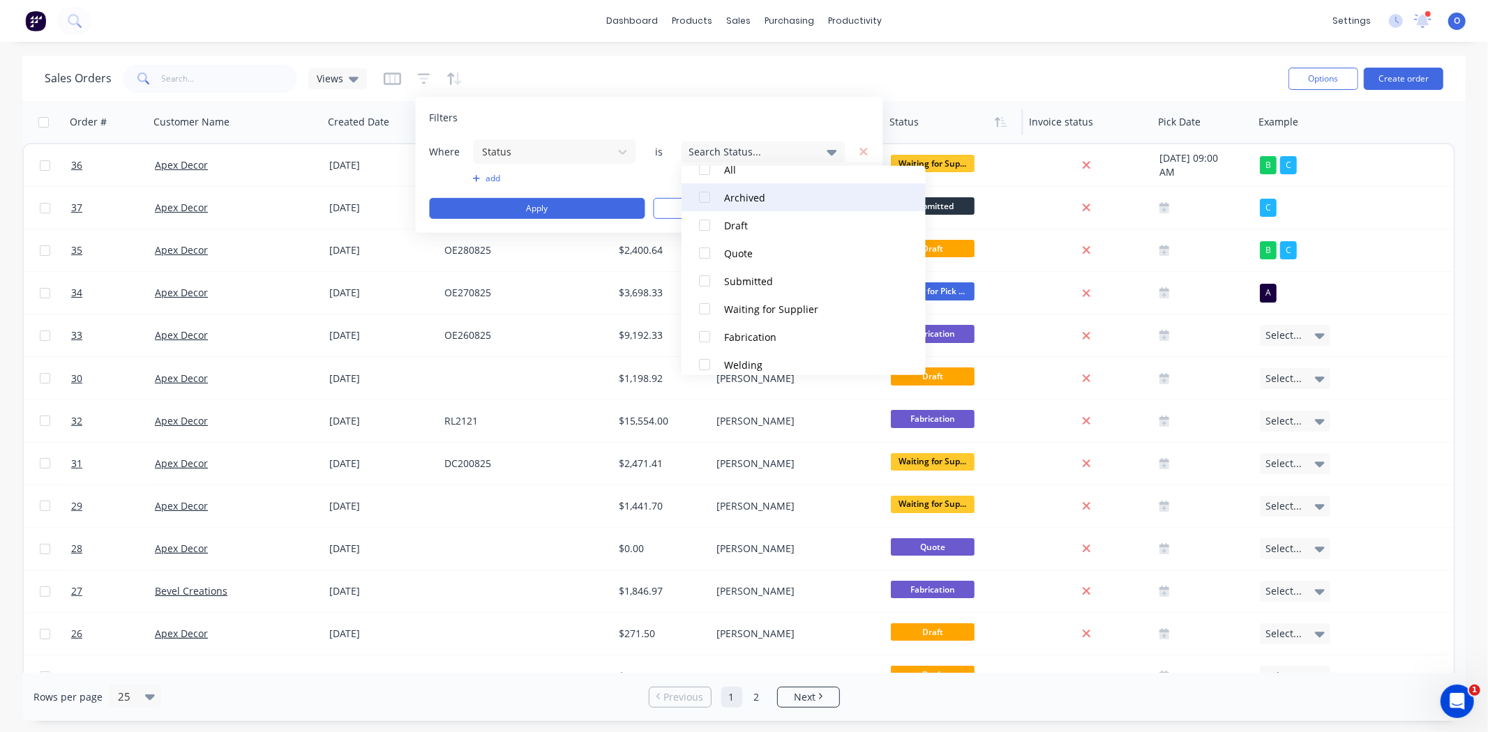
scroll to position [155, 0]
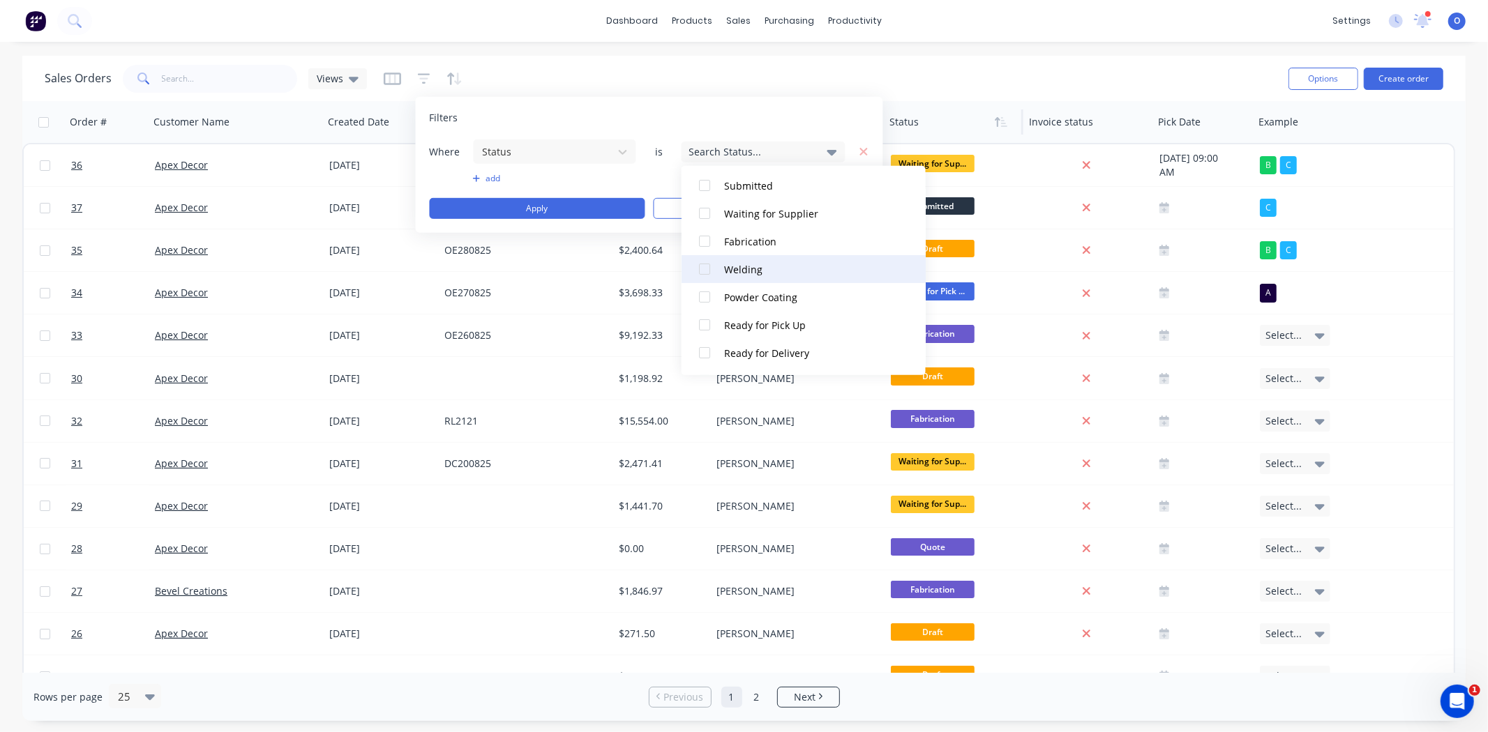
click at [705, 263] on div at bounding box center [704, 269] width 28 height 28
click at [529, 213] on button "Apply" at bounding box center [537, 208] width 215 height 21
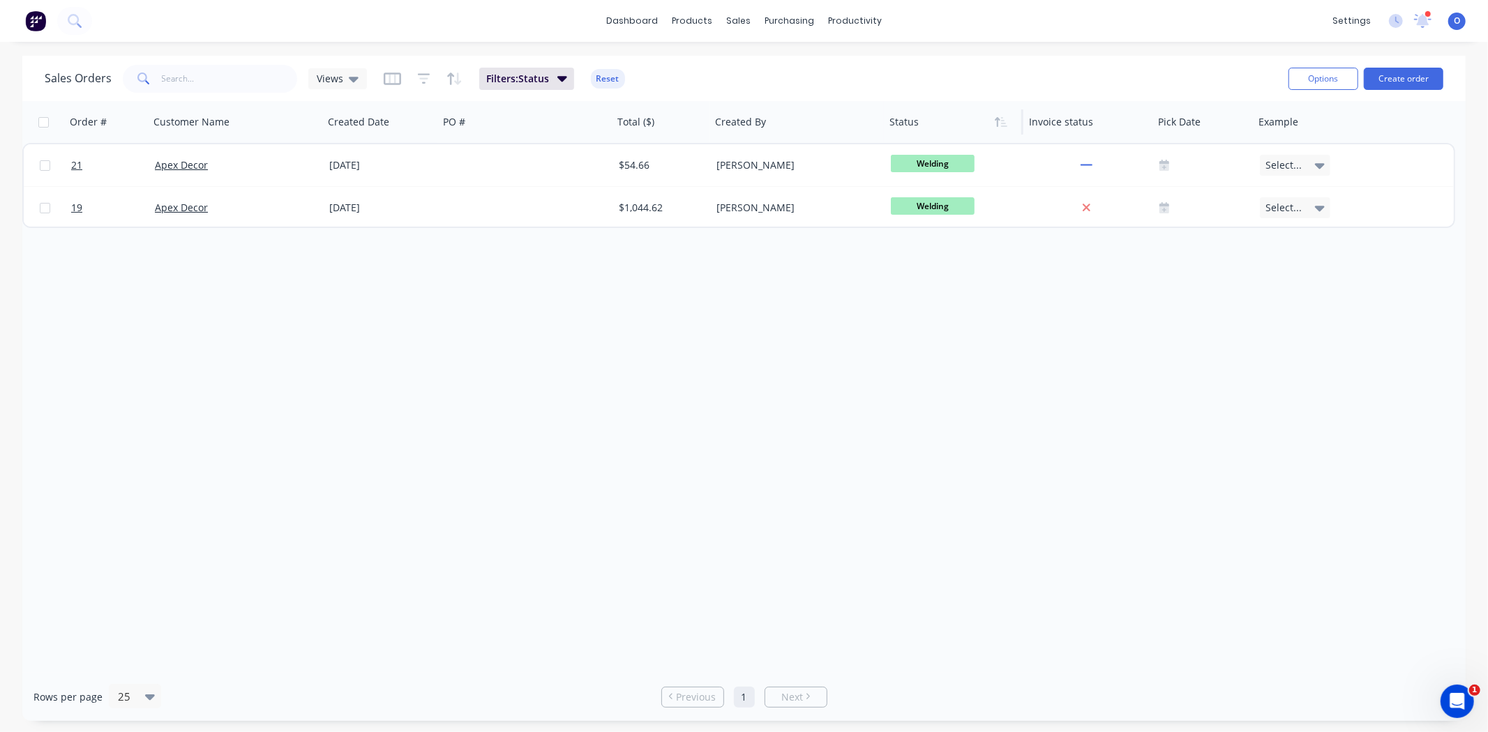
click at [925, 358] on div "Order # Customer Name Created Date PO # Total ($) Created By Status Invoice sta…" at bounding box center [743, 387] width 1443 height 572
click at [924, 381] on div "Order # Customer Name Created Date PO # Total ($) Created By Status Invoice sta…" at bounding box center [743, 387] width 1443 height 572
click at [1323, 73] on button "Options" at bounding box center [1323, 79] width 70 height 22
drag, startPoint x: 853, startPoint y: 428, endPoint x: 792, endPoint y: 414, distance: 63.1
click at [853, 427] on div "Order # Customer Name Created Date PO # Total ($) Created By Status Invoice sta…" at bounding box center [743, 387] width 1443 height 572
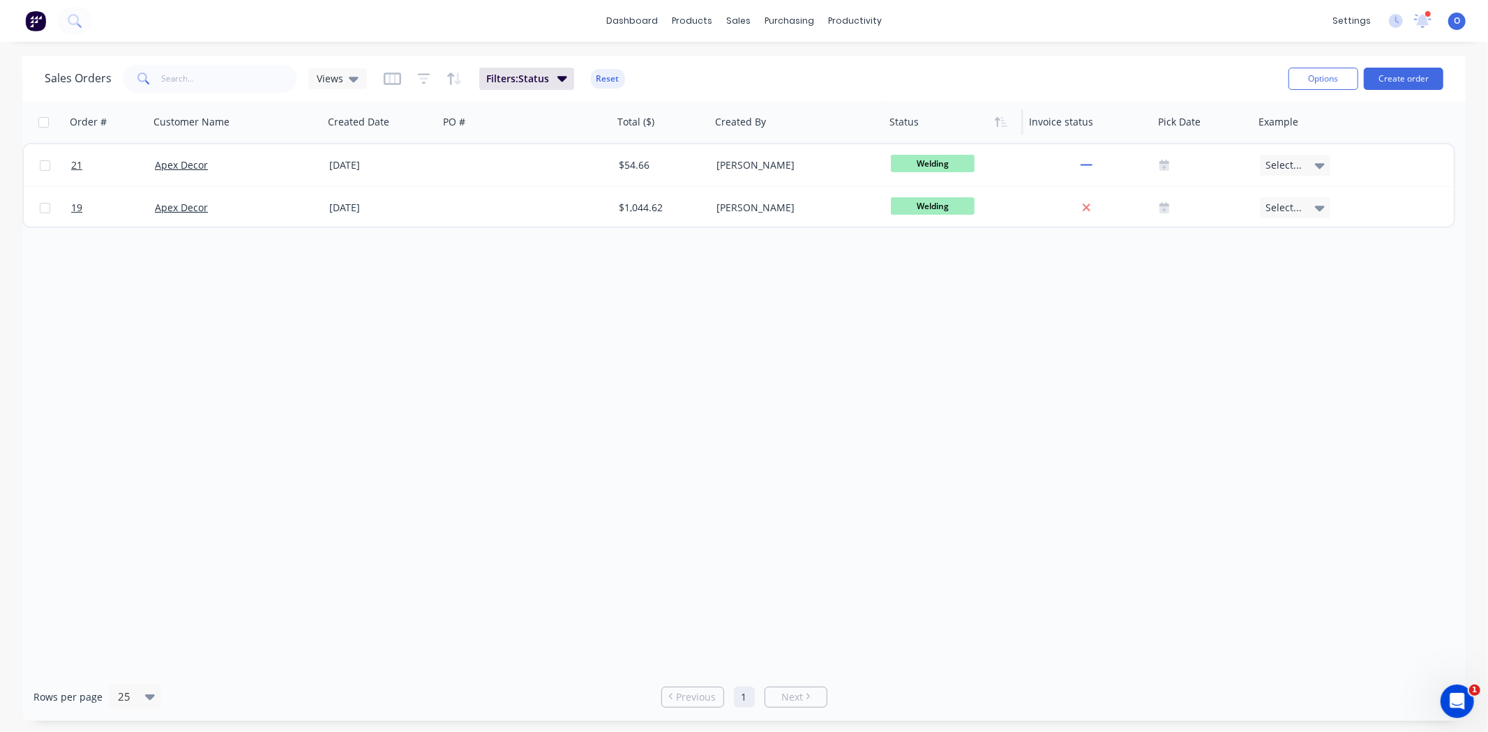
click at [748, 335] on div "Order # Customer Name Created Date PO # Total ($) Created By Status Invoice sta…" at bounding box center [743, 387] width 1443 height 572
drag, startPoint x: 772, startPoint y: 84, endPoint x: 536, endPoint y: 86, distance: 236.4
click at [760, 82] on div "Sales Orders Views Filters: Status Reset" at bounding box center [661, 78] width 1232 height 34
drag, startPoint x: 596, startPoint y: 78, endPoint x: 608, endPoint y: 123, distance: 47.0
click at [596, 77] on button "Reset" at bounding box center [608, 79] width 34 height 20
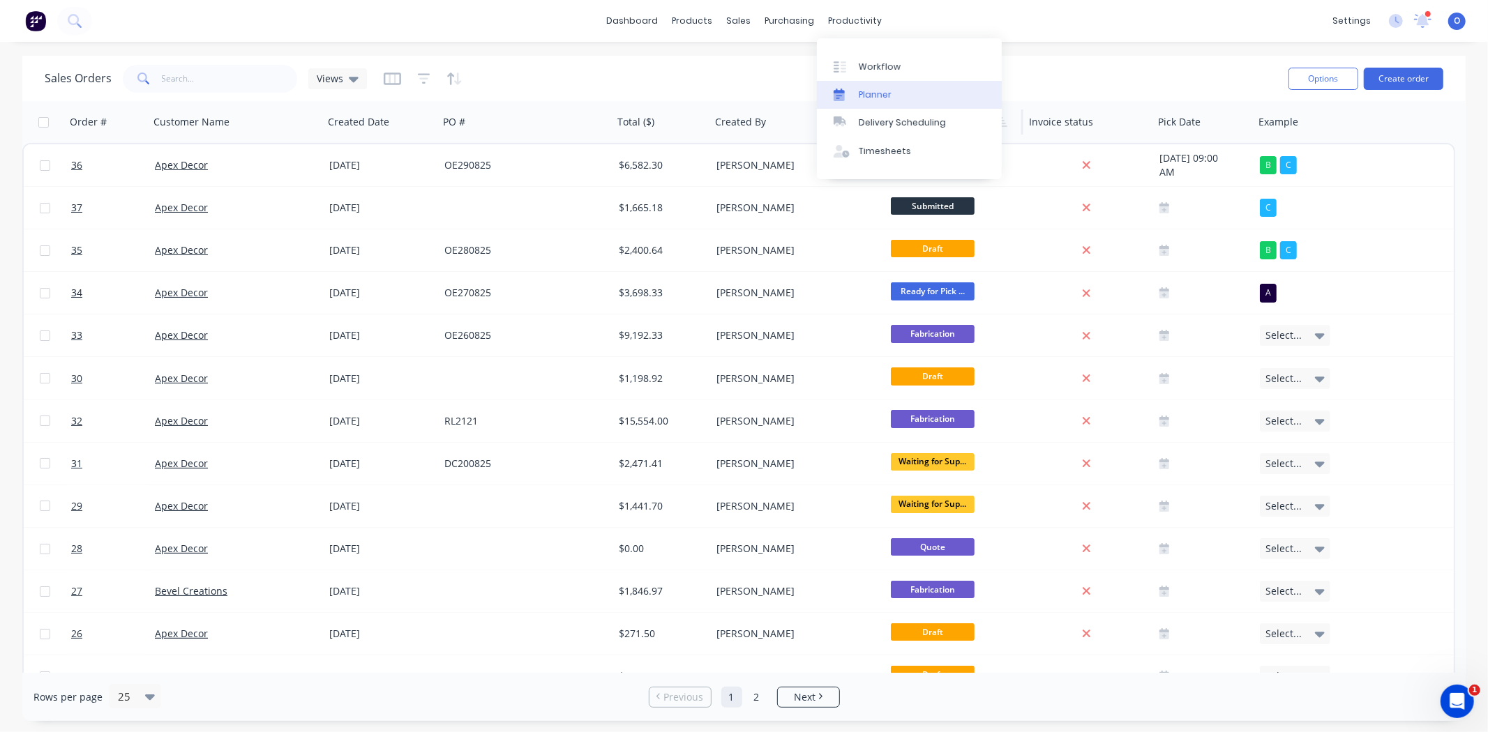
click at [883, 84] on link "Planner" at bounding box center [909, 95] width 185 height 28
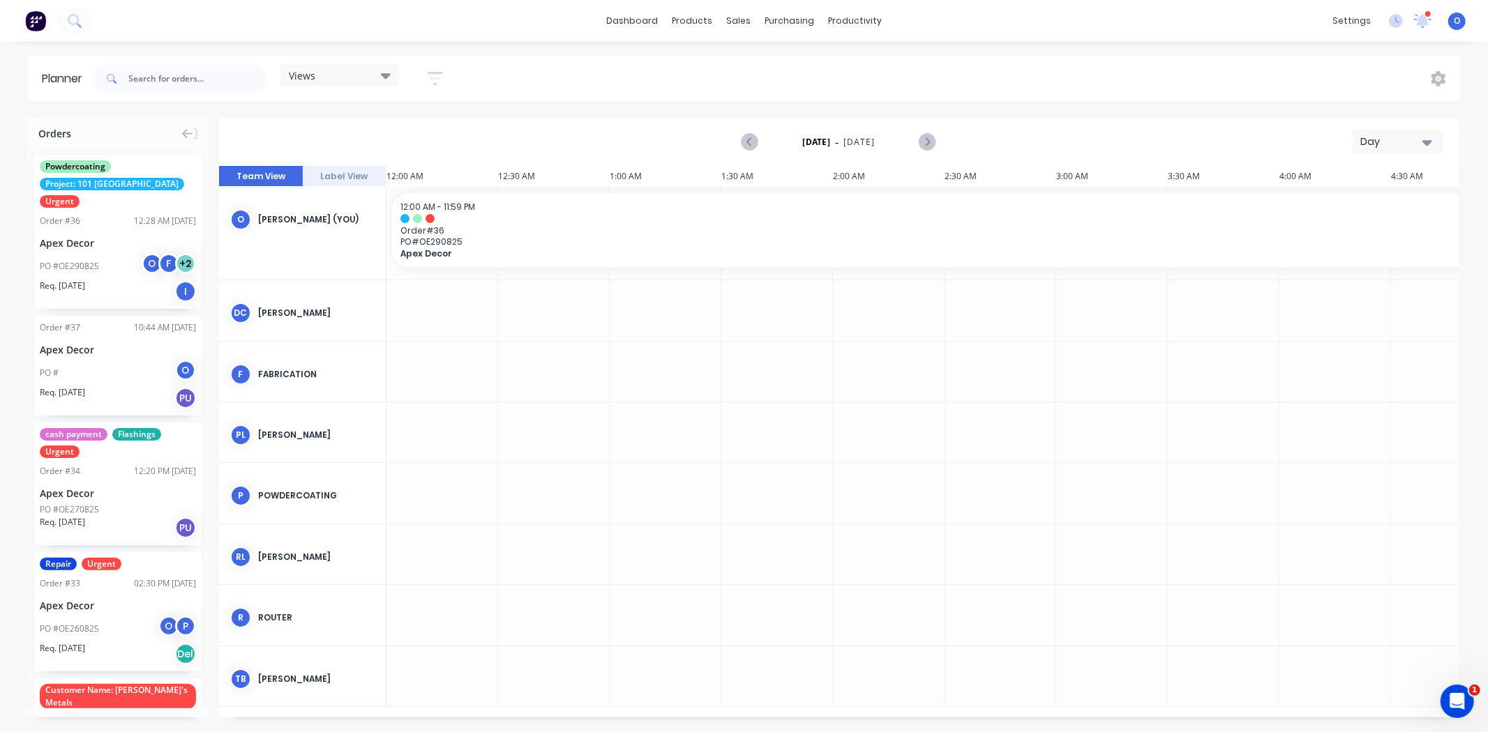
scroll to position [0, 1]
click at [1050, 133] on div "[DATE] - [DATE] Day" at bounding box center [838, 141] width 1236 height 45
click at [1379, 140] on div "Day" at bounding box center [1392, 142] width 64 height 15
click at [1382, 206] on div "Week" at bounding box center [1372, 207] width 138 height 28
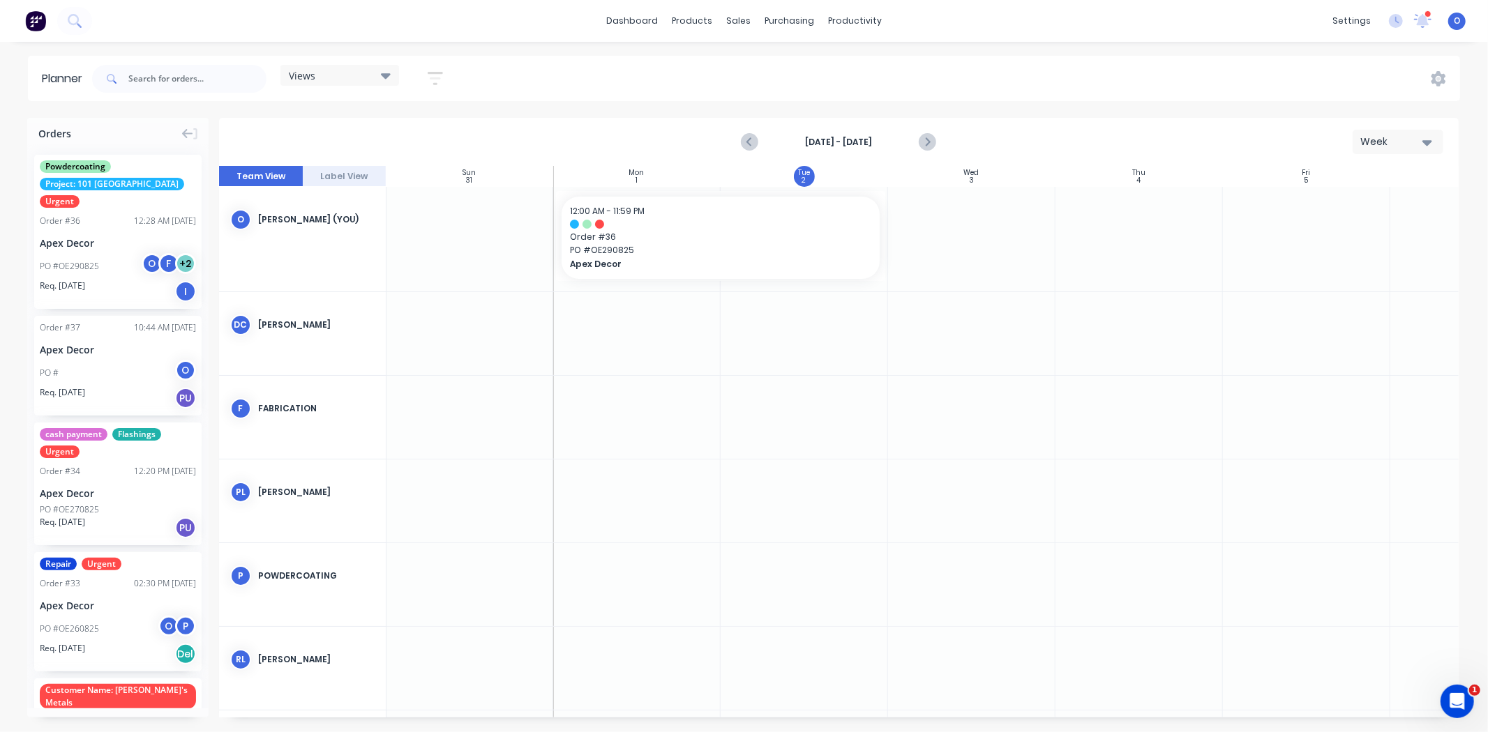
click at [1418, 136] on div "Week" at bounding box center [1392, 142] width 64 height 15
click at [1379, 234] on div "Month" at bounding box center [1372, 235] width 138 height 28
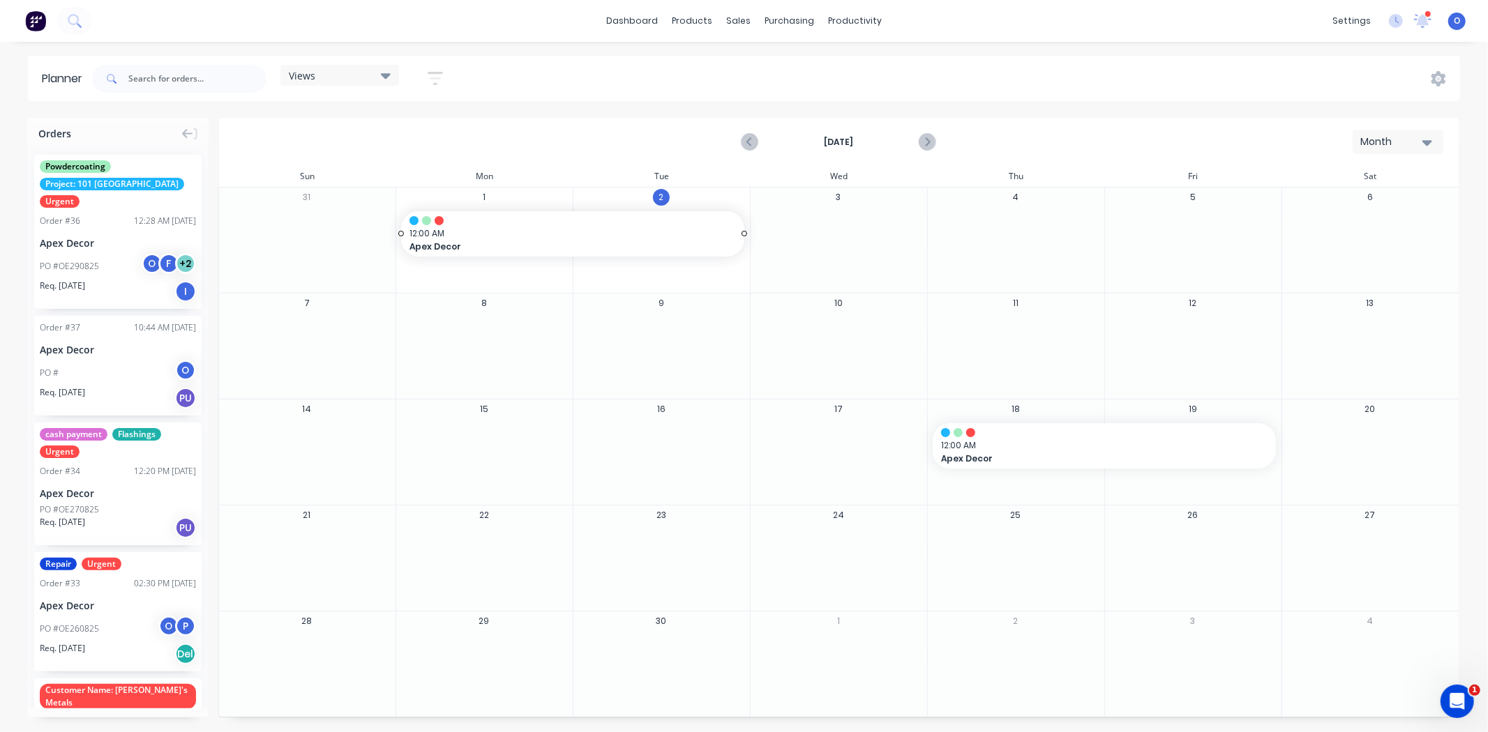
drag, startPoint x: 473, startPoint y: 238, endPoint x: 507, endPoint y: 234, distance: 34.3
click at [332, 79] on div "Views" at bounding box center [339, 75] width 119 height 21
click at [436, 79] on icon "button" at bounding box center [435, 78] width 11 height 2
click at [333, 74] on div "Views" at bounding box center [340, 75] width 102 height 13
click at [865, 128] on div "Delivery Scheduling" at bounding box center [901, 122] width 87 height 13
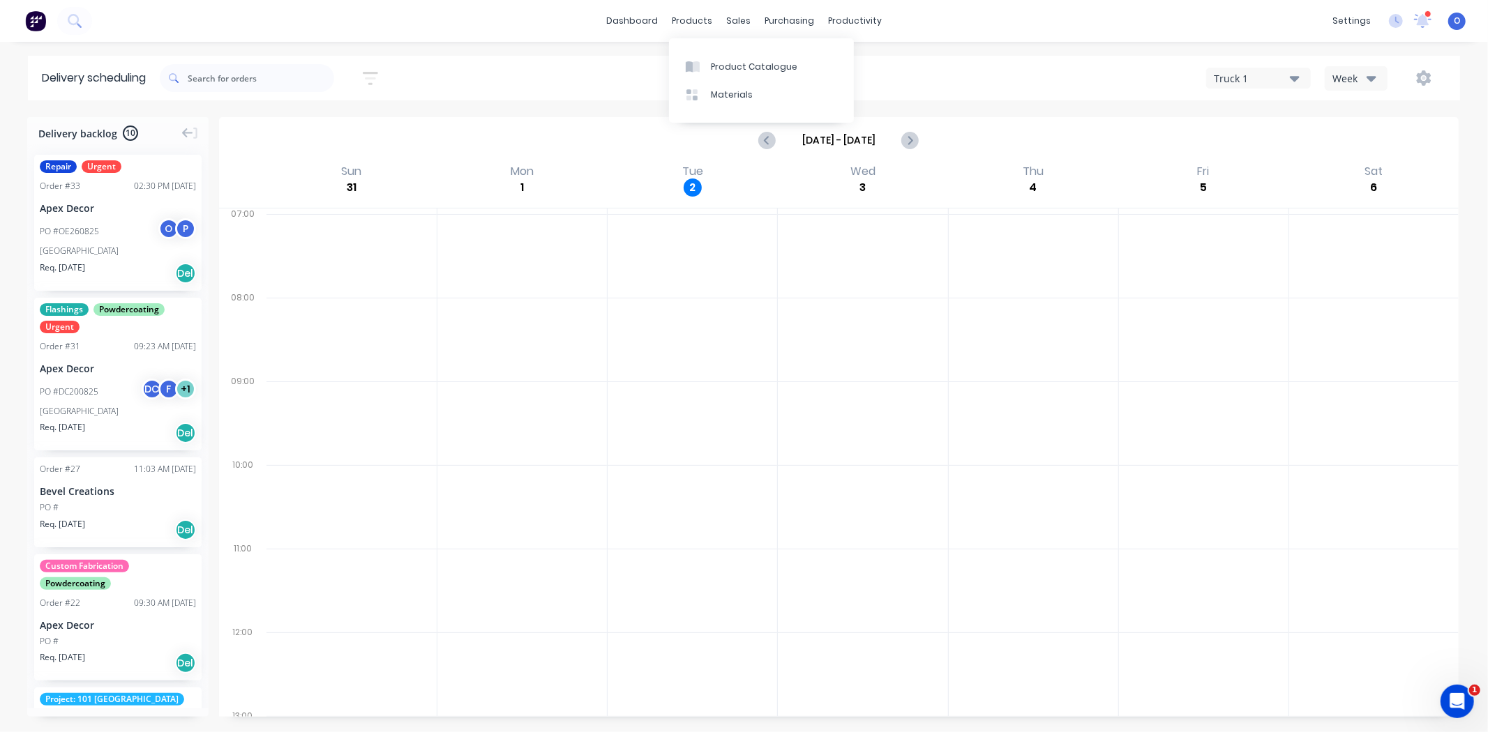
click at [1263, 91] on div "Truck 1 Week" at bounding box center [1121, 78] width 650 height 25
click at [1255, 85] on div "Truck 1" at bounding box center [1251, 78] width 76 height 15
click at [876, 153] on div "Timesheets" at bounding box center [884, 151] width 52 height 13
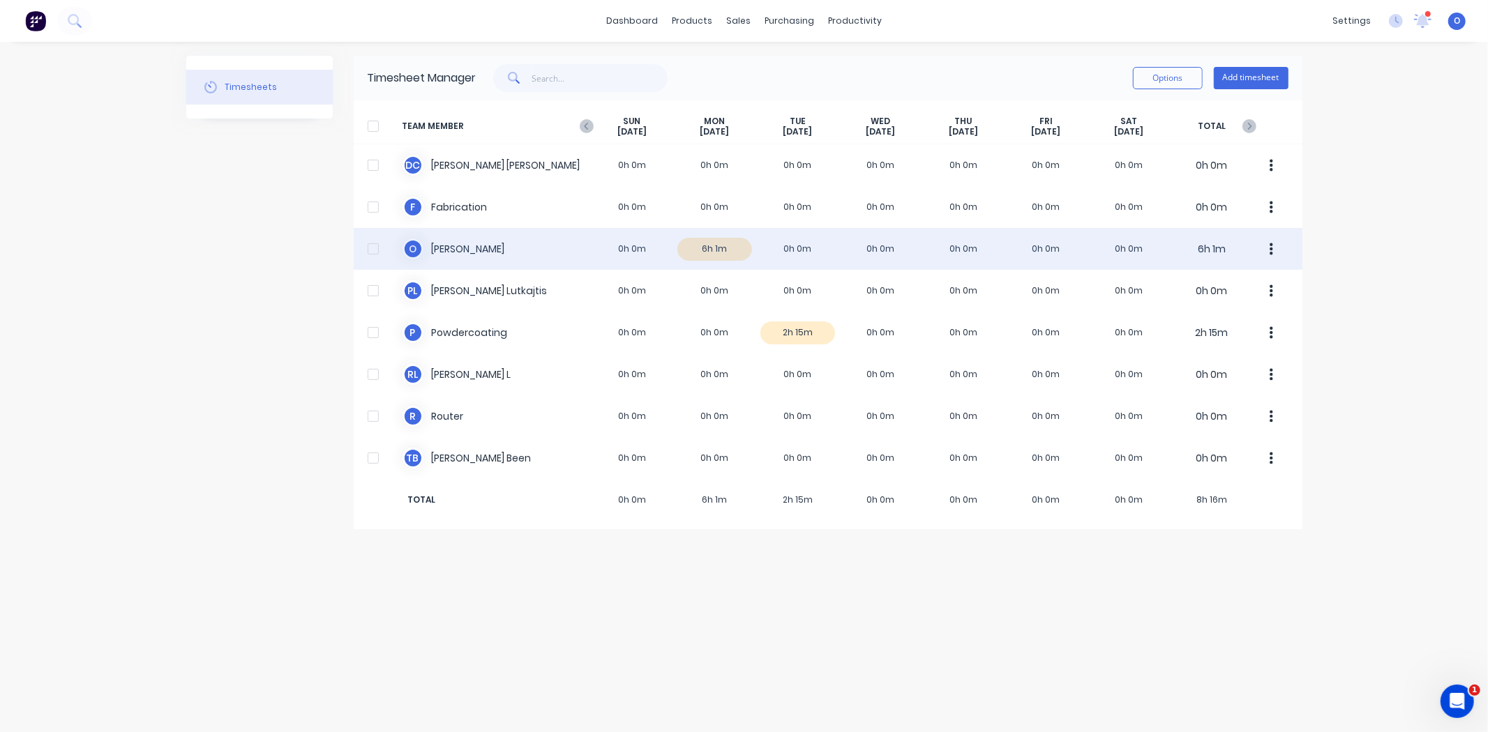
click at [710, 248] on div "O [PERSON_NAME] 0h 0m 6h 1m 0h 0m 0h 0m 0h 0m 0h 0m 0h 0m 6h 1m" at bounding box center [828, 249] width 948 height 42
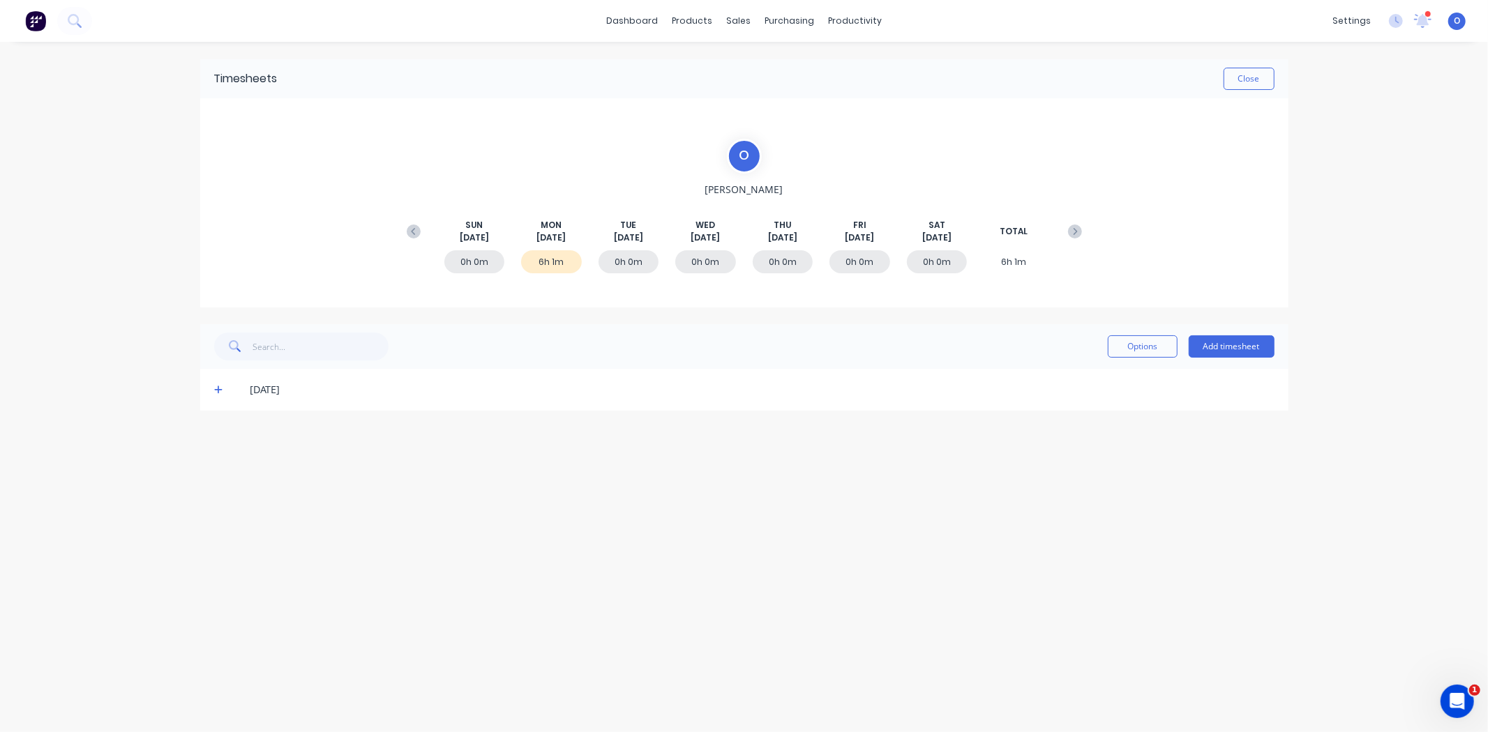
click at [220, 393] on icon at bounding box center [218, 390] width 9 height 10
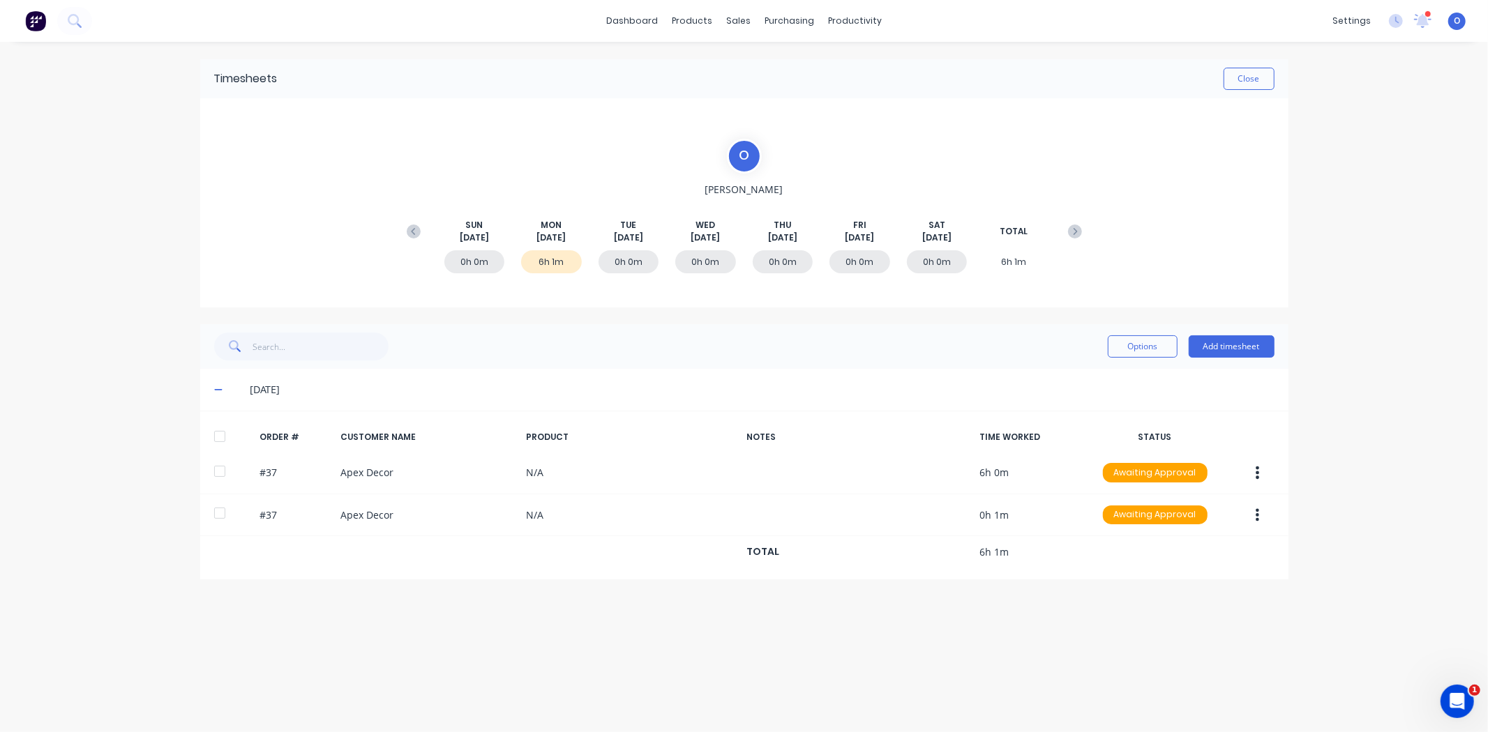
click at [216, 394] on span at bounding box center [221, 390] width 14 height 14
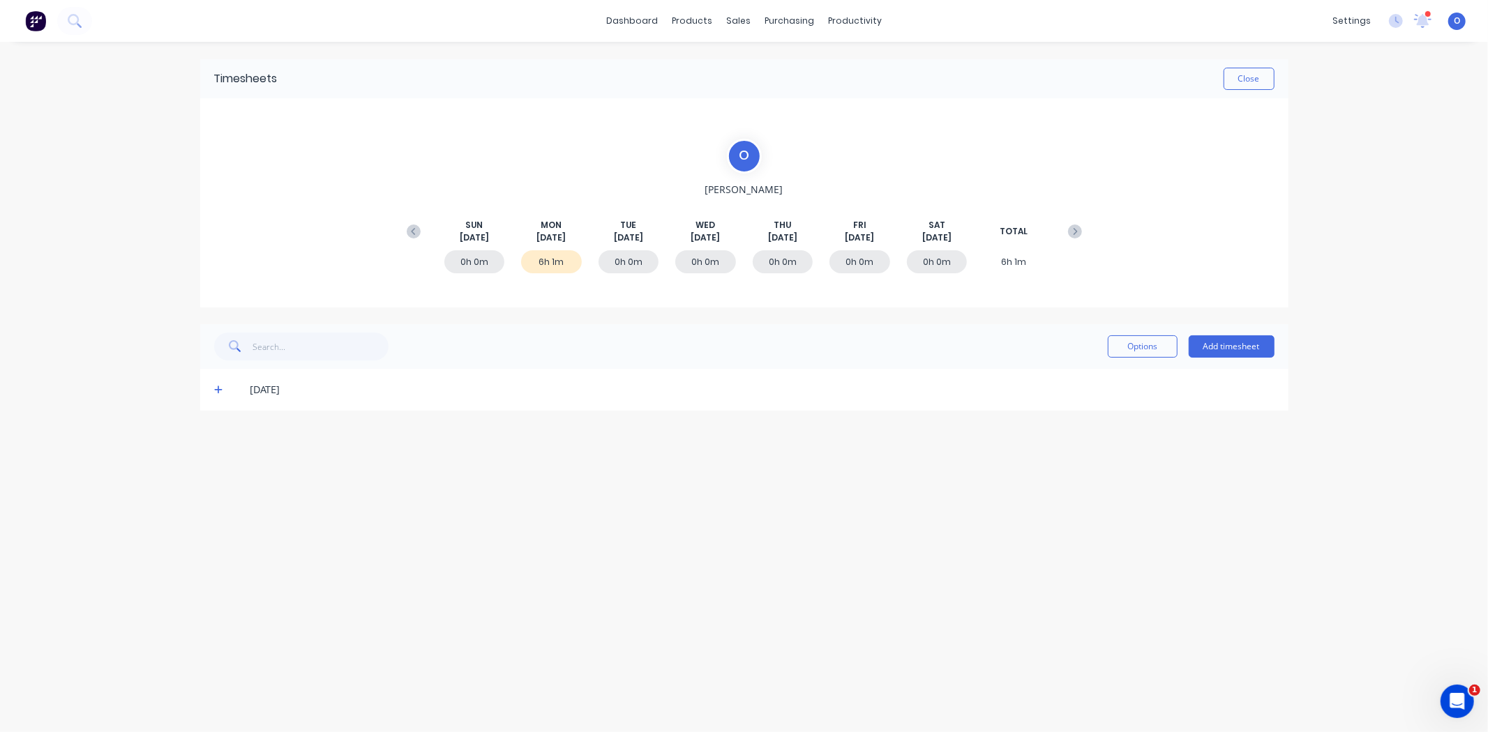
click at [127, 372] on div "dashboard products sales purchasing productivity dashboard products Product Cat…" at bounding box center [744, 366] width 1488 height 732
click at [133, 370] on div "dashboard products sales purchasing productivity dashboard products Product Cat…" at bounding box center [744, 366] width 1488 height 732
click at [654, 30] on link "dashboard" at bounding box center [632, 20] width 66 height 21
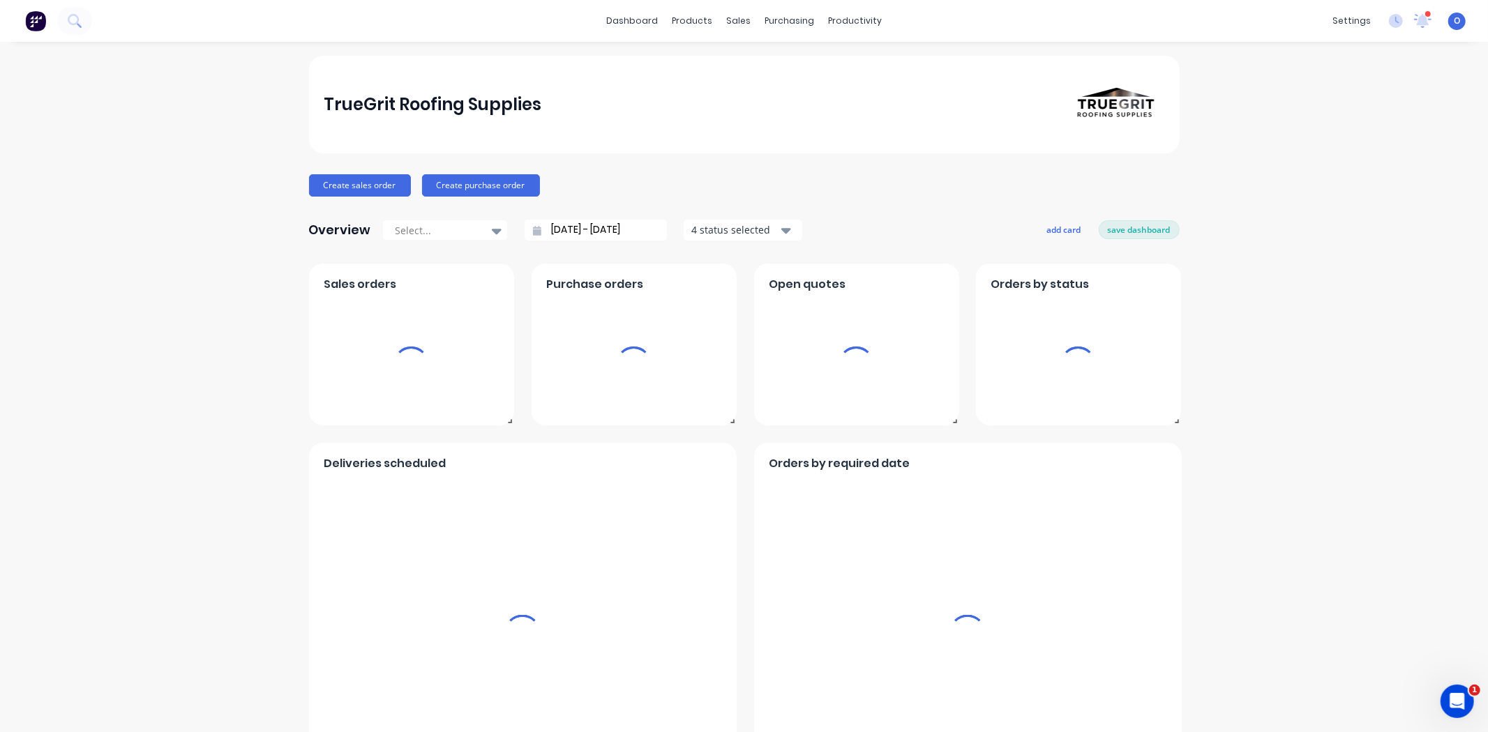
click at [657, 176] on div "Create sales order Create purchase order" at bounding box center [744, 185] width 870 height 22
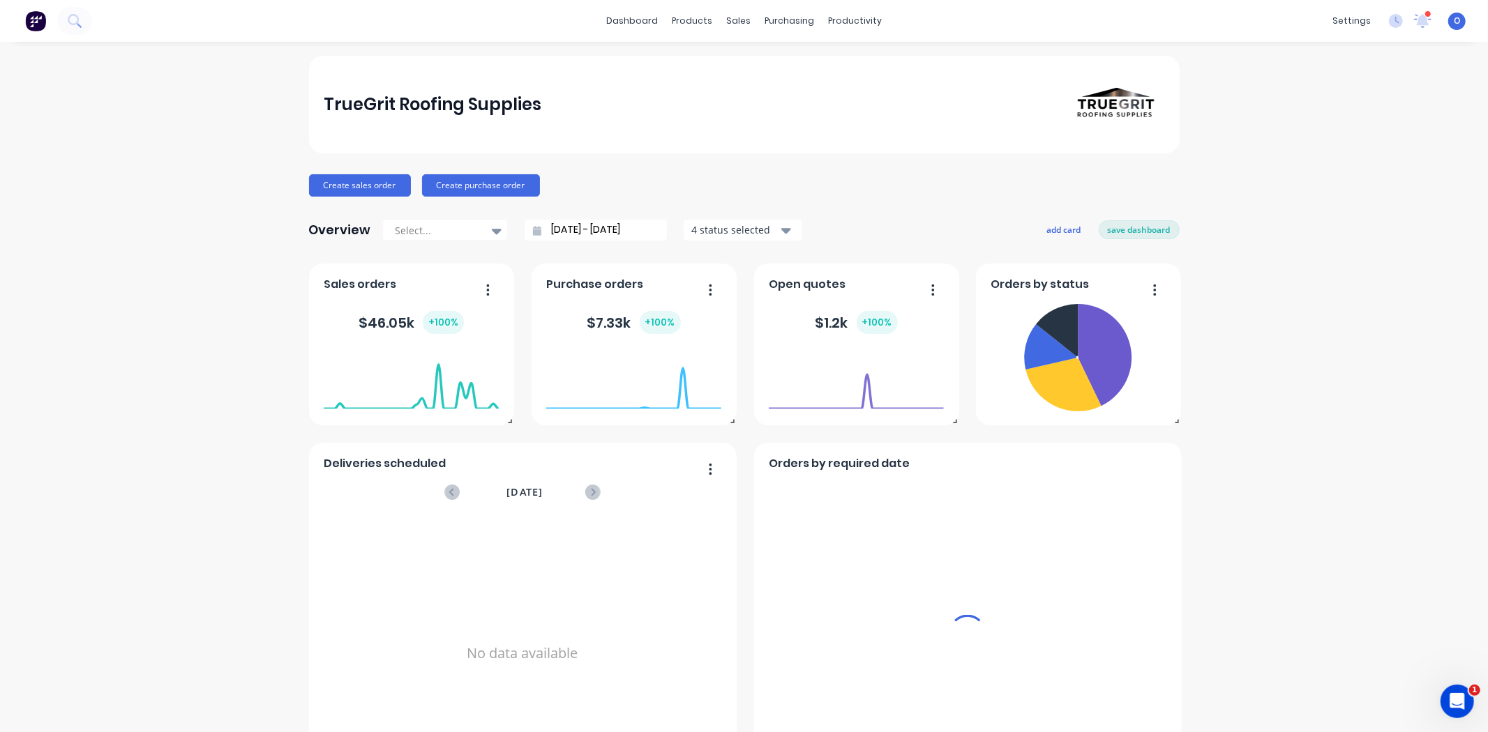
click at [654, 176] on div "Create sales order Create purchase order" at bounding box center [744, 185] width 870 height 22
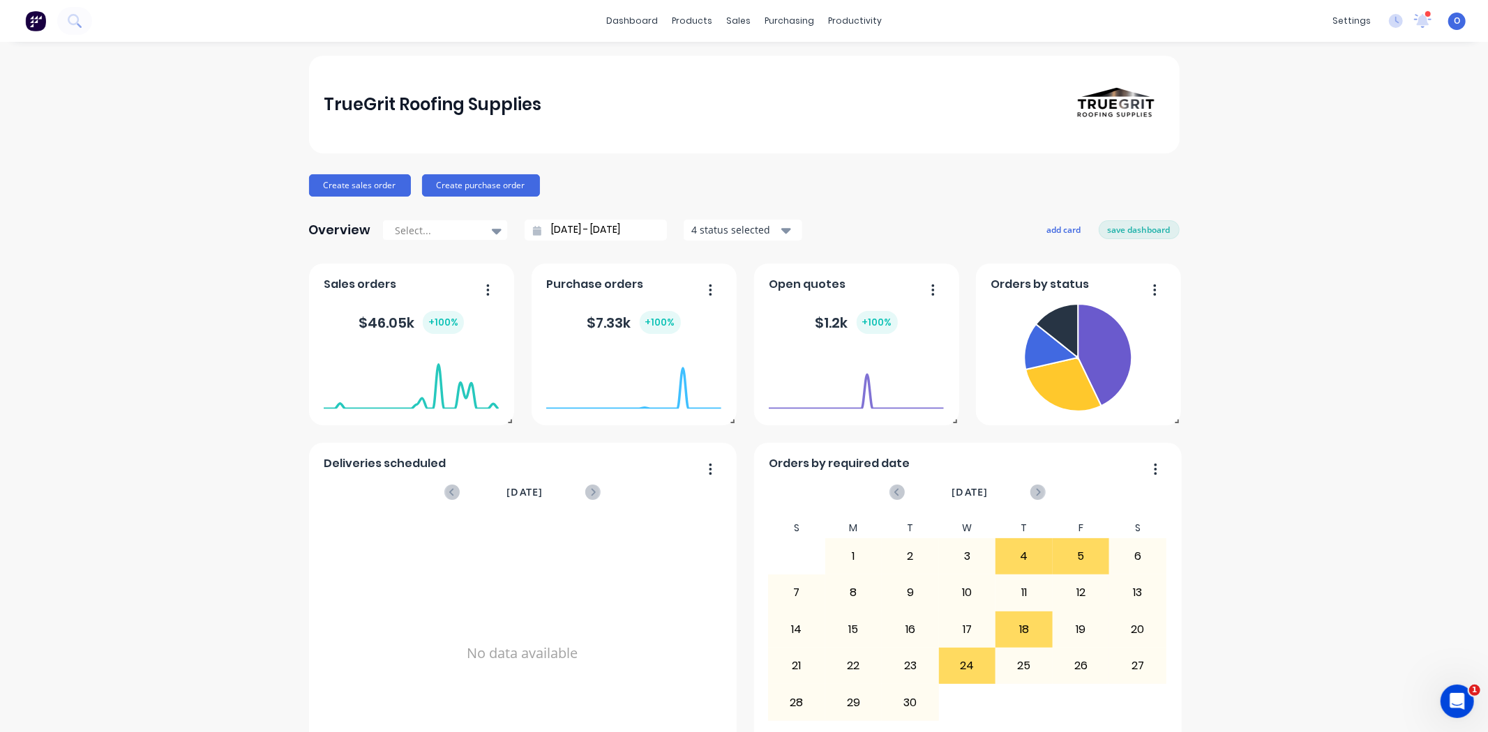
click at [654, 170] on div "TrueGrit Roofing Supplies Create sales order Create purchase order Overview Sel…" at bounding box center [744, 420] width 870 height 728
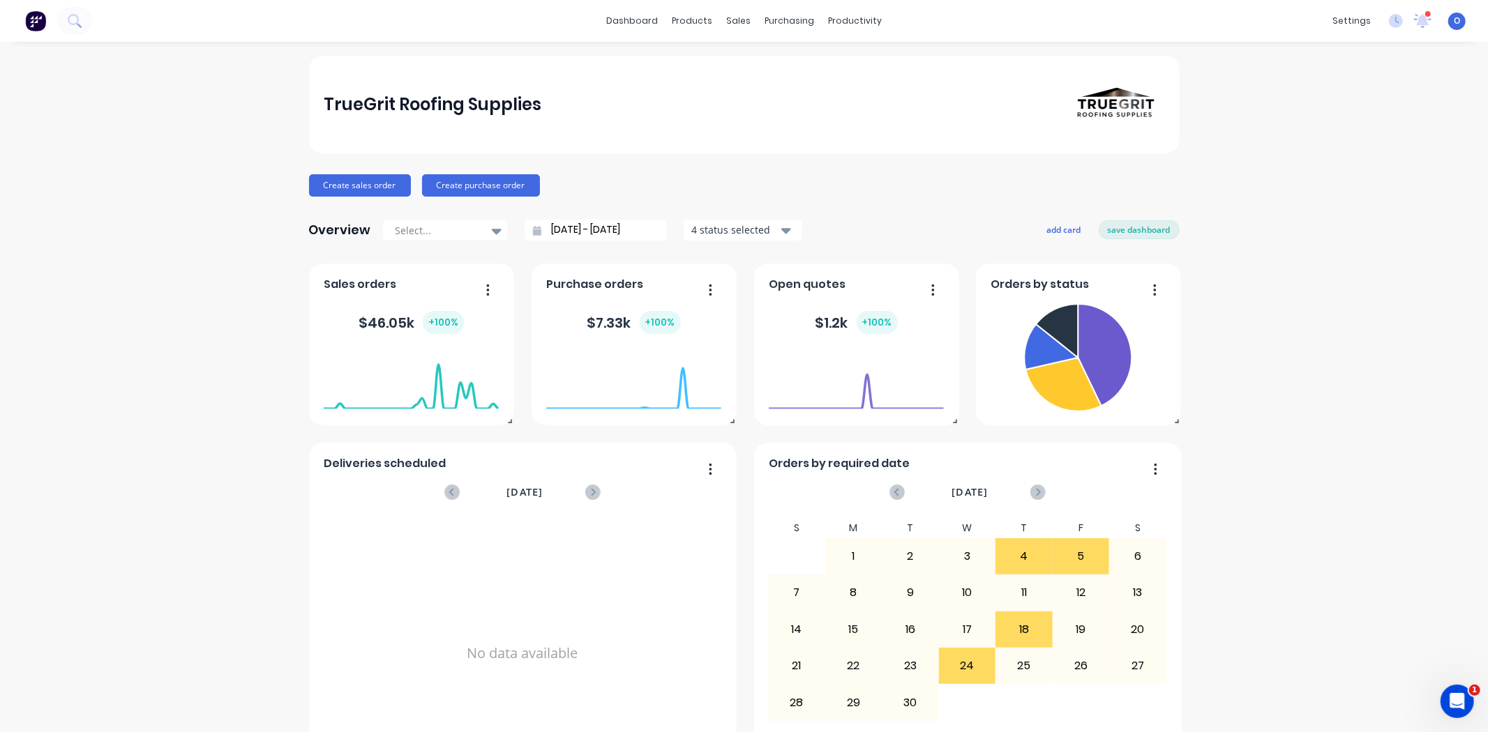
click at [654, 170] on div "TrueGrit Roofing Supplies Create sales order Create purchase order Overview Sel…" at bounding box center [744, 420] width 870 height 728
click at [197, 182] on div "TrueGrit Roofing Supplies Create sales order Create purchase order Overview Sel…" at bounding box center [744, 420] width 1488 height 728
click at [769, 71] on div "Sales Orders" at bounding box center [784, 67] width 57 height 13
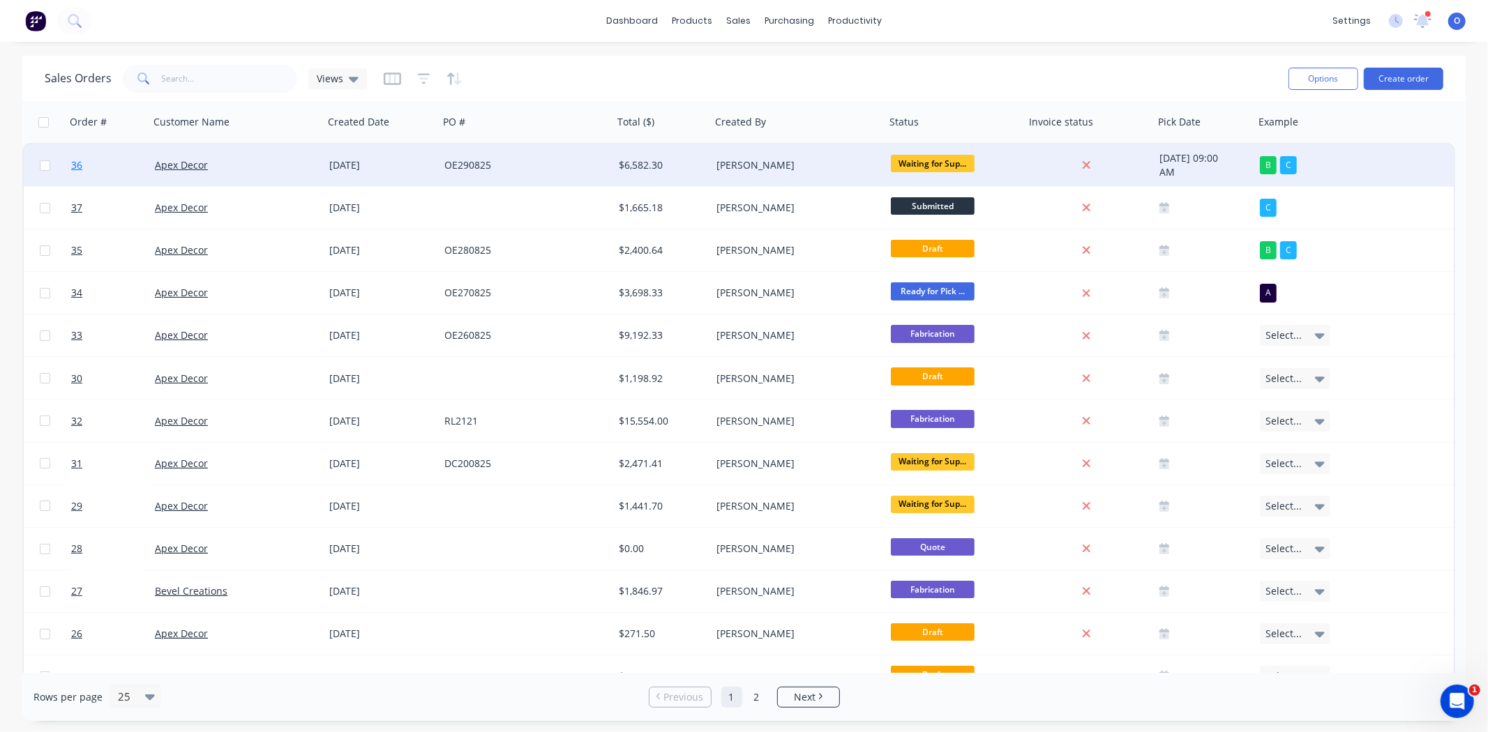
click at [75, 169] on span "36" at bounding box center [76, 165] width 11 height 14
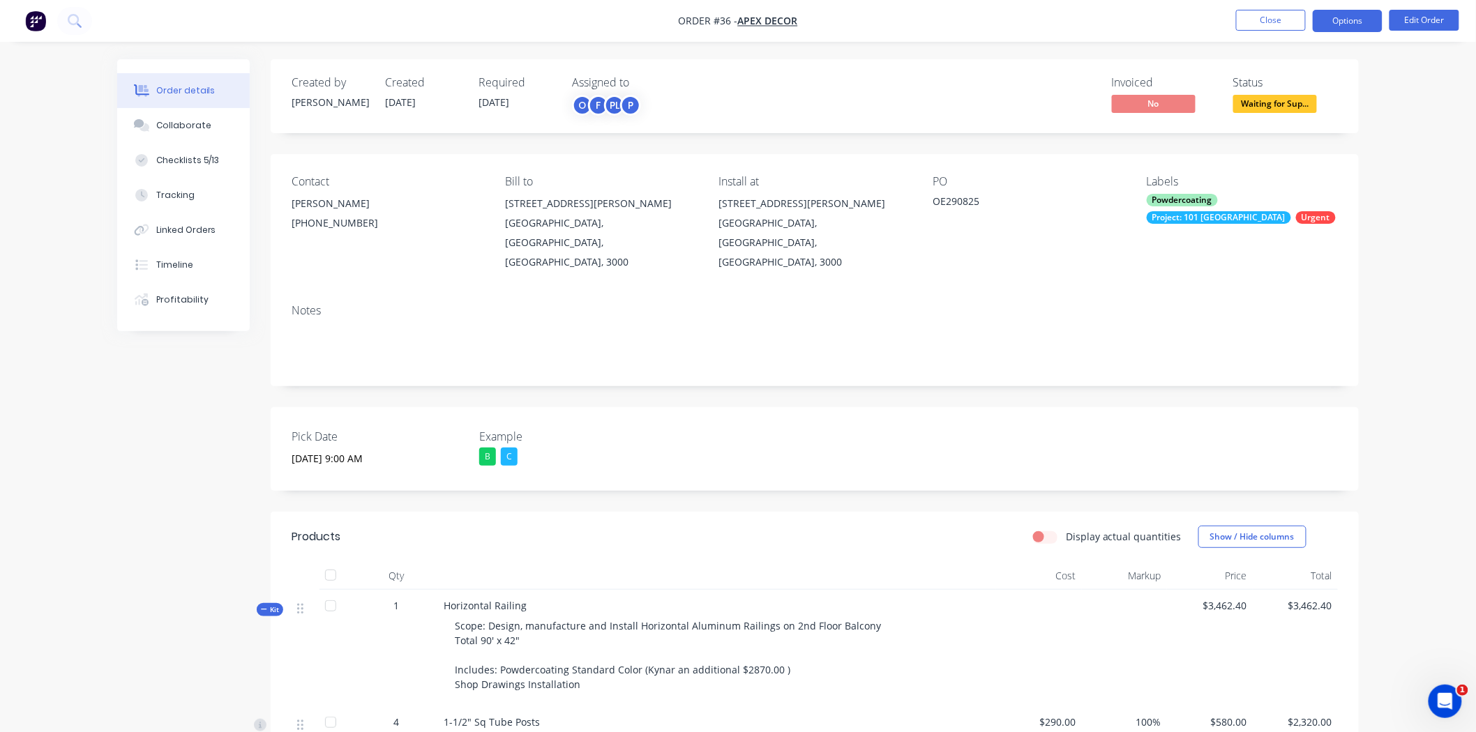
click at [1326, 14] on button "Options" at bounding box center [1347, 21] width 70 height 22
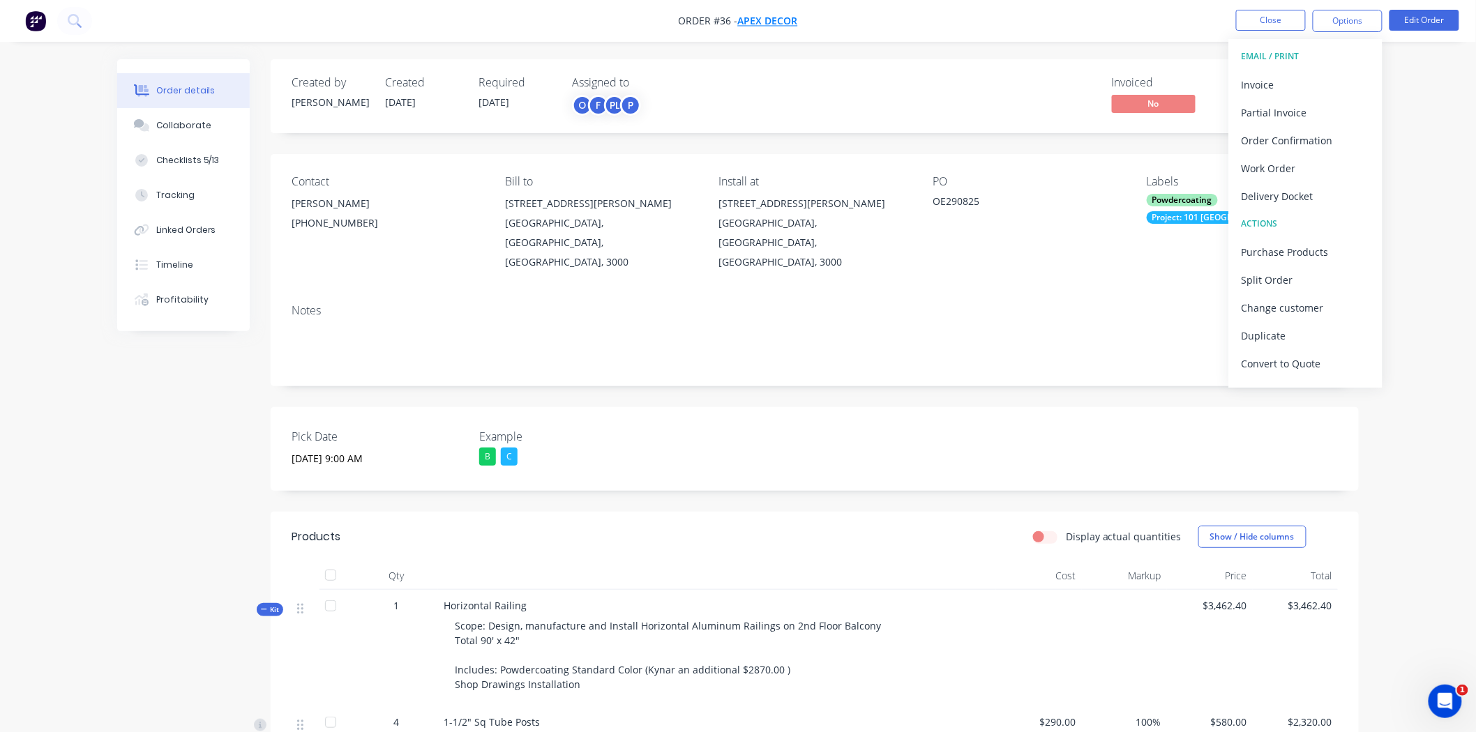
click at [775, 24] on span "Apex Decor" at bounding box center [768, 21] width 60 height 13
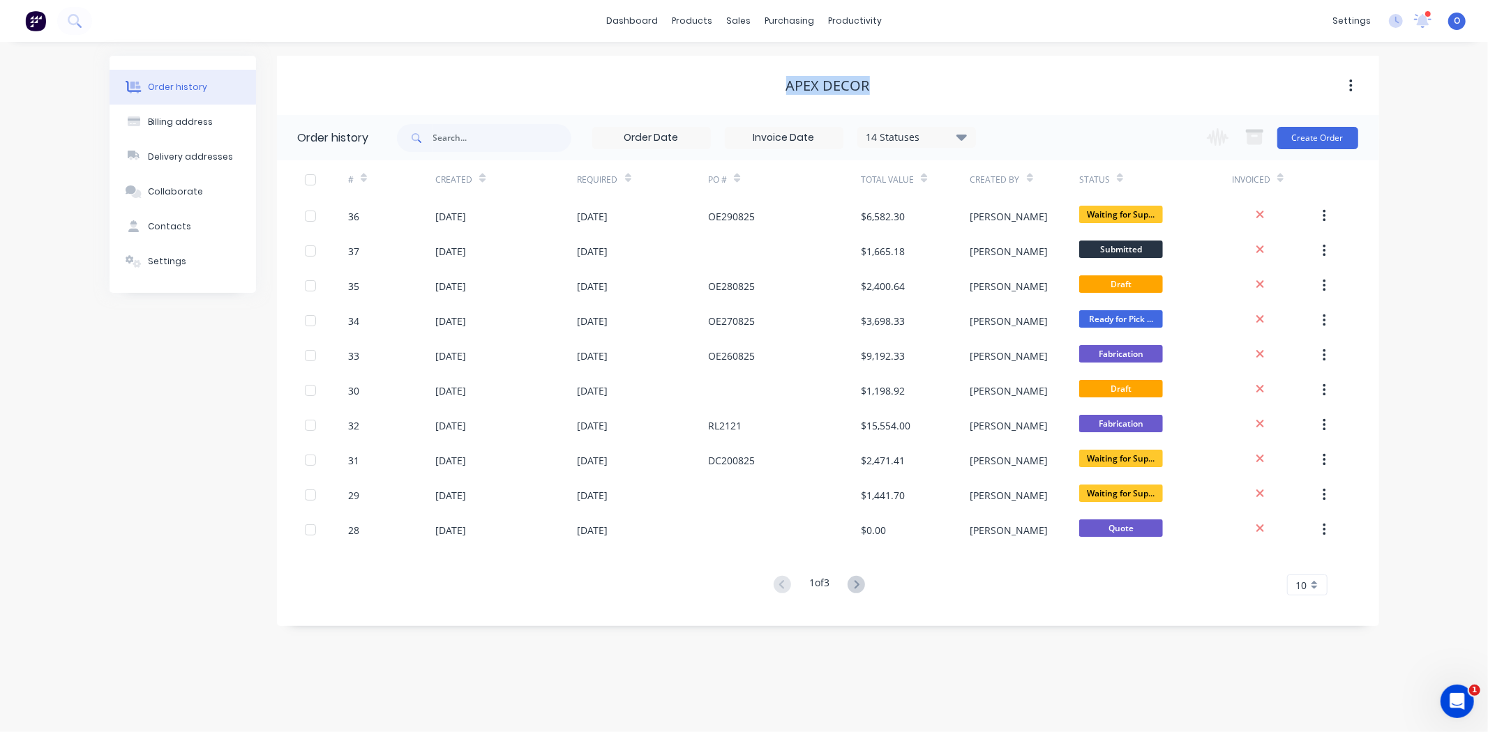
drag, startPoint x: 846, startPoint y: 84, endPoint x: 774, endPoint y: 82, distance: 71.9
click at [774, 82] on div "Apex Decor" at bounding box center [828, 85] width 1102 height 17
click at [186, 127] on div "Billing address" at bounding box center [180, 122] width 65 height 13
select select "AU"
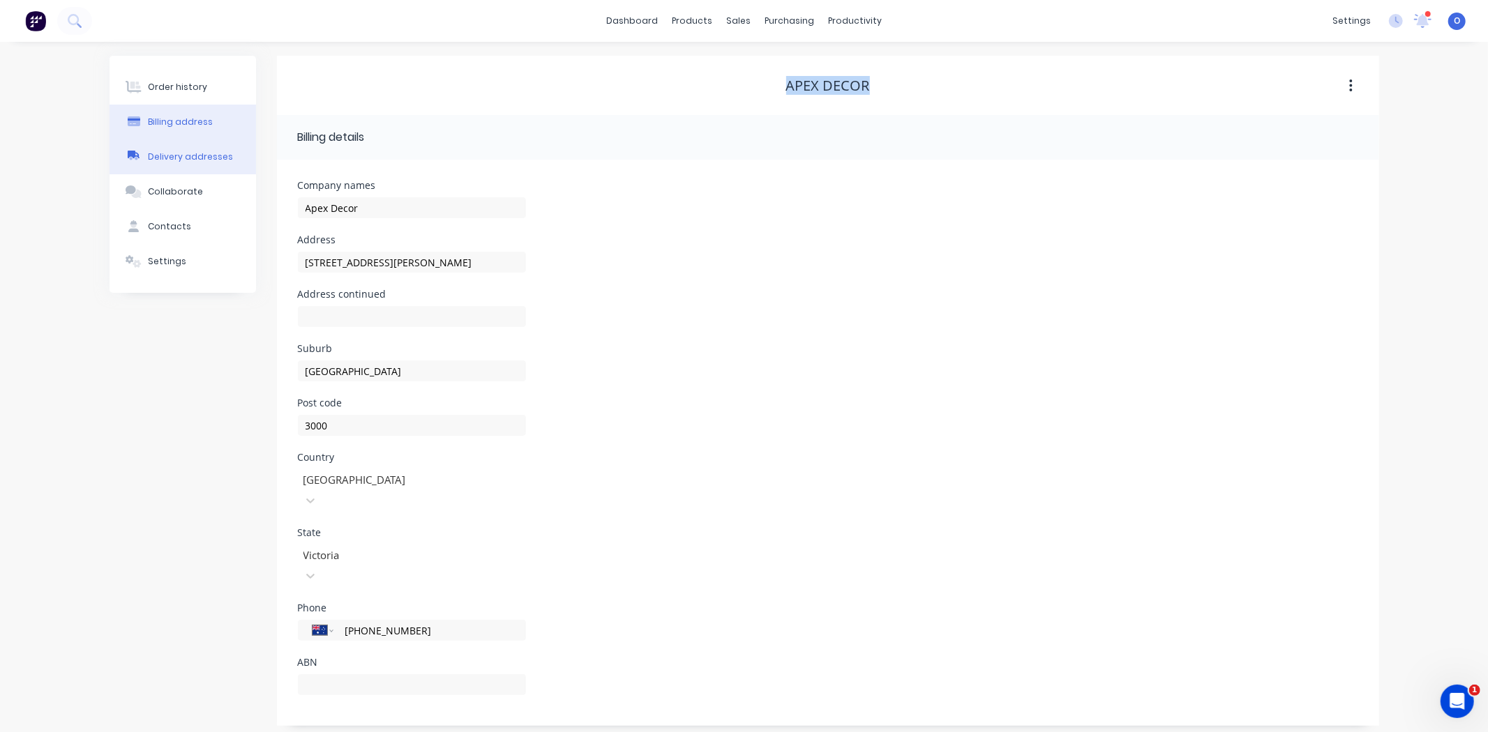
click at [206, 162] on div "Delivery addresses" at bounding box center [190, 157] width 85 height 13
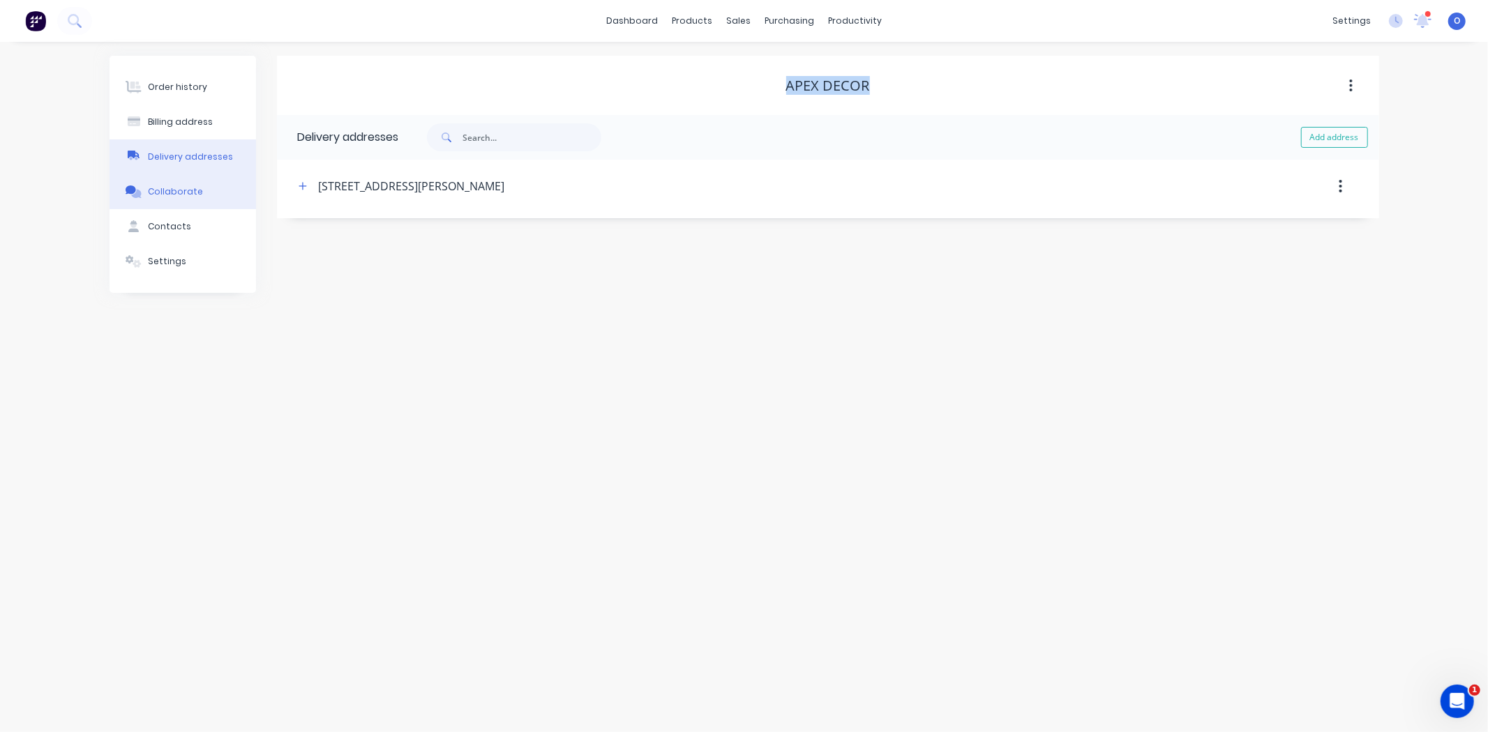
click at [190, 192] on div "Collaborate" at bounding box center [175, 192] width 55 height 13
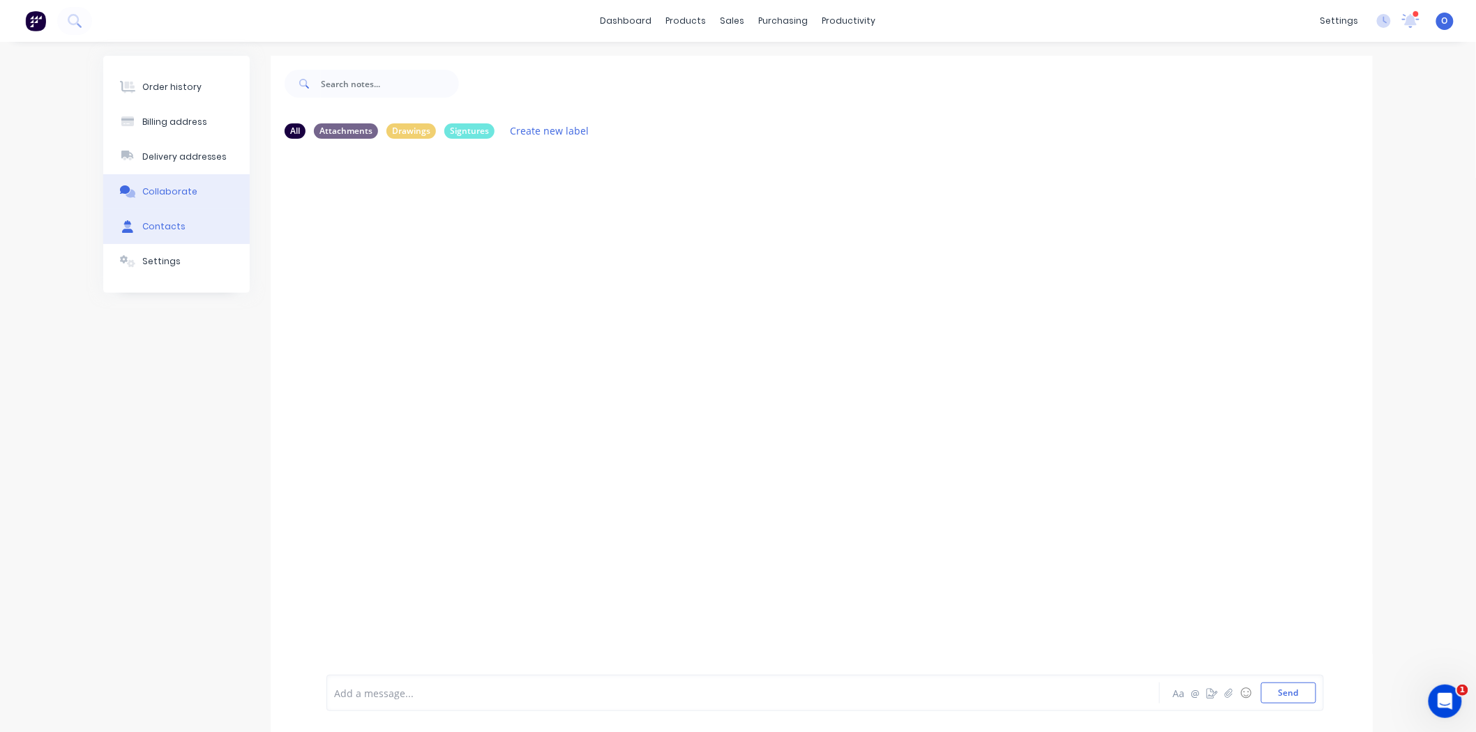
click at [179, 230] on div "Contacts" at bounding box center [163, 226] width 43 height 13
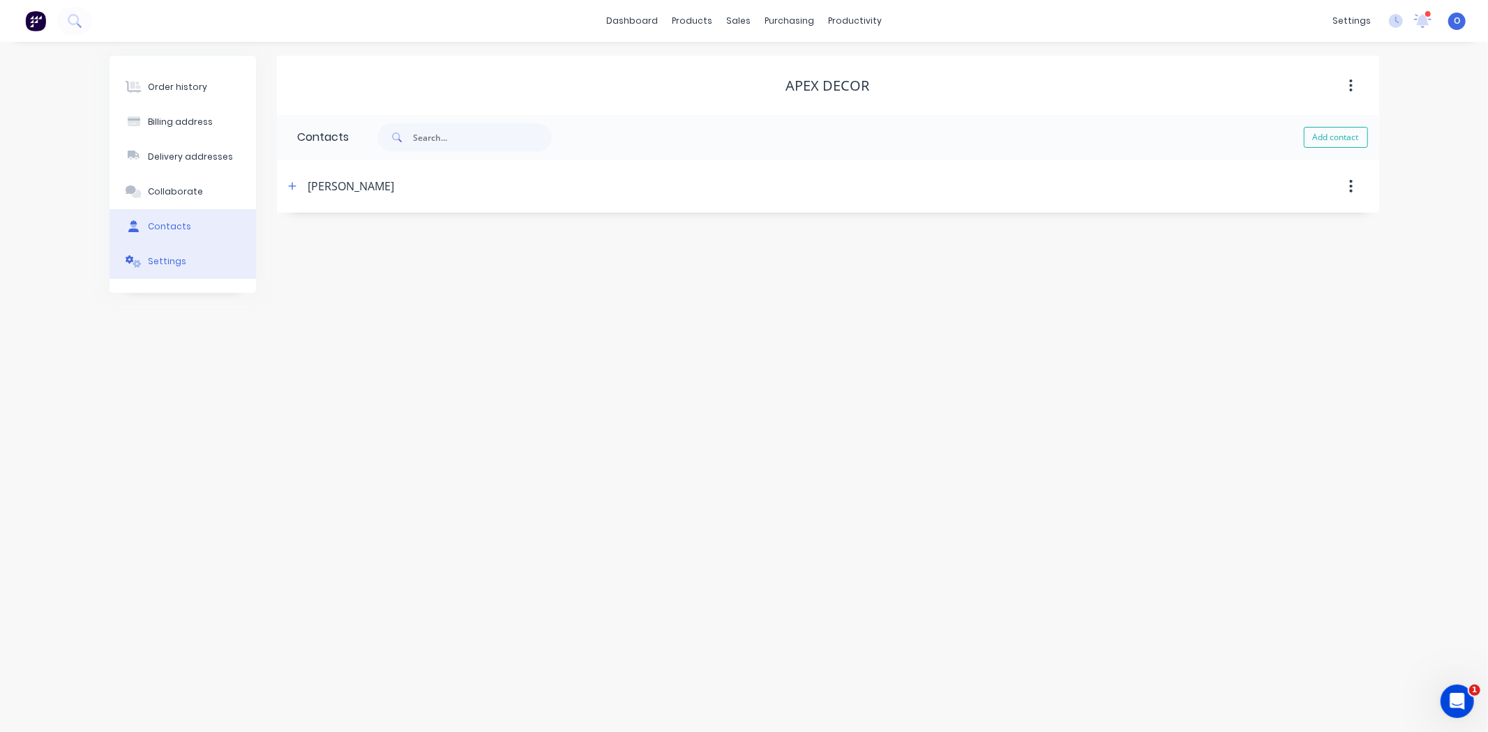
click at [181, 262] on div "Settings" at bounding box center [167, 261] width 38 height 13
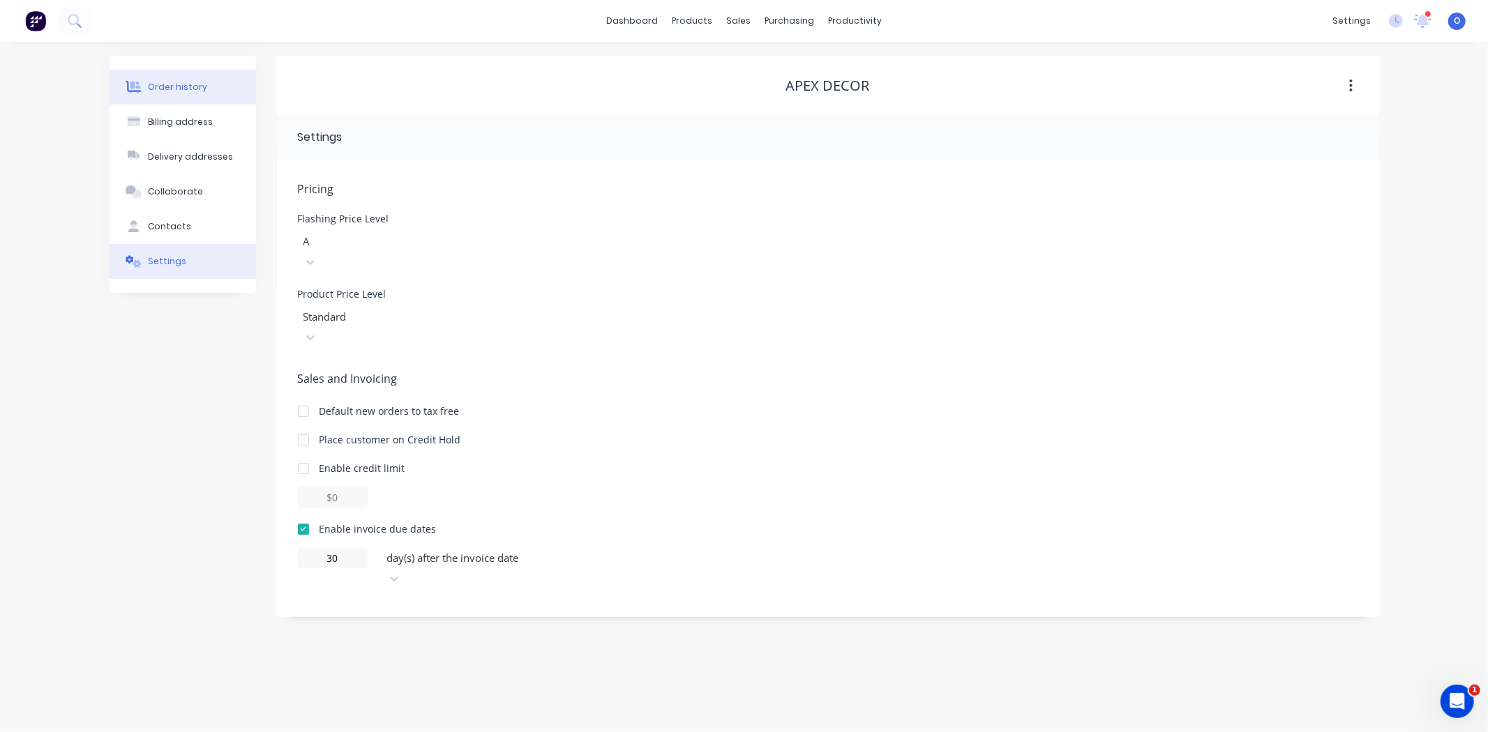
click at [190, 91] on div "Order history" at bounding box center [177, 87] width 59 height 13
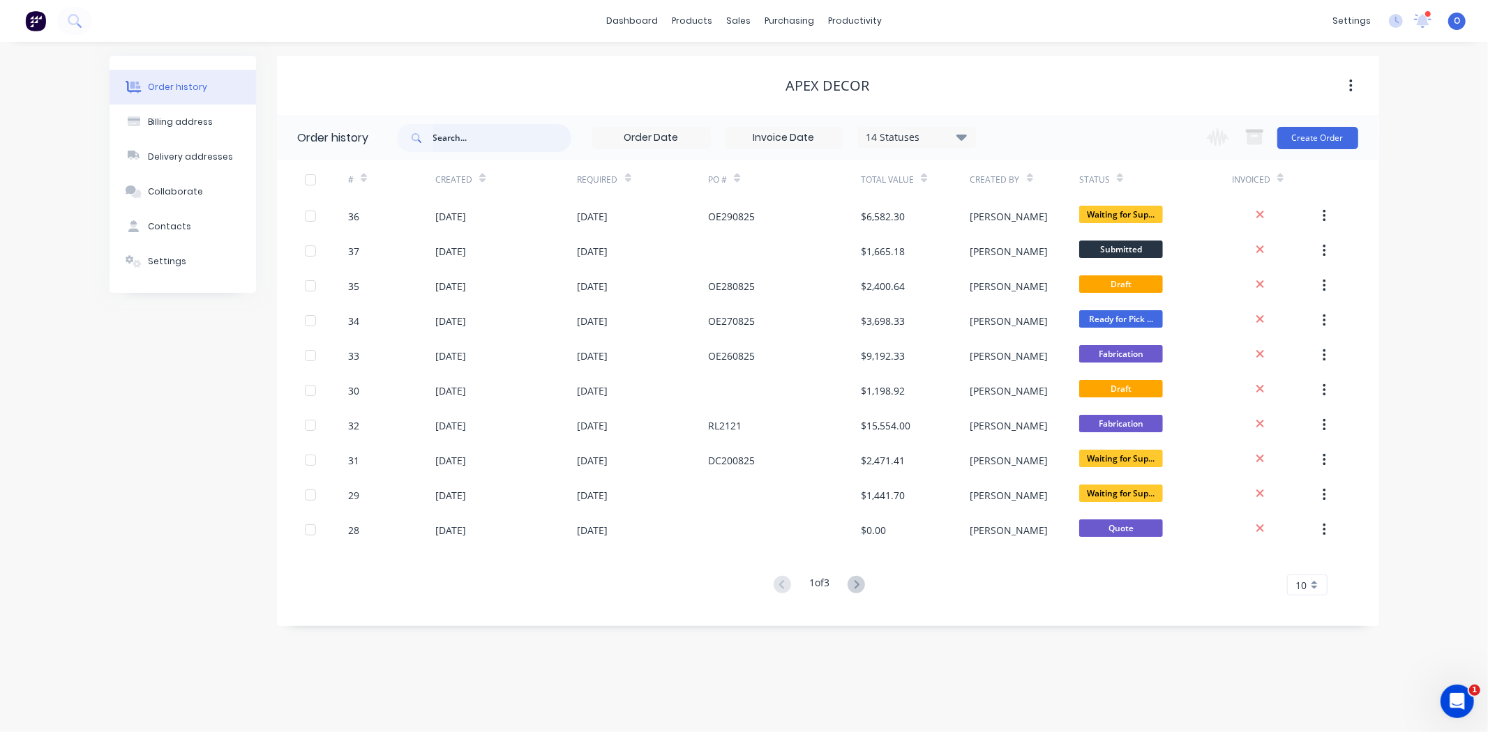
click at [451, 133] on input "text" at bounding box center [502, 138] width 138 height 28
drag, startPoint x: 308, startPoint y: 137, endPoint x: 339, endPoint y: 145, distance: 32.3
click at [339, 145] on div "Order history" at bounding box center [333, 138] width 71 height 17
click at [451, 140] on input "text" at bounding box center [502, 138] width 138 height 28
click at [454, 139] on input "text" at bounding box center [502, 138] width 138 height 28
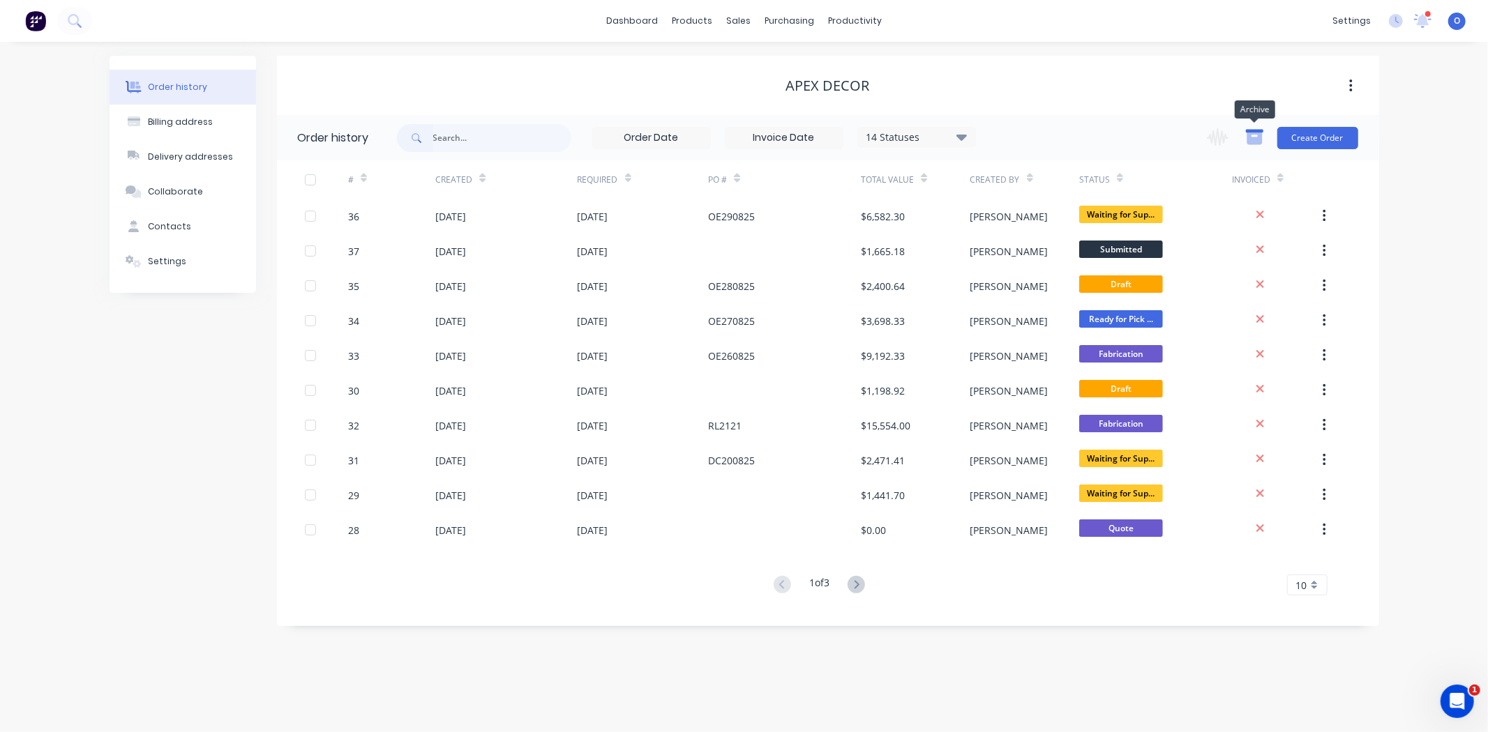
click at [1250, 135] on icon "button" at bounding box center [1253, 139] width 15 height 12
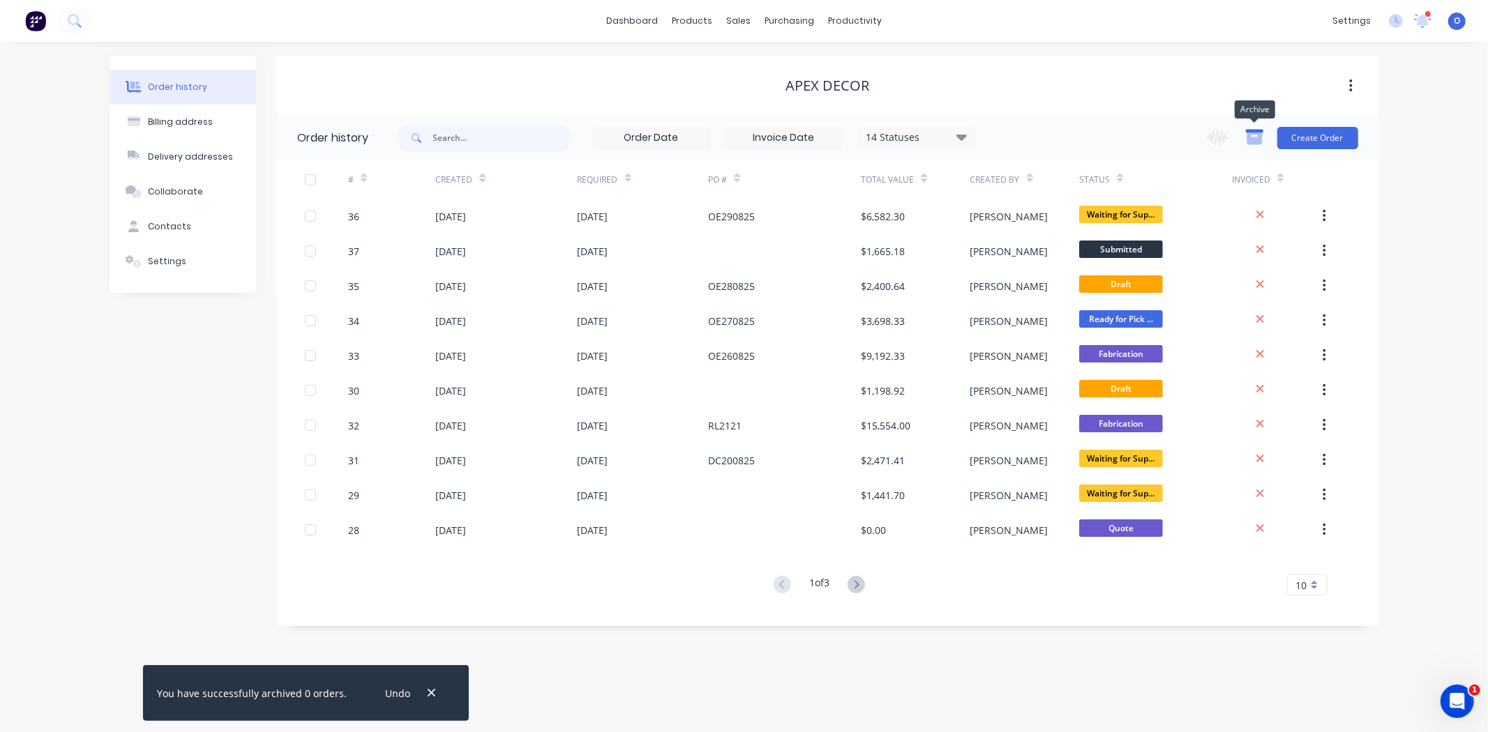
click at [1257, 137] on icon "button" at bounding box center [1253, 139] width 15 height 12
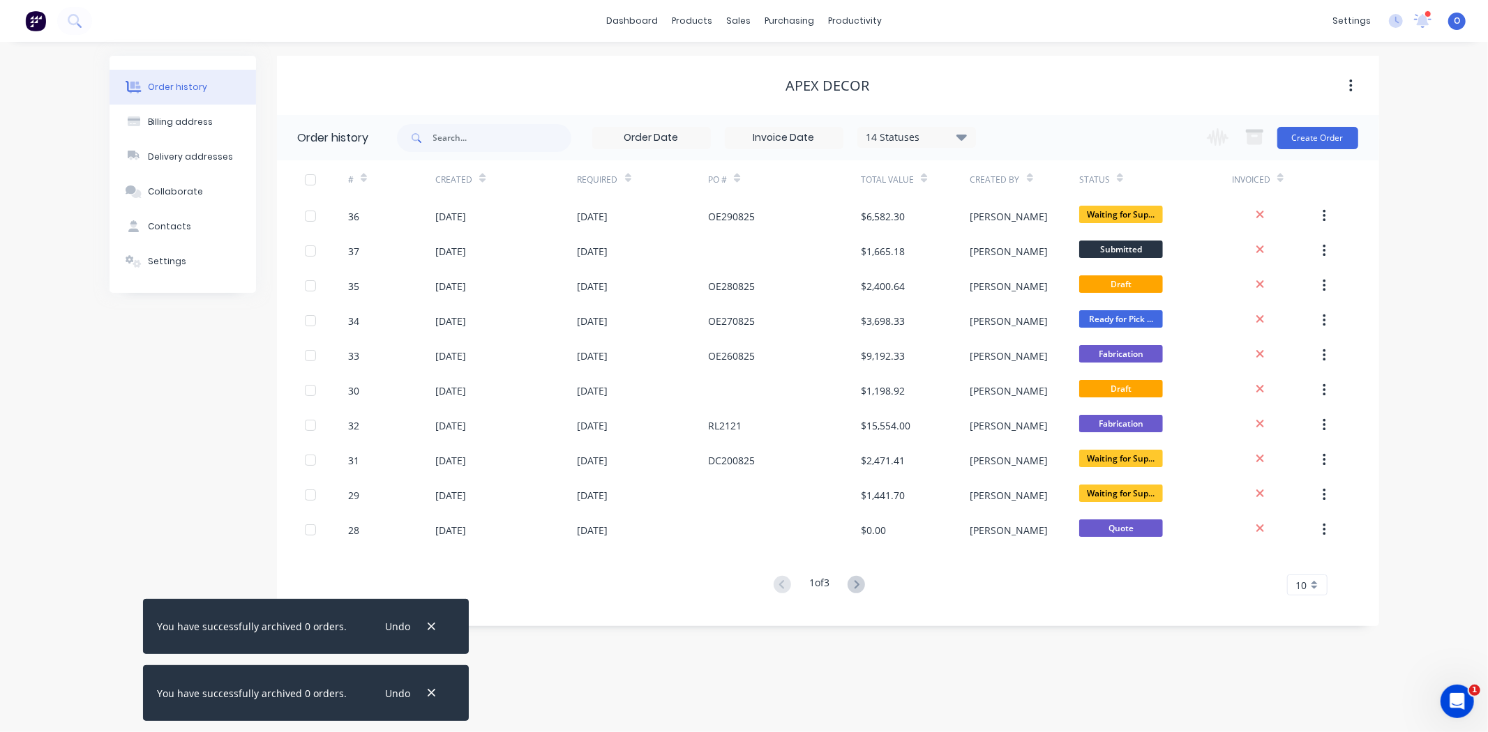
click at [1349, 87] on icon "button" at bounding box center [1350, 85] width 3 height 15
click at [1454, 166] on div "Order history Billing address Delivery addresses Collaborate Contacts Settings …" at bounding box center [744, 387] width 1488 height 690
click at [455, 143] on input "text" at bounding box center [502, 138] width 138 height 28
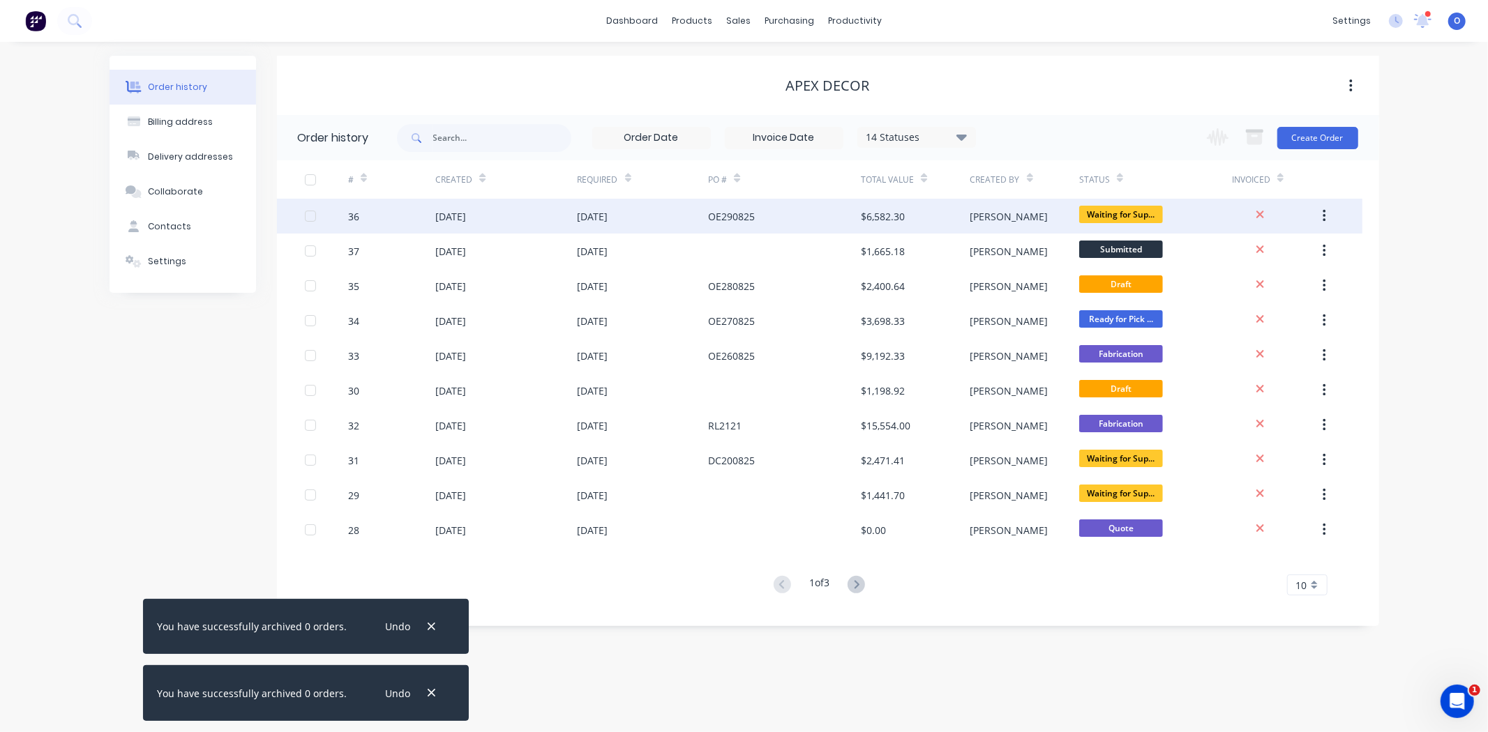
click at [354, 213] on div "36" at bounding box center [353, 216] width 11 height 15
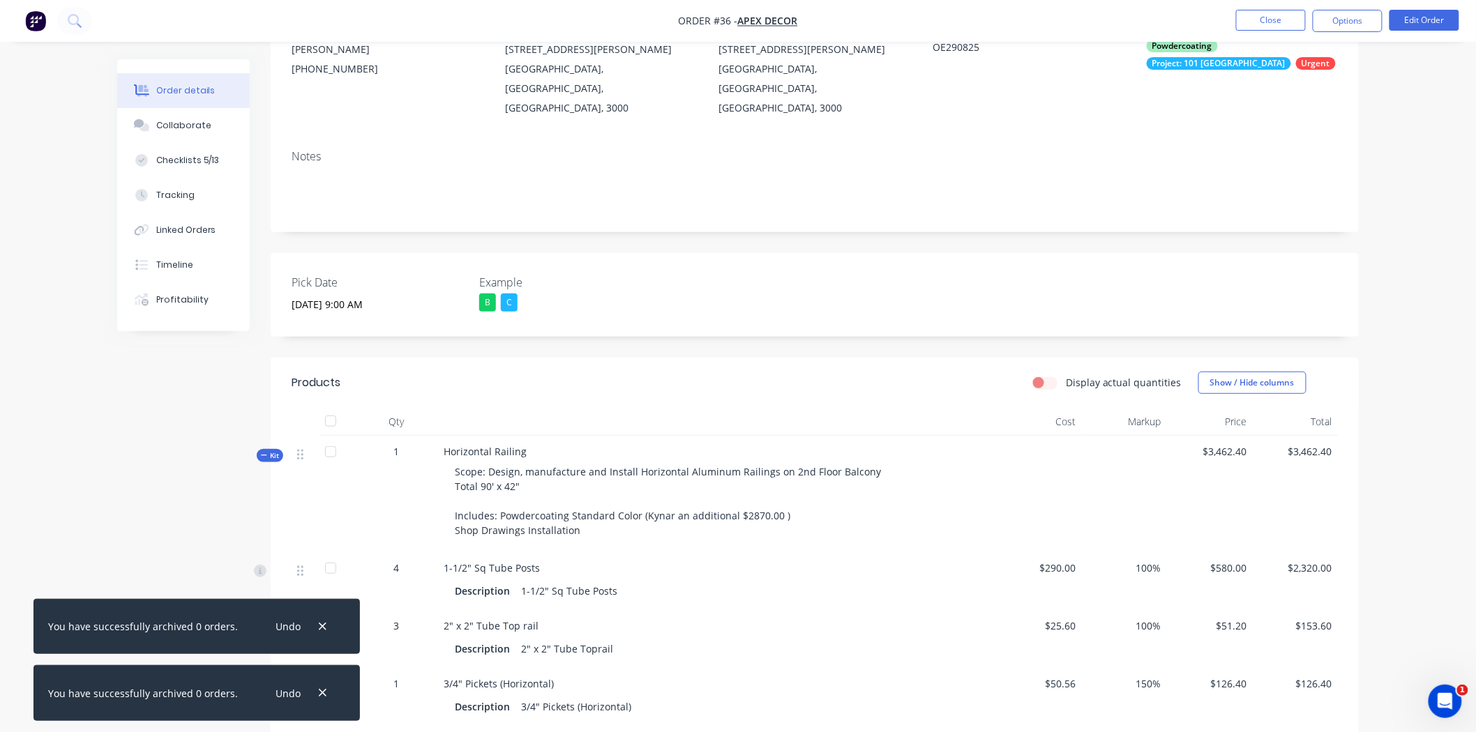
scroll to position [155, 0]
drag, startPoint x: 523, startPoint y: 415, endPoint x: 445, endPoint y: 416, distance: 78.1
click at [445, 444] on span "Horizontal Railing" at bounding box center [485, 450] width 83 height 13
copy span "Horizontal Railing"
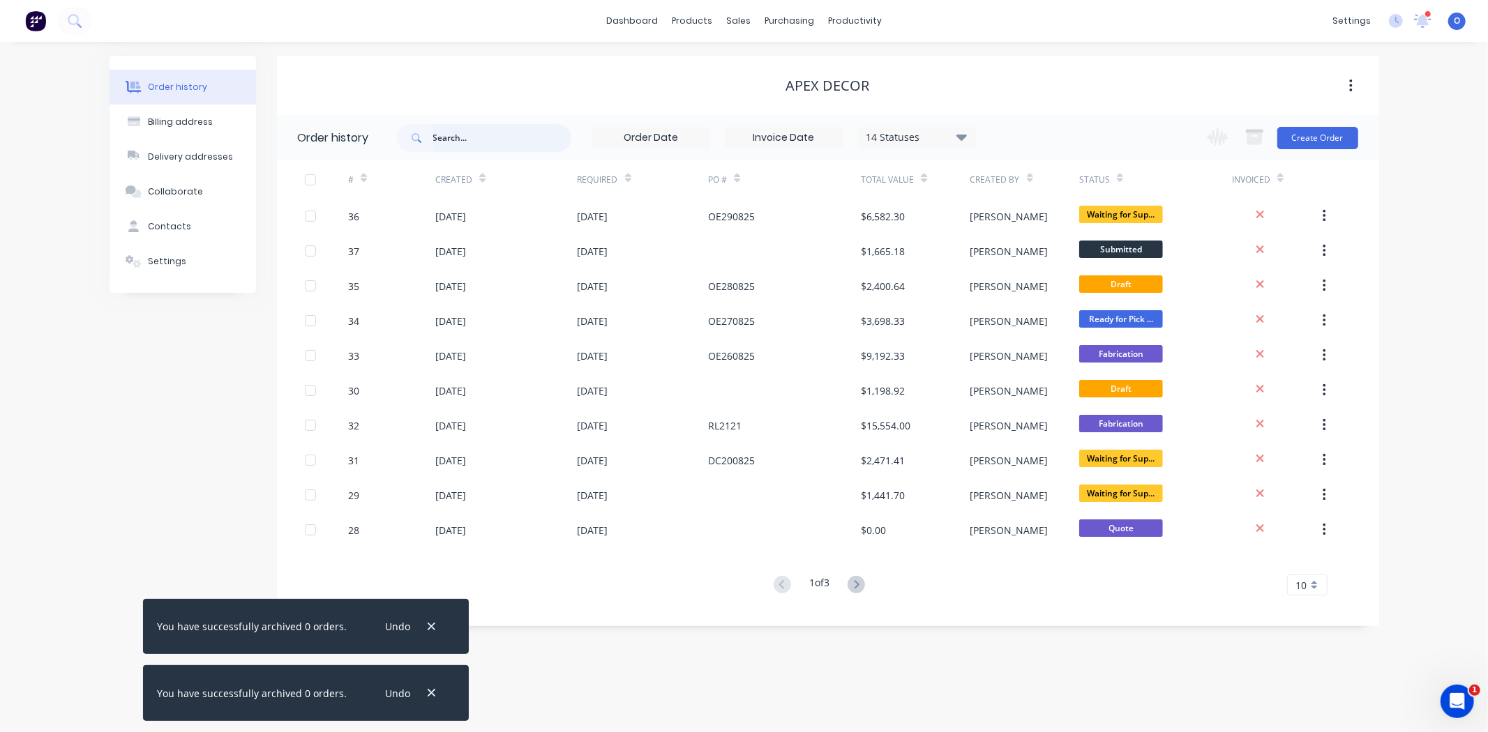
click at [457, 138] on input "text" at bounding box center [502, 138] width 138 height 28
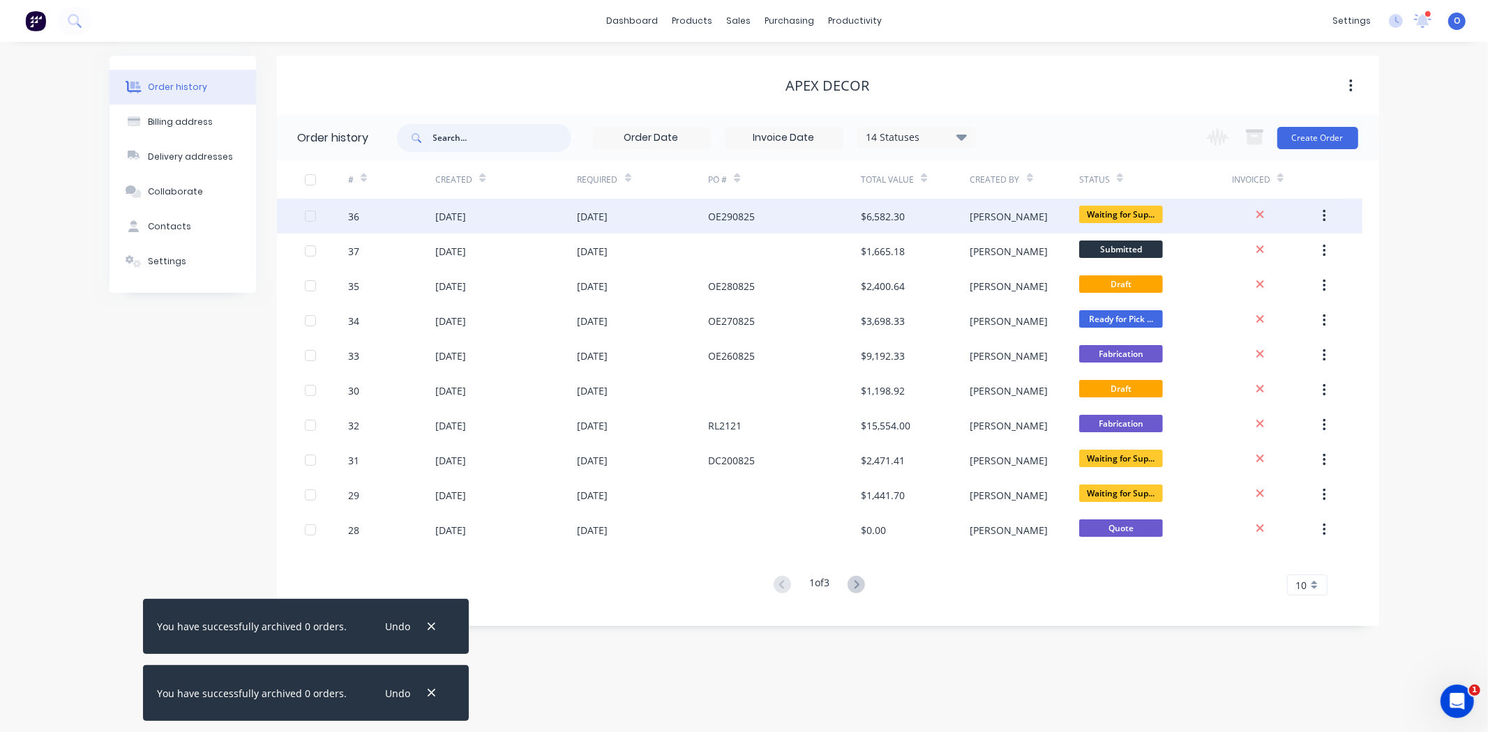
paste input "Horizontal Railing"
type input "Horizontal Railing"
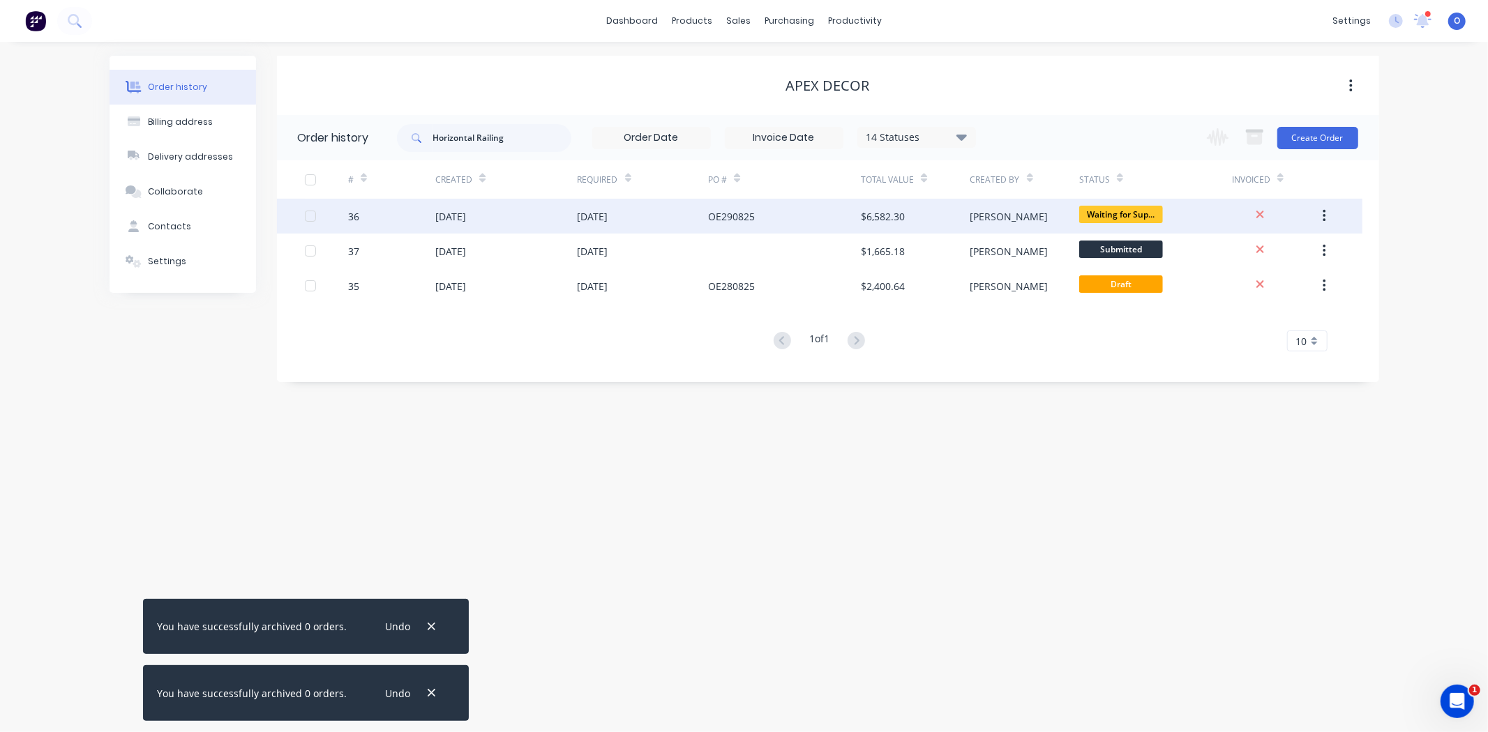
click at [354, 217] on div "36" at bounding box center [353, 216] width 11 height 15
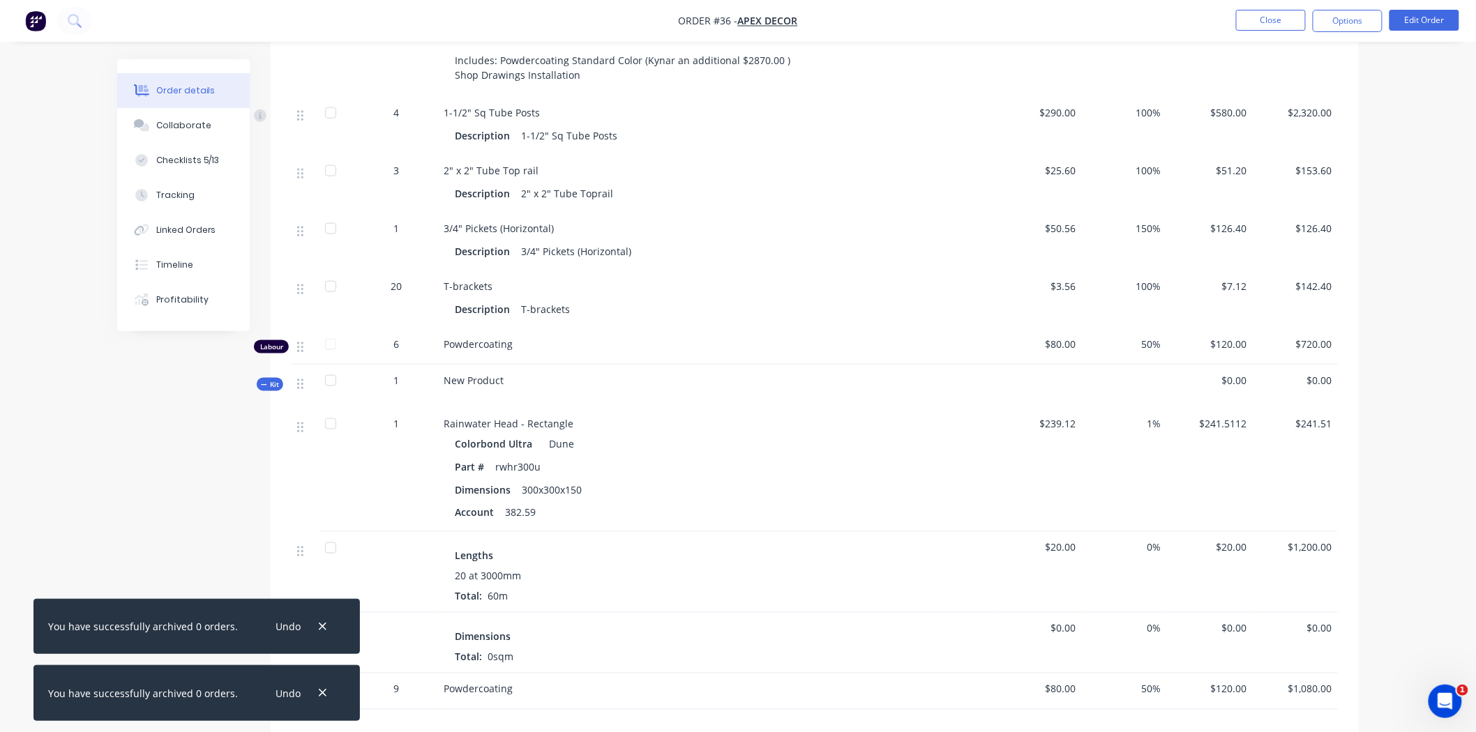
scroll to position [697, 0]
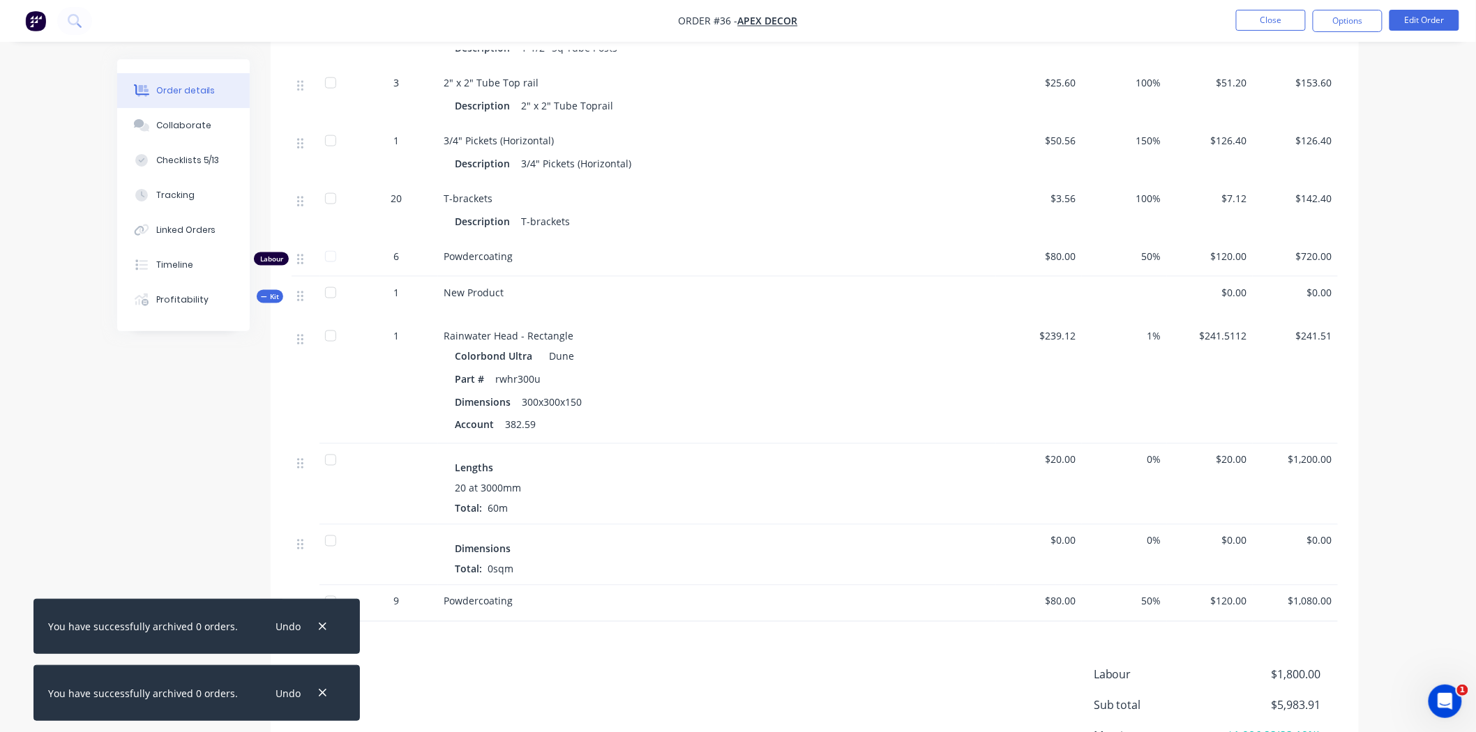
click at [531, 369] on div "rwhr300u" at bounding box center [518, 379] width 56 height 20
click at [512, 369] on div "rwhr300u" at bounding box center [518, 379] width 56 height 20
copy div "rwhr300u"
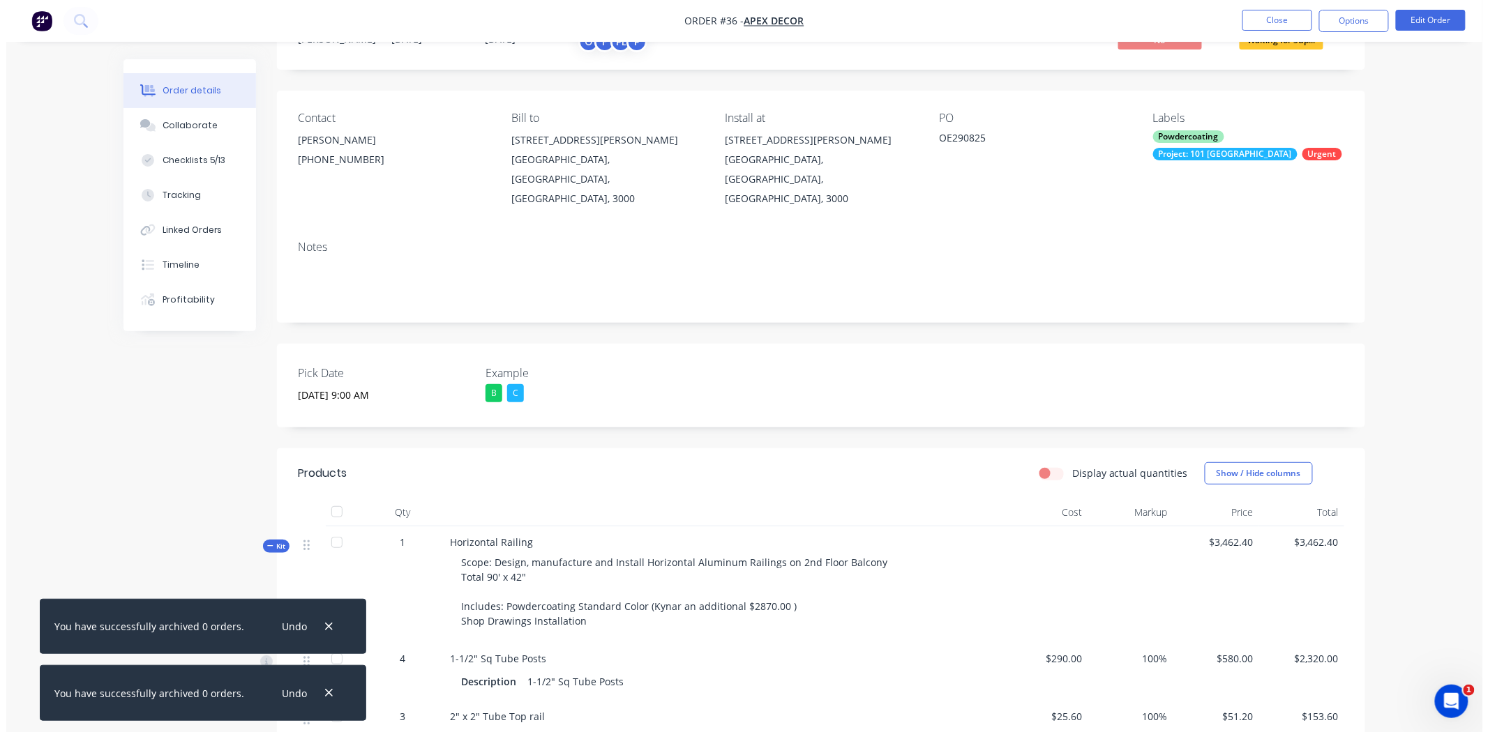
scroll to position [0, 0]
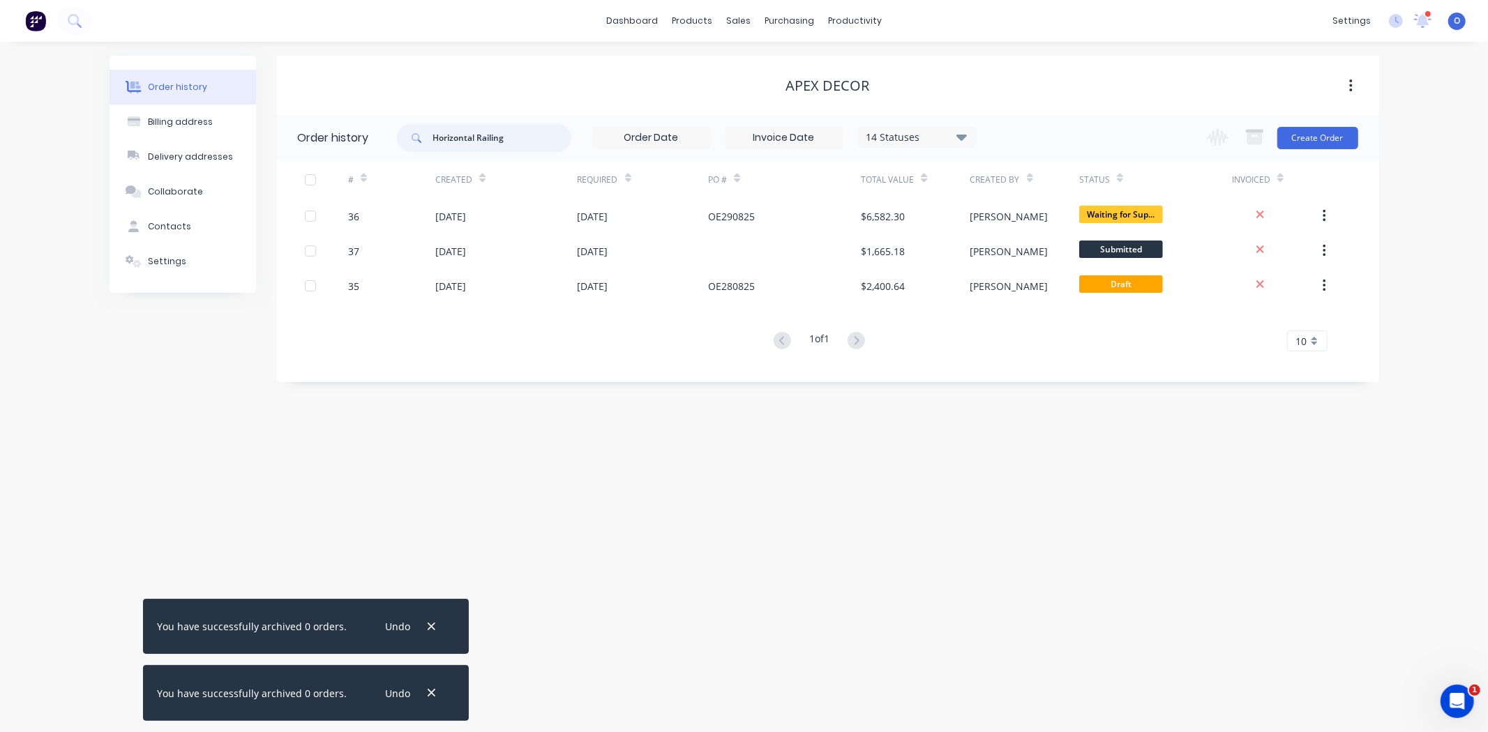
drag, startPoint x: 525, startPoint y: 142, endPoint x: 404, endPoint y: 136, distance: 120.8
click at [404, 136] on div "Horizontal Railing" at bounding box center [484, 138] width 174 height 28
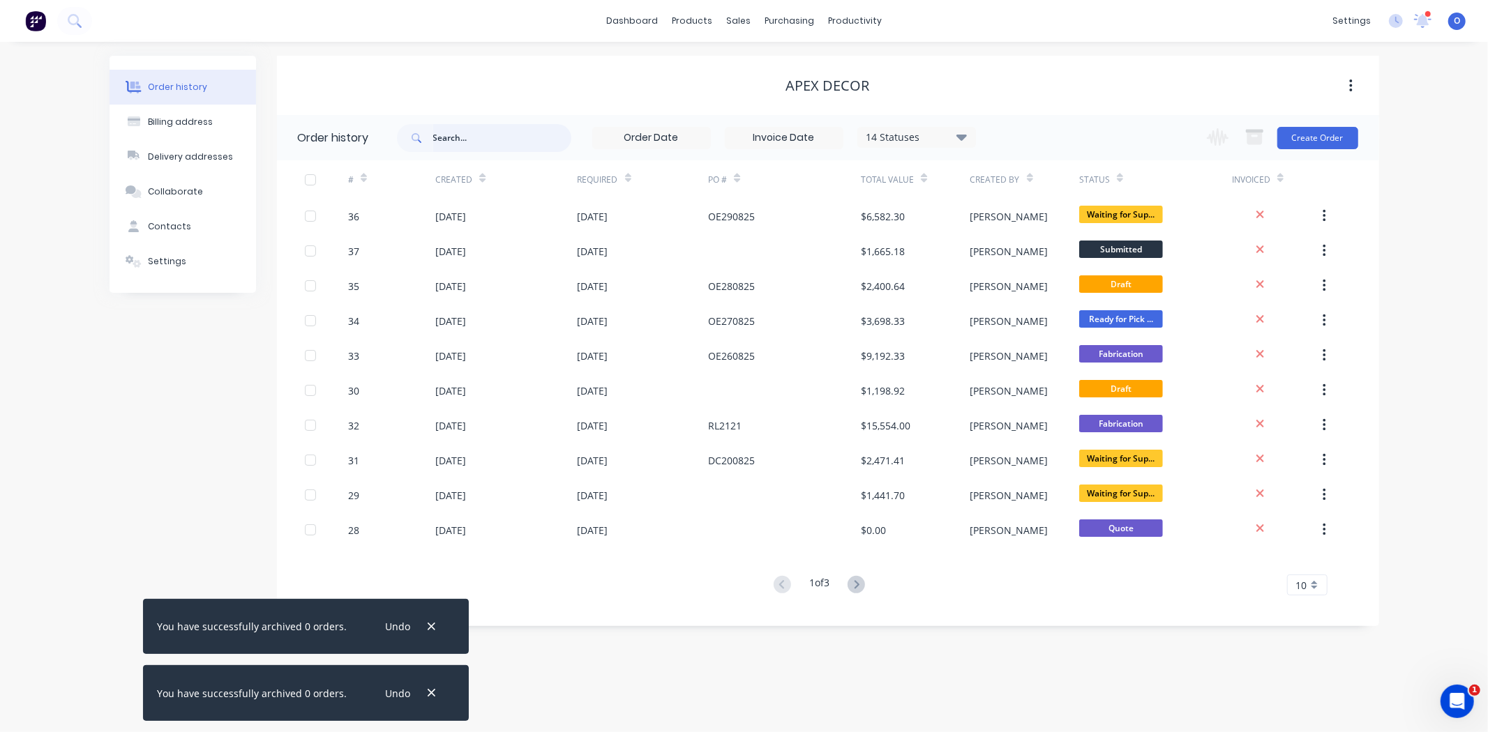
click at [467, 131] on input "text" at bounding box center [502, 138] width 138 height 28
paste input "rwhr300u"
type input "rwhr300u"
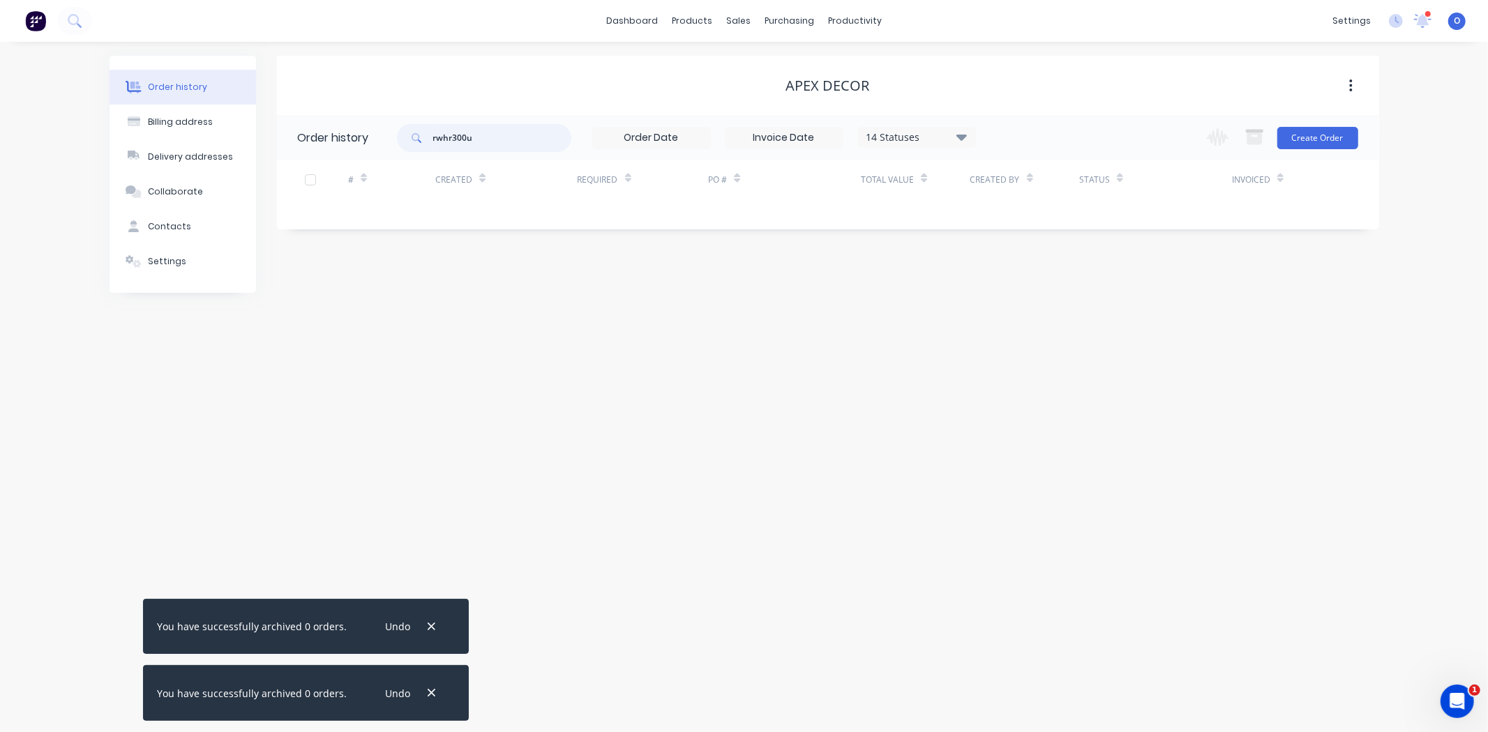
click at [551, 141] on input "rwhr300u" at bounding box center [502, 138] width 138 height 28
type input "r"
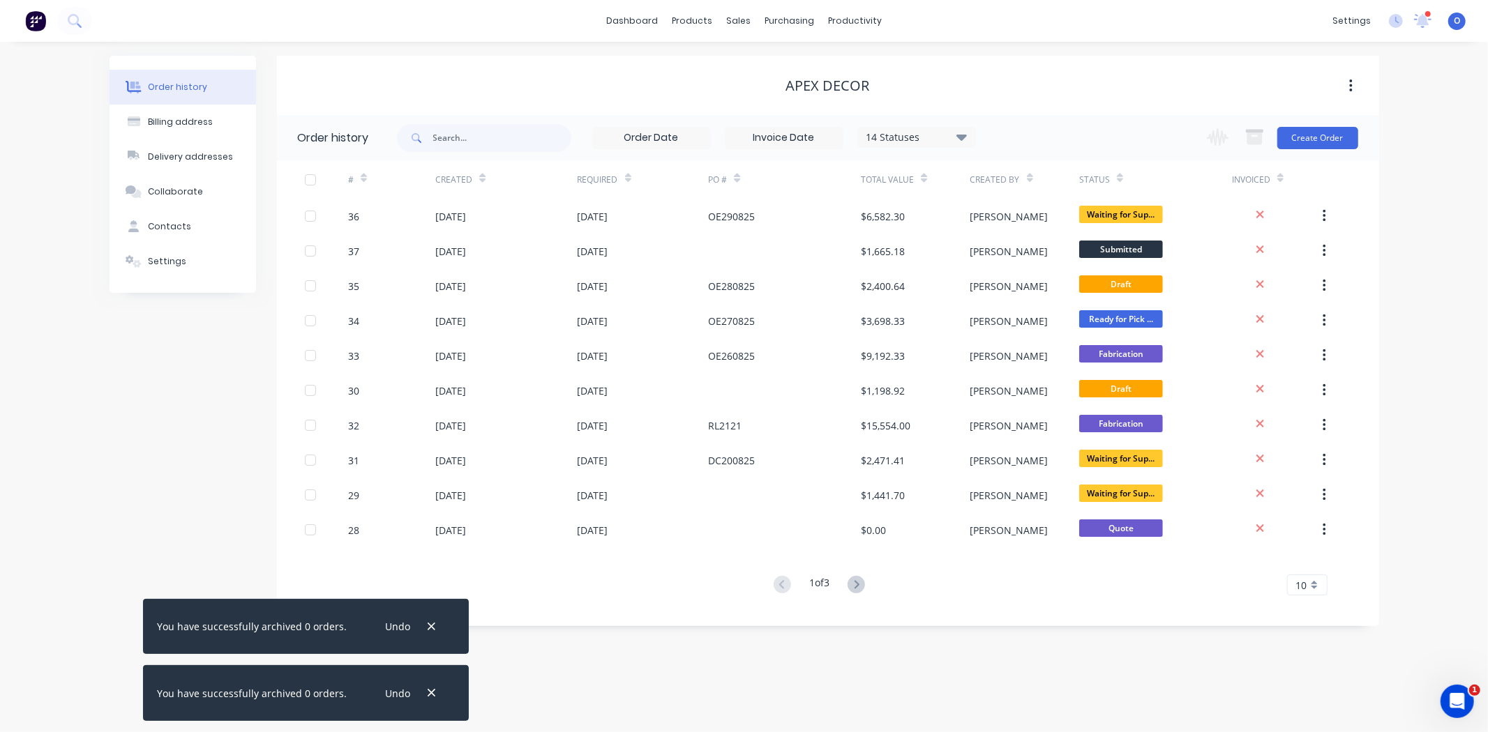
click at [626, 633] on div "Order history Billing address Delivery addresses Collaborate Contacts Settings …" at bounding box center [744, 387] width 1488 height 690
click at [427, 621] on icon "button" at bounding box center [431, 627] width 9 height 13
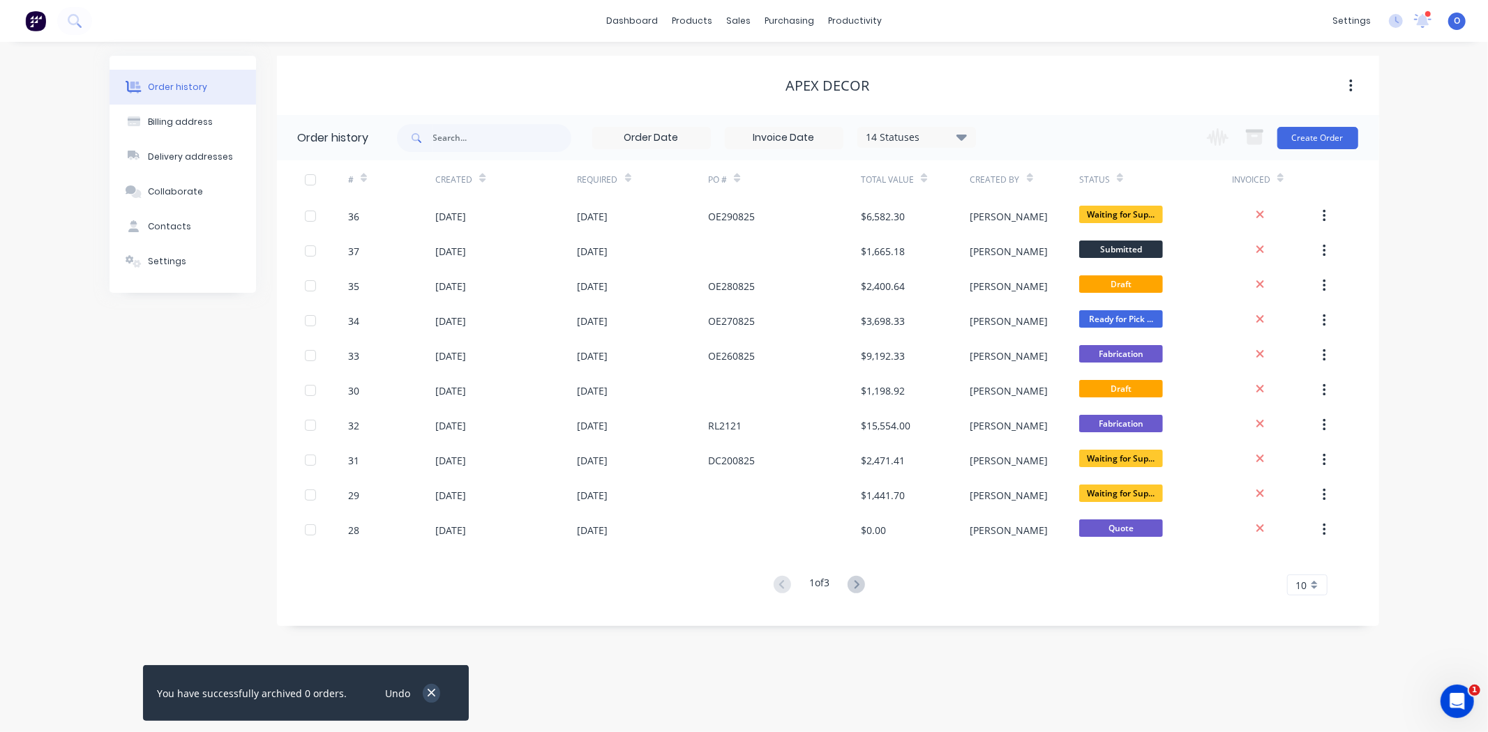
click at [427, 691] on icon "button" at bounding box center [431, 694] width 8 height 8
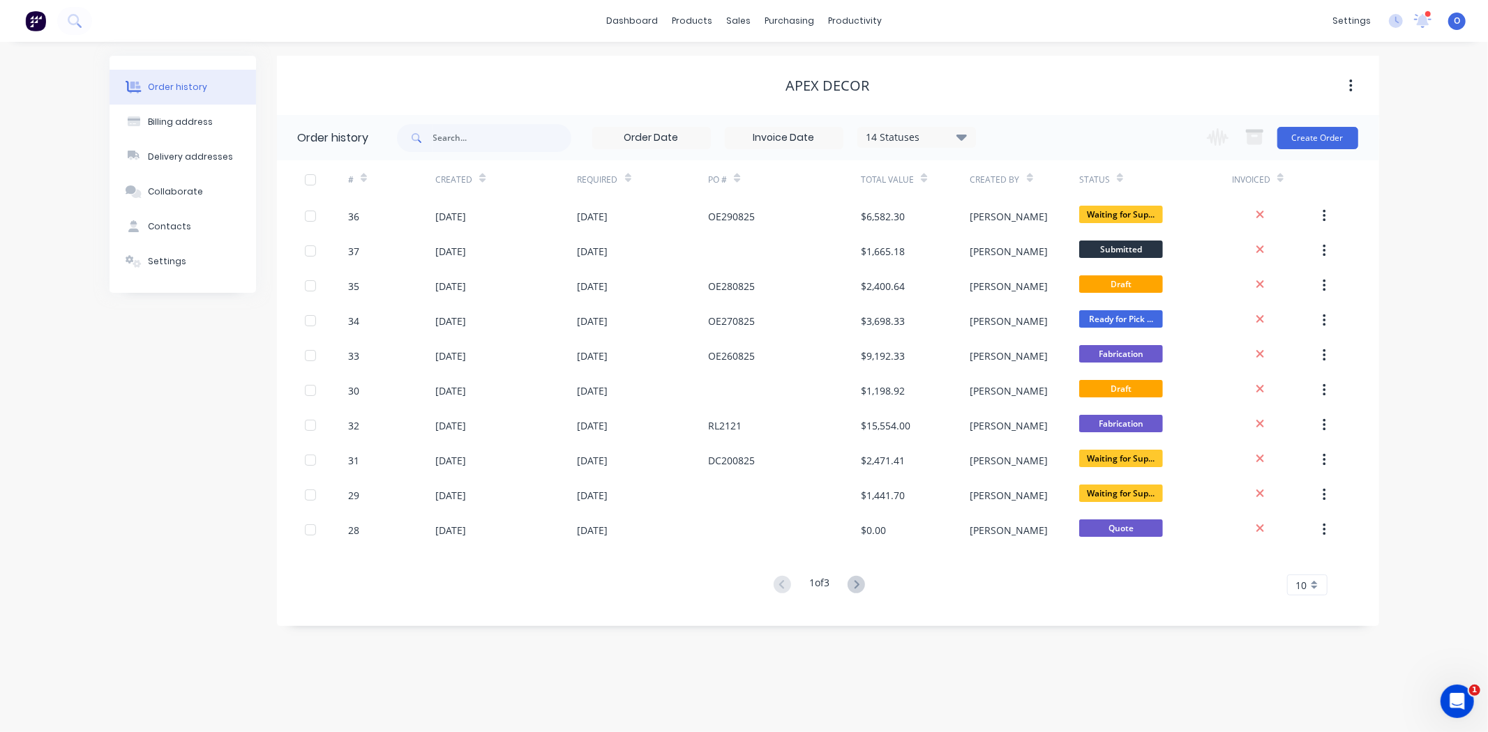
click at [531, 672] on div "Order history Billing address Delivery addresses Collaborate Contacts Settings …" at bounding box center [744, 387] width 1488 height 690
